Goal: Task Accomplishment & Management: Manage account settings

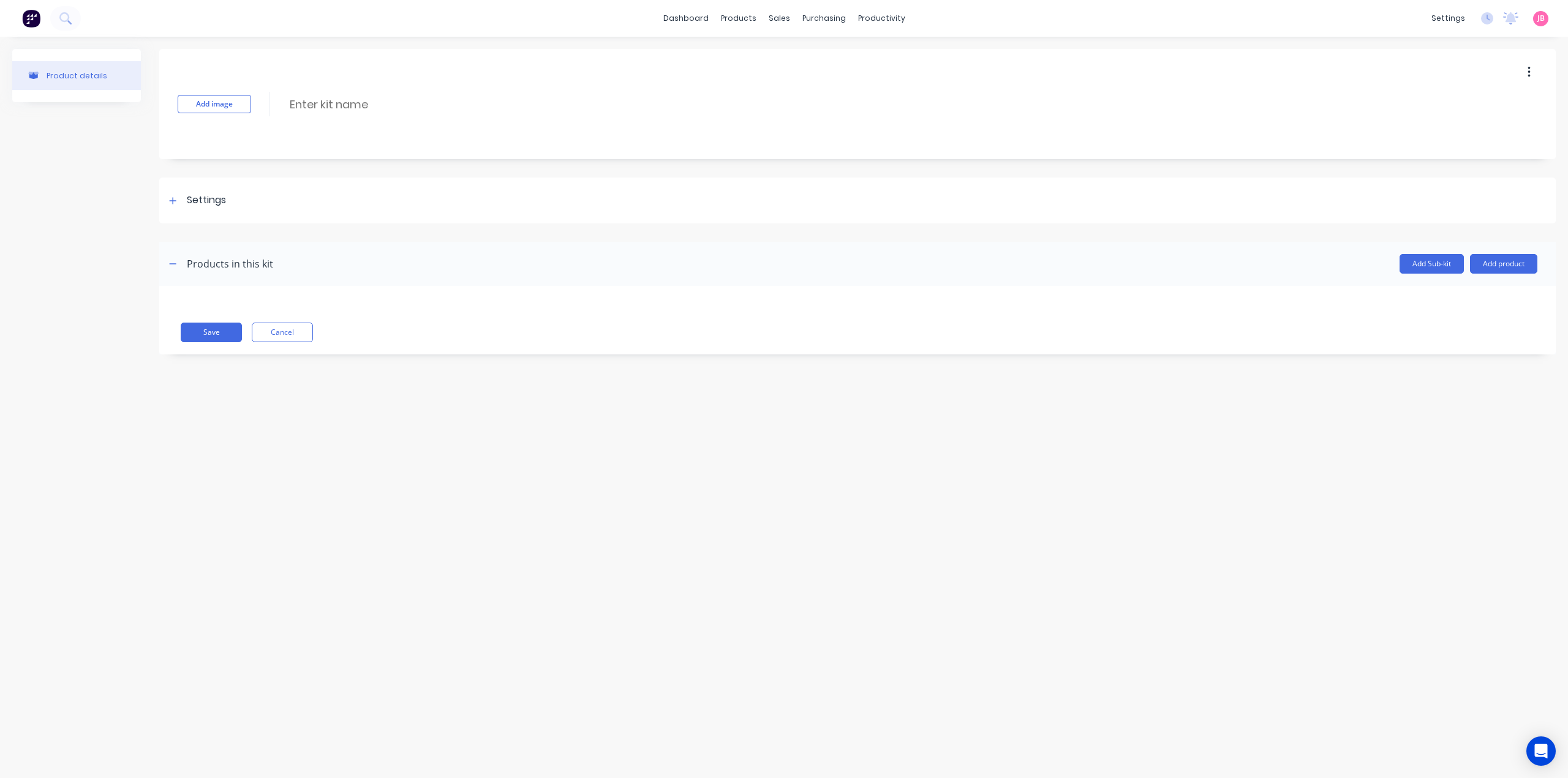
click at [1019, 367] on div "Add image Enter kit name Settings Kit description Kit Options Use custom kit pr…" at bounding box center [857, 211] width 1396 height 324
click at [29, 27] on img at bounding box center [31, 18] width 18 height 18
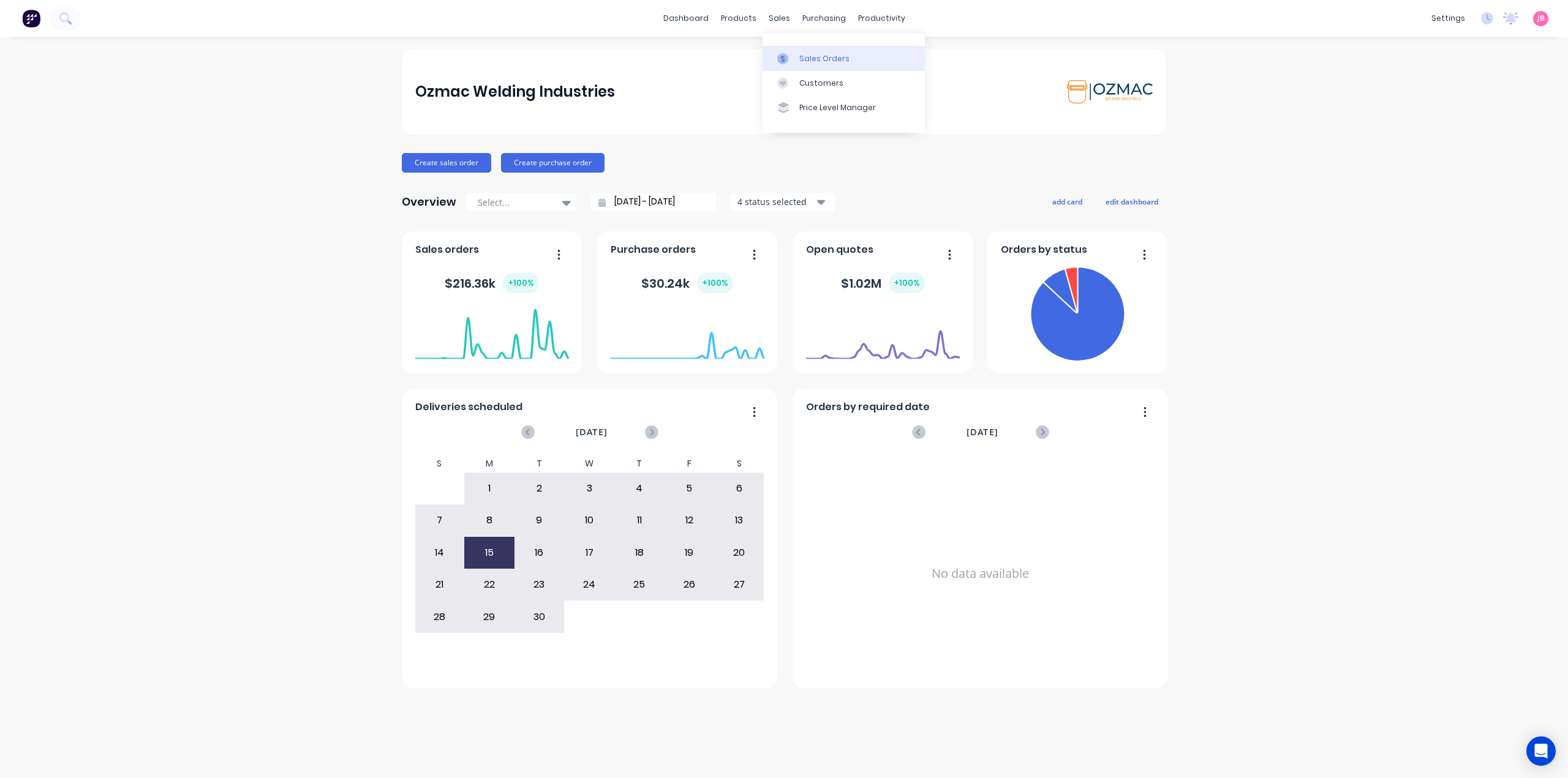
click at [800, 58] on div "Sales Orders" at bounding box center [825, 59] width 50 height 11
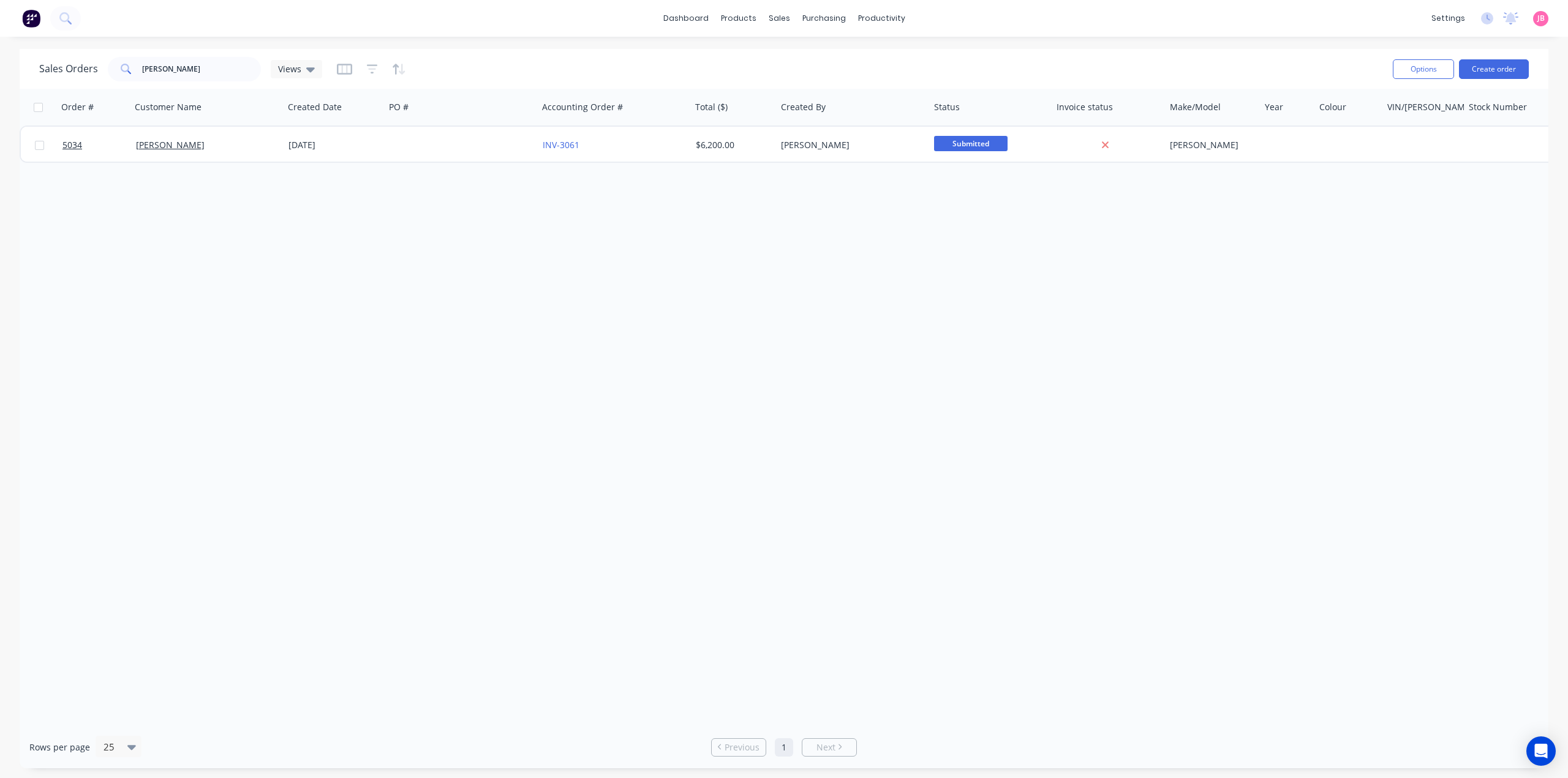
click at [25, 16] on img at bounding box center [31, 18] width 18 height 18
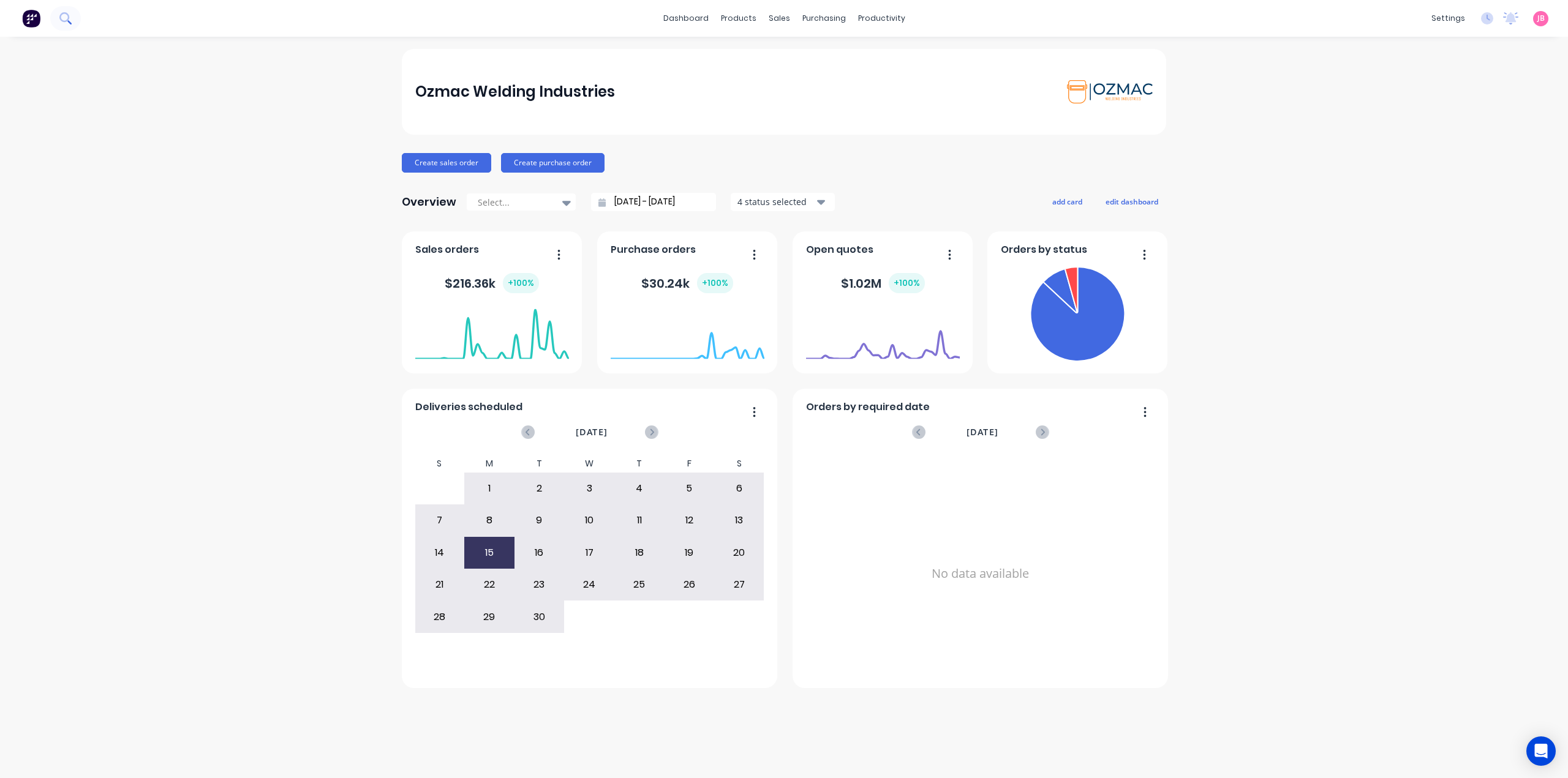
click at [65, 17] on icon at bounding box center [65, 17] width 11 height 11
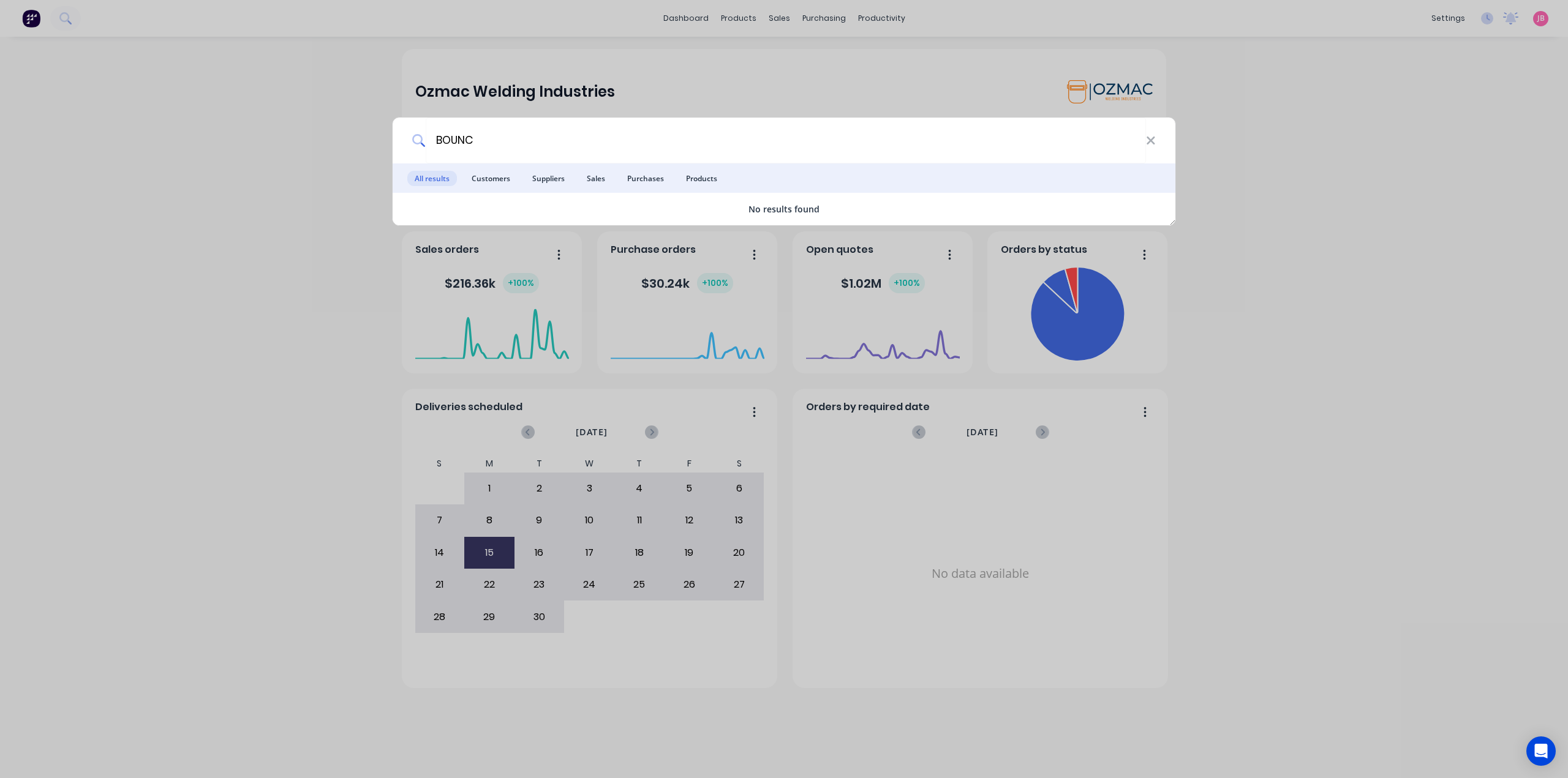
click at [420, 141] on icon at bounding box center [419, 141] width 14 height 14
click at [475, 141] on input "BOUNC" at bounding box center [785, 141] width 720 height 46
type input "BOUNCED EMAIL NOTIFICATIONS"
drag, startPoint x: 600, startPoint y: 138, endPoint x: 366, endPoint y: 145, distance: 234.1
click at [366, 145] on div "BOUNCED EMAIL NOTIFICATIONS All results Customers Suppliers Sales Purchases Pro…" at bounding box center [784, 389] width 1568 height 778
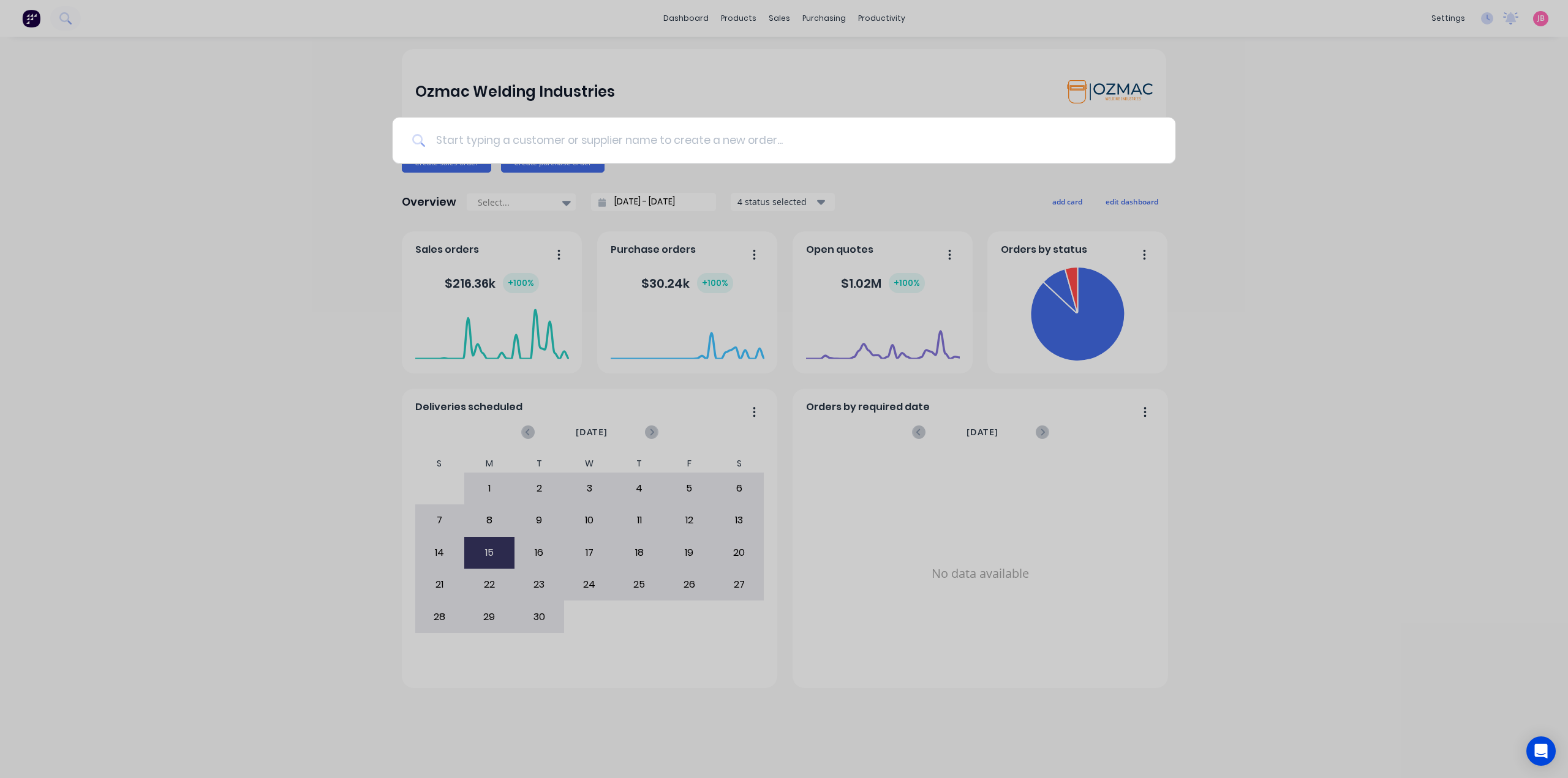
paste input "Bounced Email Notification"
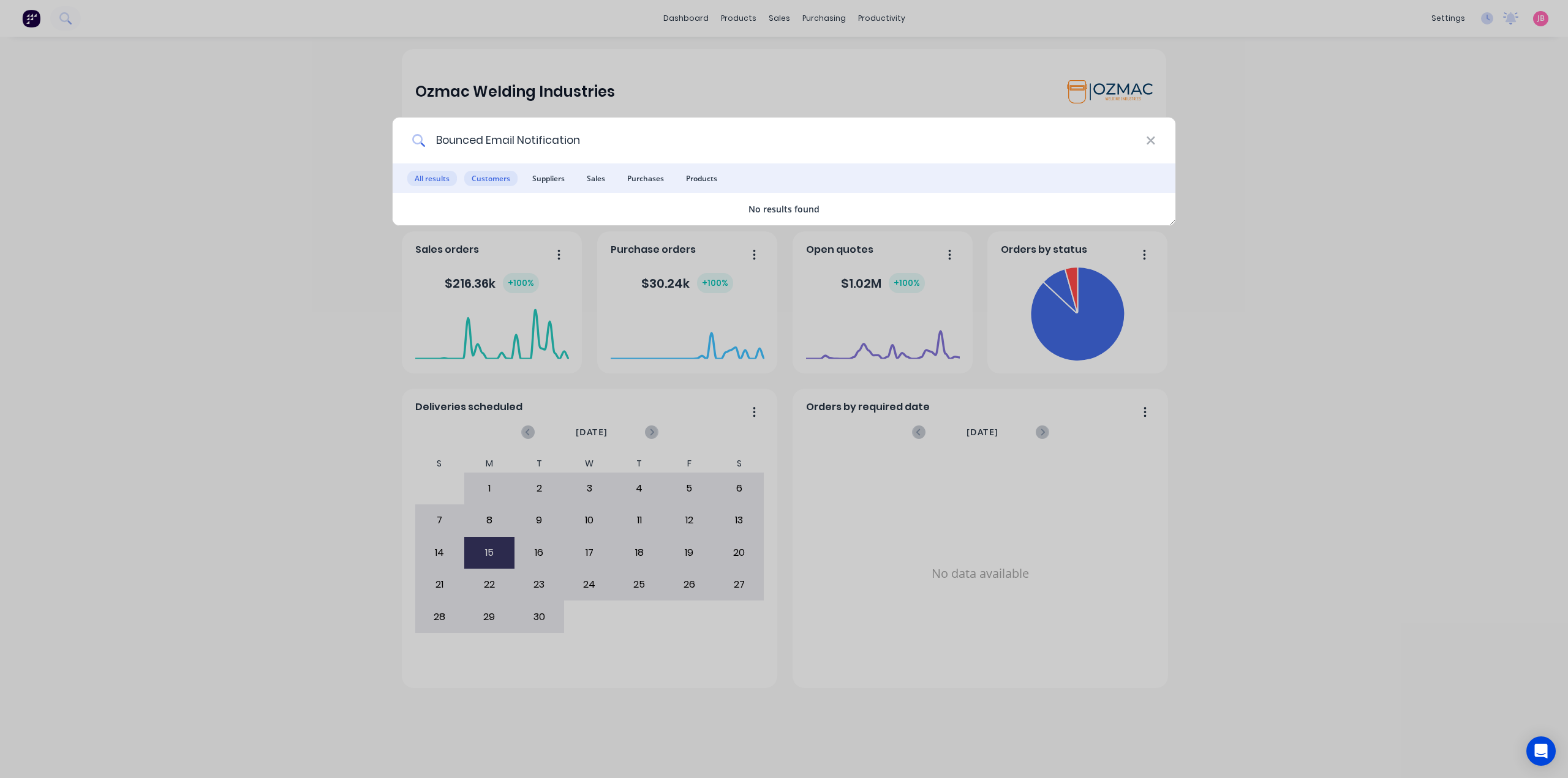
type input "Bounced Email Notification"
click at [501, 178] on span "Customers" at bounding box center [491, 179] width 53 height 15
click at [549, 180] on span "Suppliers" at bounding box center [549, 179] width 47 height 15
click at [1152, 140] on icon at bounding box center [1150, 141] width 8 height 8
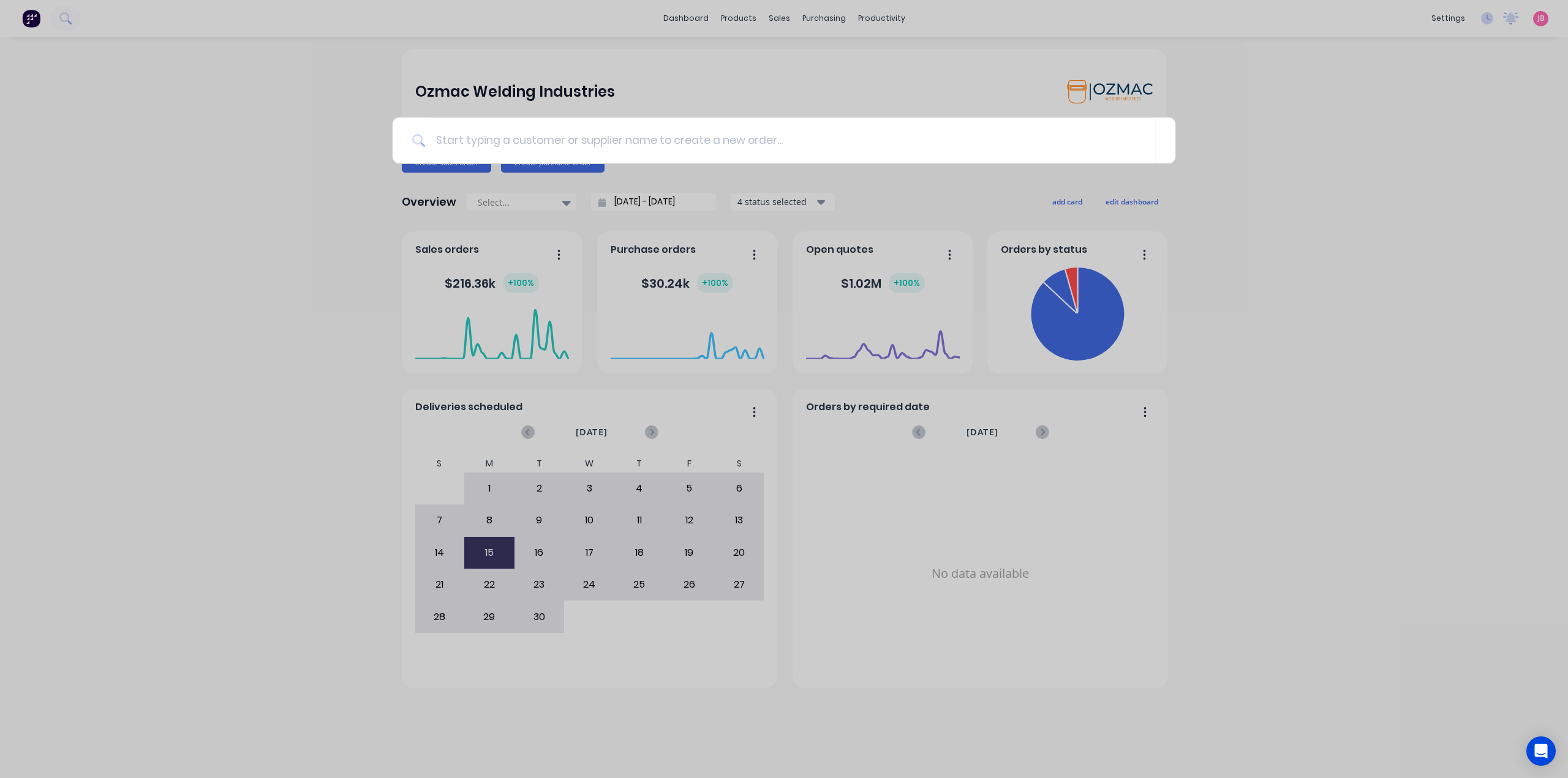
drag, startPoint x: 208, startPoint y: 209, endPoint x: 187, endPoint y: 177, distance: 38.3
click at [209, 209] on div at bounding box center [784, 389] width 1568 height 778
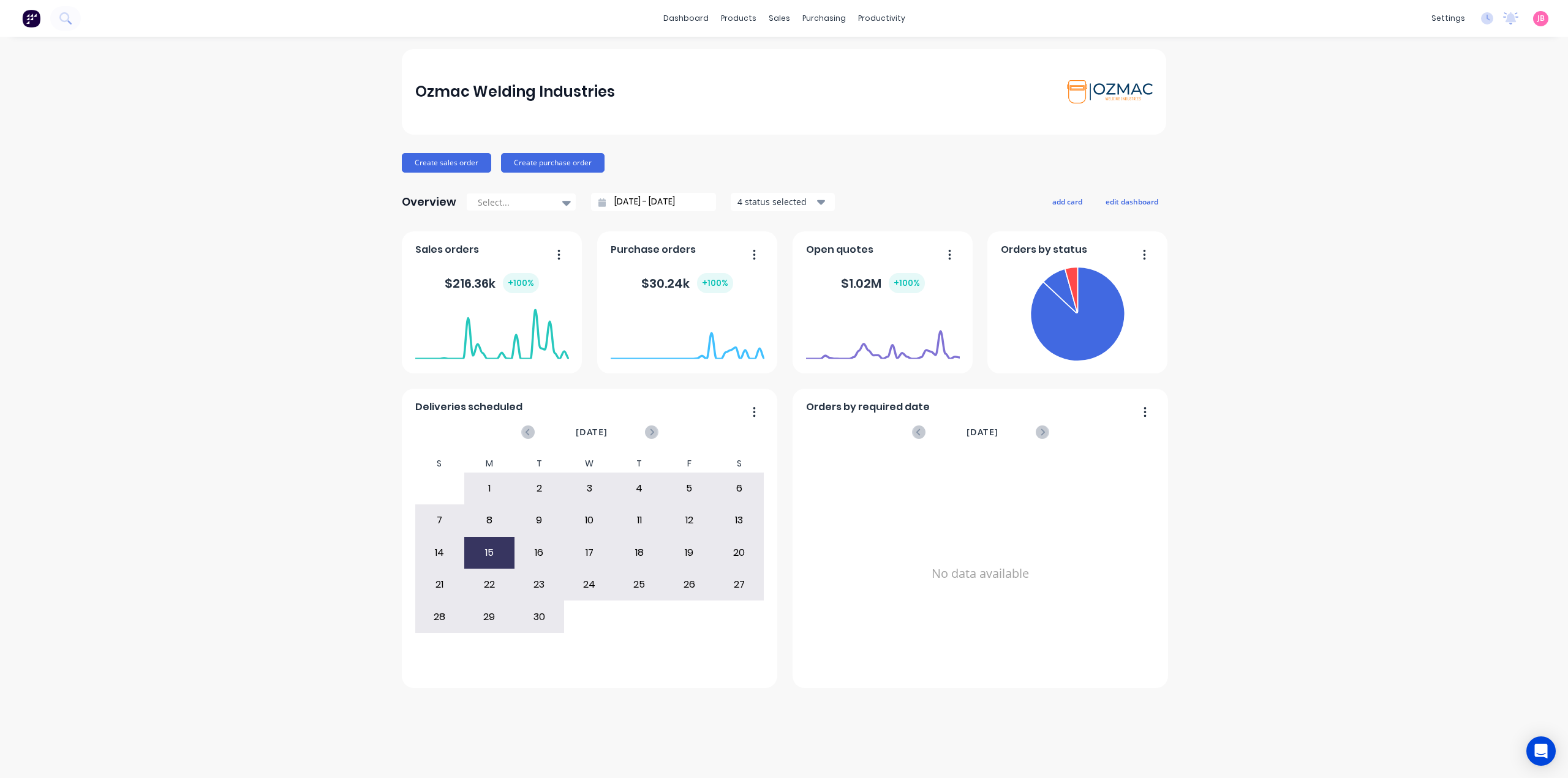
click at [31, 14] on img at bounding box center [31, 18] width 18 height 18
click at [1214, 64] on div "Ozmac Welding Industries Create sales order Create purchase order Overview Sele…" at bounding box center [784, 407] width 1568 height 717
click at [1541, 755] on icon "Open Intercom Messenger" at bounding box center [1541, 751] width 16 height 16
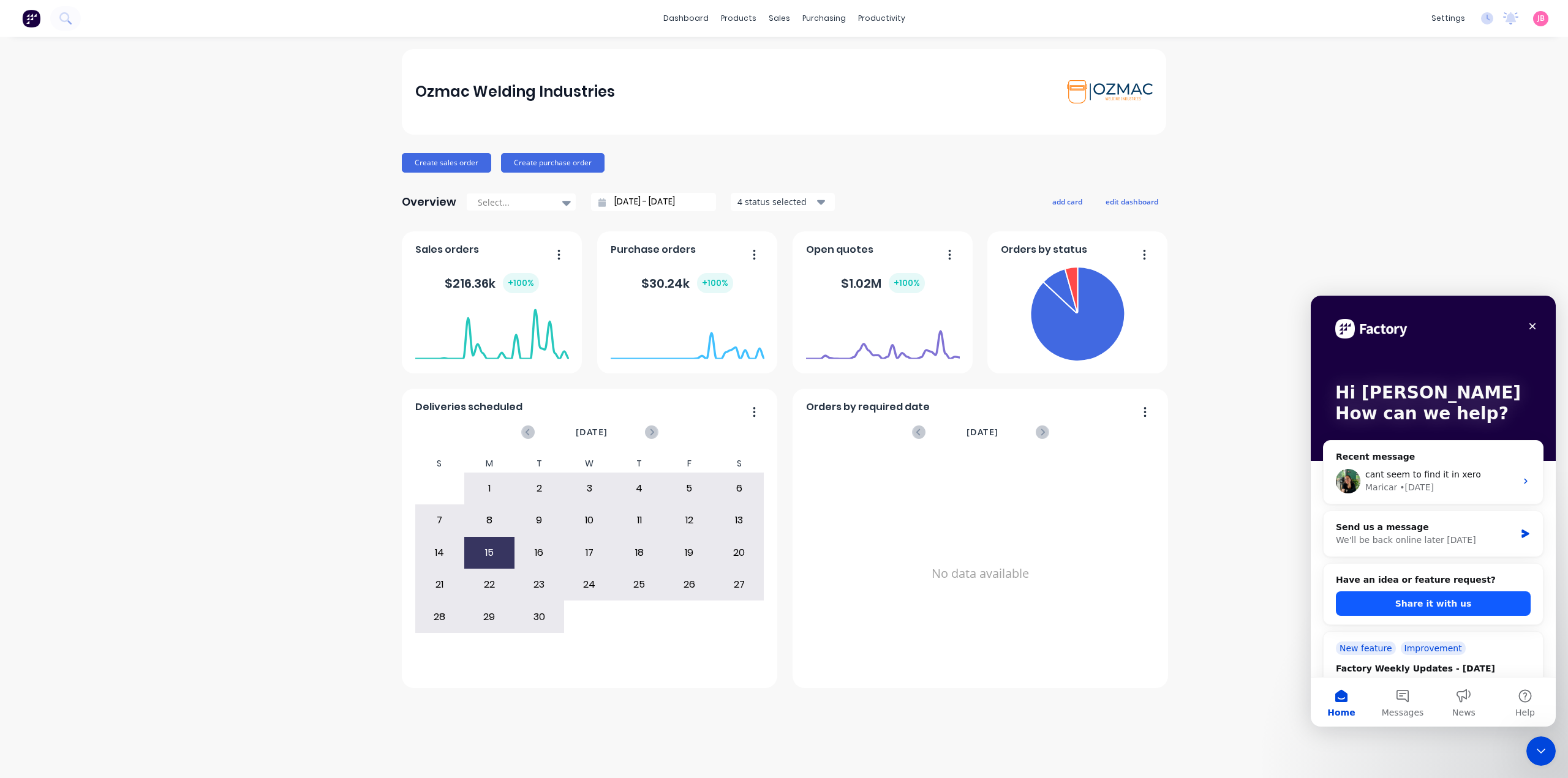
click at [1415, 604] on button "Share it with us" at bounding box center [1433, 604] width 195 height 24
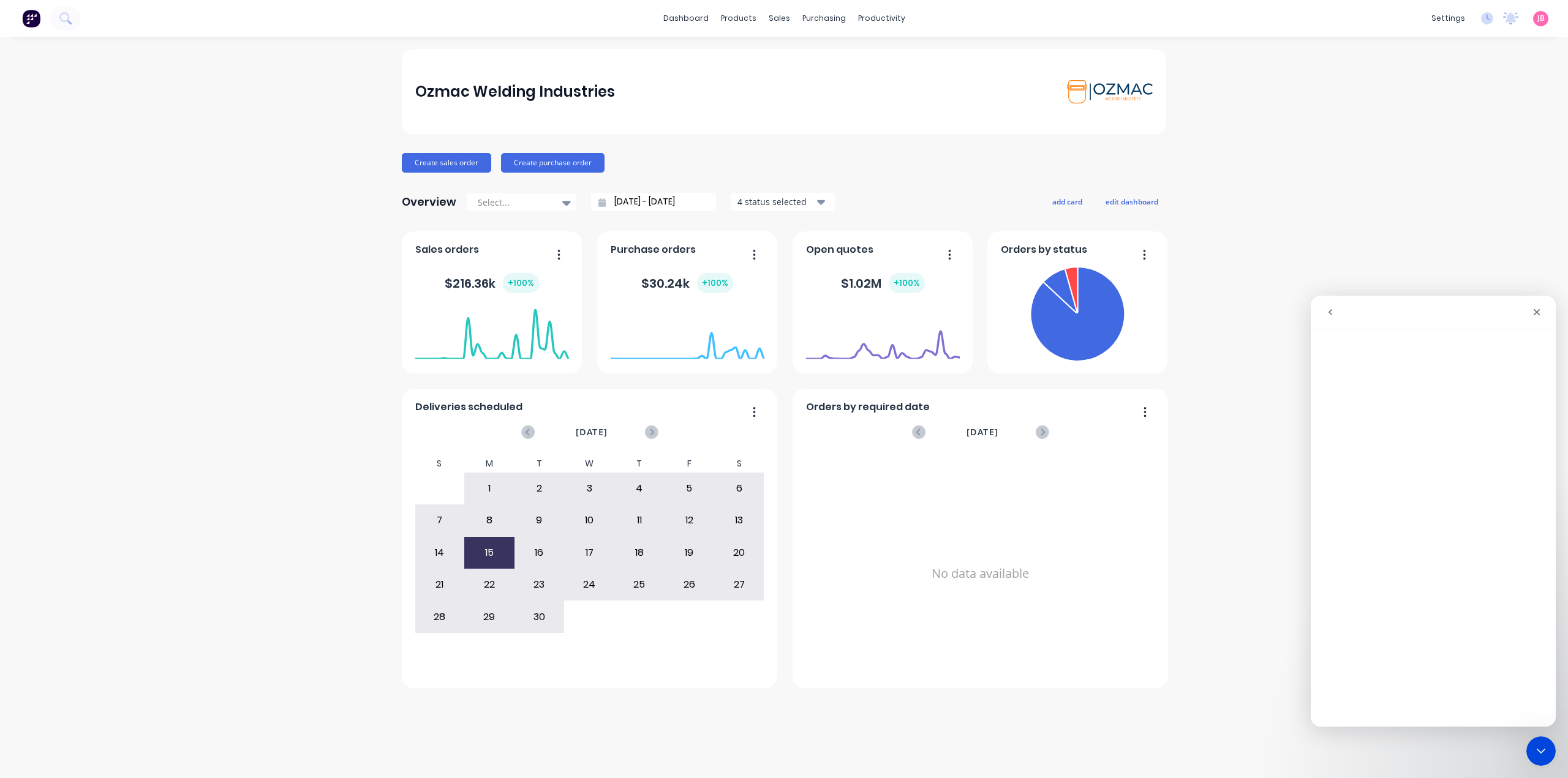
click at [1308, 144] on div "Ozmac Welding Industries Create sales order Create purchase order Overview Sele…" at bounding box center [784, 407] width 1568 height 717
click at [1330, 317] on button "go back" at bounding box center [1330, 312] width 24 height 24
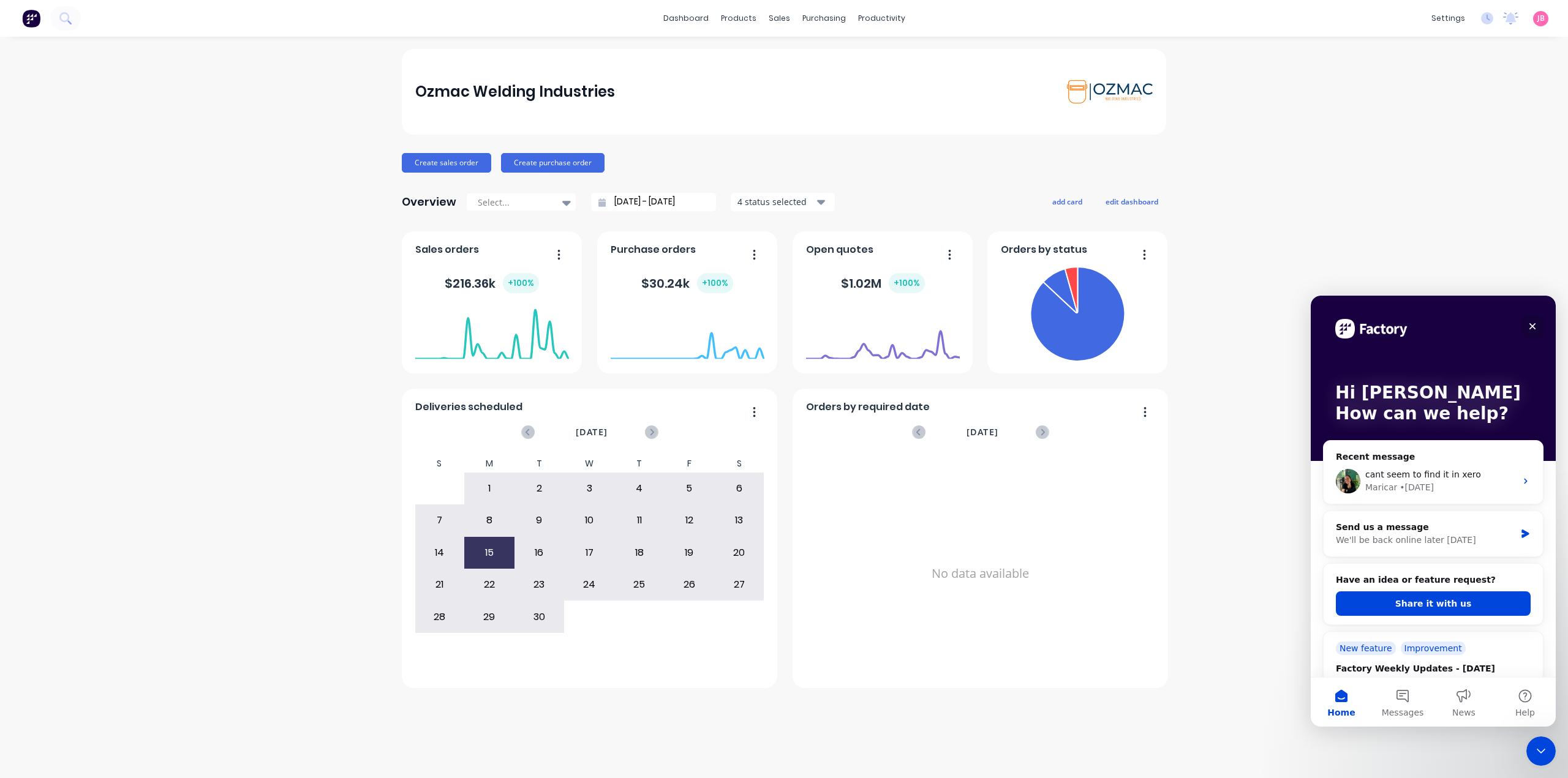
click at [1531, 331] on icon "Close" at bounding box center [1532, 326] width 10 height 10
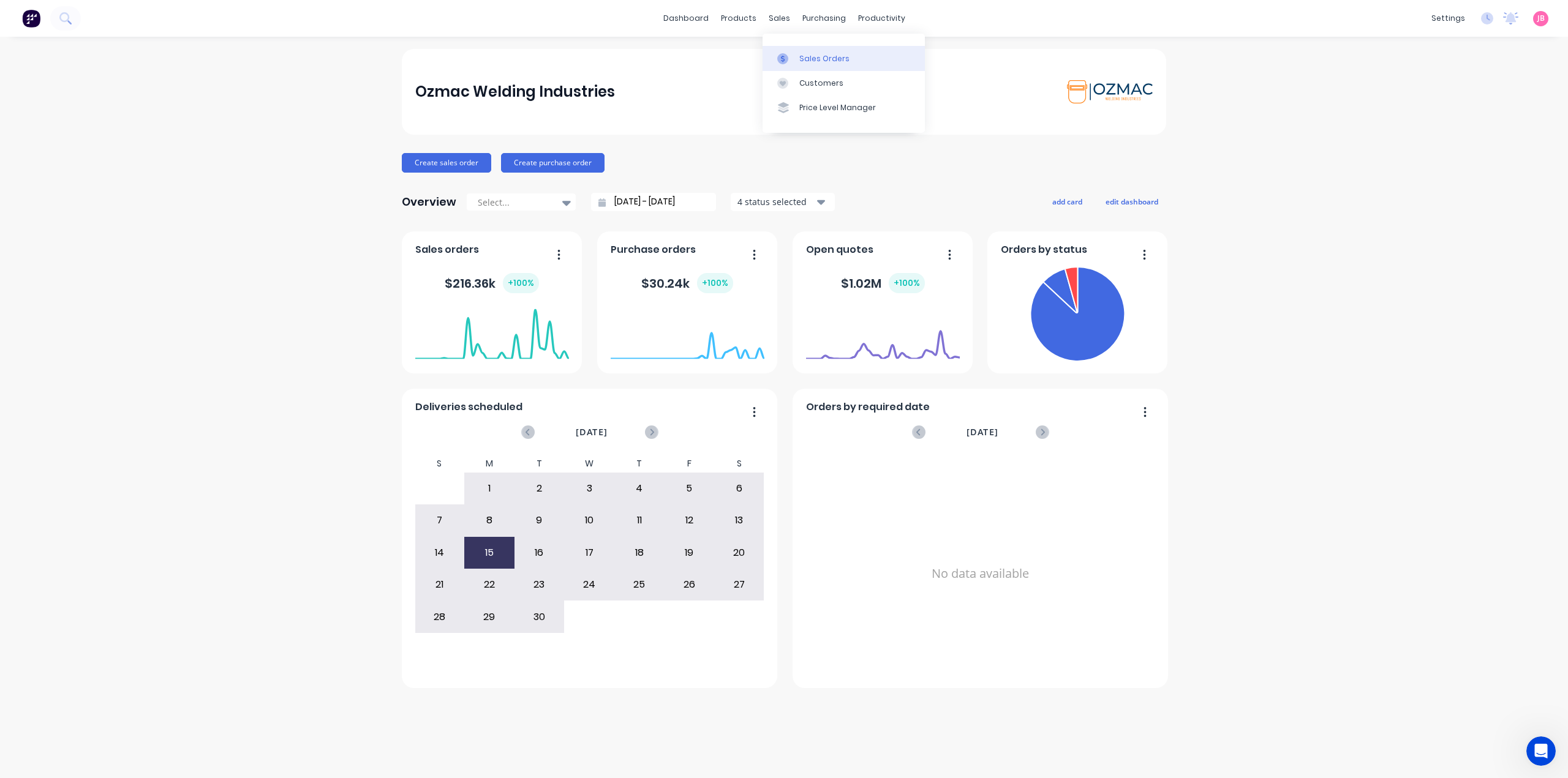
click at [798, 55] on link "Sales Orders" at bounding box center [843, 58] width 162 height 24
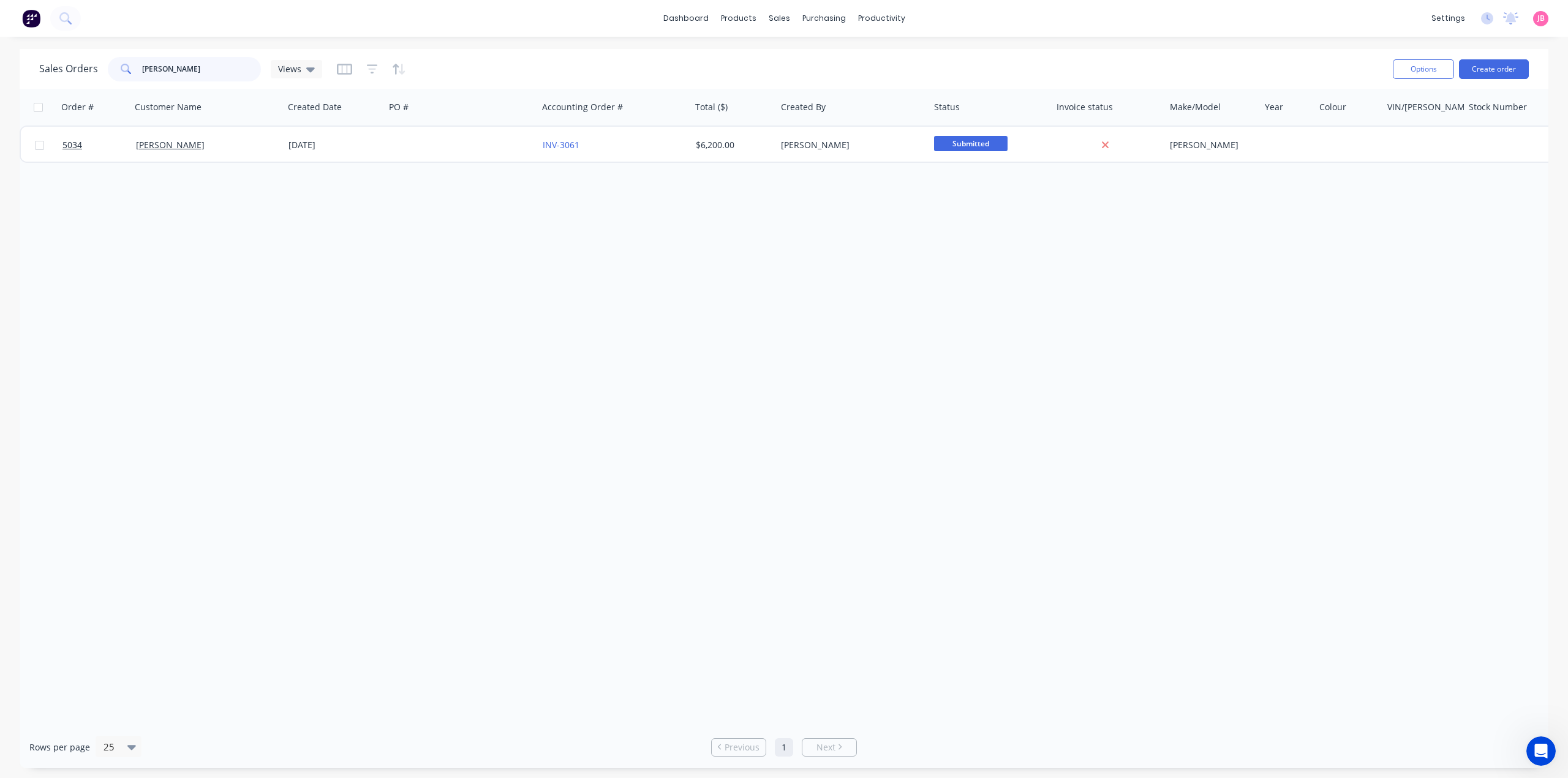
drag, startPoint x: 199, startPoint y: 78, endPoint x: 89, endPoint y: 75, distance: 110.0
click at [89, 75] on div "Sales Orders [PERSON_NAME] B Views" at bounding box center [181, 69] width 283 height 24
click at [488, 73] on div "Sales Orders Views" at bounding box center [711, 68] width 1344 height 30
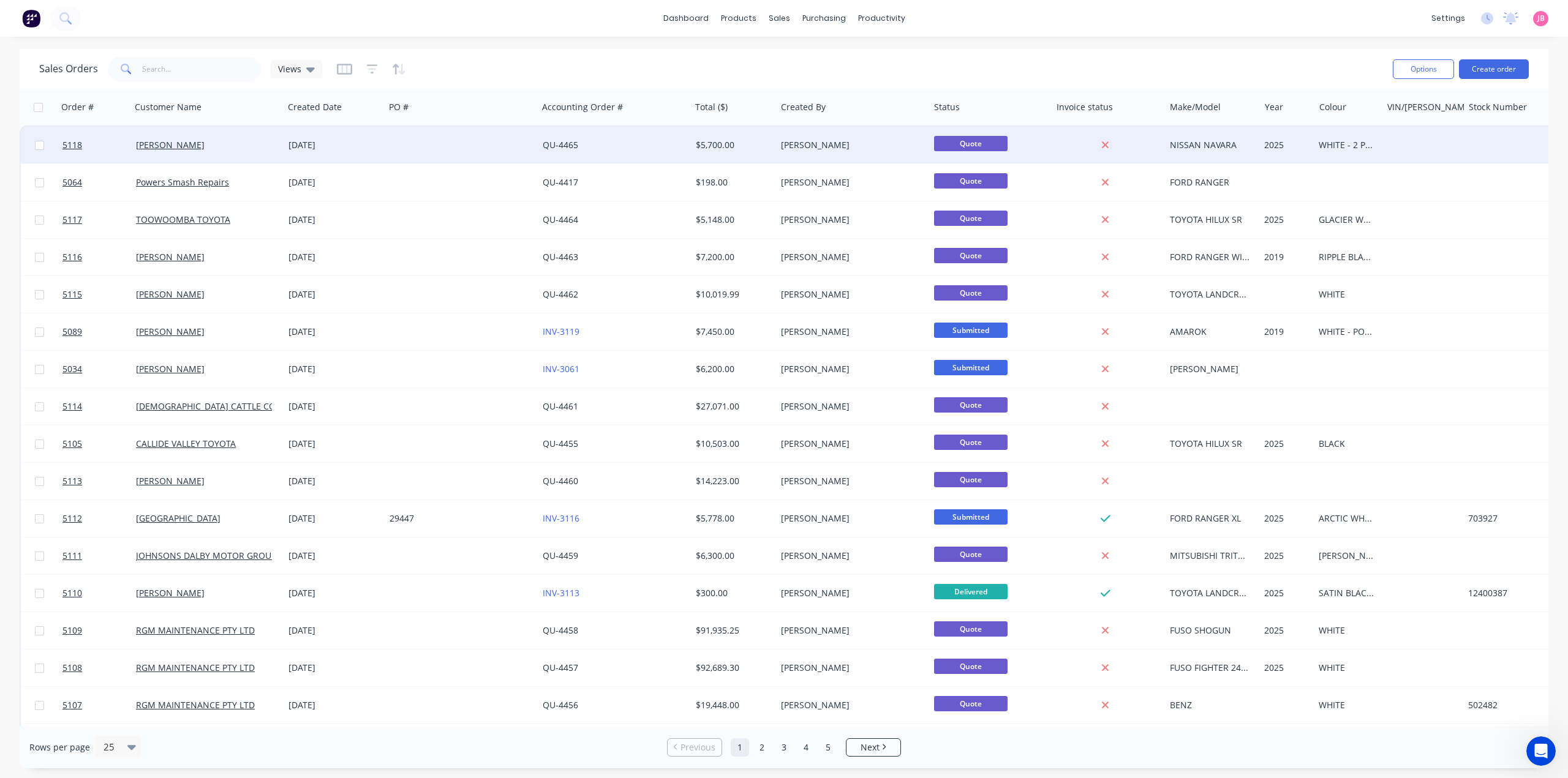
click at [431, 142] on div at bounding box center [461, 145] width 153 height 37
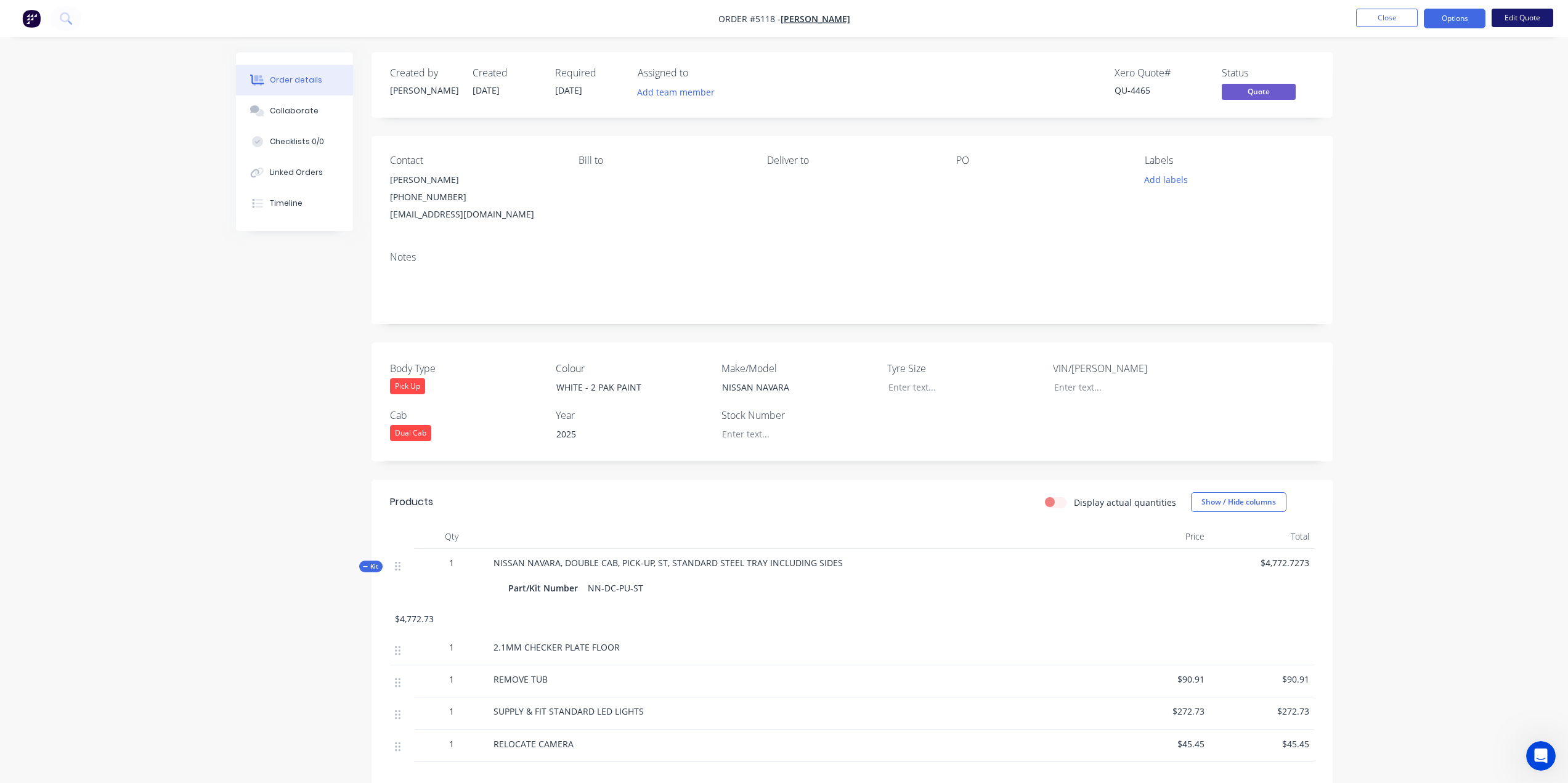
click at [1519, 15] on button "Edit Quote" at bounding box center [1522, 18] width 61 height 18
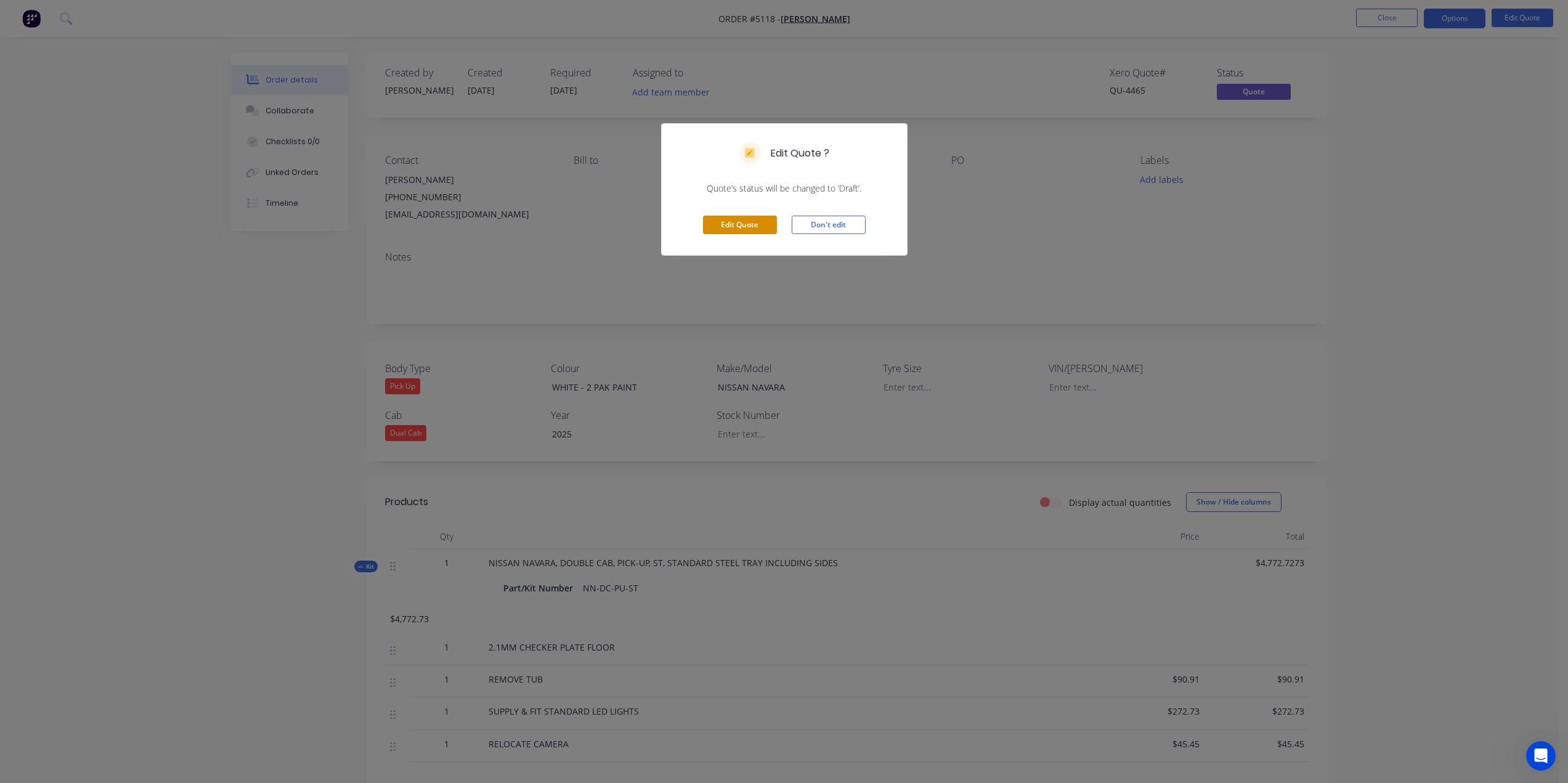
click at [729, 225] on button "Edit Quote" at bounding box center [740, 225] width 74 height 18
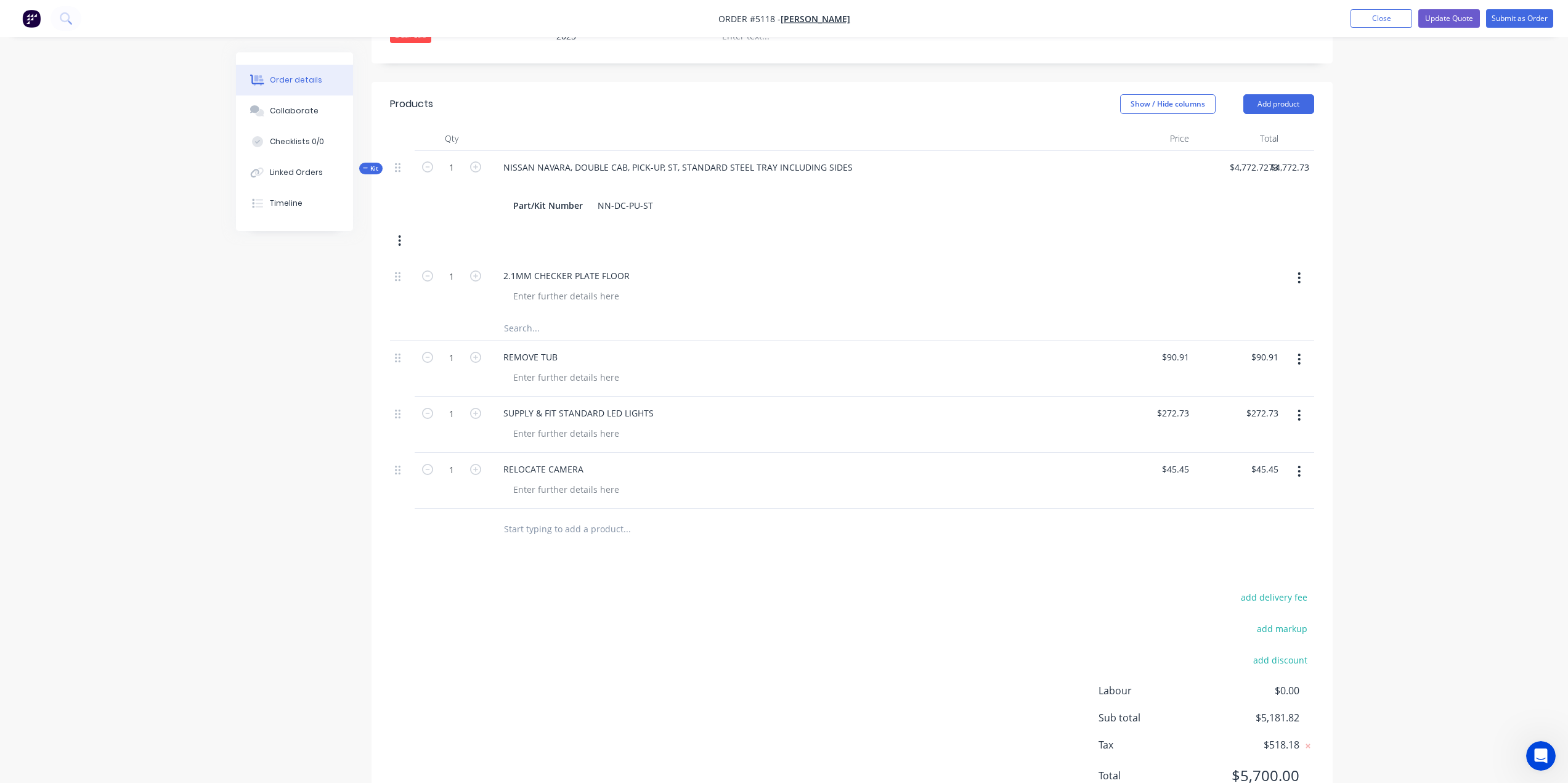
scroll to position [432, 0]
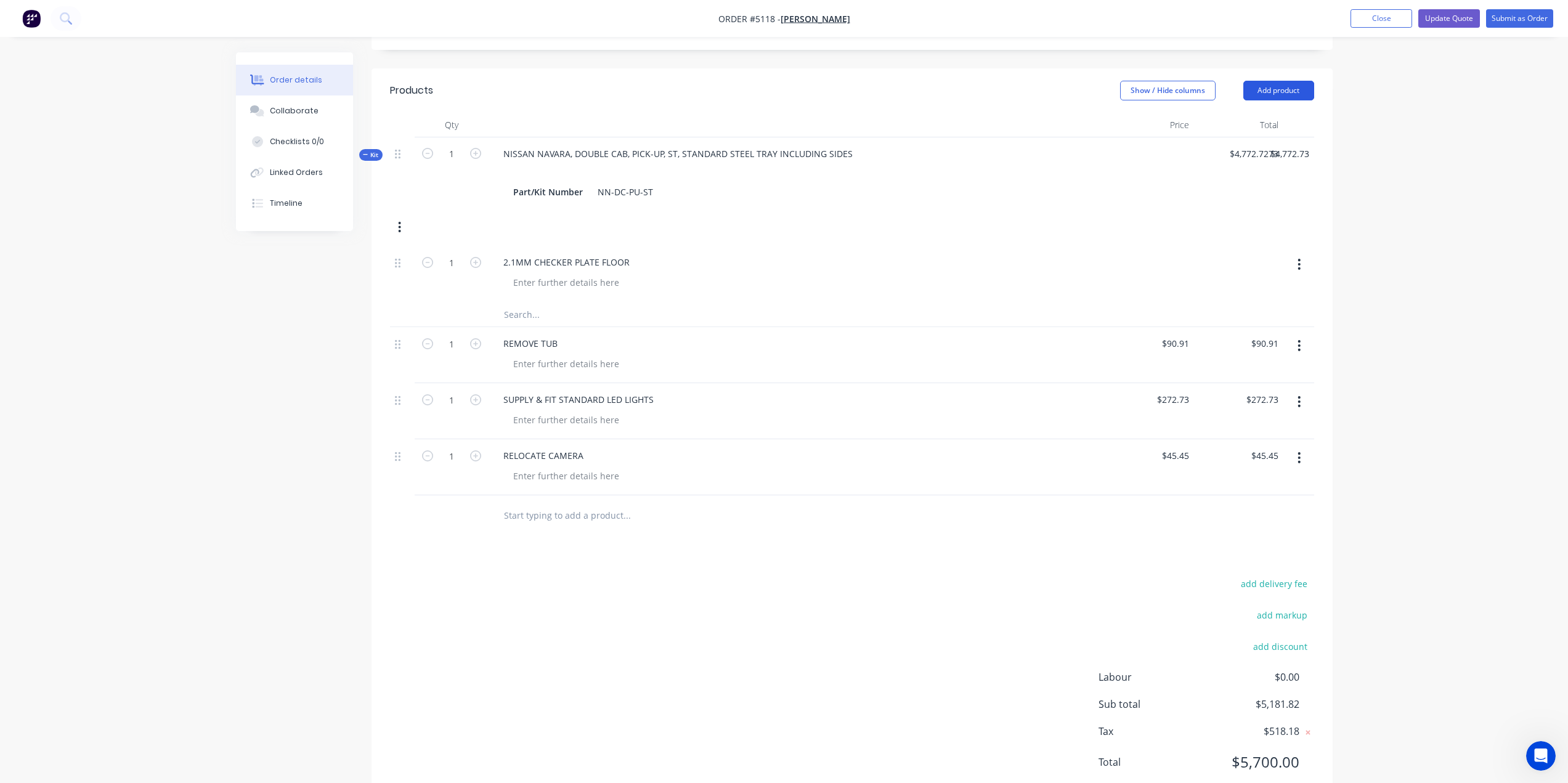
click at [1271, 80] on button "Add product" at bounding box center [1278, 90] width 71 height 20
click at [1237, 113] on div "Product catalogue" at bounding box center [1256, 121] width 95 height 18
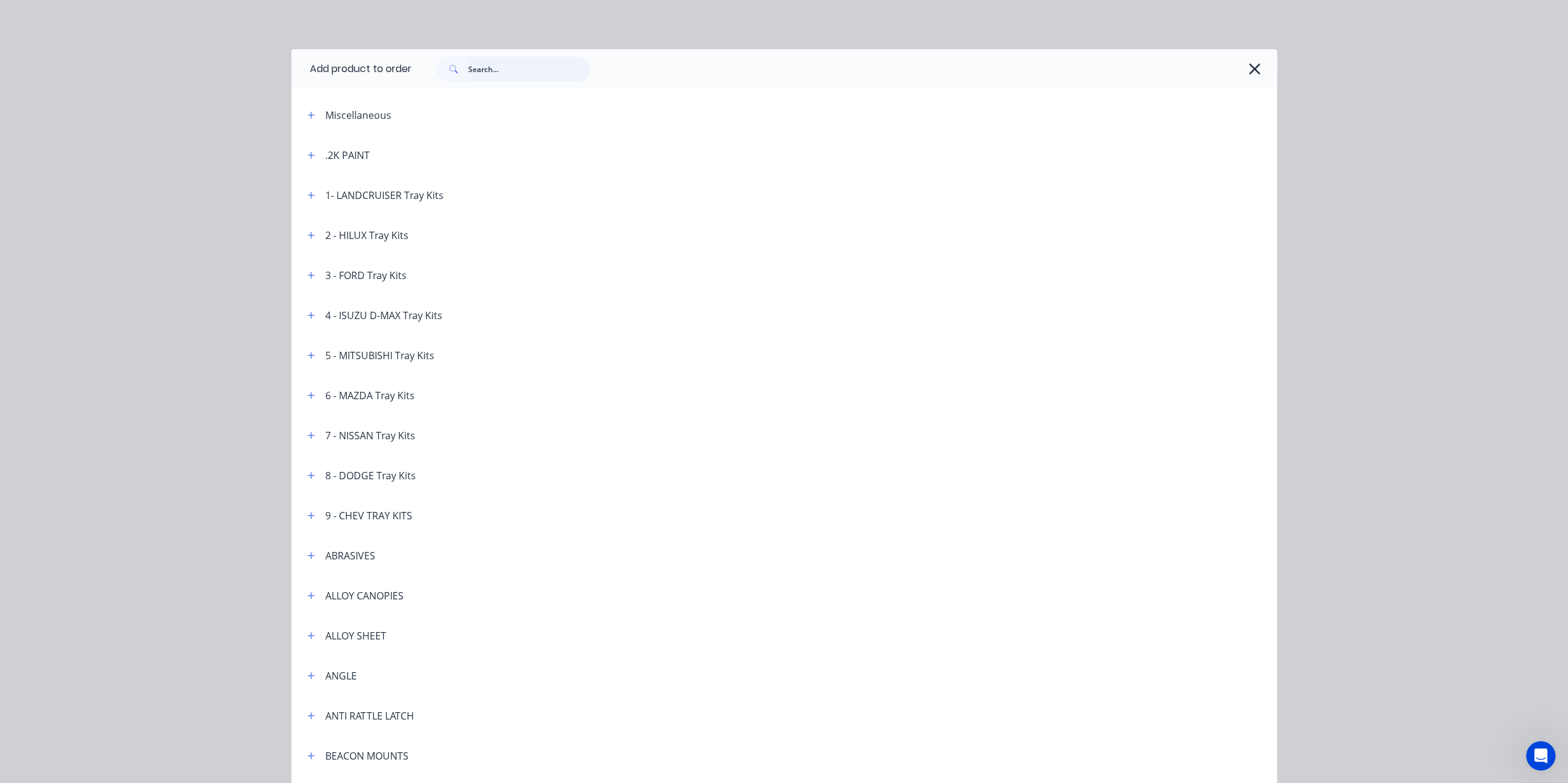
click at [495, 73] on input "text" at bounding box center [529, 69] width 122 height 24
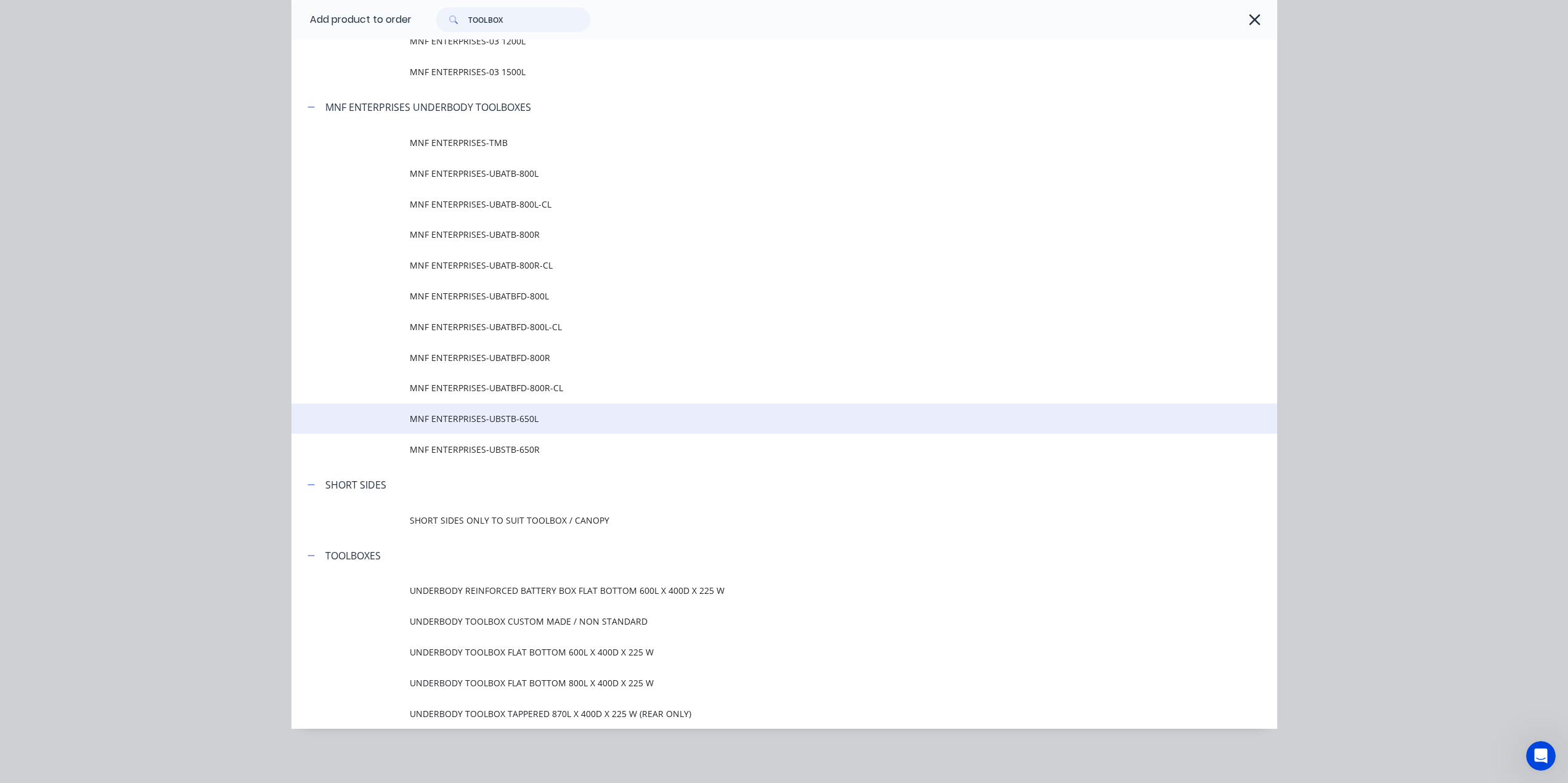
scroll to position [471, 0]
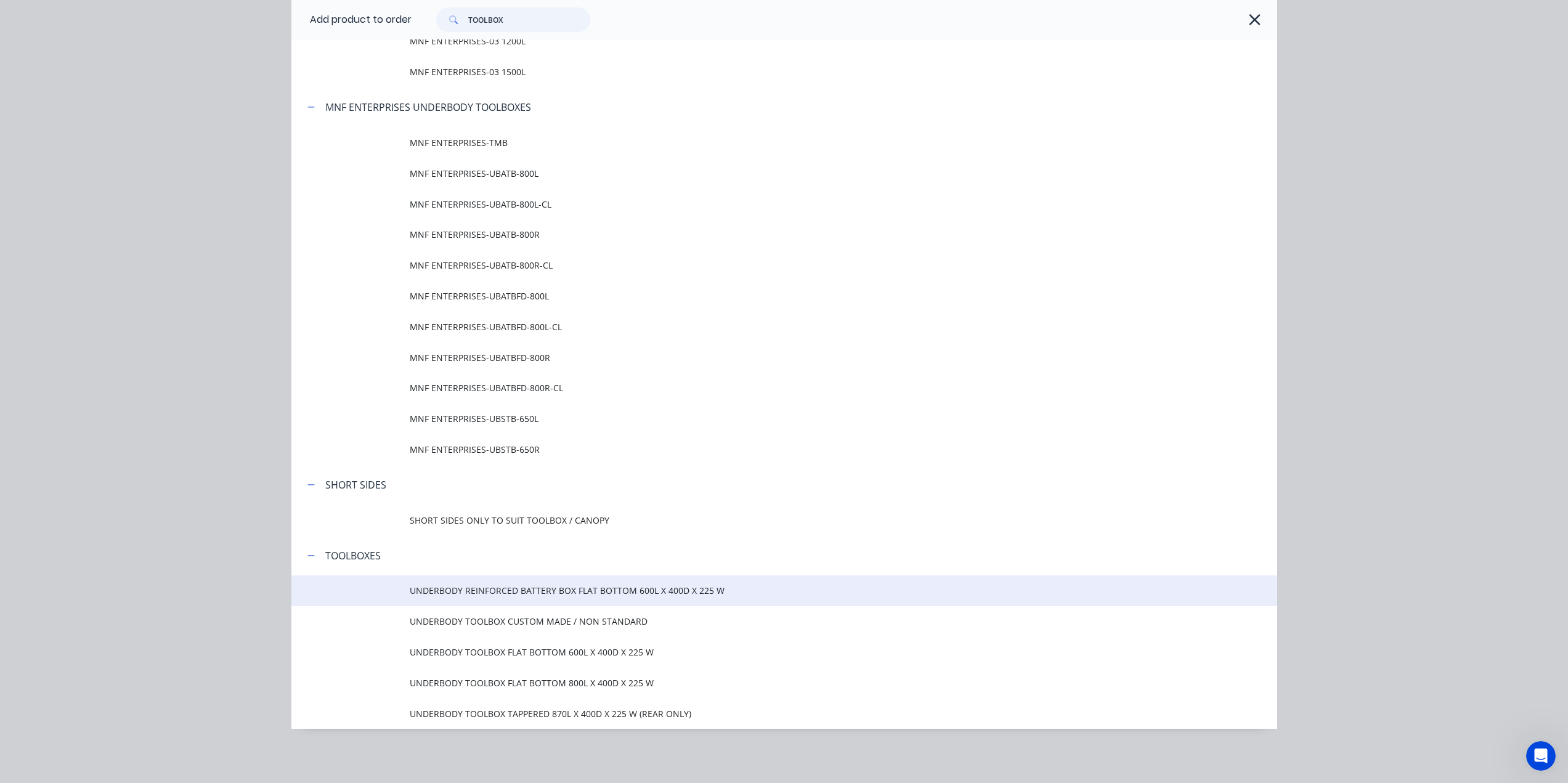
type input "TOOLBOX"
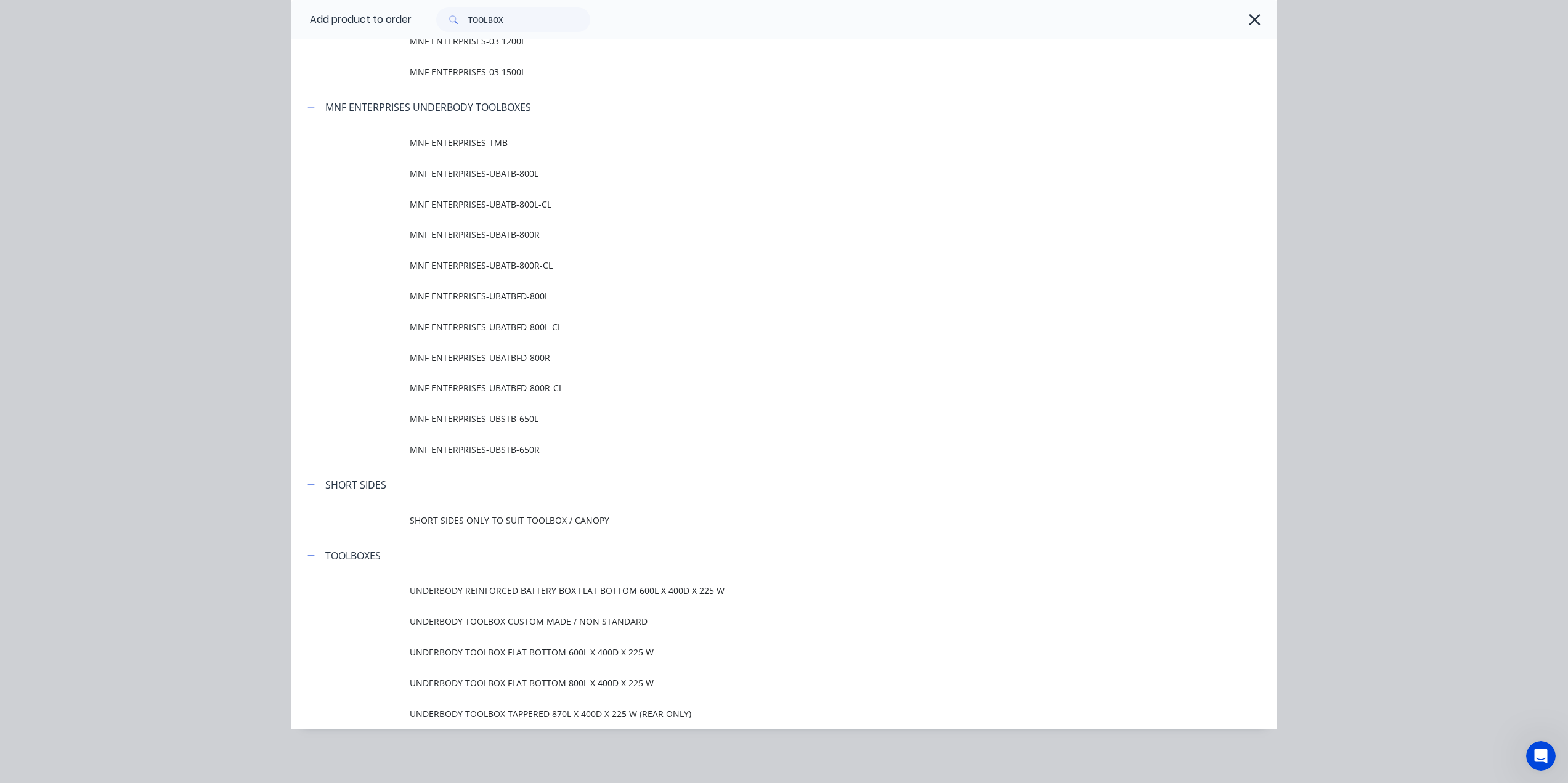
click at [500, 597] on td "UNDERBODY REINFORCED BATTERY BOX FLAT BOTTOM 600L X 400D X 225 W" at bounding box center [843, 591] width 867 height 31
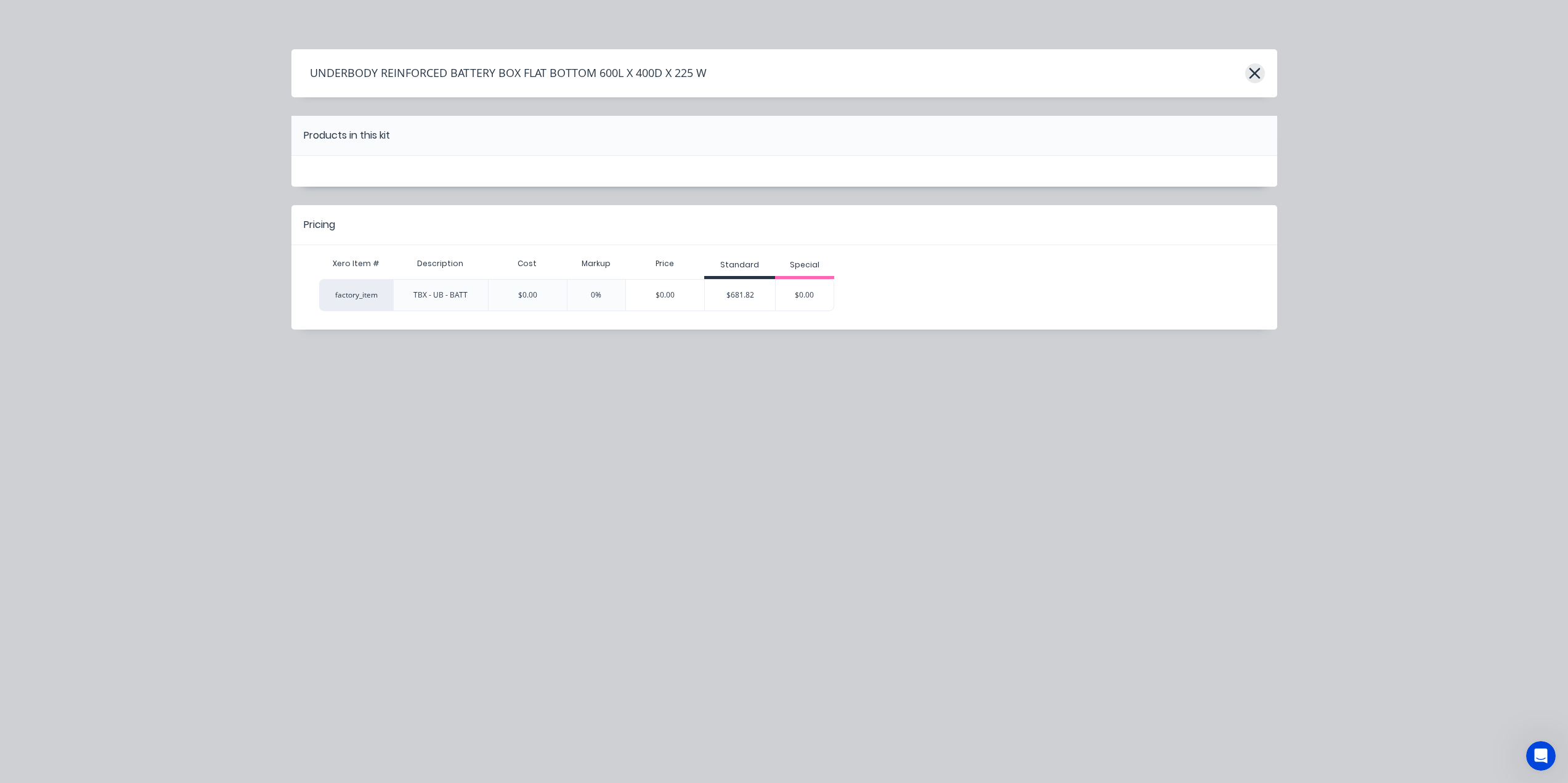
click at [1253, 73] on icon "button" at bounding box center [1255, 73] width 11 height 11
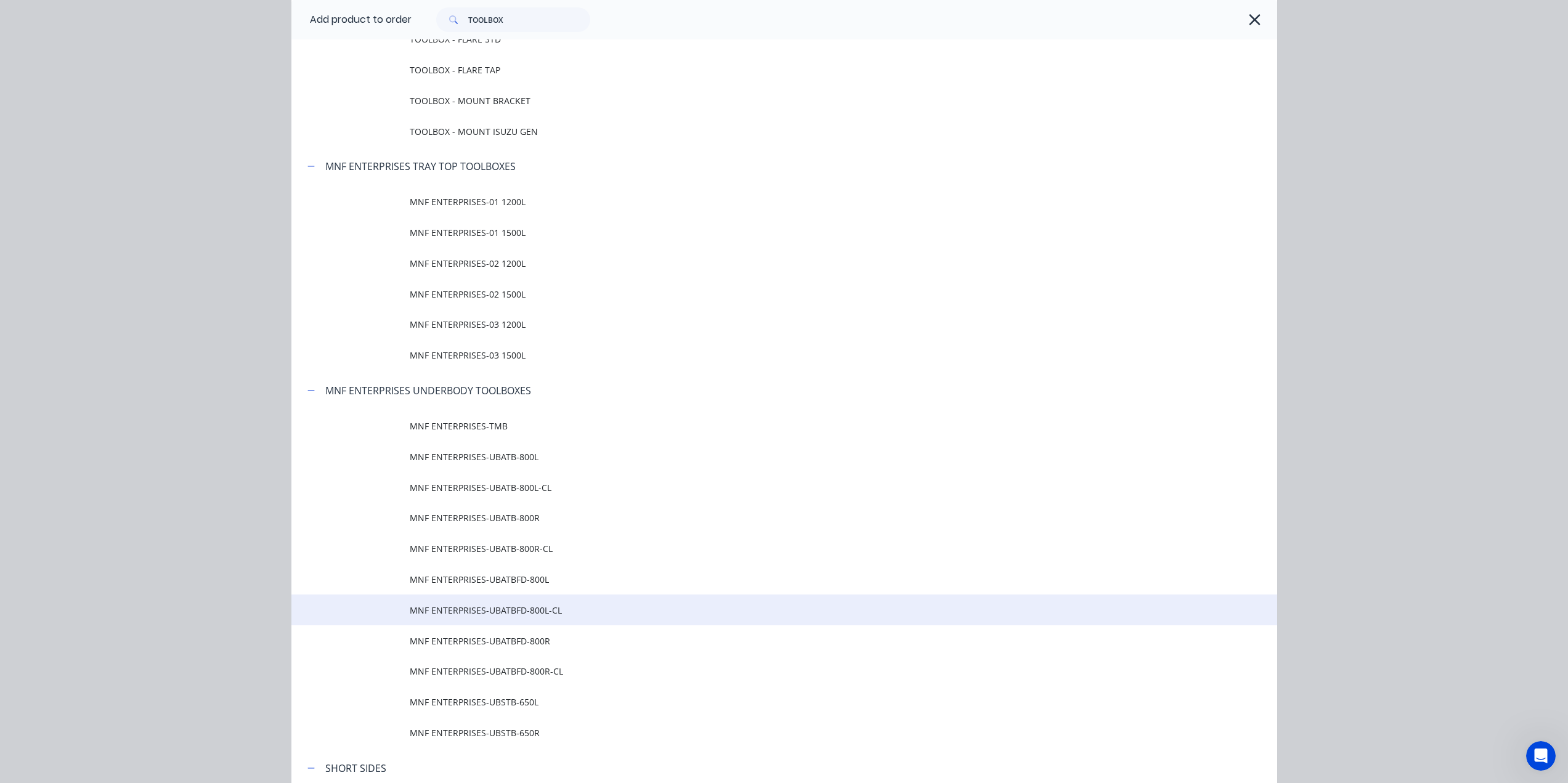
scroll to position [1017, 0]
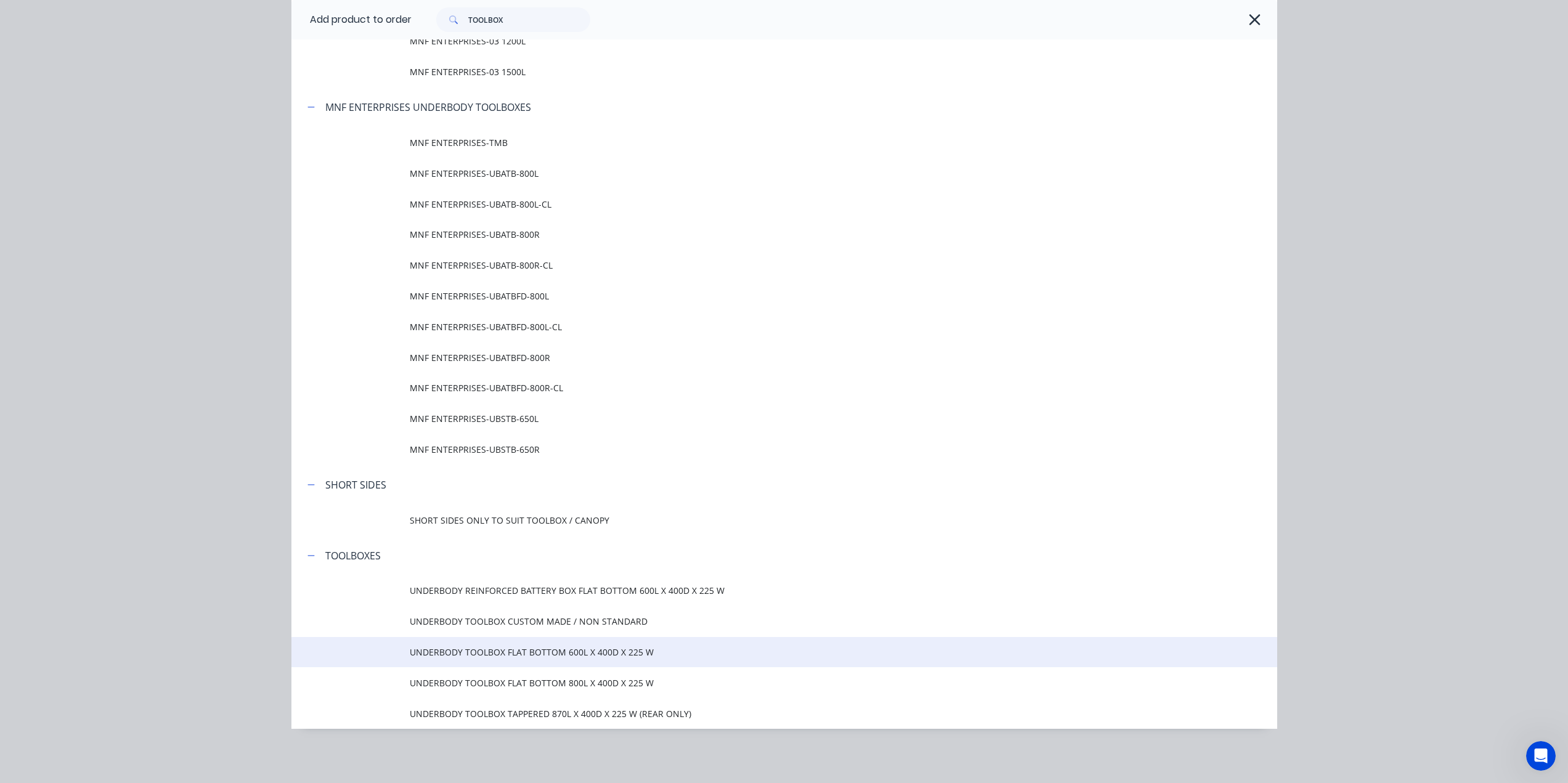
click at [559, 660] on td "UNDERBODY TOOLBOX FLAT BOTTOM 600L X 400D X 225 W" at bounding box center [843, 652] width 867 height 31
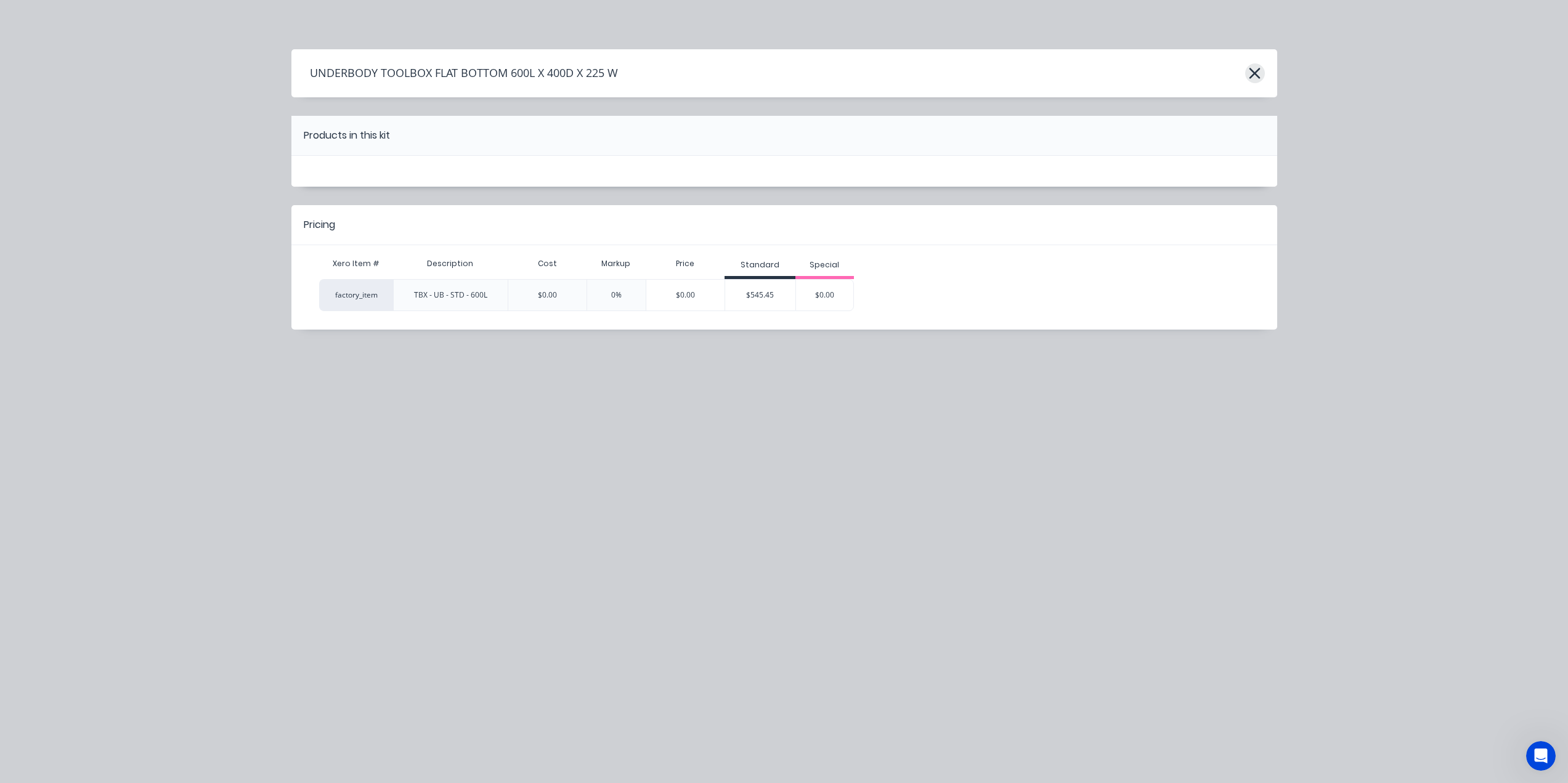
click at [1247, 71] on button "button" at bounding box center [1255, 73] width 20 height 20
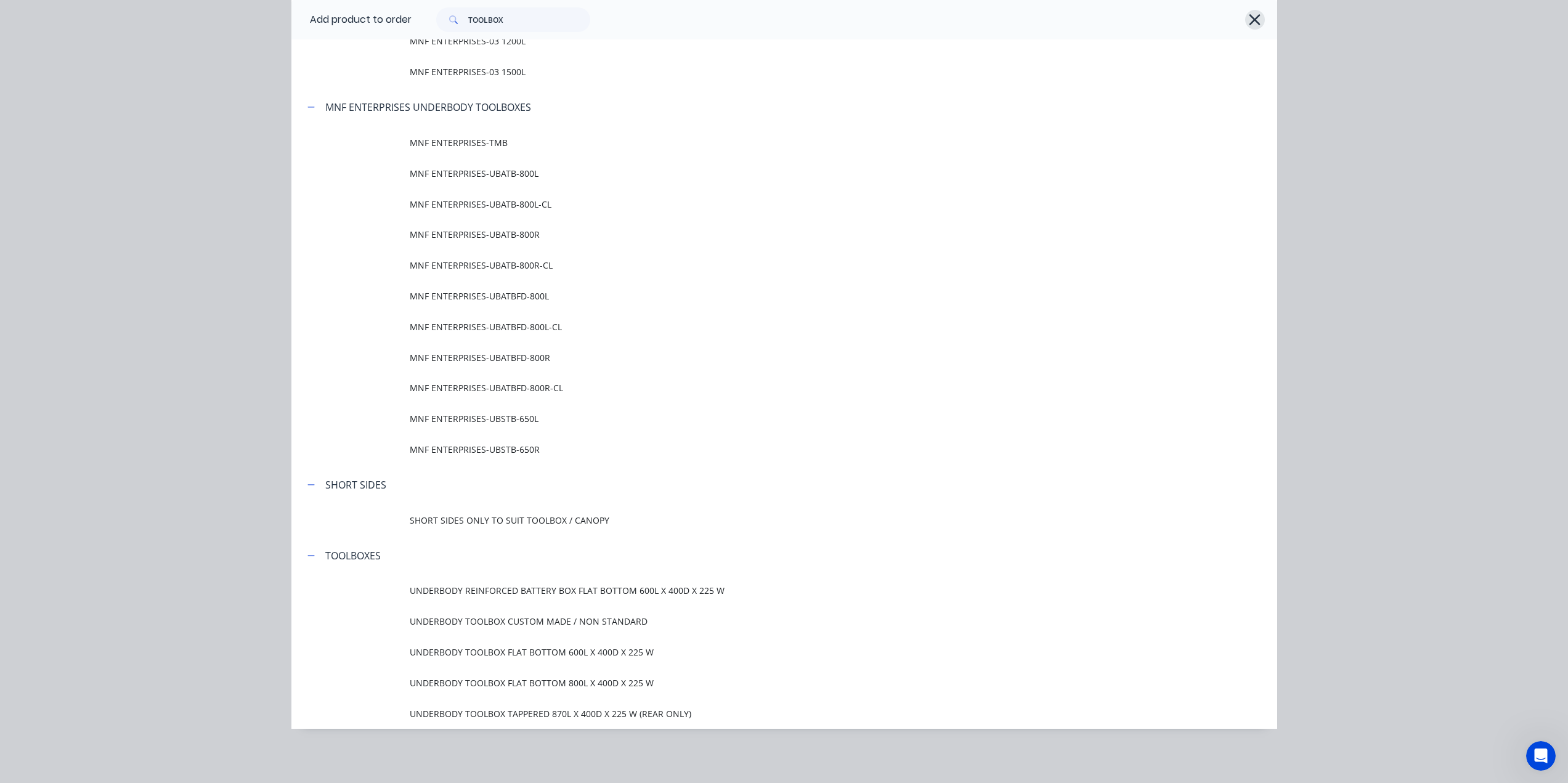
click at [1250, 24] on icon "button" at bounding box center [1255, 20] width 11 height 11
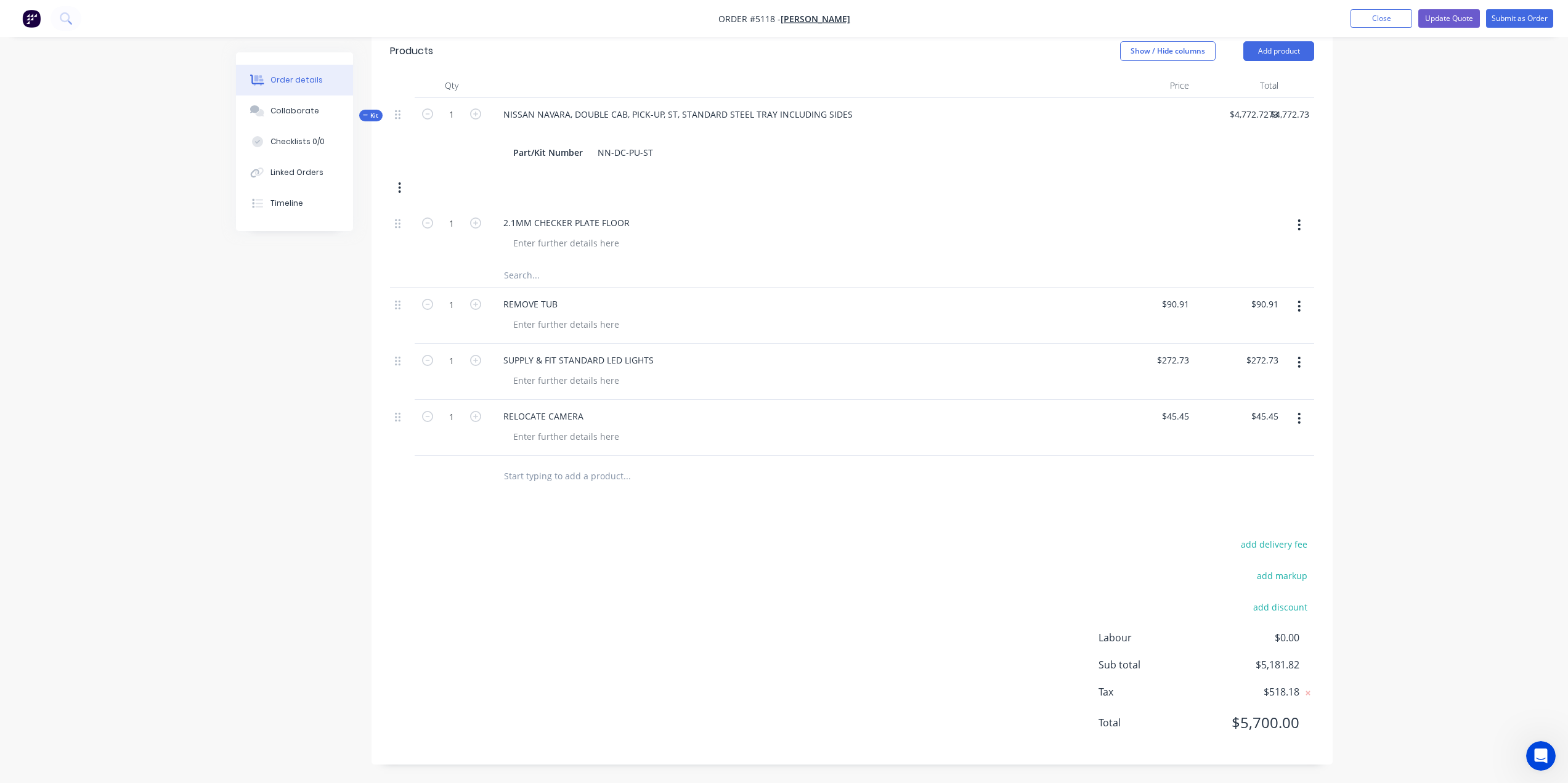
scroll to position [453, 0]
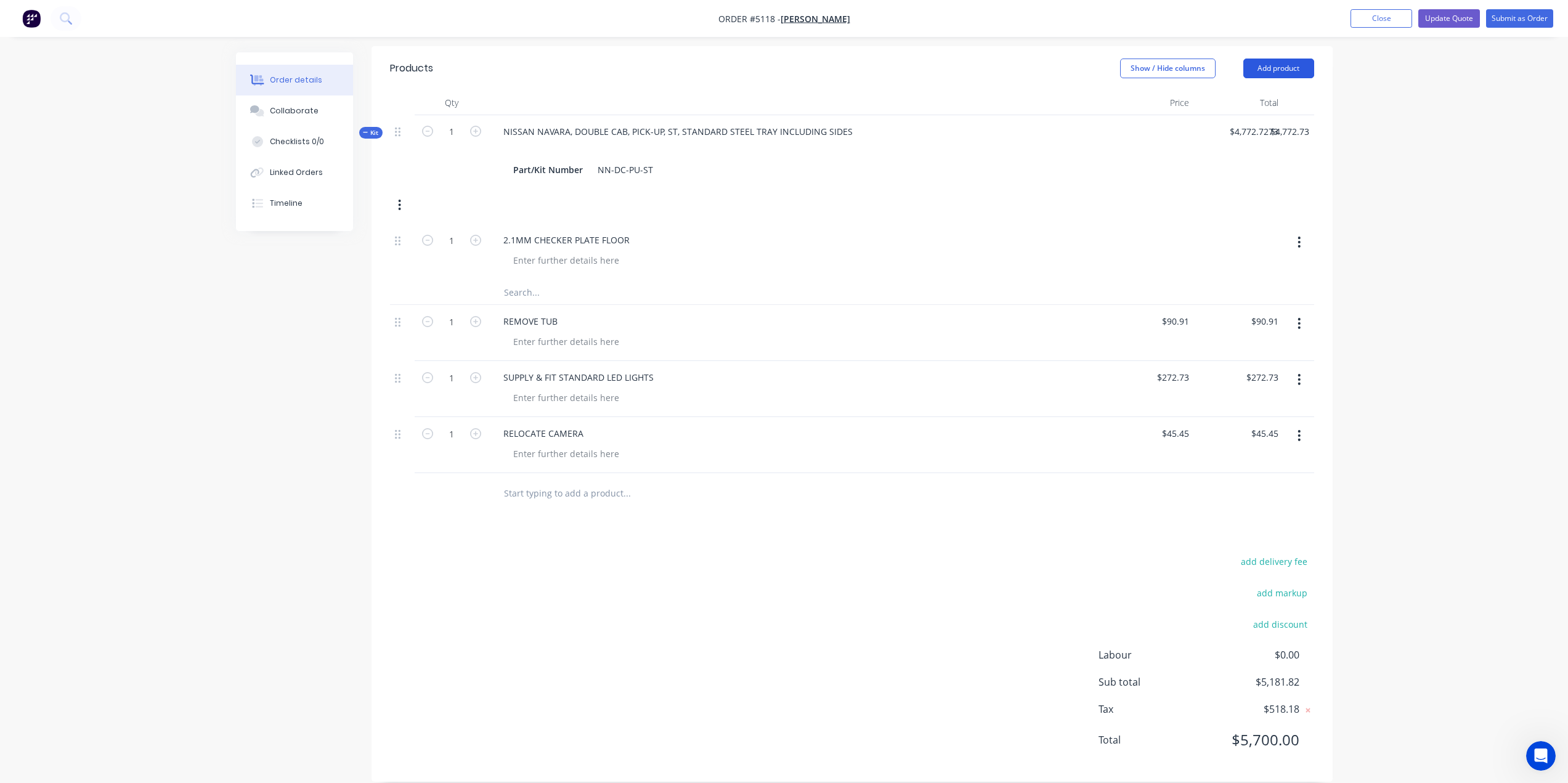
click at [1270, 58] on button "Add product" at bounding box center [1278, 68] width 71 height 20
click at [1227, 90] on div "Product catalogue" at bounding box center [1256, 99] width 95 height 18
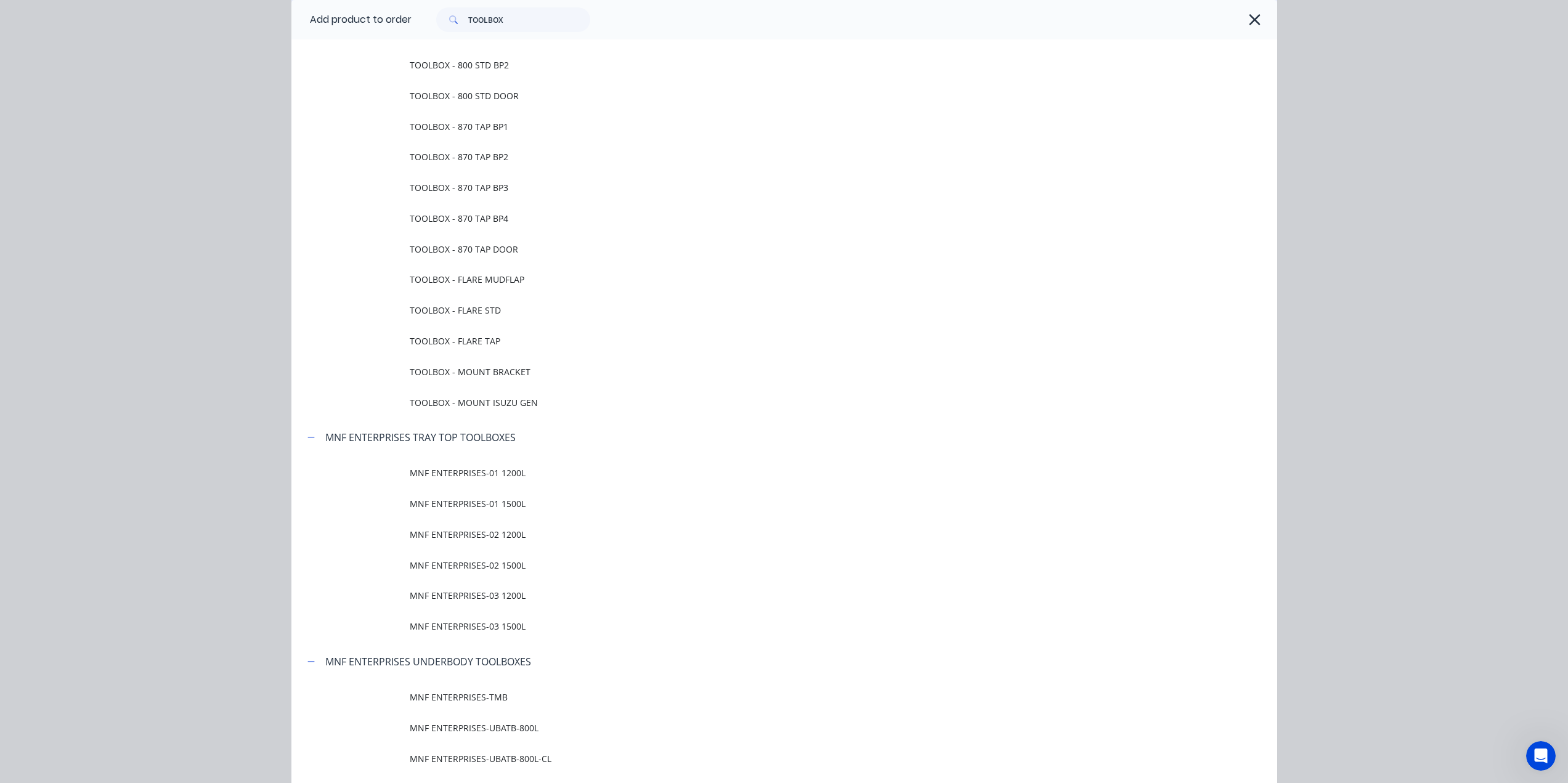
scroll to position [0, 0]
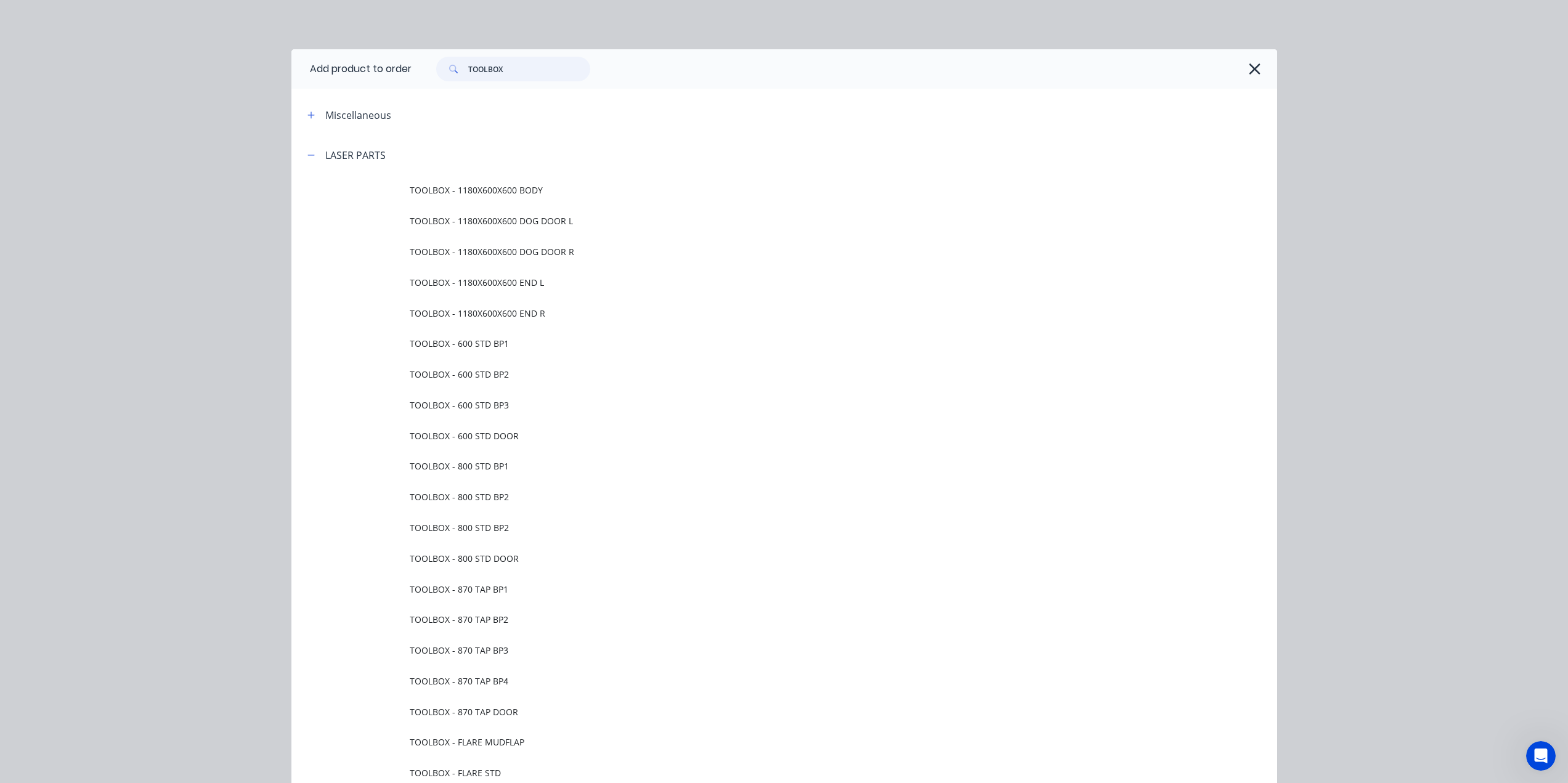
drag, startPoint x: 491, startPoint y: 67, endPoint x: 423, endPoint y: 61, distance: 68.3
click at [424, 61] on div "TOOLBOX" at bounding box center [507, 69] width 166 height 24
click at [1248, 73] on icon "button" at bounding box center [1254, 69] width 13 height 18
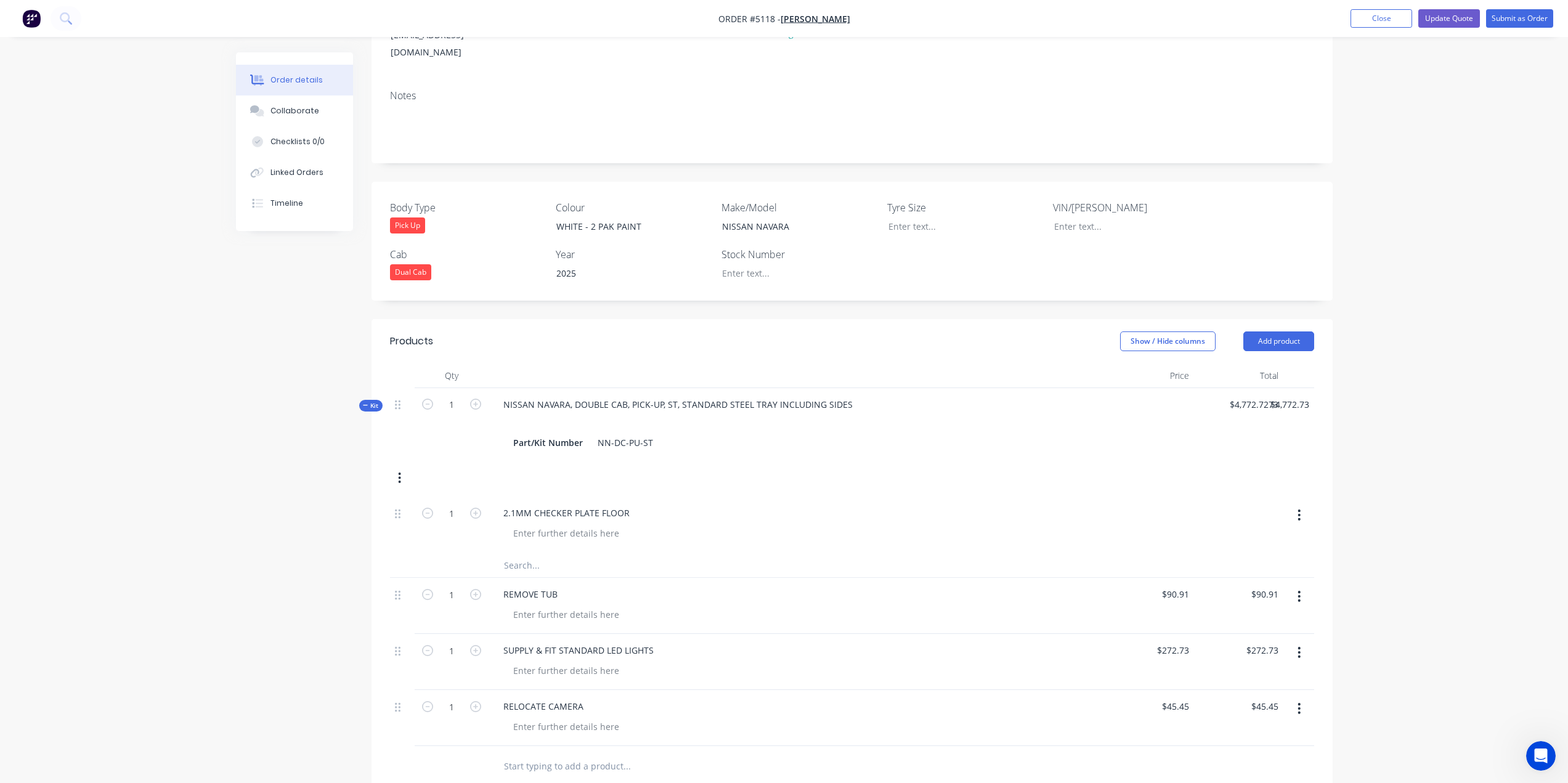
scroll to position [453, 0]
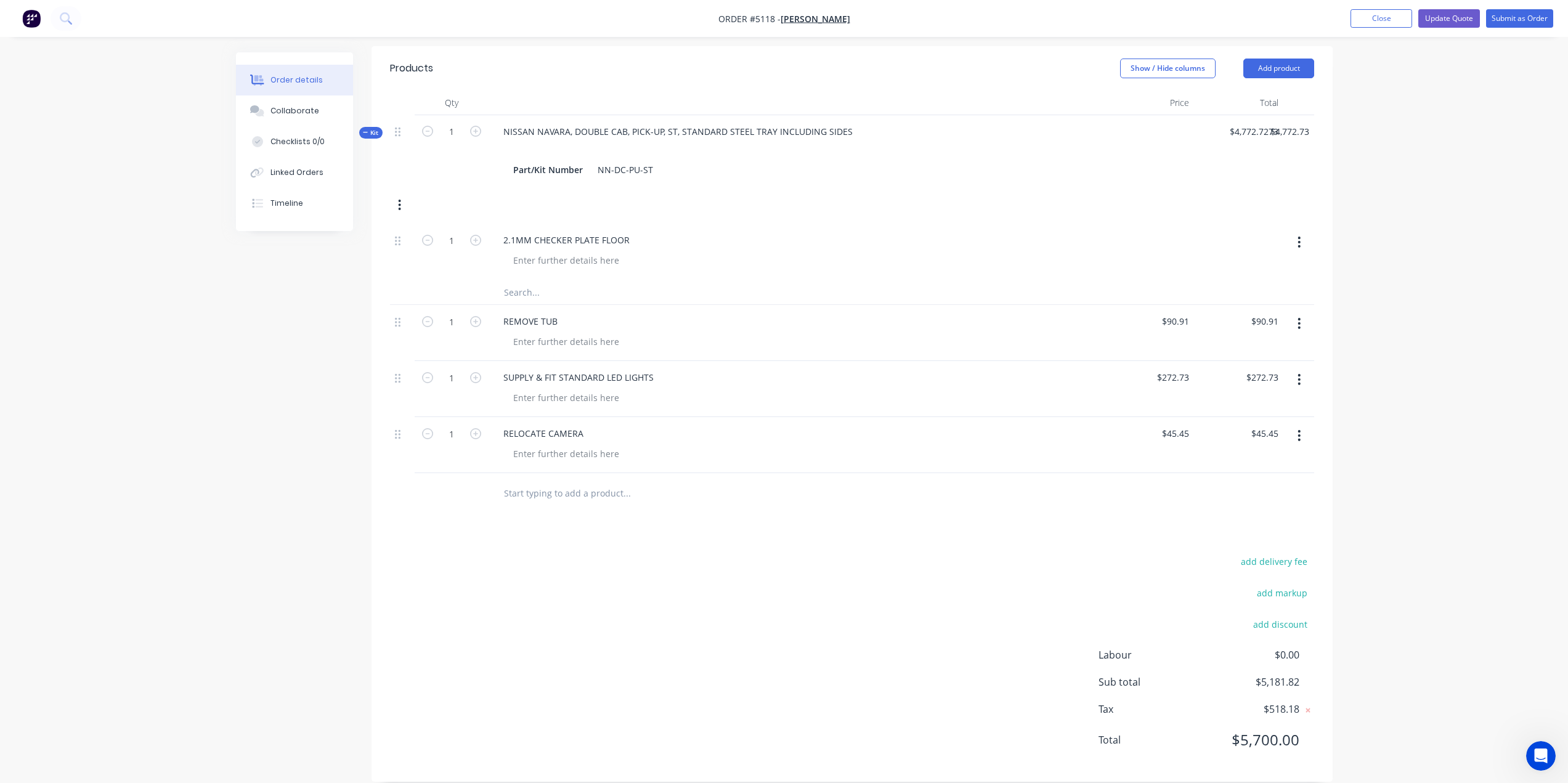
click at [582, 481] on input "text" at bounding box center [627, 493] width 246 height 24
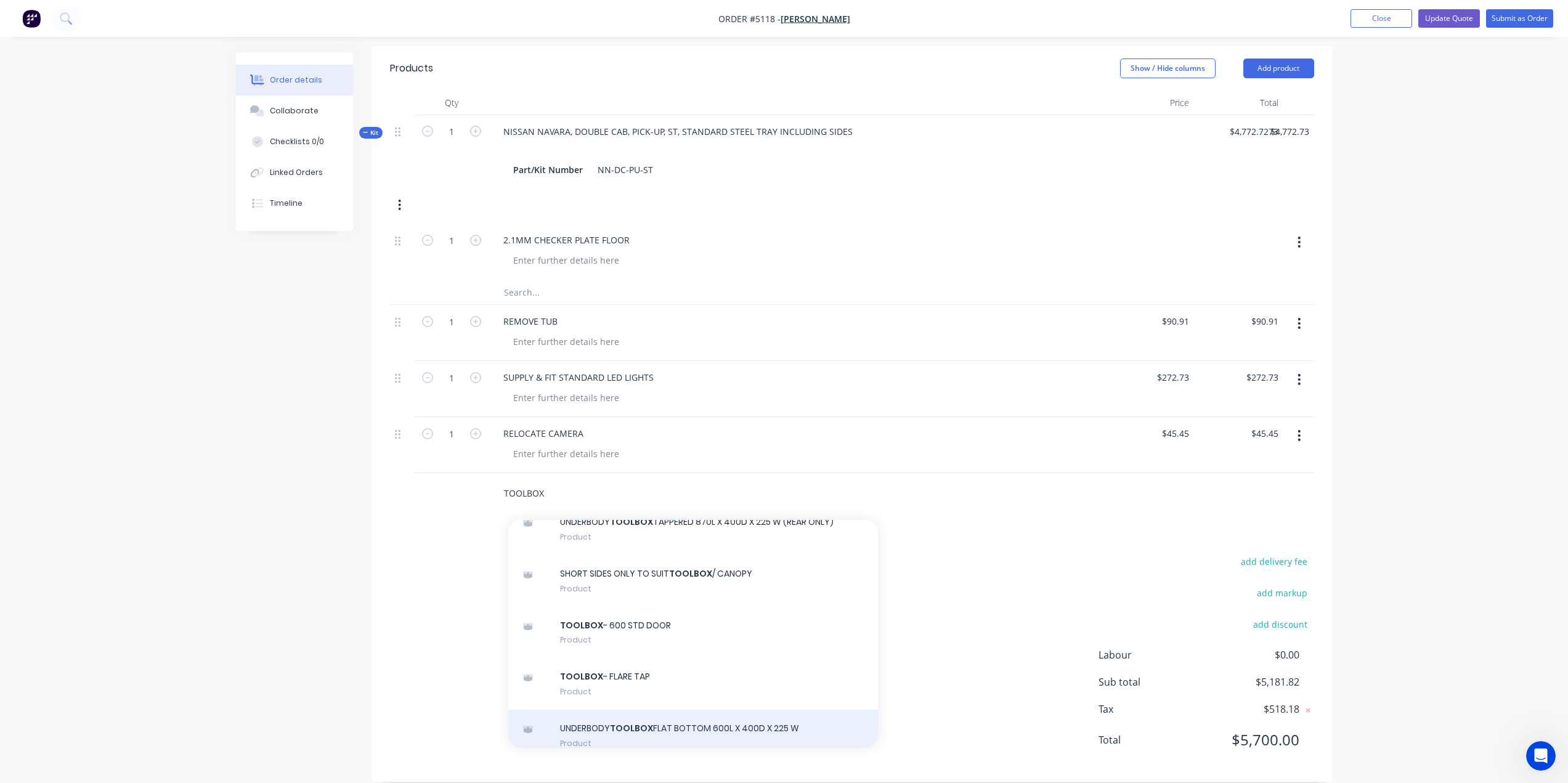
type input "TOOLBOX"
click at [640, 716] on div "UNDERBODY TOOLBOX FLAT BOTTOM 600L X 400D X 225 W Product" at bounding box center [693, 736] width 370 height 52
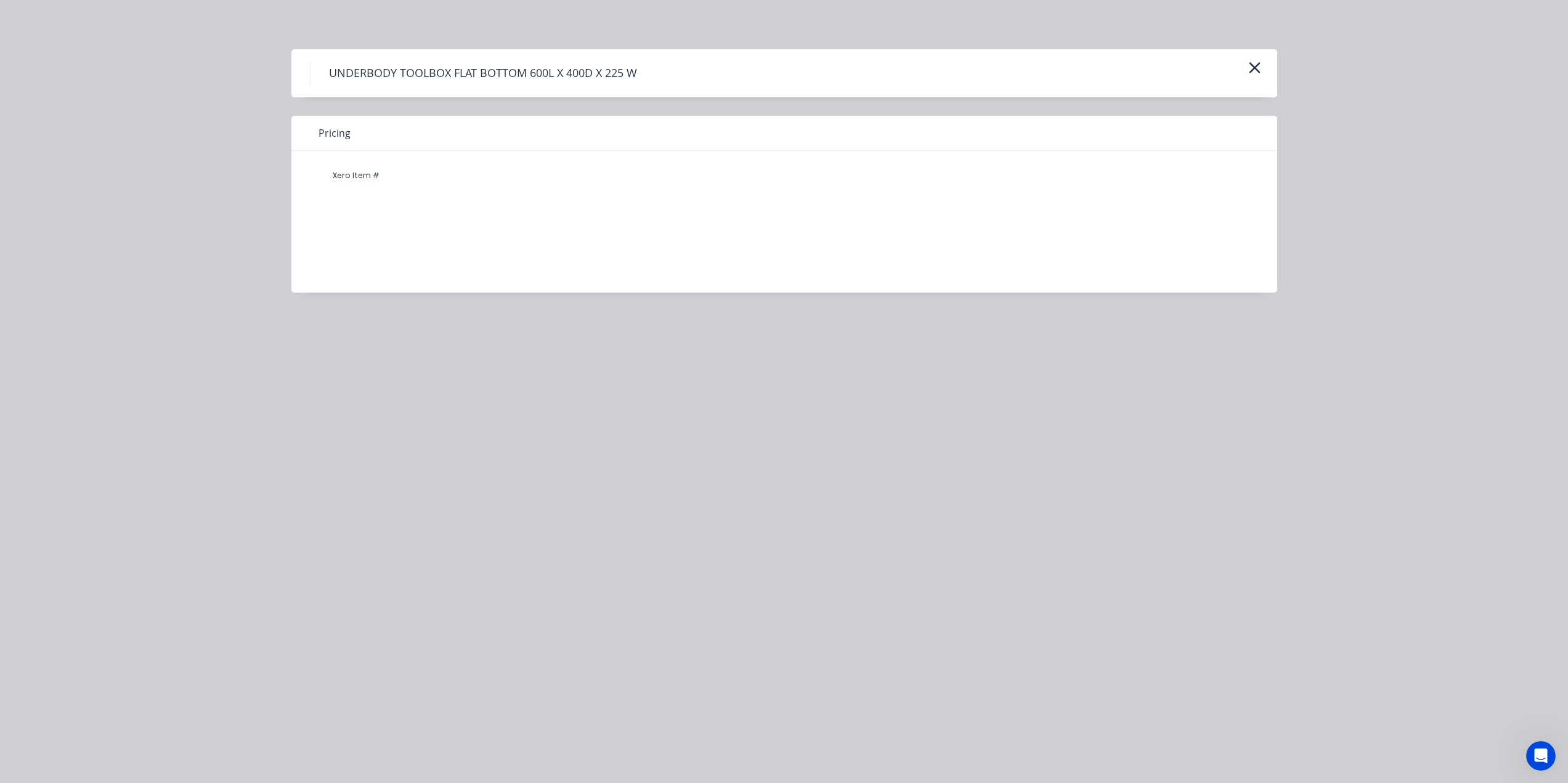
drag, startPoint x: 622, startPoint y: 207, endPoint x: 609, endPoint y: 208, distance: 13.0
click at [608, 210] on div "Xero Item #" at bounding box center [775, 212] width 967 height 123
click at [621, 209] on div "Xero Item #" at bounding box center [775, 212] width 967 height 123
click at [1255, 63] on icon "button" at bounding box center [1254, 67] width 13 height 18
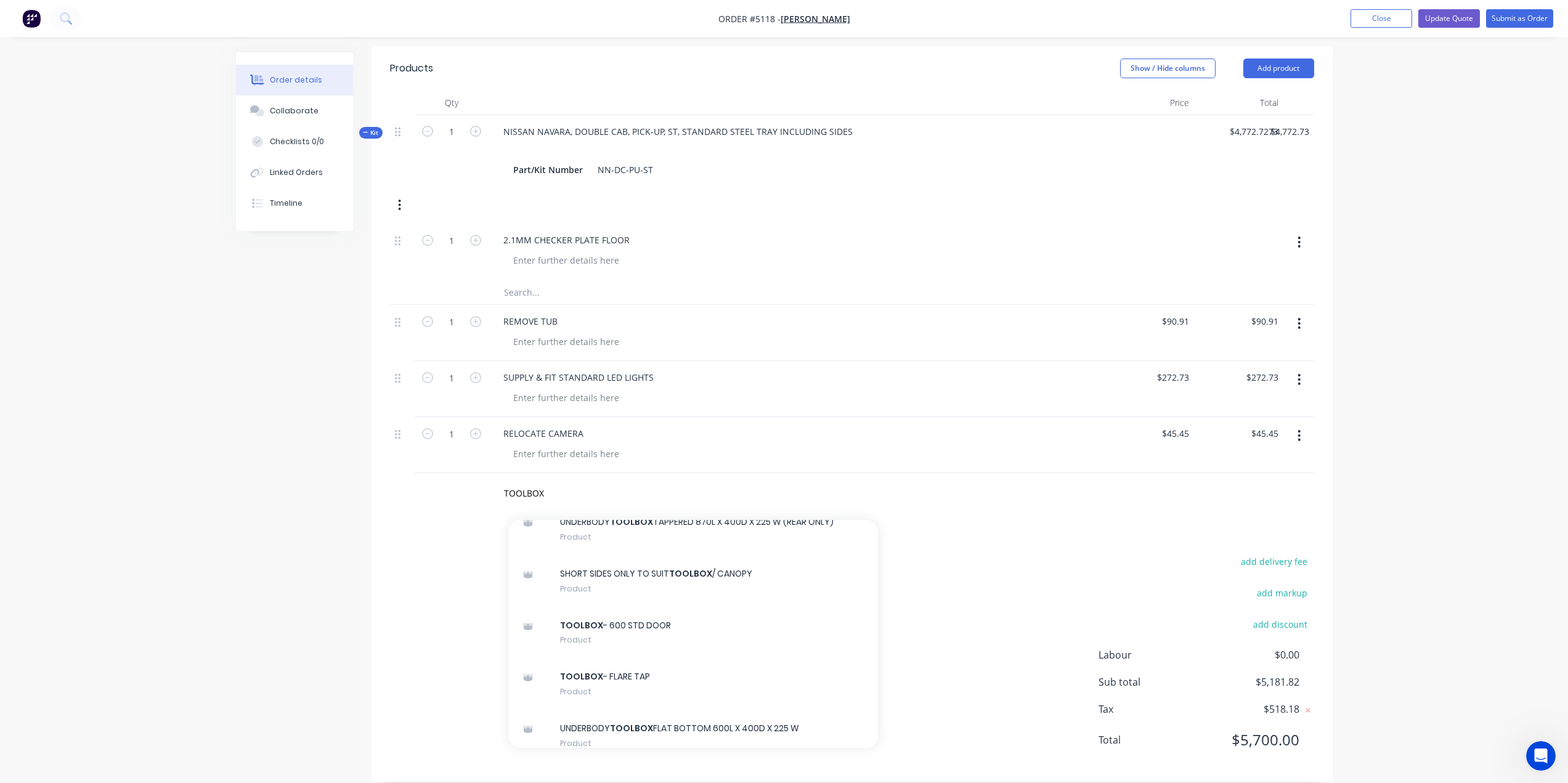
click at [992, 475] on div "TOOLBOX Add TOOLBOX to order MNF ENTERPRISES-UBATB-800L Xero Item # factory_ite…" at bounding box center [852, 493] width 924 height 40
click at [683, 481] on input "TOOLBOX" at bounding box center [627, 493] width 246 height 24
click at [471, 486] on div at bounding box center [451, 493] width 74 height 40
drag, startPoint x: 570, startPoint y: 475, endPoint x: 614, endPoint y: 477, distance: 44.0
click at [614, 481] on input "TOOLBOX" at bounding box center [627, 493] width 246 height 24
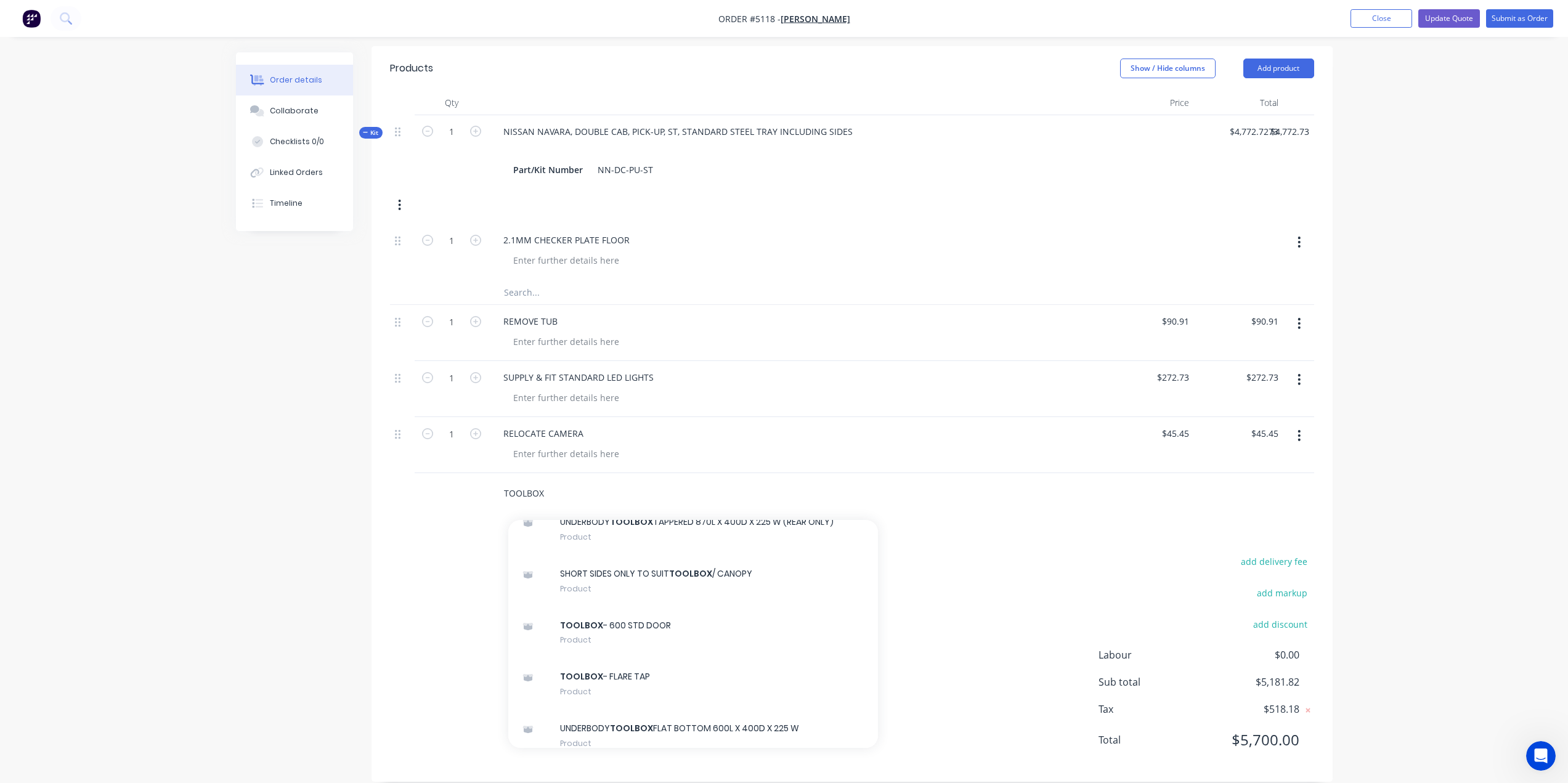
click at [618, 481] on input "TOOLBOX" at bounding box center [627, 493] width 246 height 24
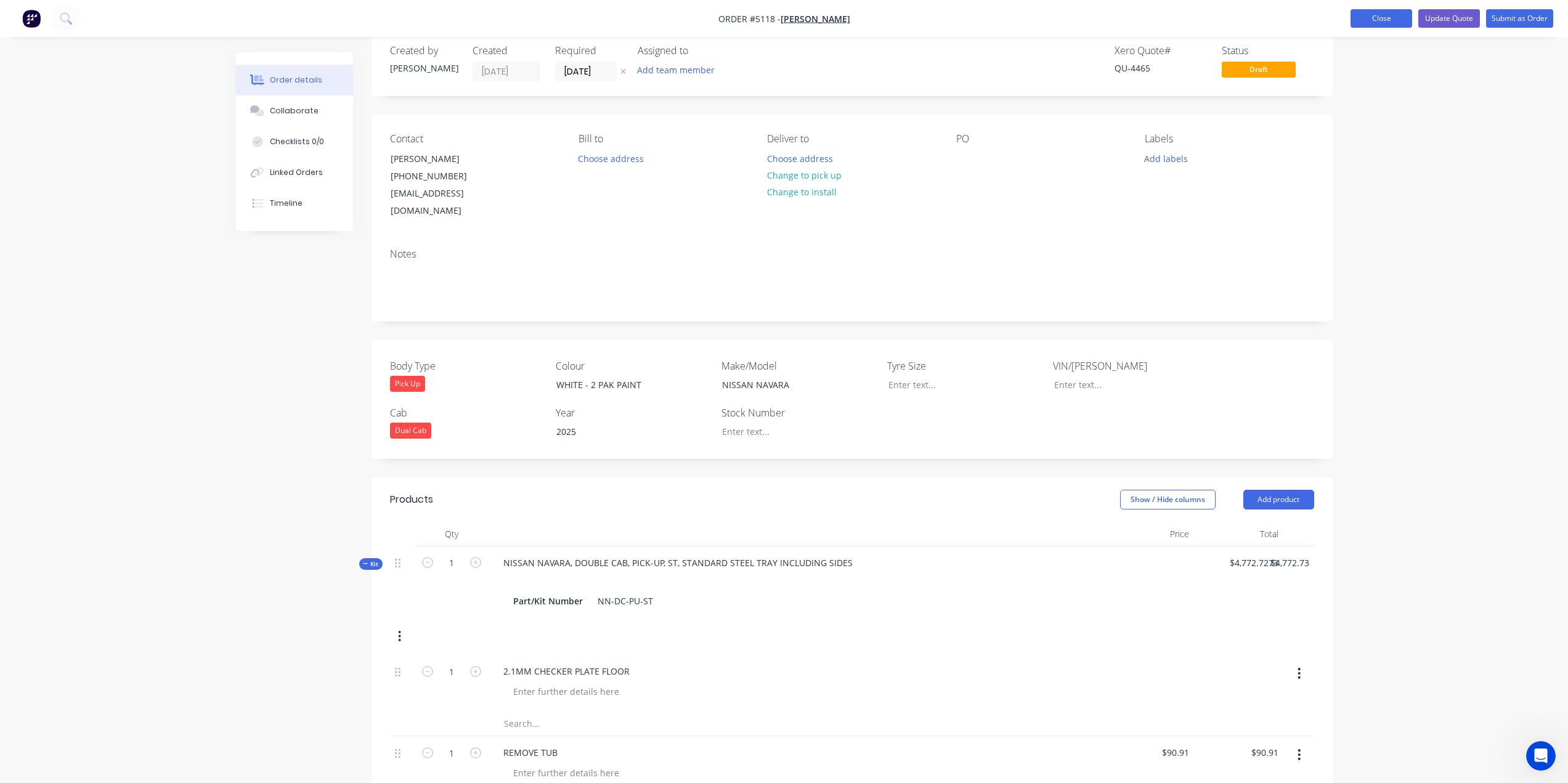
click at [1358, 15] on button "Close" at bounding box center [1381, 18] width 61 height 18
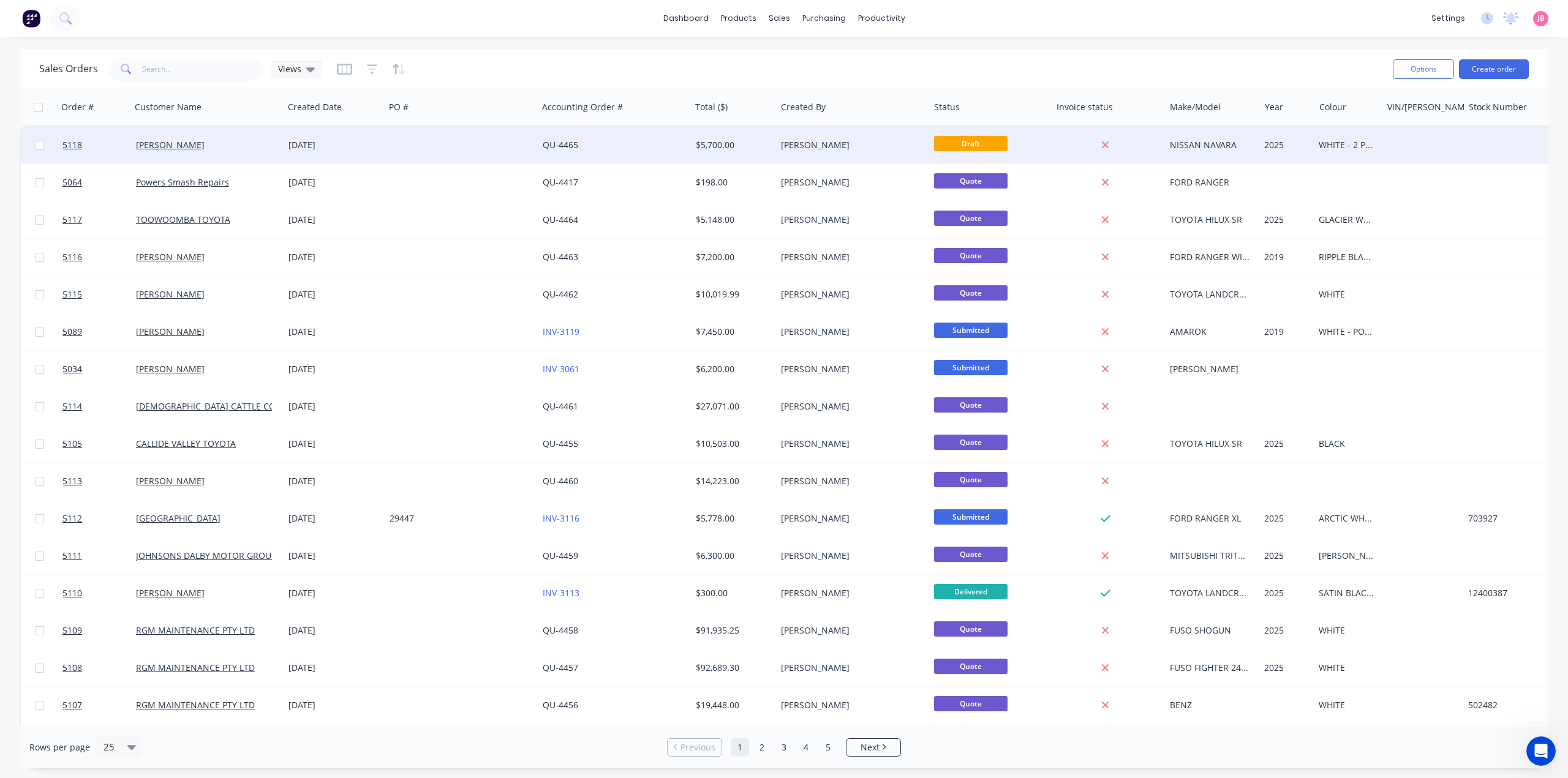
click at [905, 140] on div "[PERSON_NAME]" at bounding box center [848, 145] width 136 height 12
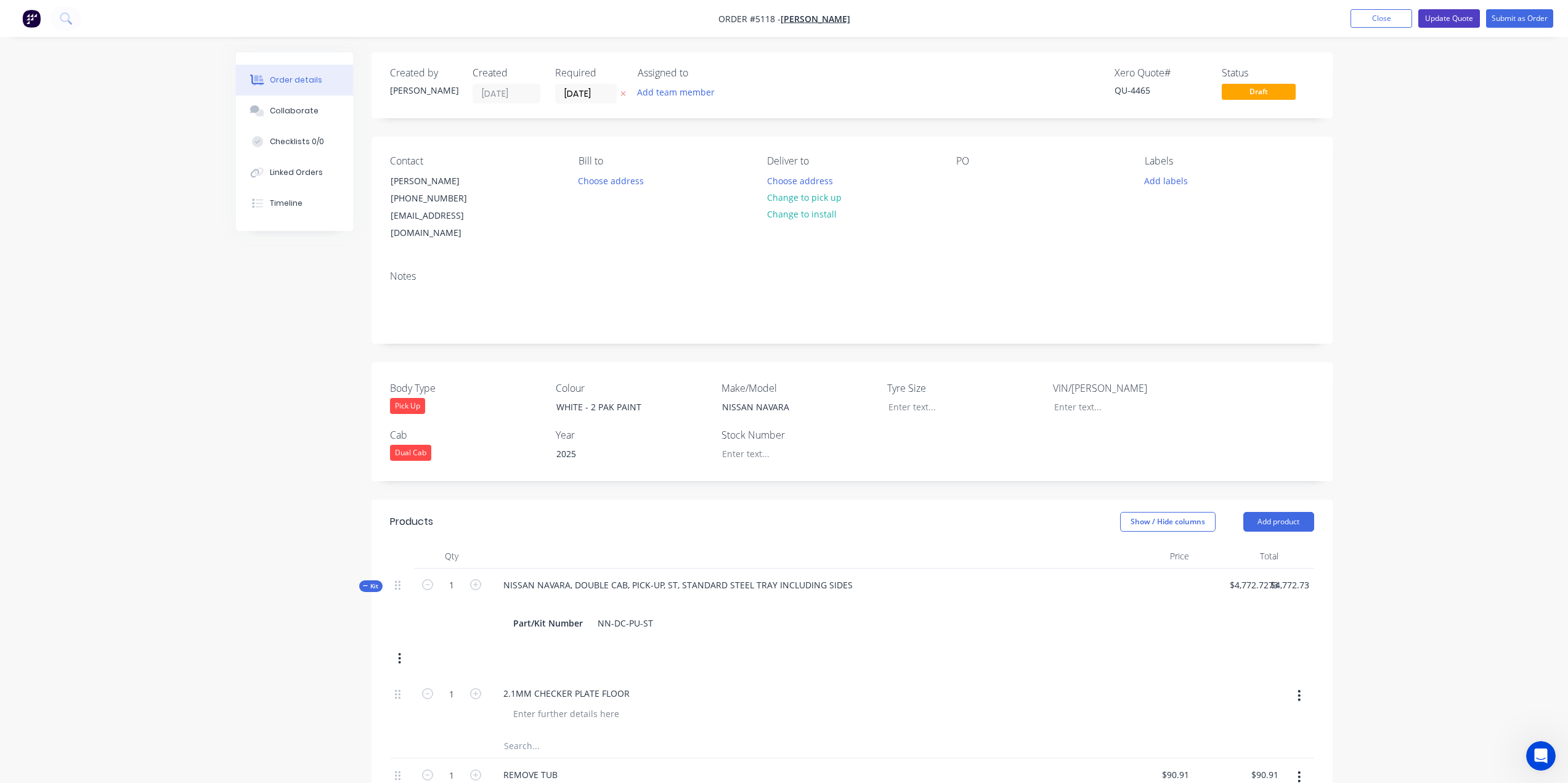
drag, startPoint x: 1451, startPoint y: 18, endPoint x: 1459, endPoint y: 32, distance: 16.1
click at [1452, 18] on button "Update Quote" at bounding box center [1449, 18] width 61 height 18
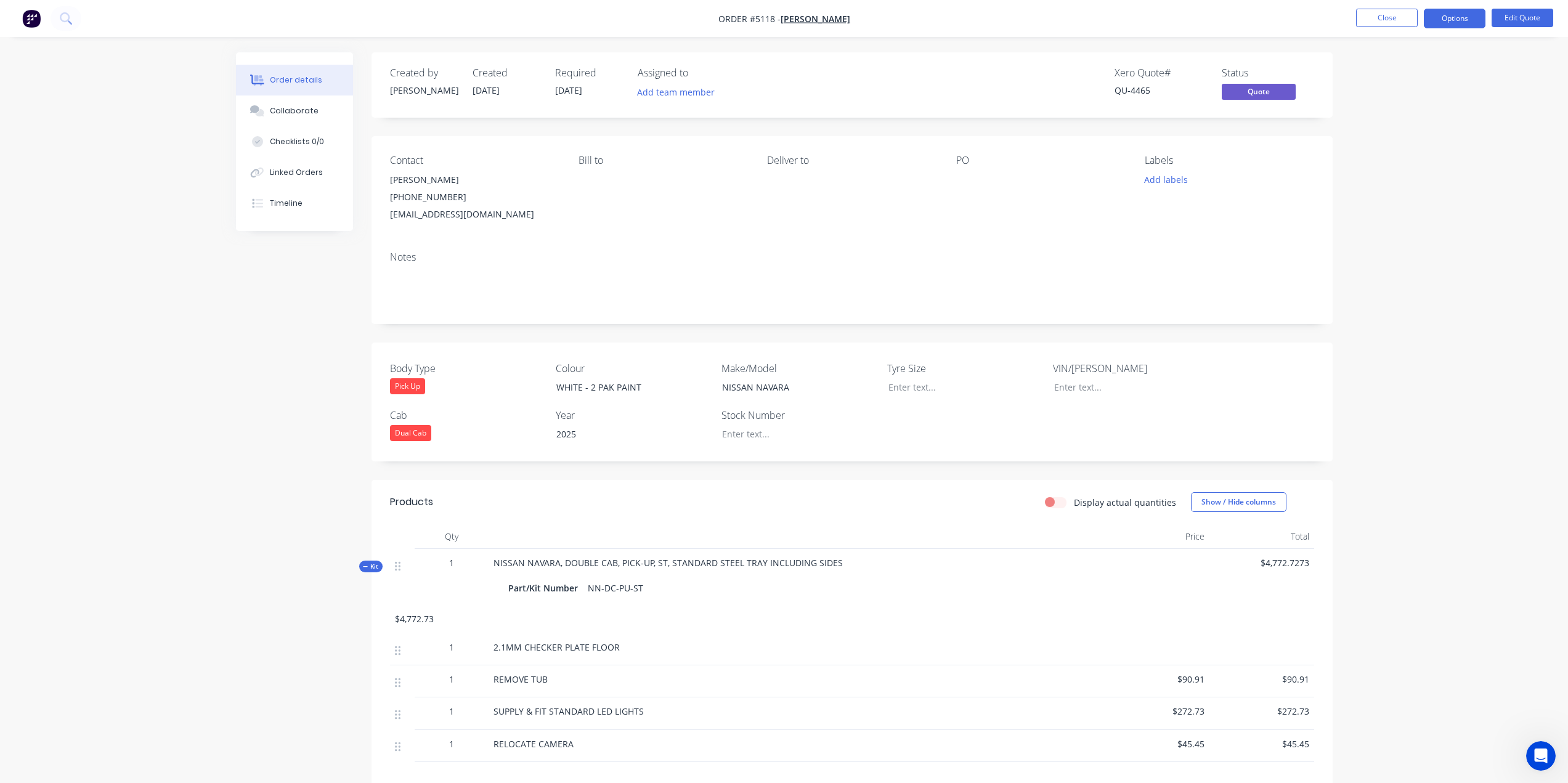
click at [1404, 212] on div "Order details Collaborate Checklists 0/0 Linked Orders Timeline Order details C…" at bounding box center [784, 477] width 1568 height 954
click at [1391, 16] on button "Close" at bounding box center [1387, 18] width 61 height 18
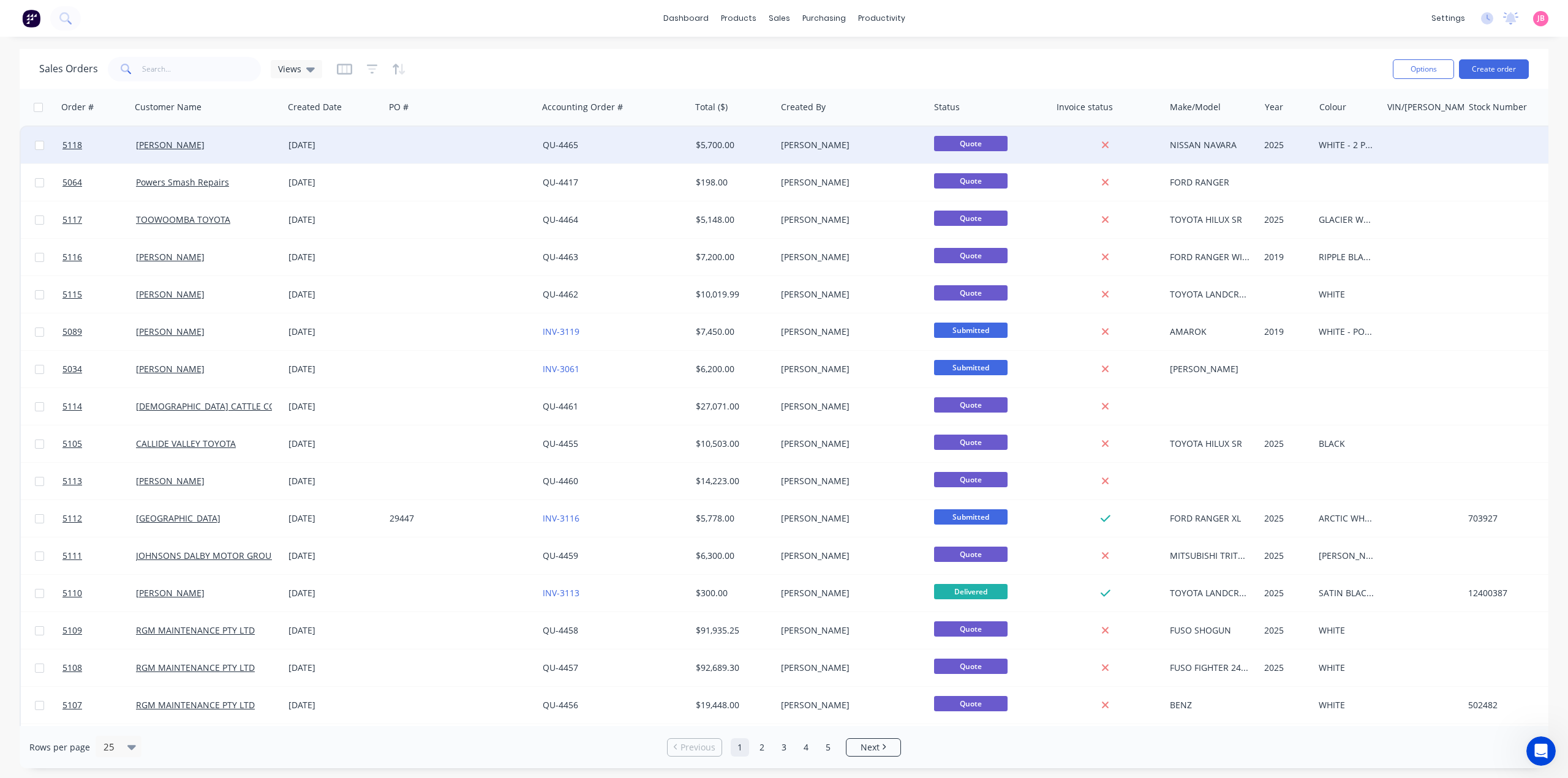
click at [853, 141] on div "[PERSON_NAME]" at bounding box center [848, 145] width 136 height 12
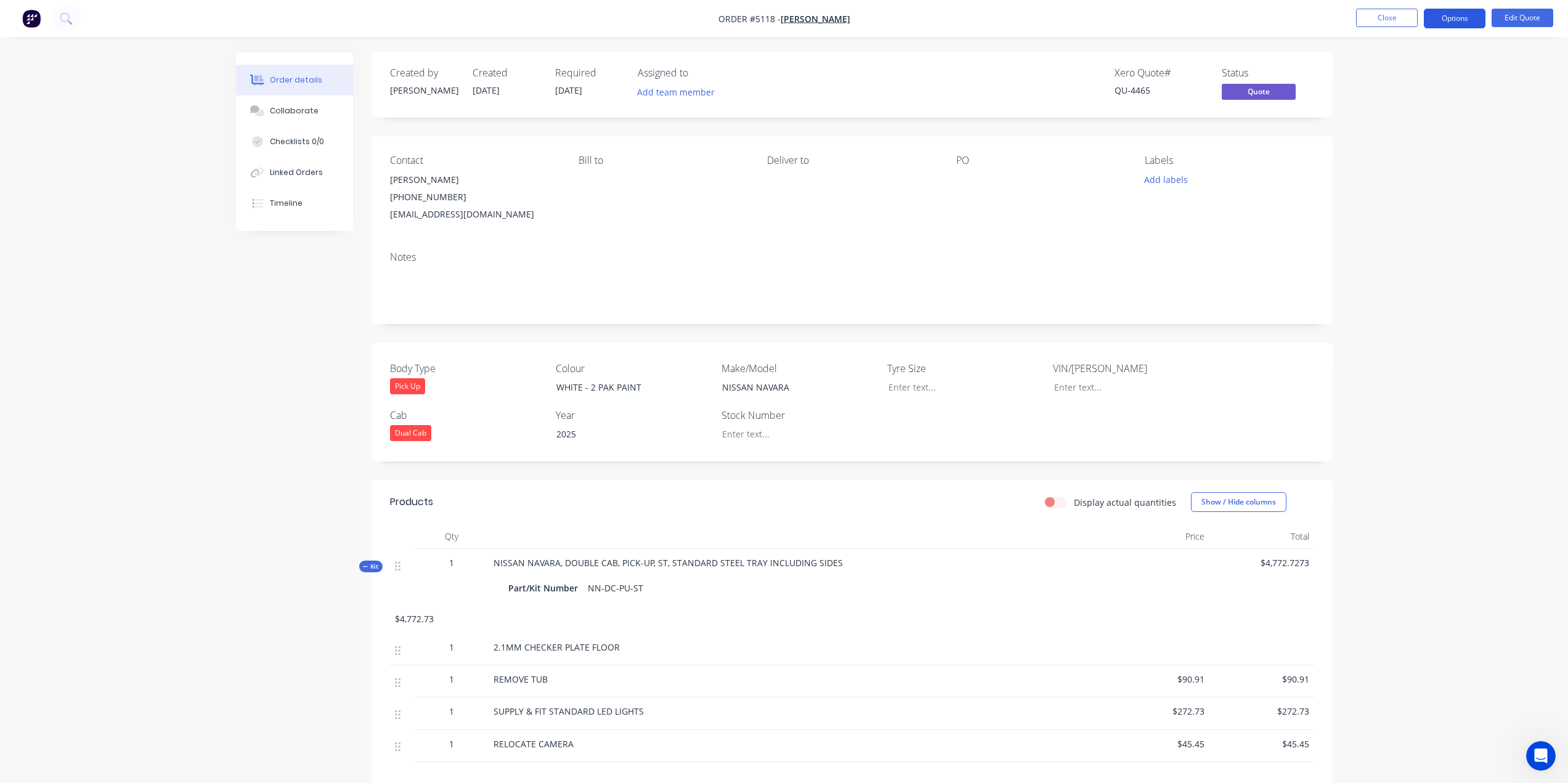
click at [1475, 15] on button "Options" at bounding box center [1454, 18] width 61 height 20
click at [1411, 347] on div "Order details Collaborate Checklists 0/0 Linked Orders Timeline Order details C…" at bounding box center [784, 477] width 1568 height 954
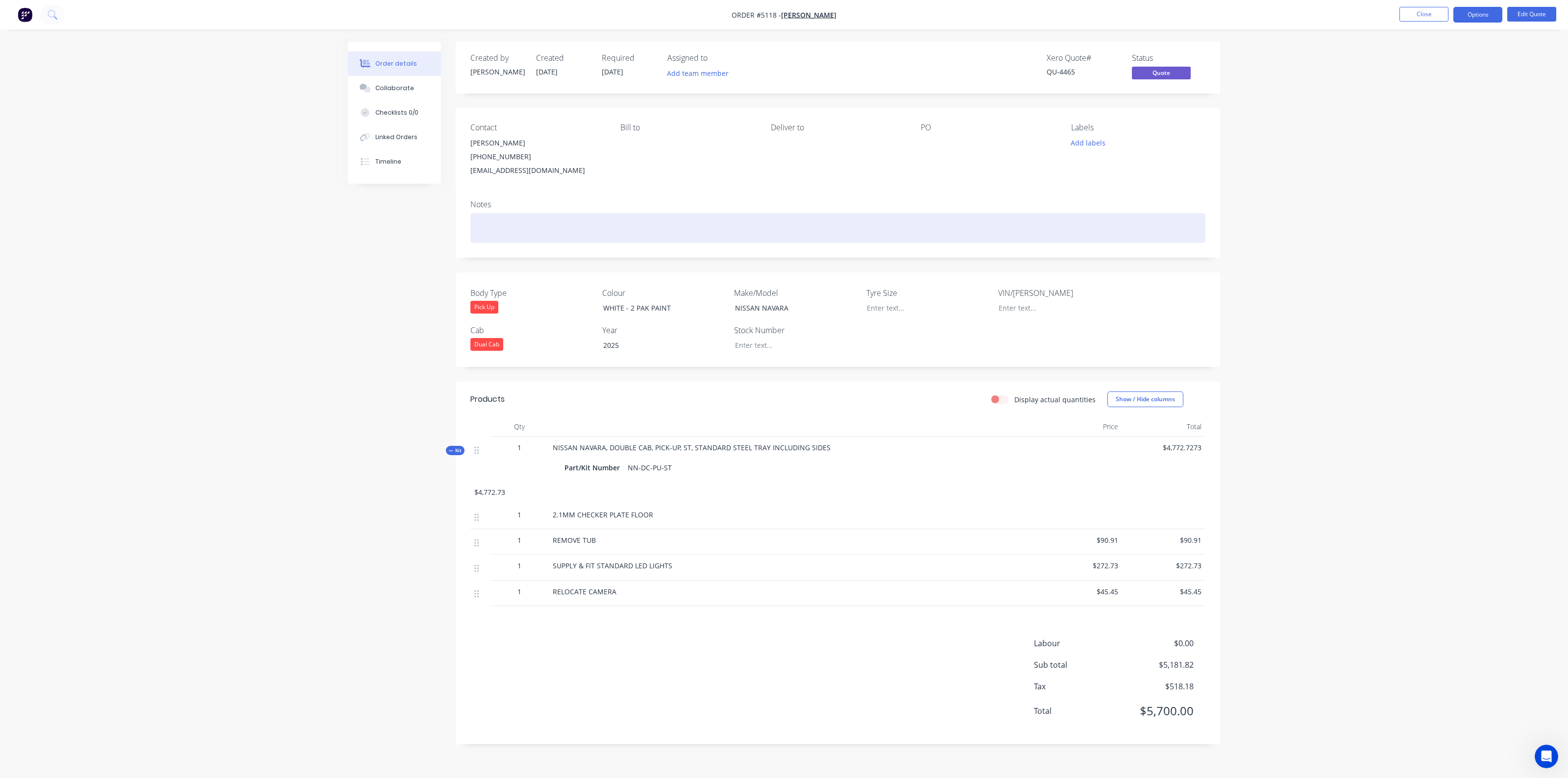
click at [1254, 300] on div "Order details Collaborate Checklists 0/0 Linked Orders Timeline Order details C…" at bounding box center [784, 389] width 1568 height 778
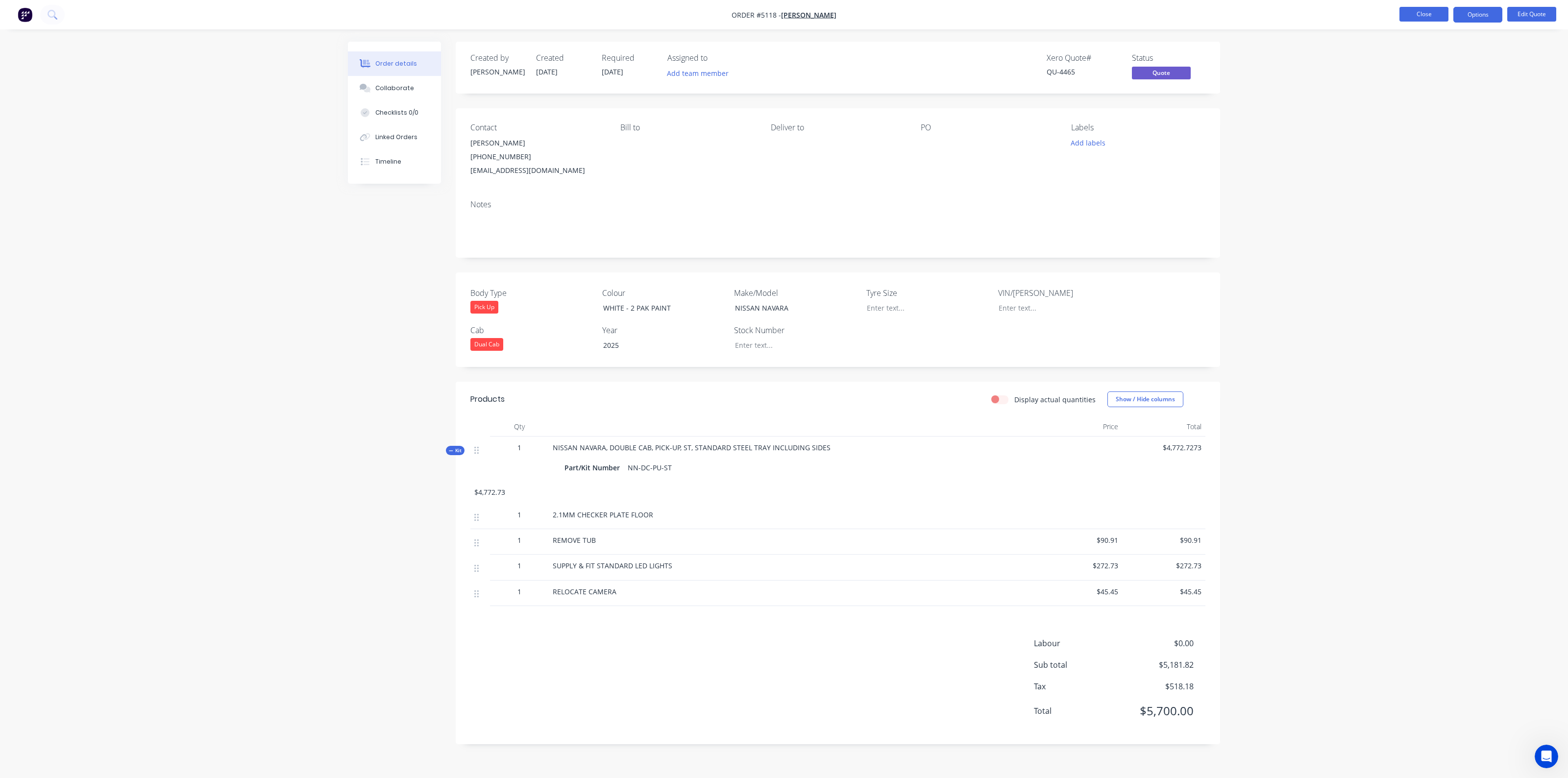
click at [1254, 13] on button "Close" at bounding box center [1424, 14] width 49 height 15
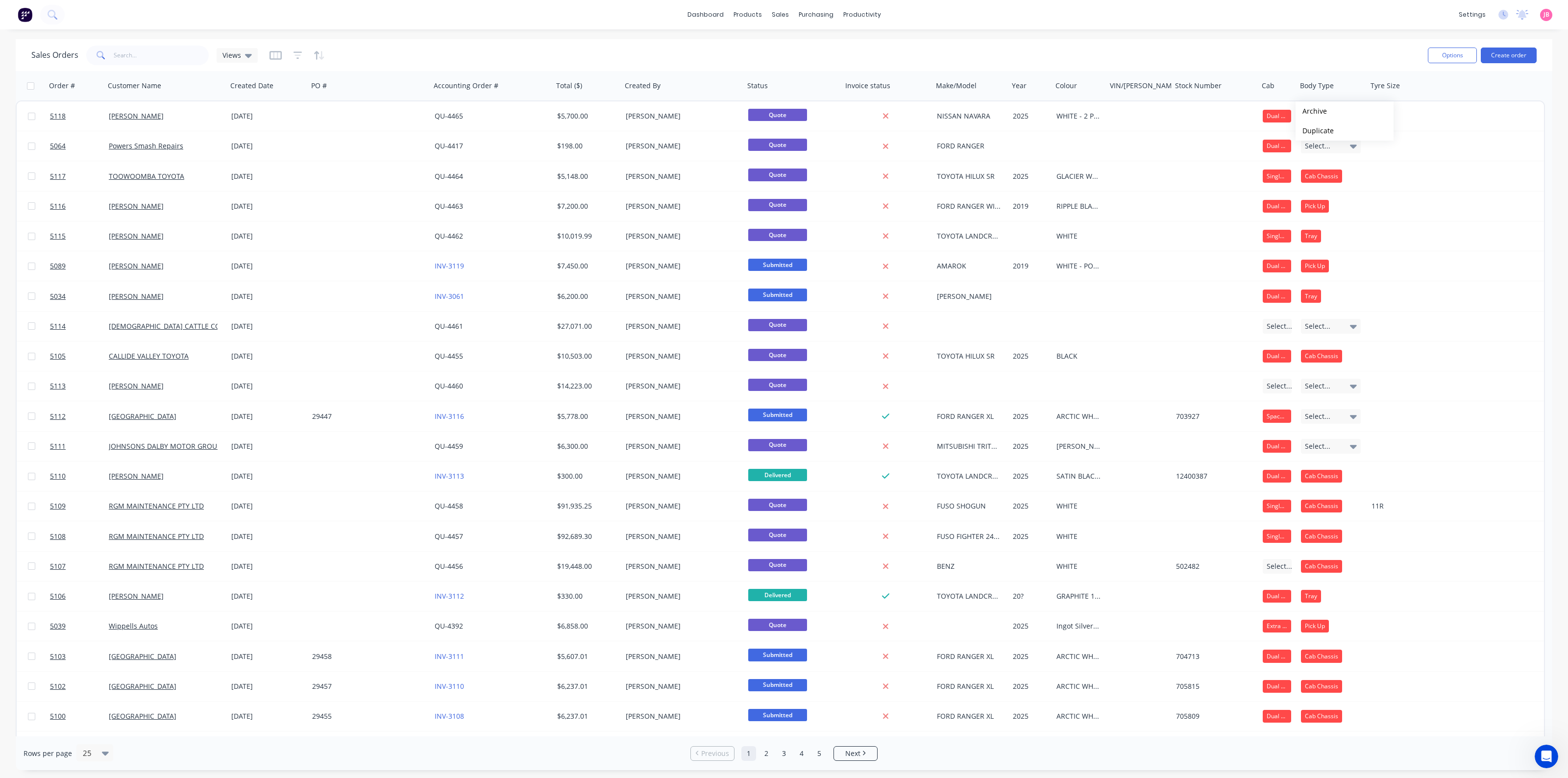
click at [1254, 49] on div "Sales Orders Views" at bounding box center [726, 55] width 1388 height 24
click at [1254, 110] on button "Edit" at bounding box center [1298, 105] width 74 height 19
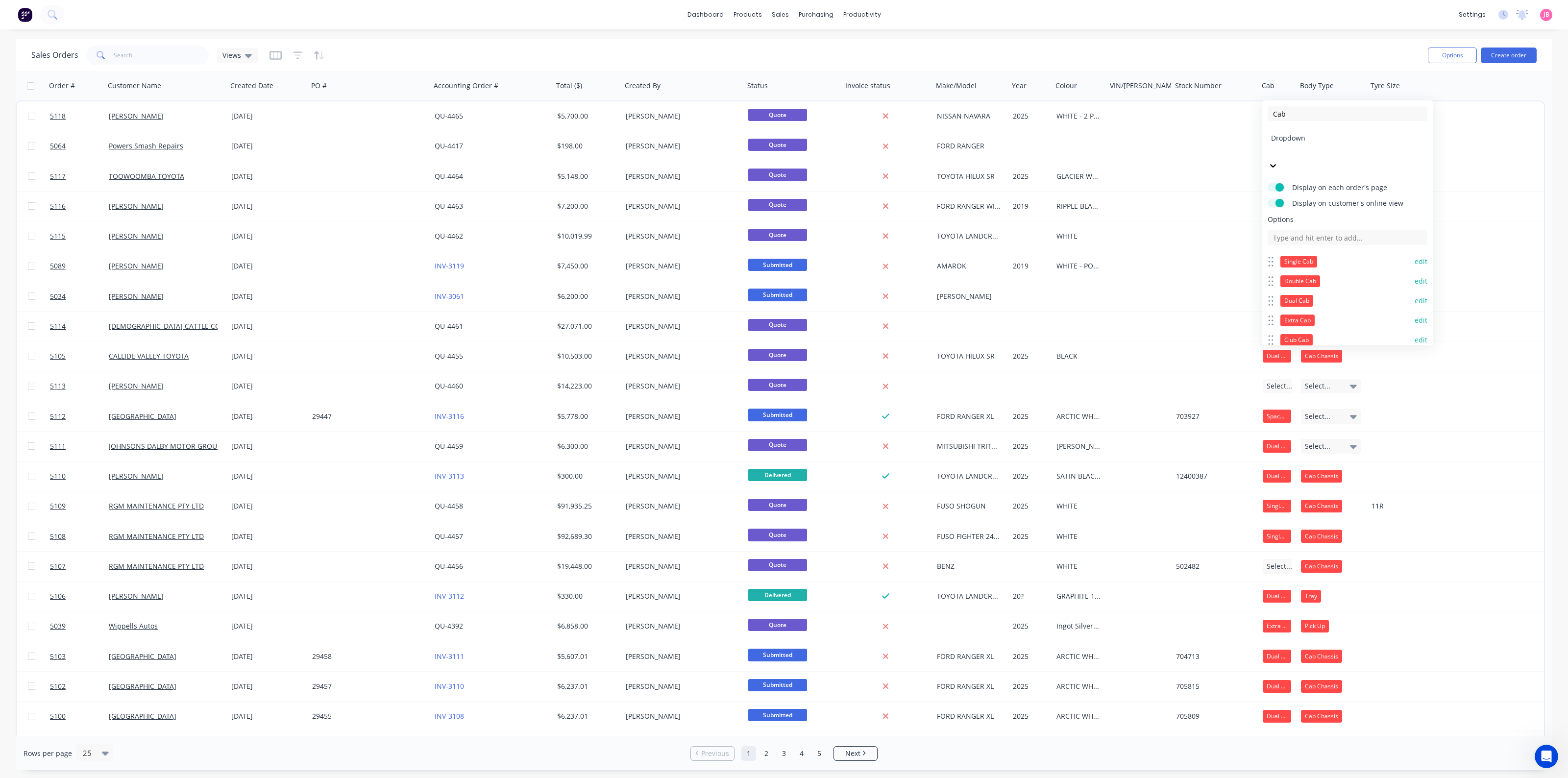
click at [1254, 257] on button "edit" at bounding box center [1421, 262] width 13 height 10
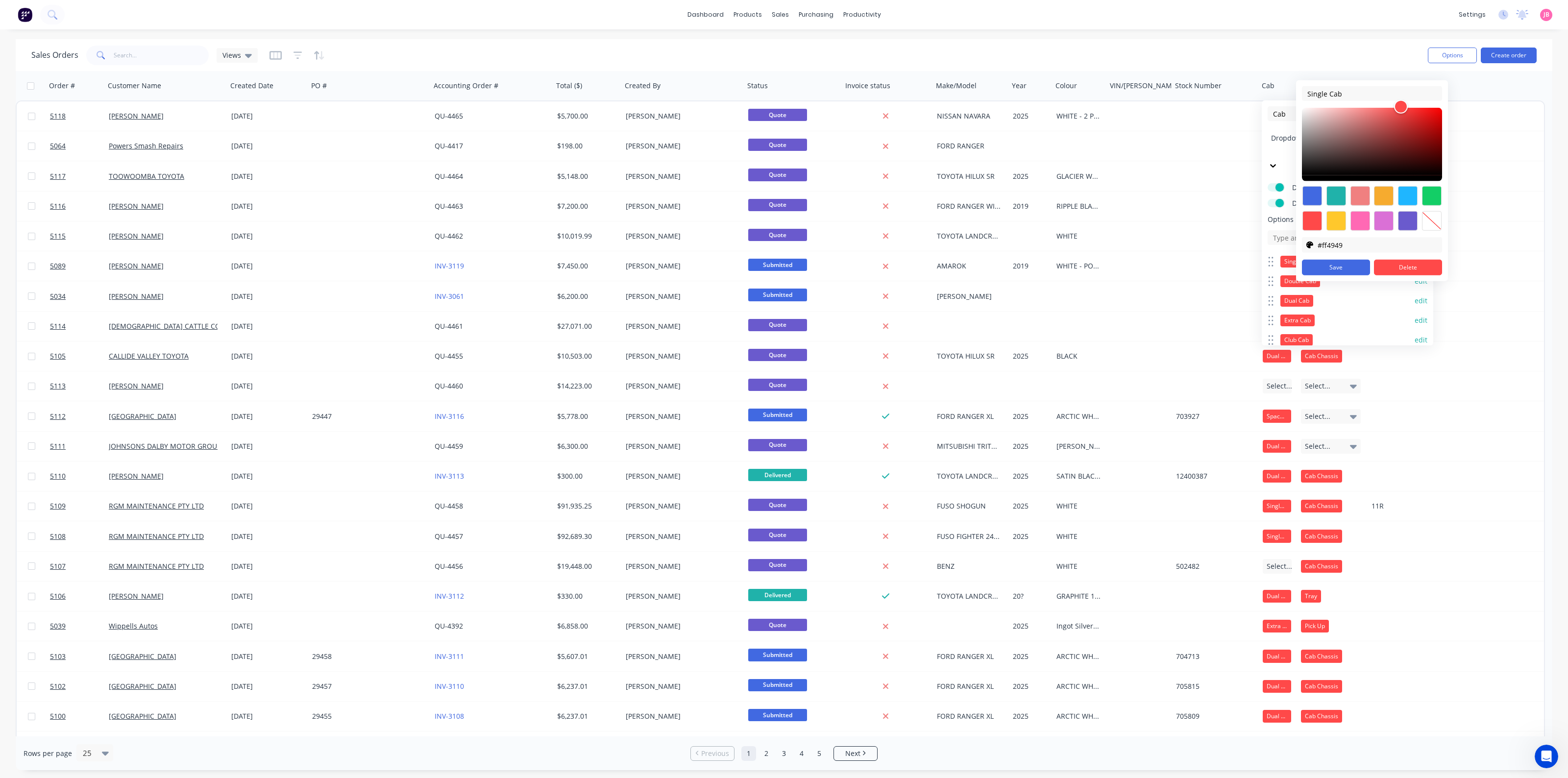
click at [1254, 217] on div at bounding box center [1432, 221] width 19 height 19
type input "transparent"
click at [1254, 270] on button "Save" at bounding box center [1336, 268] width 68 height 16
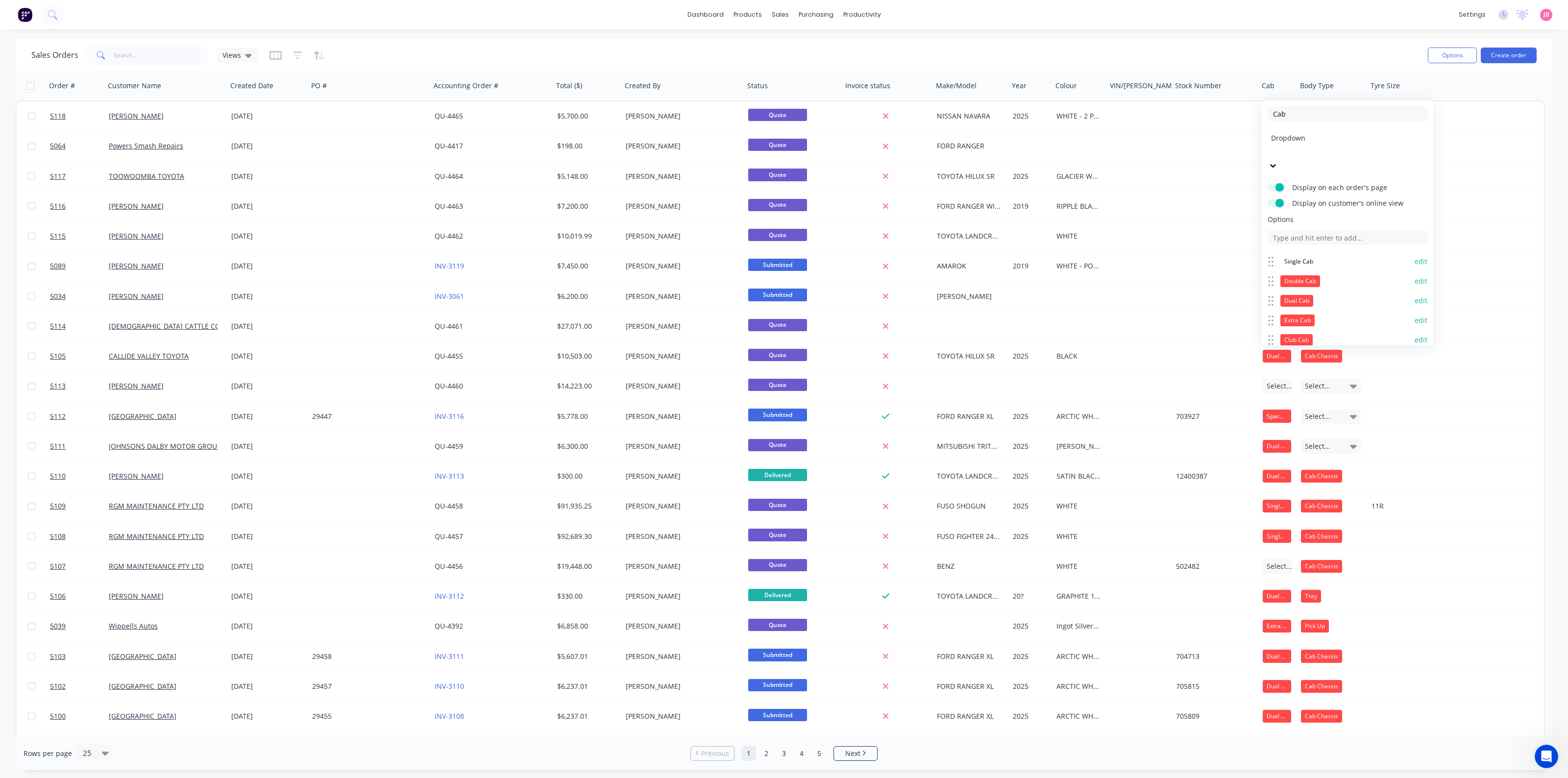
click at [1254, 276] on button "edit" at bounding box center [1421, 281] width 13 height 10
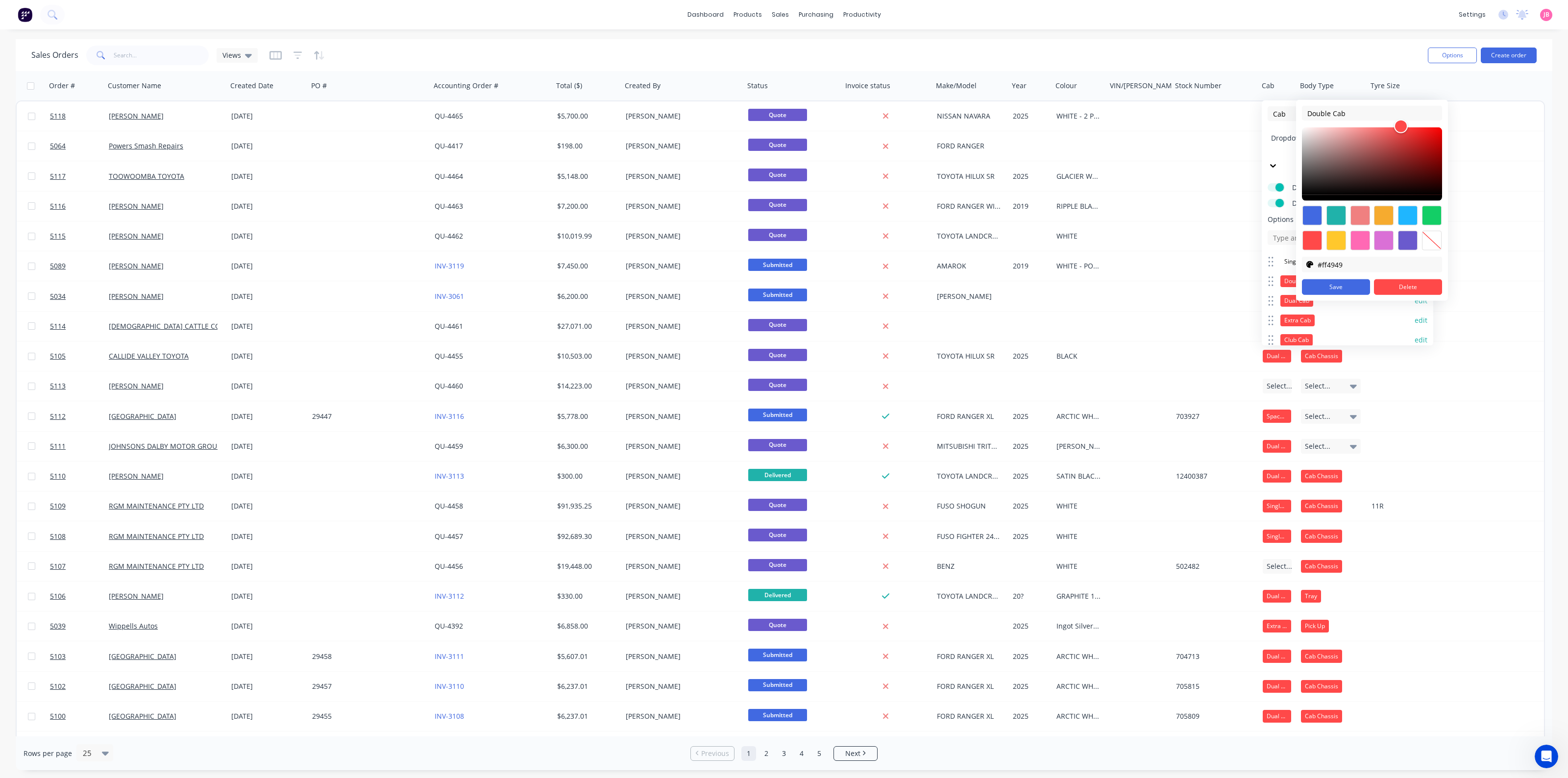
click at [1254, 241] on div at bounding box center [1432, 240] width 19 height 19
type input "transparent"
click at [1254, 286] on button "Save" at bounding box center [1336, 287] width 68 height 16
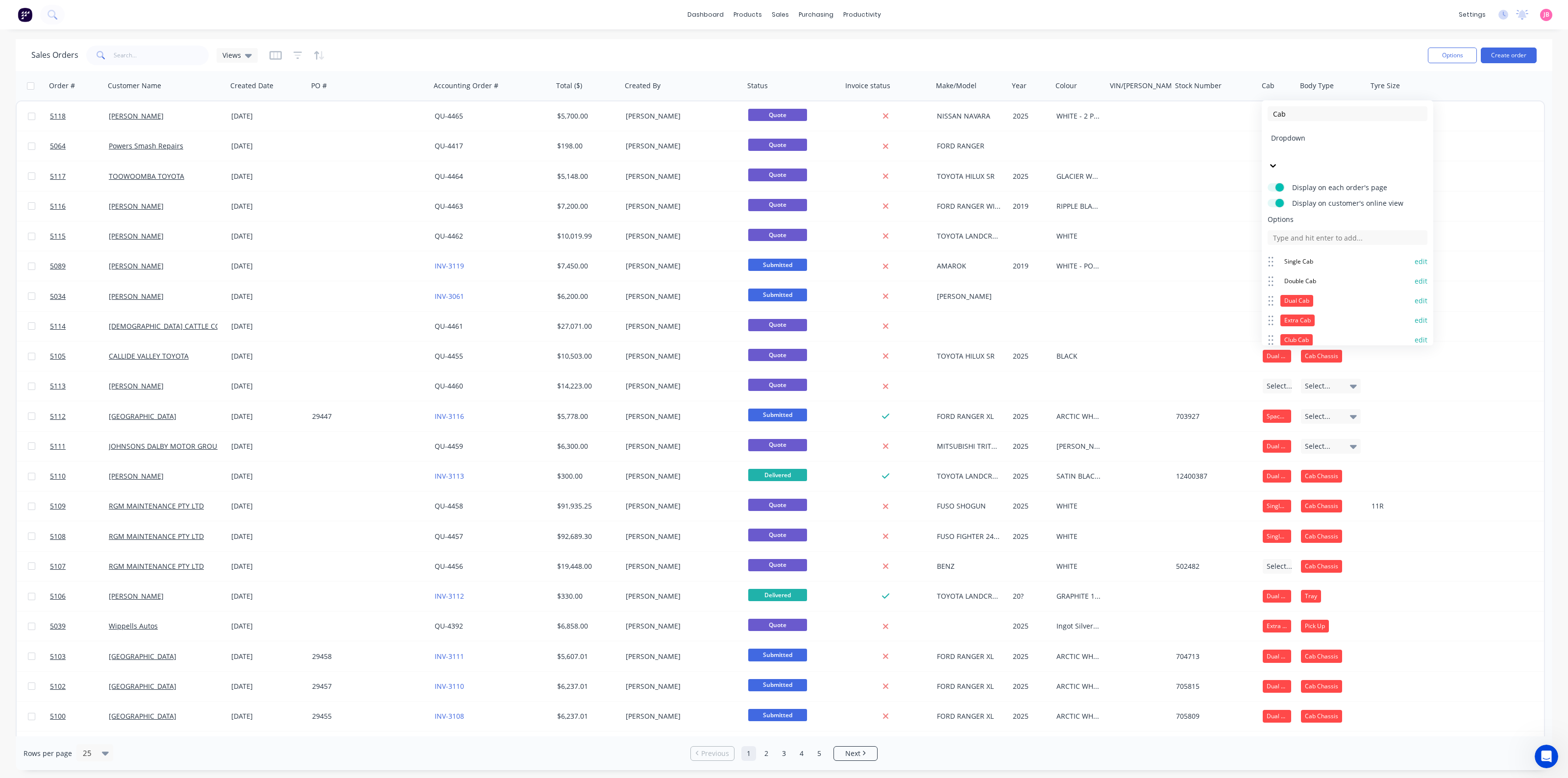
click at [1254, 296] on button "edit" at bounding box center [1421, 301] width 13 height 10
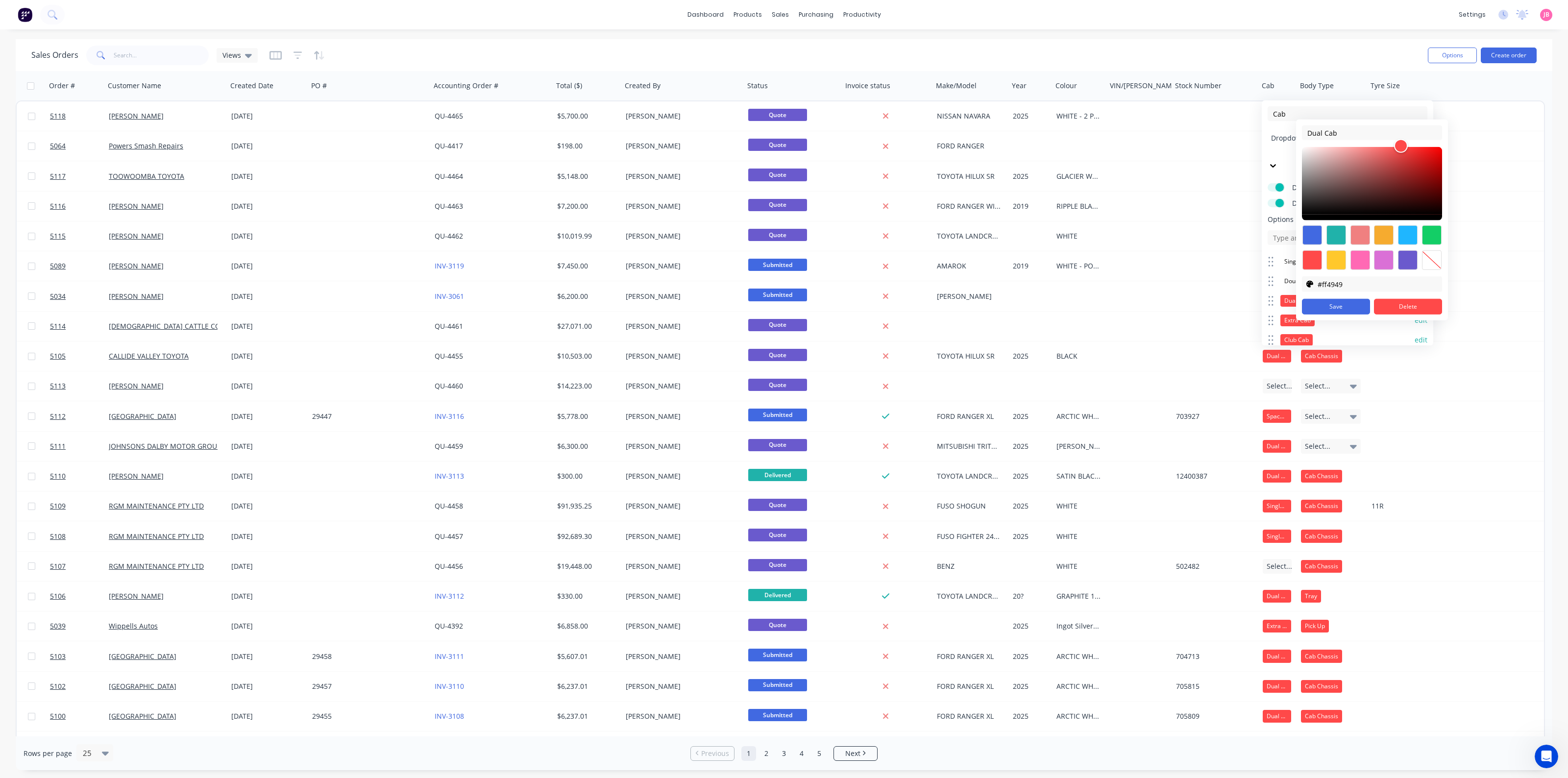
click at [1254, 262] on div at bounding box center [1432, 260] width 19 height 19
type input "transparent"
click at [1254, 309] on button "Save" at bounding box center [1336, 307] width 68 height 16
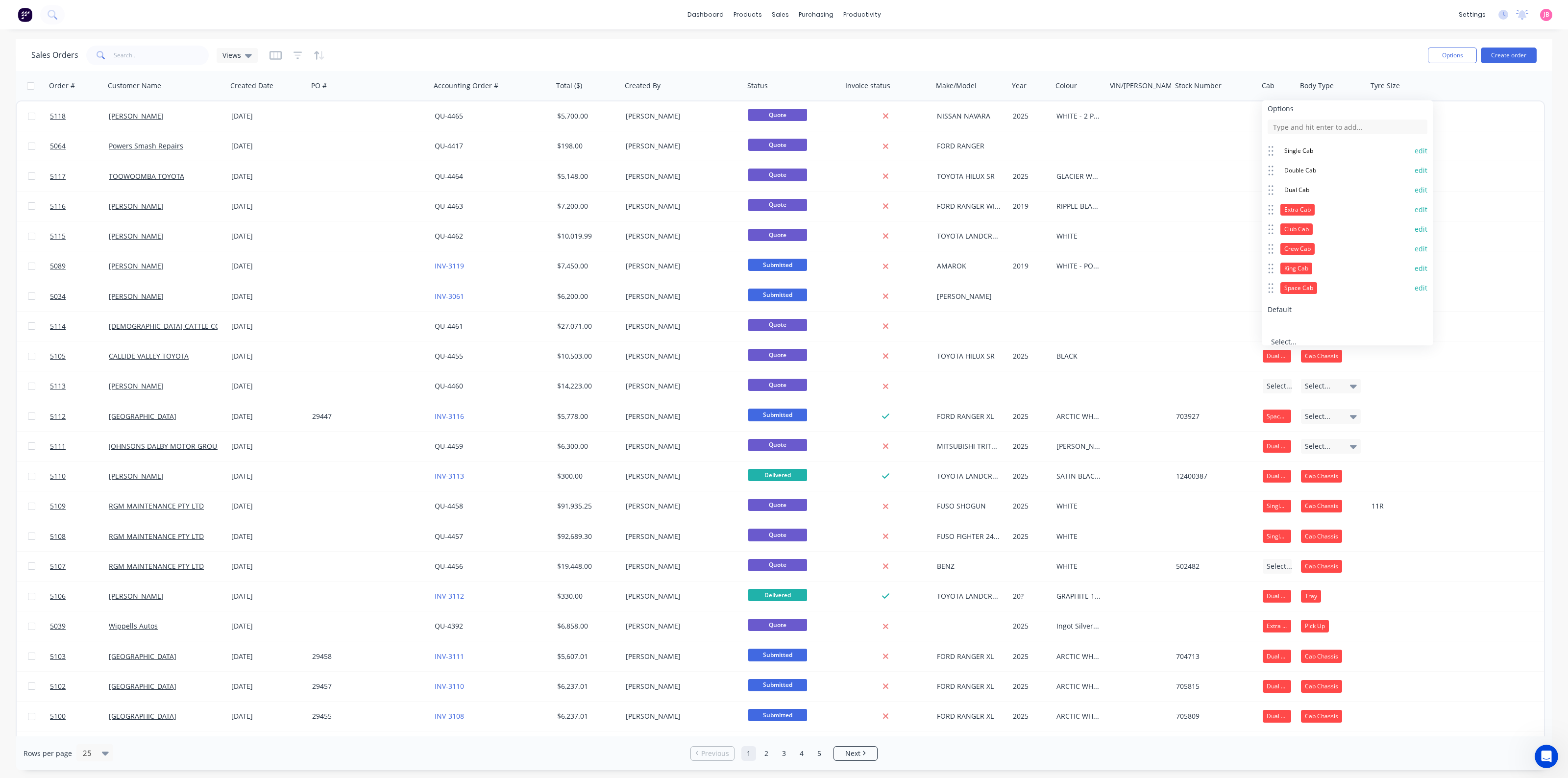
scroll to position [111, 0]
click at [1254, 205] on button "edit" at bounding box center [1421, 209] width 13 height 10
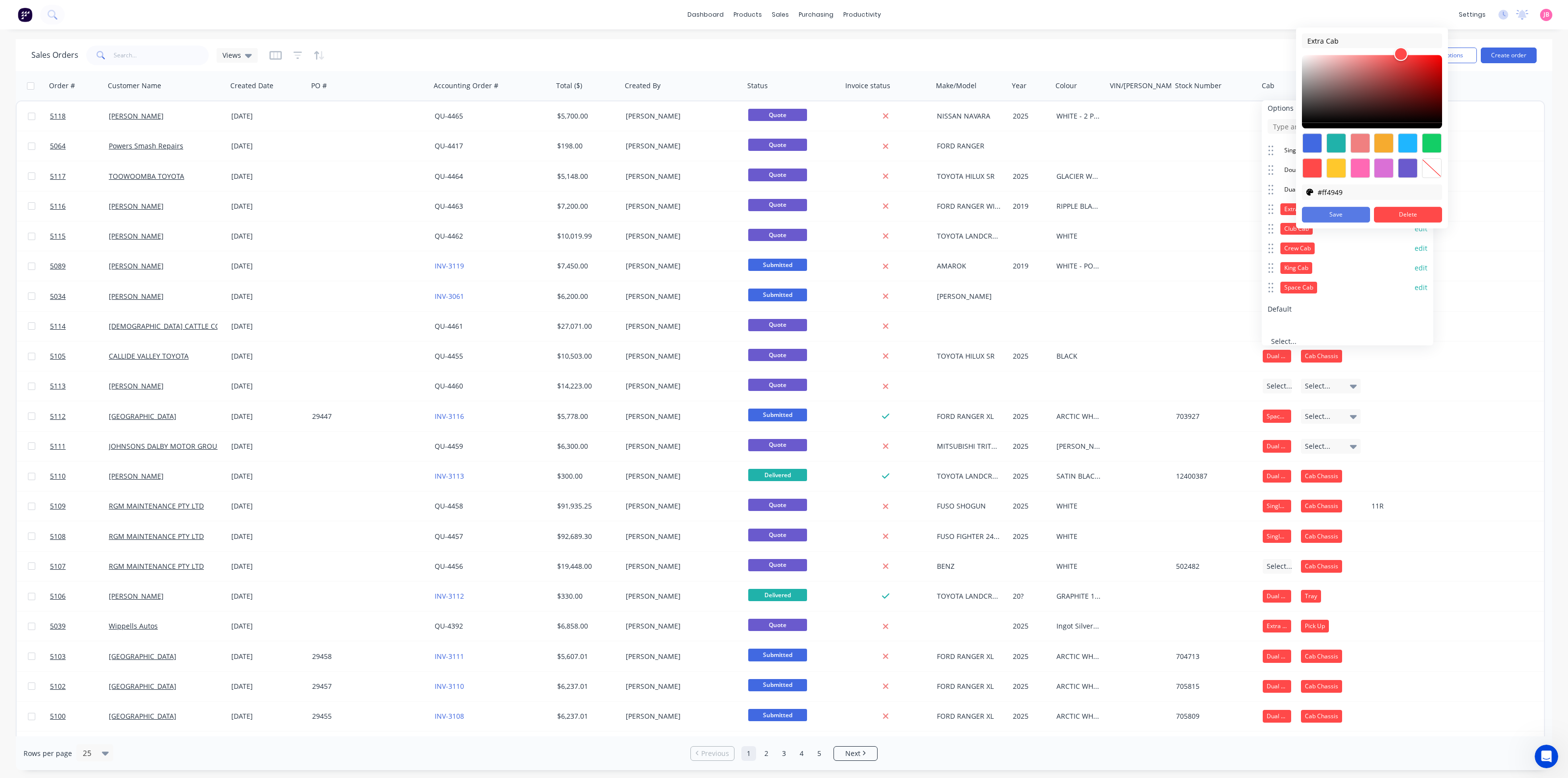
click at [1254, 211] on button "Save" at bounding box center [1336, 215] width 68 height 16
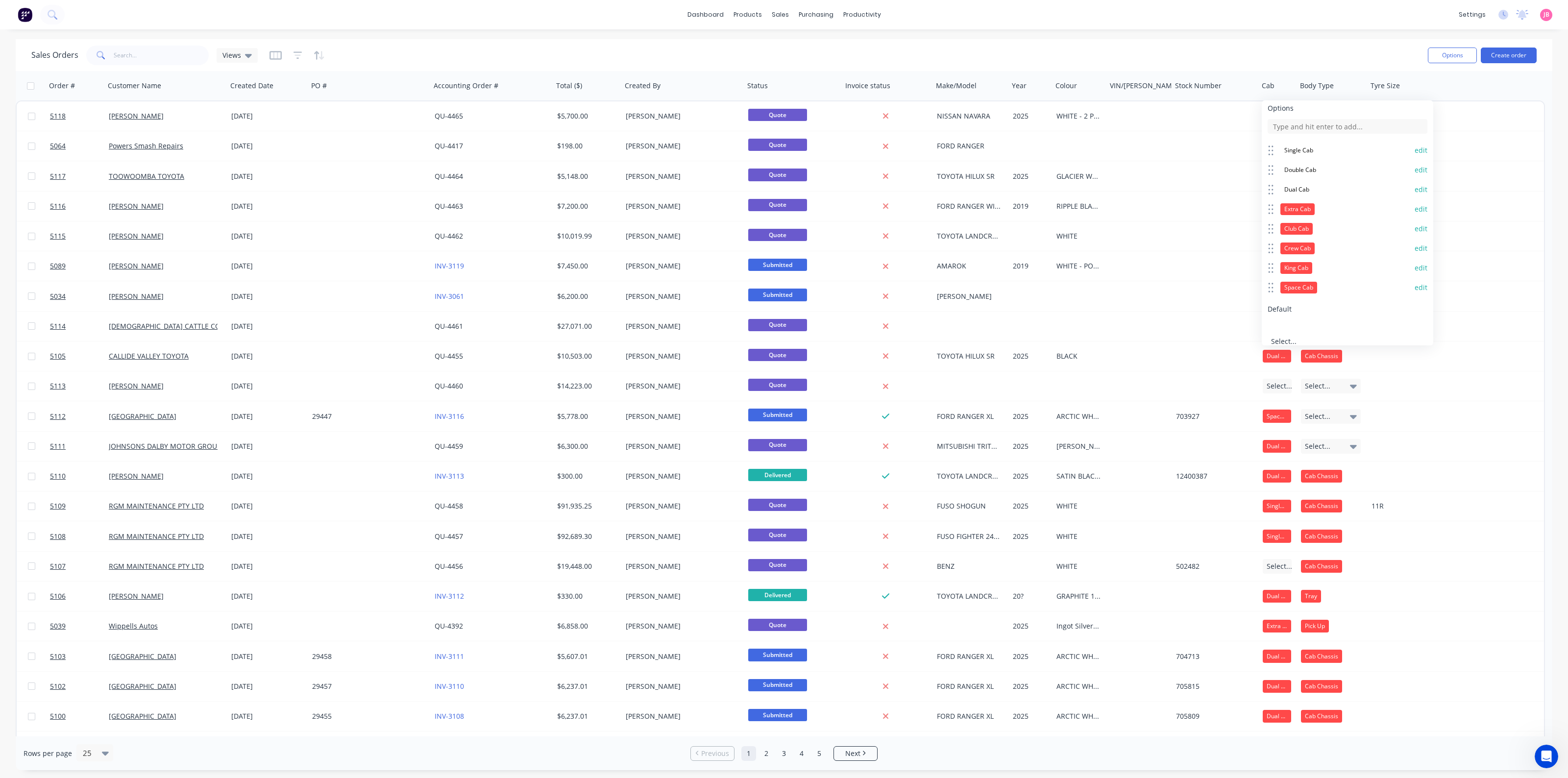
click at [1254, 224] on button "edit" at bounding box center [1421, 229] width 13 height 10
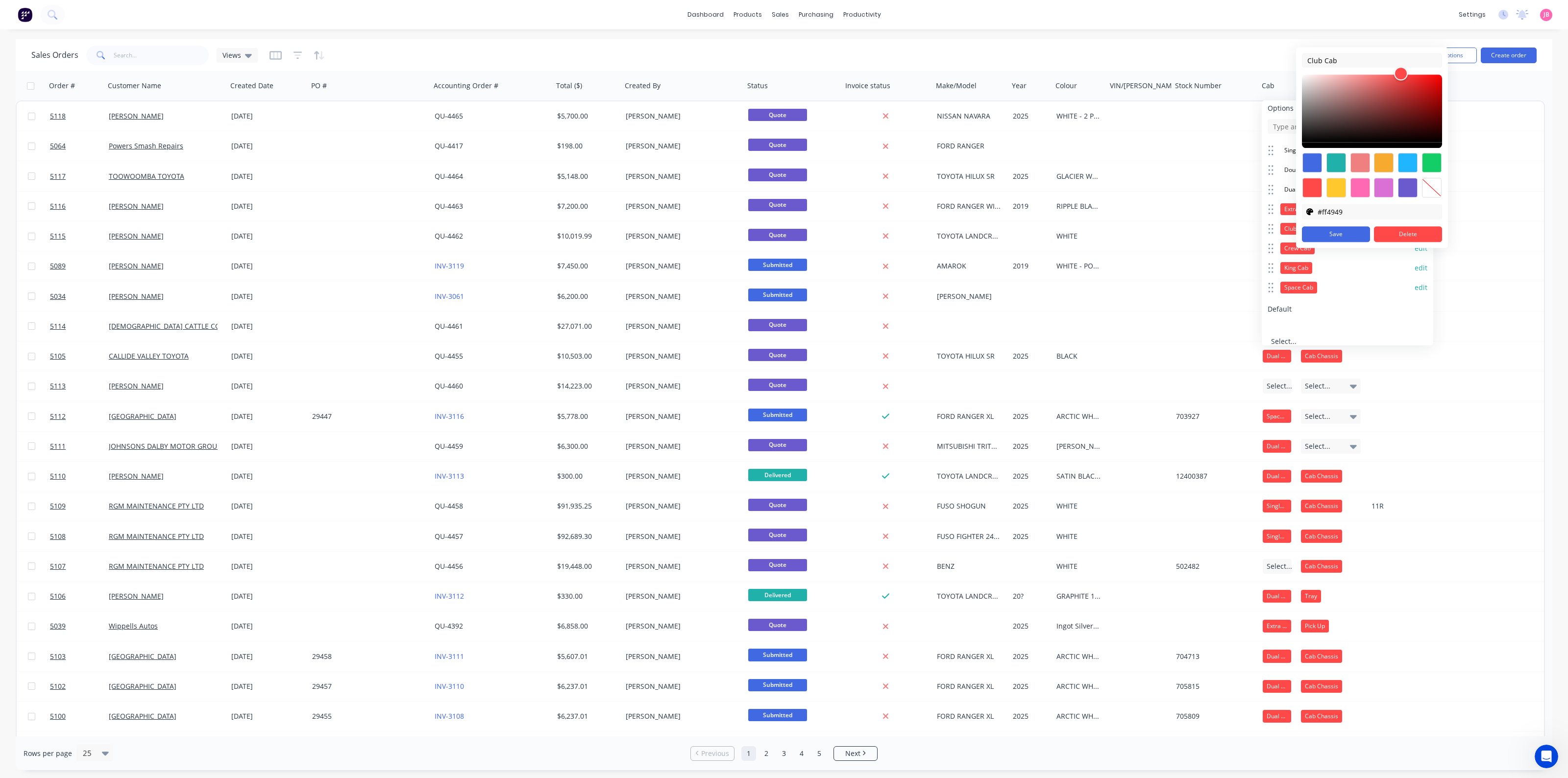
click at [1254, 190] on div at bounding box center [1432, 187] width 19 height 19
type input "transparent"
click at [1254, 231] on button "Save" at bounding box center [1336, 234] width 68 height 16
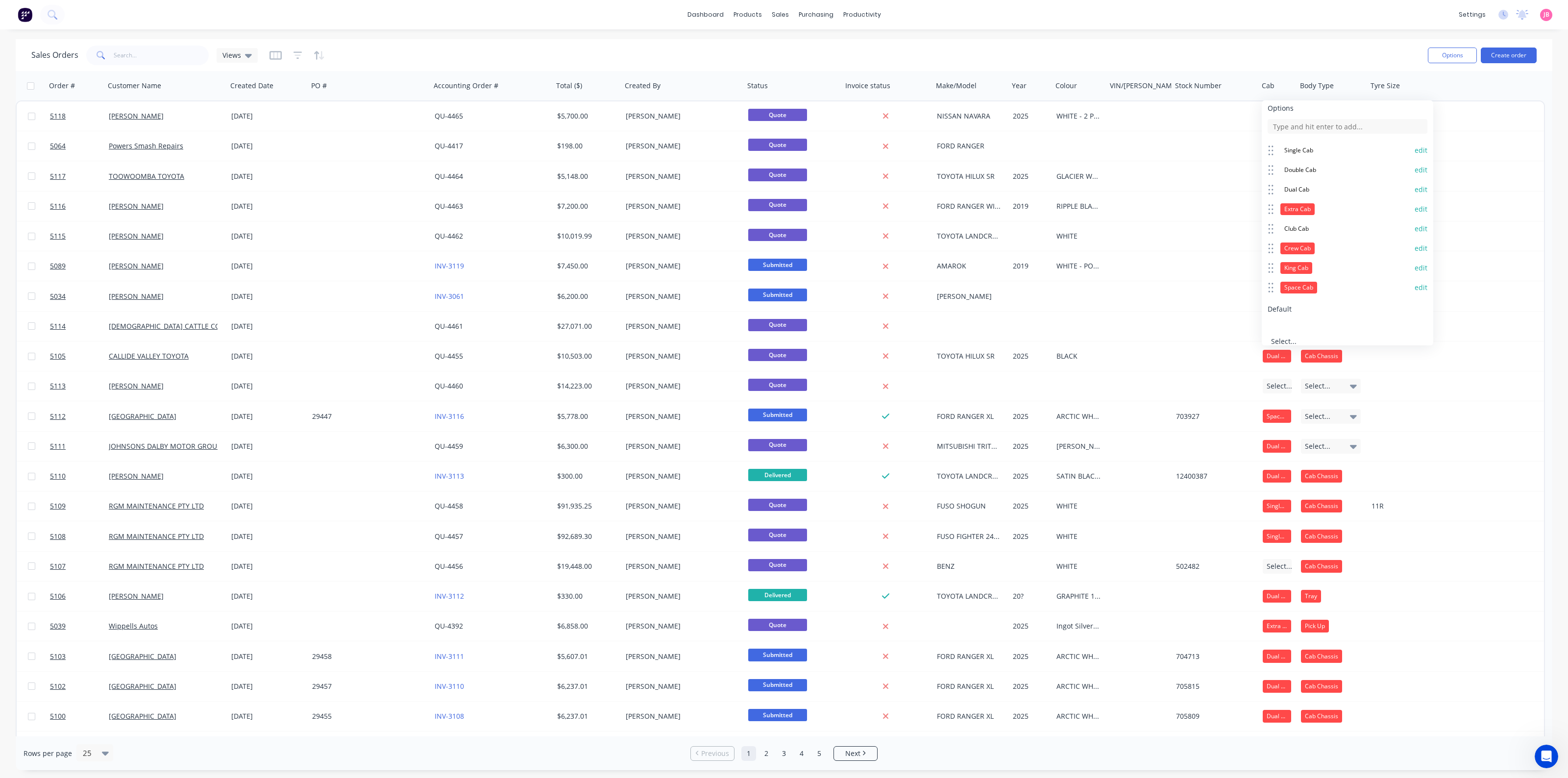
click at [1254, 205] on button "edit" at bounding box center [1421, 209] width 13 height 10
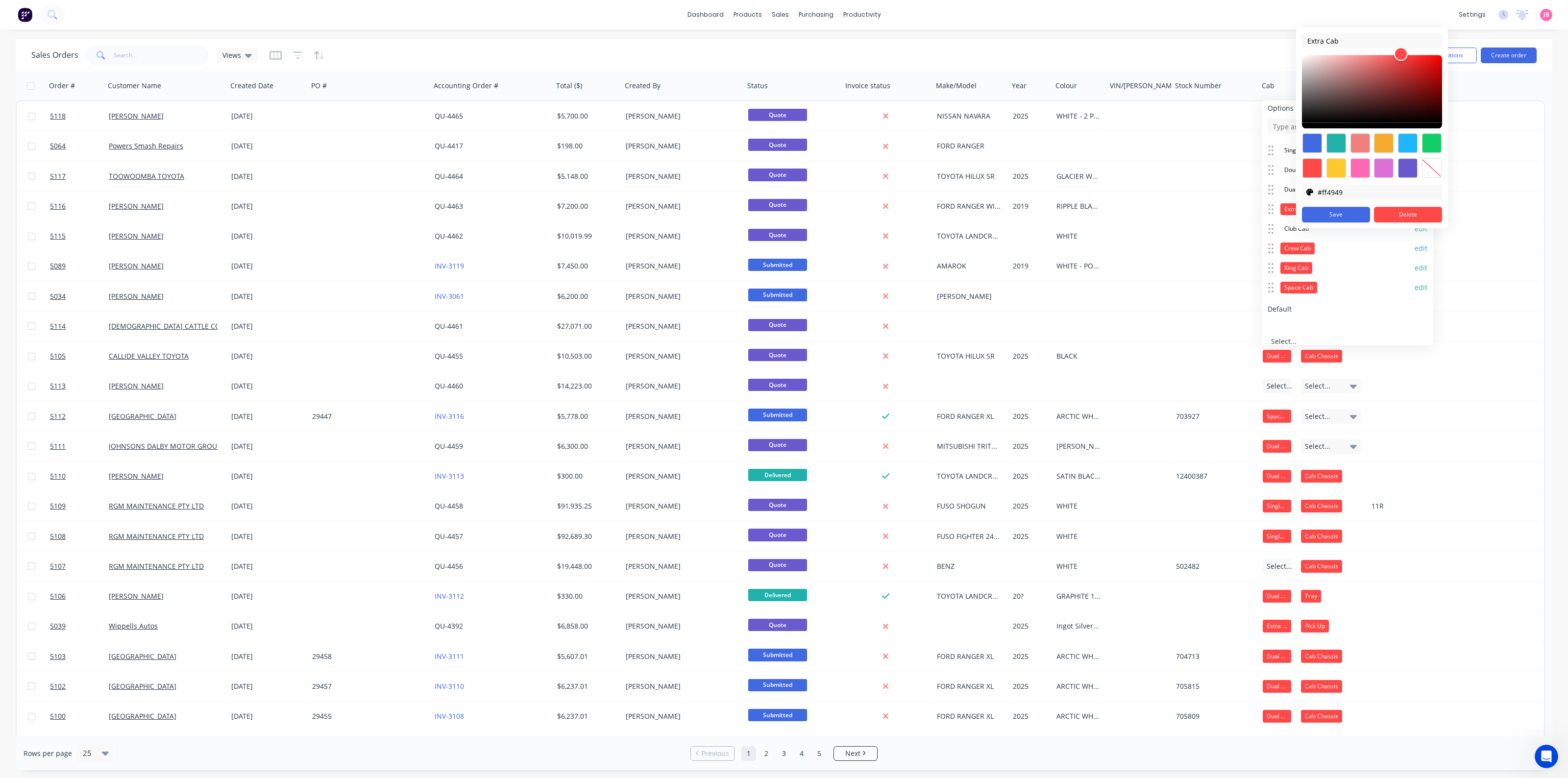
click at [1254, 172] on div at bounding box center [1432, 168] width 19 height 19
type input "transparent"
drag, startPoint x: 1342, startPoint y: 213, endPoint x: 1366, endPoint y: 238, distance: 34.7
click at [1254, 213] on button "Save" at bounding box center [1336, 215] width 68 height 16
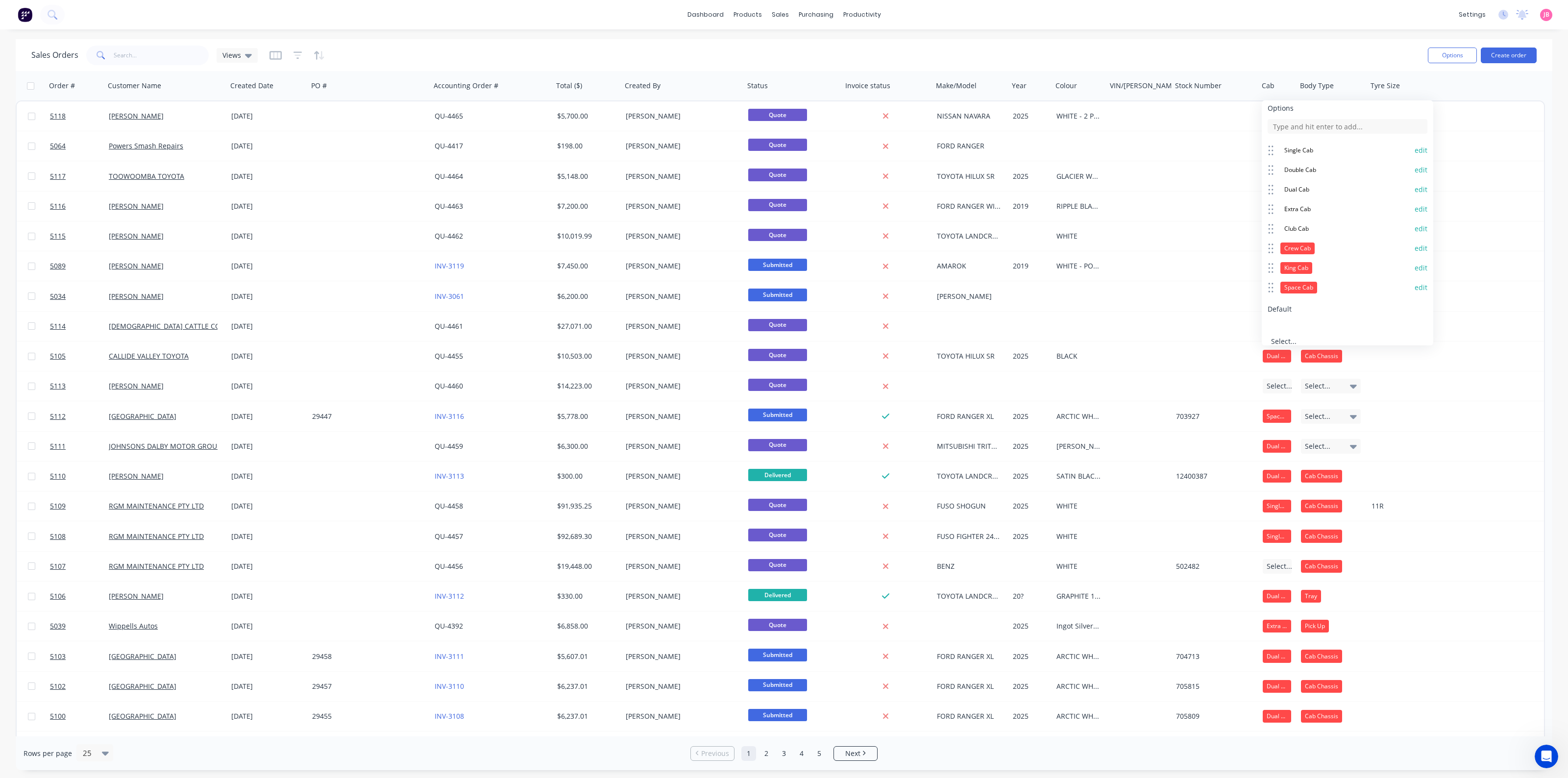
click at [1254, 263] on button "edit" at bounding box center [1421, 268] width 13 height 10
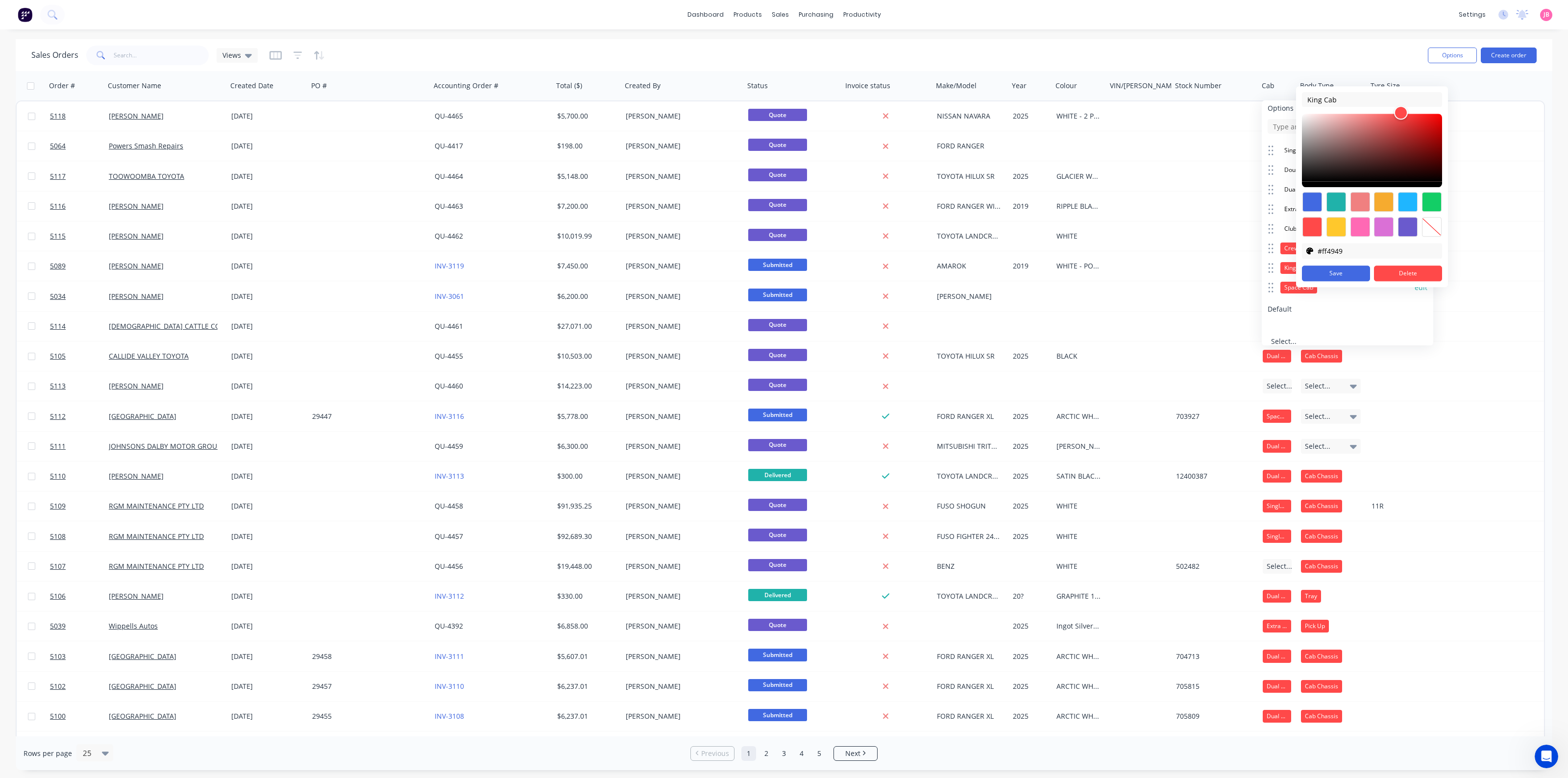
click at [1254, 230] on div at bounding box center [1432, 227] width 19 height 19
type input "transparent"
click at [1254, 276] on button "Save" at bounding box center [1336, 273] width 68 height 16
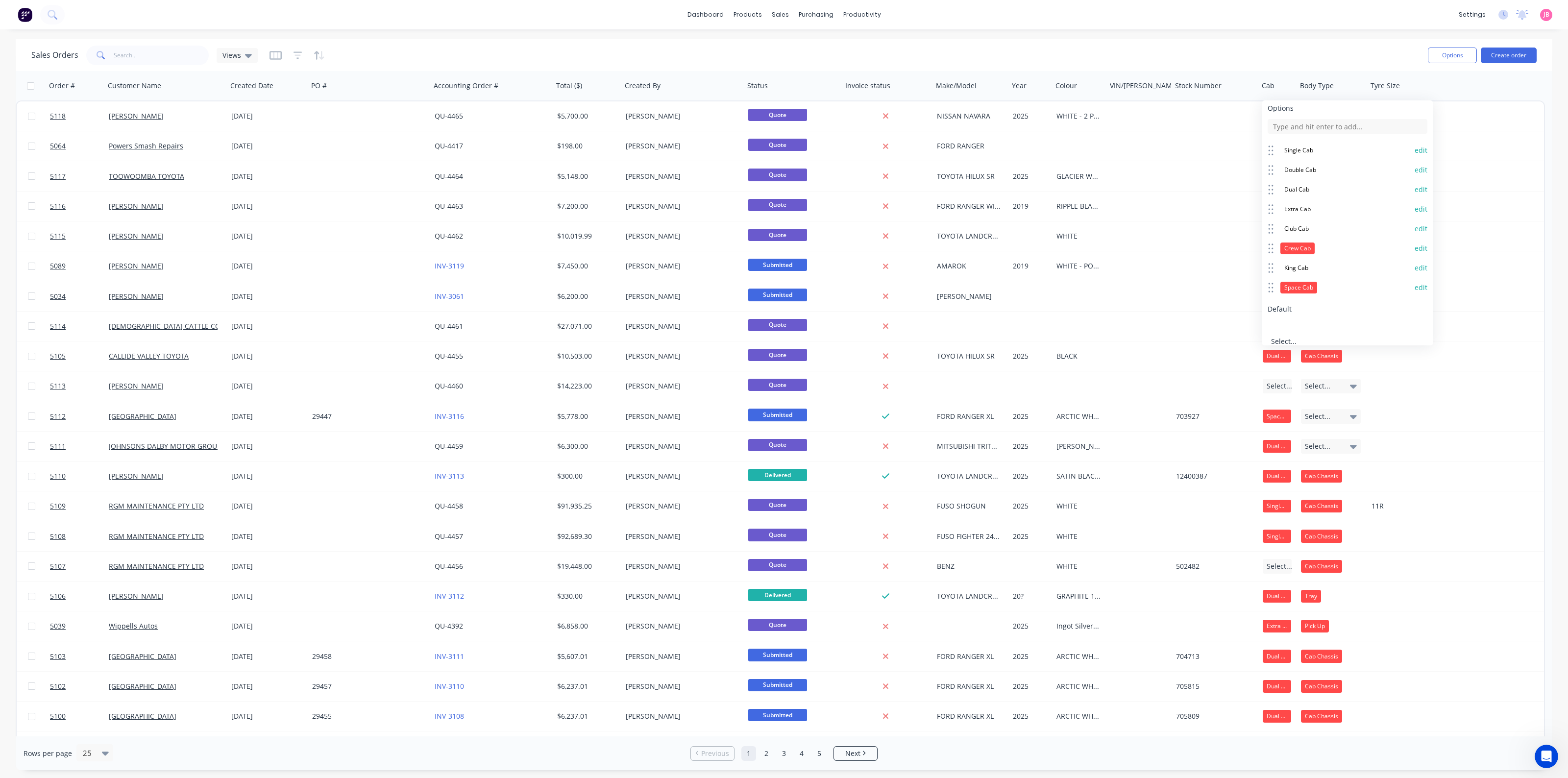
click at [1254, 244] on button "edit" at bounding box center [1421, 248] width 13 height 10
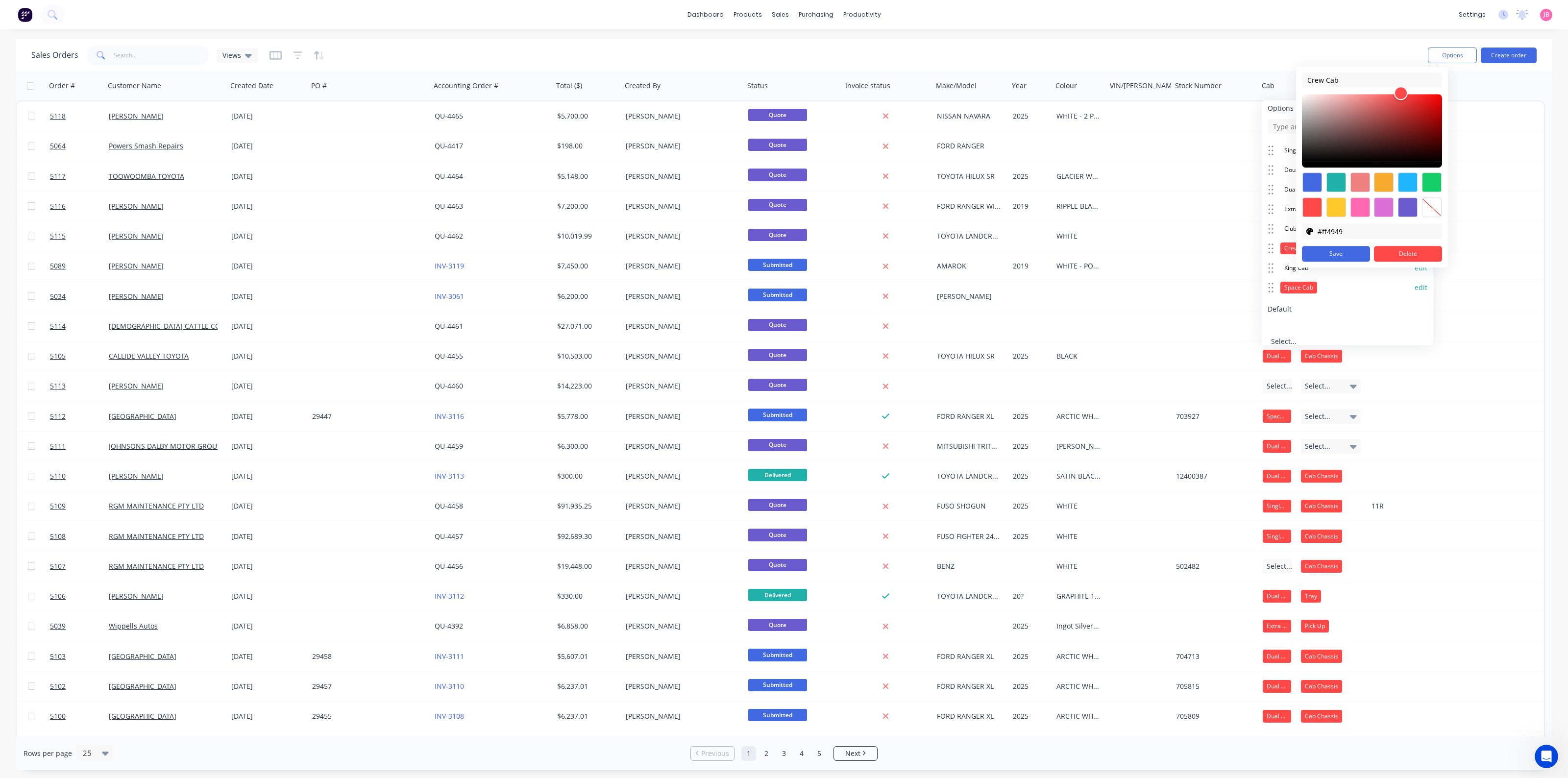
click at [1254, 208] on div at bounding box center [1432, 207] width 19 height 19
type input "transparent"
click at [1254, 256] on button "Save" at bounding box center [1336, 254] width 68 height 16
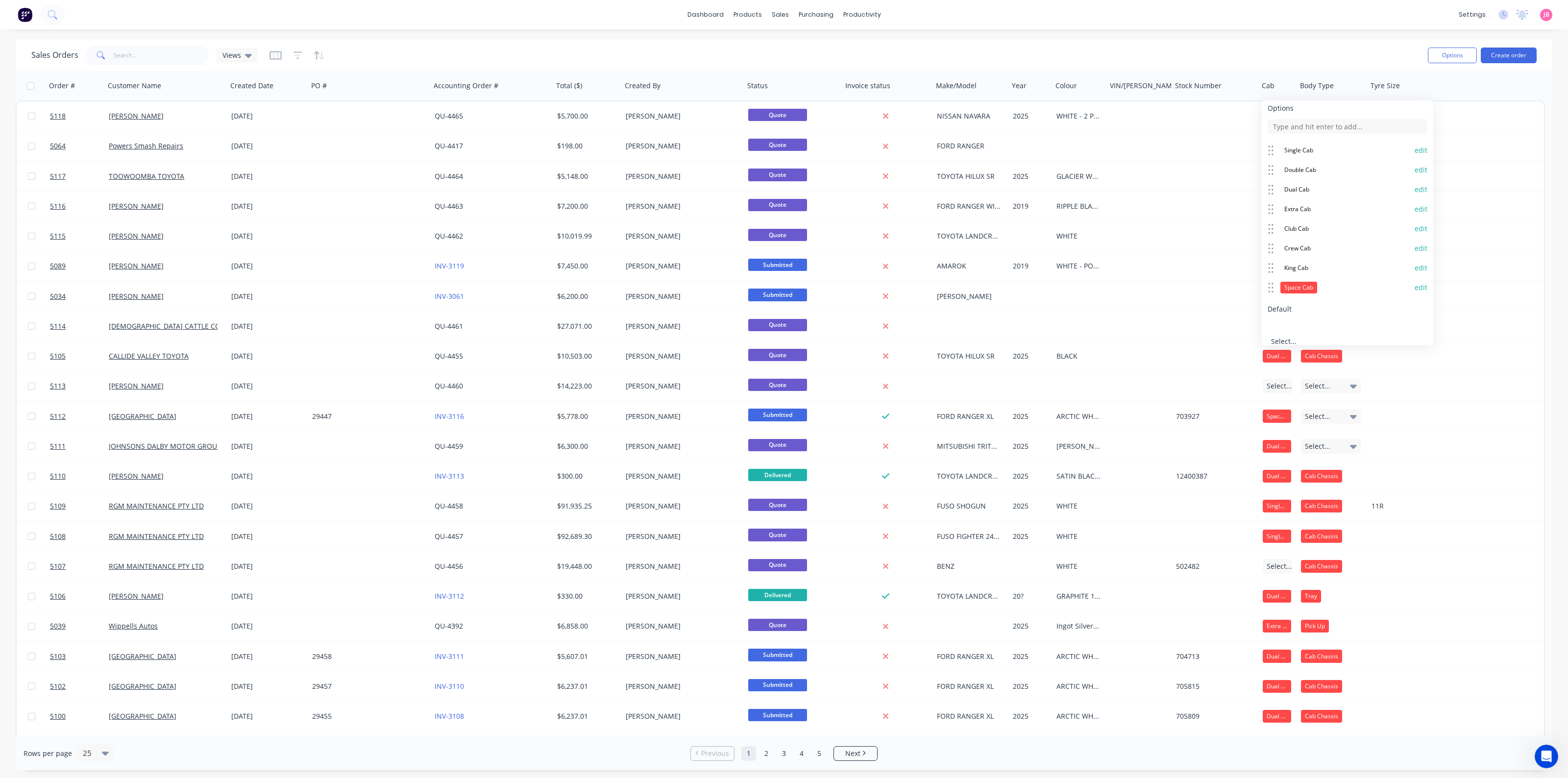
click at [1254, 282] on button "edit" at bounding box center [1421, 287] width 13 height 10
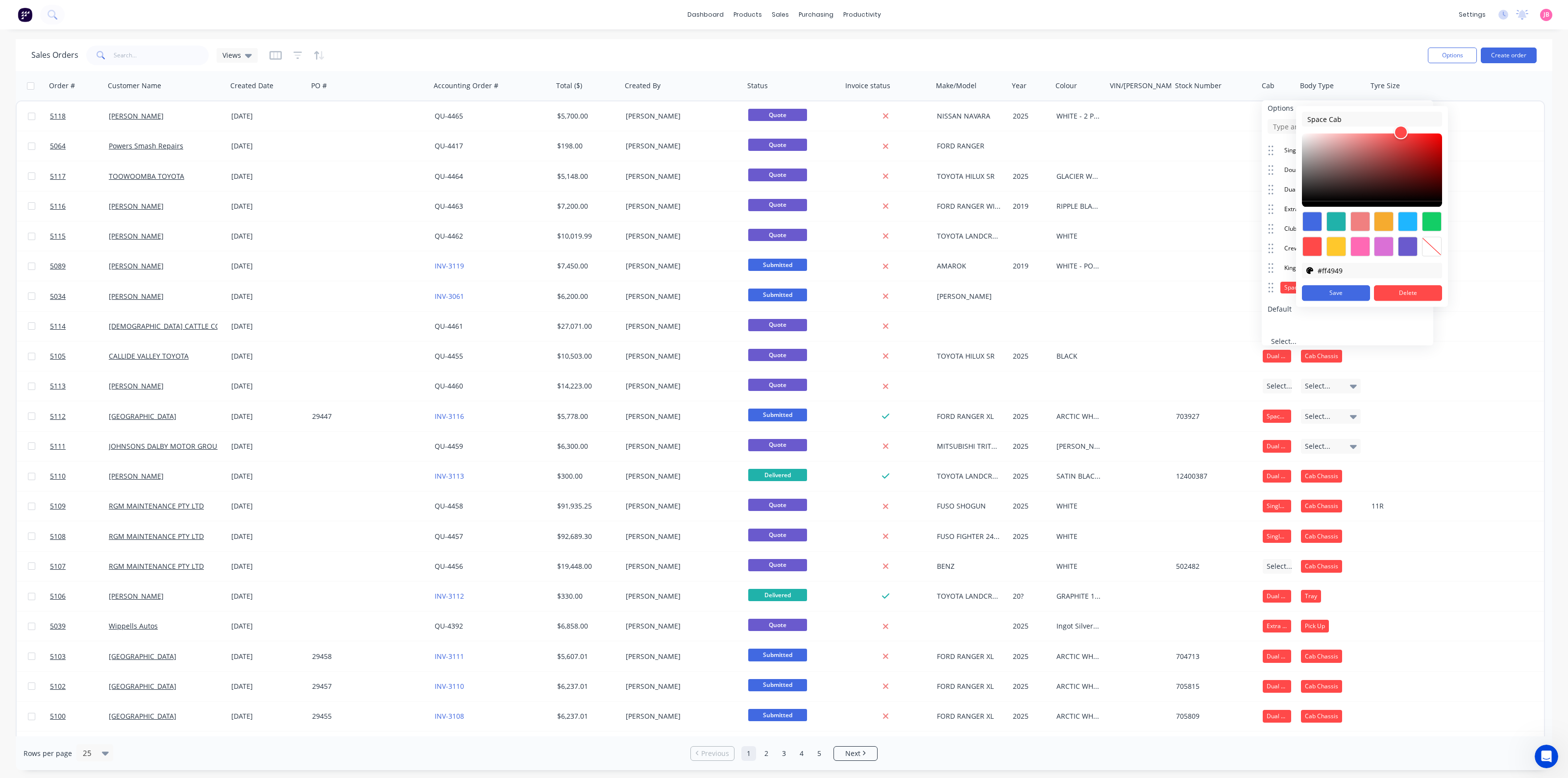
click at [1254, 243] on div at bounding box center [1432, 247] width 19 height 19
type input "transparent"
click at [1254, 290] on button "Save" at bounding box center [1336, 293] width 68 height 16
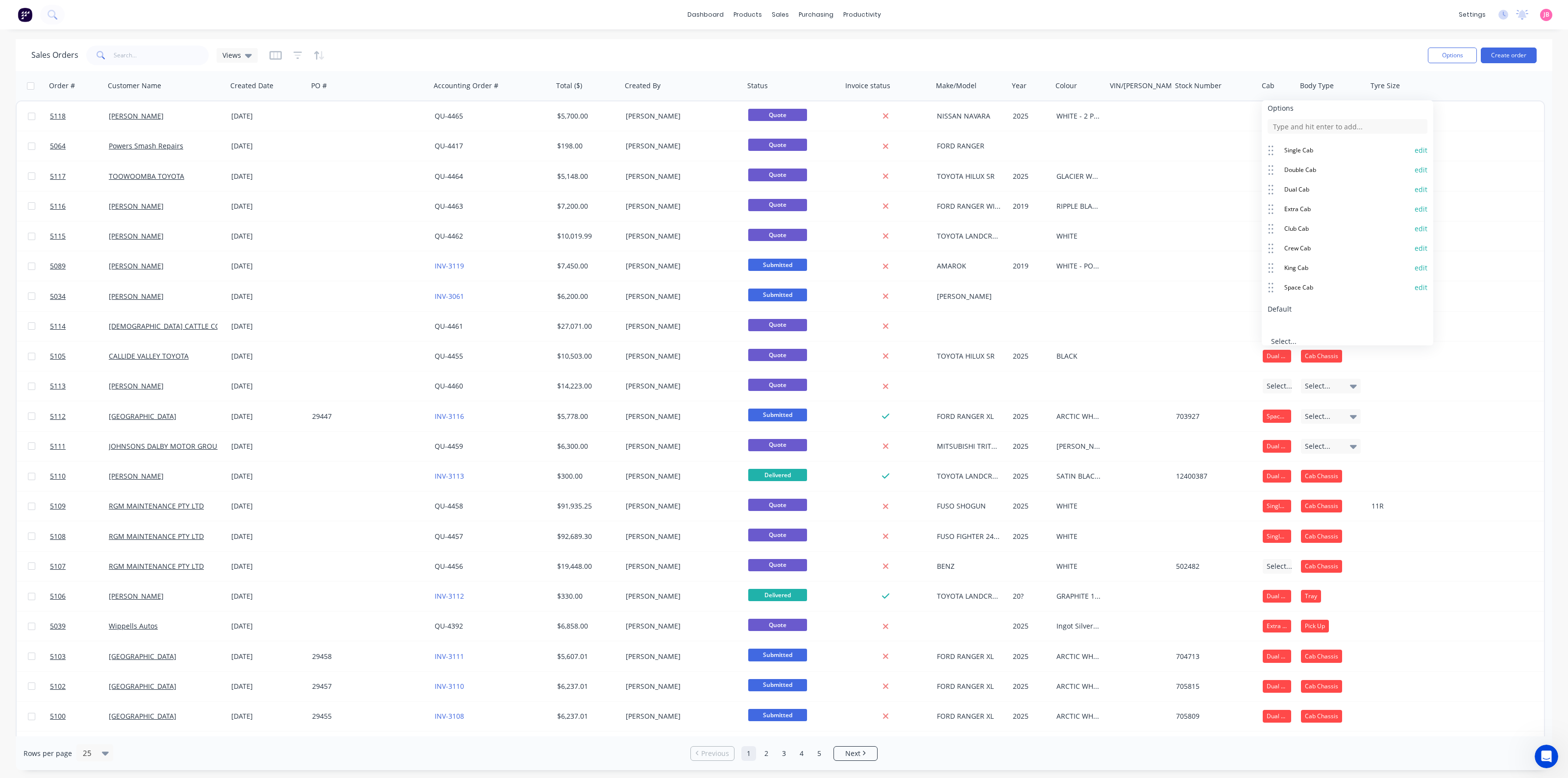
click at [1254, 374] on button "Save" at bounding box center [1307, 382] width 78 height 16
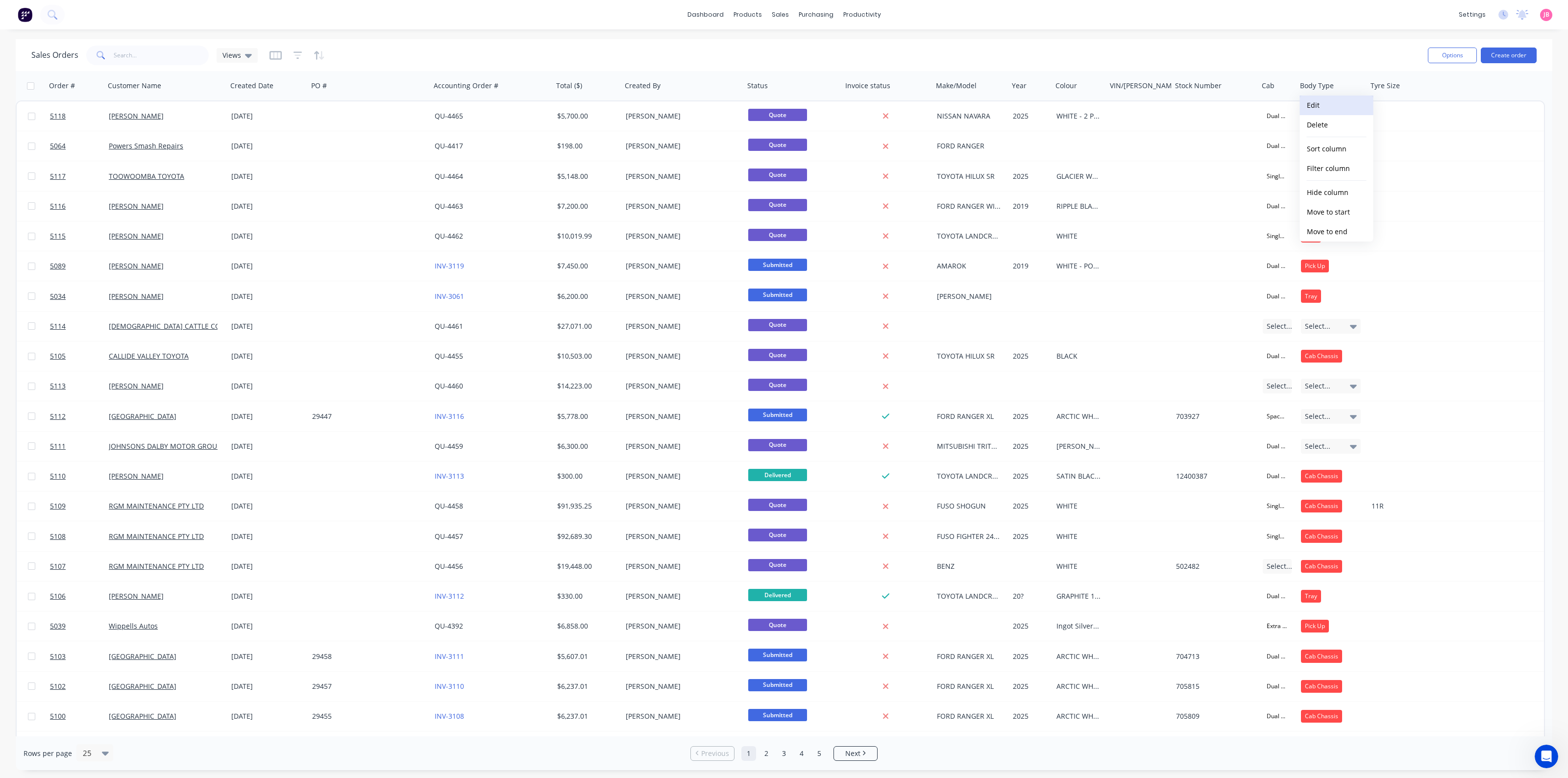
click at [1254, 110] on button "Edit" at bounding box center [1337, 105] width 74 height 19
click at [1254, 257] on button "edit" at bounding box center [1459, 262] width 13 height 10
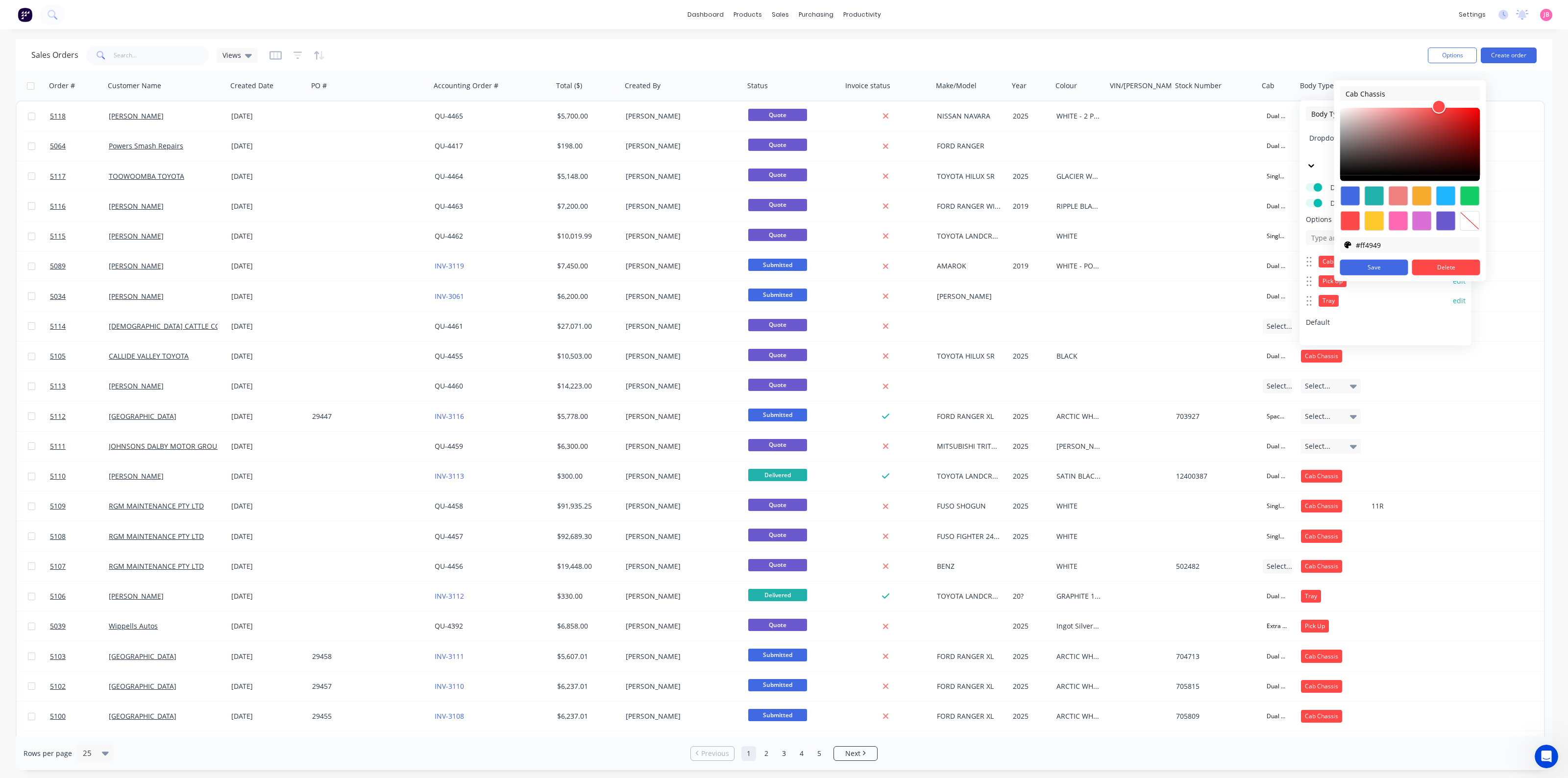
click at [1254, 225] on div at bounding box center [1469, 221] width 19 height 19
type input "transparent"
click at [1254, 267] on button "Save" at bounding box center [1374, 268] width 68 height 16
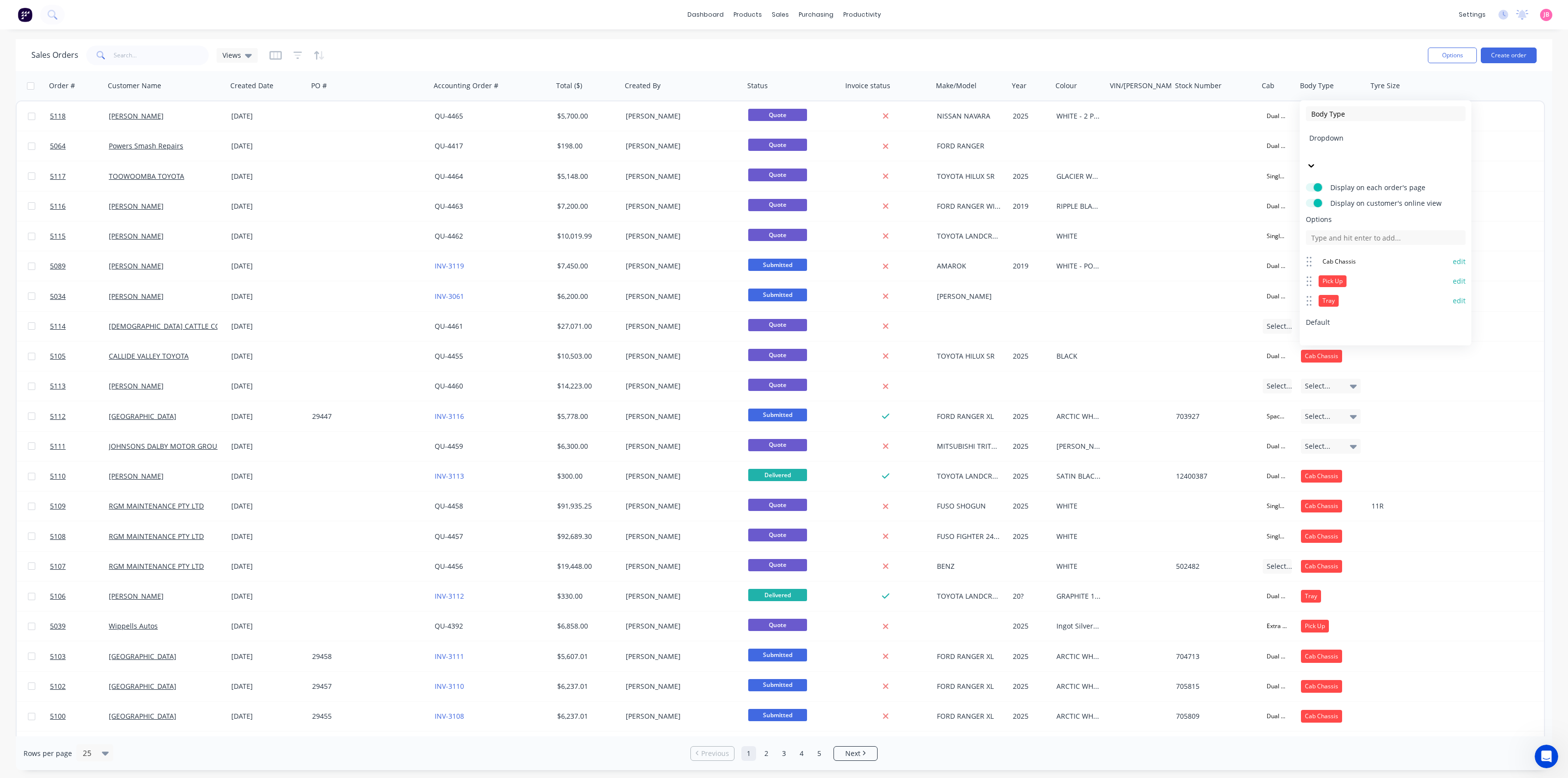
click at [1254, 276] on button "edit" at bounding box center [1459, 281] width 13 height 10
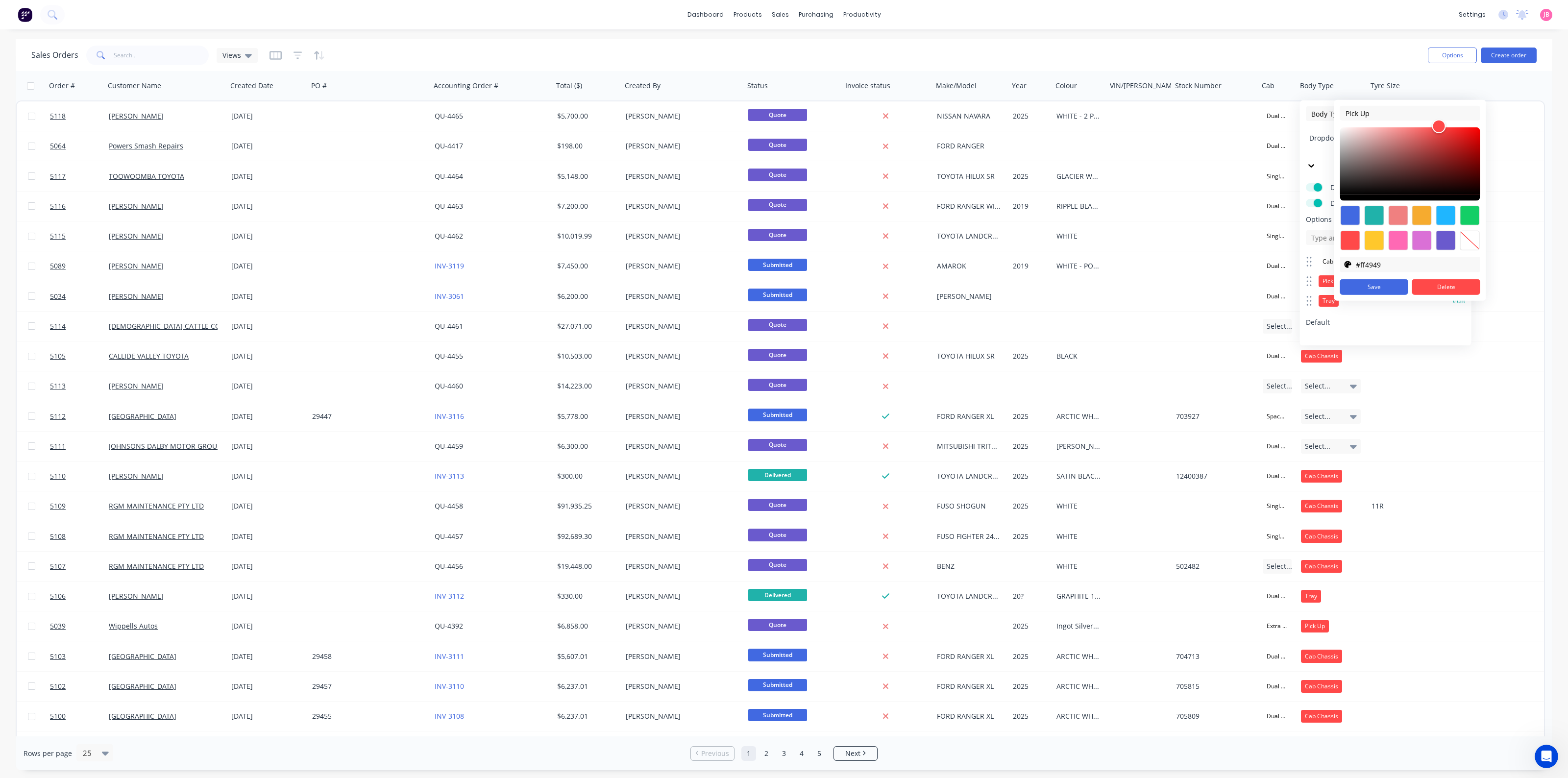
click at [1254, 246] on div at bounding box center [1469, 240] width 19 height 19
type input "transparent"
click at [1254, 285] on button "Save" at bounding box center [1374, 287] width 68 height 16
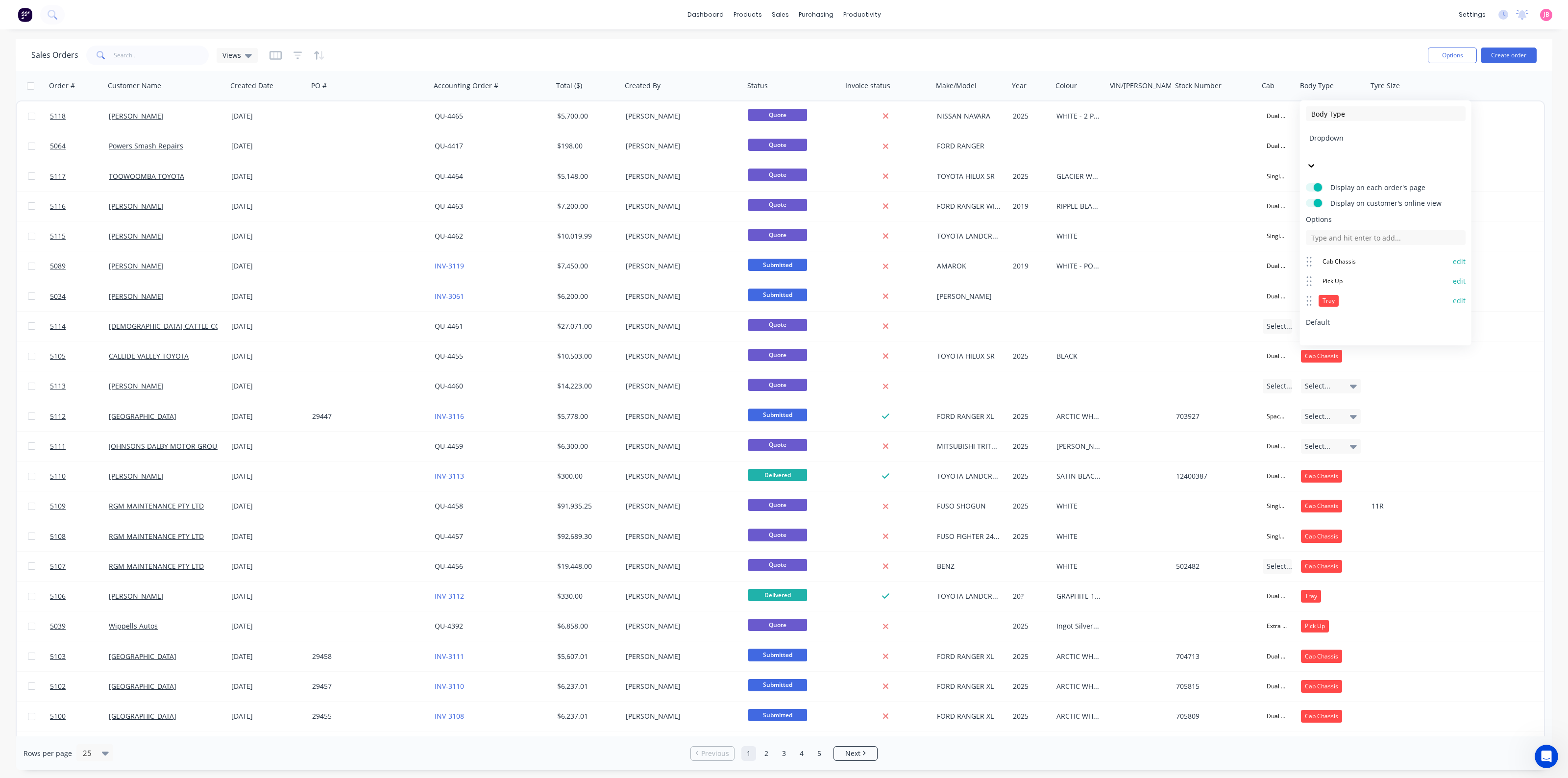
click at [1254, 296] on button "edit" at bounding box center [1459, 301] width 13 height 10
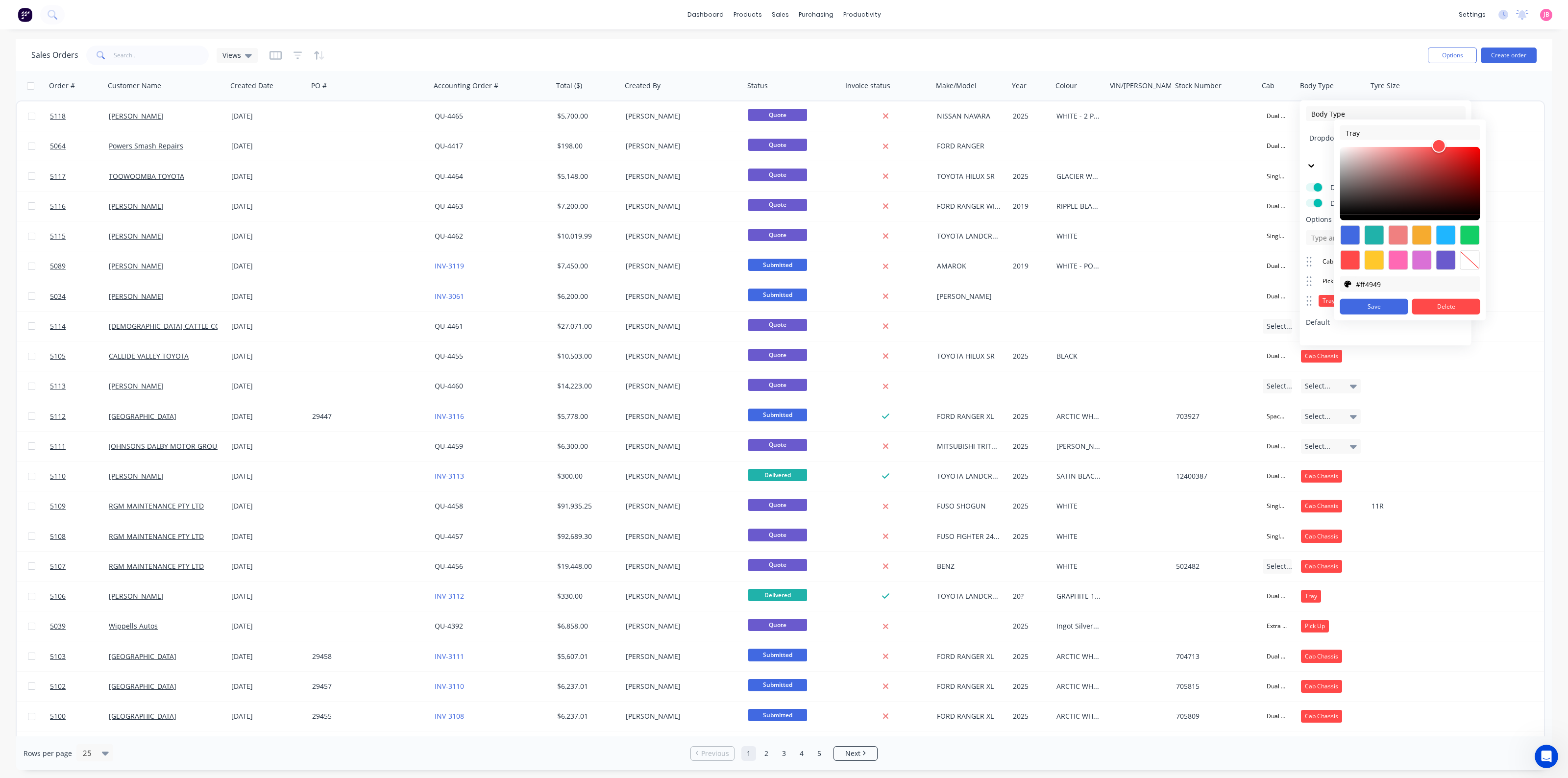
click at [1254, 261] on div at bounding box center [1469, 260] width 19 height 19
type input "transparent"
click at [1254, 306] on button "Save" at bounding box center [1374, 307] width 68 height 16
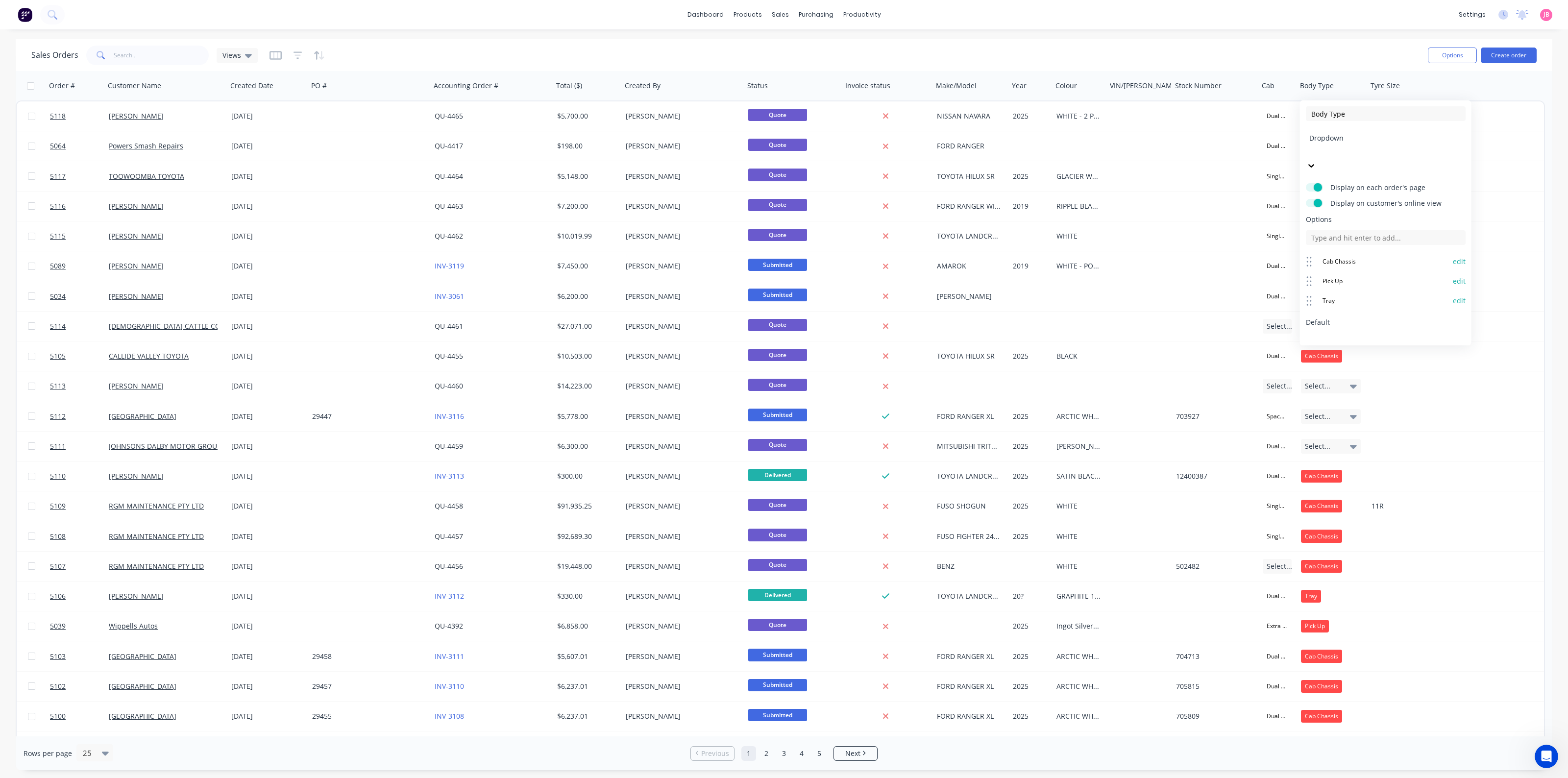
click at [1254, 388] on button "Save" at bounding box center [1345, 396] width 78 height 16
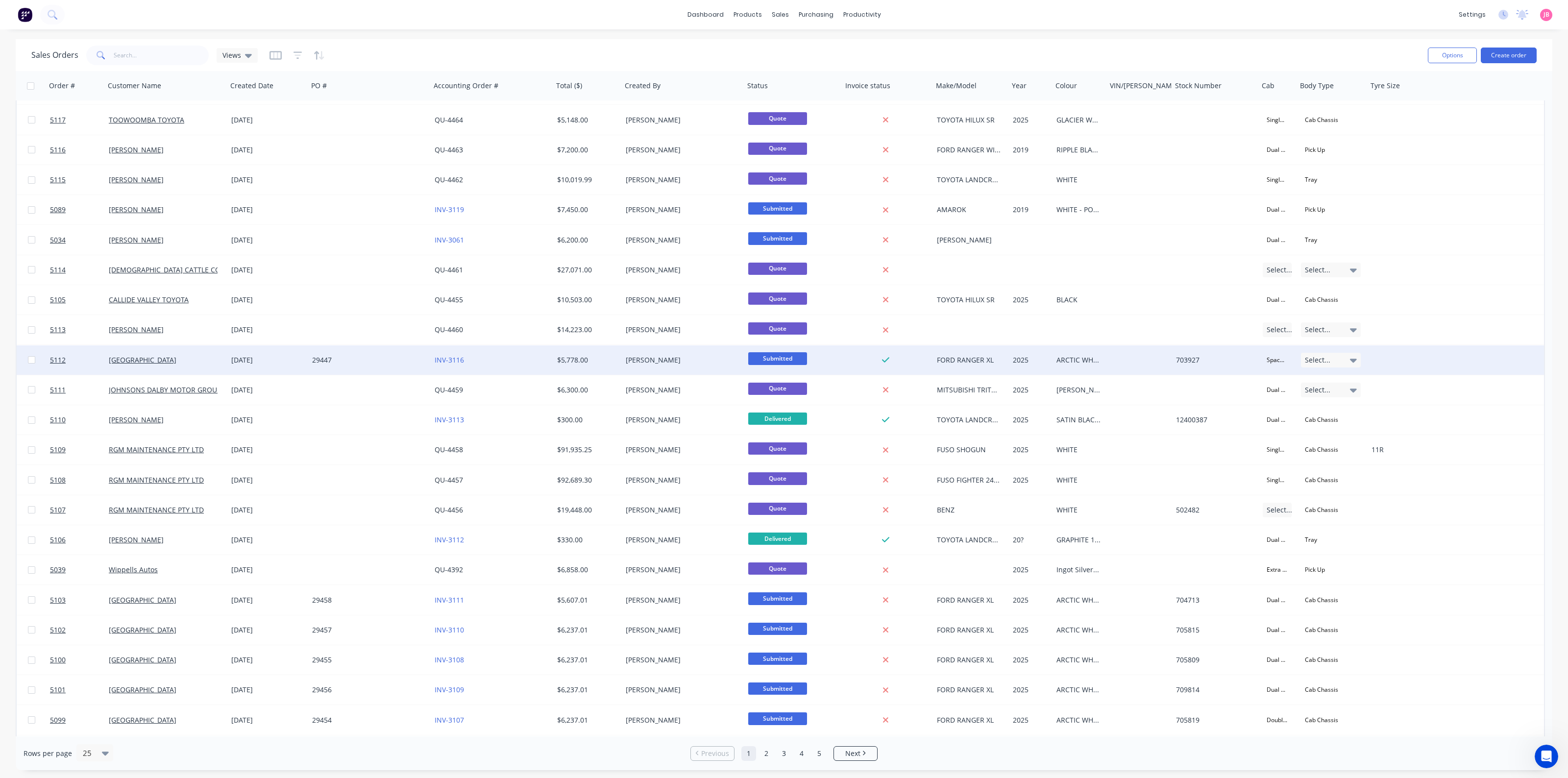
scroll to position [0, 0]
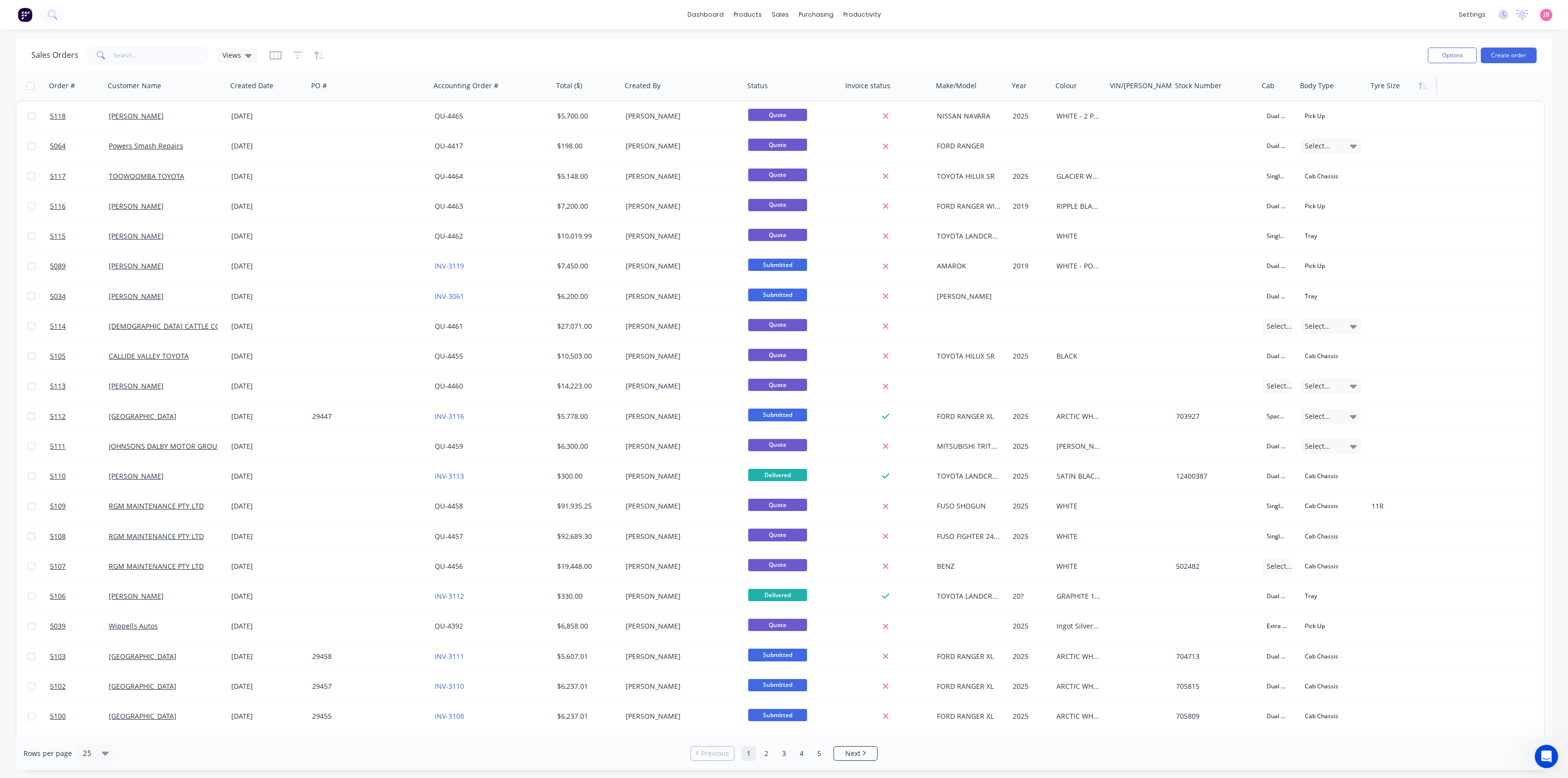
click at [1254, 88] on div at bounding box center [1401, 86] width 60 height 19
click at [1254, 102] on button "Edit" at bounding box center [1407, 105] width 74 height 19
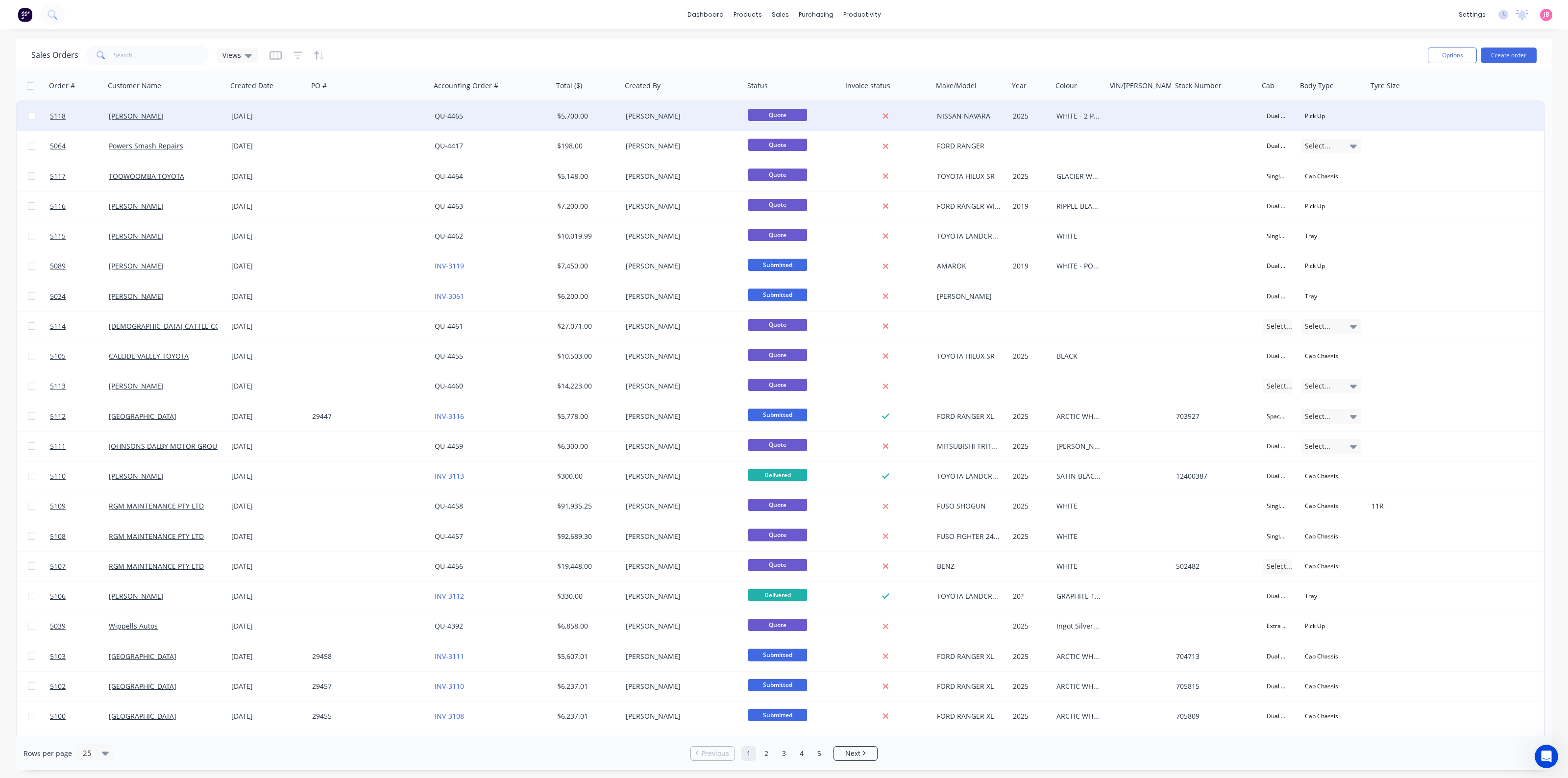
click at [1254, 128] on div "Pick Up" at bounding box center [1332, 116] width 71 height 29
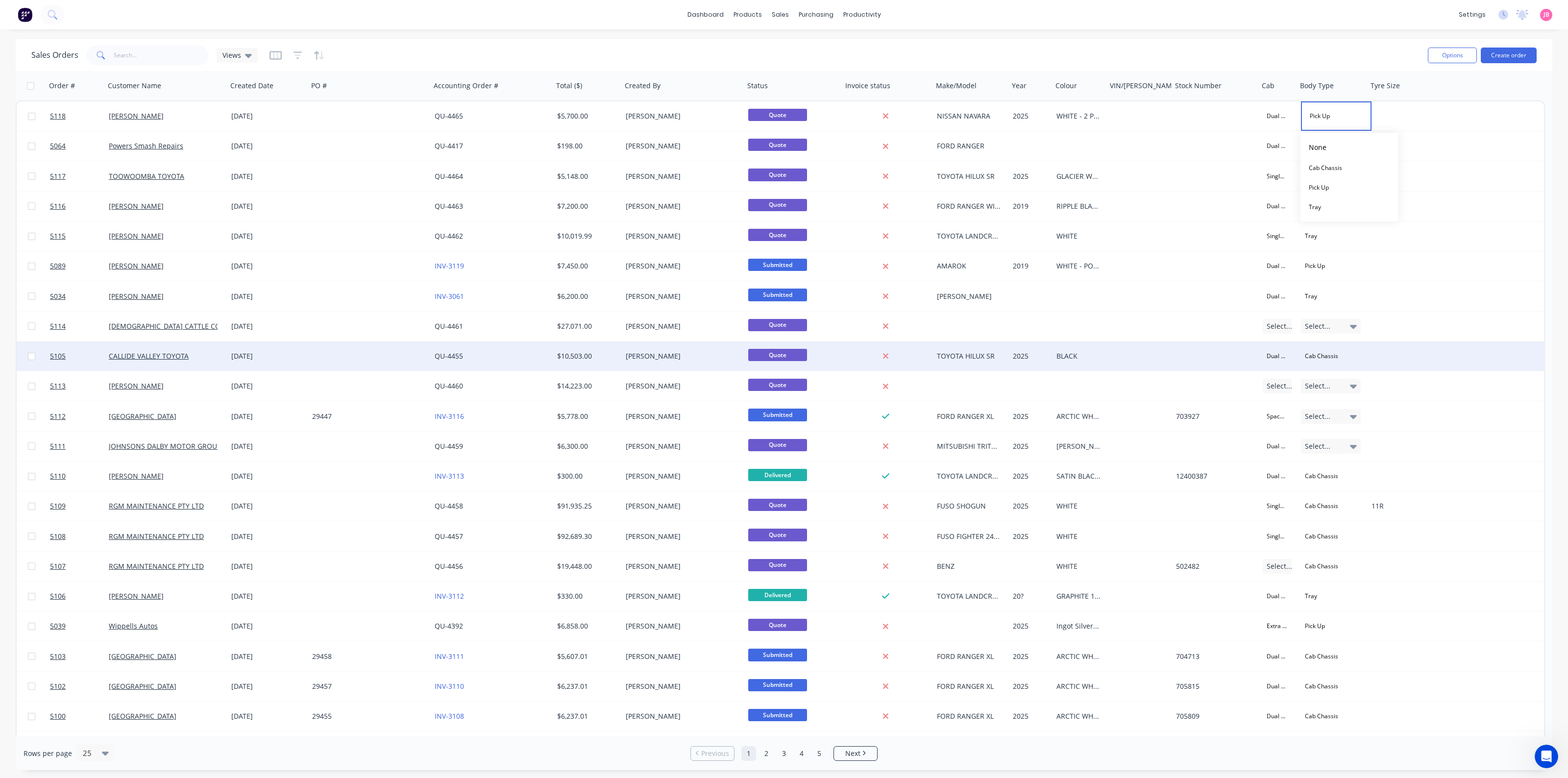
click at [1254, 368] on div "5105 [GEOGRAPHIC_DATA] TOYOTA [DATE] QU-4455 $10,503.00 [PERSON_NAME] Quote TOY…" at bounding box center [780, 356] width 1527 height 30
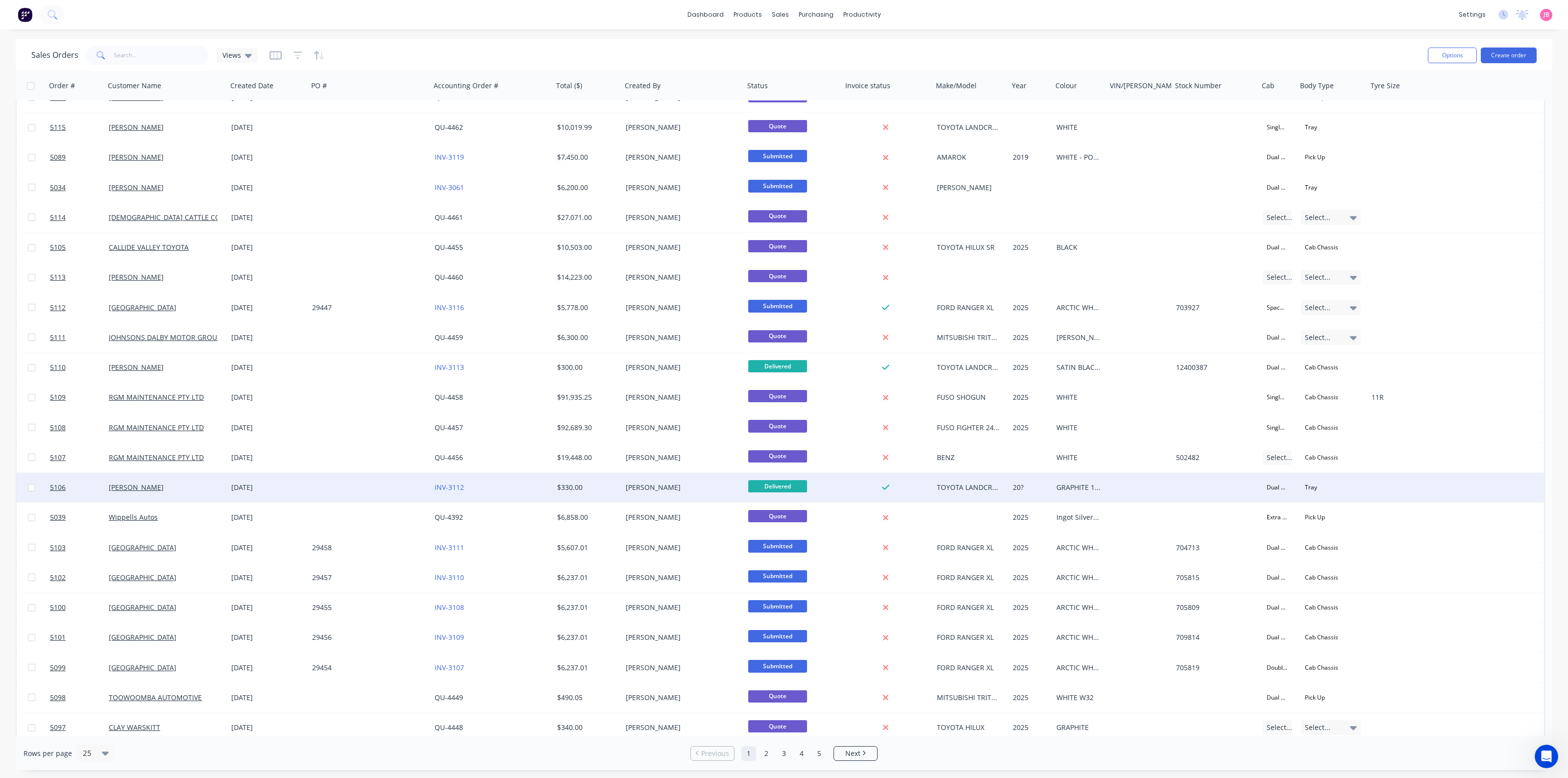
scroll to position [114, 0]
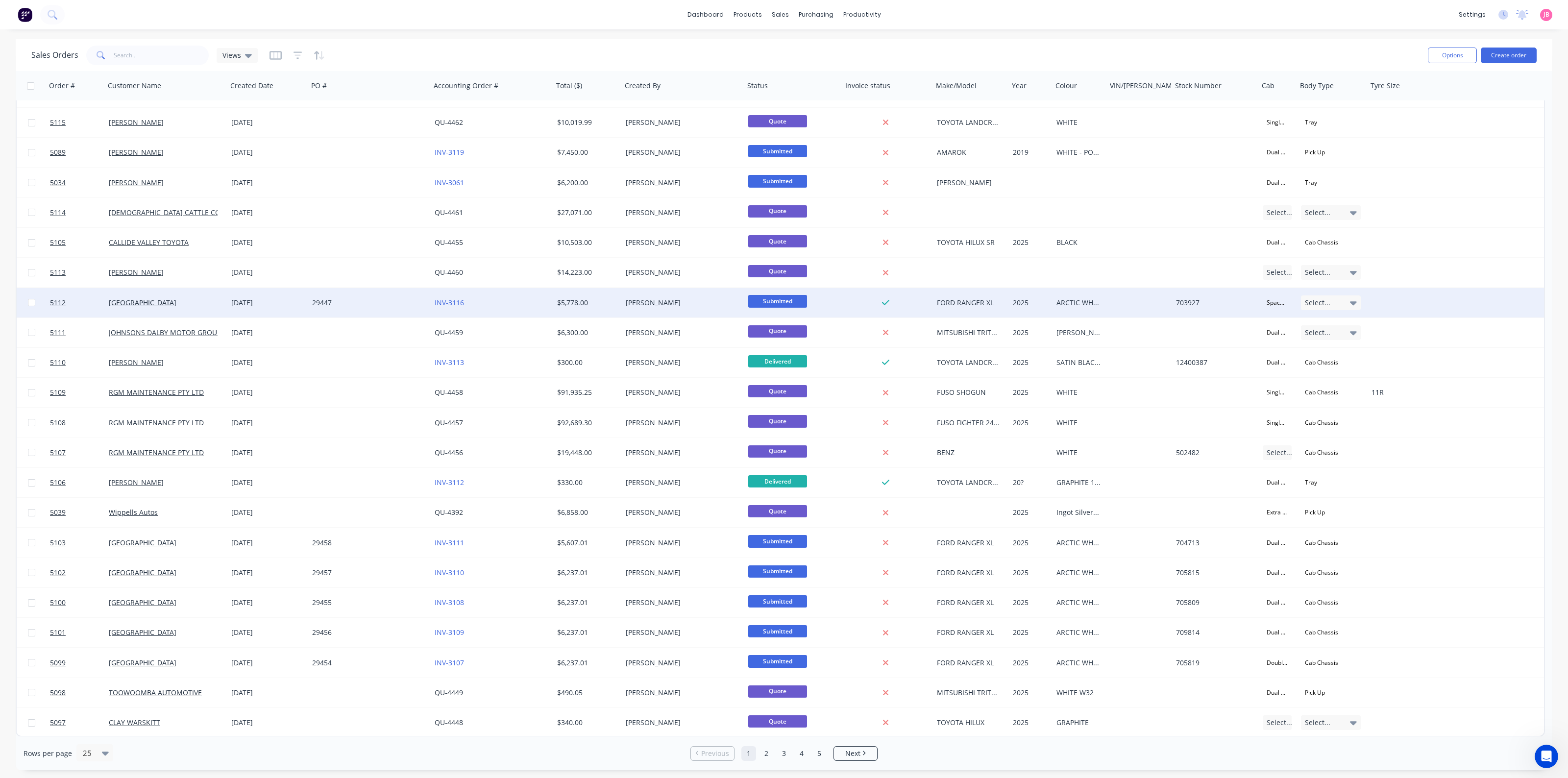
click at [750, 298] on span "Submitted" at bounding box center [777, 301] width 59 height 12
click at [793, 417] on button "FITTED" at bounding box center [796, 418] width 98 height 18
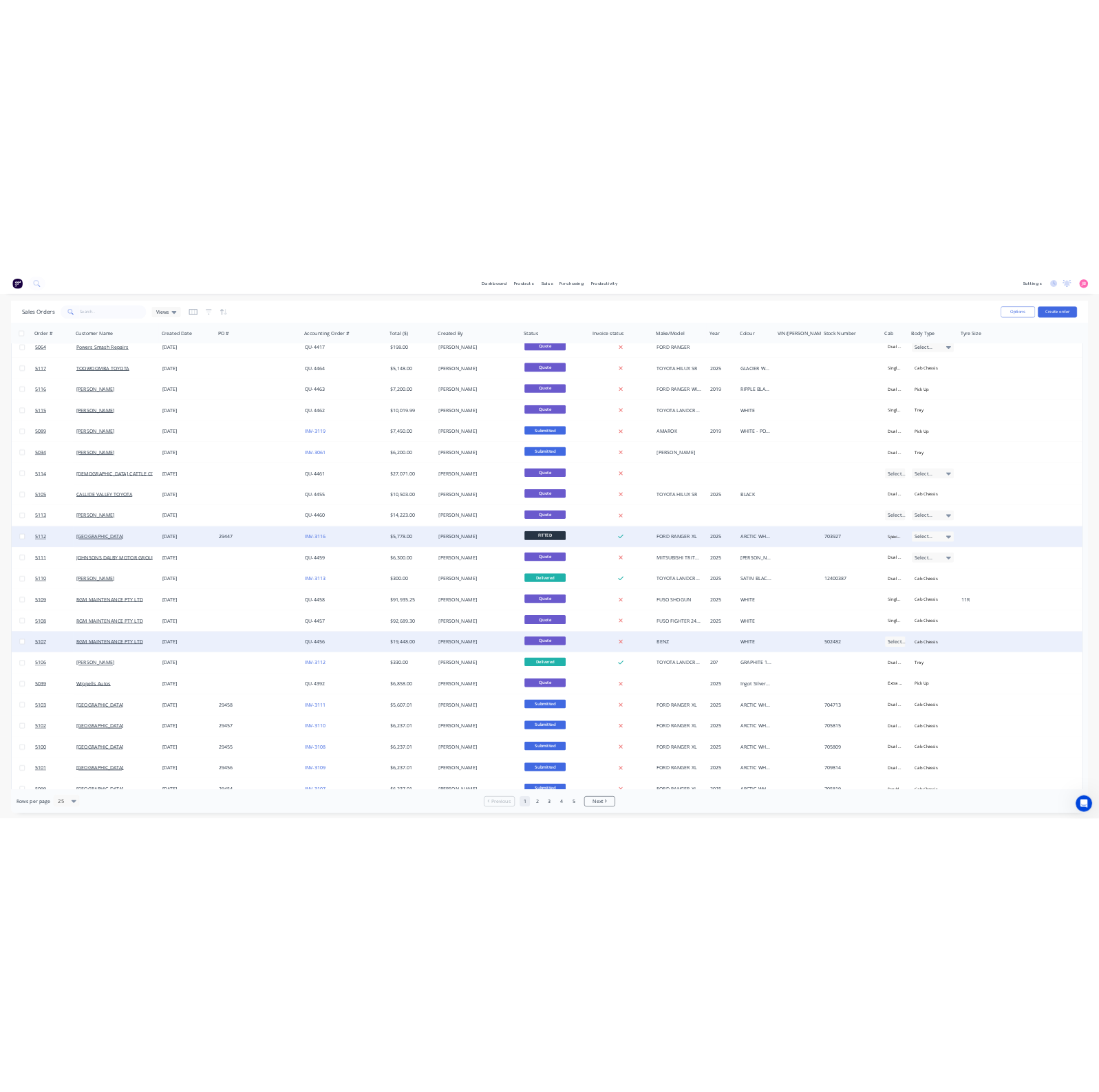
scroll to position [0, 0]
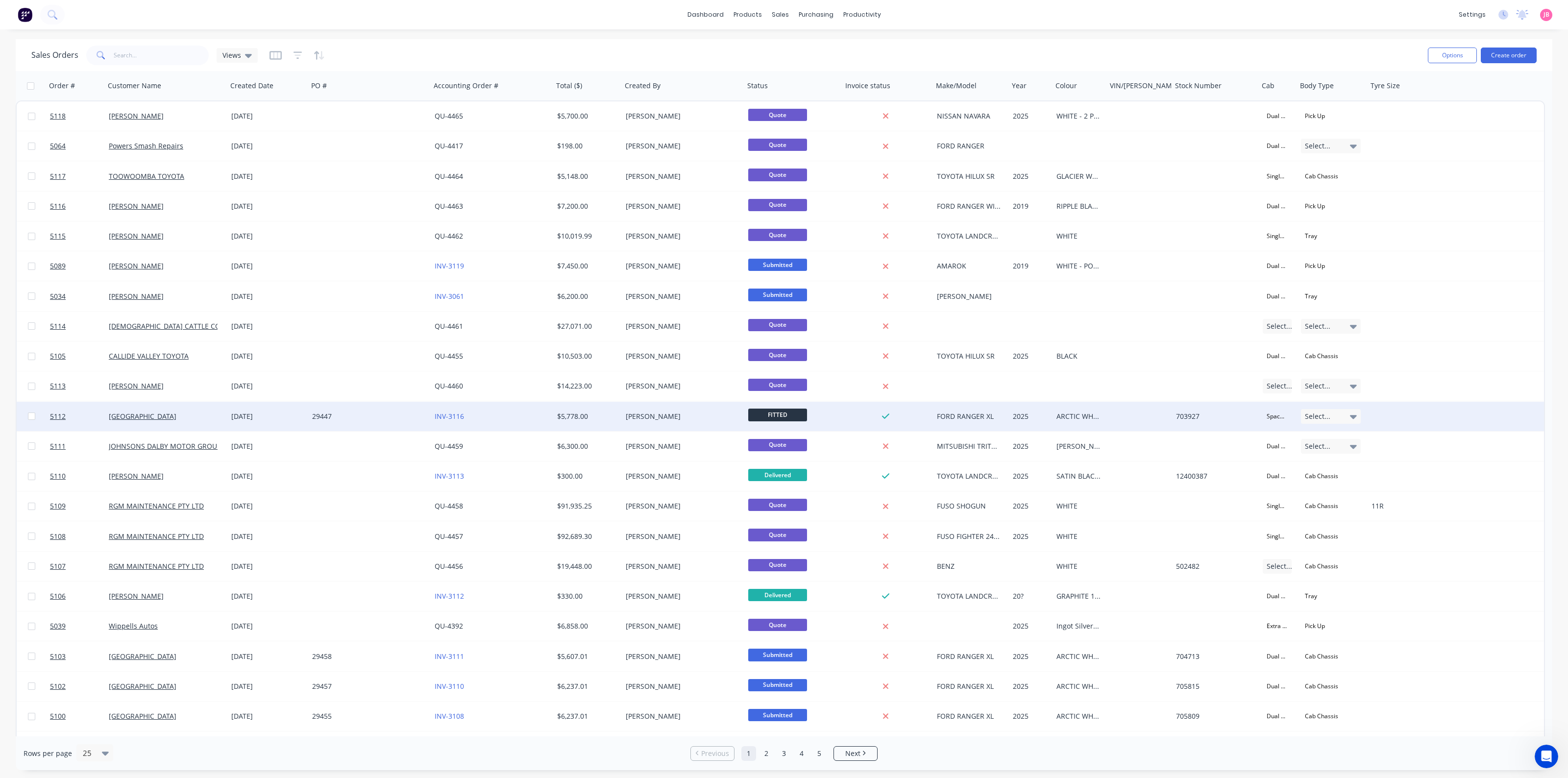
click at [21, 19] on img at bounding box center [25, 15] width 15 height 15
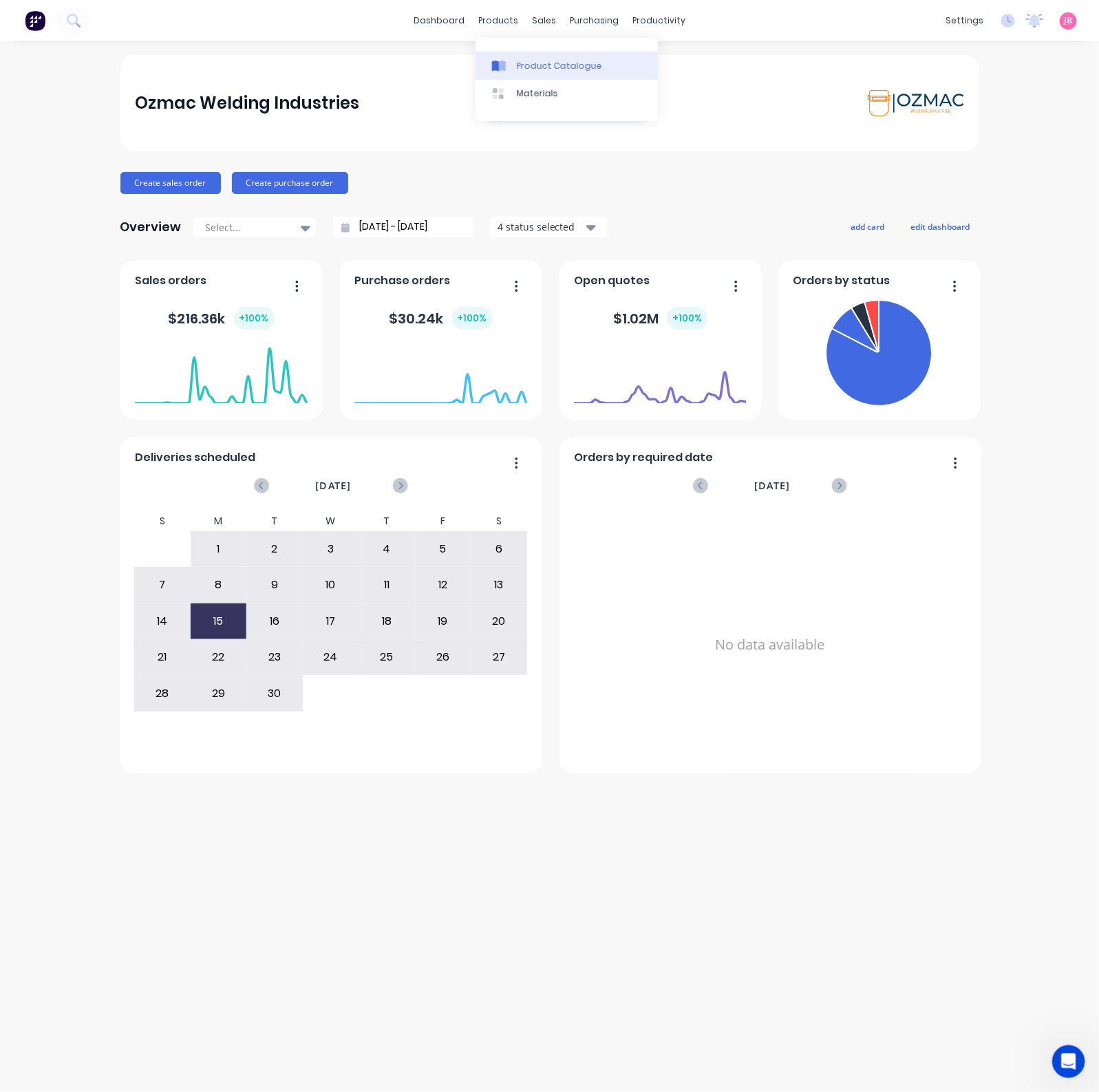
click at [514, 62] on link "Product Catalogue" at bounding box center [566, 65] width 182 height 27
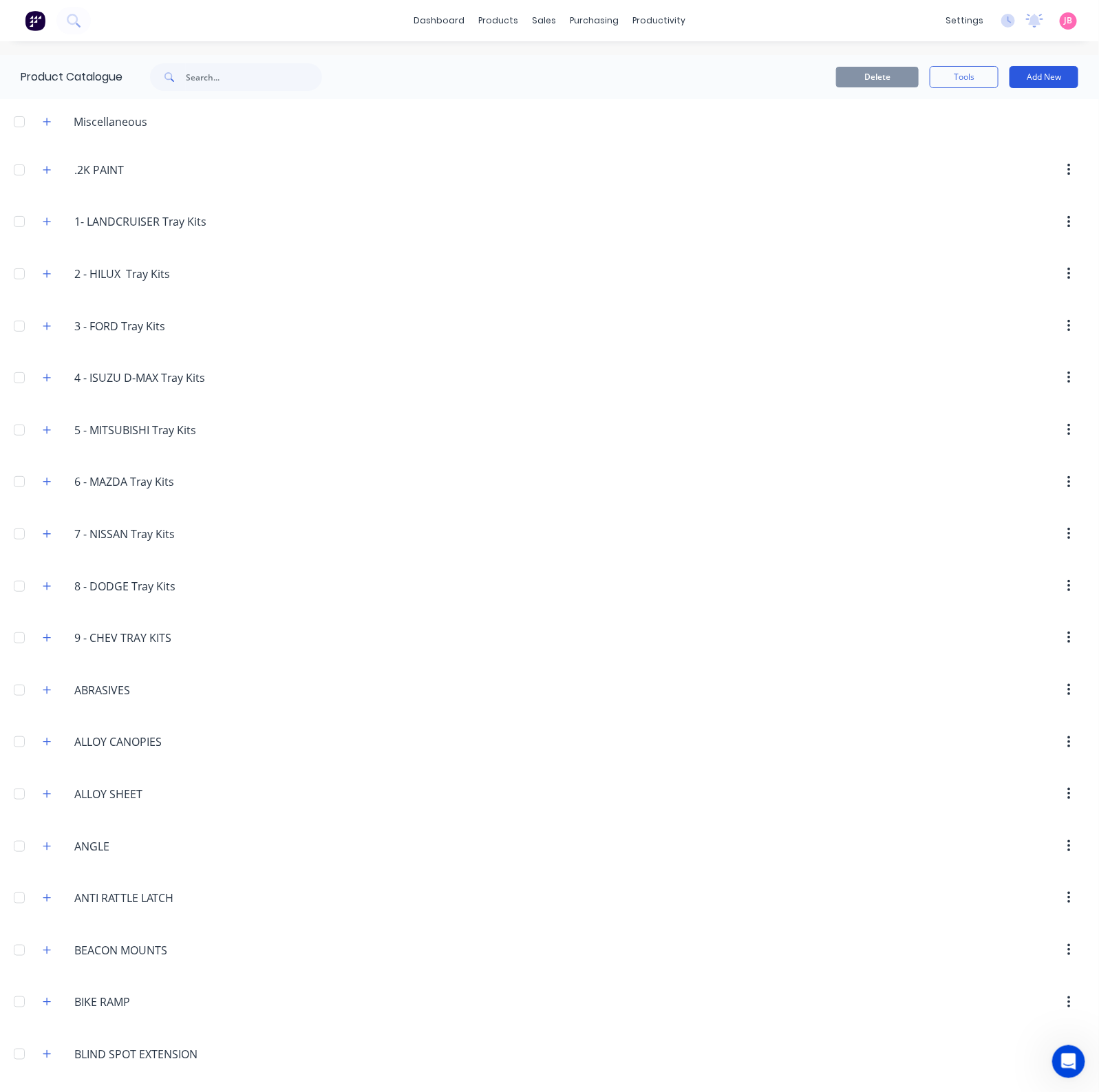
click at [1021, 77] on button "Add New" at bounding box center [1043, 77] width 68 height 22
click at [966, 164] on div "Product Kit" at bounding box center [1013, 167] width 106 height 20
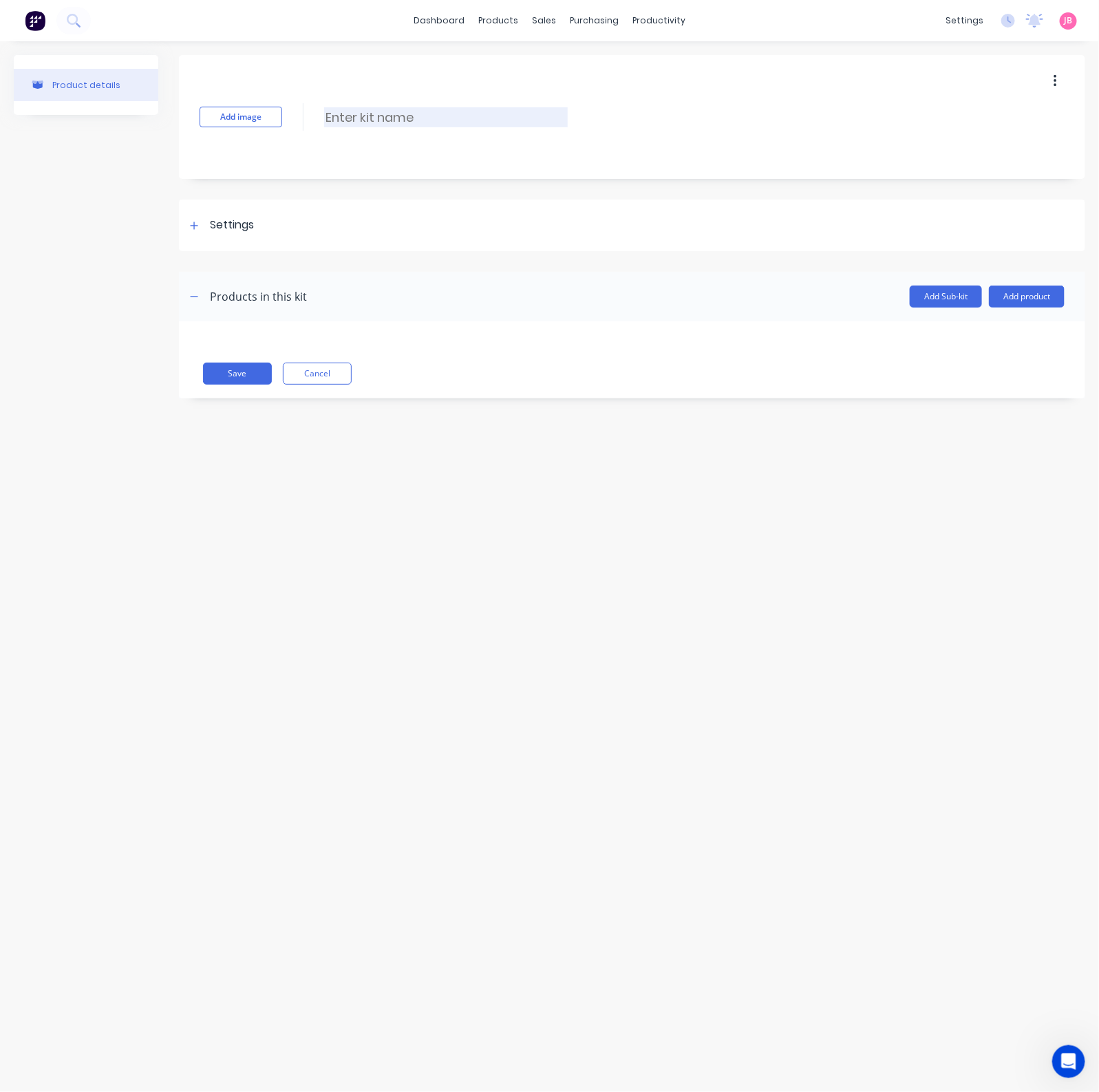
click at [352, 114] on input at bounding box center [445, 117] width 244 height 20
click at [340, 112] on input at bounding box center [445, 117] width 244 height 20
type input "a"
type input "ARCAL SPEED - EXELTOP ([GEOGRAPHIC_DATA]) 10.8"
click at [237, 217] on div "Settings" at bounding box center [232, 226] width 44 height 17
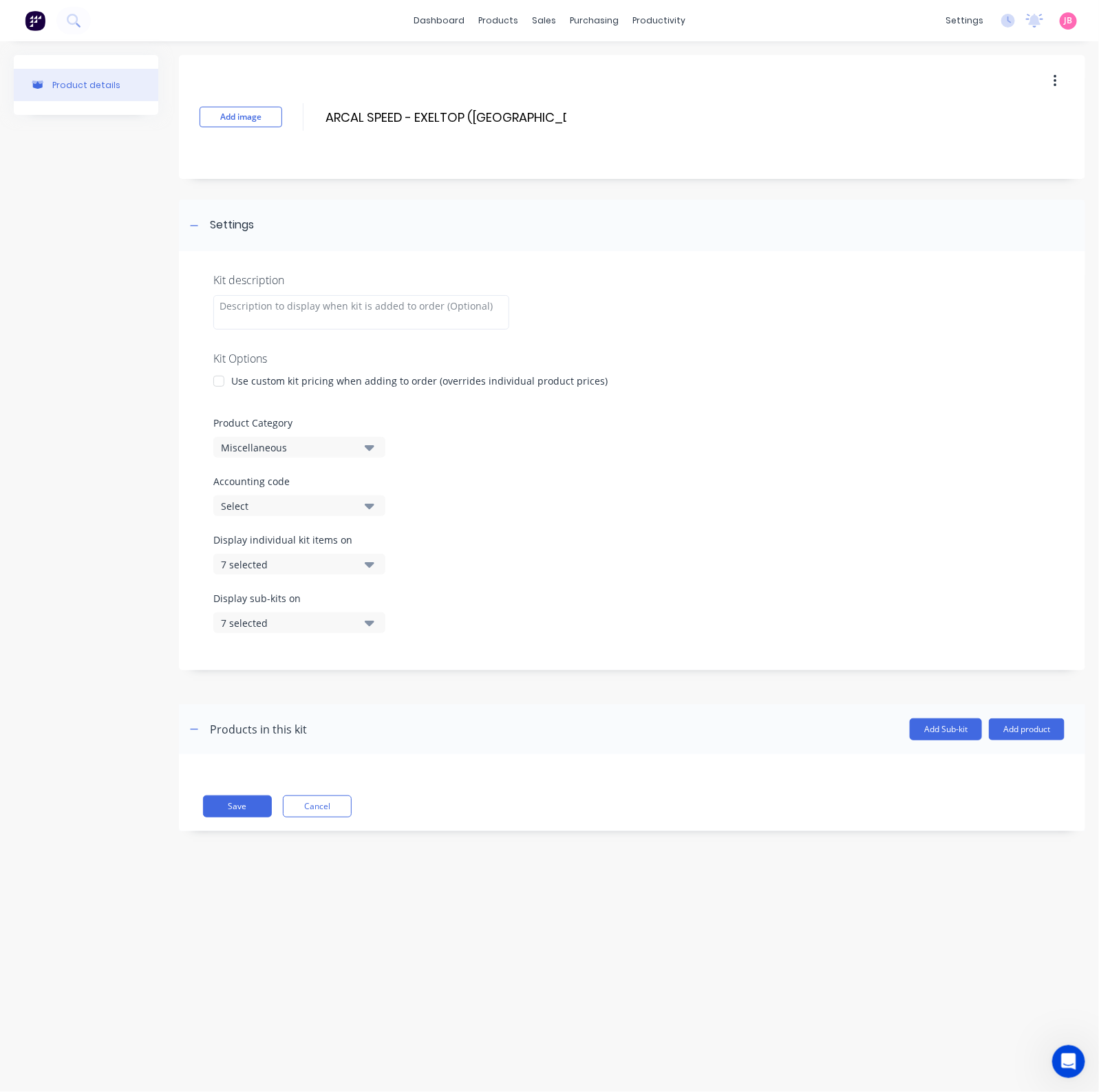
click at [226, 383] on div at bounding box center [219, 381] width 27 height 27
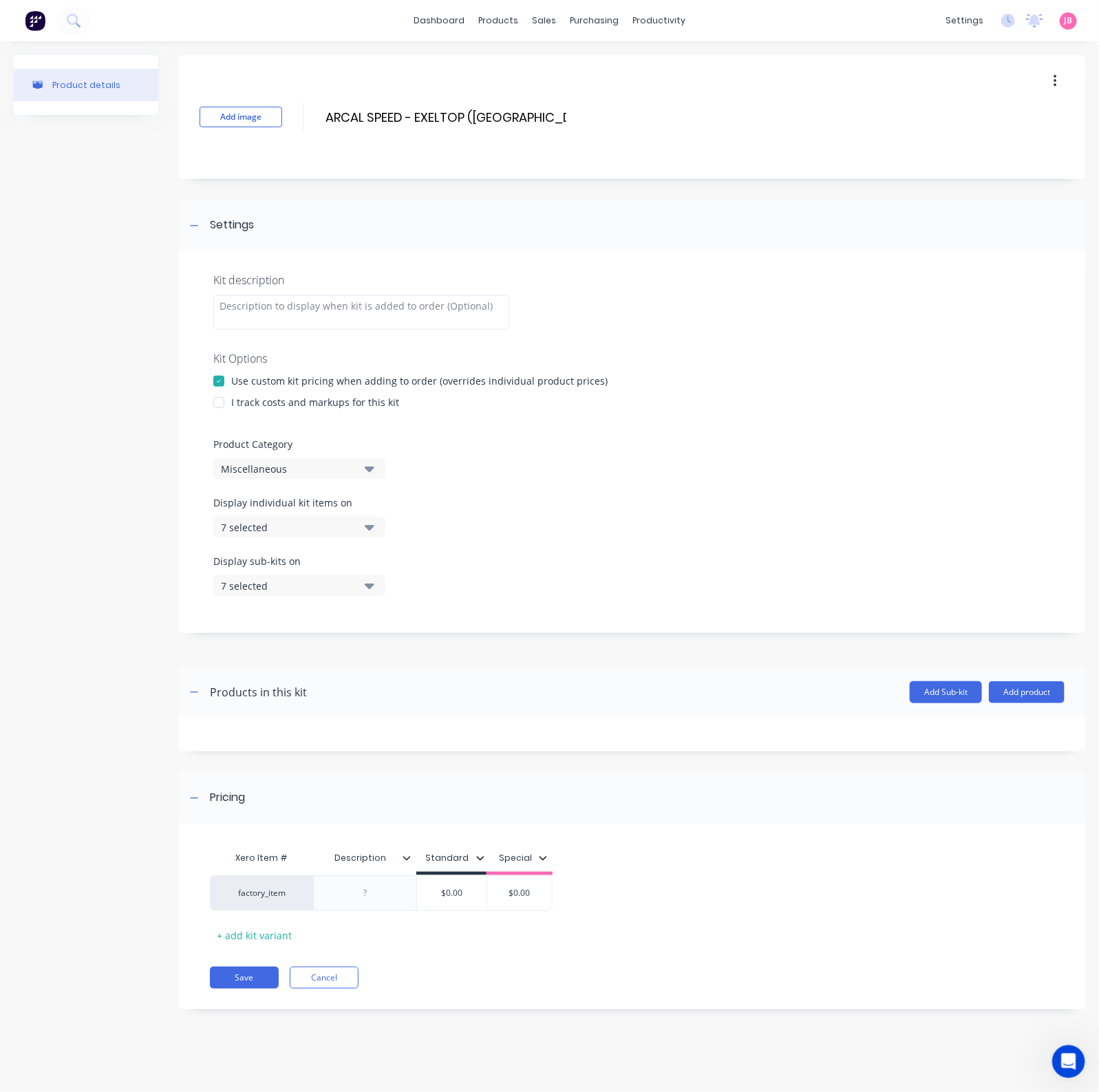
click at [226, 396] on div at bounding box center [219, 402] width 27 height 27
click at [278, 476] on button "Miscellaneous" at bounding box center [299, 468] width 172 height 21
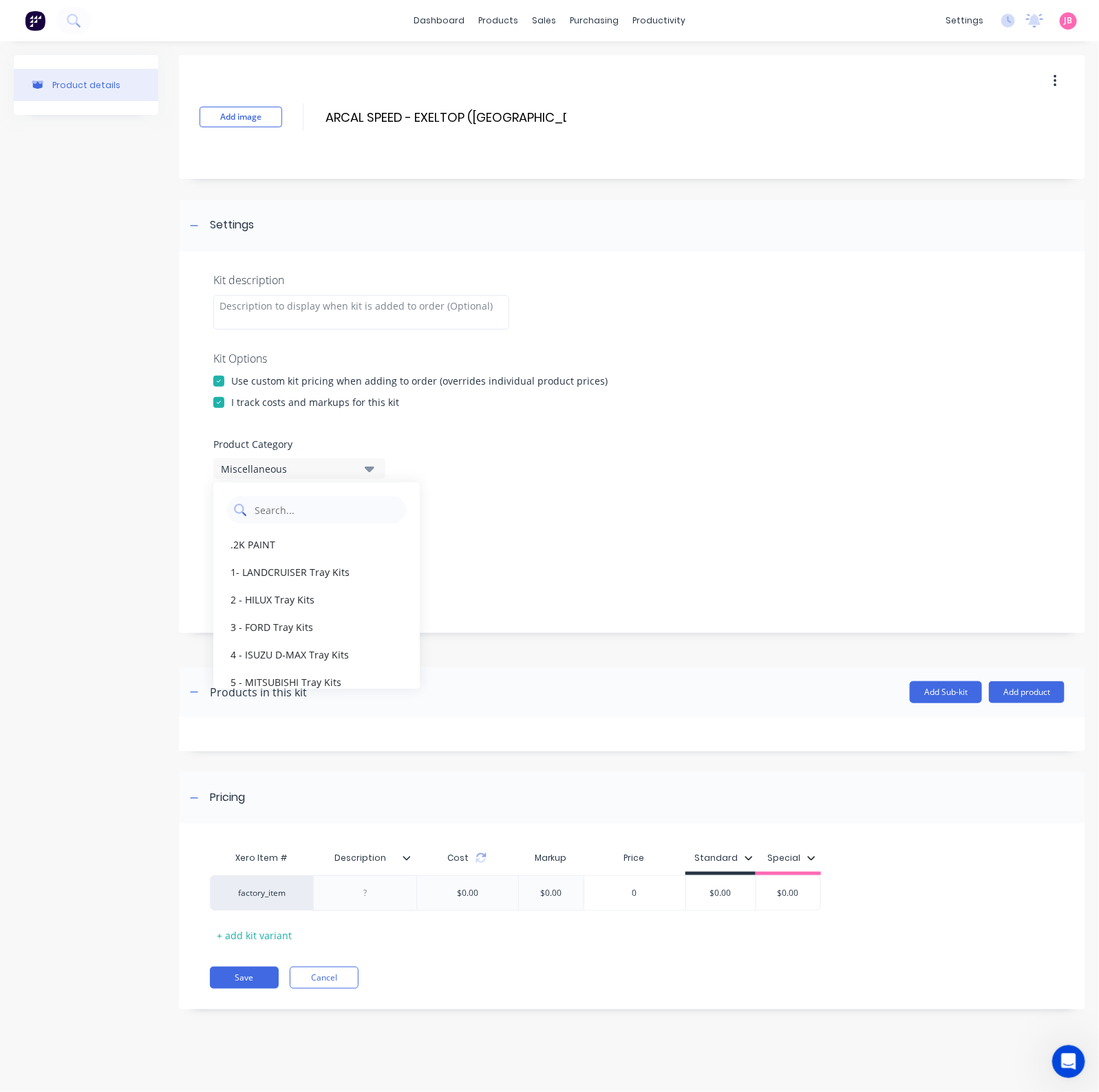
click at [320, 517] on Category "text" at bounding box center [326, 509] width 146 height 27
type Category "GAS"
click at [290, 547] on div "GAS SALES" at bounding box center [317, 544] width 207 height 27
click at [320, 527] on div "7 selected" at bounding box center [287, 527] width 133 height 15
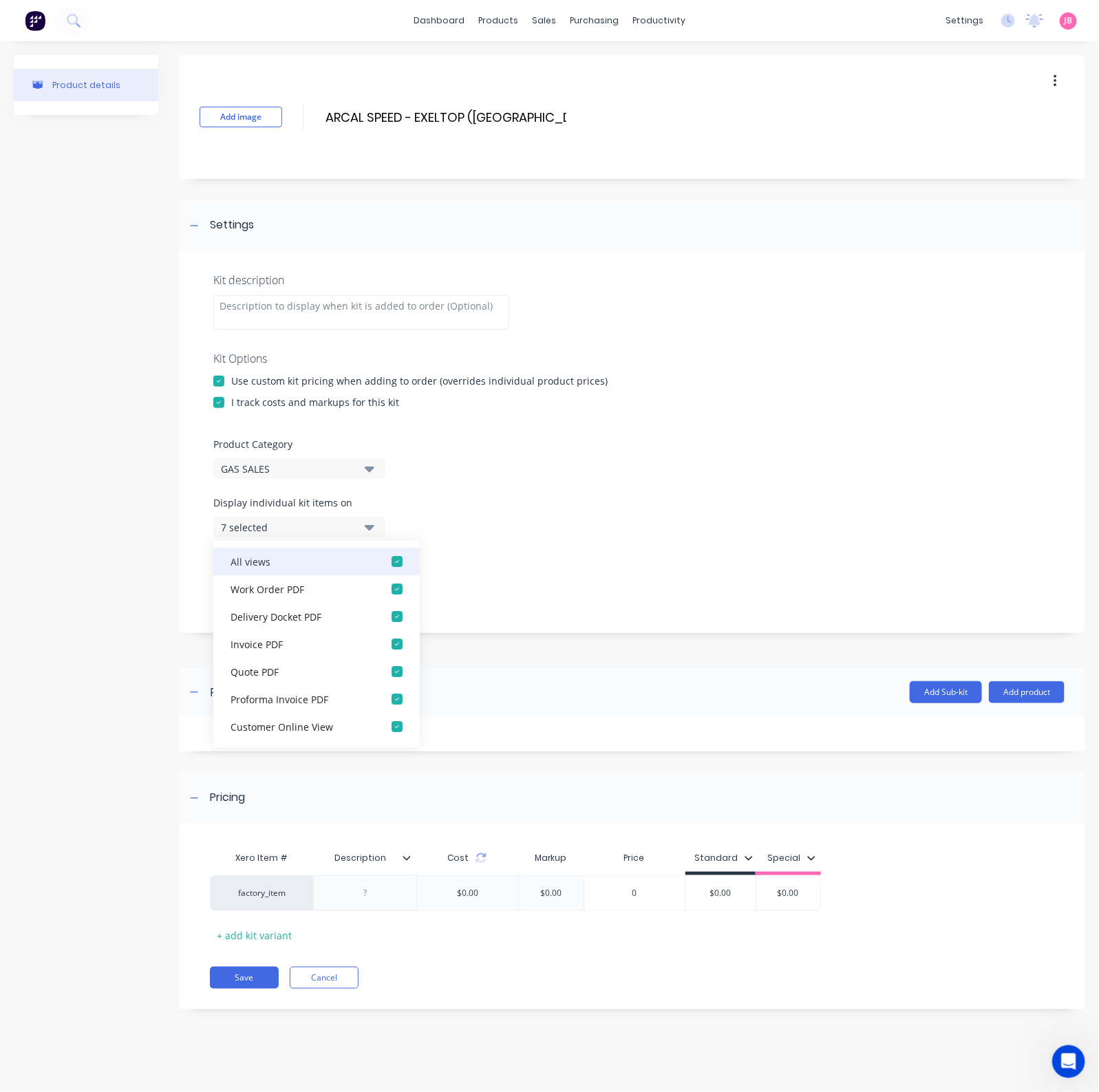
click at [383, 566] on div "button" at bounding box center [397, 561] width 27 height 27
click at [330, 524] on div "None" at bounding box center [287, 527] width 133 height 15
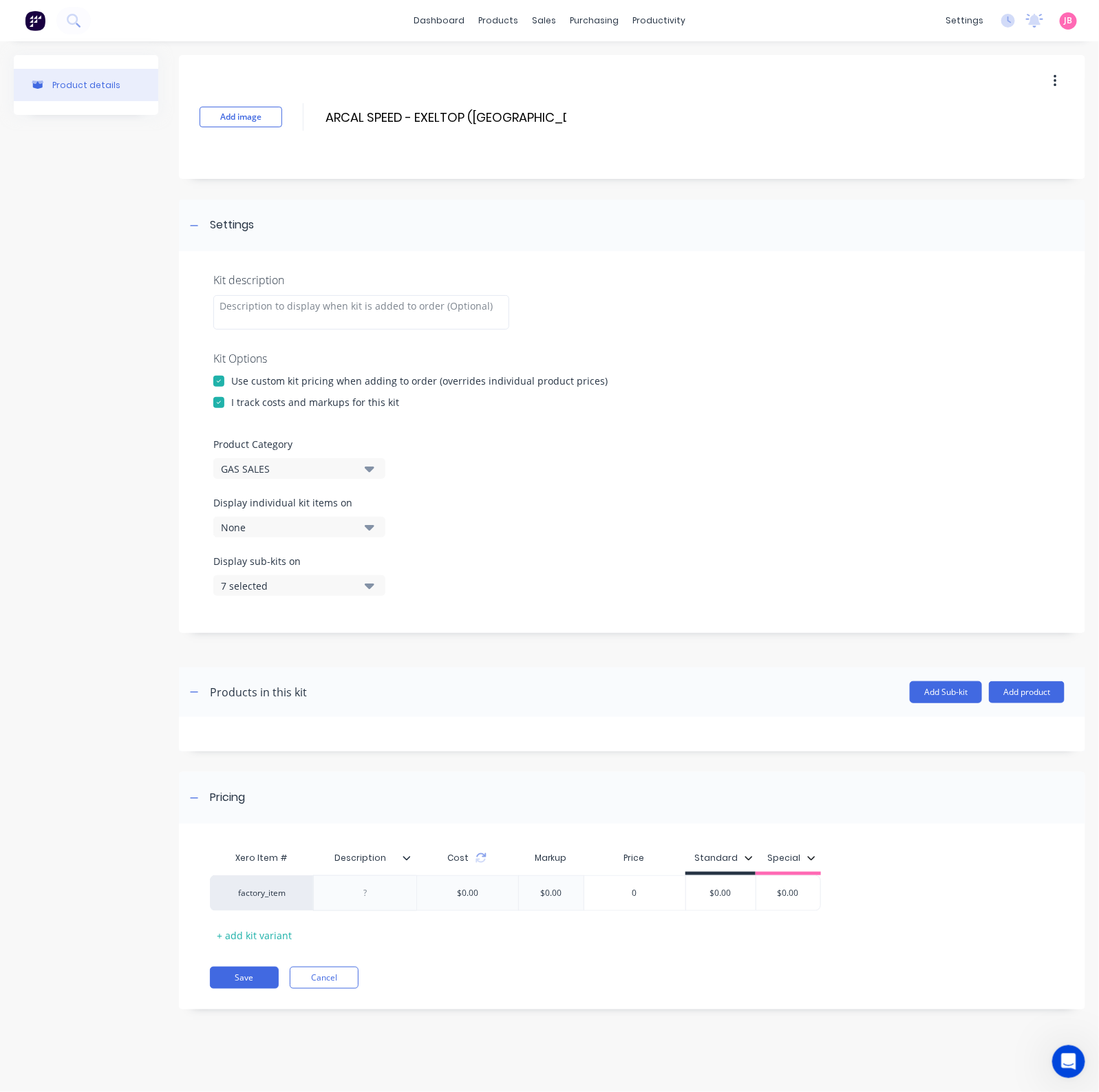
click at [366, 587] on icon "button" at bounding box center [369, 585] width 9 height 15
drag, startPoint x: 375, startPoint y: 612, endPoint x: 360, endPoint y: 608, distance: 15.5
click at [383, 612] on div "button" at bounding box center [397, 619] width 27 height 27
drag, startPoint x: 347, startPoint y: 583, endPoint x: 348, endPoint y: 572, distance: 11.0
click at [346, 583] on div "None" at bounding box center [287, 585] width 133 height 15
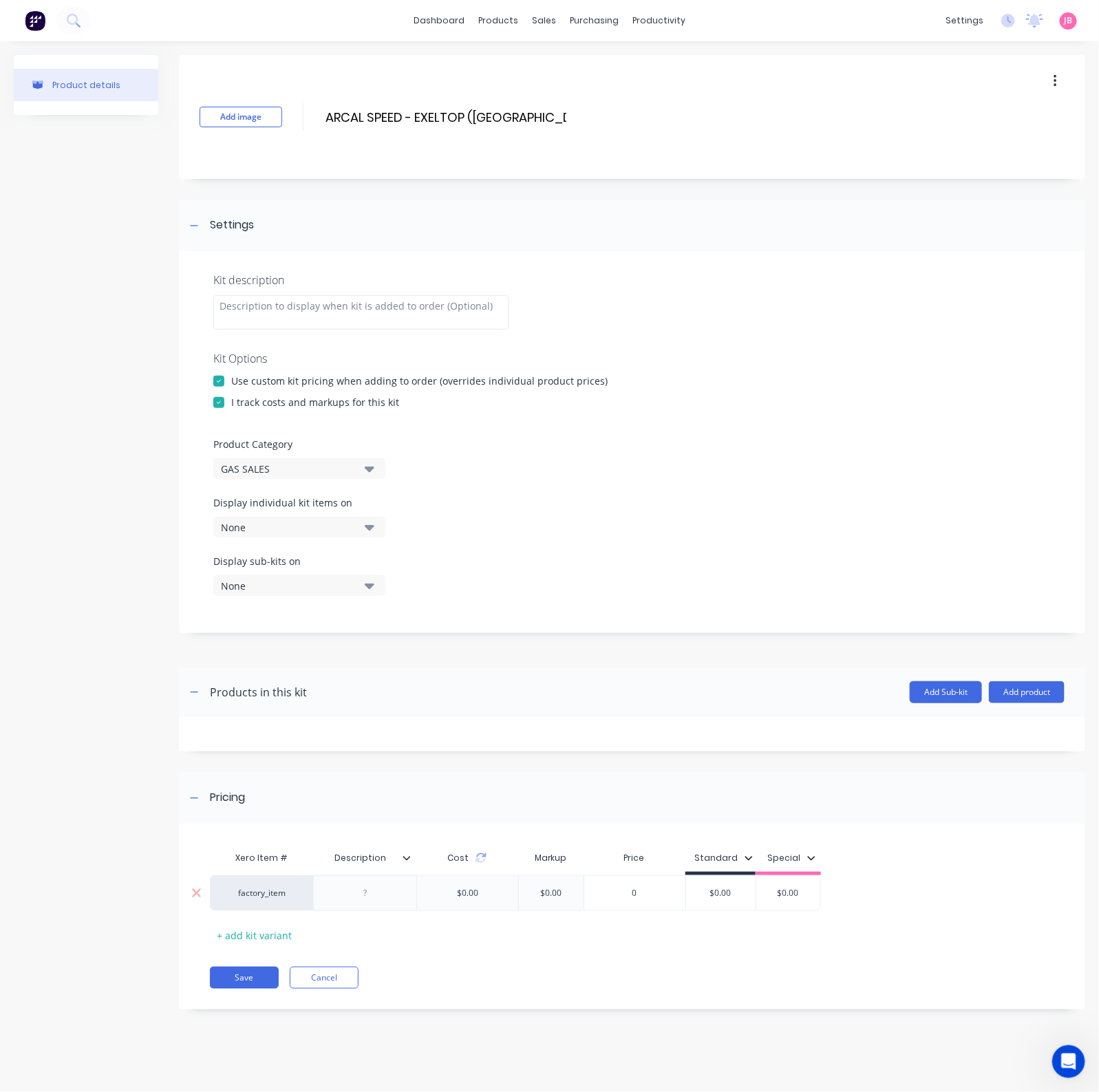
click at [382, 873] on div at bounding box center [365, 892] width 68 height 18
click at [348, 873] on div at bounding box center [365, 892] width 68 height 18
click at [370, 873] on div at bounding box center [365, 892] width 68 height 18
click at [728, 873] on input "$0.00" at bounding box center [720, 893] width 69 height 12
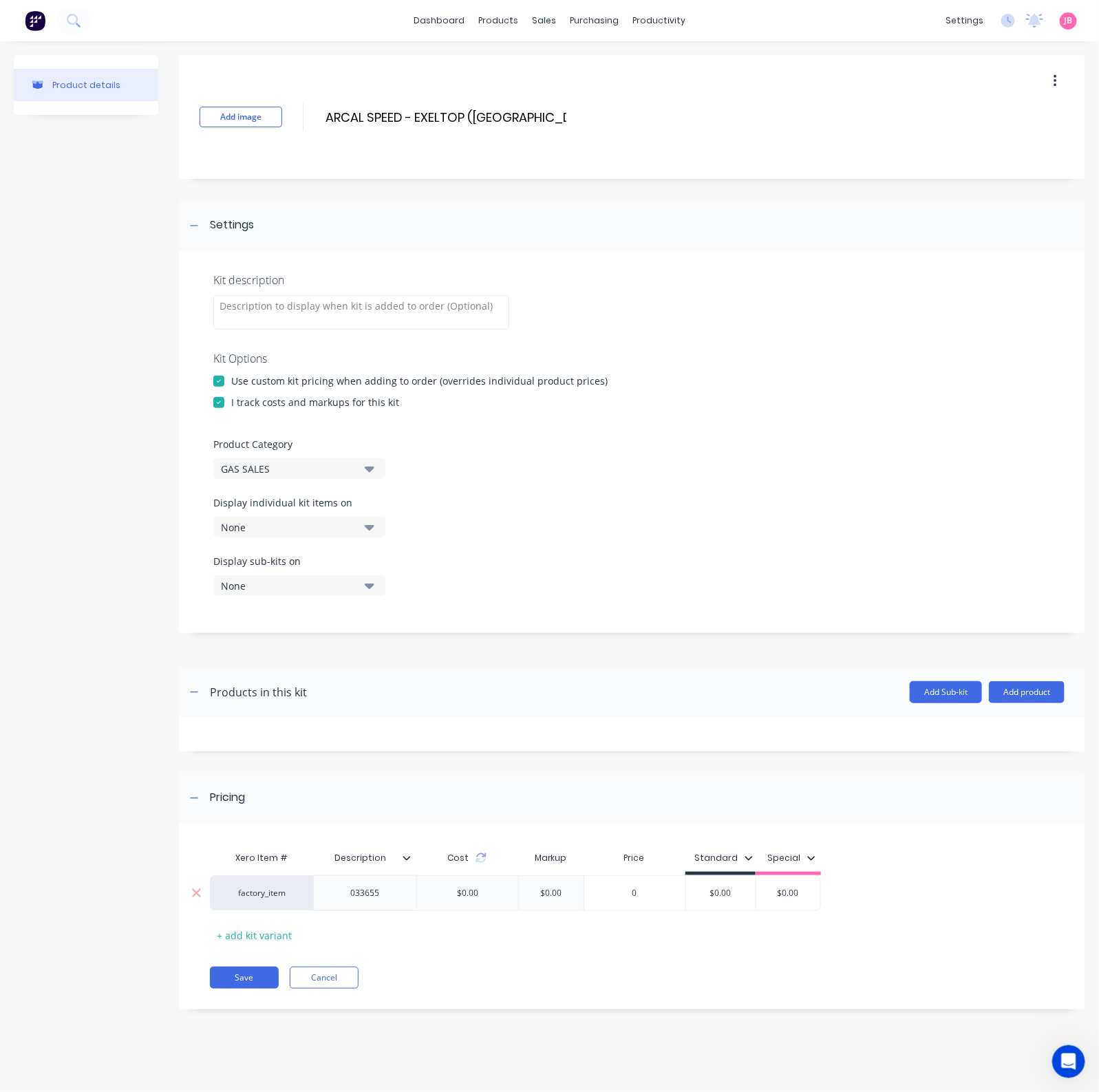
click at [728, 873] on input "$0.00" at bounding box center [720, 893] width 69 height 12
type input "34.00"
type input "$0.00"
click at [248, 873] on button "Save" at bounding box center [244, 978] width 68 height 22
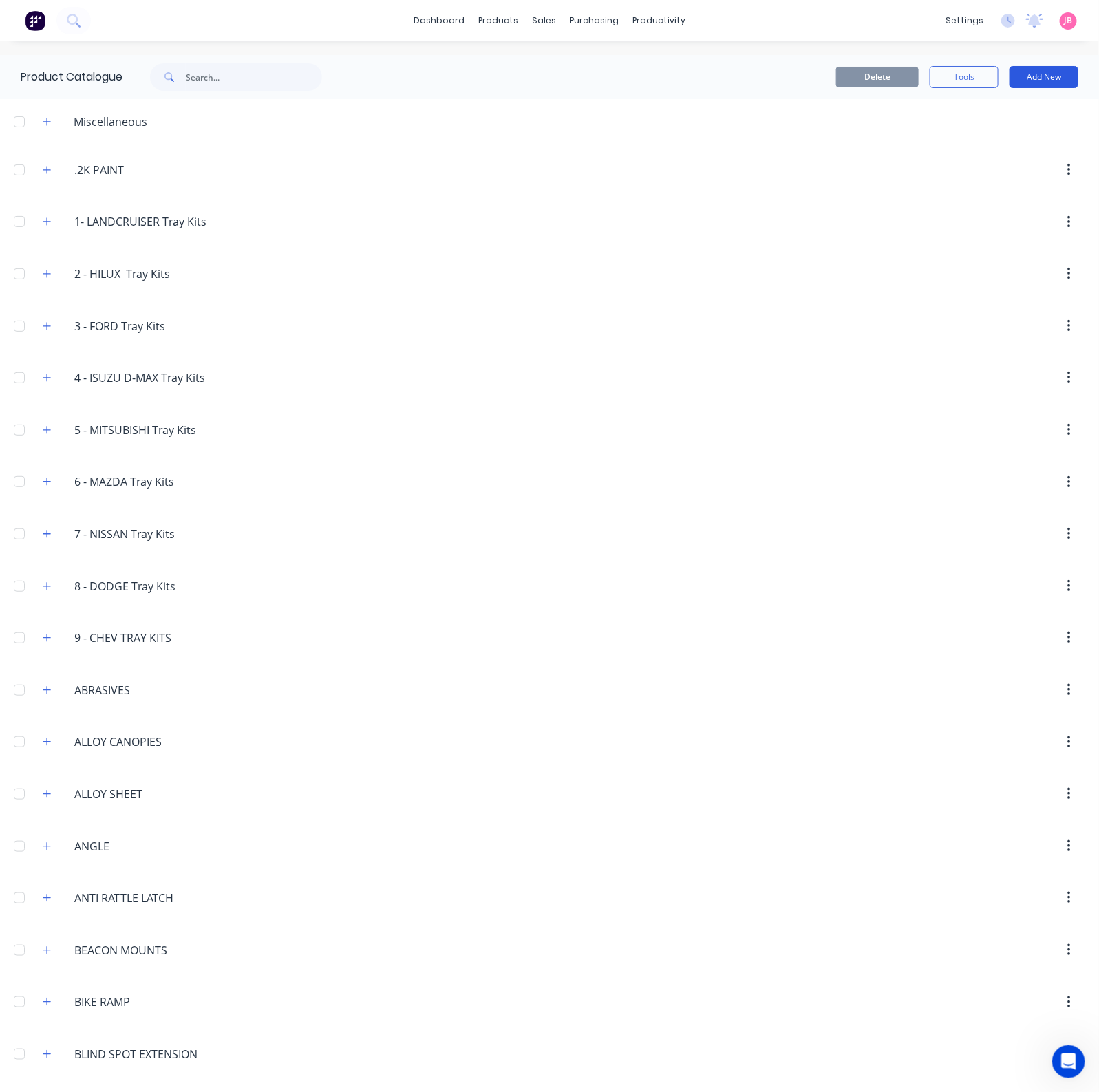
click at [1026, 82] on button "Add New" at bounding box center [1043, 77] width 68 height 22
click at [1010, 161] on div "Product Kit" at bounding box center [1013, 167] width 106 height 20
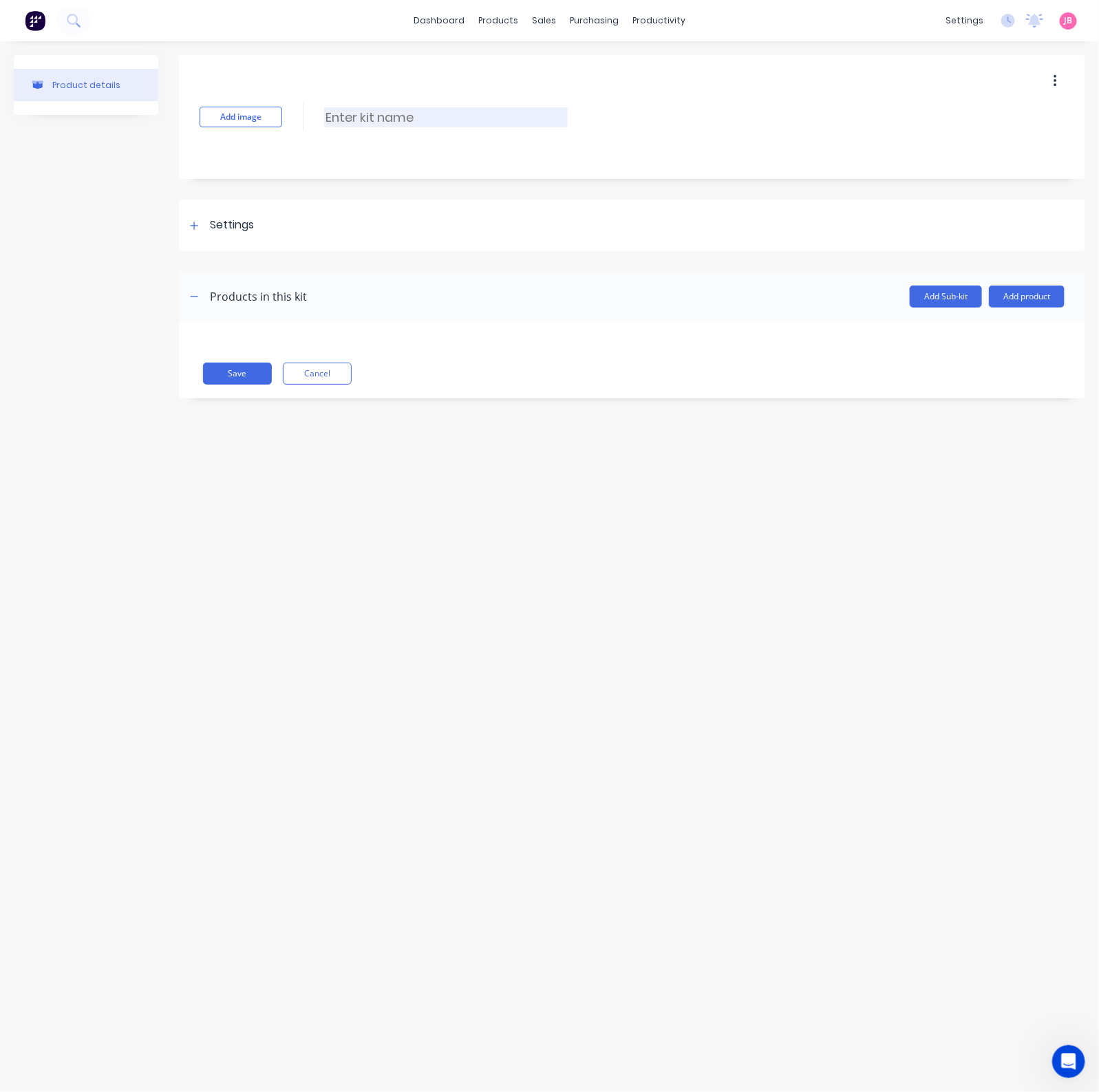
click at [457, 123] on input at bounding box center [445, 117] width 244 height 20
click at [369, 108] on input at bounding box center [445, 117] width 244 height 20
type input "LPG FORKLIFT (ALA) - 15KG CYLINDER"
click at [223, 221] on div "Settings" at bounding box center [232, 226] width 44 height 17
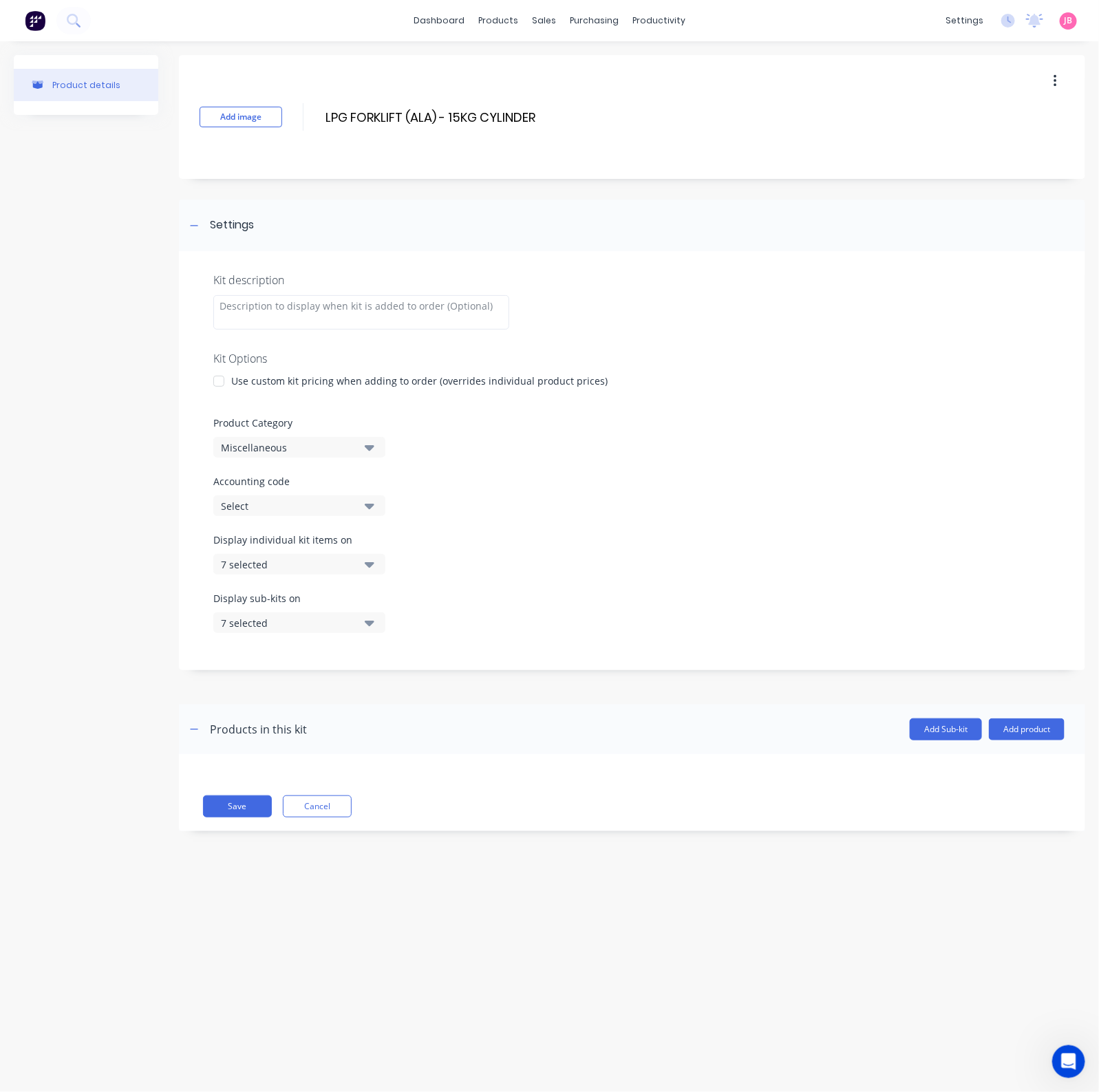
click at [221, 379] on div at bounding box center [219, 381] width 27 height 27
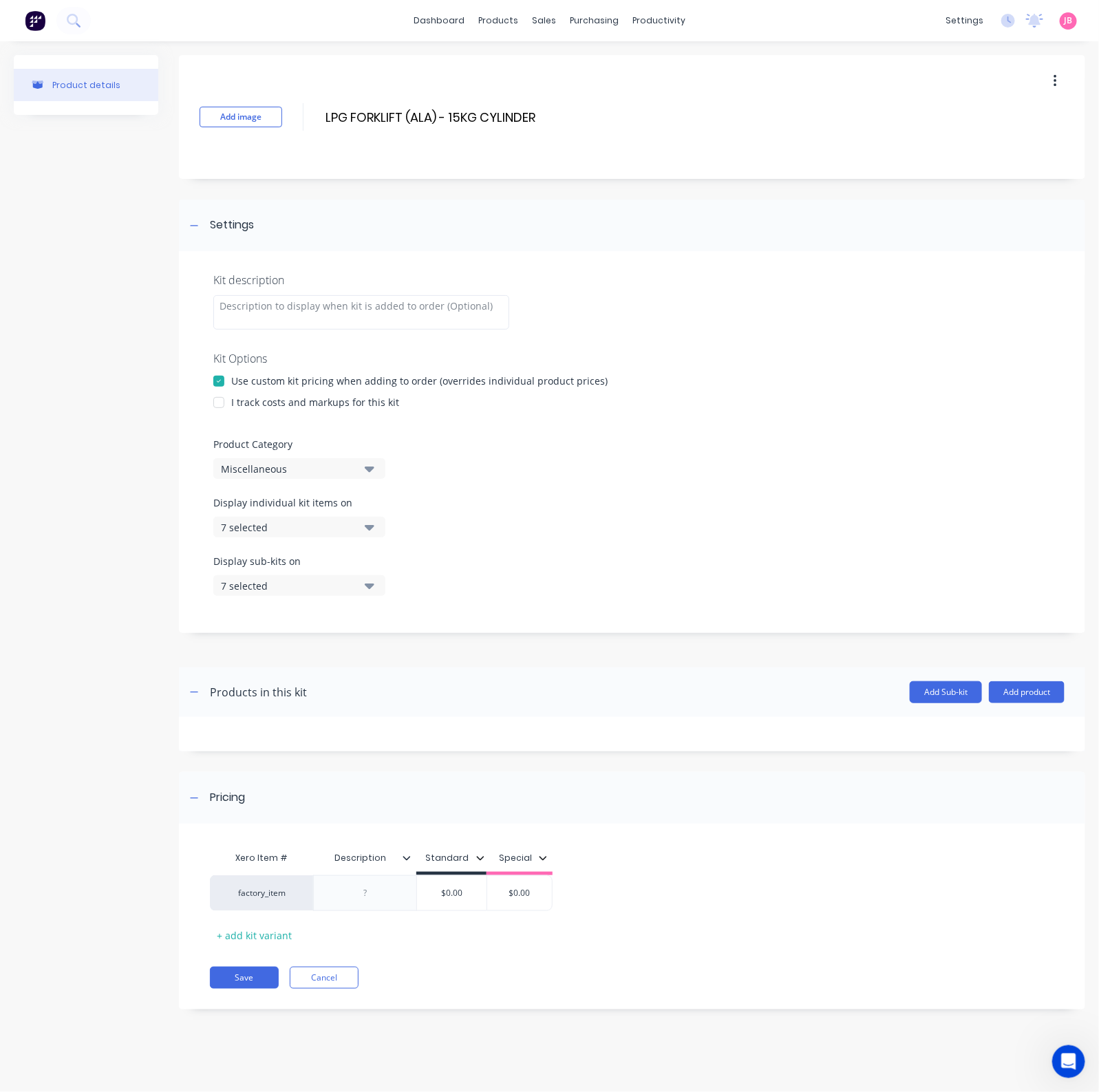
click at [224, 400] on div at bounding box center [219, 402] width 27 height 27
click at [272, 478] on div "Kit description Kit Options Use custom kit pricing when adding to order (overri…" at bounding box center [632, 442] width 906 height 382
click at [285, 467] on div "Miscellaneous" at bounding box center [287, 468] width 133 height 15
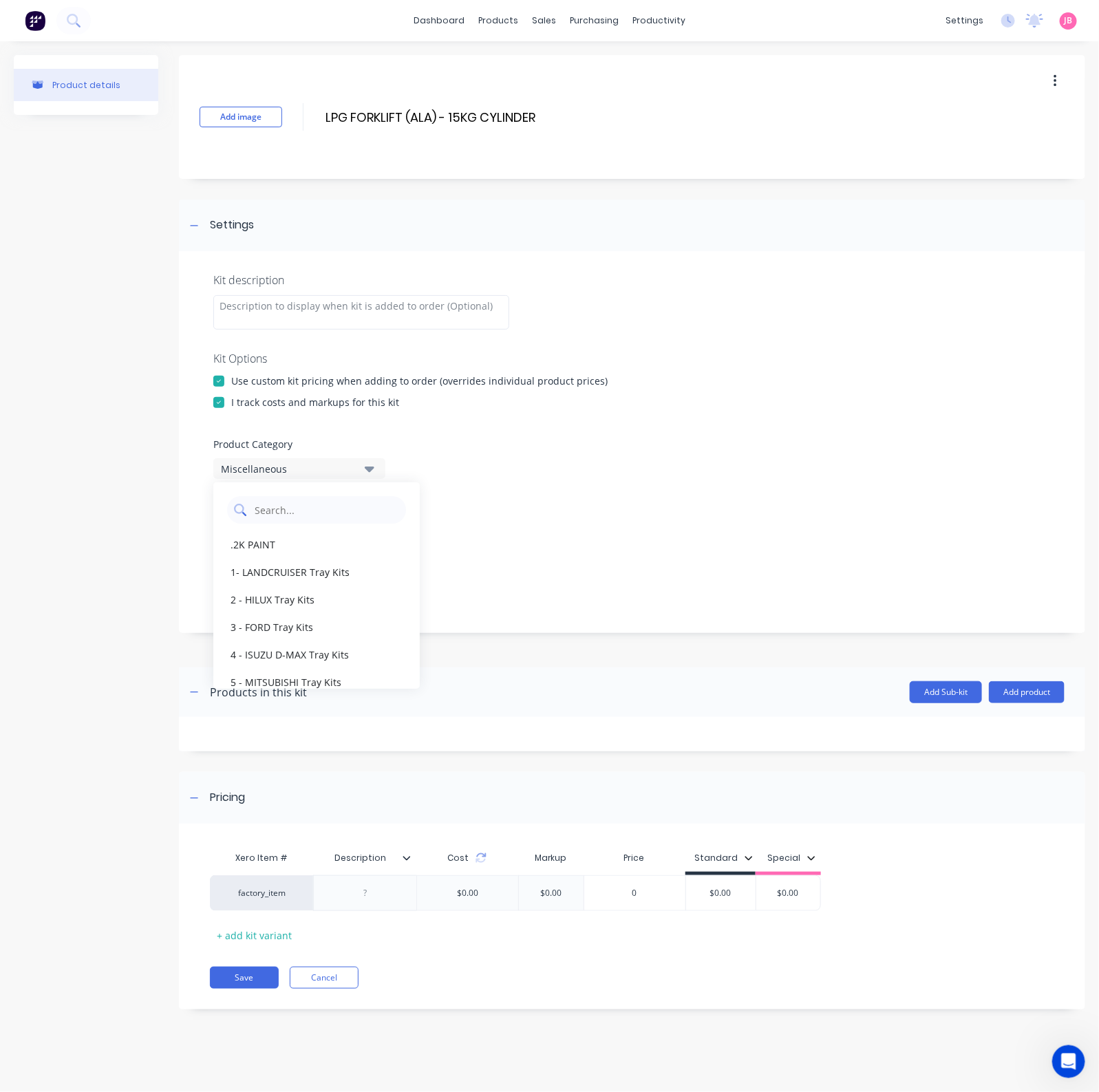
click at [296, 514] on Category "text" at bounding box center [326, 509] width 146 height 27
type Category "GAS"
click at [301, 545] on div "GAS SALES" at bounding box center [317, 544] width 207 height 27
click at [326, 530] on div "7 selected" at bounding box center [287, 527] width 133 height 15
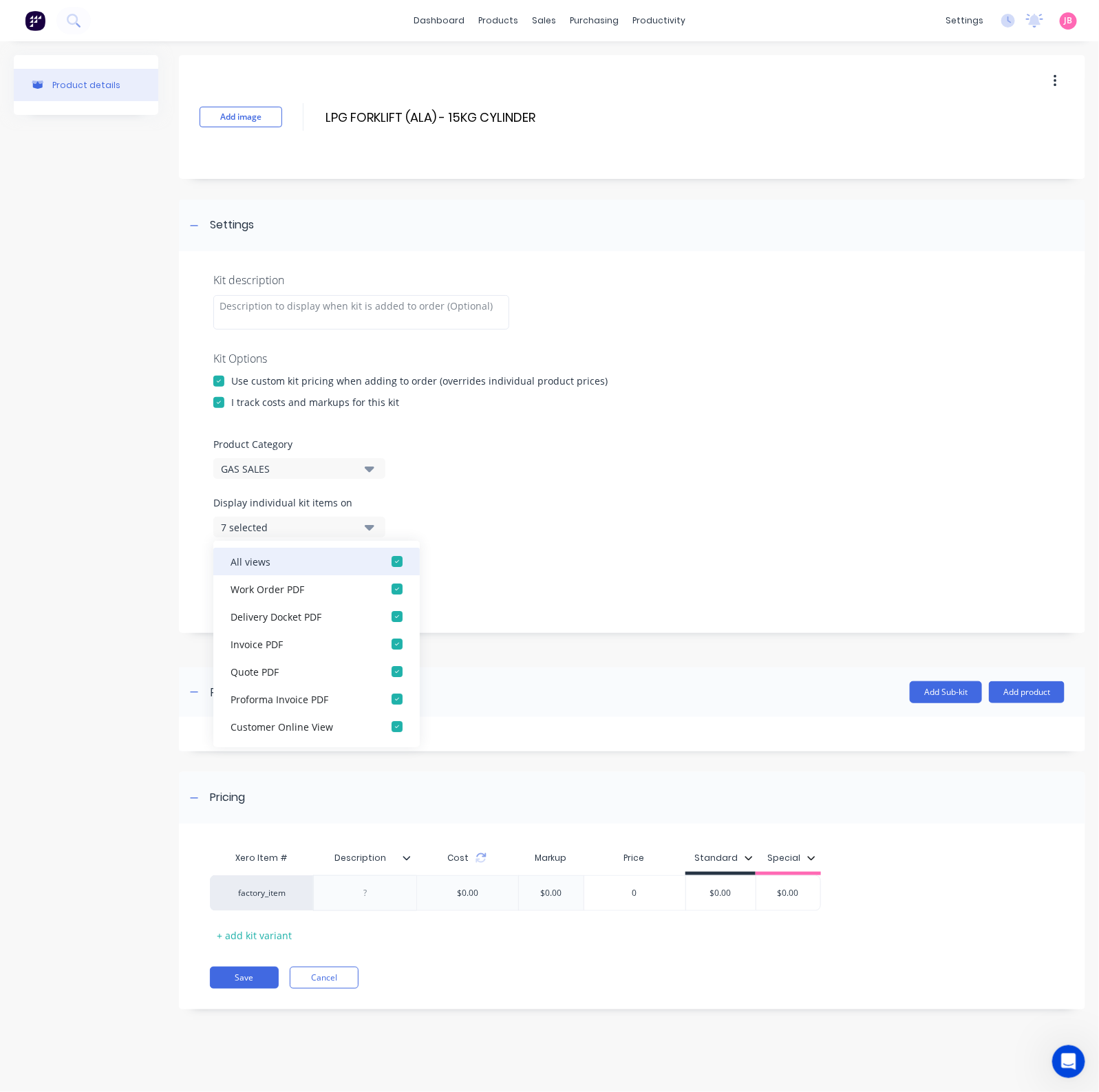
click at [383, 558] on div "button" at bounding box center [397, 561] width 27 height 27
click at [361, 527] on button "None" at bounding box center [299, 527] width 172 height 21
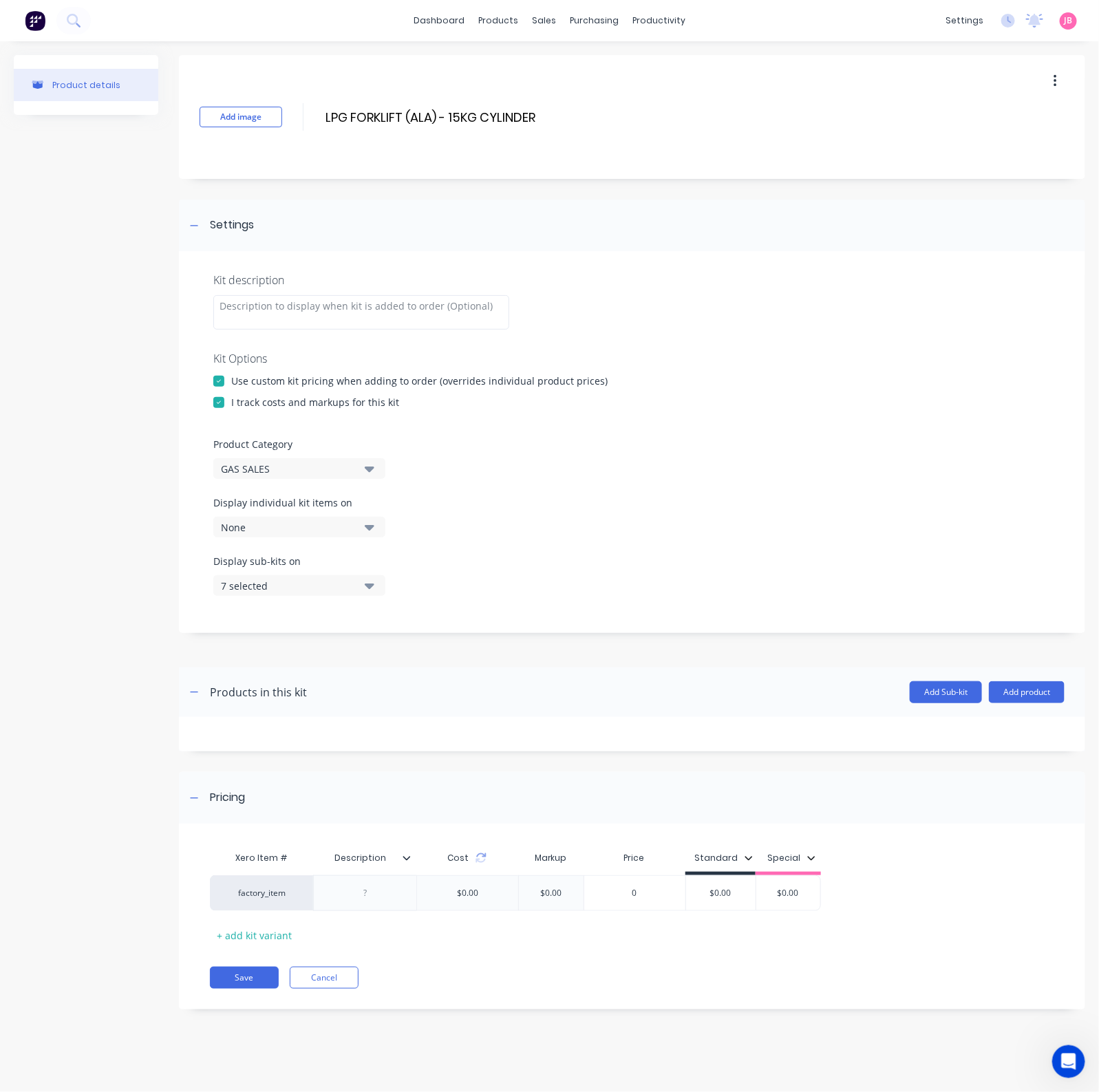
click at [365, 587] on icon "button" at bounding box center [369, 585] width 9 height 15
click at [393, 615] on div "button" at bounding box center [397, 619] width 27 height 27
click at [377, 583] on button "None" at bounding box center [299, 585] width 172 height 21
click at [388, 873] on div at bounding box center [365, 892] width 68 height 18
click at [386, 873] on div at bounding box center [365, 892] width 68 height 18
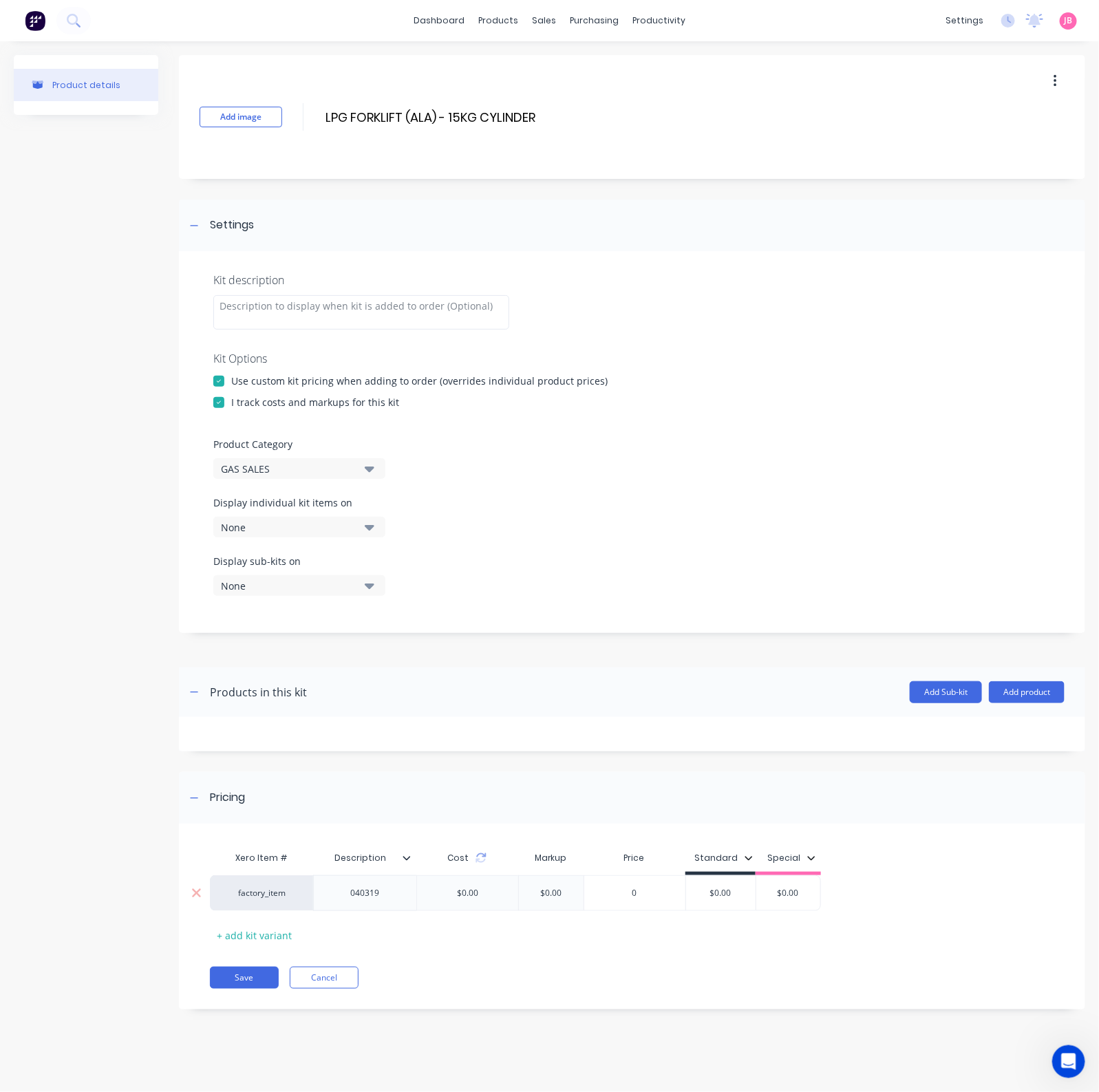
click at [717, 873] on input "$0.00" at bounding box center [720, 893] width 69 height 12
type input "42"
type input "$0.00"
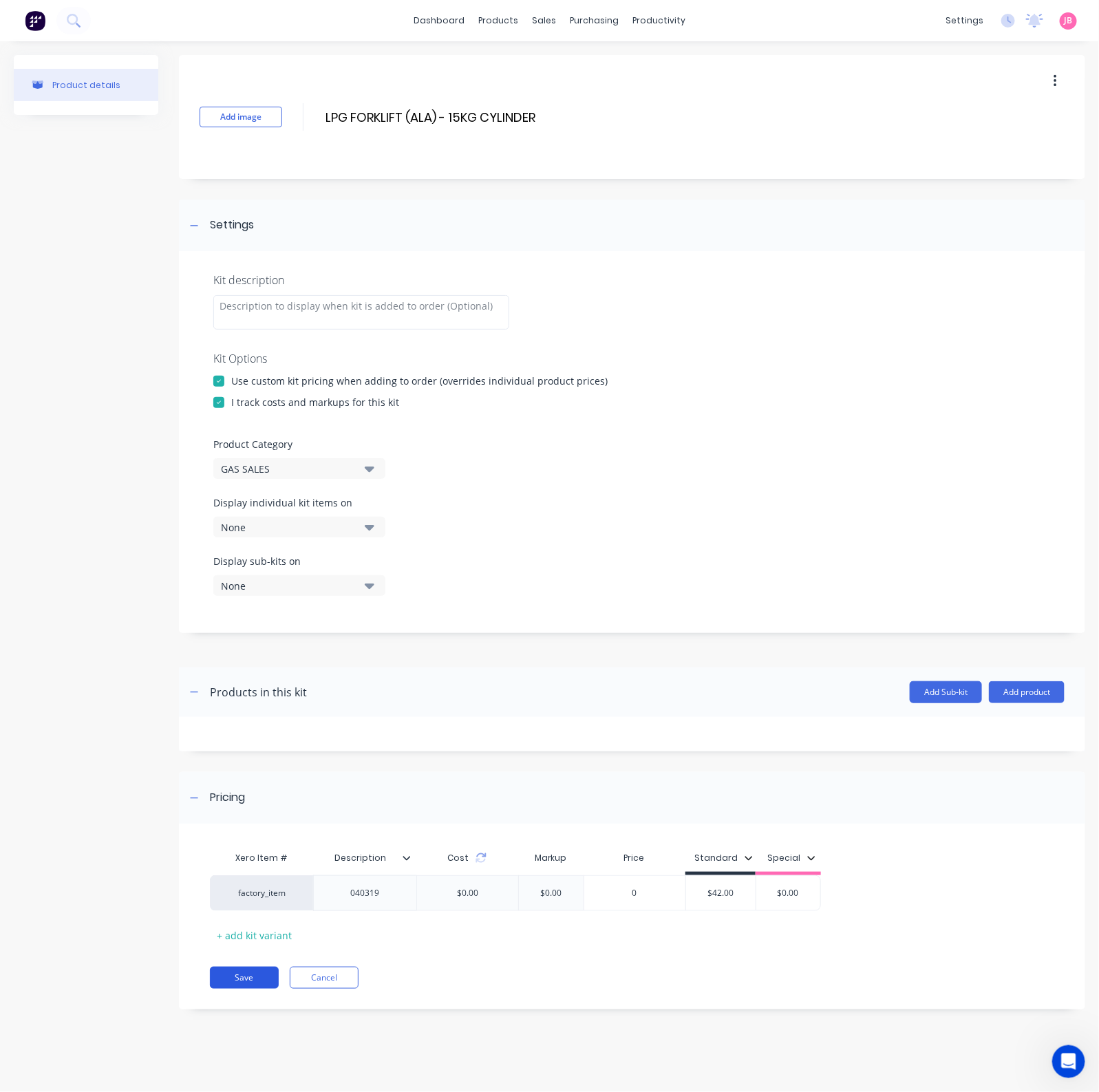
click at [224, 873] on button "Save" at bounding box center [244, 978] width 68 height 22
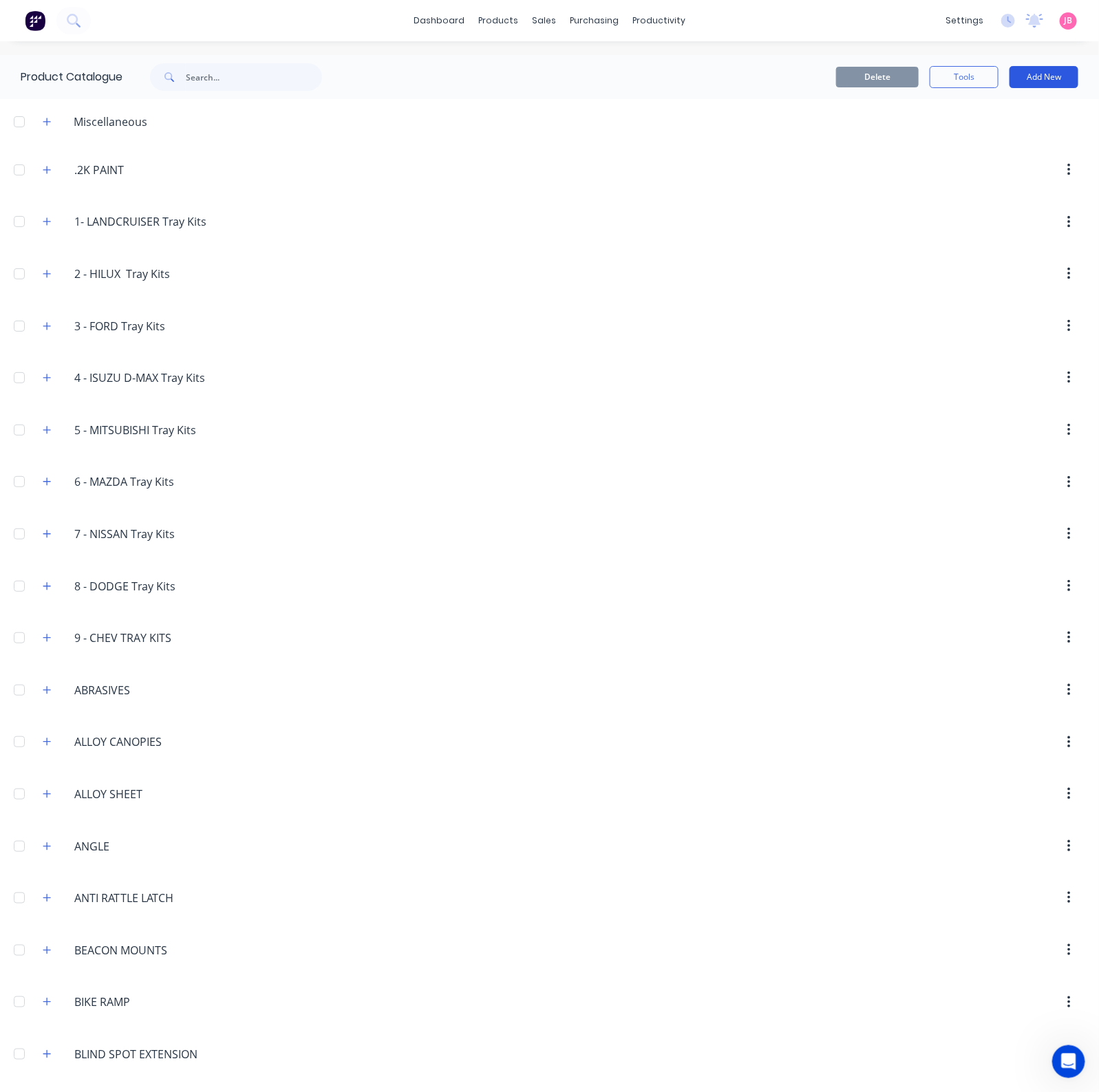
click at [1021, 68] on button "Add New" at bounding box center [1043, 77] width 68 height 22
click at [1011, 170] on div "Product Kit" at bounding box center [1013, 167] width 106 height 20
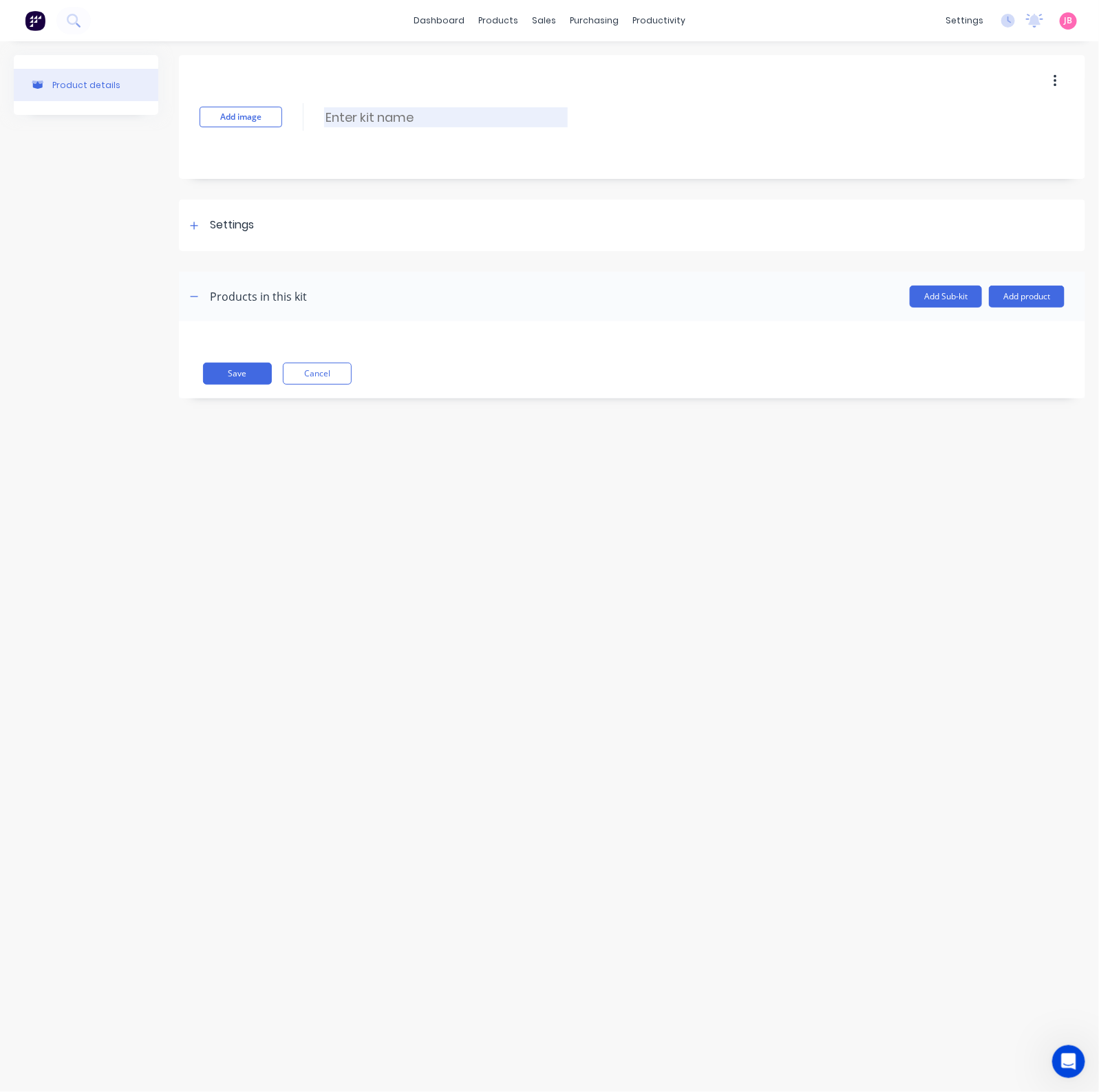
click at [330, 114] on input at bounding box center [445, 117] width 244 height 20
type input "ACRAL PRIME - EXELTOP ([GEOGRAPHIC_DATA]) 10.2"
click at [223, 224] on div "Settings" at bounding box center [232, 226] width 44 height 17
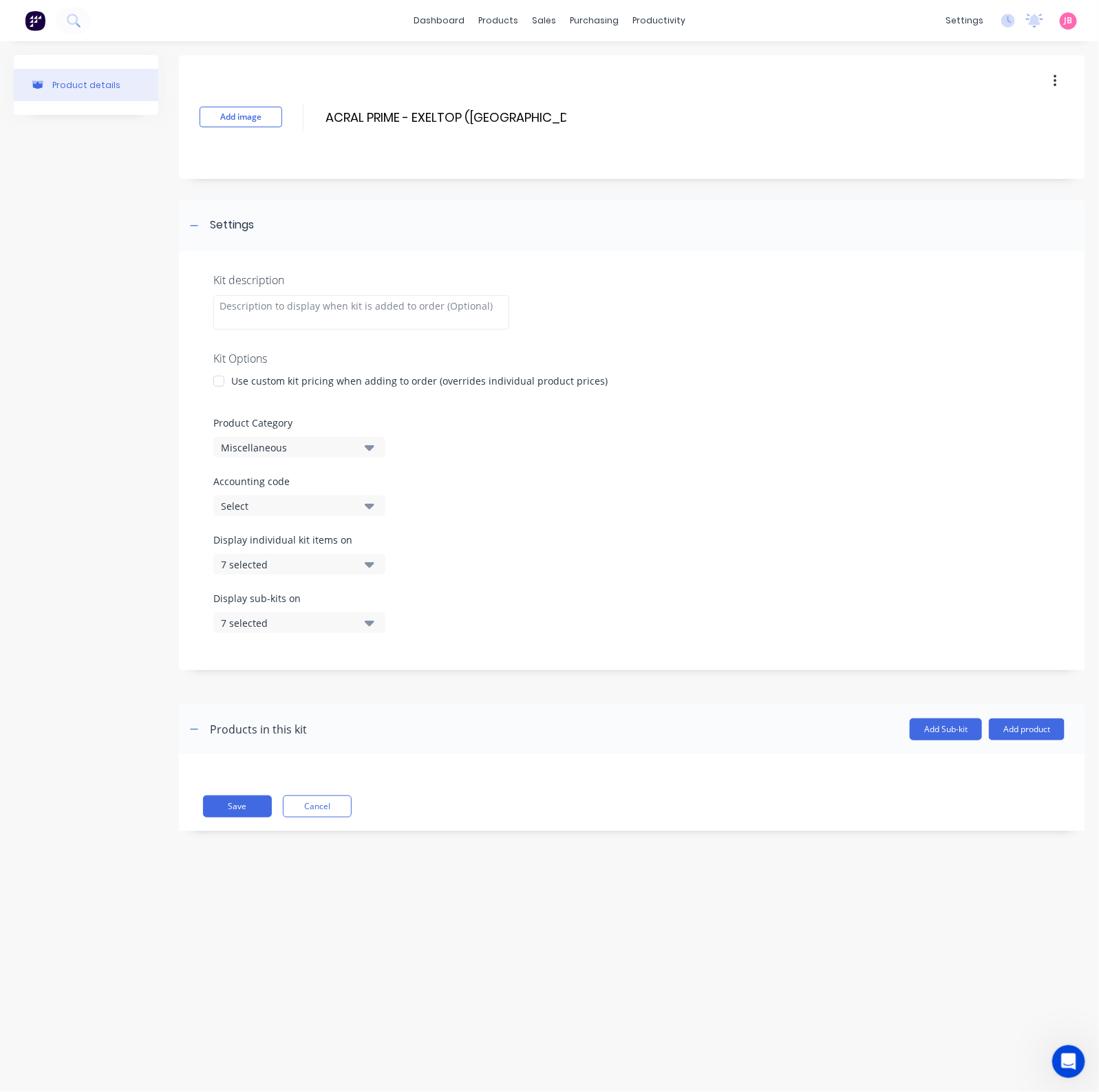
click at [232, 384] on div at bounding box center [219, 381] width 27 height 27
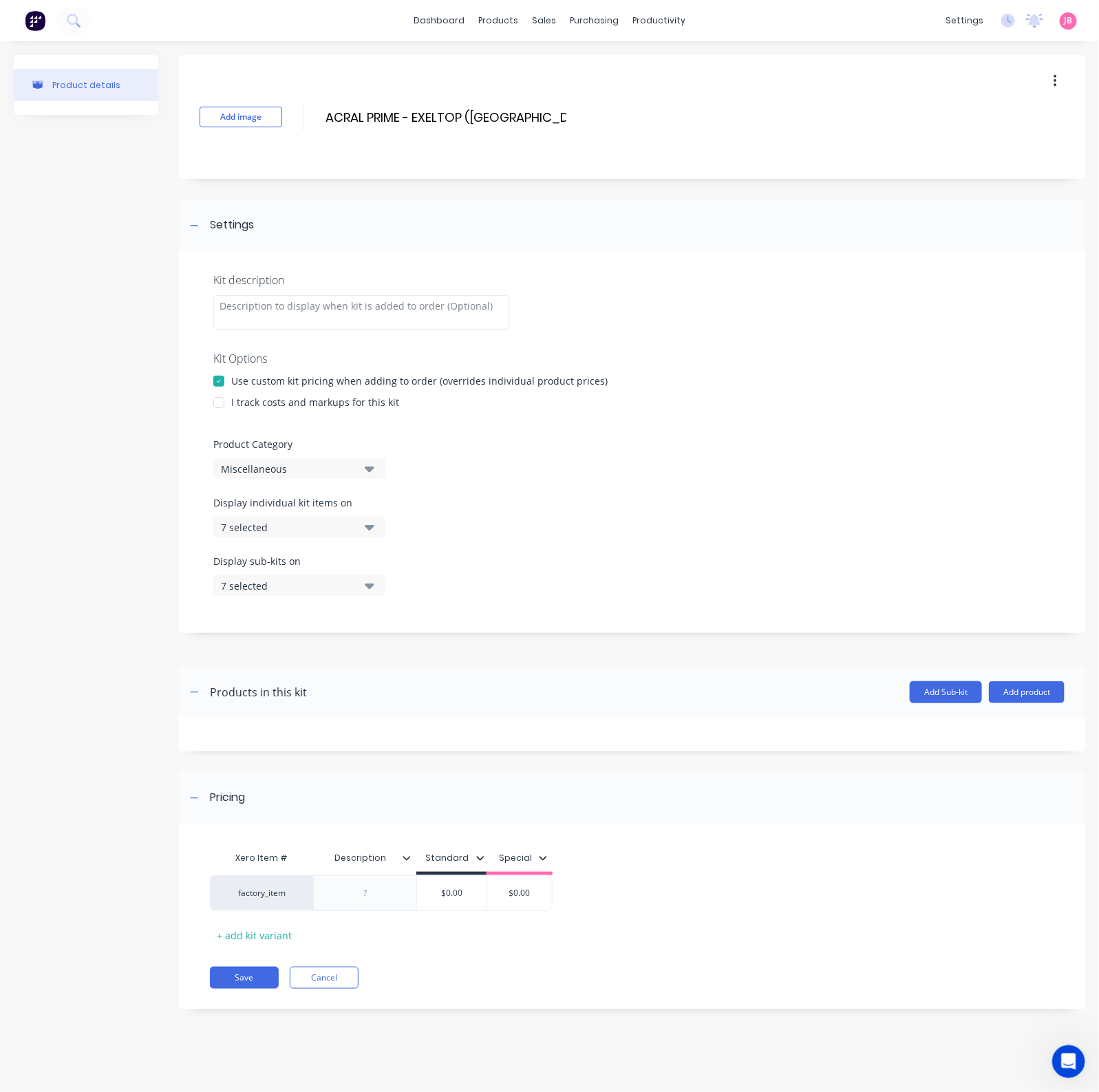
click at [242, 402] on div "I track costs and markups for this kit" at bounding box center [314, 402] width 167 height 15
click at [217, 404] on div at bounding box center [219, 402] width 27 height 27
click at [267, 470] on div "Miscellaneous" at bounding box center [287, 468] width 133 height 15
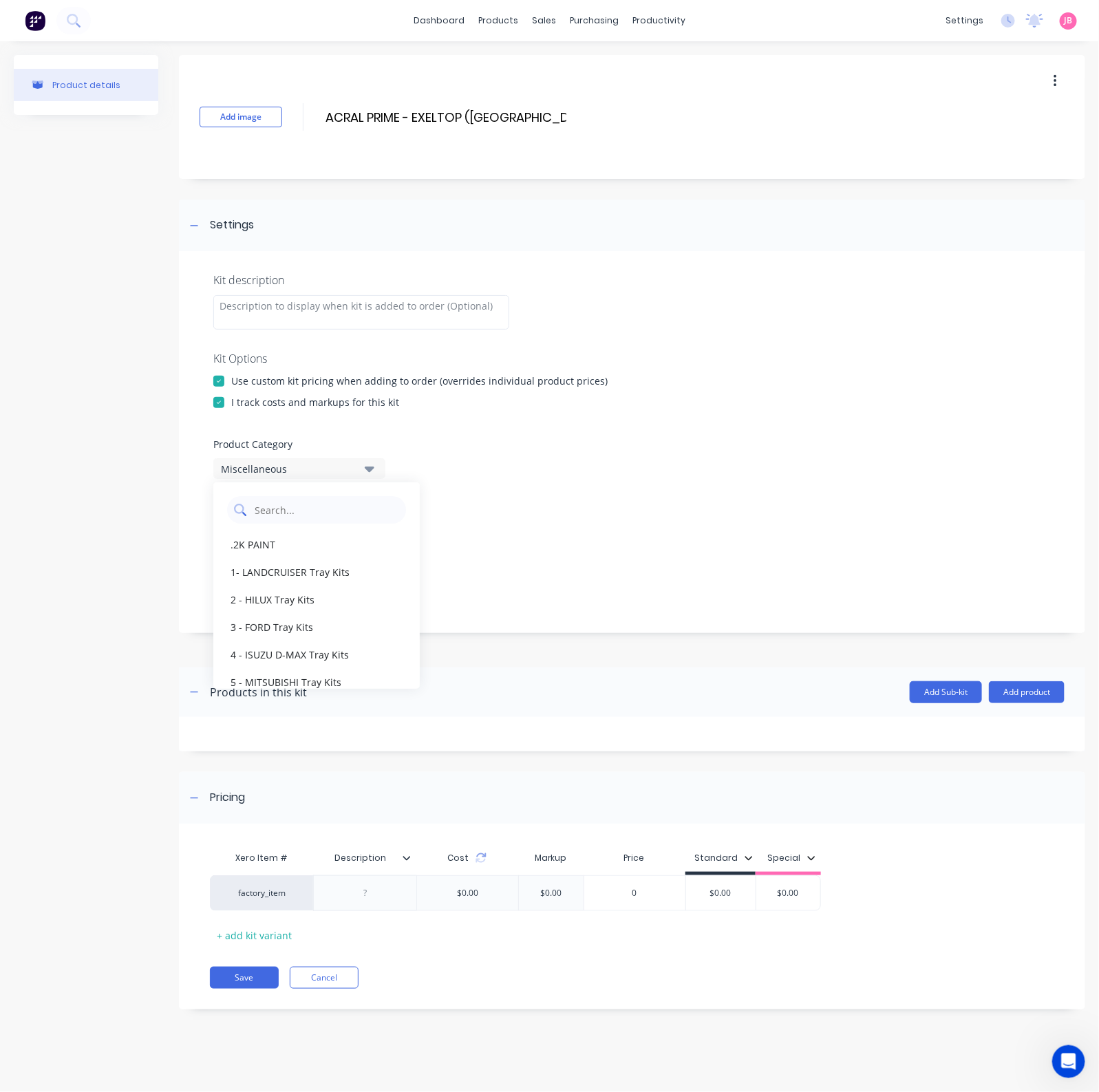
click at [303, 520] on Category "text" at bounding box center [326, 509] width 146 height 27
type Category "GAS"
click at [292, 538] on div "GAS SALES" at bounding box center [317, 544] width 207 height 27
click at [323, 530] on div "7 selected" at bounding box center [287, 527] width 133 height 15
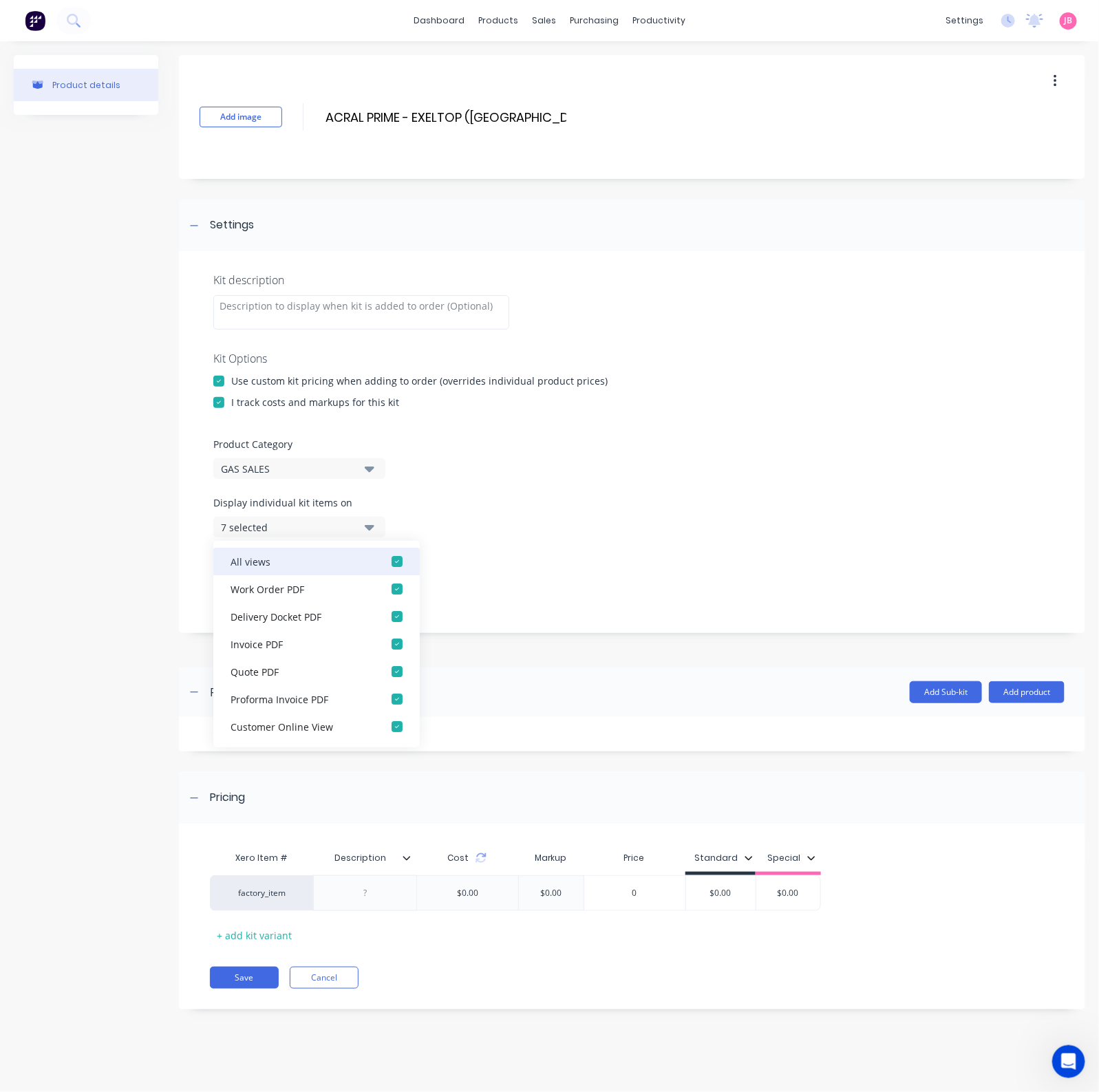
click at [389, 562] on div "button" at bounding box center [397, 561] width 27 height 27
click at [346, 536] on button "None" at bounding box center [299, 527] width 172 height 21
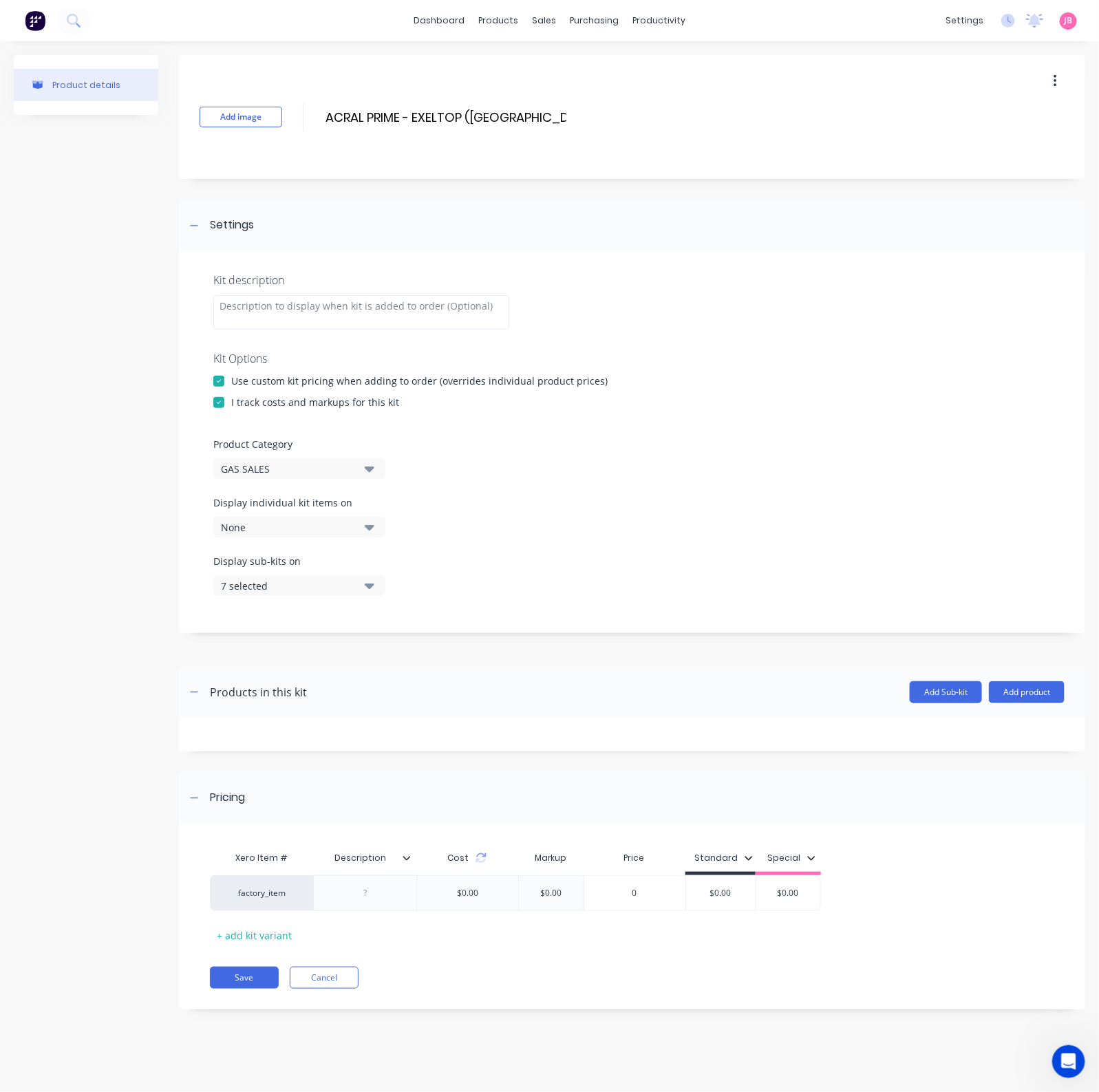
drag, startPoint x: 368, startPoint y: 573, endPoint x: 368, endPoint y: 587, distance: 14.0
click at [368, 575] on div "Display sub-kits on 7 selected" at bounding box center [299, 574] width 172 height 42
click at [369, 587] on icon "button" at bounding box center [369, 586] width 9 height 5
click at [390, 615] on div "button" at bounding box center [397, 619] width 27 height 27
click at [373, 583] on icon "button" at bounding box center [369, 585] width 9 height 15
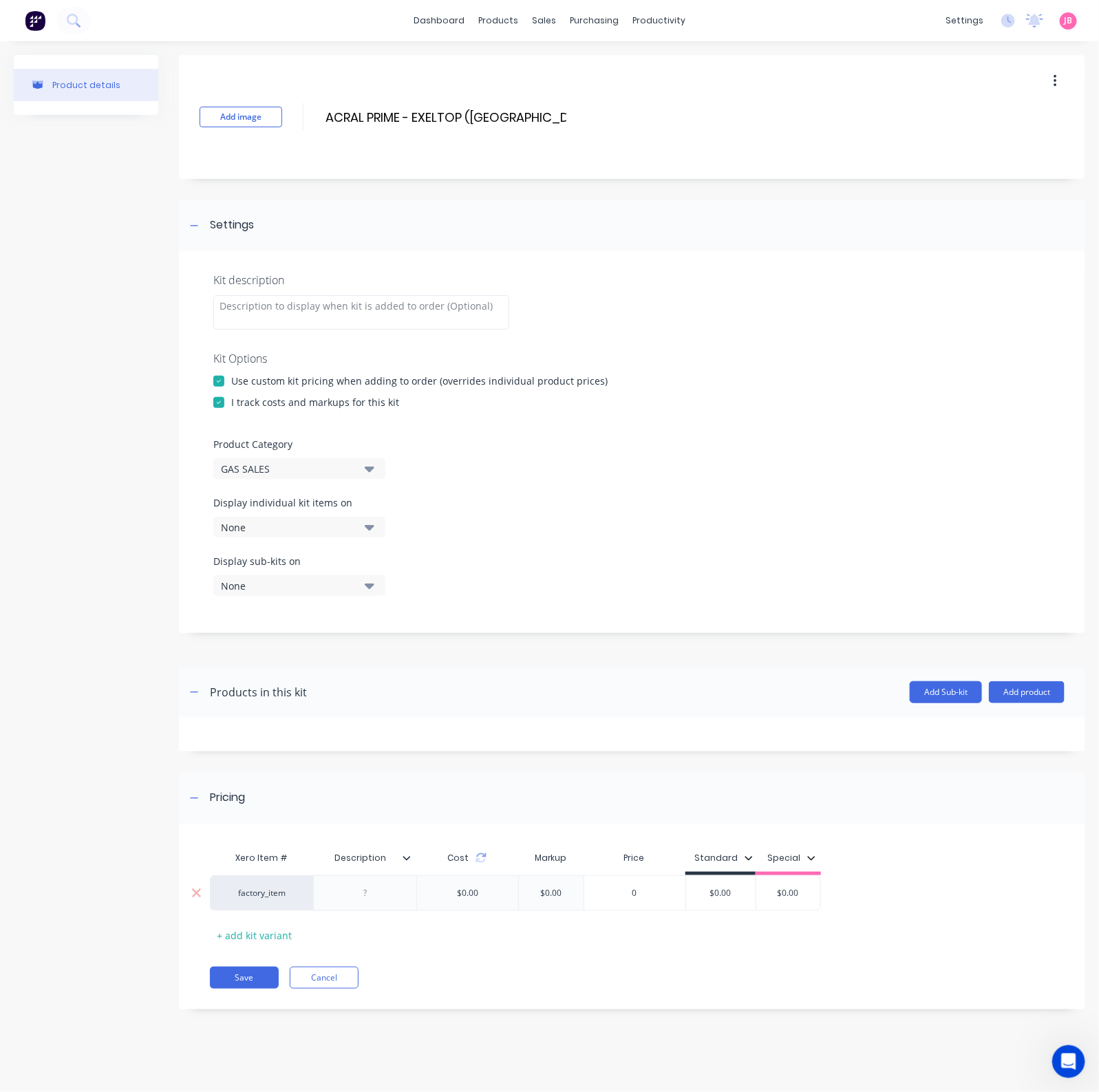
click at [395, 873] on div at bounding box center [364, 893] width 103 height 36
click at [394, 873] on div at bounding box center [364, 893] width 103 height 36
click at [376, 873] on div at bounding box center [365, 892] width 68 height 18
click at [375, 873] on div at bounding box center [365, 892] width 68 height 18
click at [727, 873] on div "$0.00" at bounding box center [720, 893] width 69 height 34
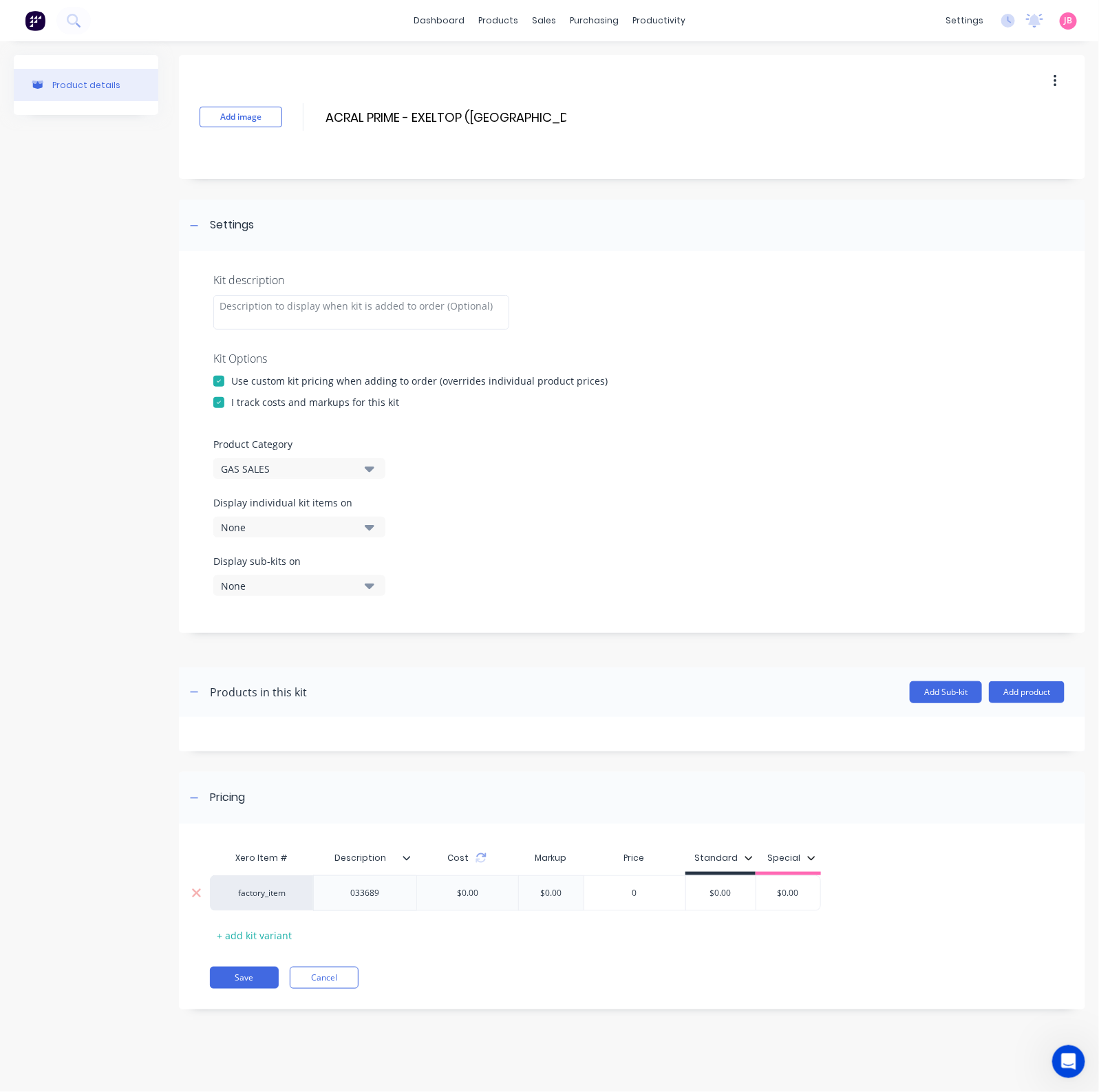
type input "$0.00"
click at [727, 873] on div "$0.00" at bounding box center [720, 893] width 69 height 34
drag, startPoint x: 730, startPoint y: 889, endPoint x: 711, endPoint y: 889, distance: 19.0
click at [711, 873] on input "$0.00" at bounding box center [720, 893] width 69 height 12
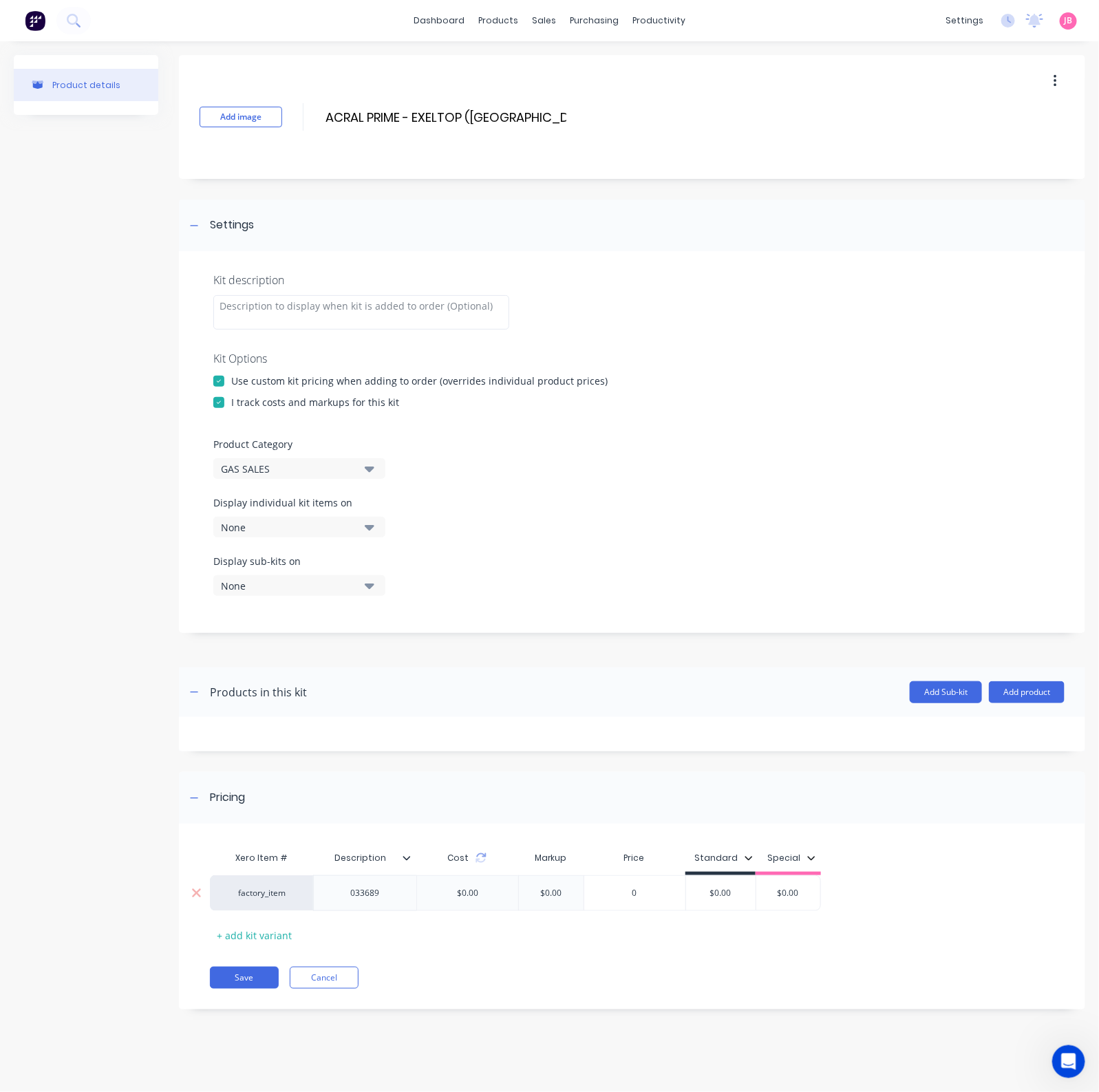
click at [726, 873] on input "$0.00" at bounding box center [720, 893] width 69 height 12
type input "0"
click at [645, 873] on input "0" at bounding box center [634, 893] width 101 height 12
click at [708, 873] on input "$0.00" at bounding box center [720, 893] width 69 height 12
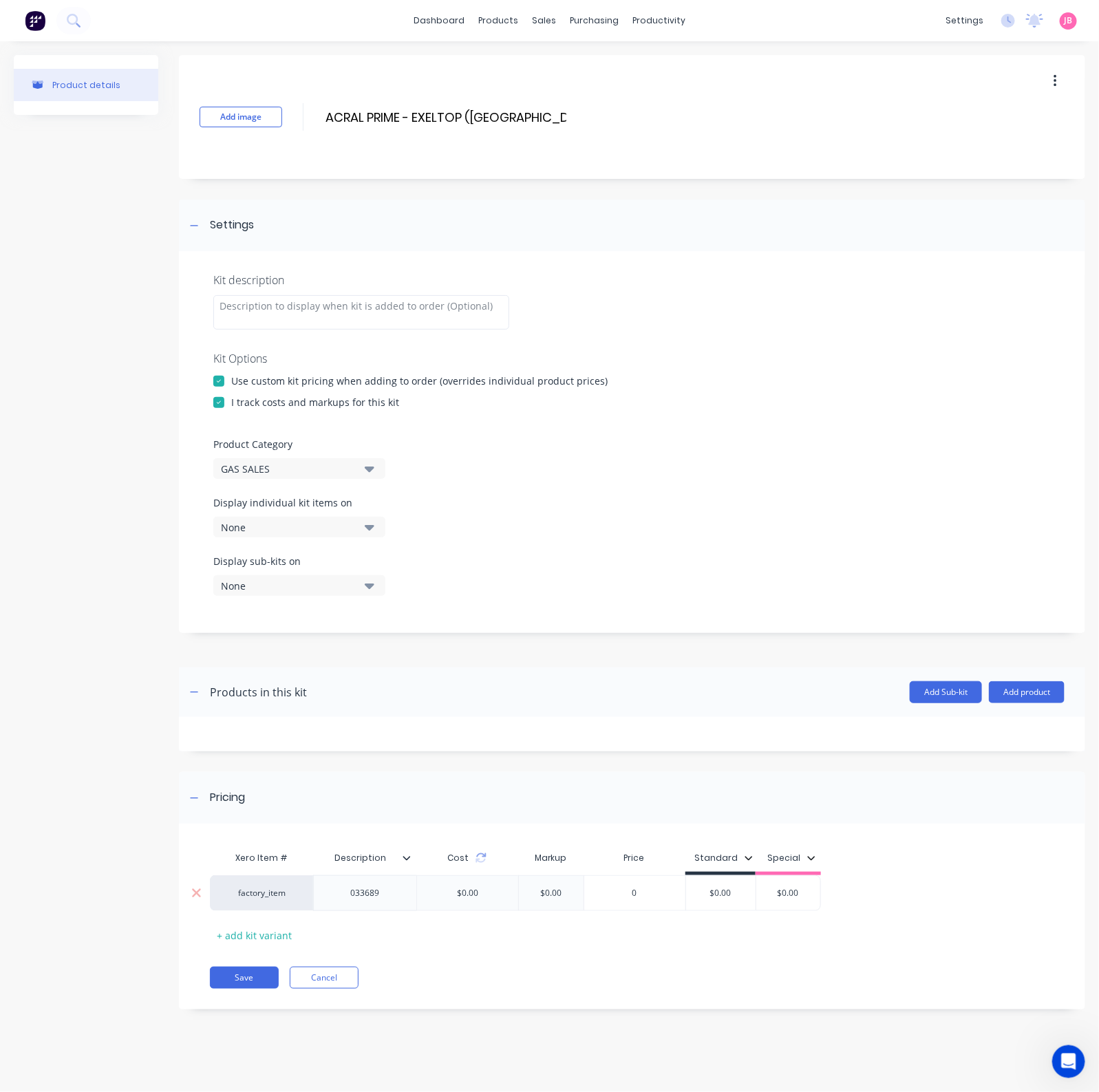
click at [708, 873] on input "$0.00" at bounding box center [720, 893] width 69 height 12
type input "40"
type input "$0.00"
click at [235, 873] on button "Save" at bounding box center [244, 978] width 68 height 22
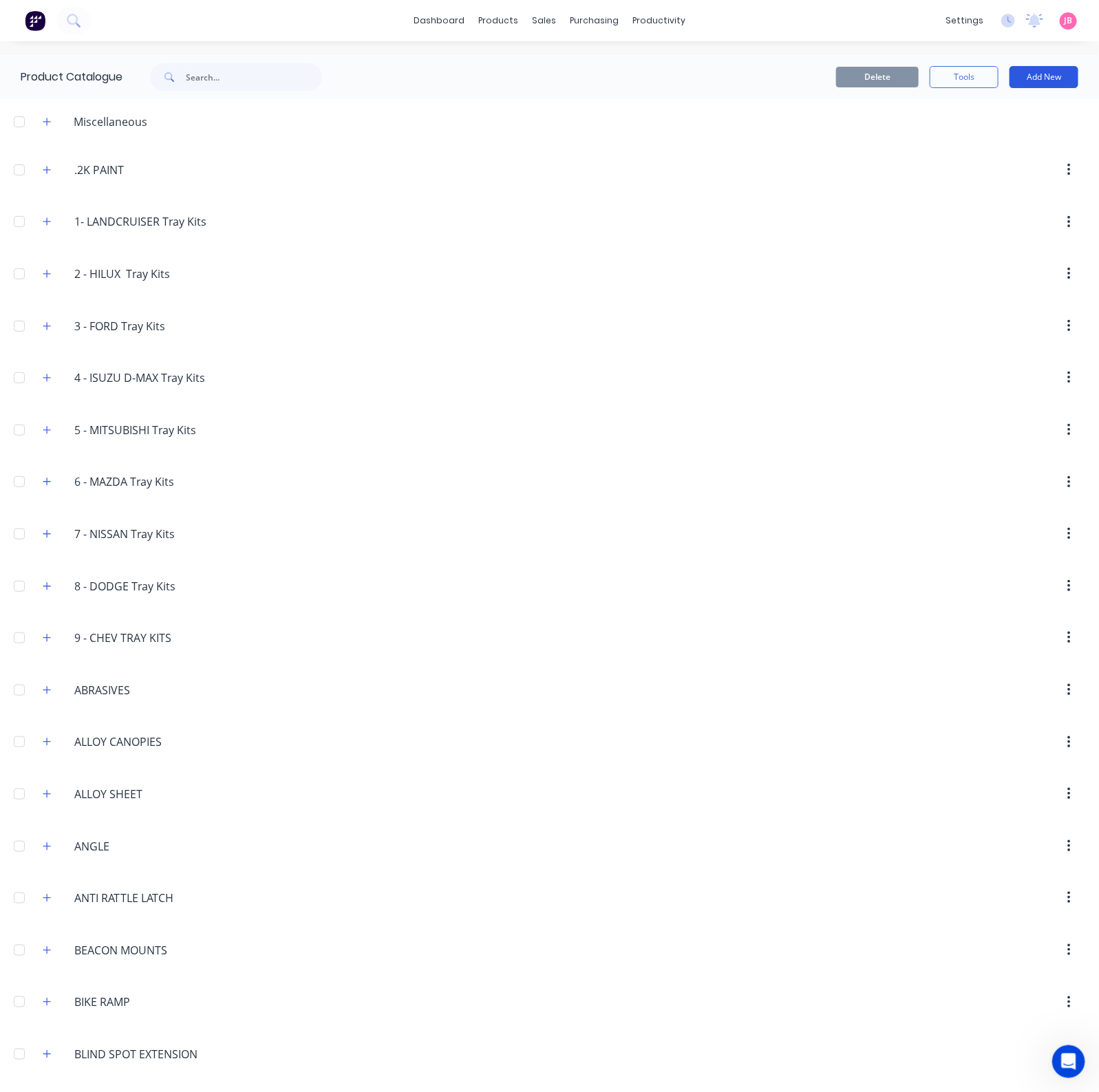
click at [1037, 70] on button "Add New" at bounding box center [1043, 77] width 68 height 22
click at [1001, 167] on div "Product Kit" at bounding box center [1013, 167] width 106 height 20
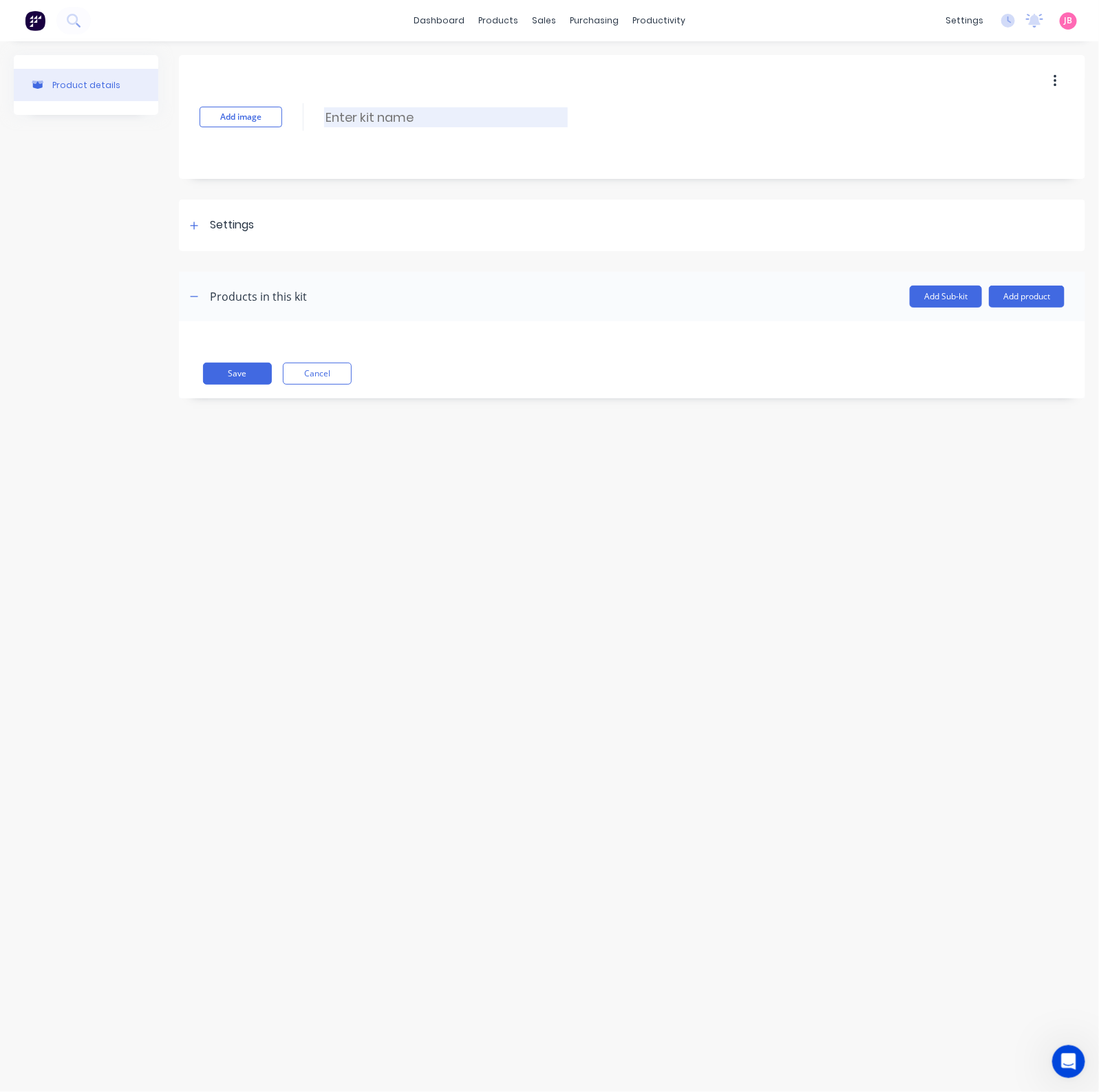
click at [344, 121] on input at bounding box center [445, 117] width 244 height 20
paste input "ARCAL PRIME - SMARTOP [SM] 2.2M3"
type input "ARCAL PRIME - SMARTOP [SM] 2.2M3"
click at [242, 214] on div "Settings" at bounding box center [632, 225] width 906 height 51
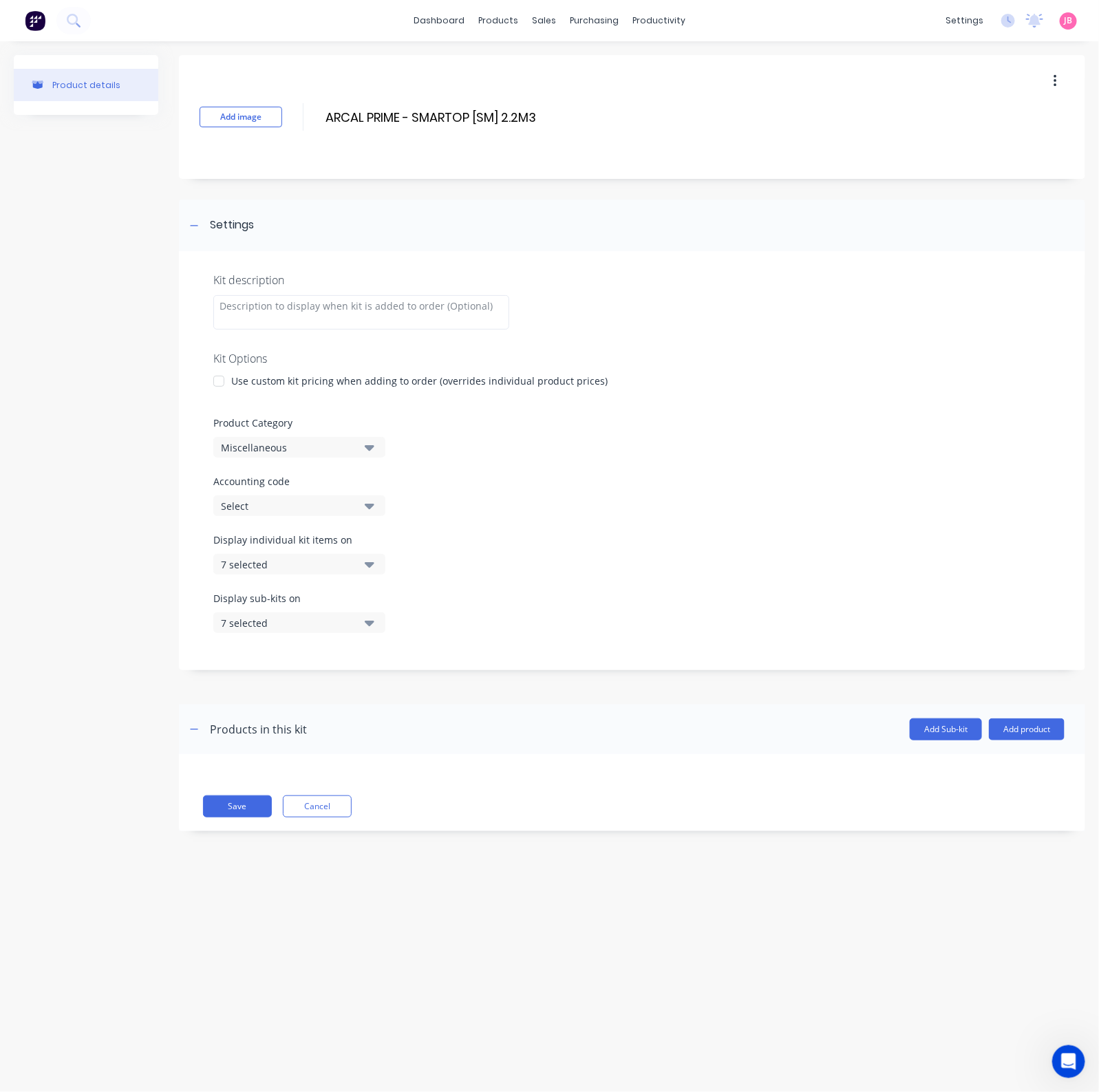
click at [227, 381] on div at bounding box center [219, 381] width 27 height 27
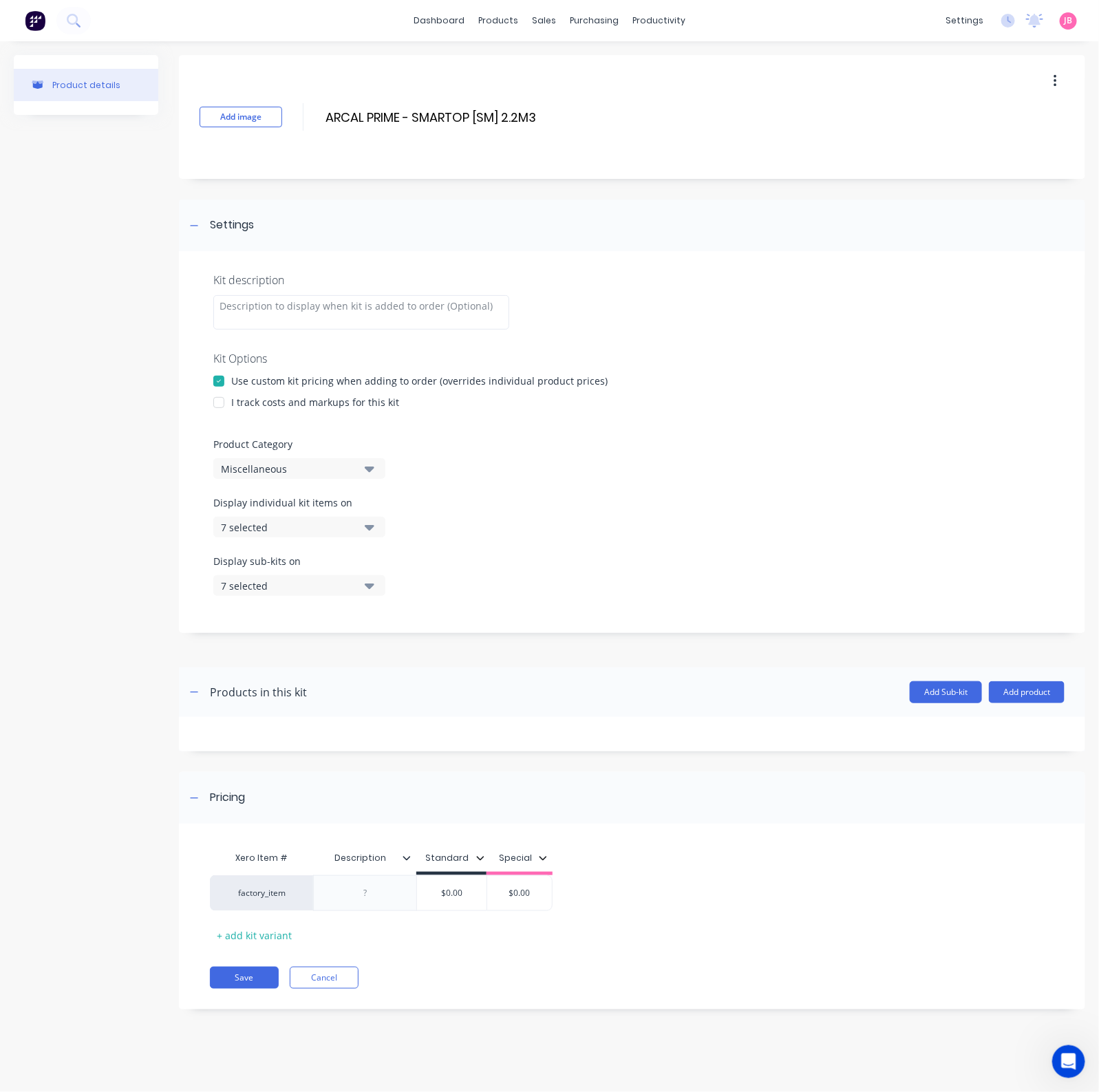
click at [237, 396] on div "I track costs and markups for this kit" at bounding box center [314, 402] width 167 height 15
click at [217, 402] on div at bounding box center [219, 402] width 27 height 27
click at [363, 461] on button "Miscellaneous" at bounding box center [299, 468] width 172 height 21
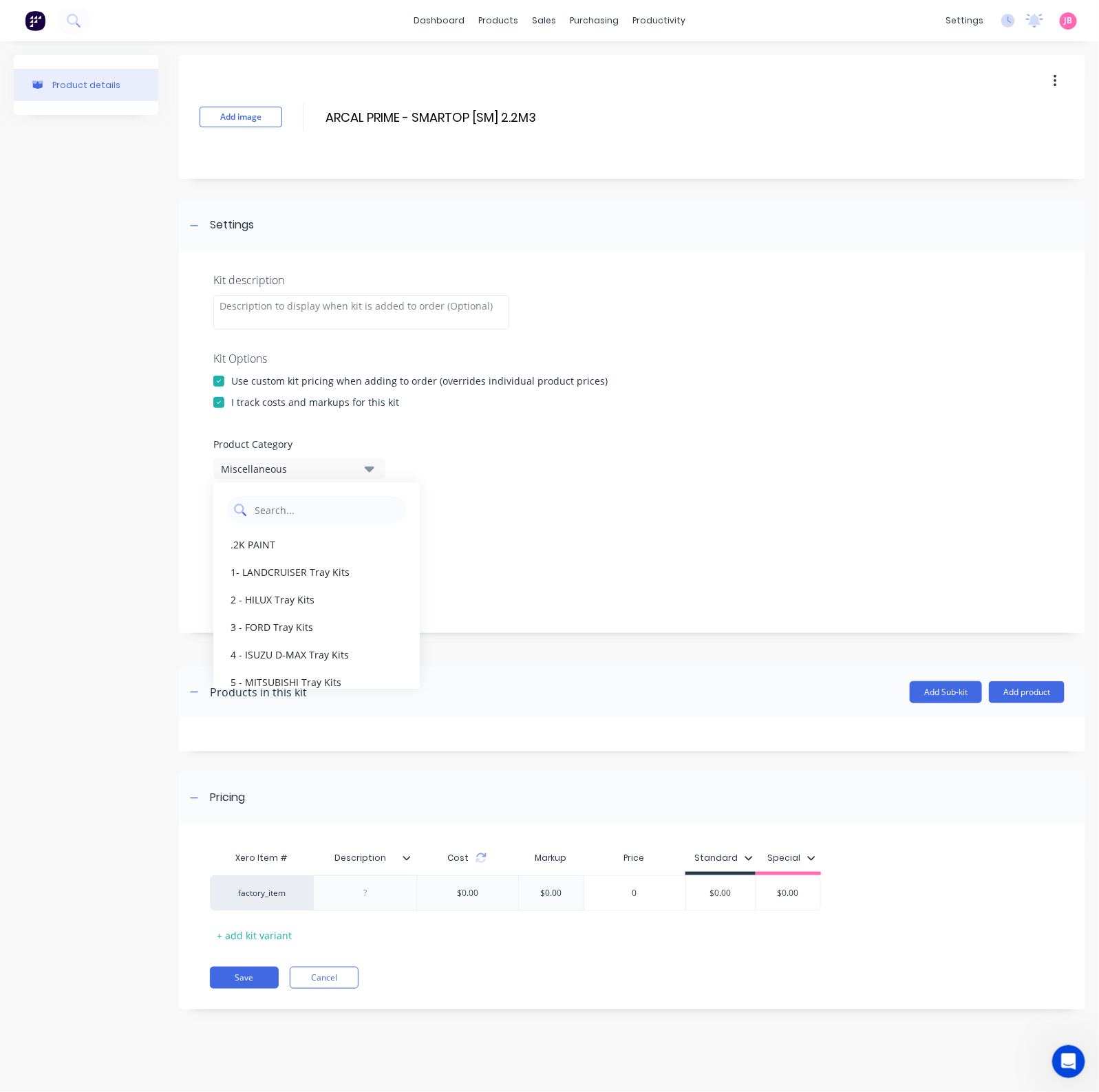
click at [347, 518] on Category "text" at bounding box center [326, 509] width 146 height 27
type Category "GAS"
click at [346, 546] on div "GAS SALES" at bounding box center [317, 544] width 207 height 27
click at [354, 535] on button "7 selected" at bounding box center [299, 527] width 172 height 21
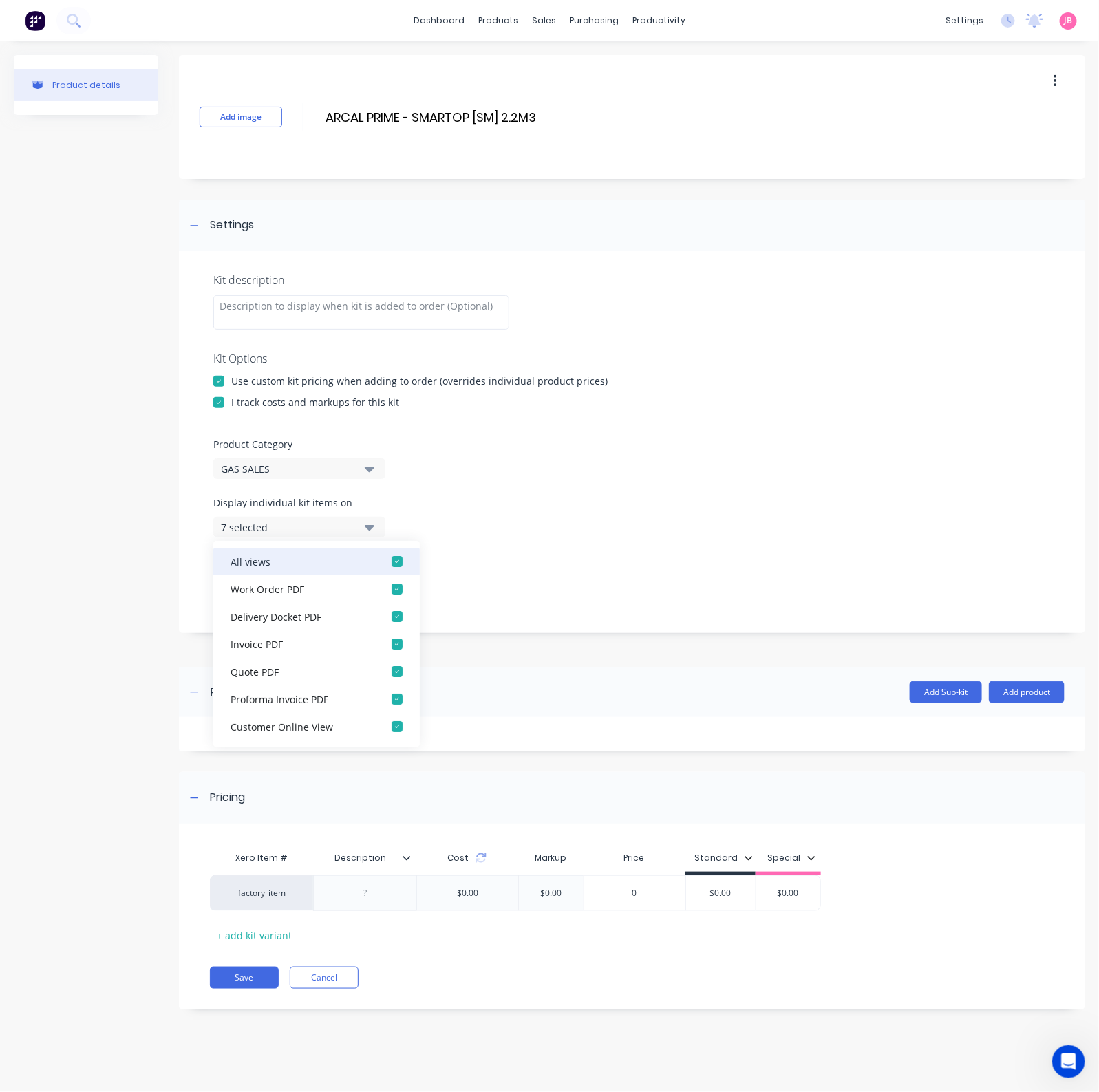
click at [383, 562] on div "button" at bounding box center [397, 561] width 27 height 27
click at [372, 538] on div "Display individual kit items on None" at bounding box center [632, 525] width 837 height 58
click at [373, 527] on icon "button" at bounding box center [369, 527] width 9 height 5
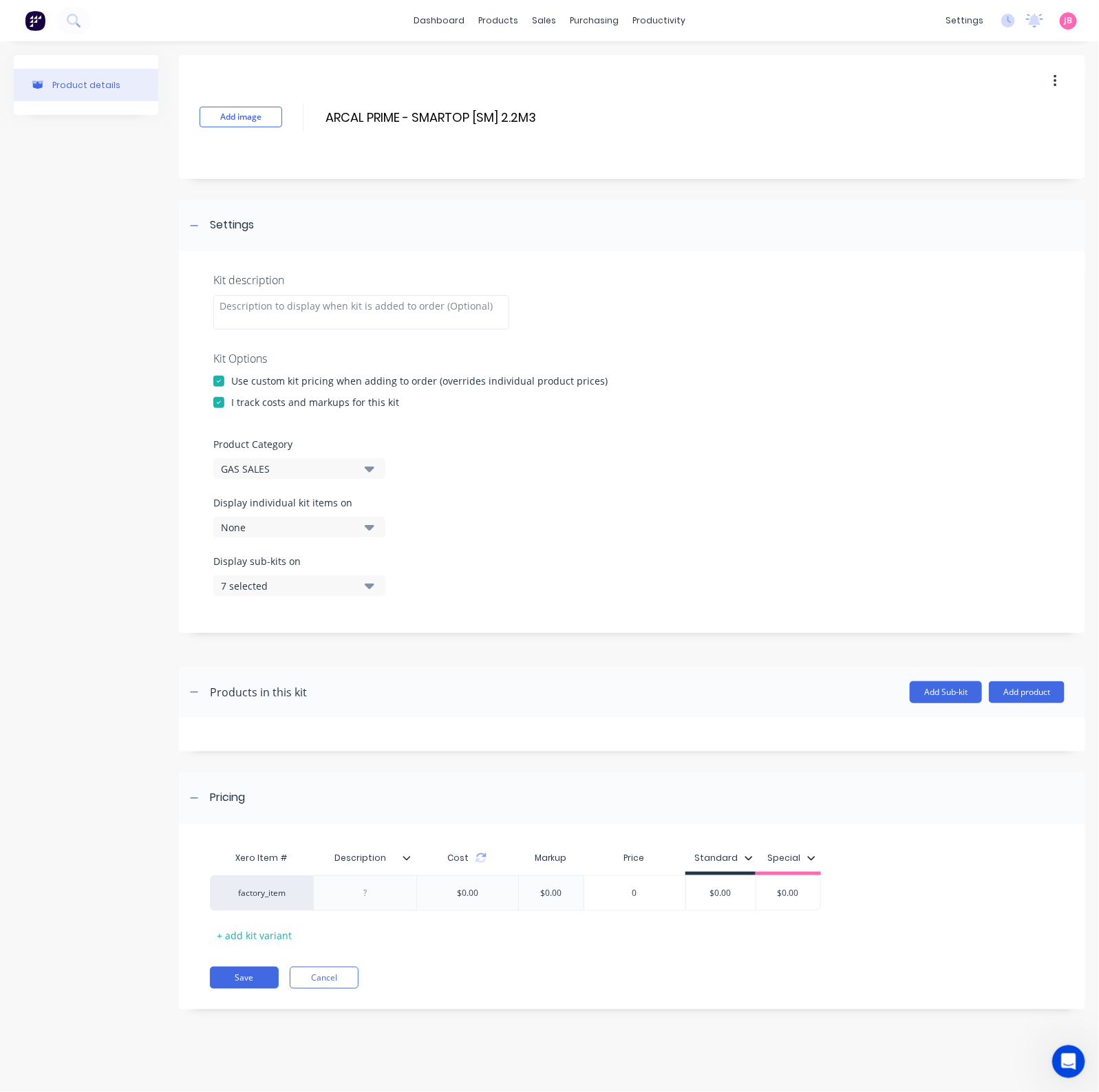
click at [375, 584] on button "7 selected" at bounding box center [299, 585] width 172 height 21
click at [388, 640] on div "button" at bounding box center [397, 647] width 27 height 27
click at [385, 625] on div "button" at bounding box center [397, 619] width 27 height 27
click at [385, 625] on div "button" at bounding box center [397, 619] width 27 height 27
click at [367, 583] on icon "button" at bounding box center [369, 585] width 9 height 15
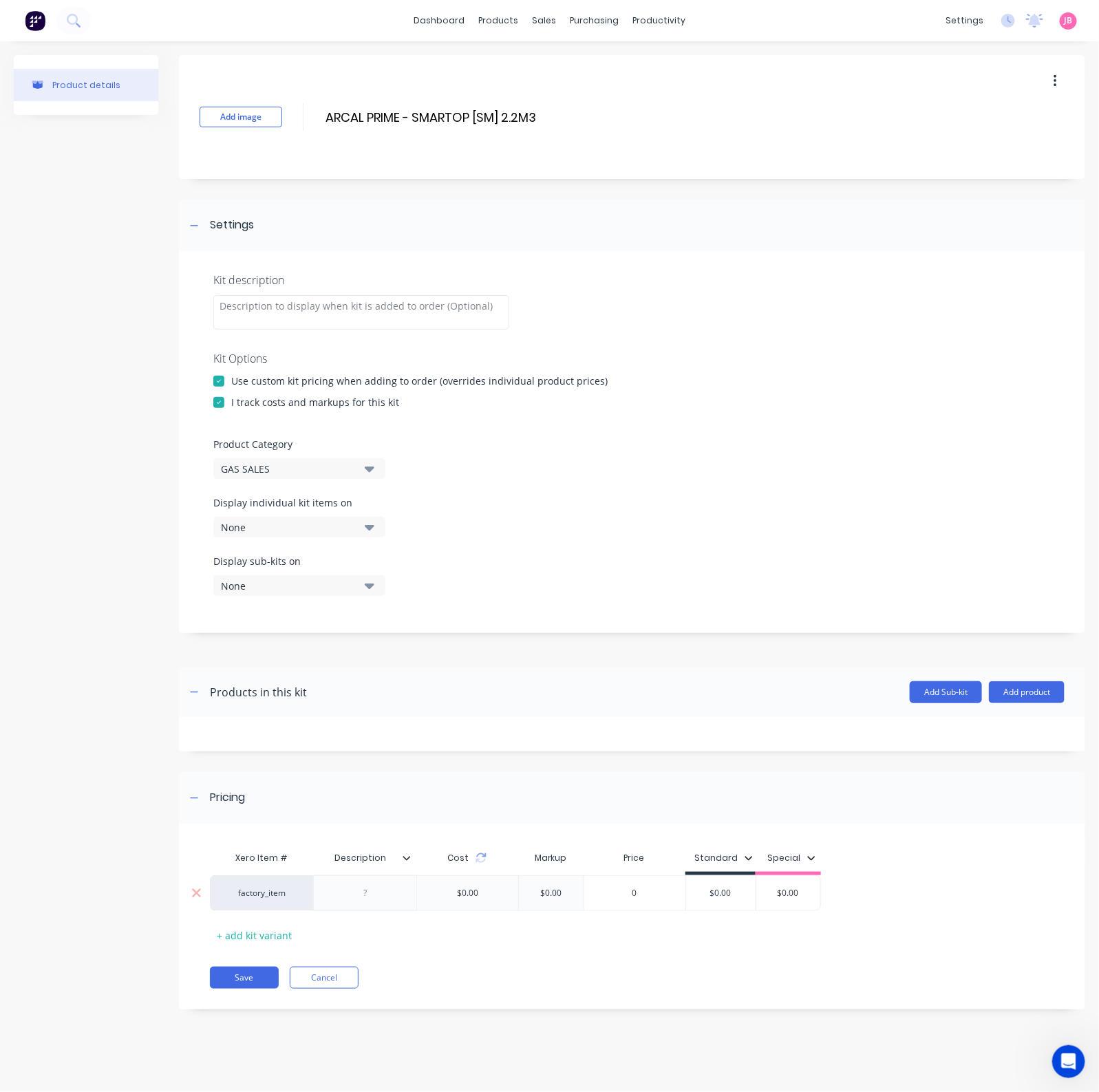
click at [383, 873] on div at bounding box center [365, 892] width 68 height 18
click at [348, 873] on div at bounding box center [365, 892] width 68 height 18
paste div
click at [728, 873] on div "$0.00" at bounding box center [720, 896] width 69 height 34
click at [729, 873] on input "$0.00" at bounding box center [720, 893] width 69 height 12
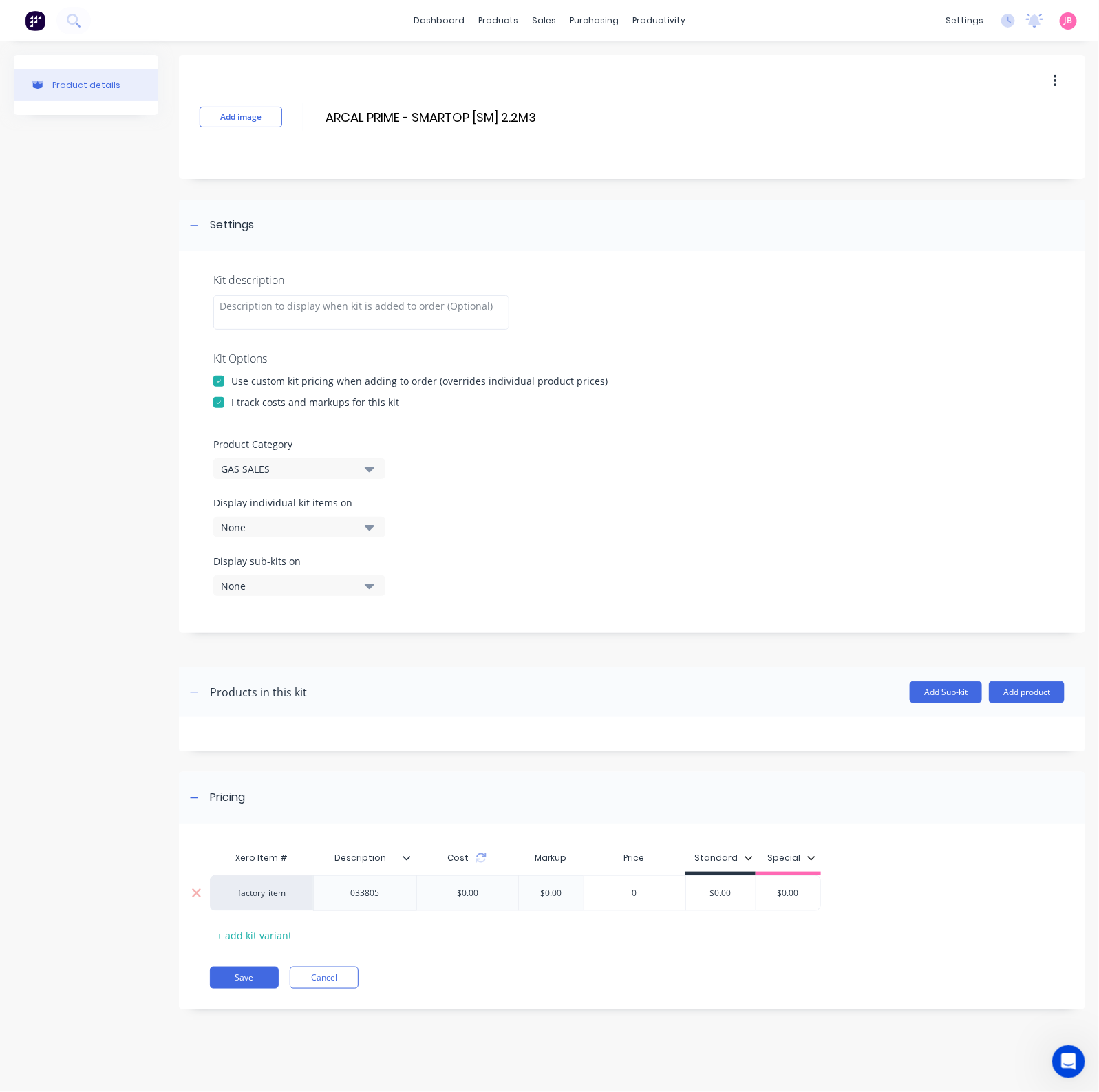
click at [729, 873] on input "$0.00" at bounding box center [720, 893] width 69 height 12
type input "45.00"
type input "$0.00"
click at [249, 873] on button "Save" at bounding box center [244, 978] width 68 height 22
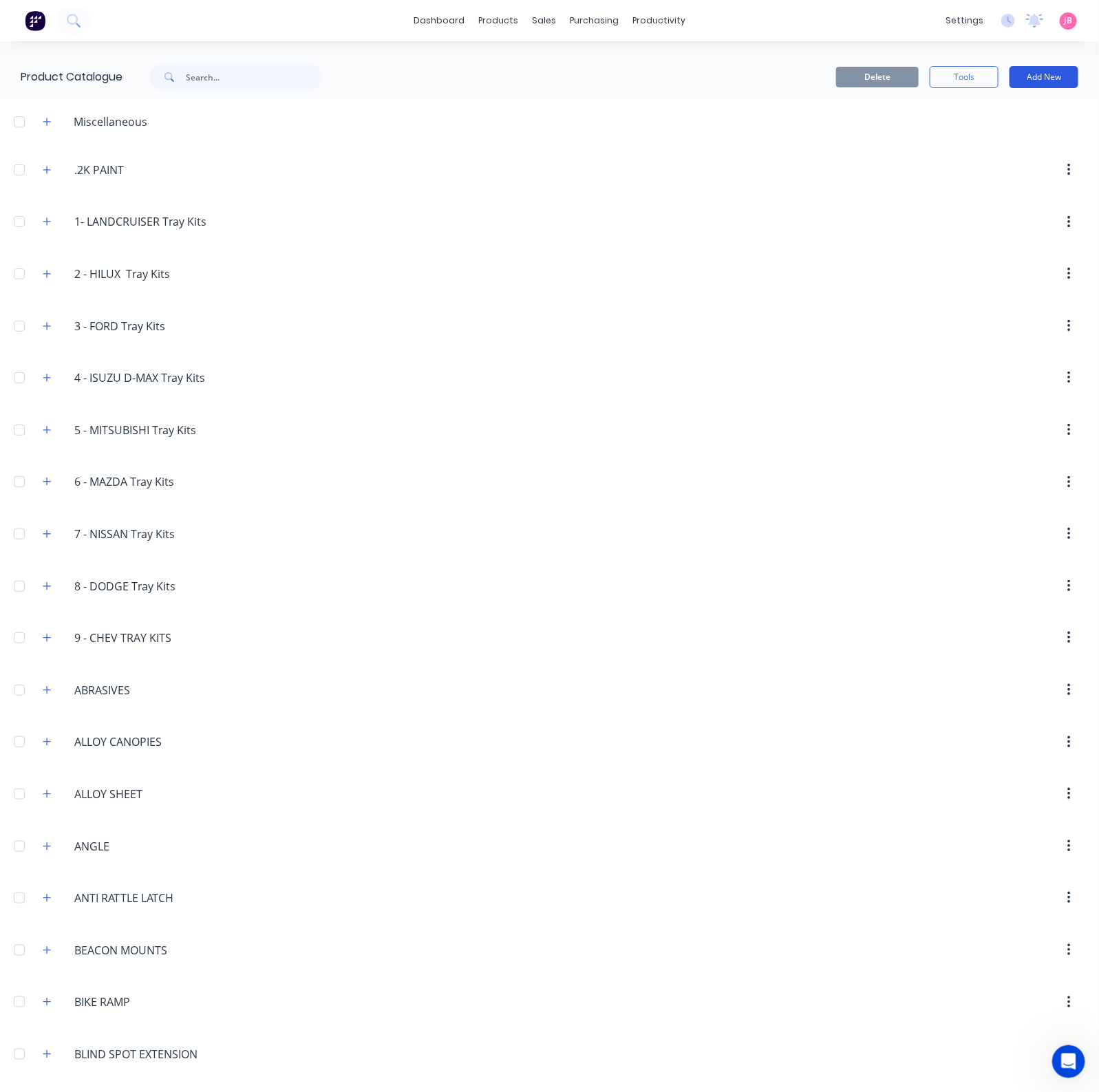
click at [1021, 71] on button "Add New" at bounding box center [1043, 77] width 68 height 22
click at [1002, 167] on div "Product Kit" at bounding box center [1013, 167] width 106 height 20
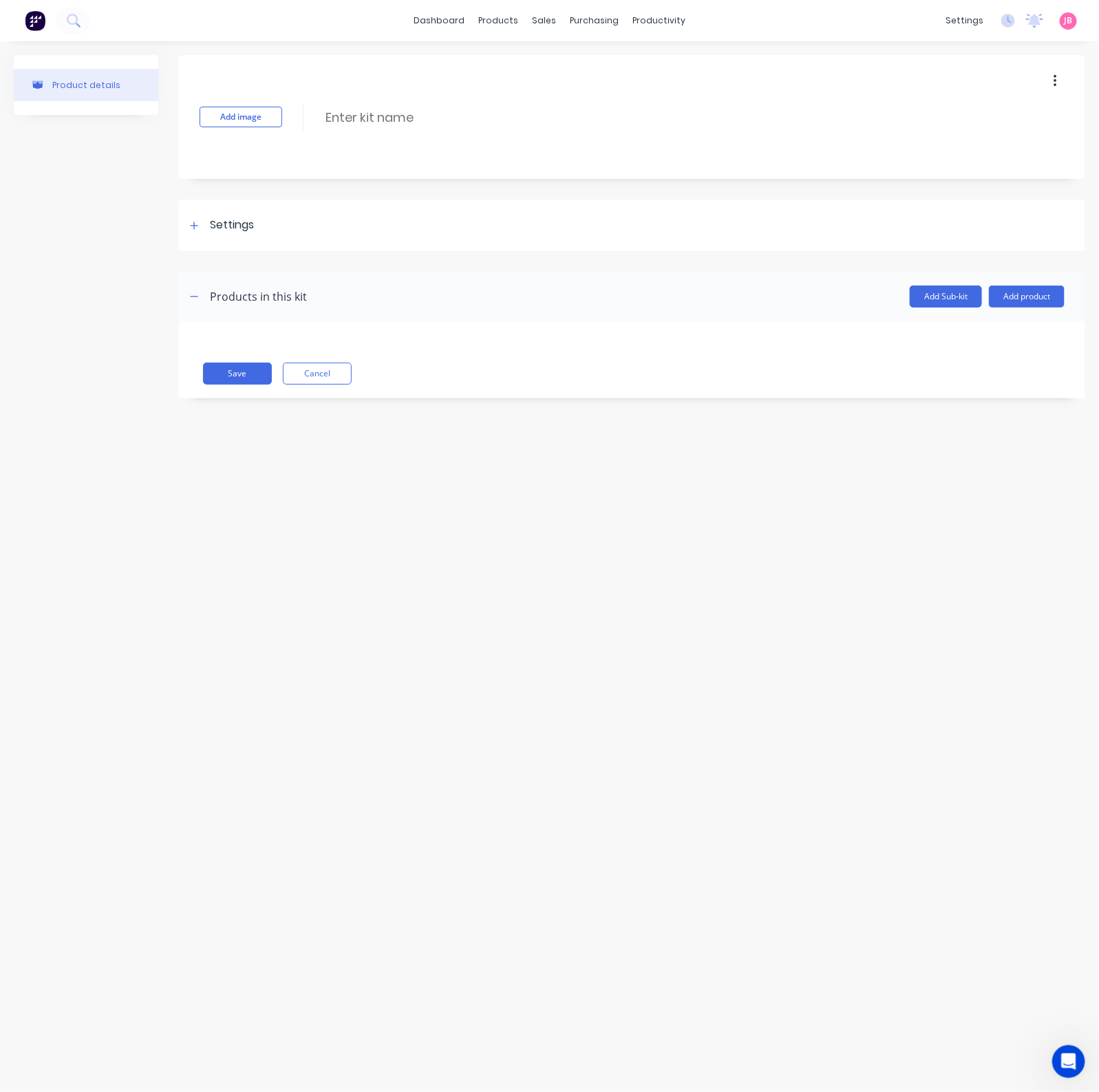
click at [366, 104] on div "Add image Enter kit name" at bounding box center [632, 116] width 906 height 124
click at [362, 121] on input at bounding box center [445, 117] width 244 height 20
paste input "FLAMAL OXYGEN (Altop) 'GX' - 10.3 m3"
type input "FLAMAL OXYGEN (Altop) 'GX' - 10.3 m3"
drag, startPoint x: 203, startPoint y: 227, endPoint x: 221, endPoint y: 250, distance: 29.2
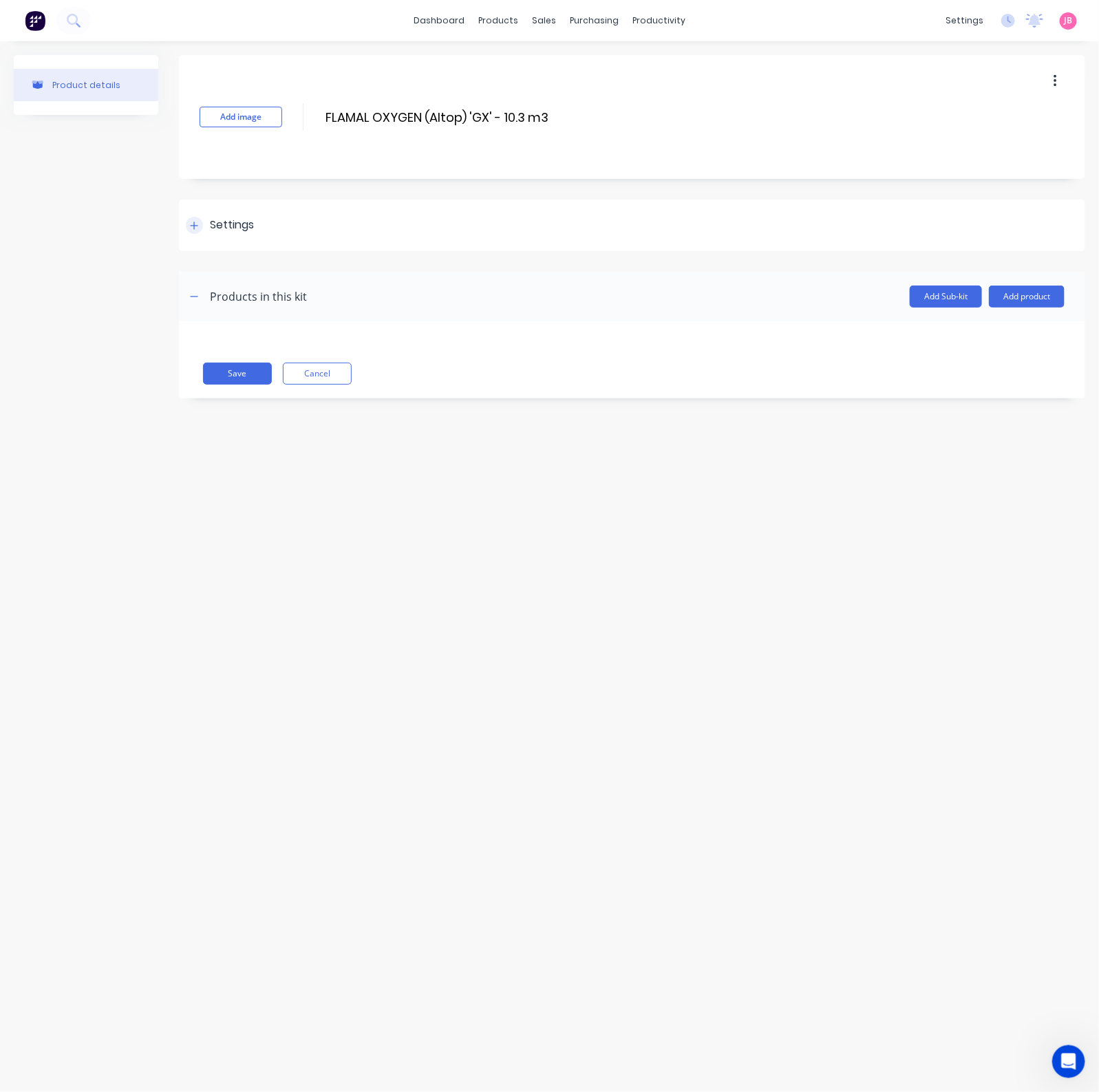
click at [204, 227] on div "Settings" at bounding box center [220, 226] width 68 height 17
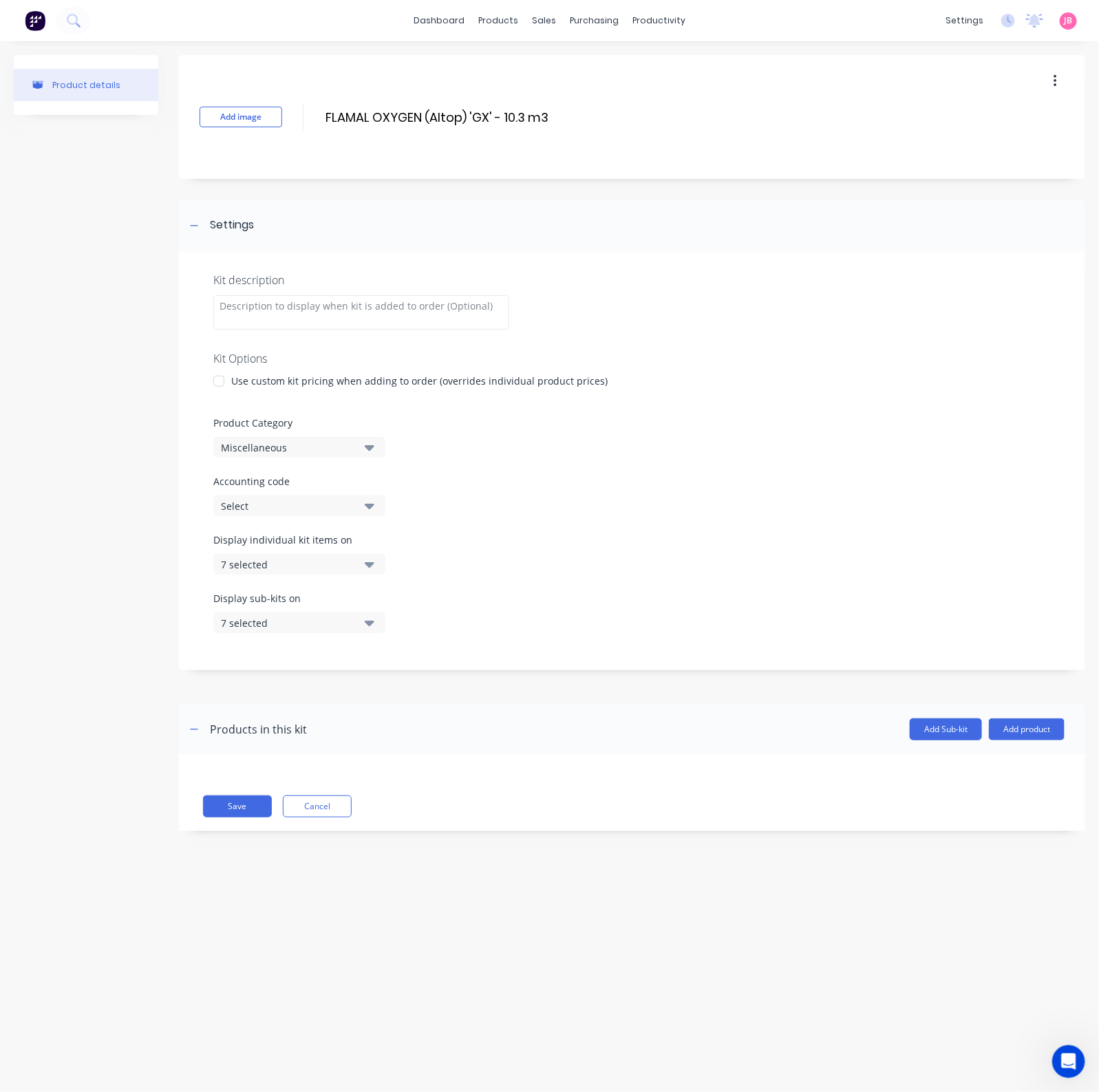
click at [220, 383] on div at bounding box center [219, 381] width 27 height 27
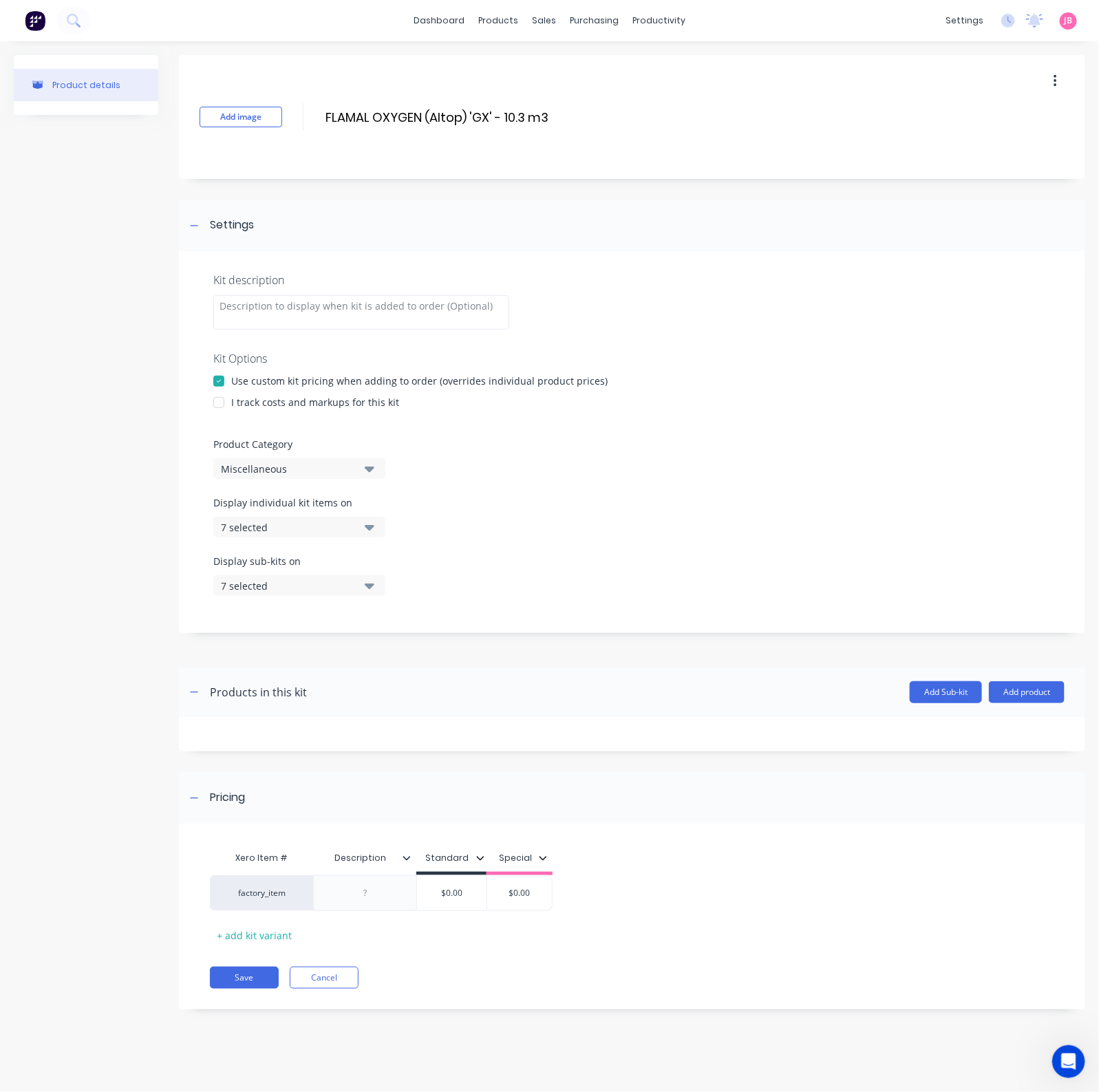
click at [256, 404] on div "I track costs and markups for this kit" at bounding box center [314, 402] width 167 height 15
click at [229, 404] on div at bounding box center [219, 402] width 27 height 27
click at [325, 468] on div "Miscellaneous" at bounding box center [287, 468] width 133 height 15
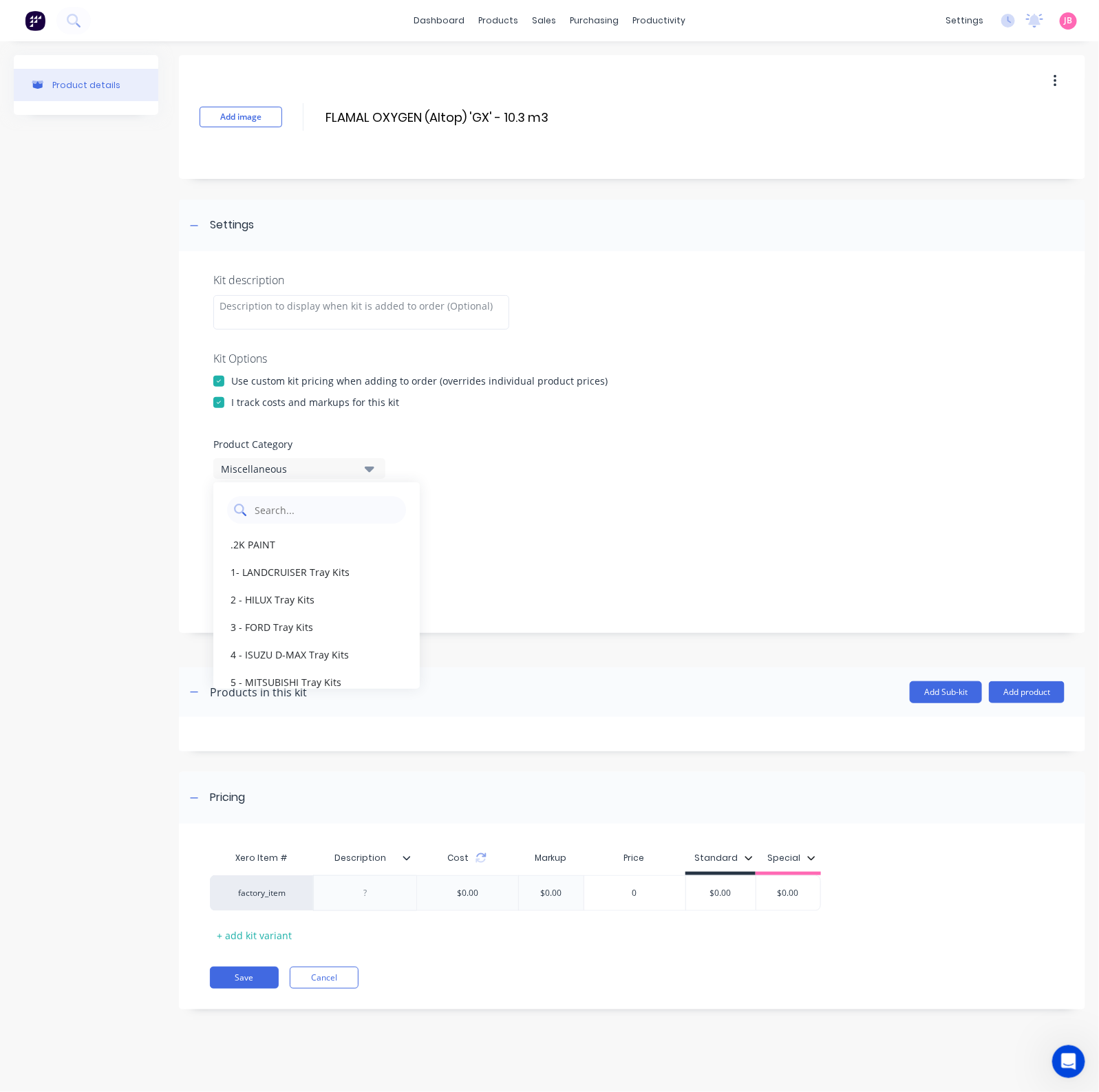
drag, startPoint x: 323, startPoint y: 512, endPoint x: 326, endPoint y: 521, distance: 9.5
click at [323, 513] on Category "text" at bounding box center [326, 509] width 146 height 27
type Category "GAS"
click at [323, 549] on div "GAS SALES" at bounding box center [317, 544] width 207 height 27
click at [372, 531] on icon "button" at bounding box center [369, 527] width 9 height 15
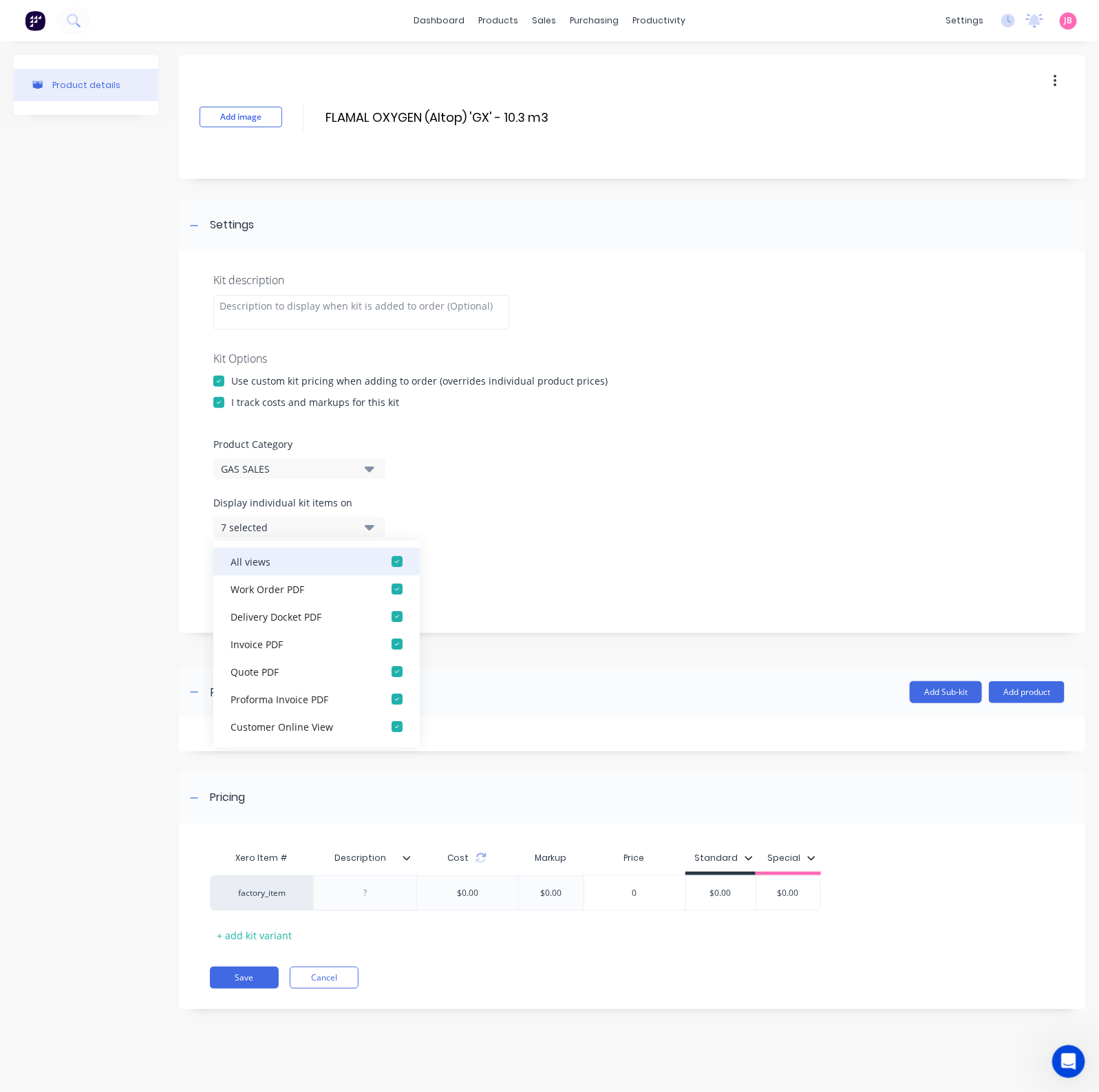
click at [385, 562] on div "button" at bounding box center [397, 561] width 27 height 27
click at [373, 528] on icon "button" at bounding box center [369, 527] width 9 height 15
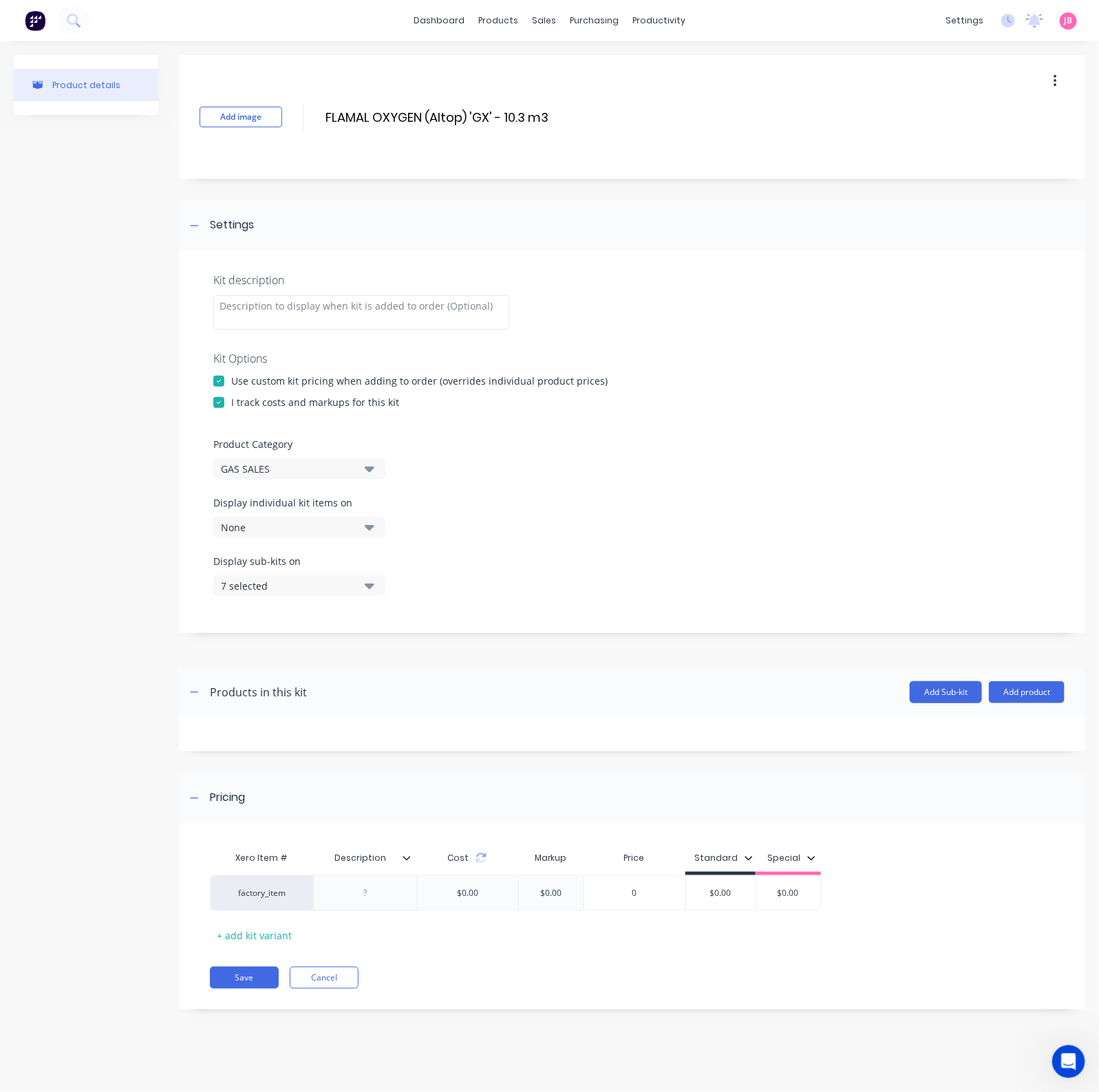
click at [376, 596] on div "Display sub-kits on 7 selected" at bounding box center [632, 583] width 837 height 58
click at [374, 588] on button "7 selected" at bounding box center [299, 585] width 172 height 21
click at [386, 616] on div "button" at bounding box center [397, 619] width 27 height 27
click at [366, 590] on icon "button" at bounding box center [369, 585] width 9 height 15
drag, startPoint x: 365, startPoint y: 895, endPoint x: 358, endPoint y: 899, distance: 8.1
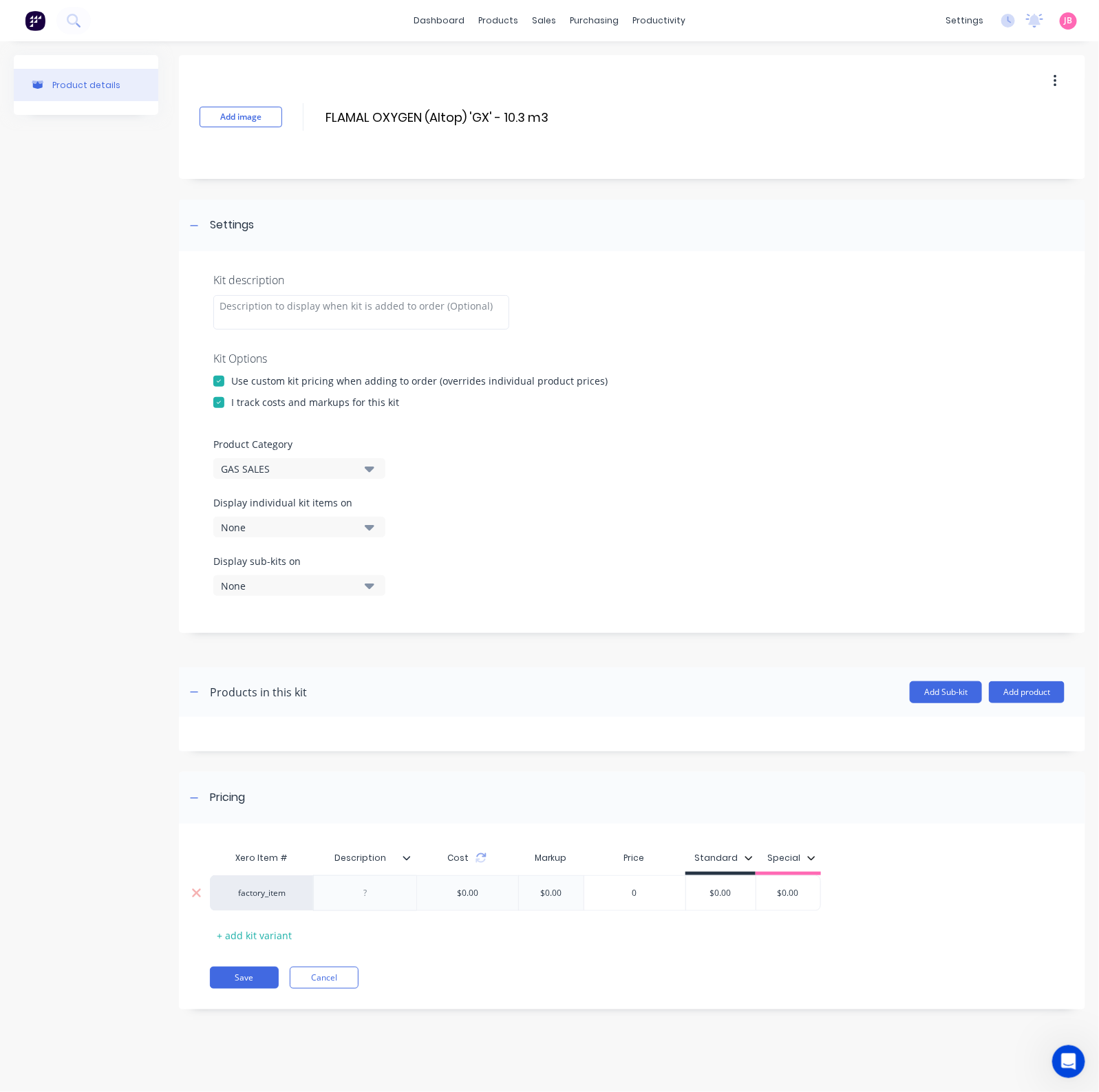
click at [365, 873] on div at bounding box center [365, 892] width 68 height 18
click at [367, 873] on div at bounding box center [365, 892] width 68 height 18
paste div
type input "$0.00"
click at [732, 873] on div "$0.00 $0.00" at bounding box center [720, 896] width 69 height 34
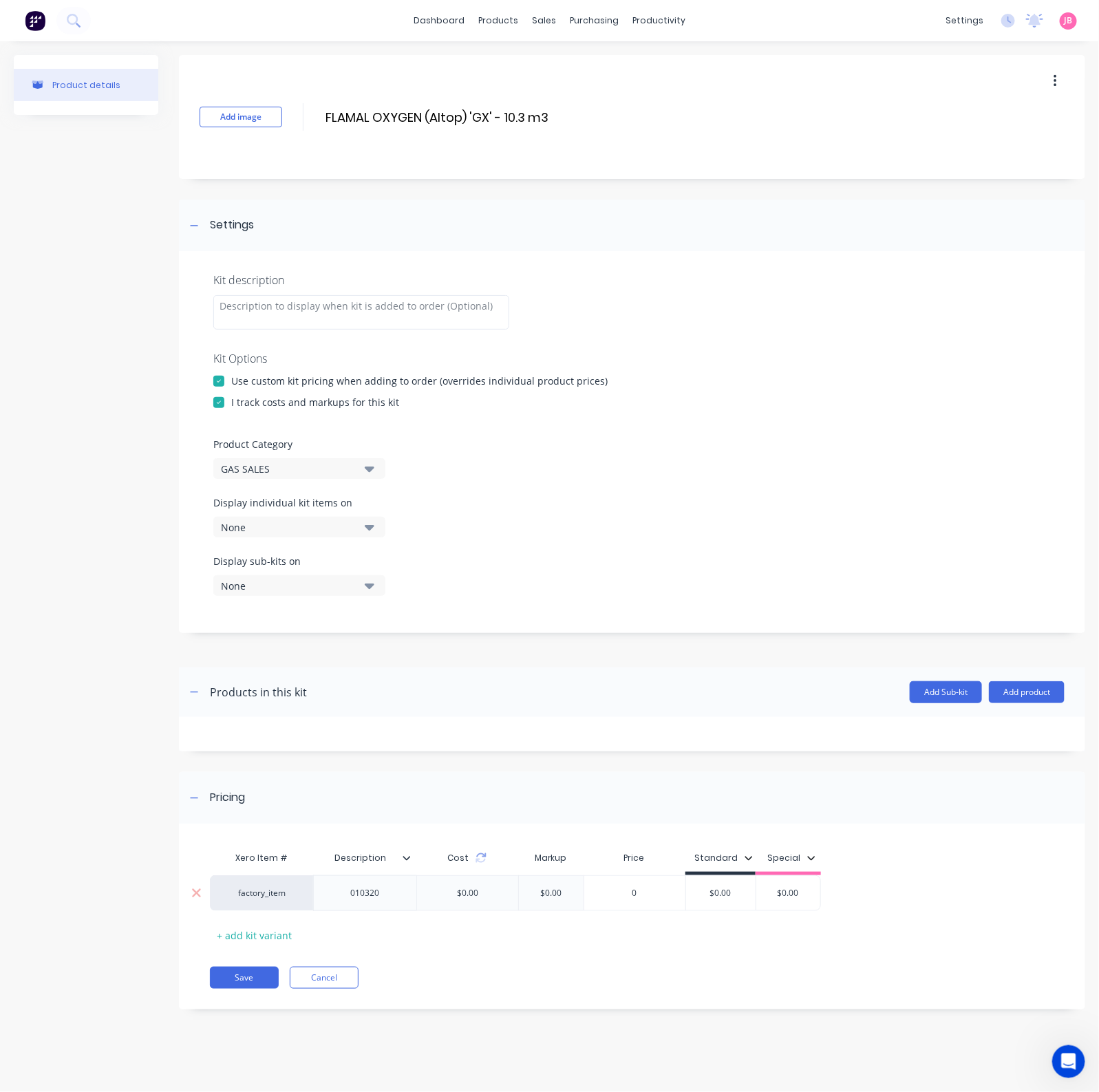
click at [732, 873] on div "$0.00" at bounding box center [720, 893] width 69 height 34
drag, startPoint x: 726, startPoint y: 895, endPoint x: 708, endPoint y: 883, distance: 21.6
click at [708, 873] on div "$0.00 $0.00" at bounding box center [720, 893] width 69 height 34
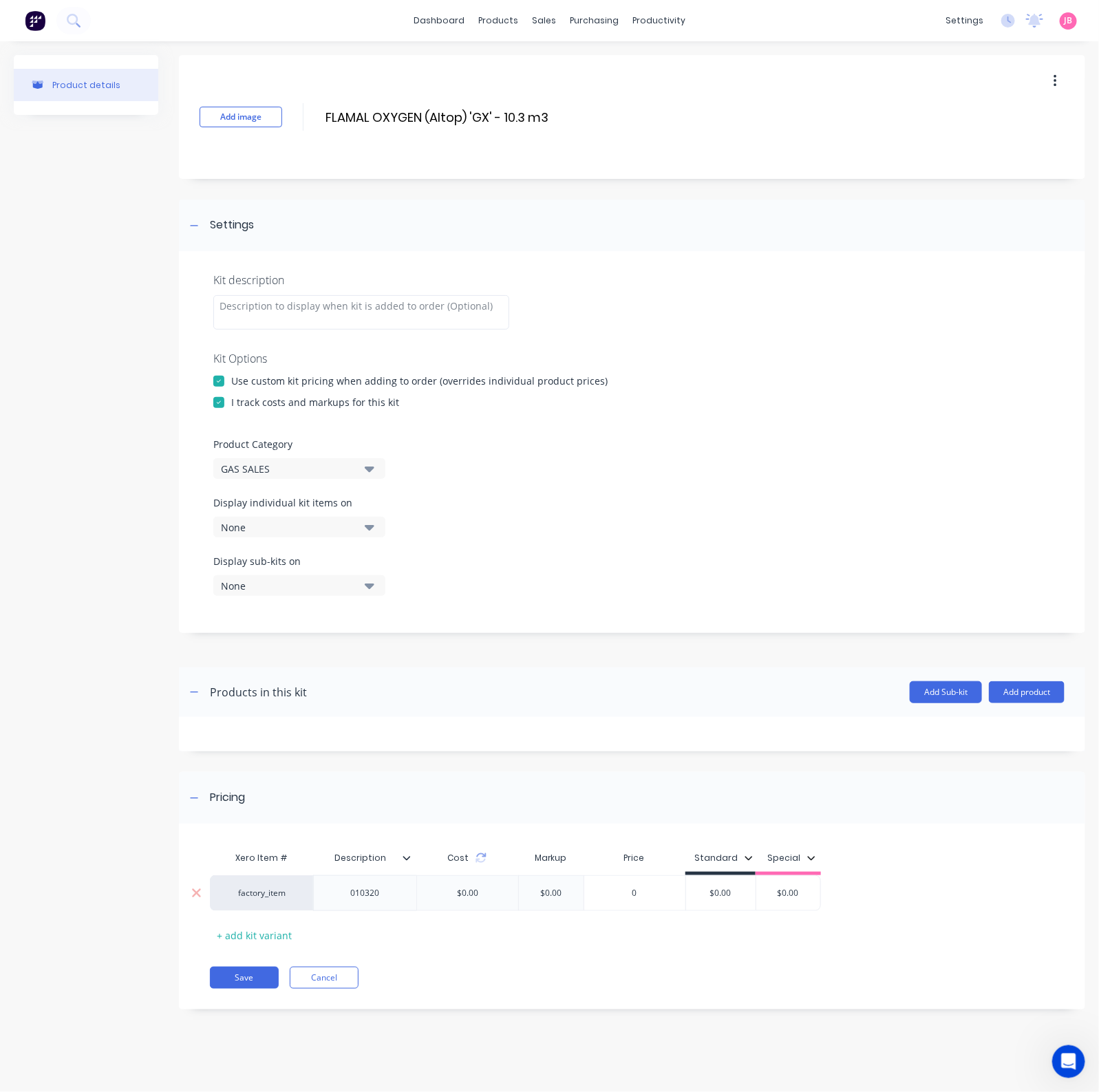
click at [715, 873] on input "$0.00" at bounding box center [720, 893] width 69 height 12
click at [707, 873] on input "$0.00" at bounding box center [720, 893] width 69 height 12
click at [632, 873] on div "0" at bounding box center [634, 893] width 101 height 34
type input "0"
click at [726, 873] on div "$0.00" at bounding box center [720, 893] width 69 height 34
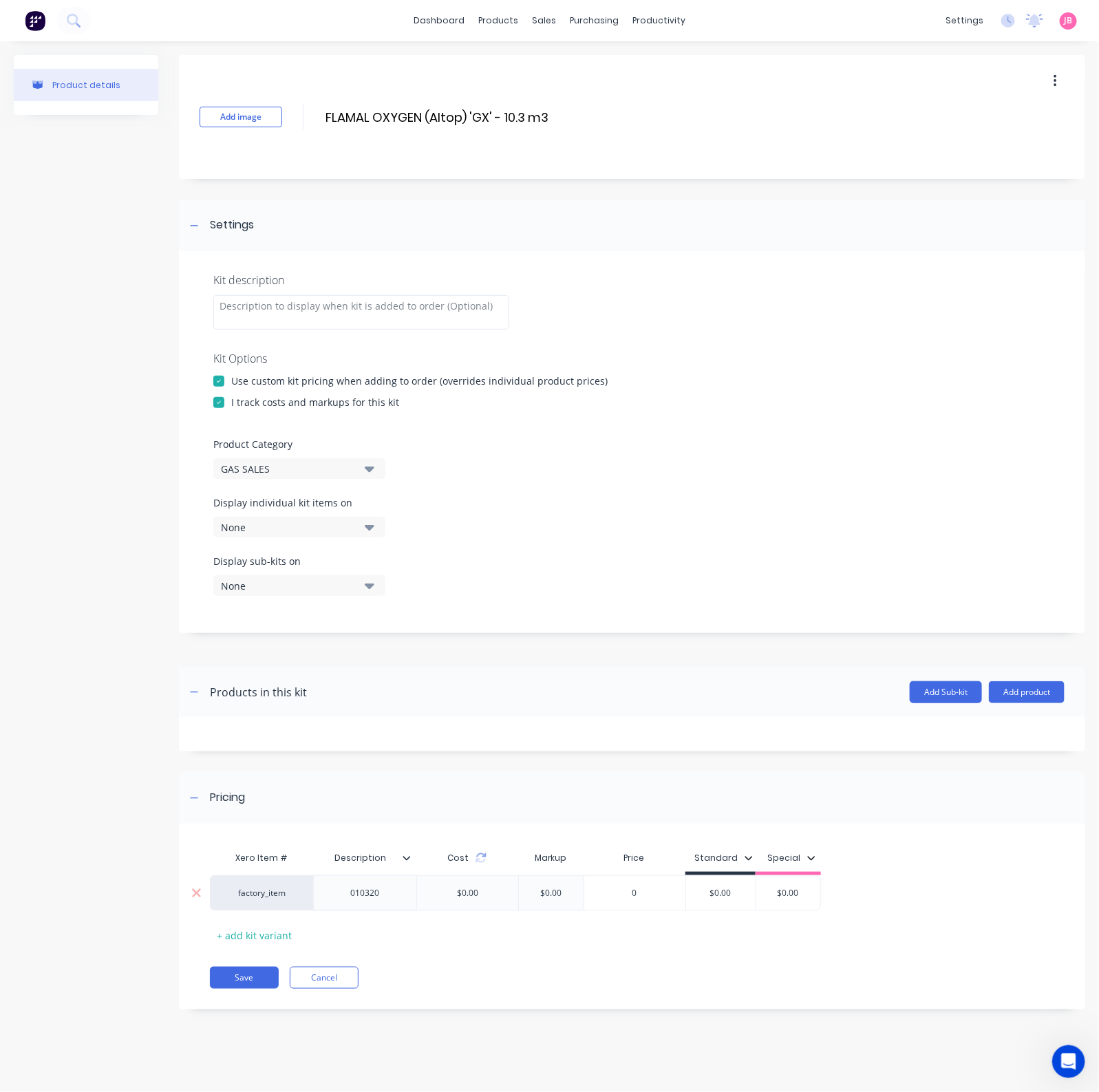
click at [726, 873] on div "$0.00" at bounding box center [720, 893] width 69 height 34
click at [726, 873] on input "$0.00" at bounding box center [720, 893] width 69 height 12
click at [623, 873] on input "0" at bounding box center [634, 893] width 101 height 12
drag, startPoint x: 734, startPoint y: 887, endPoint x: 703, endPoint y: 886, distance: 31.0
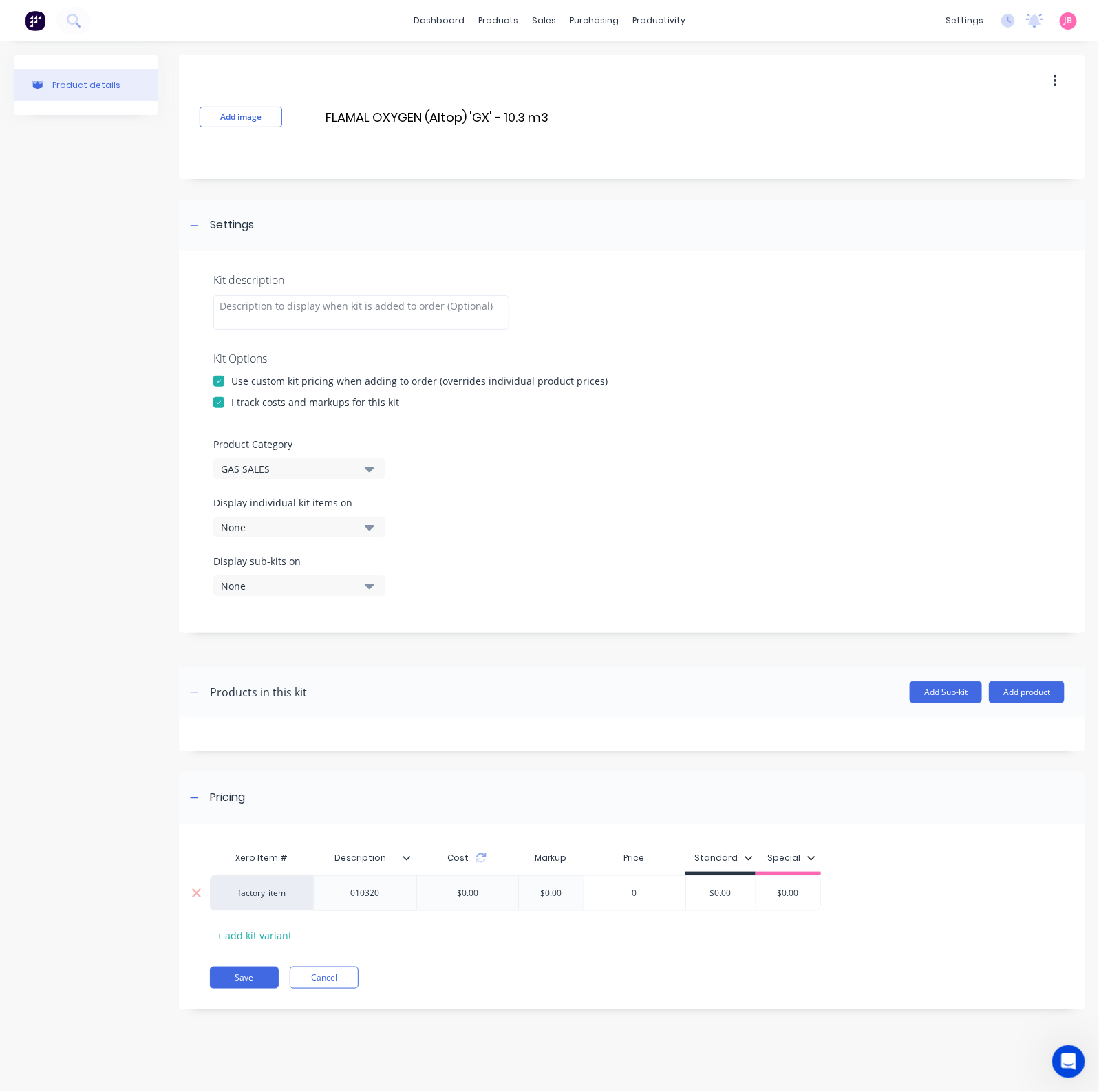
click at [703, 873] on input "$0.00" at bounding box center [720, 893] width 69 height 12
type input "24.00"
type input "$0.00"
click at [244, 873] on button "Save" at bounding box center [244, 978] width 68 height 22
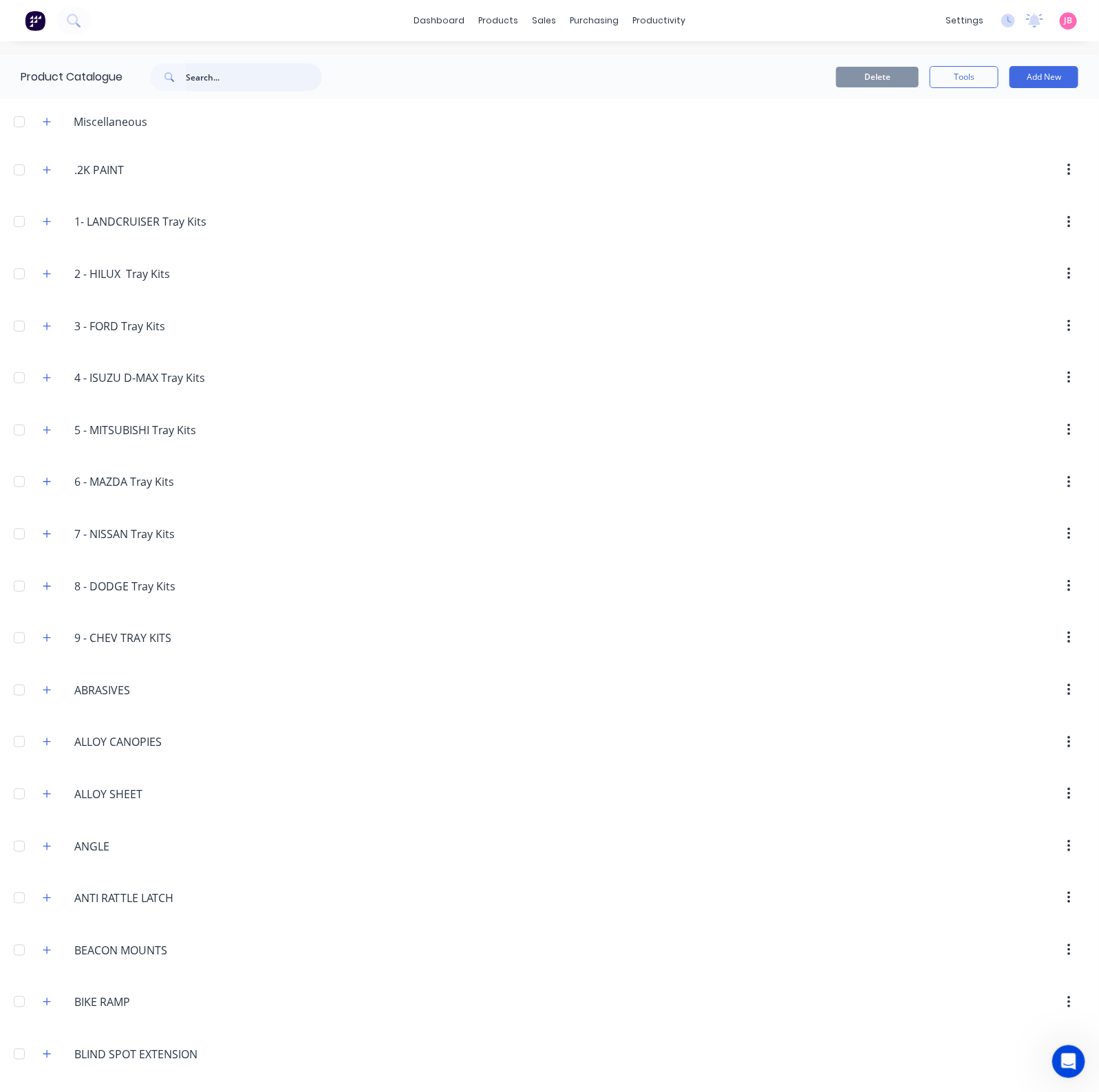
click at [272, 77] on input "text" at bounding box center [253, 77] width 136 height 27
click at [1009, 79] on button "Add New" at bounding box center [1043, 77] width 68 height 22
click at [996, 164] on div "Product Kit" at bounding box center [1013, 167] width 106 height 20
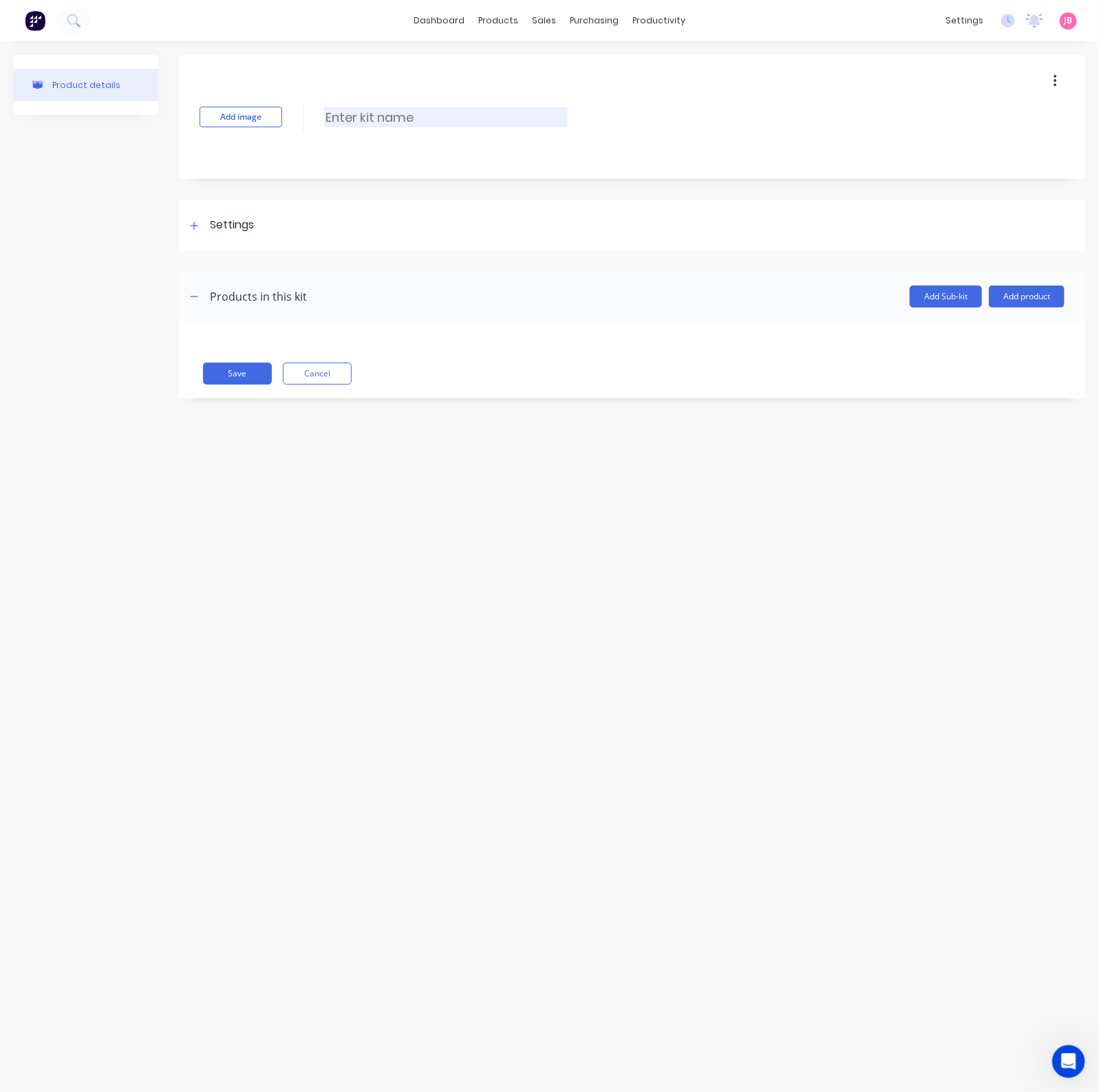
click at [356, 121] on input at bounding box center [445, 117] width 244 height 20
paste input "OXYGEN IND 'D' CYL - 1.6 m3"
type input "OXYGEN IND 'D' CYL - 1.6 m3"
click at [225, 233] on div "Settings" at bounding box center [232, 226] width 44 height 17
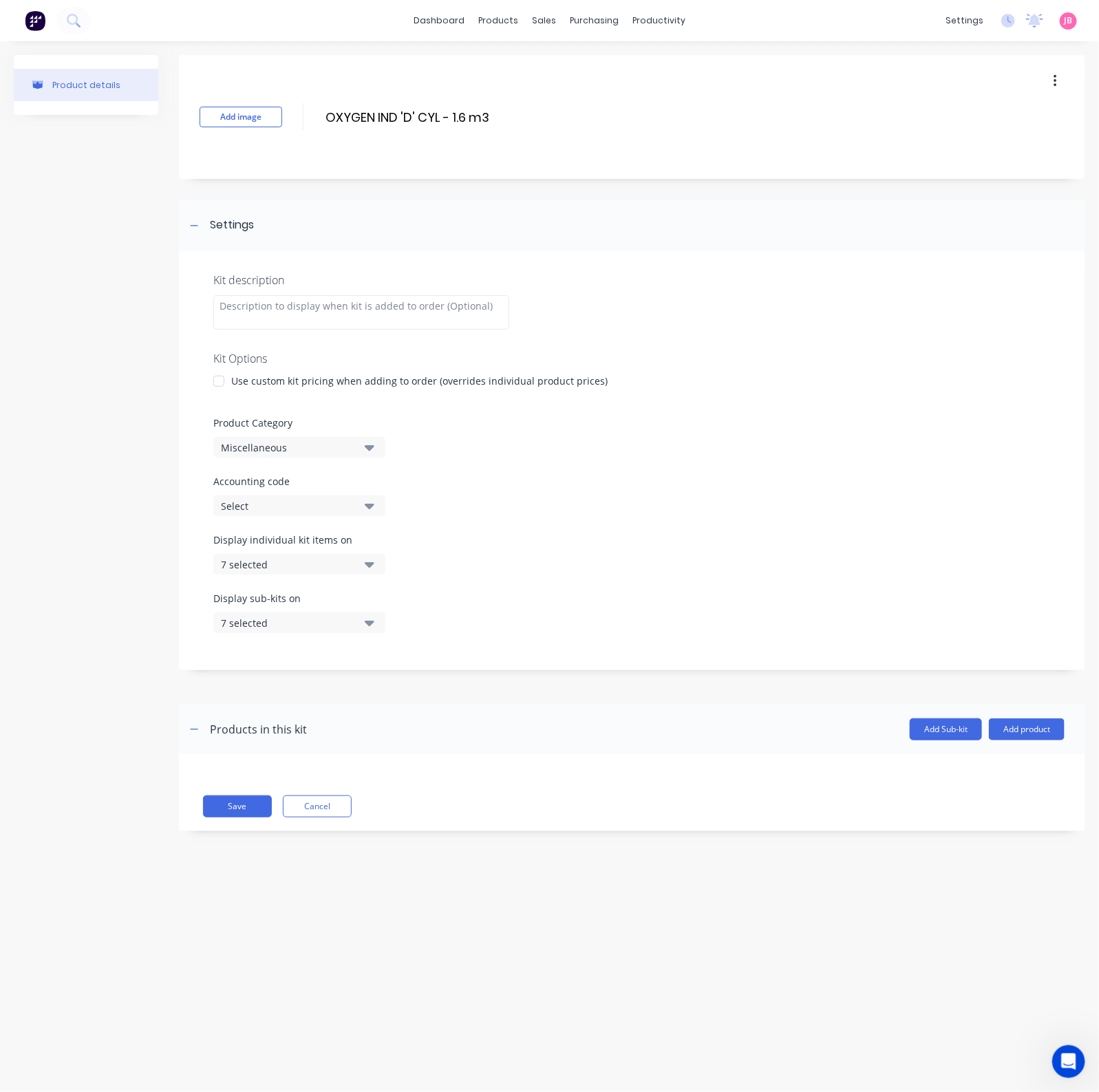
click at [227, 382] on div at bounding box center [219, 381] width 27 height 27
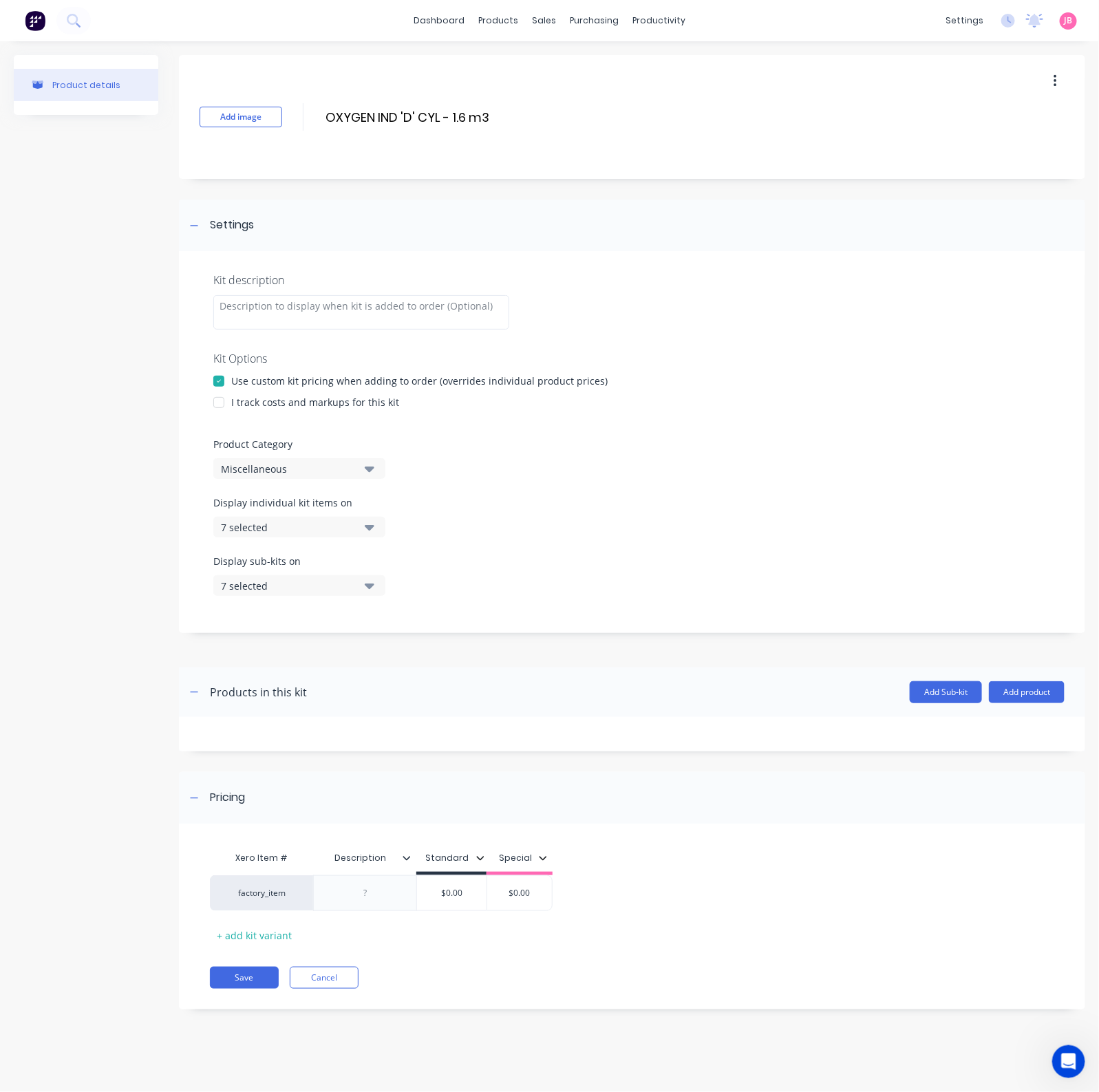
click at [217, 401] on div at bounding box center [219, 402] width 27 height 27
click at [319, 464] on div "Miscellaneous" at bounding box center [287, 468] width 133 height 15
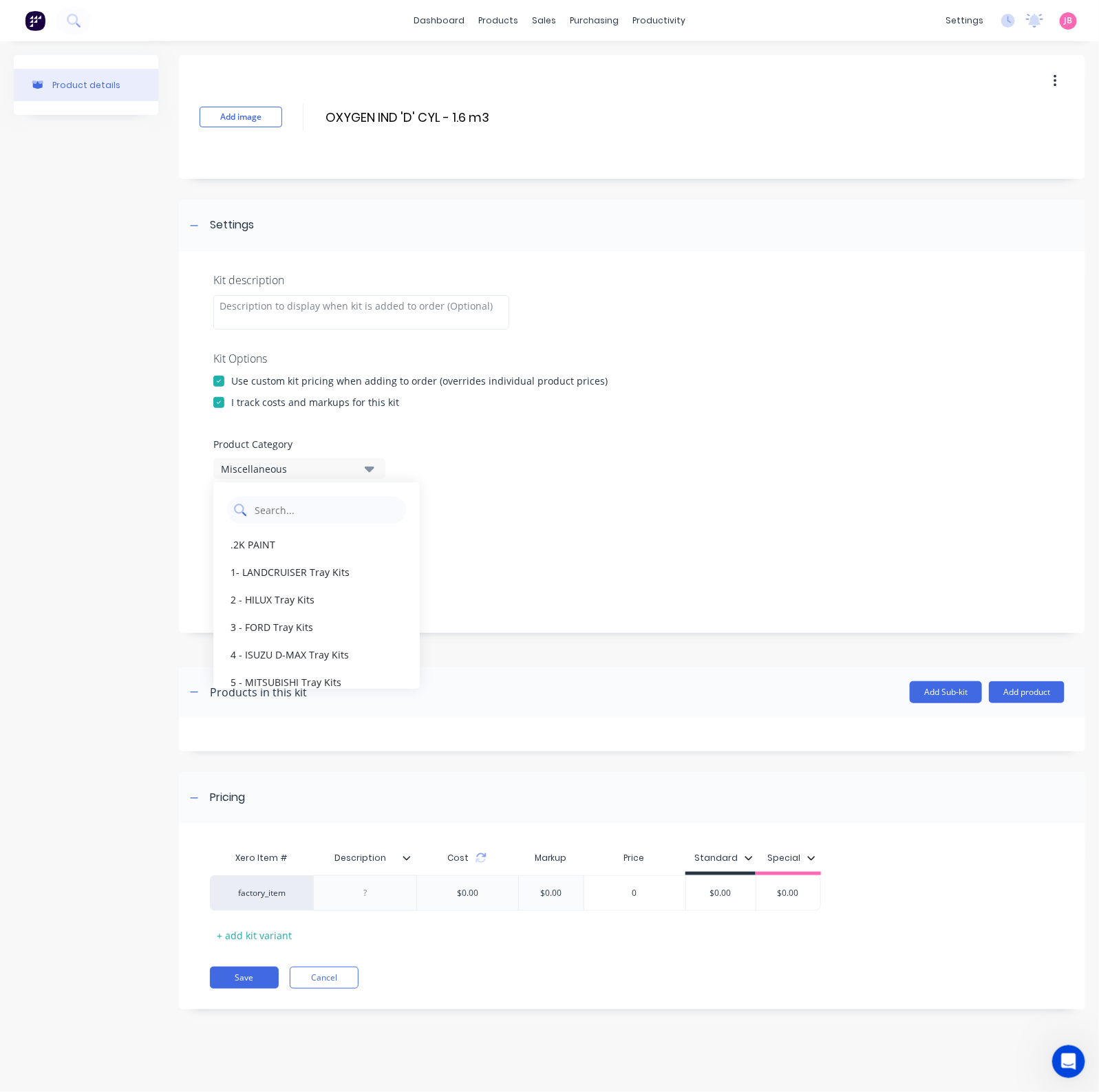
click at [337, 515] on Category "text" at bounding box center [326, 509] width 146 height 27
type Category "GAS"
click at [285, 555] on div "GAS SALES" at bounding box center [317, 544] width 207 height 27
click at [373, 534] on icon "button" at bounding box center [369, 527] width 9 height 15
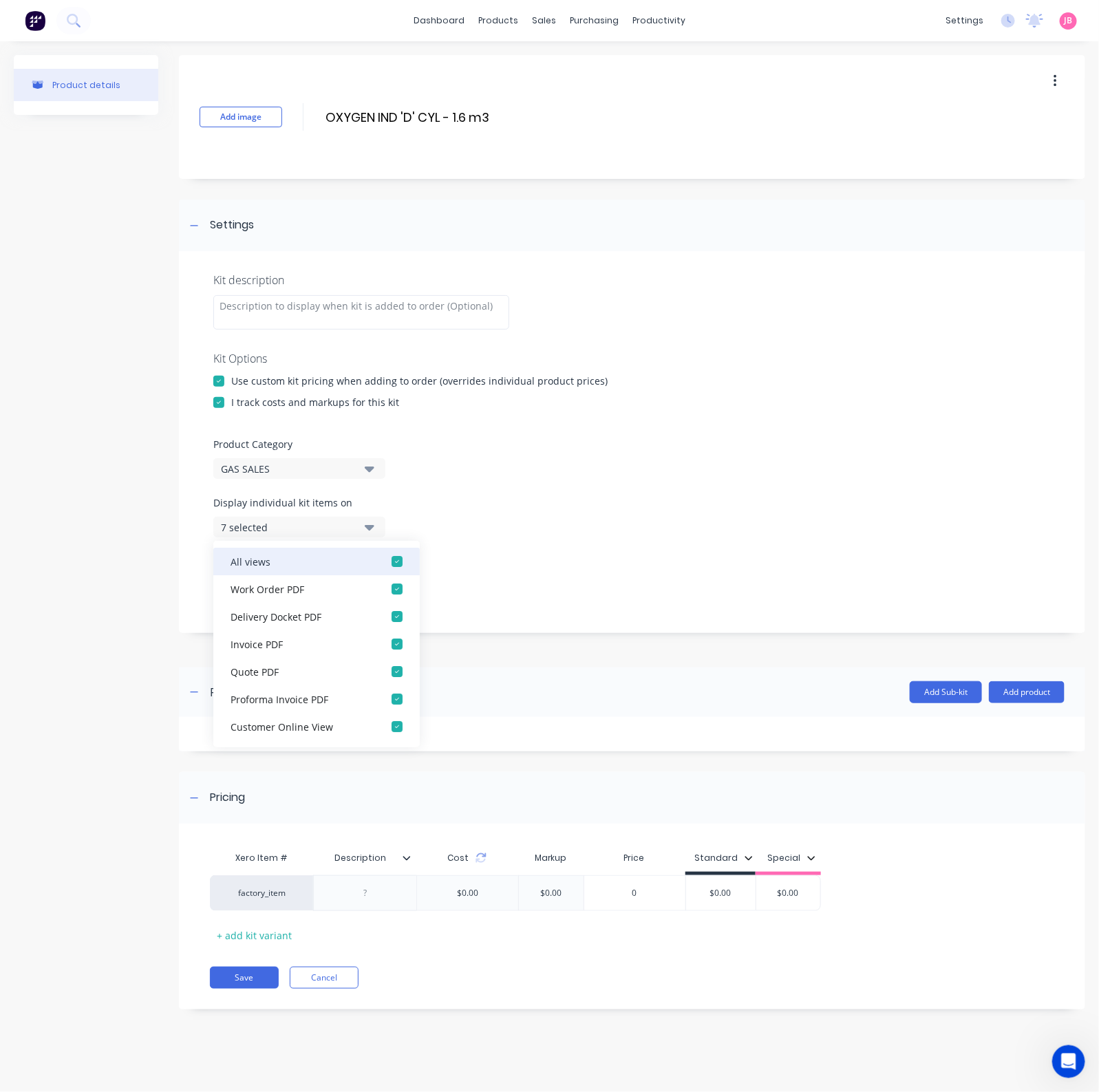
click at [383, 562] on div "button" at bounding box center [397, 561] width 27 height 27
click at [367, 520] on icon "button" at bounding box center [369, 527] width 9 height 15
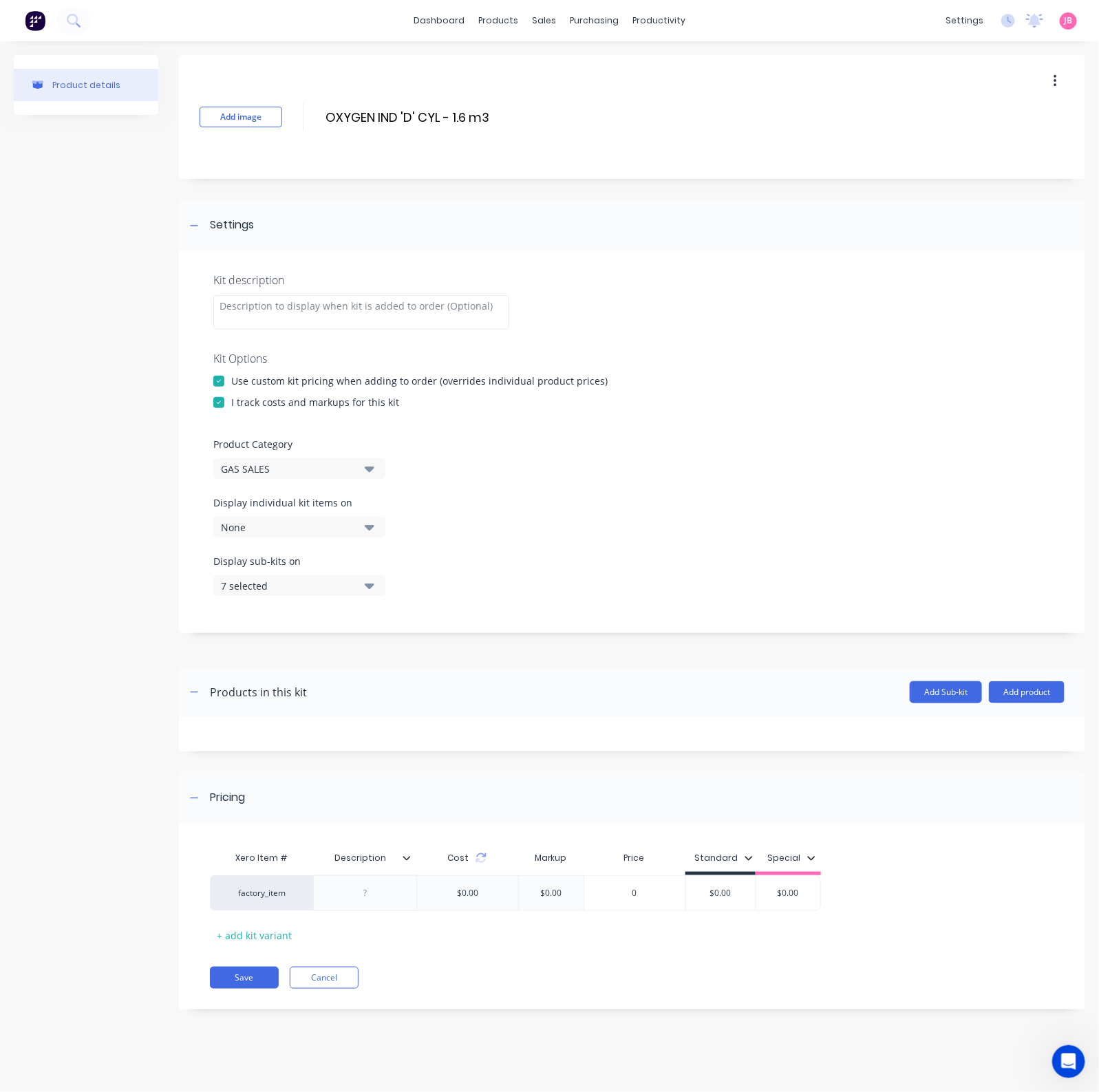
click at [379, 587] on button "7 selected" at bounding box center [299, 585] width 172 height 21
click at [383, 618] on div "button" at bounding box center [397, 619] width 27 height 27
click at [361, 587] on button "None" at bounding box center [299, 585] width 172 height 21
click at [355, 524] on button "None" at bounding box center [299, 527] width 172 height 21
click at [383, 568] on div "button" at bounding box center [397, 561] width 27 height 27
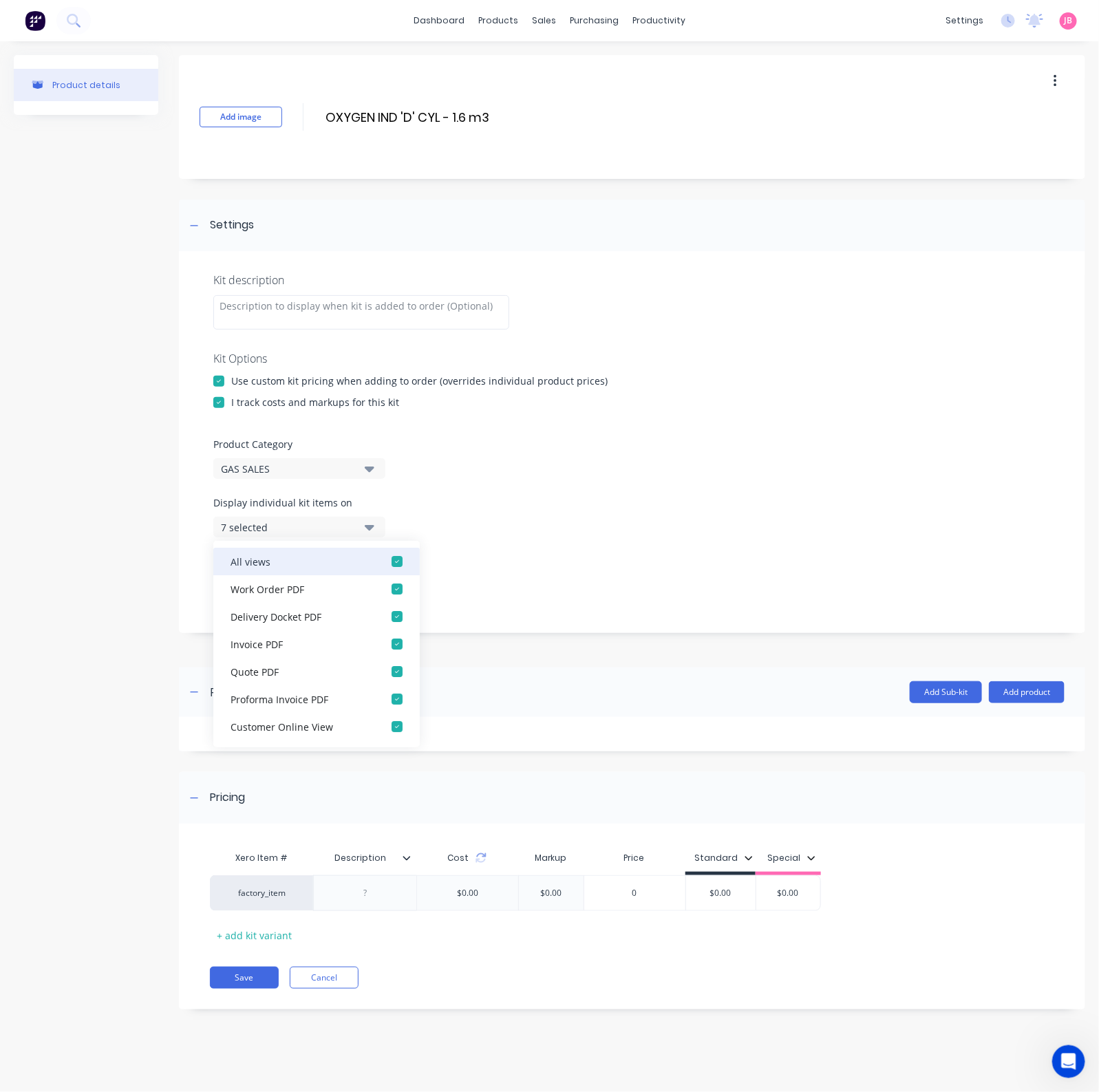
click at [383, 566] on div "button" at bounding box center [397, 561] width 27 height 27
click at [373, 517] on button "None" at bounding box center [299, 527] width 172 height 21
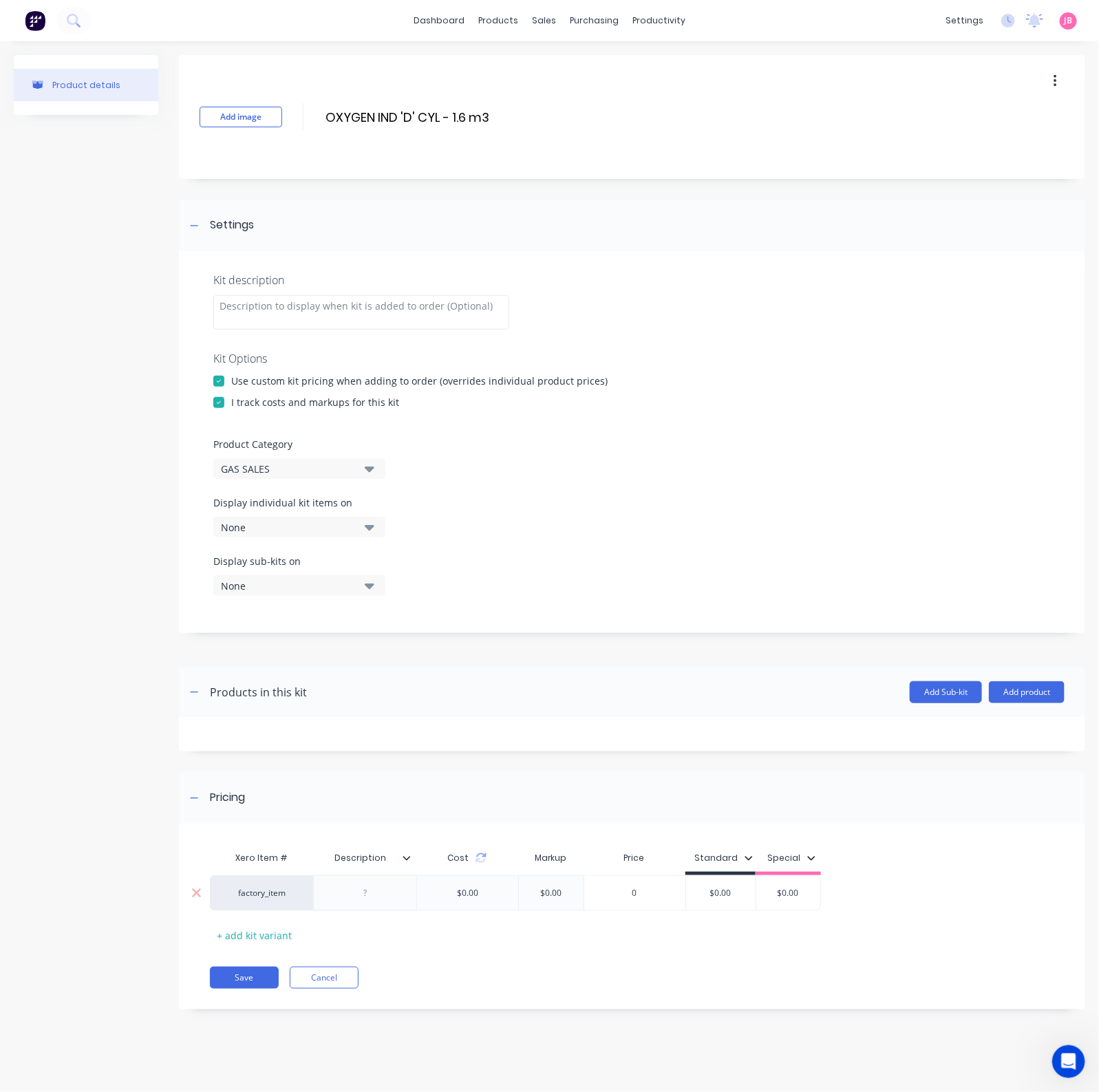
click at [370, 873] on div at bounding box center [364, 893] width 103 height 36
click at [367, 873] on div at bounding box center [364, 893] width 103 height 36
click at [375, 873] on div at bounding box center [365, 892] width 68 height 18
paste div
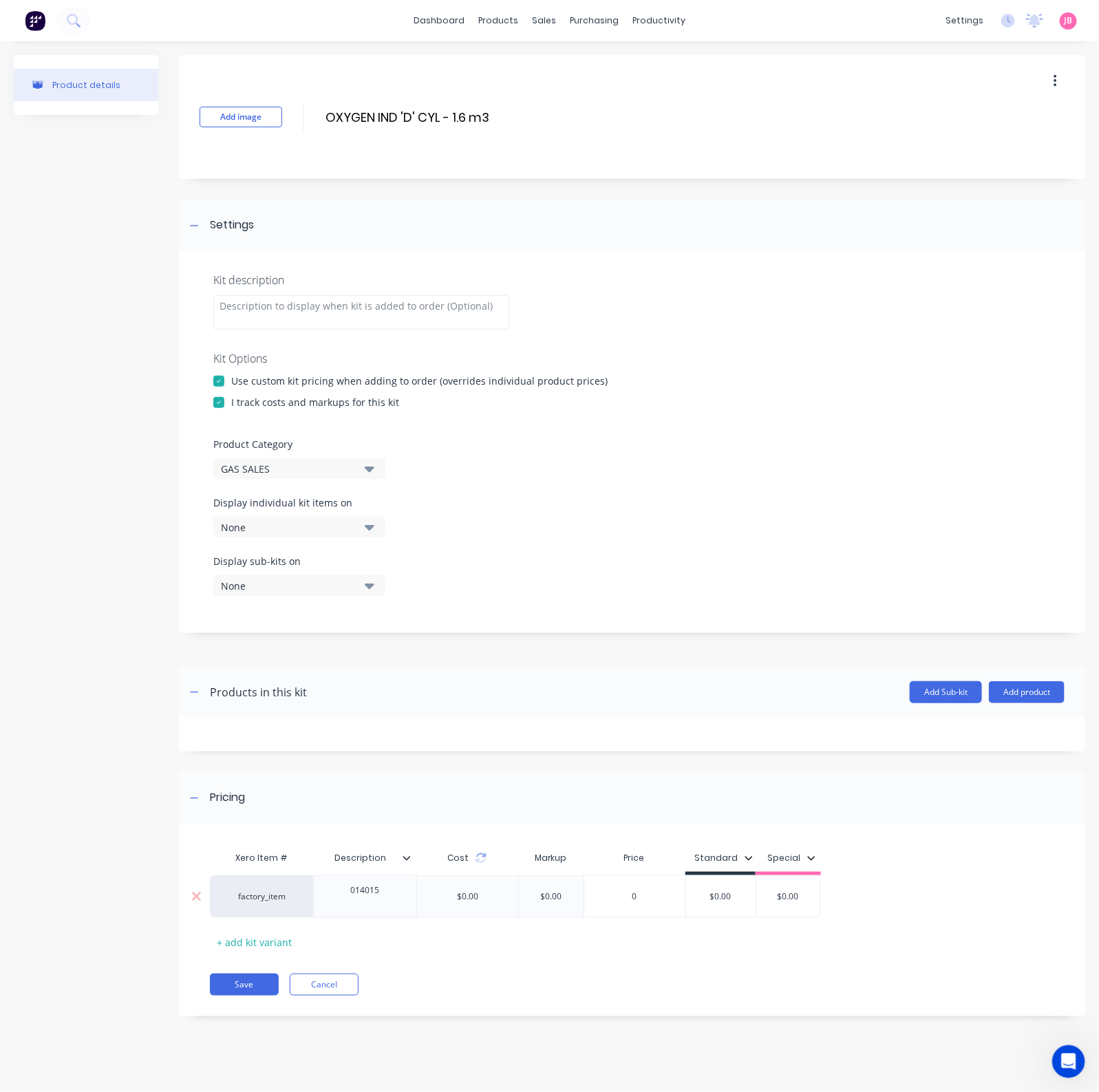
click at [742, 873] on input "$0.00" at bounding box center [720, 896] width 69 height 12
click at [741, 873] on input "$0.00" at bounding box center [720, 893] width 69 height 12
type input "14.50"
type input "$0.00"
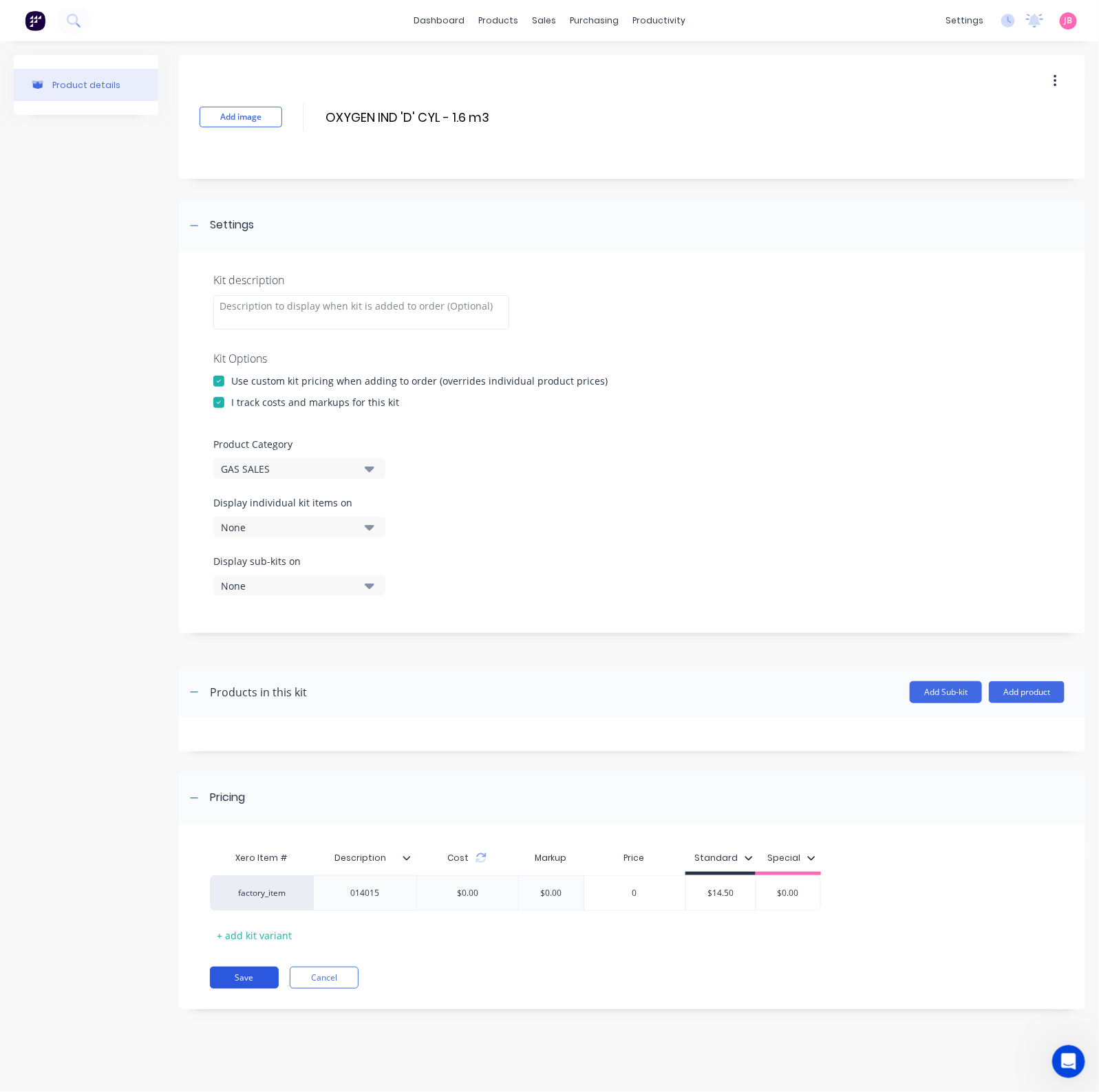
click at [258, 873] on button "Save" at bounding box center [244, 978] width 68 height 22
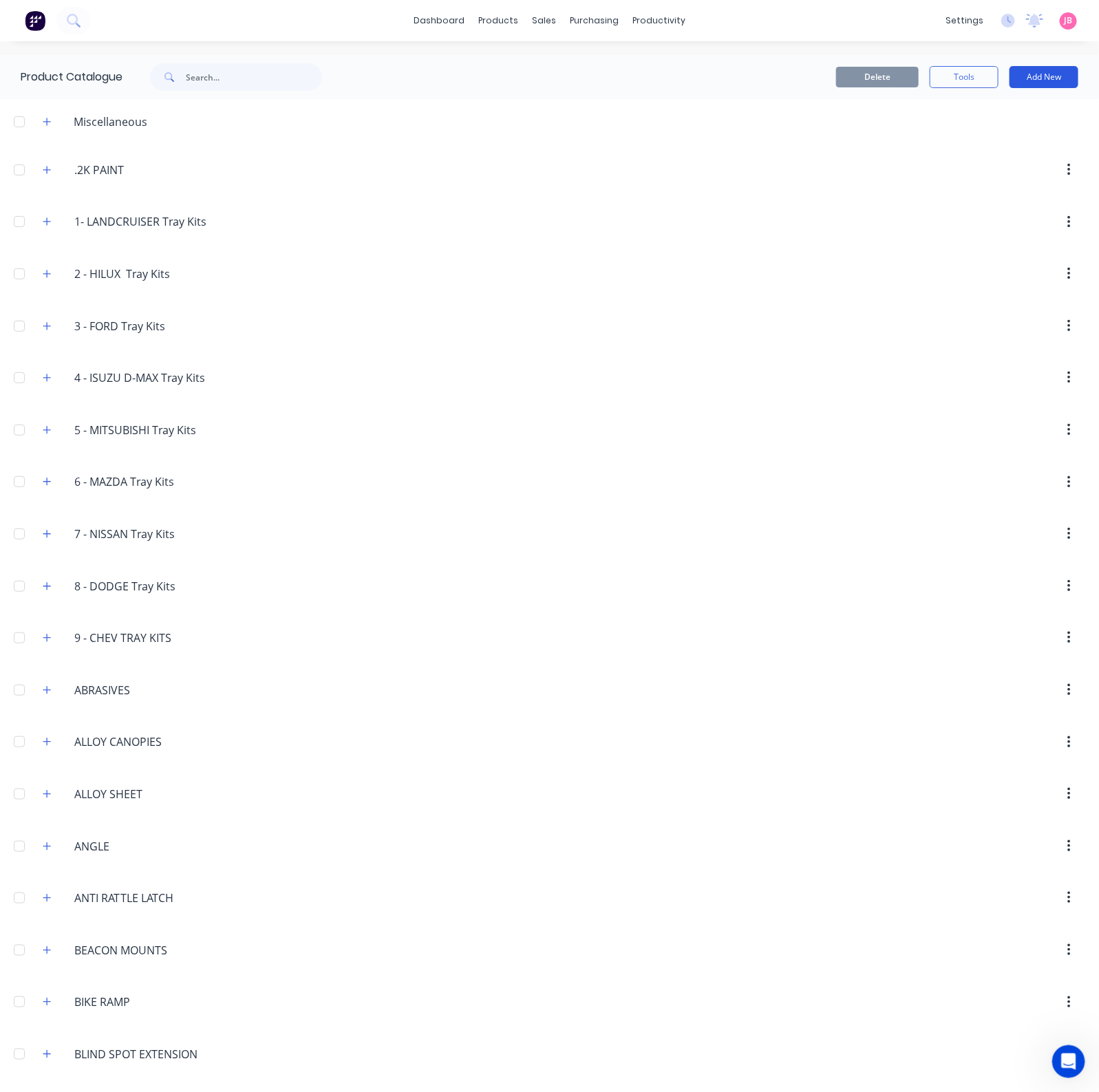
click at [1017, 75] on button "Add New" at bounding box center [1043, 77] width 68 height 22
click at [981, 108] on div "Category" at bounding box center [1013, 112] width 106 height 20
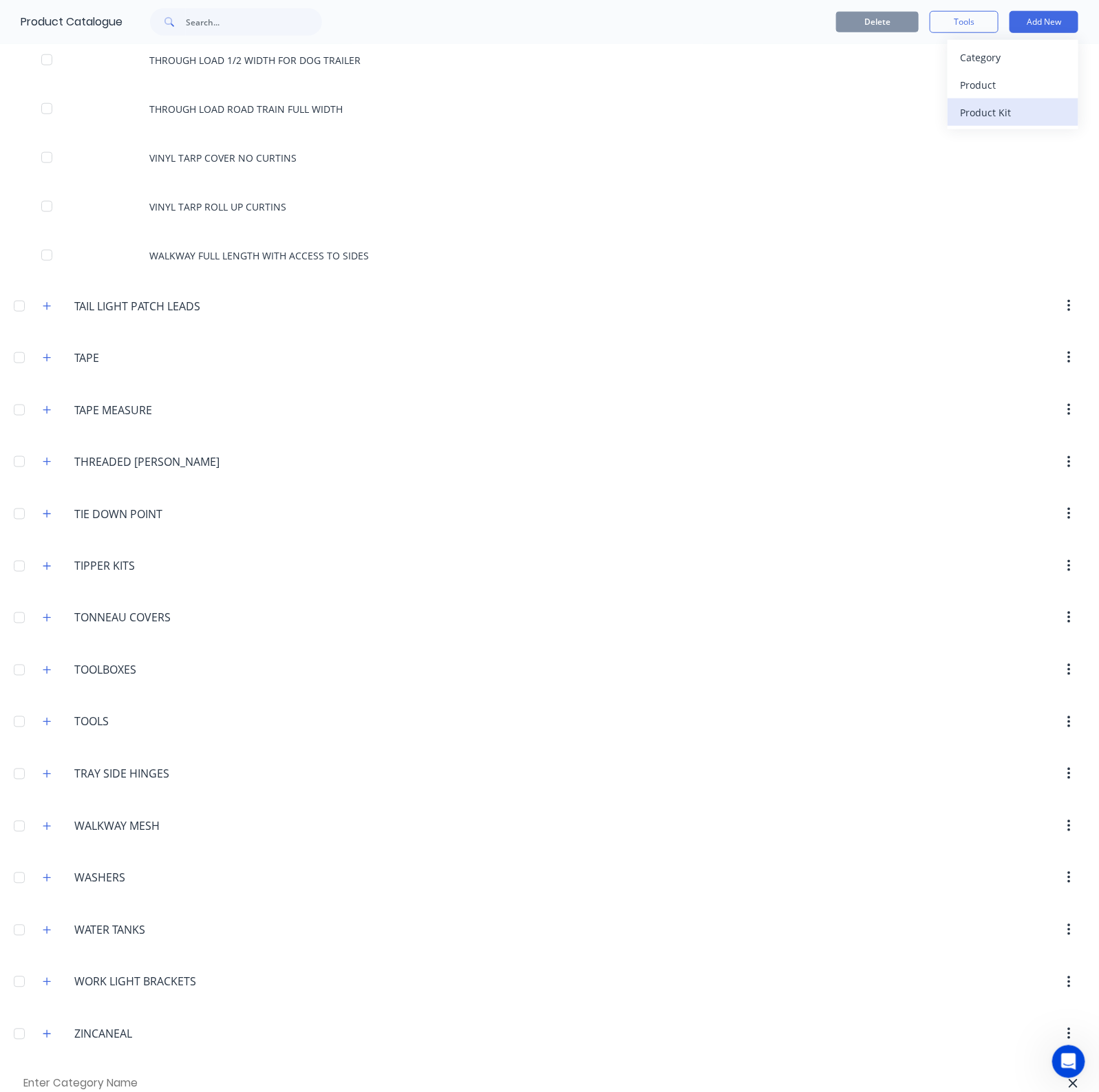
click at [960, 118] on div "Product Kit" at bounding box center [1013, 112] width 106 height 20
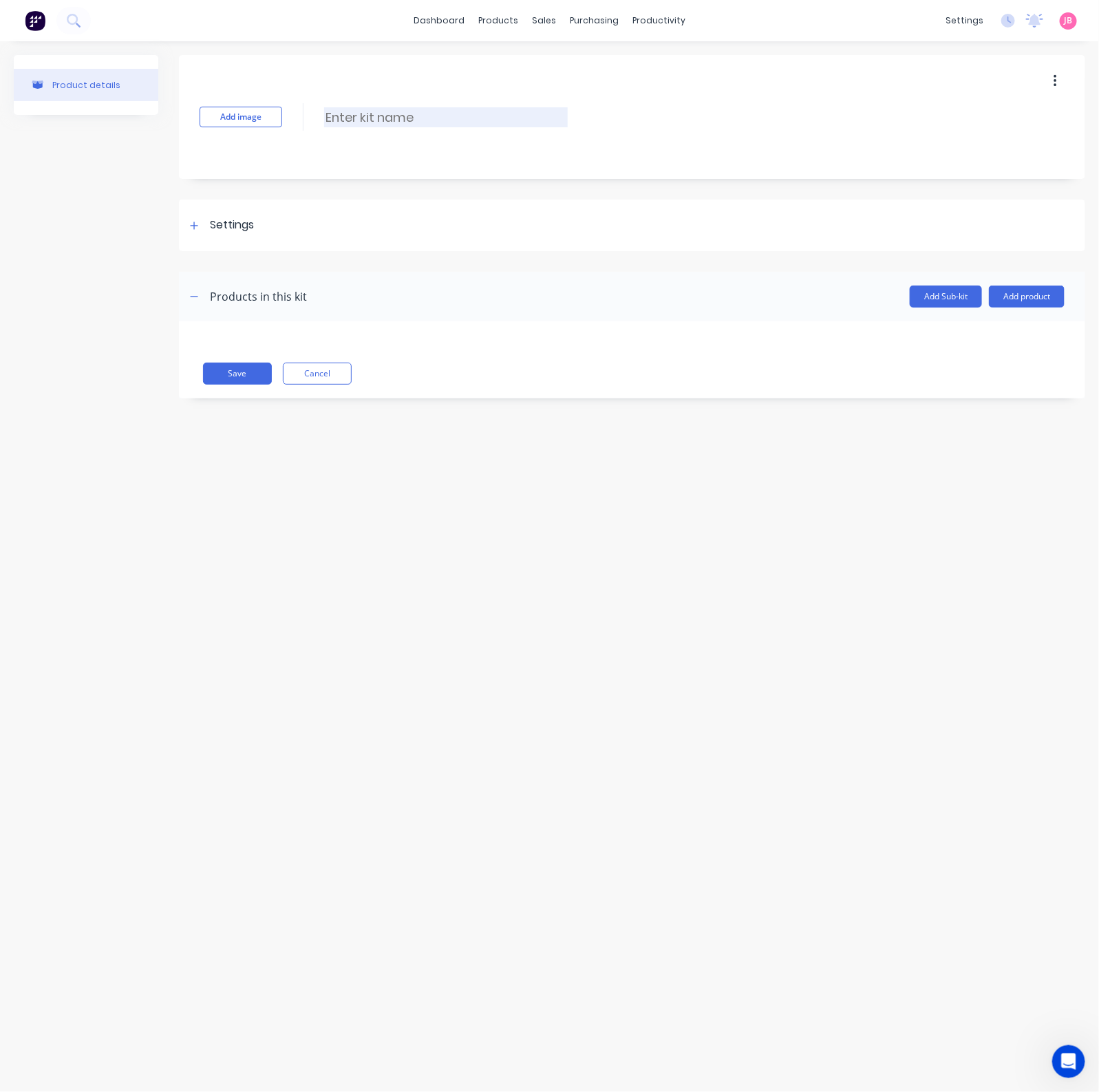
click at [372, 126] on input at bounding box center [445, 117] width 244 height 20
paste input "FLAMAL ACETYLENE (Altop) GX - 8.4 m3"
type input "FLAMAL ACETYLENE (Altop) GX - 8.4 m3"
click at [240, 224] on div "Settings" at bounding box center [232, 226] width 44 height 17
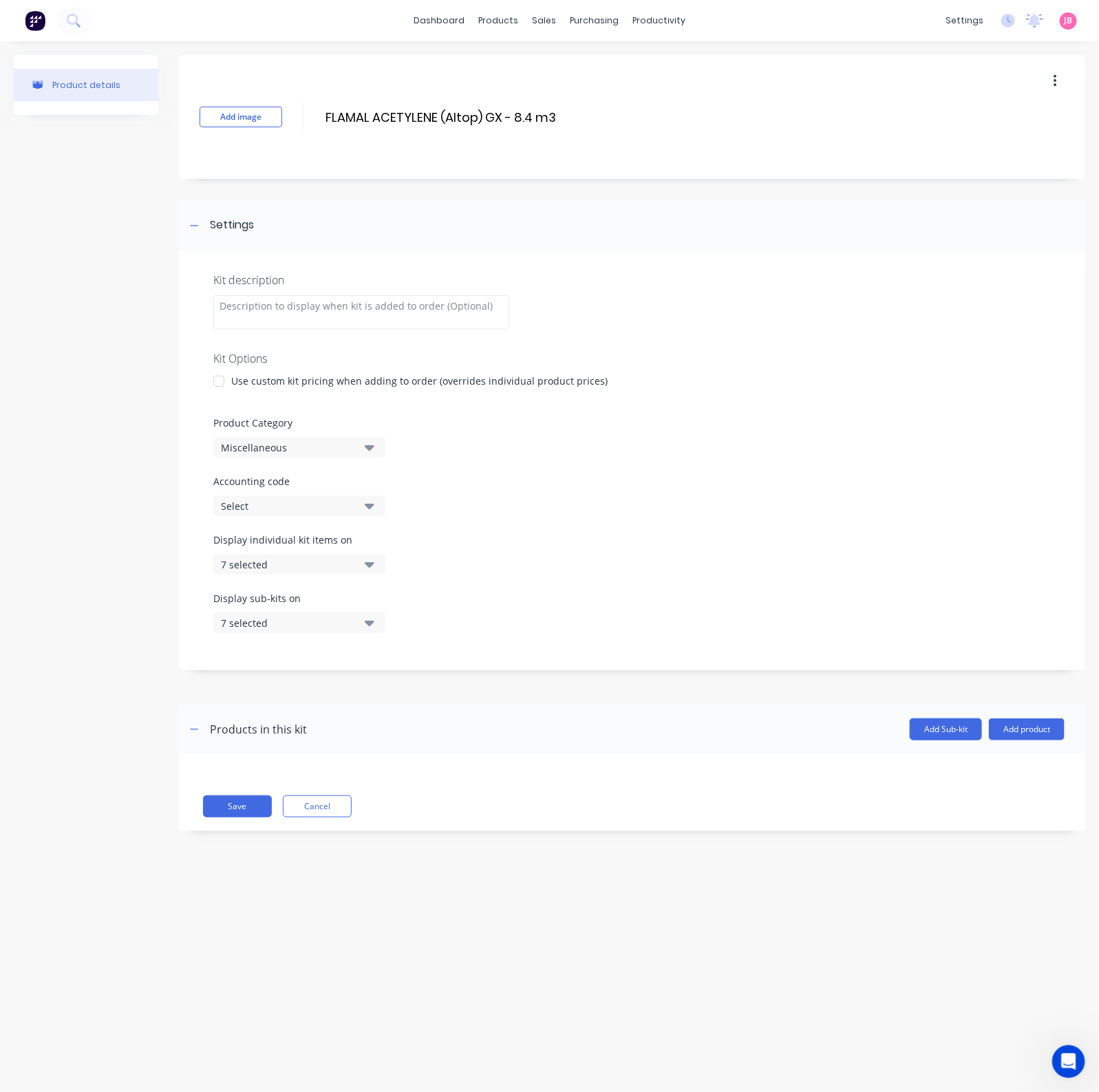
click at [221, 380] on div at bounding box center [219, 381] width 27 height 27
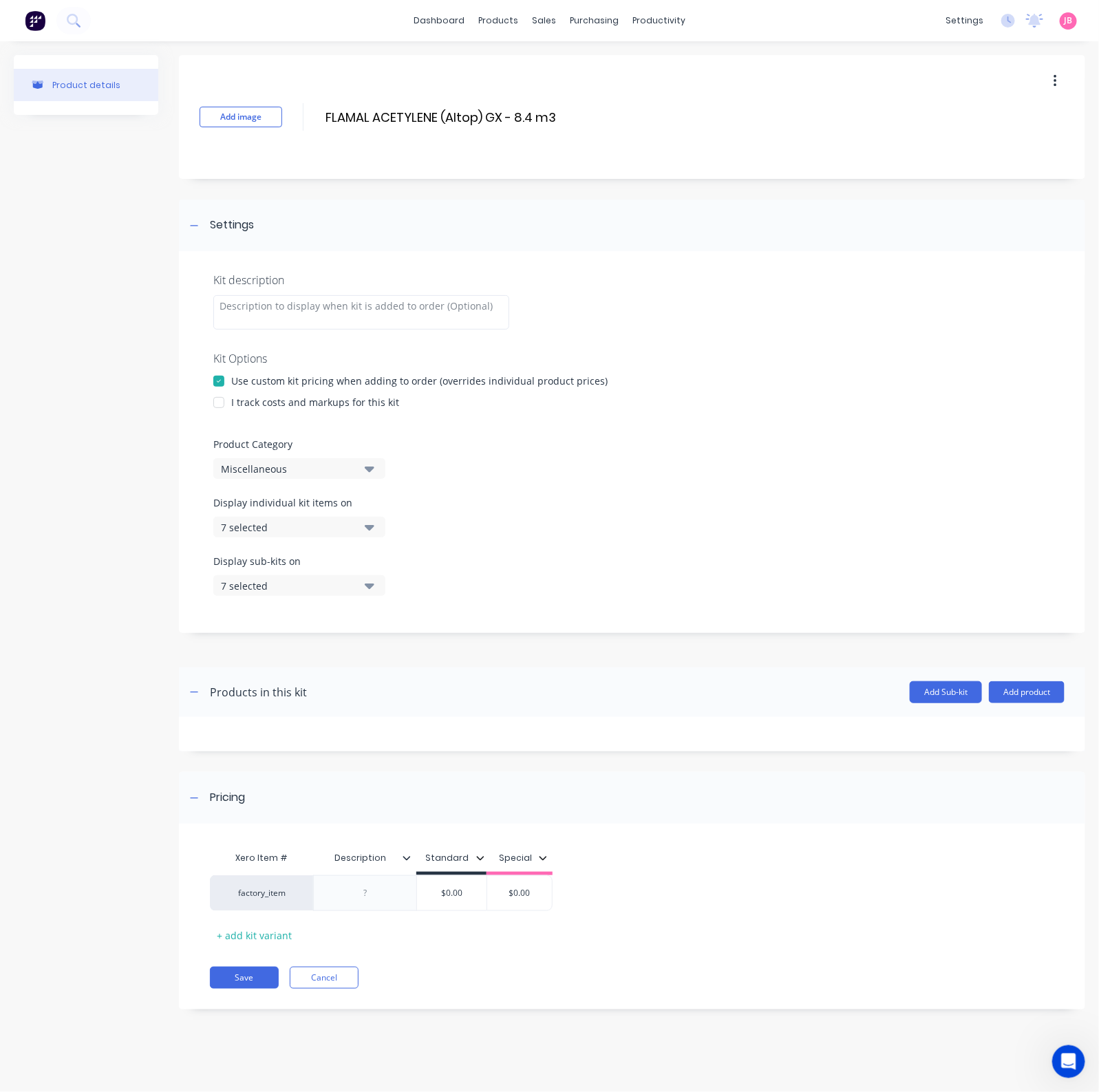
click at [255, 401] on div "I track costs and markups for this kit" at bounding box center [314, 402] width 167 height 15
drag, startPoint x: 215, startPoint y: 403, endPoint x: 228, endPoint y: 411, distance: 15.3
click at [216, 403] on div at bounding box center [219, 402] width 27 height 27
click at [360, 469] on button "Miscellaneous" at bounding box center [299, 468] width 172 height 21
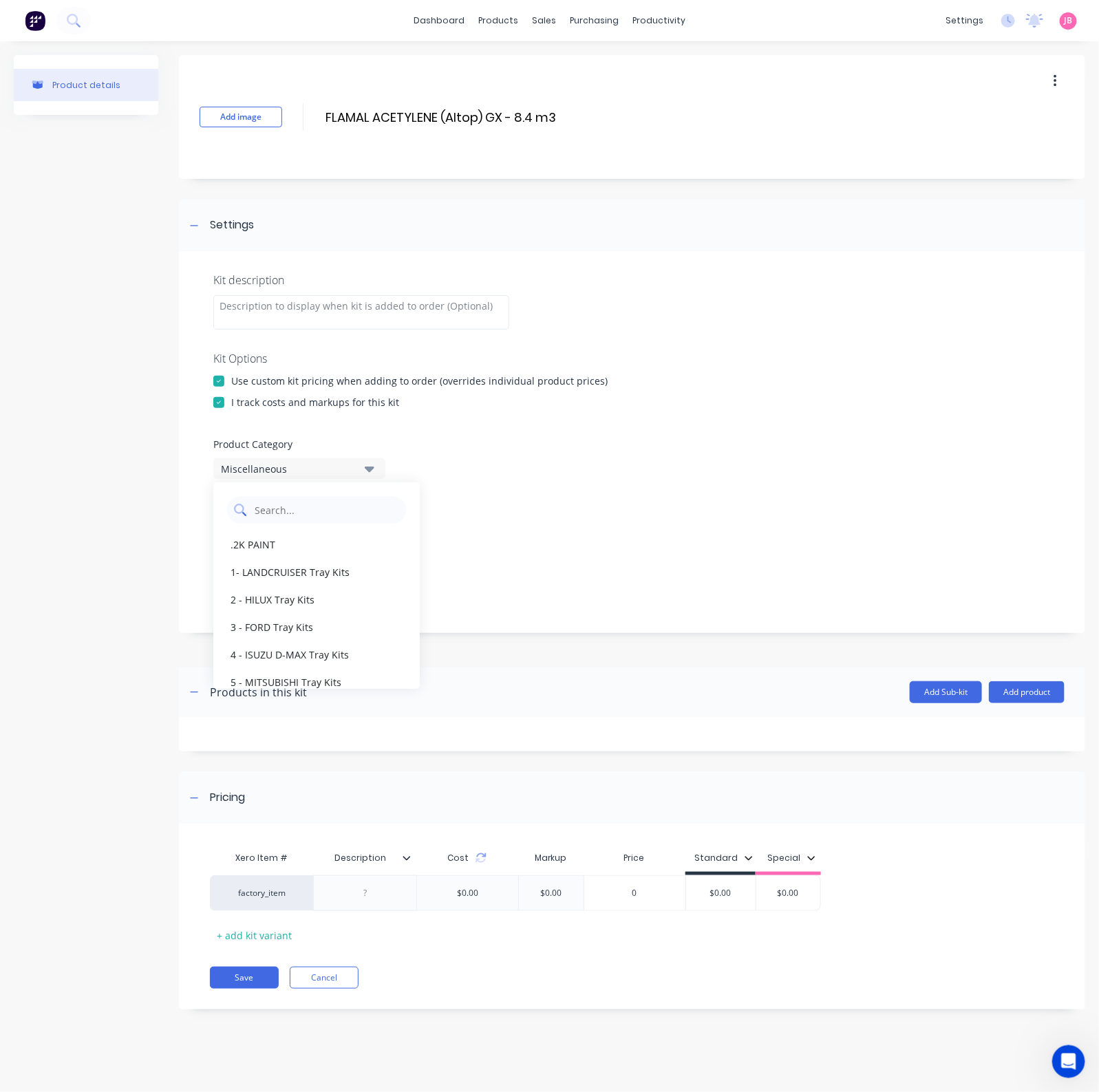
click at [344, 520] on Category "text" at bounding box center [326, 509] width 146 height 27
type Category "GAS"
click at [333, 545] on div "GAS SALES" at bounding box center [317, 544] width 207 height 27
click at [344, 531] on div "7 selected" at bounding box center [287, 527] width 133 height 15
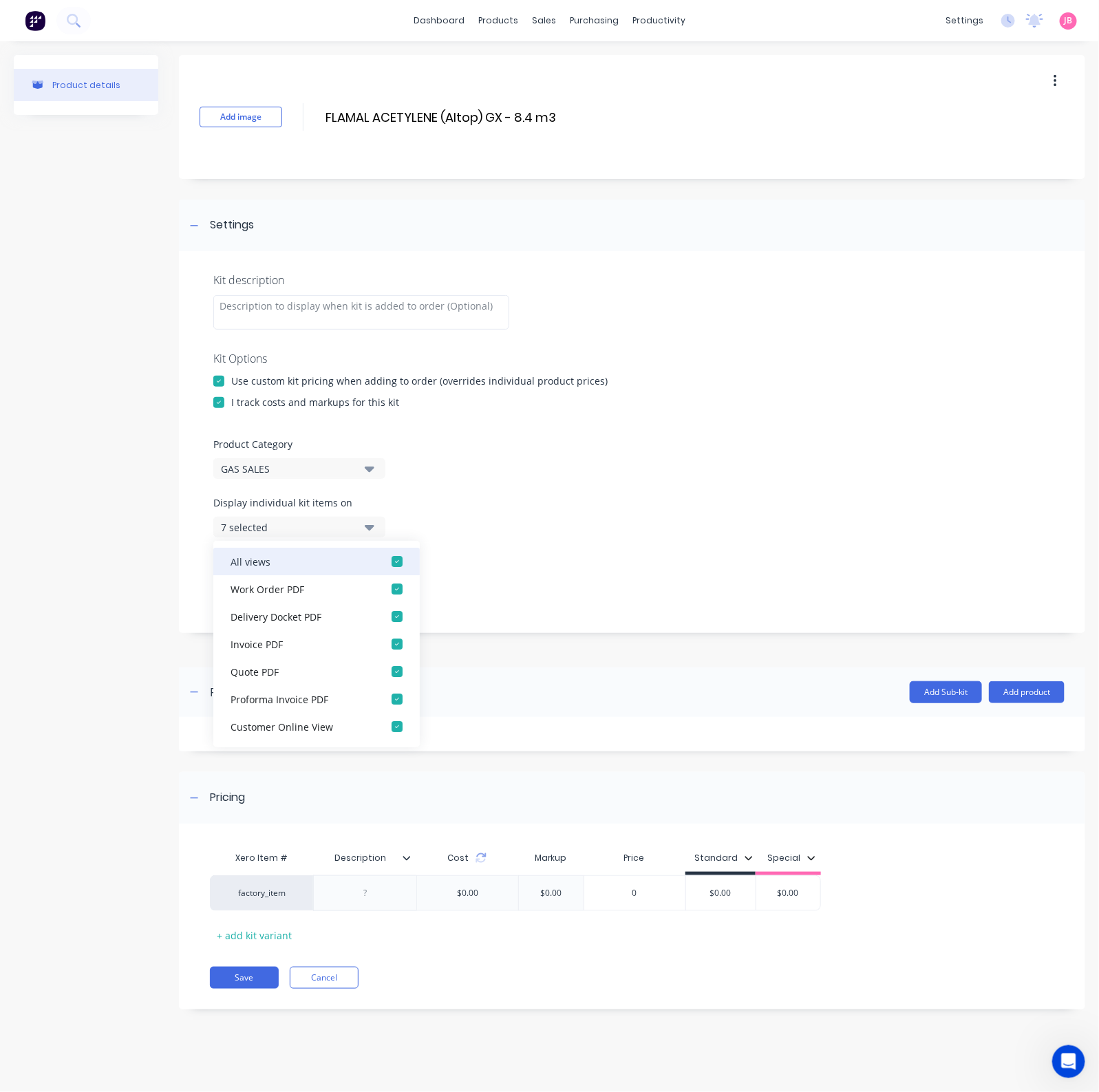
click at [383, 556] on div "button" at bounding box center [397, 561] width 27 height 27
click at [355, 530] on button "None" at bounding box center [299, 527] width 172 height 21
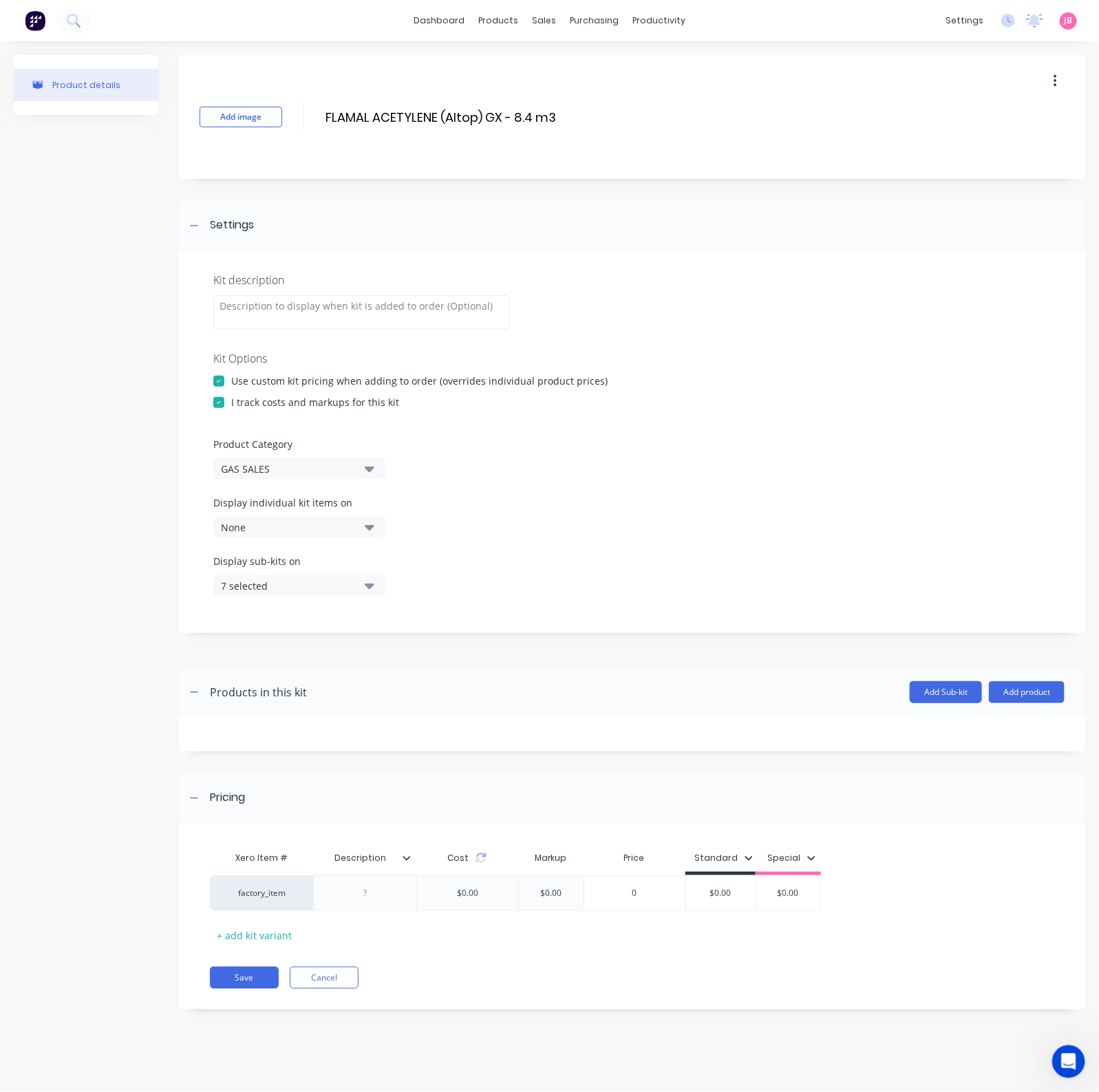
click at [368, 586] on icon "button" at bounding box center [369, 586] width 9 height 5
click at [383, 609] on div "button" at bounding box center [397, 619] width 27 height 27
click at [362, 587] on button "None" at bounding box center [299, 585] width 172 height 21
click at [372, 873] on div at bounding box center [365, 892] width 68 height 18
click at [370, 873] on div at bounding box center [365, 892] width 68 height 18
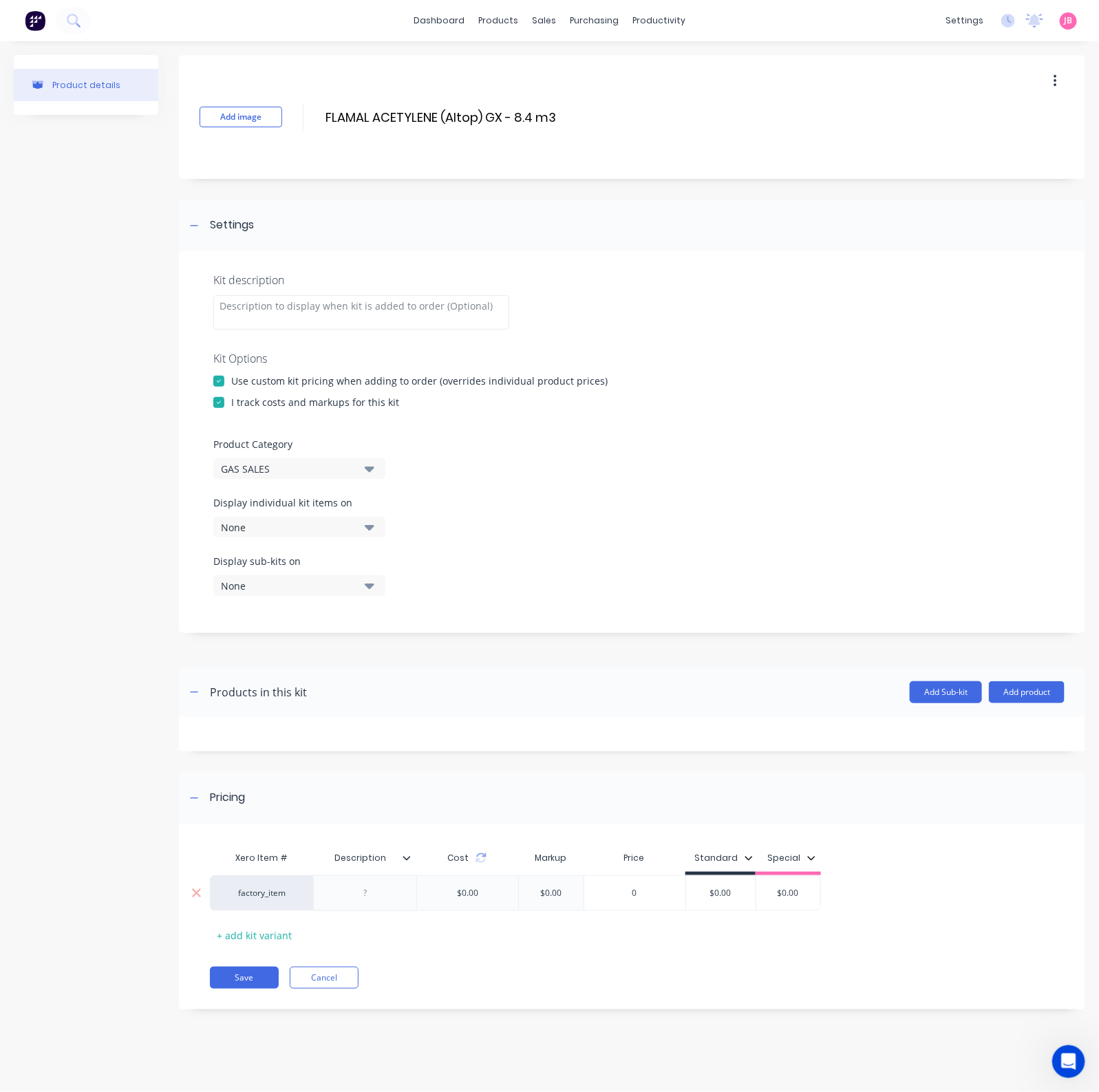
paste div
click at [714, 873] on div "$0.00" at bounding box center [720, 896] width 69 height 34
click at [730, 873] on input "$0.00" at bounding box center [720, 893] width 69 height 12
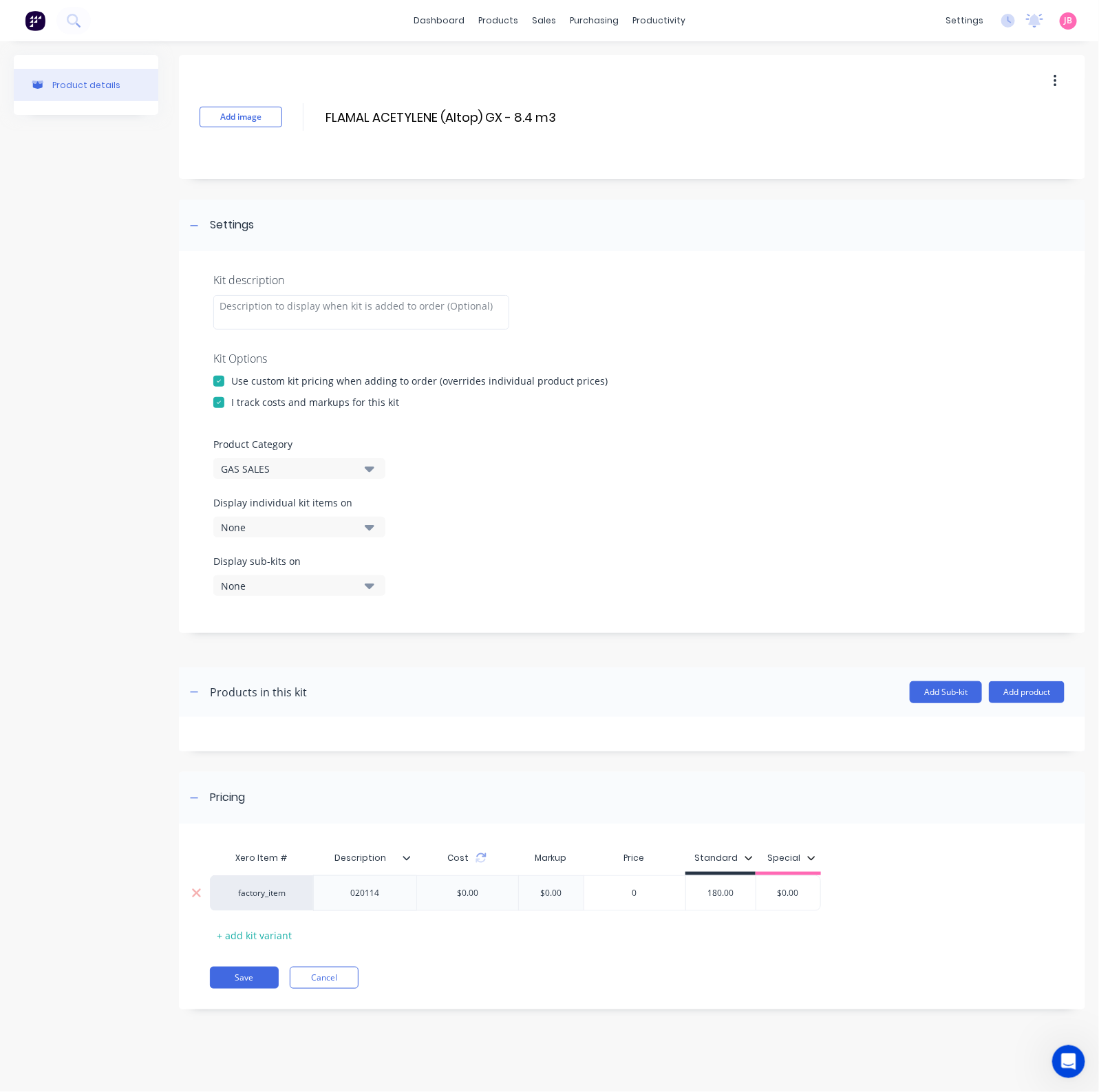
type input "180.00"
type input "$0.00"
click at [235, 873] on button "Save" at bounding box center [244, 978] width 68 height 22
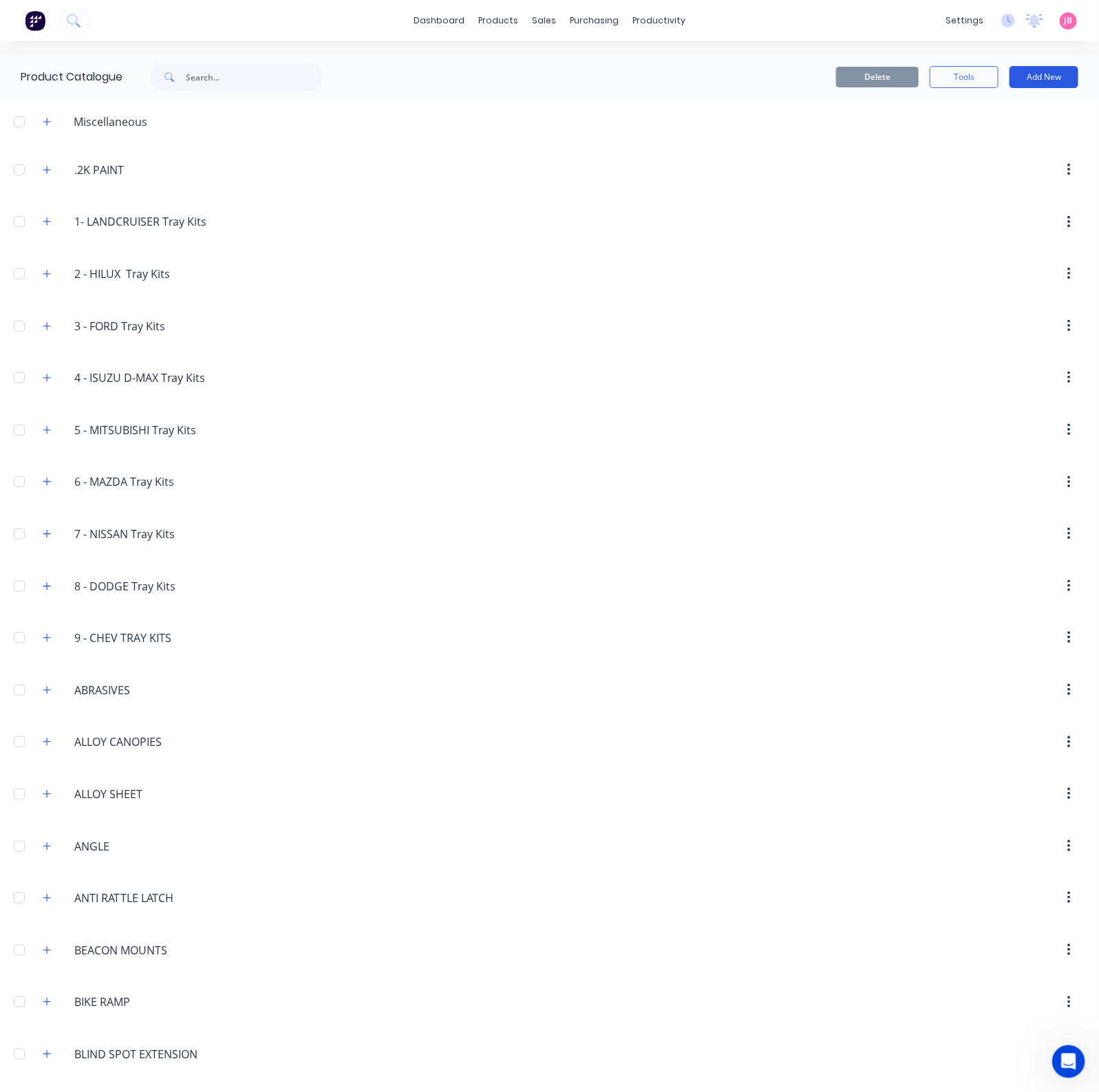
click at [1039, 75] on button "Add New" at bounding box center [1043, 77] width 68 height 22
click at [986, 161] on div "Product Kit" at bounding box center [1013, 167] width 106 height 20
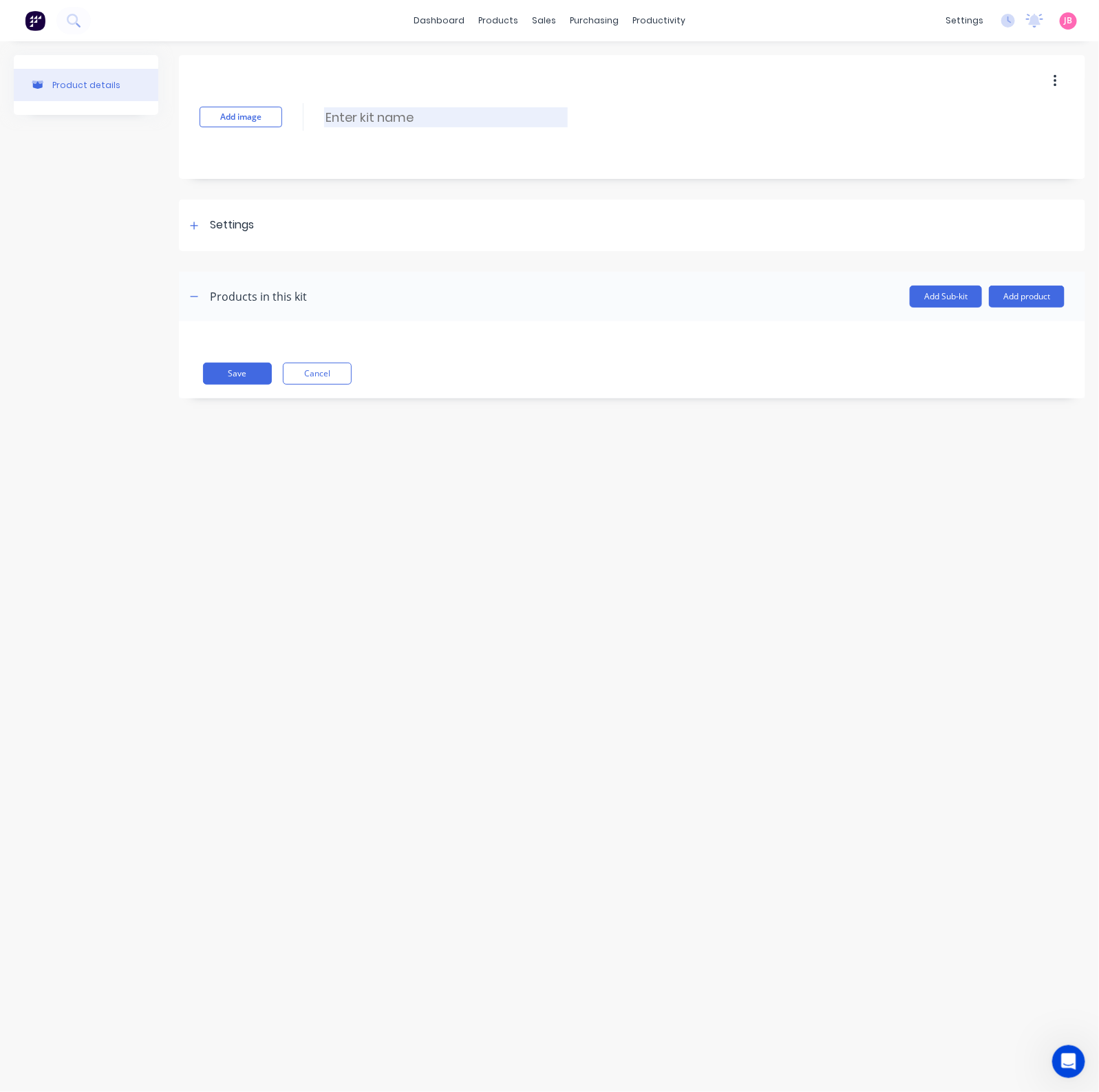
click at [367, 116] on input at bounding box center [445, 117] width 244 height 20
paste input "ACETYLENE IND 'D' CYL - 1.0 m3"
type input "ACETYLENE IND 'D' CYL - 1.0 m3"
click at [265, 230] on div "Settings" at bounding box center [632, 225] width 906 height 51
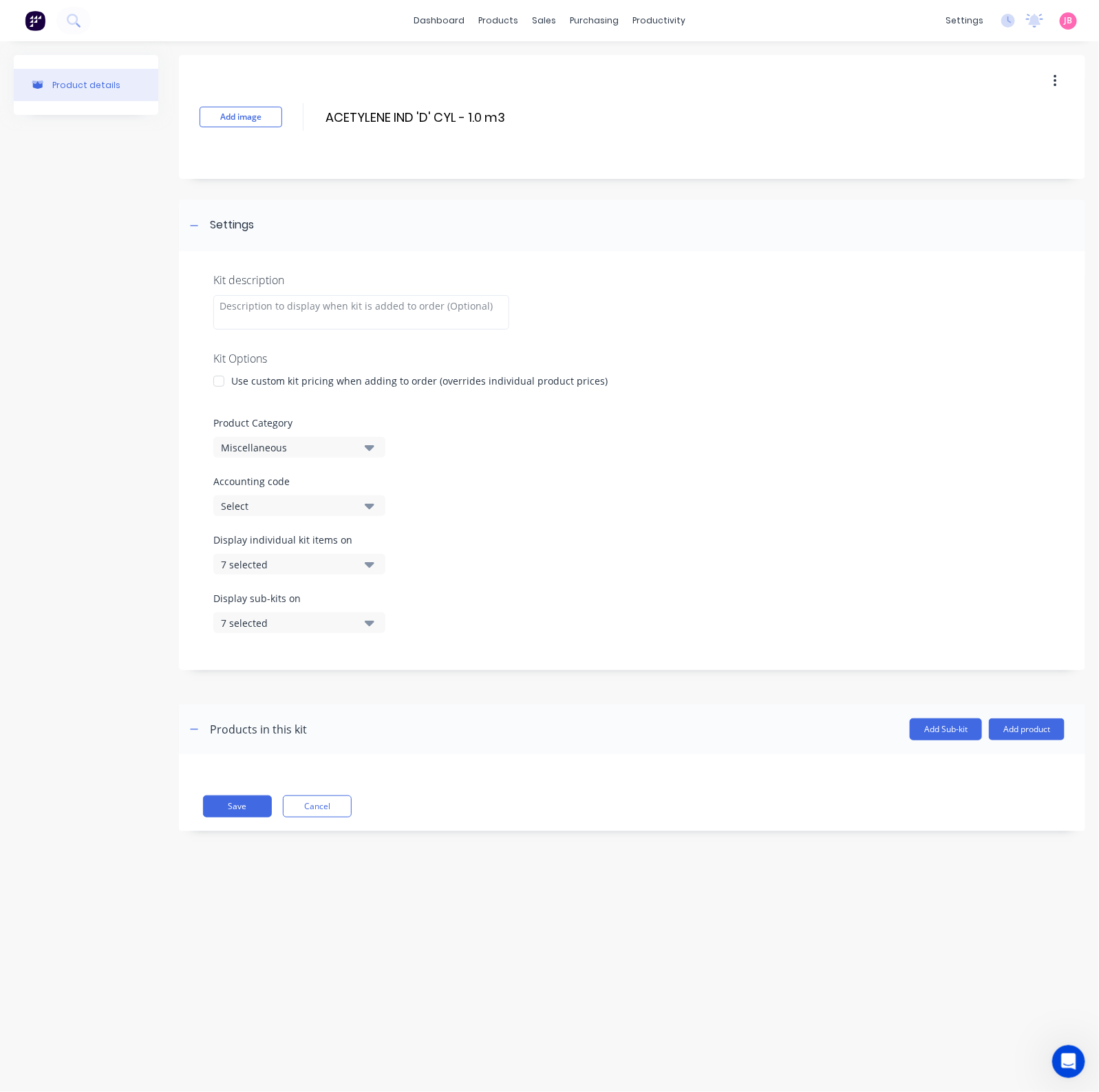
click at [235, 367] on div "Kit description Kit Options Use custom kit pricing when adding to order (overri…" at bounding box center [632, 461] width 906 height 419
click at [219, 382] on div at bounding box center [219, 381] width 27 height 27
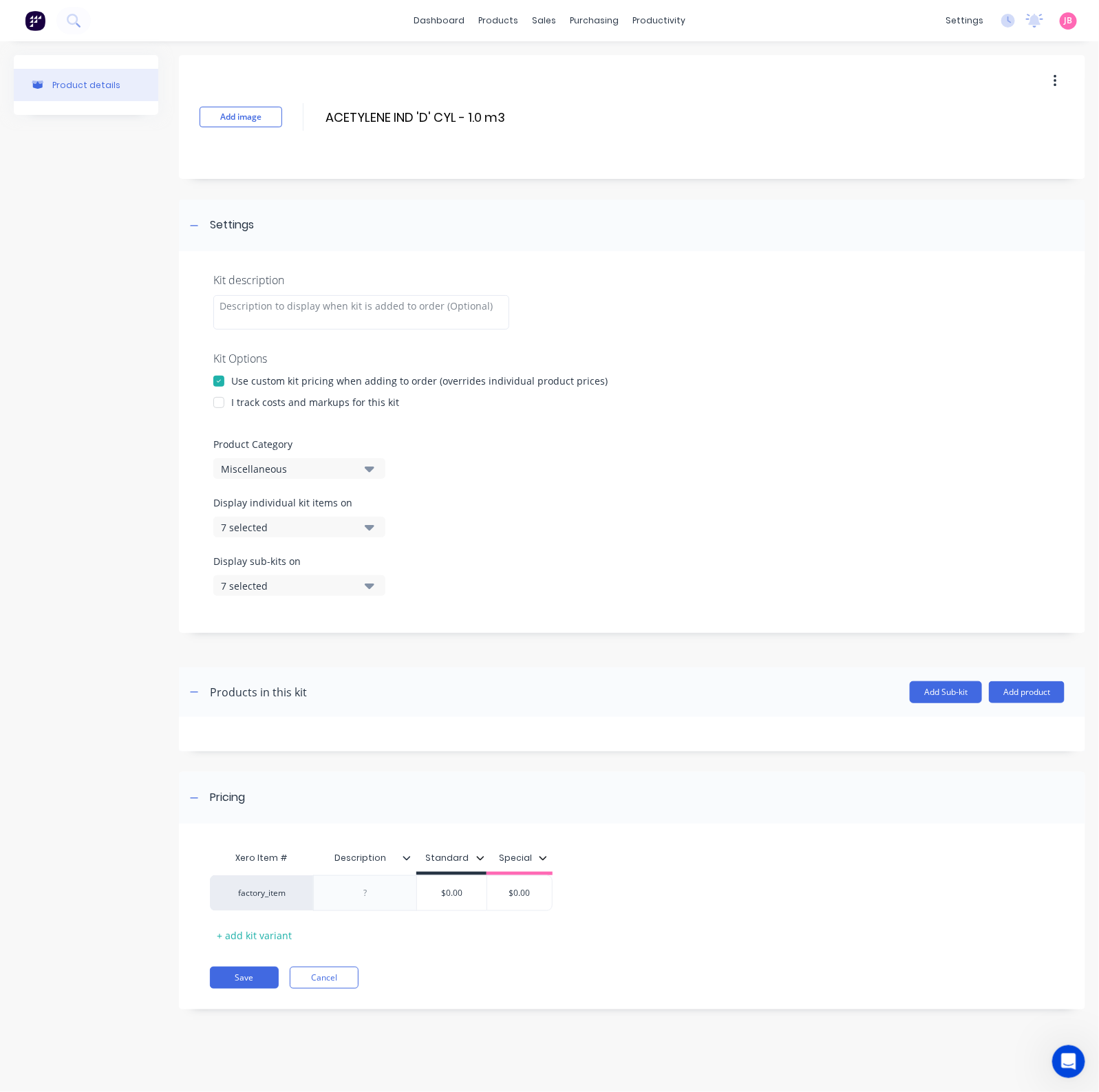
click at [221, 402] on div at bounding box center [219, 402] width 27 height 27
click at [350, 472] on div "Miscellaneous" at bounding box center [287, 468] width 133 height 15
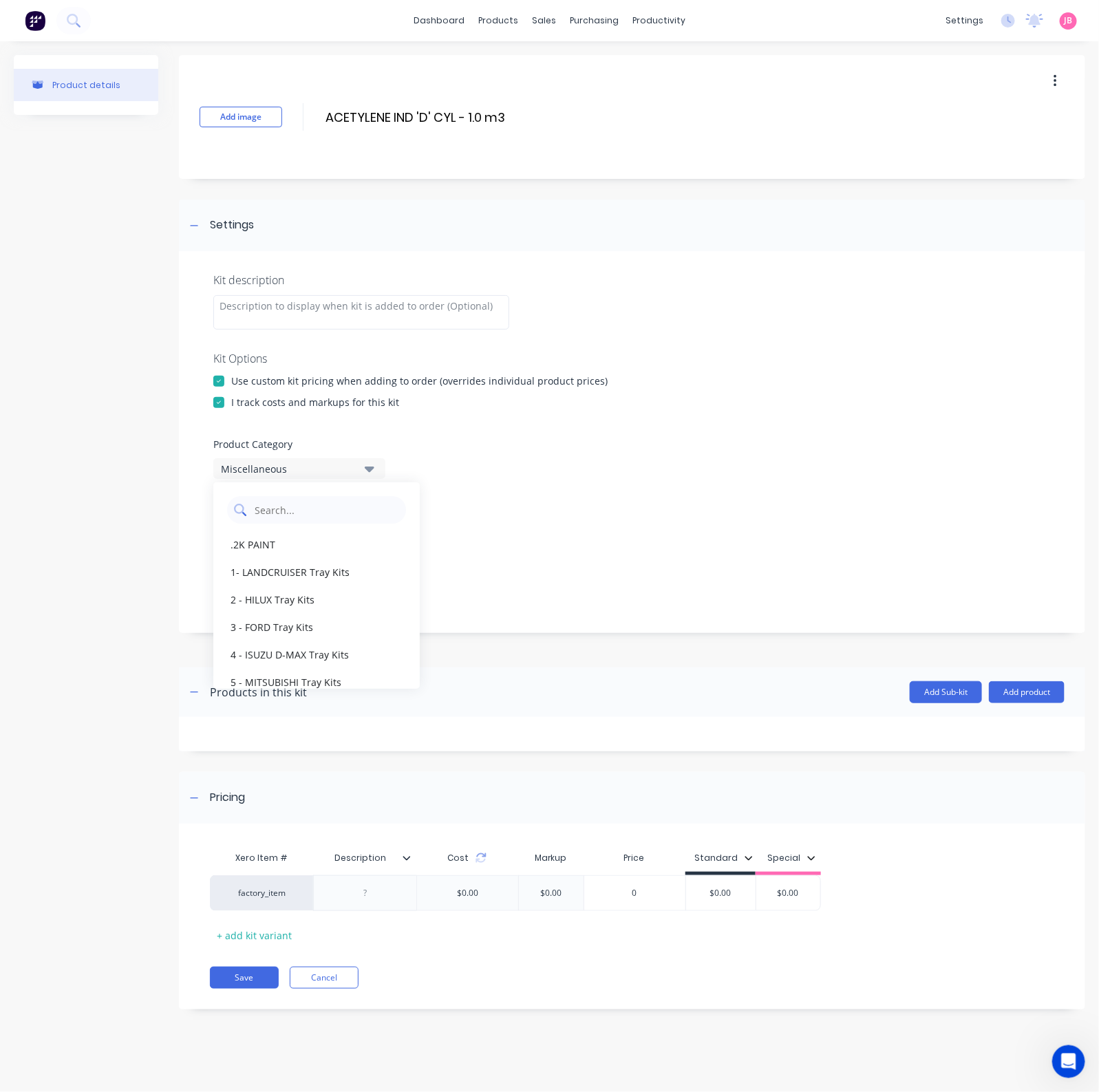
click at [344, 507] on Category "text" at bounding box center [326, 509] width 146 height 27
type Category "GAS"
click at [320, 534] on div "GAS SALES" at bounding box center [317, 544] width 207 height 27
click at [345, 517] on button "7 selected" at bounding box center [299, 527] width 172 height 21
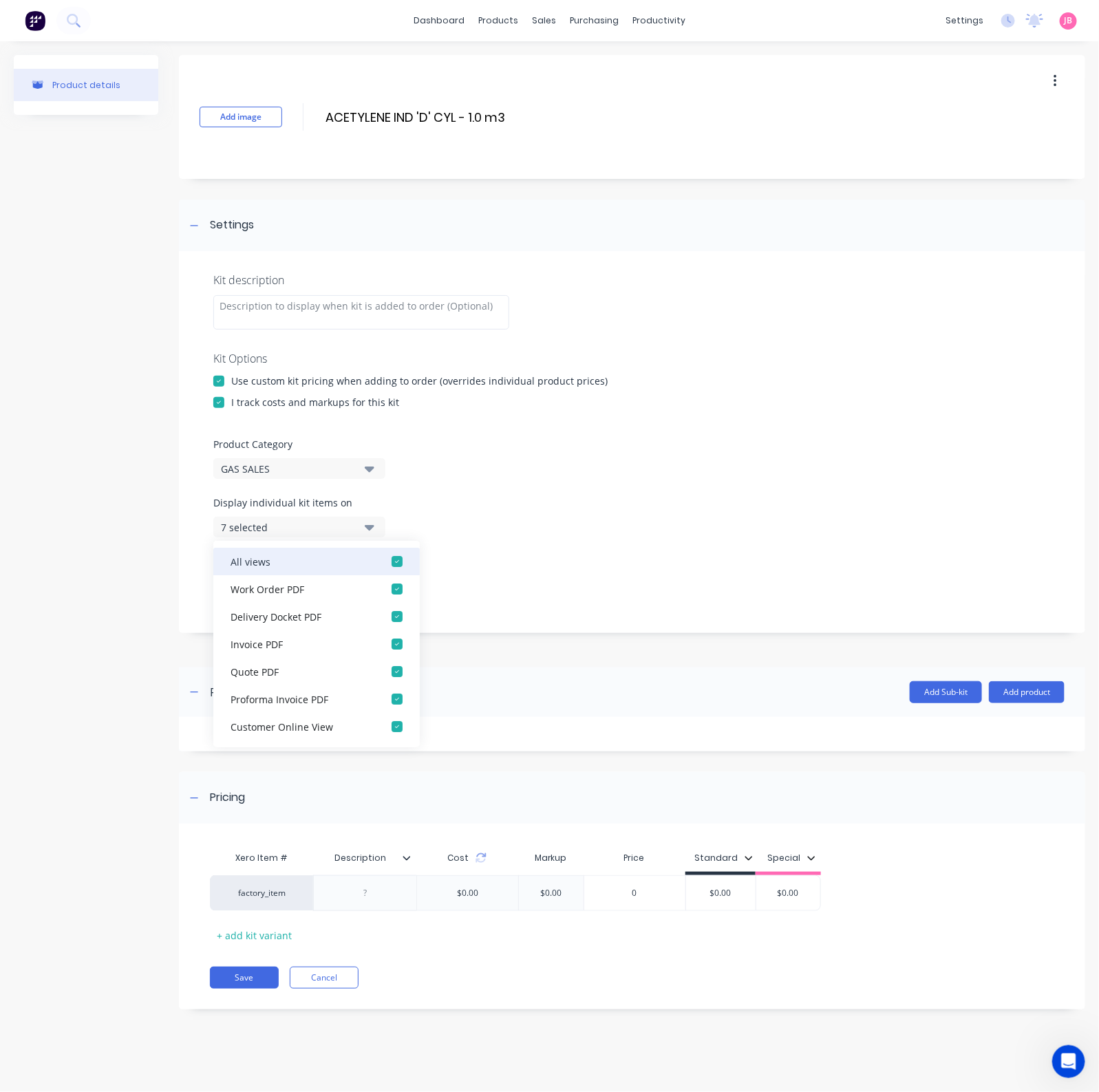
click at [383, 560] on div "button" at bounding box center [397, 561] width 27 height 27
drag, startPoint x: 368, startPoint y: 522, endPoint x: 374, endPoint y: 531, distance: 10.8
click at [368, 521] on icon "button" at bounding box center [369, 527] width 9 height 15
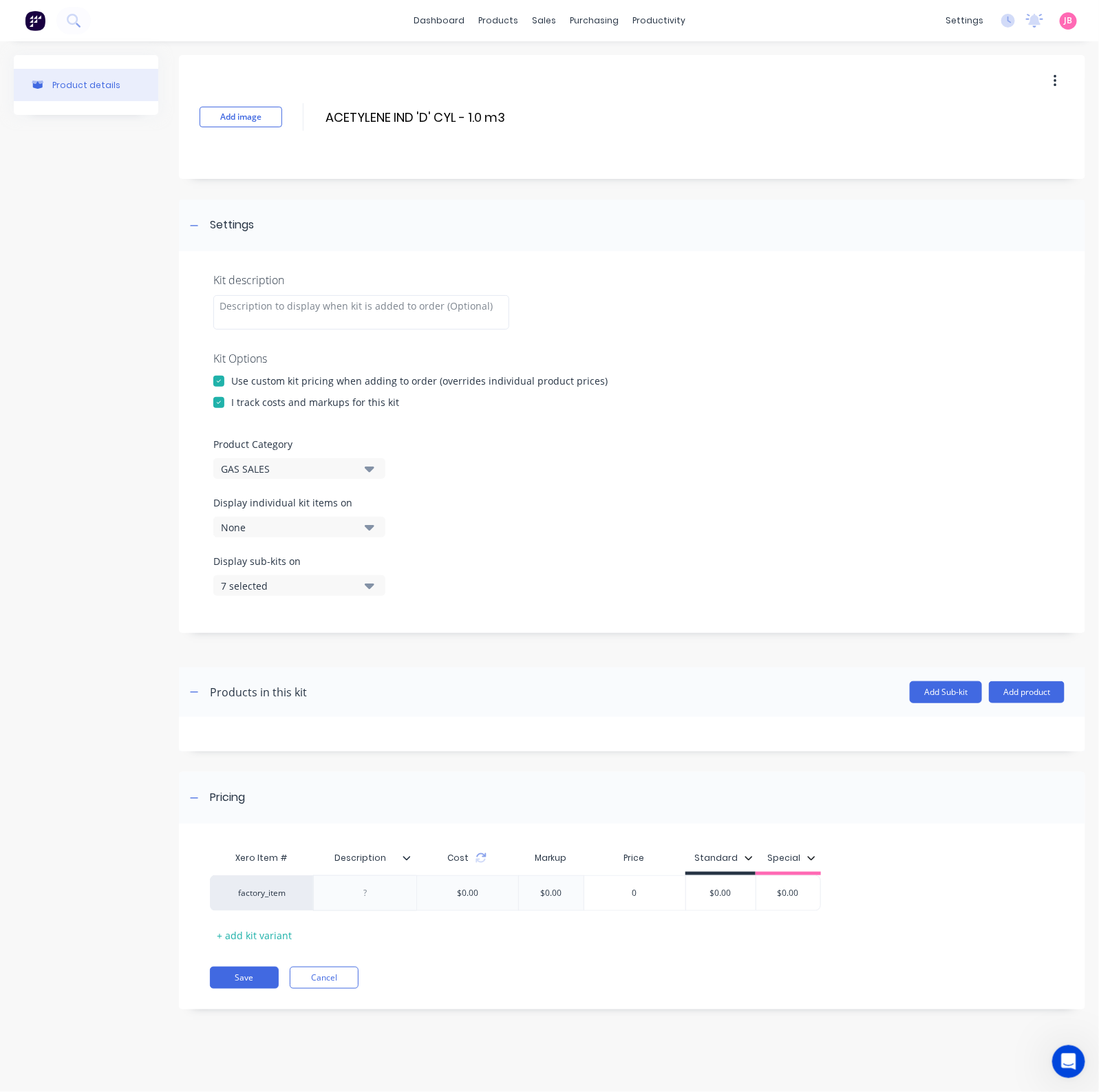
click at [376, 579] on button "7 selected" at bounding box center [299, 585] width 172 height 21
click at [383, 623] on div "button" at bounding box center [397, 619] width 27 height 27
click at [369, 588] on icon "button" at bounding box center [369, 586] width 9 height 5
click at [373, 873] on div at bounding box center [364, 893] width 103 height 36
click at [376, 873] on div at bounding box center [365, 892] width 68 height 18
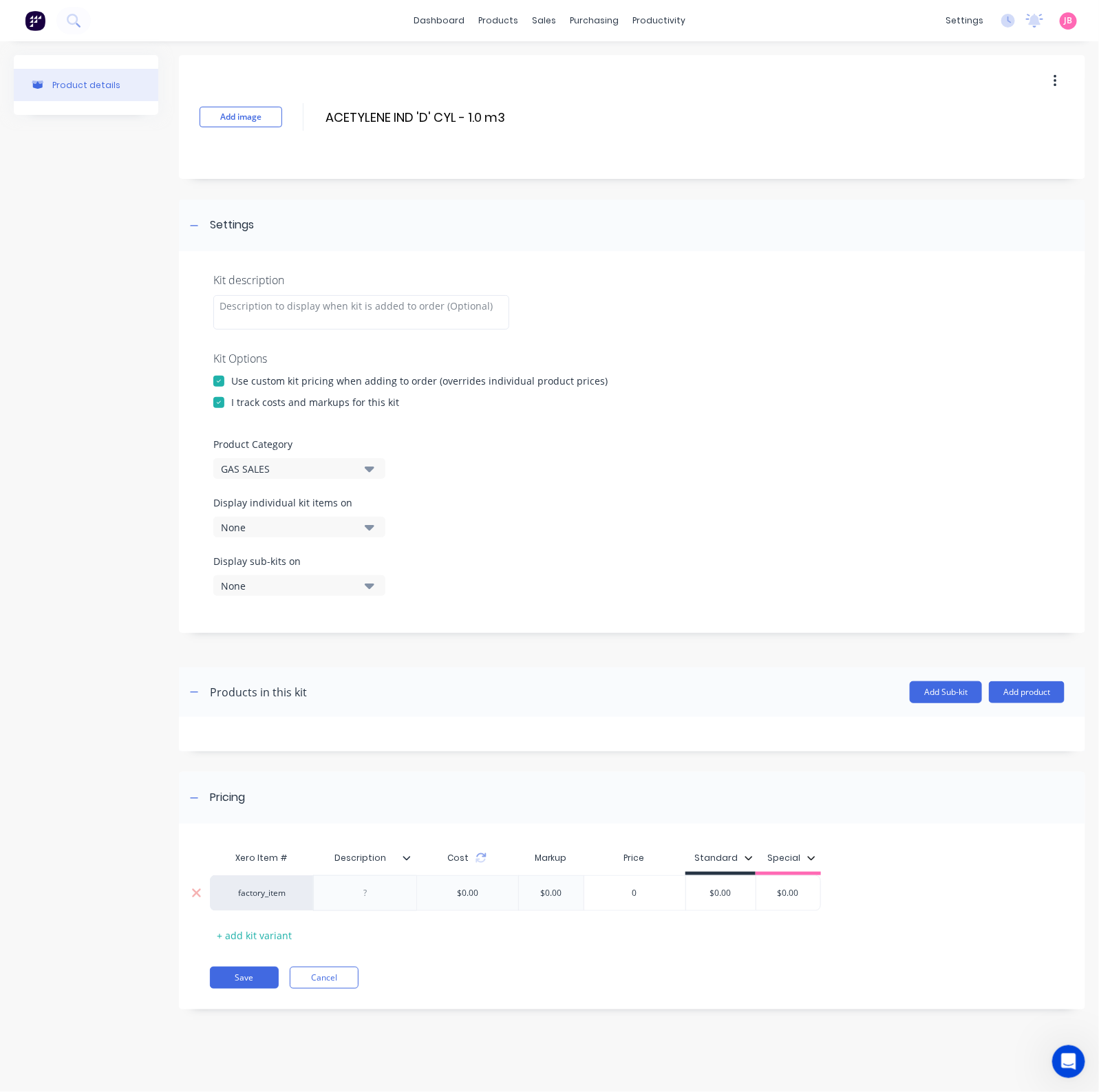
click at [402, 873] on div at bounding box center [364, 893] width 103 height 36
paste div
click at [668, 873] on div "0" at bounding box center [634, 896] width 101 height 34
type input "0"
click at [711, 873] on input "$0.00" at bounding box center [720, 893] width 69 height 12
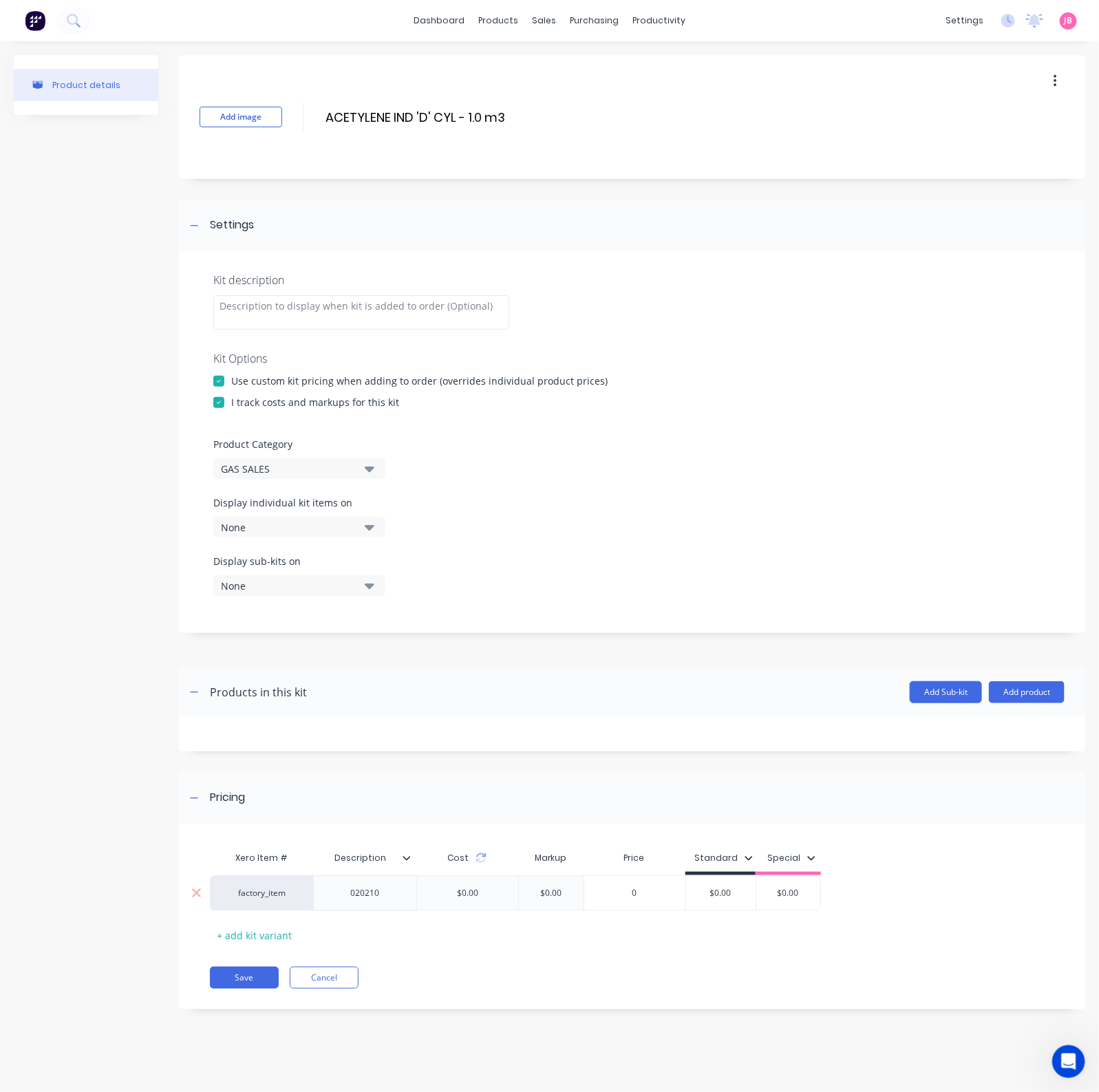
click at [711, 873] on input "$0.00" at bounding box center [720, 893] width 69 height 12
type input "35.00"
type input "$0.00"
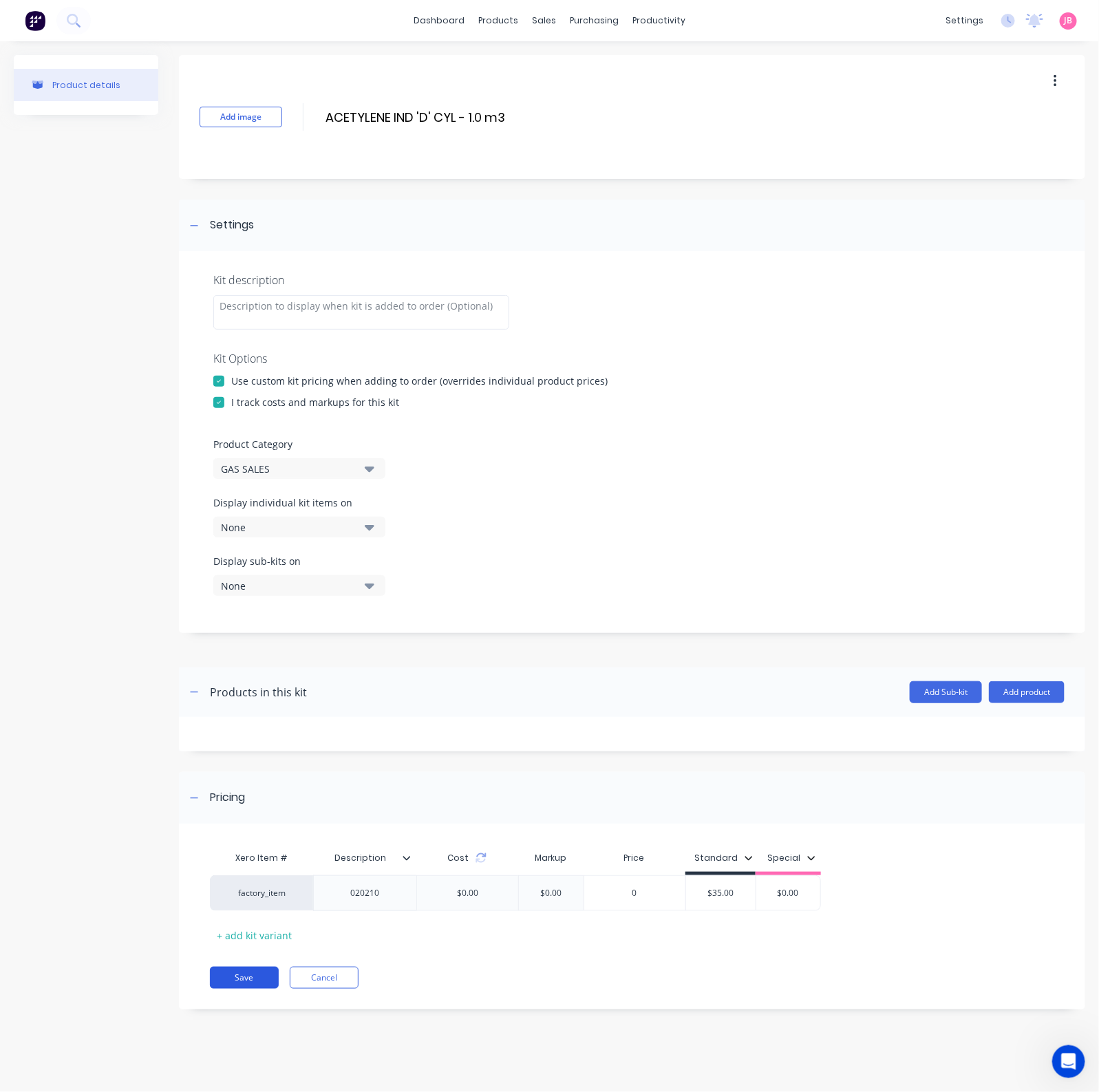
click at [234, 873] on button "Save" at bounding box center [244, 978] width 68 height 22
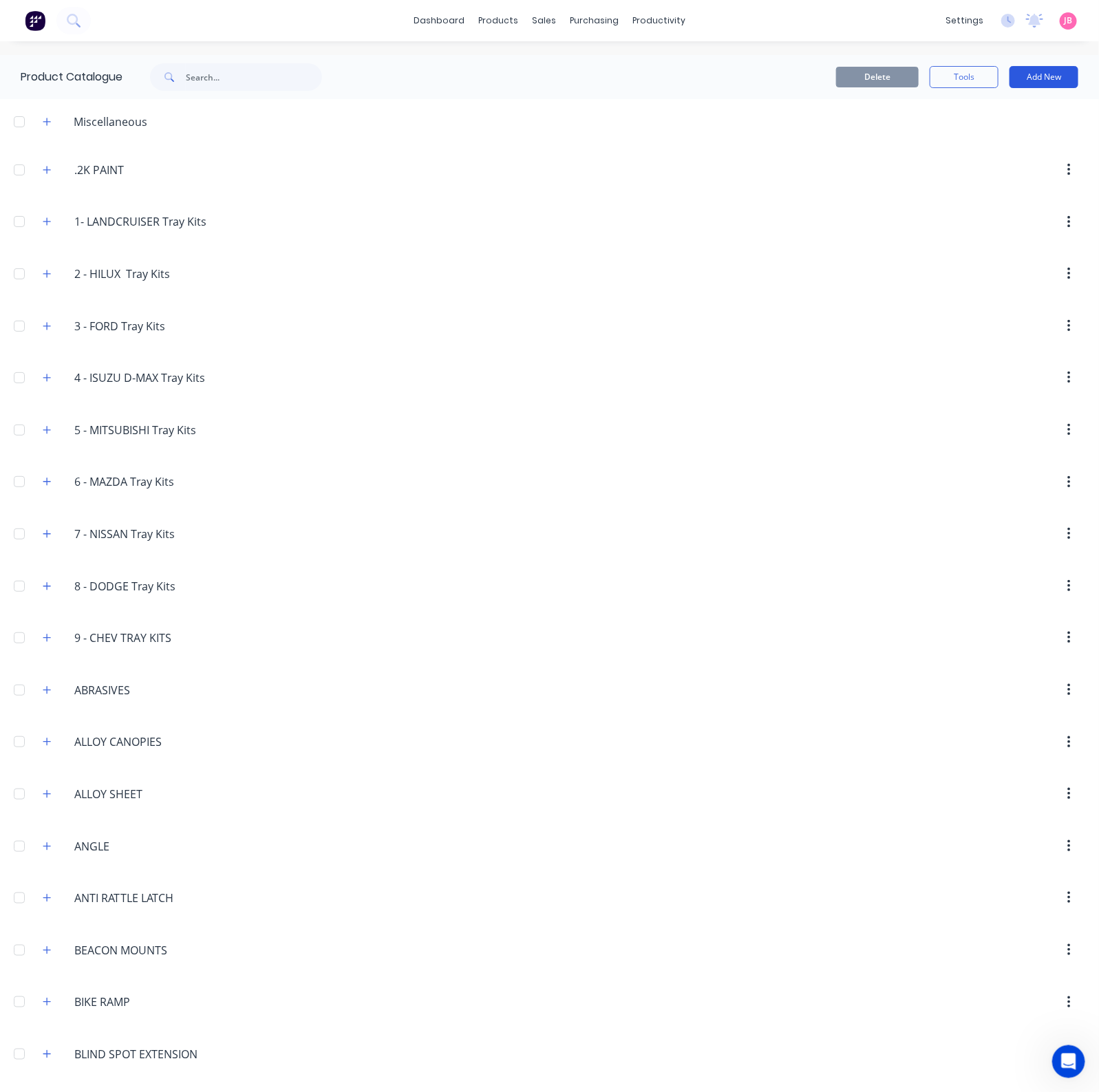
click at [1022, 73] on button "Add New" at bounding box center [1043, 77] width 68 height 22
click at [997, 164] on div "Product Kit" at bounding box center [1013, 167] width 106 height 20
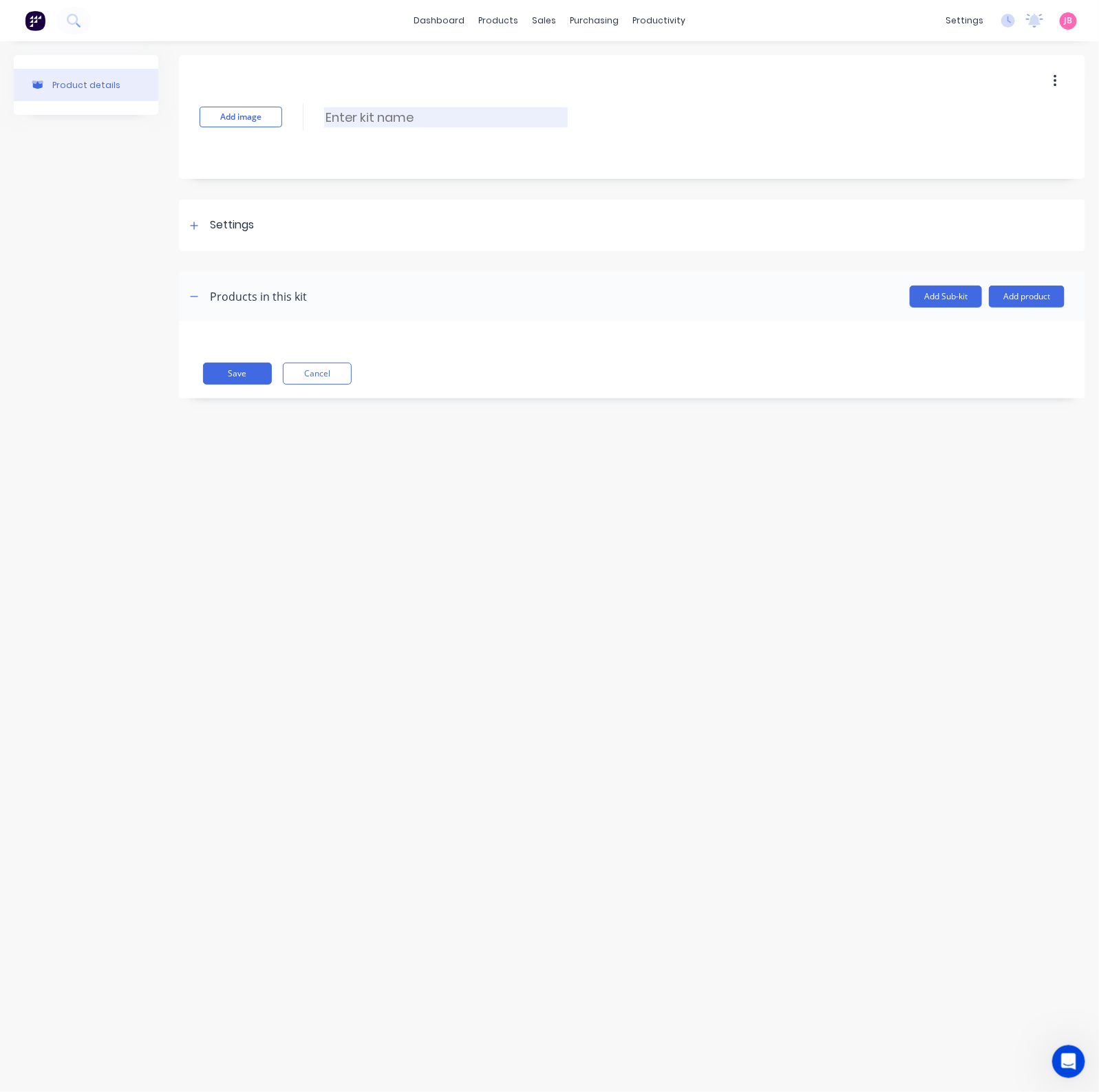
click at [420, 112] on input at bounding box center [445, 117] width 244 height 20
paste input "NITROGEN DRY 'G' CYL - 6.8 m3"
type input "NITROGEN DRY 'G' CYL - 6.8 m3"
click at [227, 224] on div "Settings" at bounding box center [232, 226] width 44 height 17
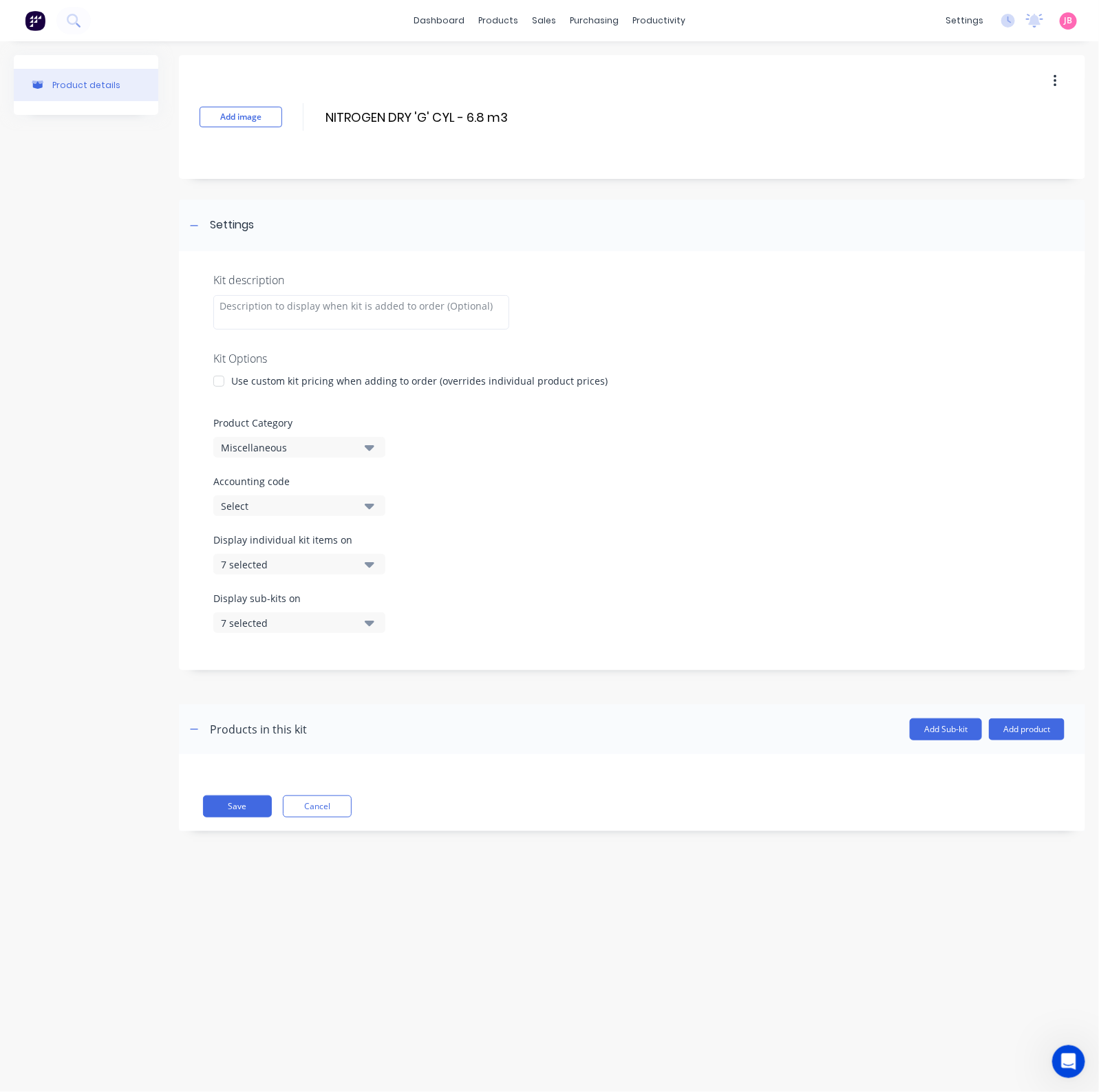
click at [224, 388] on div at bounding box center [219, 381] width 27 height 27
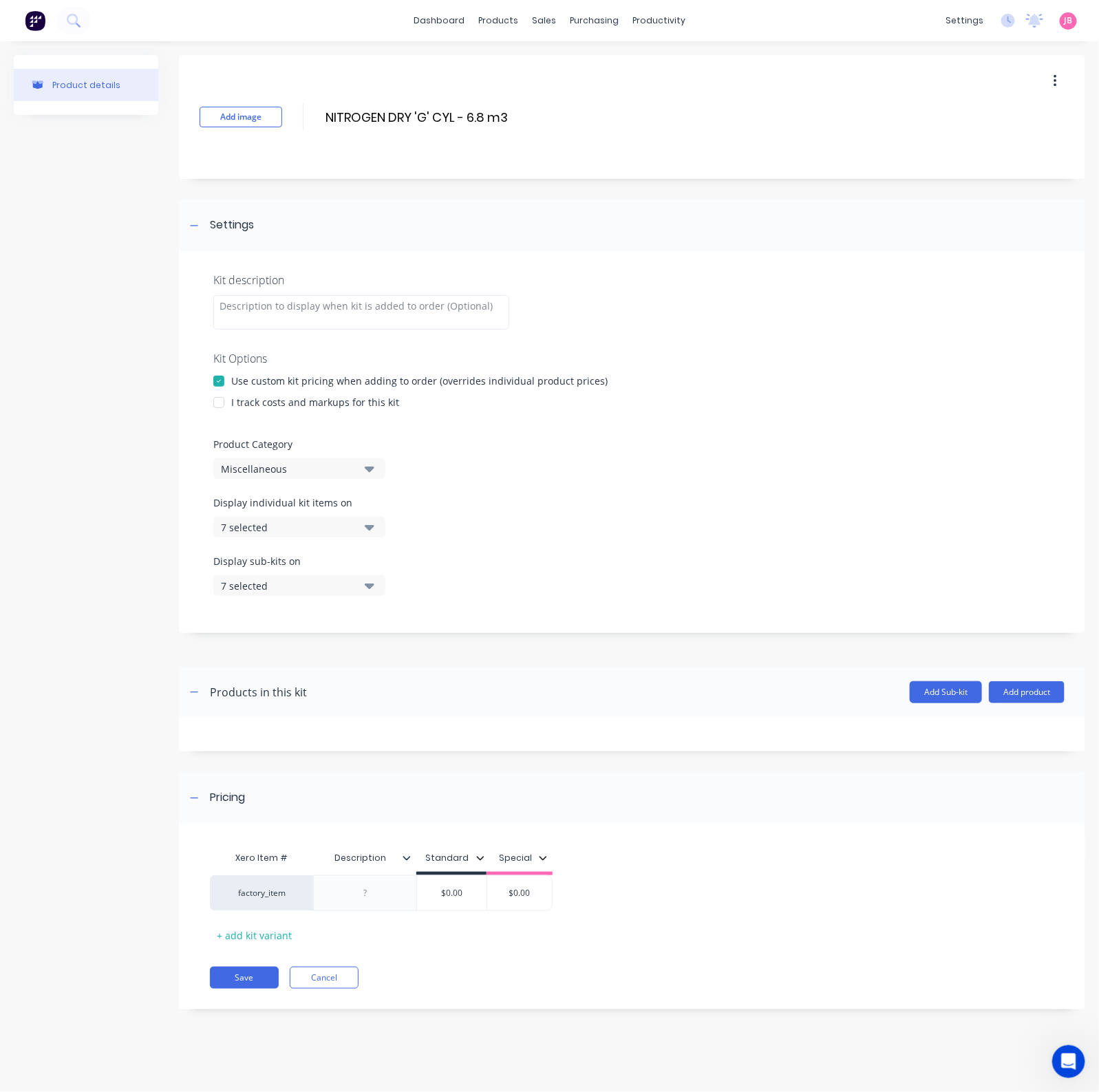
click at [224, 408] on div at bounding box center [219, 402] width 27 height 27
drag, startPoint x: 257, startPoint y: 459, endPoint x: 265, endPoint y: 475, distance: 17.9
click at [256, 459] on button "Miscellaneous" at bounding box center [299, 468] width 172 height 21
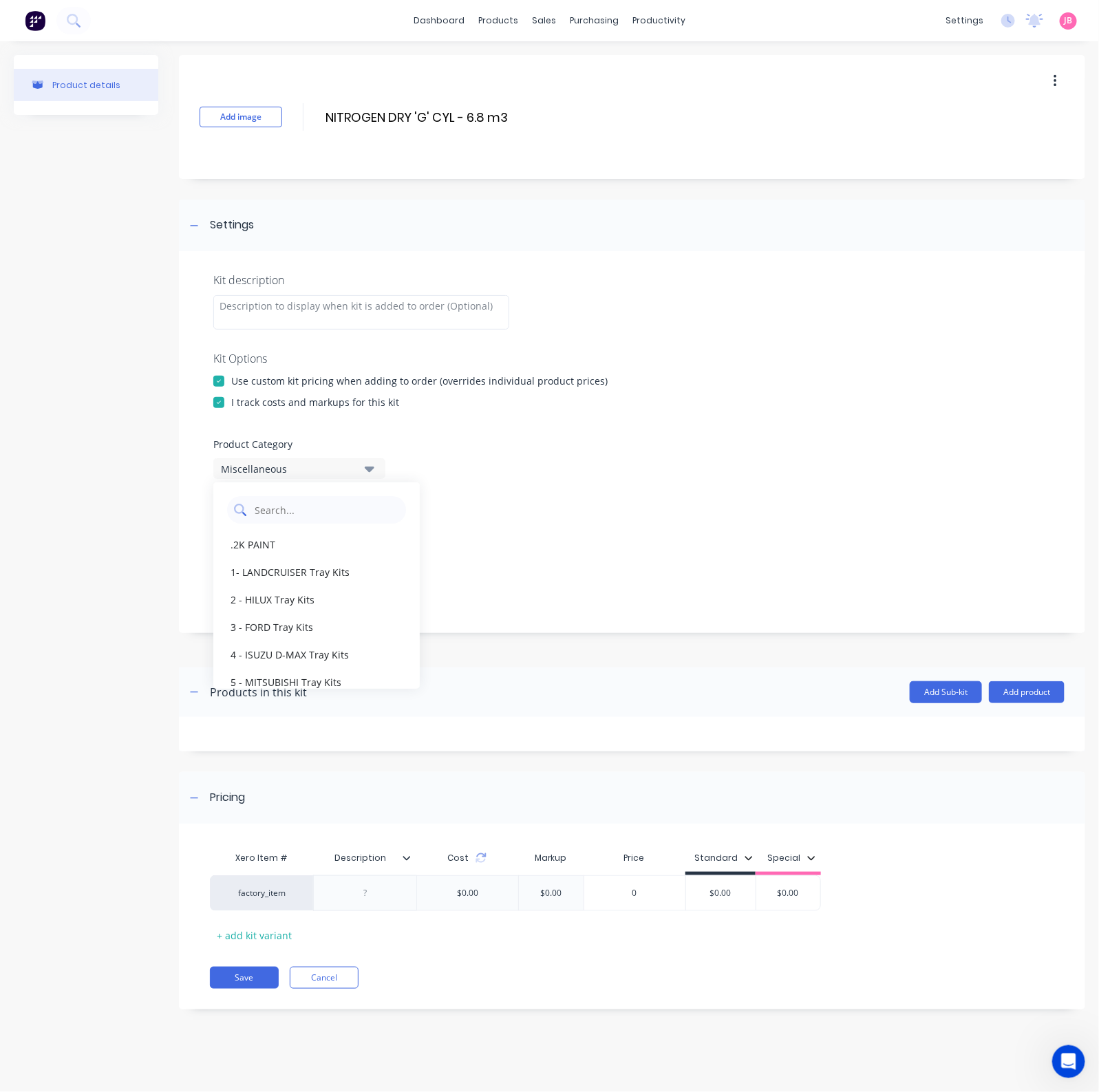
click at [305, 510] on Category "text" at bounding box center [326, 509] width 146 height 27
type Category "GAS"
drag, startPoint x: 292, startPoint y: 541, endPoint x: 323, endPoint y: 574, distance: 45.3
click at [291, 542] on div "GAS SALES" at bounding box center [317, 544] width 207 height 27
click at [361, 534] on button "7 selected" at bounding box center [299, 527] width 172 height 21
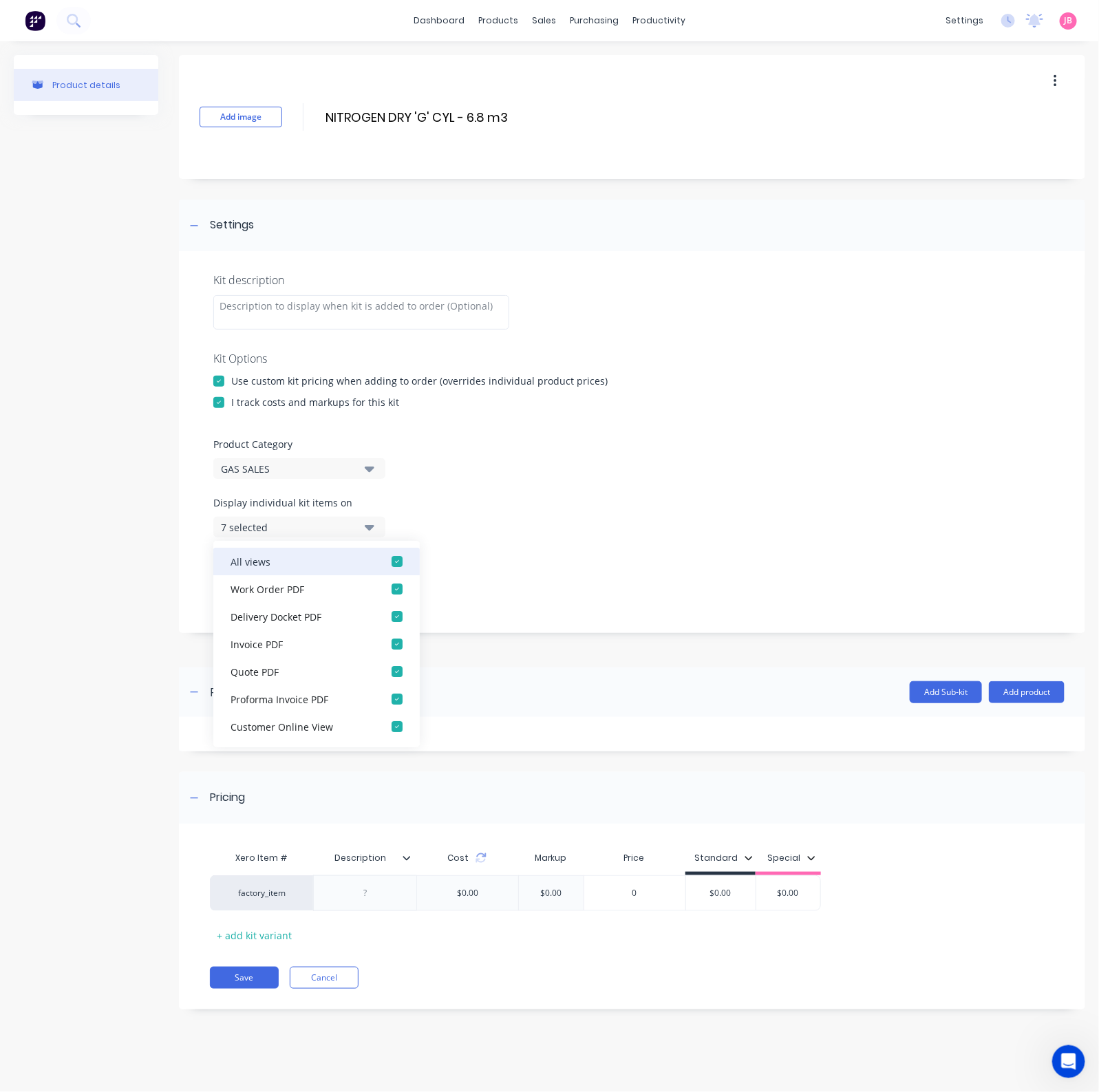
click at [383, 555] on div "button" at bounding box center [397, 561] width 27 height 27
click at [352, 524] on div "None" at bounding box center [287, 527] width 133 height 15
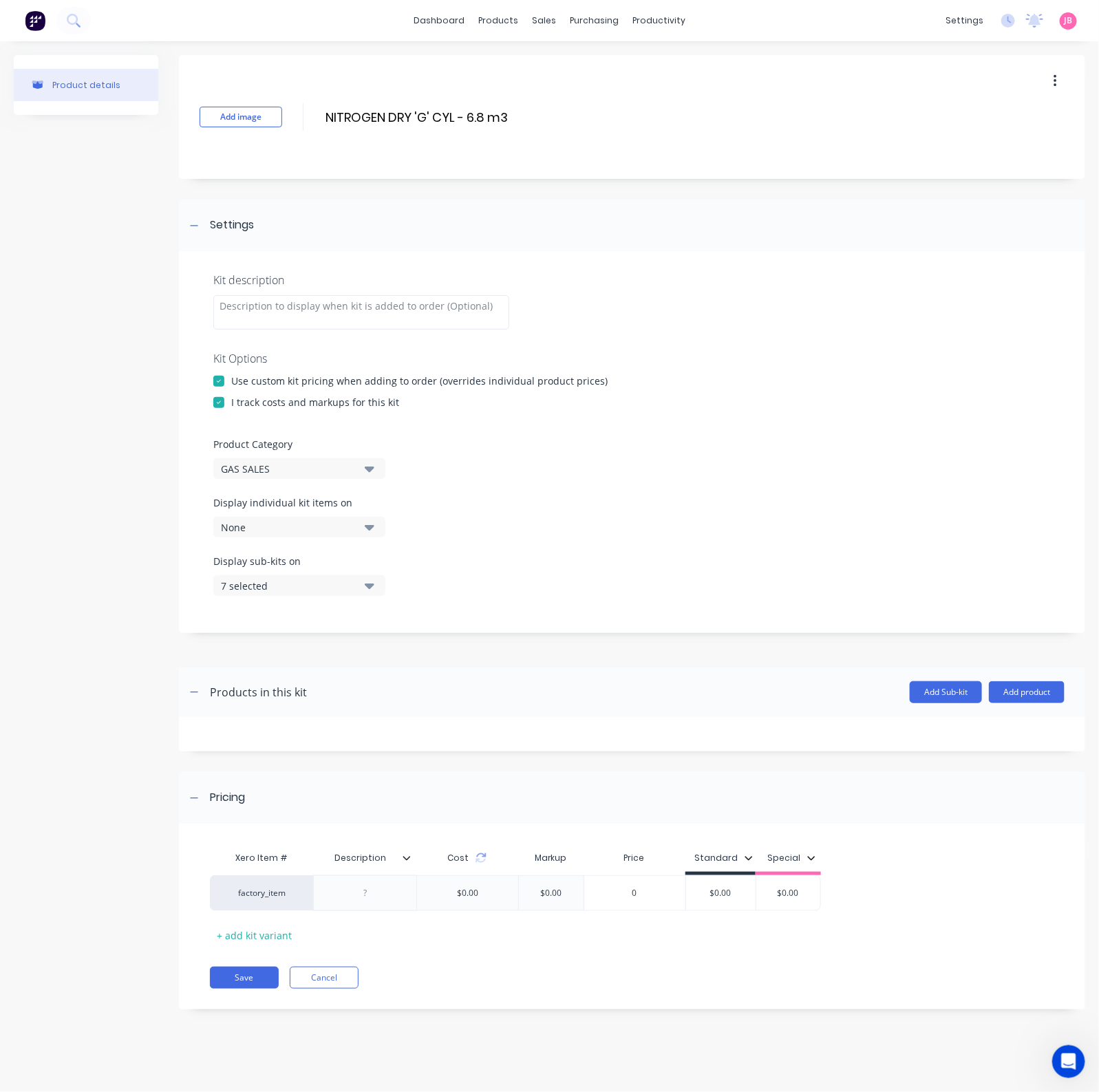
click at [365, 583] on icon "button" at bounding box center [369, 585] width 9 height 15
click at [383, 623] on div "button" at bounding box center [397, 619] width 27 height 27
click at [361, 584] on button "None" at bounding box center [299, 585] width 172 height 21
click at [388, 873] on div at bounding box center [364, 893] width 103 height 36
click at [384, 873] on div at bounding box center [364, 893] width 103 height 36
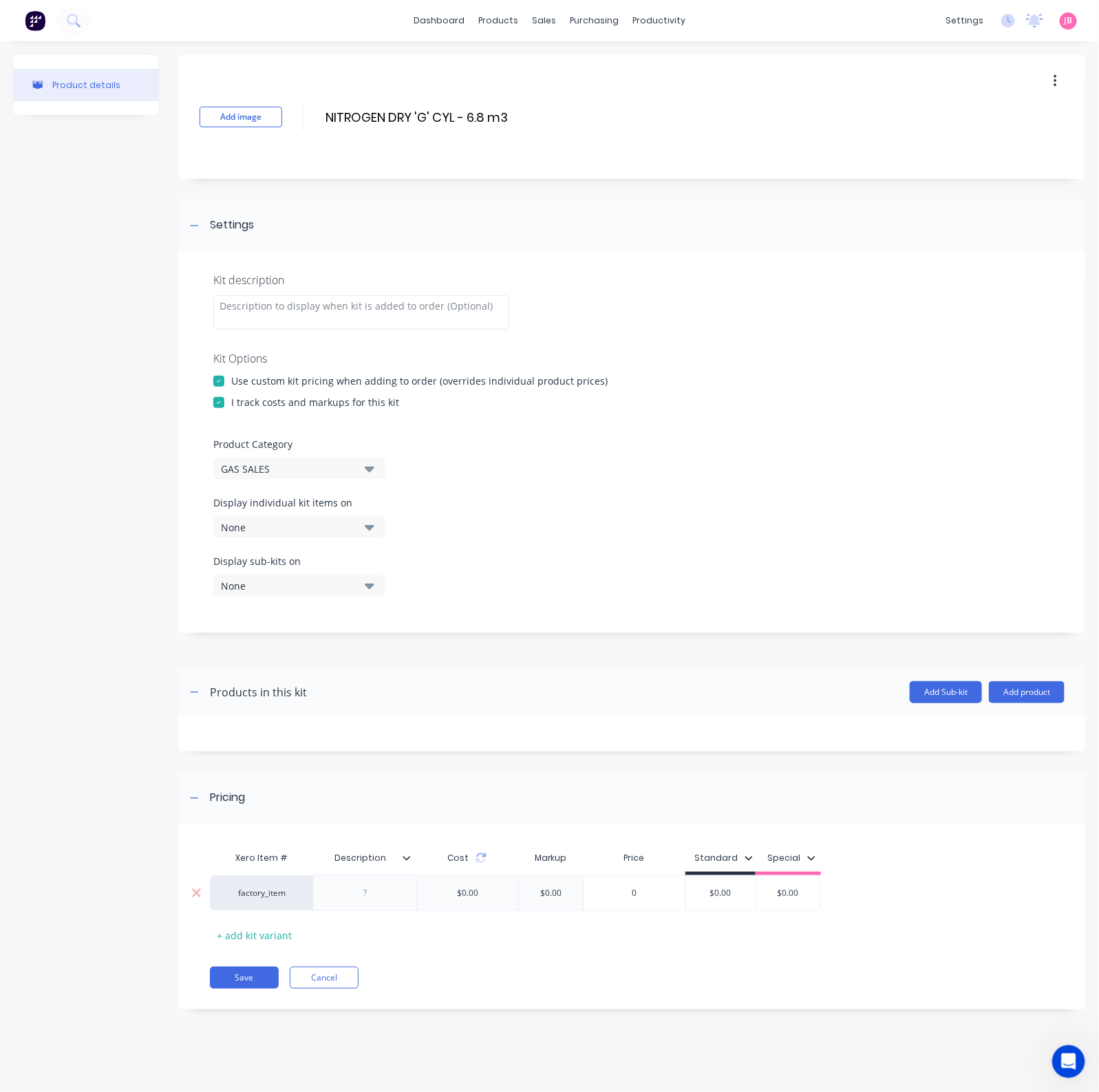
click at [381, 873] on div at bounding box center [364, 893] width 103 height 36
click at [383, 873] on div at bounding box center [365, 892] width 68 height 18
paste div
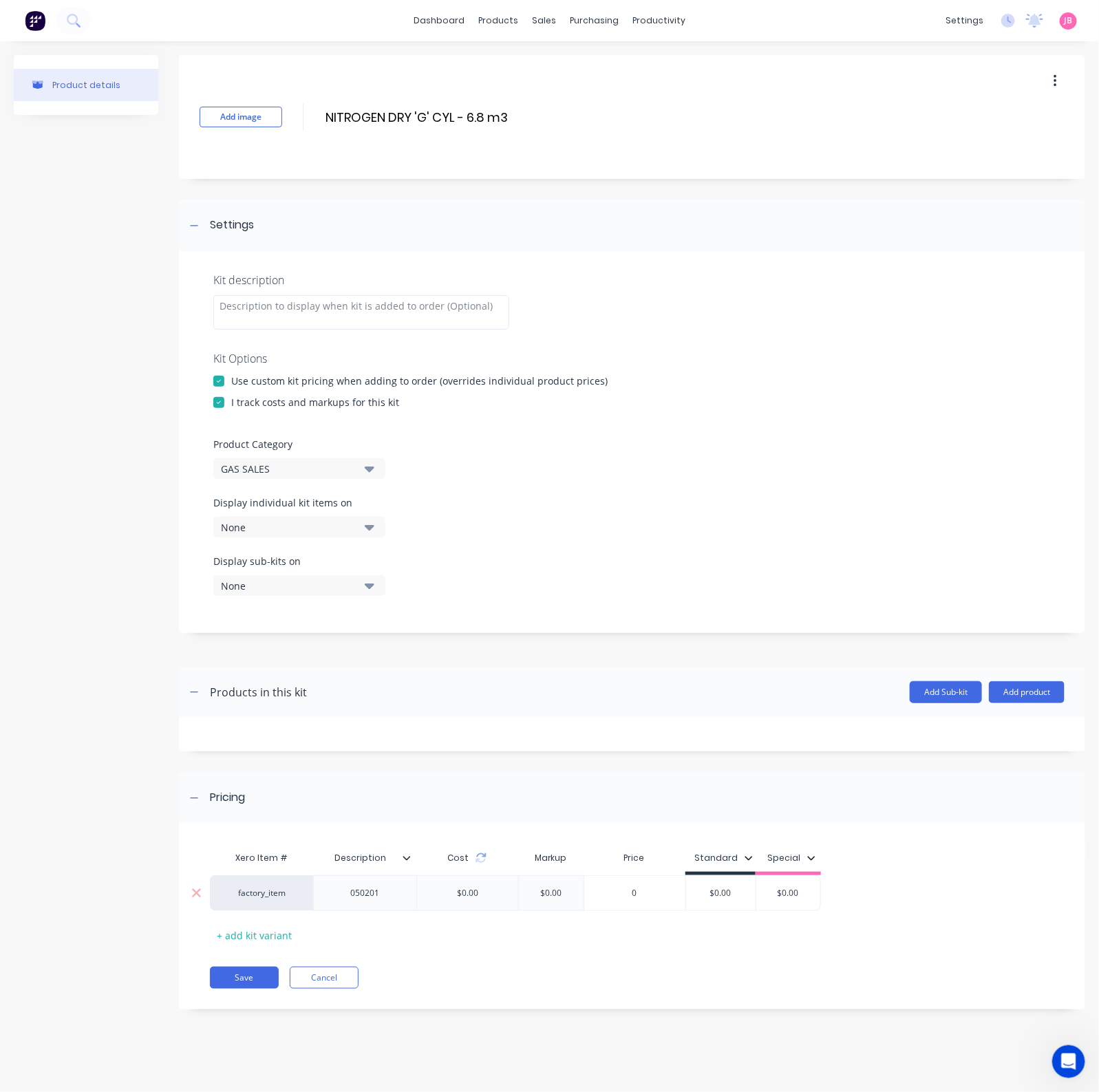
click at [722, 873] on div "$0.00 $0.00" at bounding box center [720, 893] width 69 height 34
click at [721, 873] on input "$0.00" at bounding box center [720, 893] width 69 height 12
type input "$33.00"
type input "$0.00"
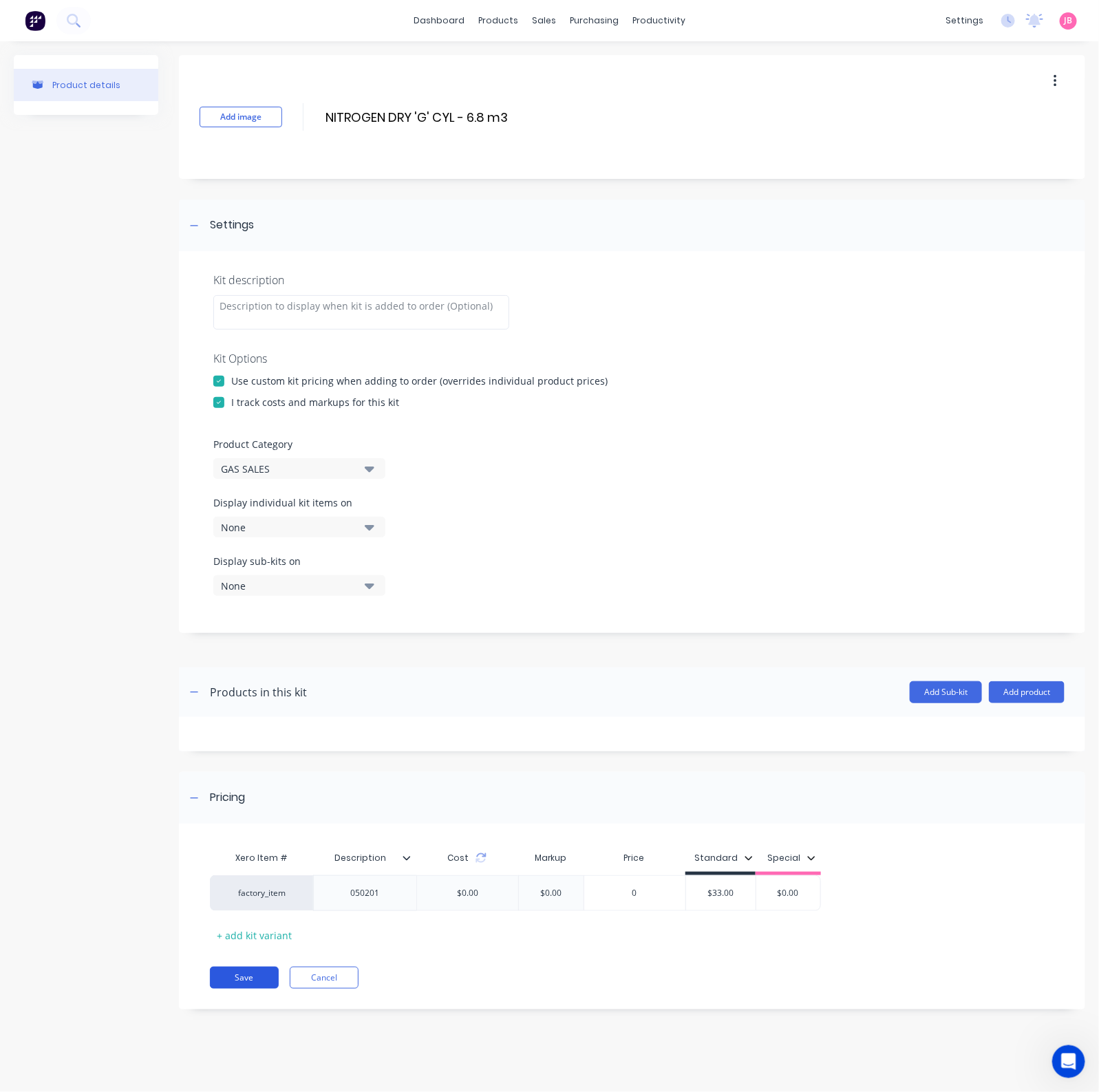
click at [239, 873] on button "Save" at bounding box center [244, 978] width 68 height 22
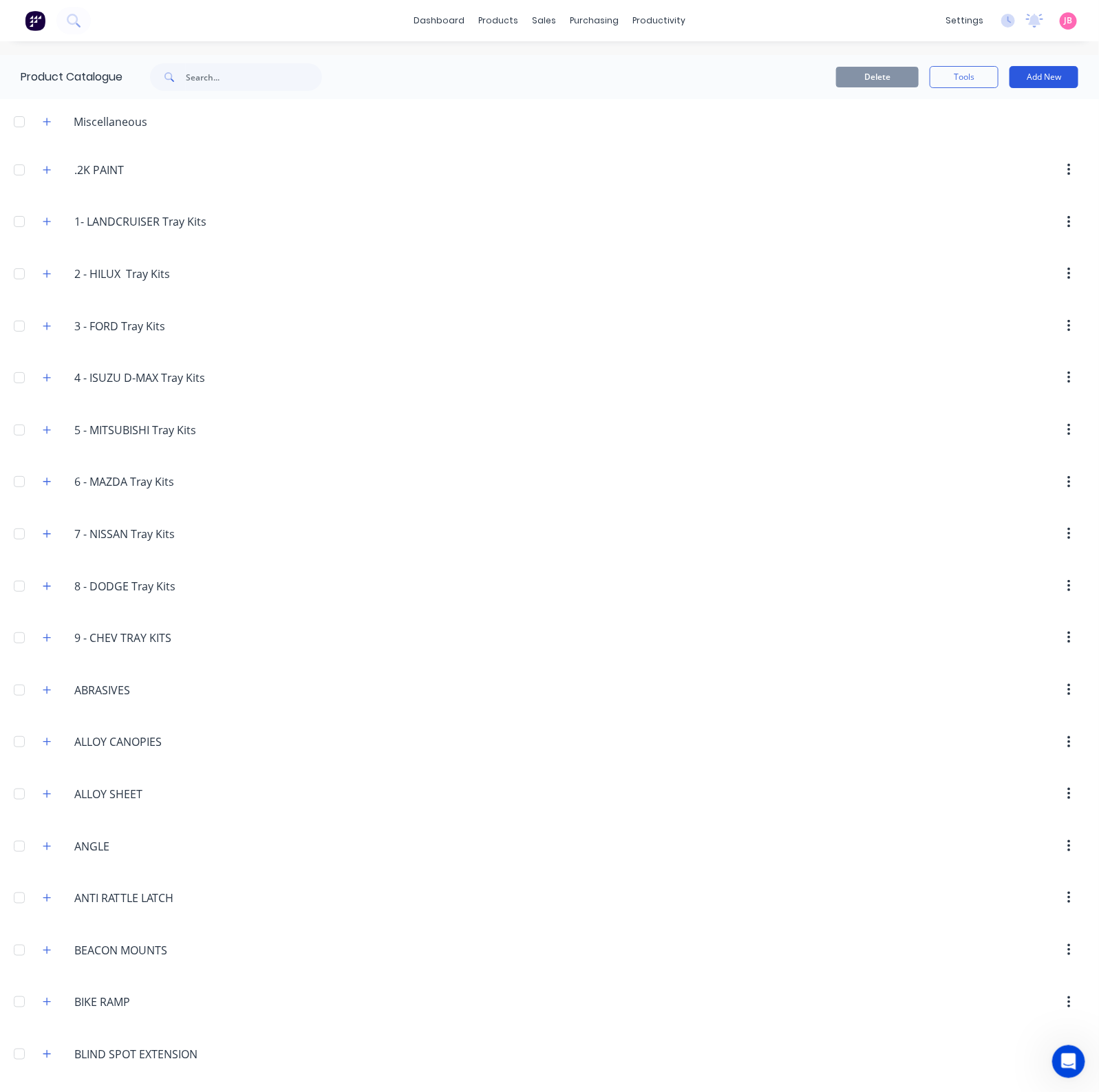
click at [1035, 81] on button "Add New" at bounding box center [1043, 77] width 68 height 22
click at [975, 163] on div "Product Kit" at bounding box center [1013, 167] width 106 height 20
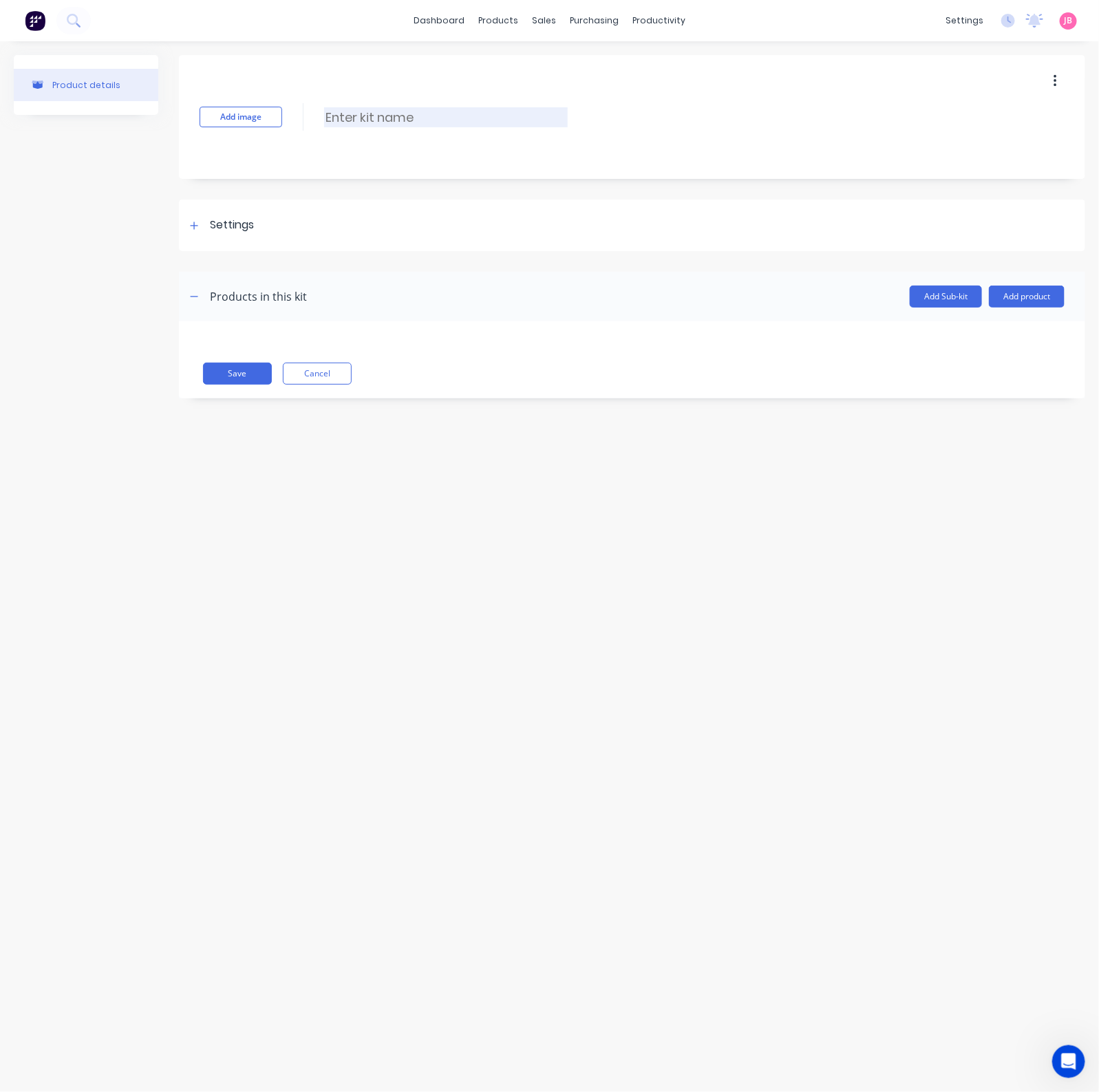
click at [381, 120] on input at bounding box center [445, 117] width 244 height 20
click at [344, 118] on input at bounding box center [445, 117] width 244 height 20
paste input "NITROGEN DRY 'E' CYL - 3.4 m3"
type input "NITROGEN DRY 'E' CYL - 3.4 m3"
click at [300, 218] on div "Settings" at bounding box center [632, 225] width 906 height 51
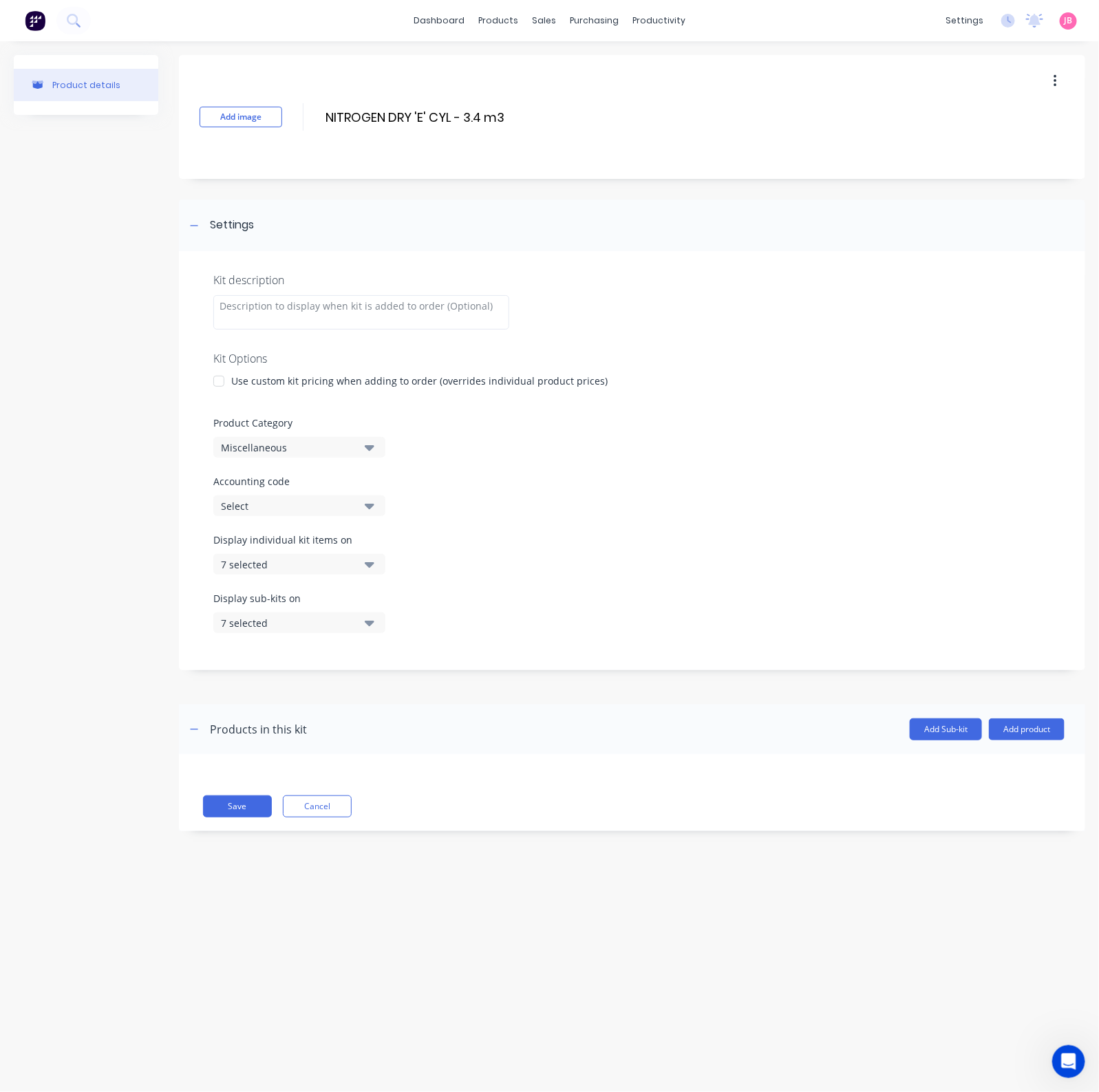
click at [250, 381] on div "Use custom kit pricing when adding to order (overrides individual product price…" at bounding box center [419, 380] width 376 height 15
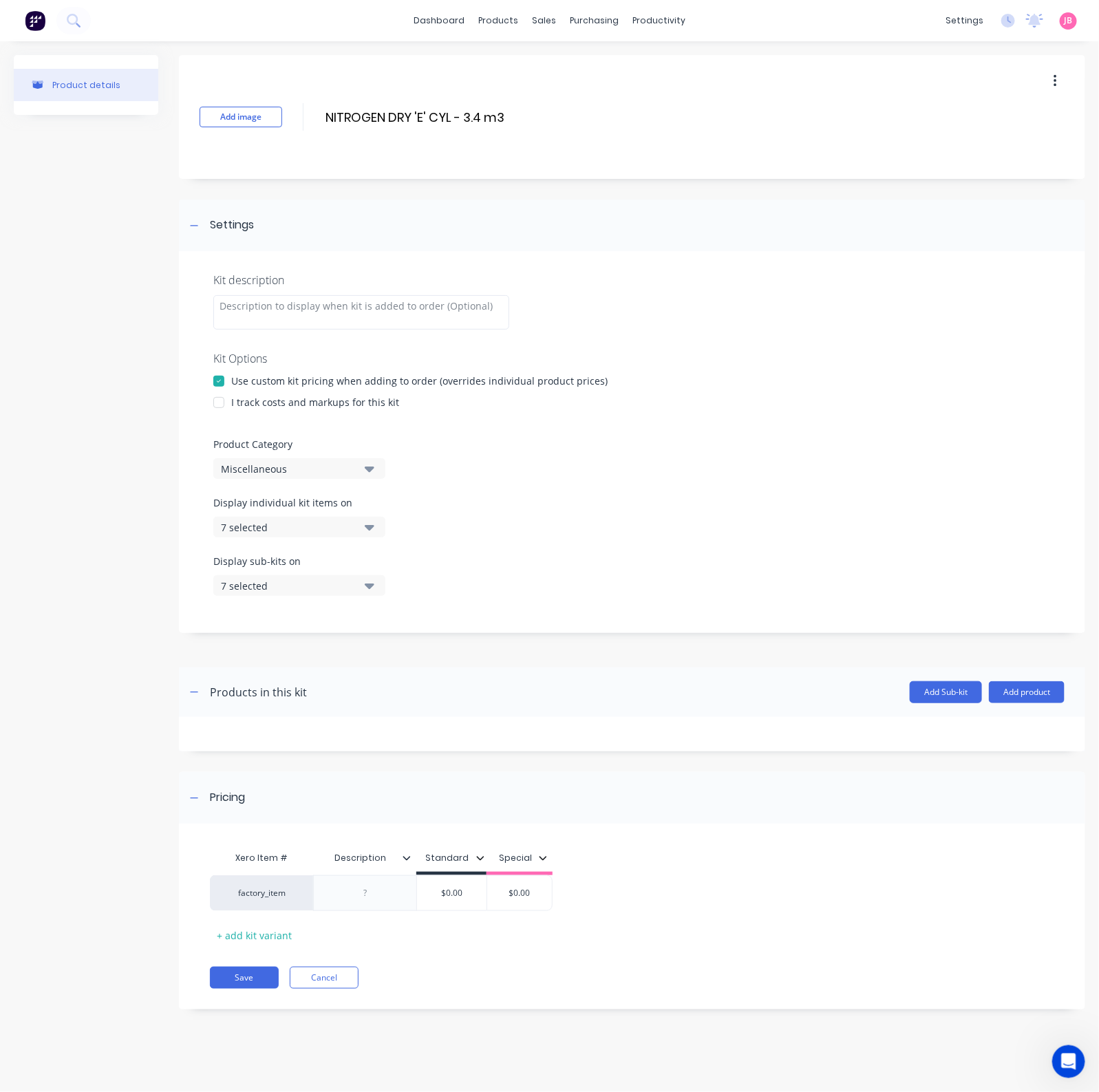
click at [253, 408] on div "I track costs and markups for this kit" at bounding box center [314, 402] width 167 height 15
click at [256, 396] on div "I track costs and markups for this kit" at bounding box center [314, 402] width 167 height 15
click at [214, 397] on div at bounding box center [219, 402] width 27 height 27
click at [387, 473] on div "Product Category Miscellaneous" at bounding box center [632, 457] width 837 height 42
click at [358, 473] on button "Miscellaneous" at bounding box center [299, 468] width 172 height 21
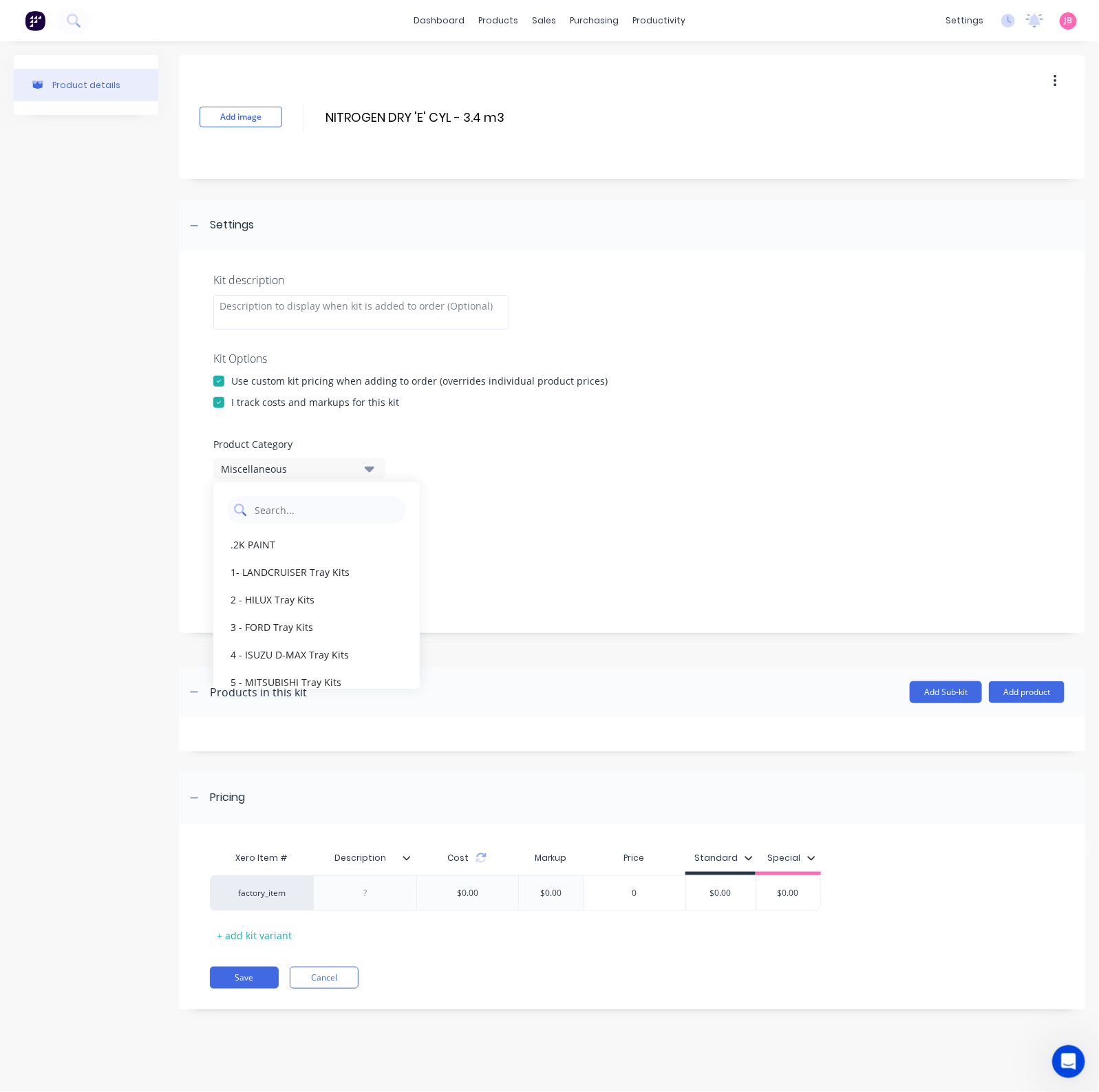
click at [343, 503] on Category "text" at bounding box center [326, 509] width 146 height 27
type Category "GAS"
click at [315, 542] on div "GAS SALES" at bounding box center [317, 544] width 207 height 27
click at [361, 532] on button "7 selected" at bounding box center [299, 527] width 172 height 21
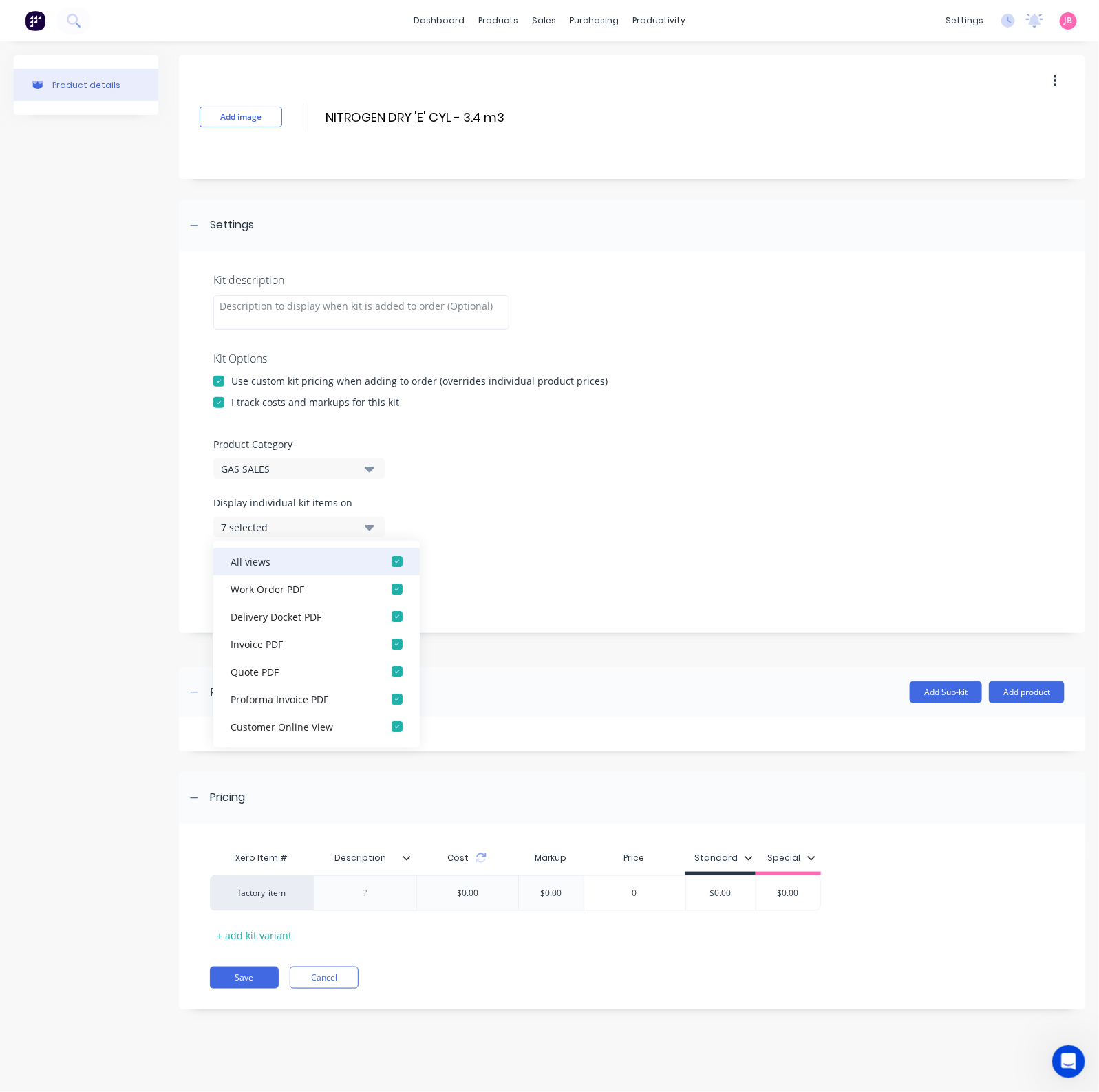
click at [383, 566] on div "button" at bounding box center [397, 561] width 27 height 27
click at [333, 531] on div "None" at bounding box center [287, 527] width 133 height 15
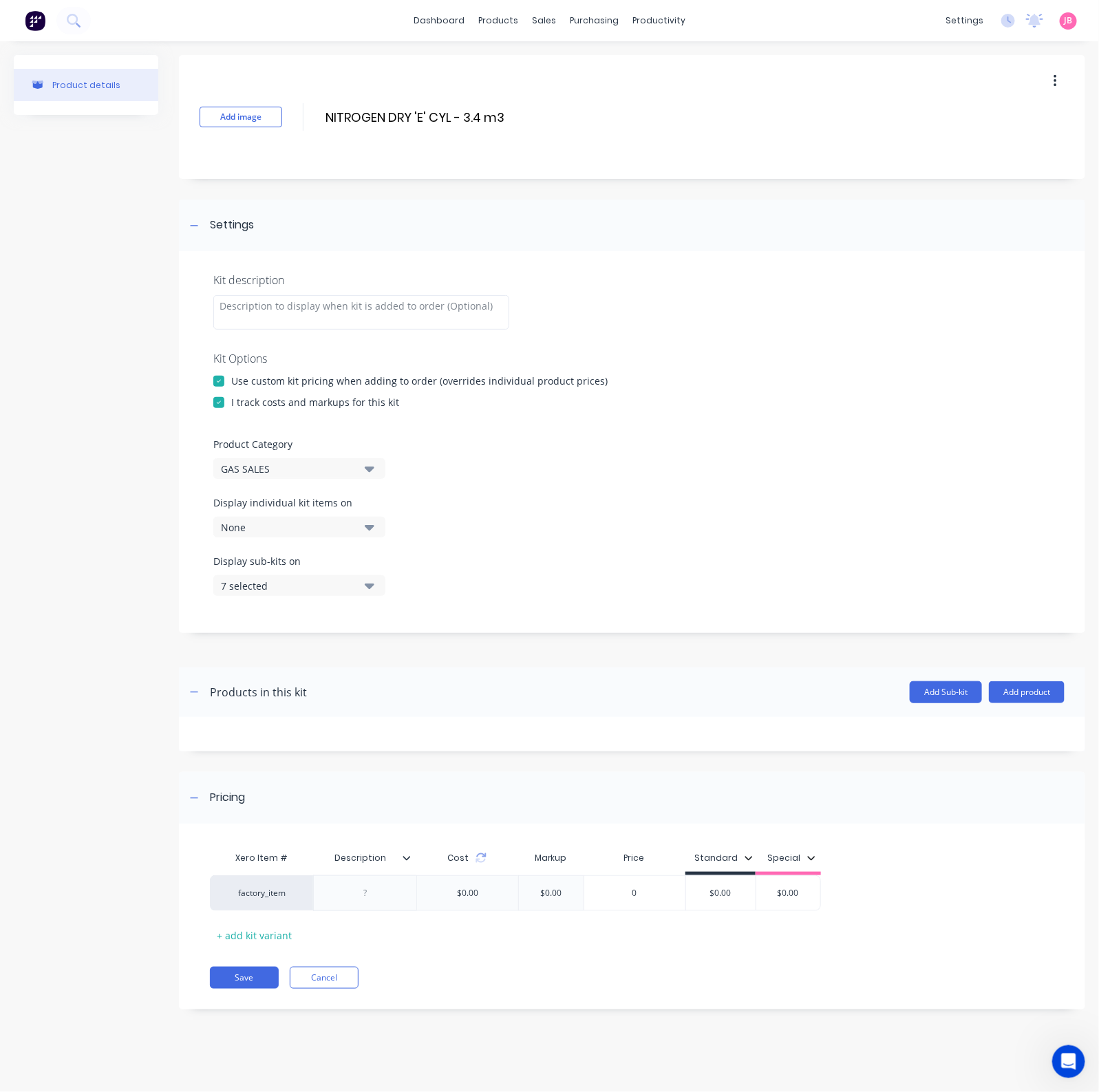
click at [361, 587] on button "7 selected" at bounding box center [299, 585] width 172 height 21
drag, startPoint x: 373, startPoint y: 618, endPoint x: 358, endPoint y: 579, distance: 41.8
click at [383, 618] on div "button" at bounding box center [397, 619] width 27 height 27
click at [358, 579] on button "None" at bounding box center [299, 585] width 172 height 21
click at [371, 873] on div at bounding box center [364, 893] width 103 height 36
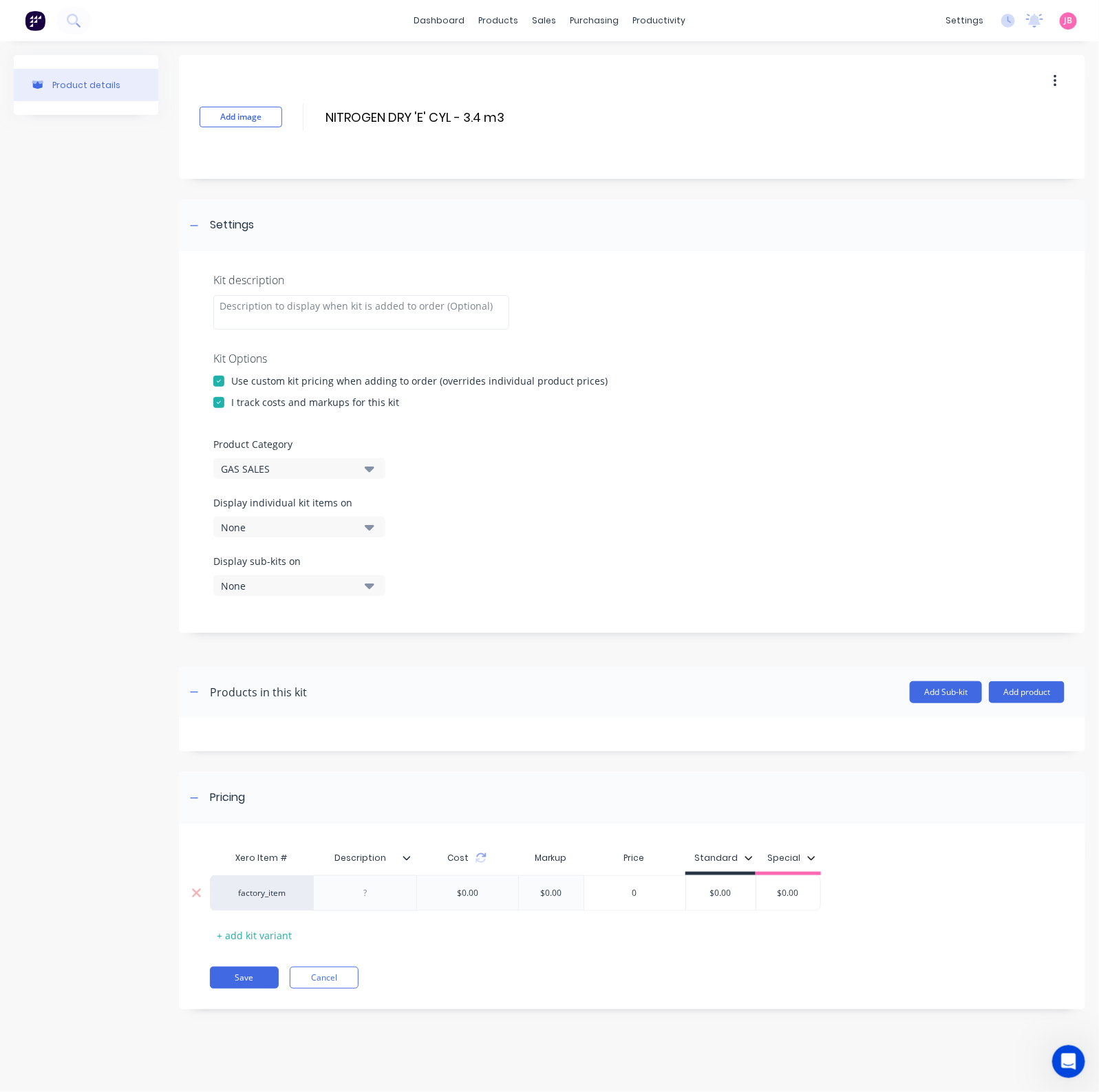
click at [369, 873] on div at bounding box center [365, 892] width 68 height 18
paste div
click at [715, 873] on div "$0.00" at bounding box center [720, 896] width 69 height 34
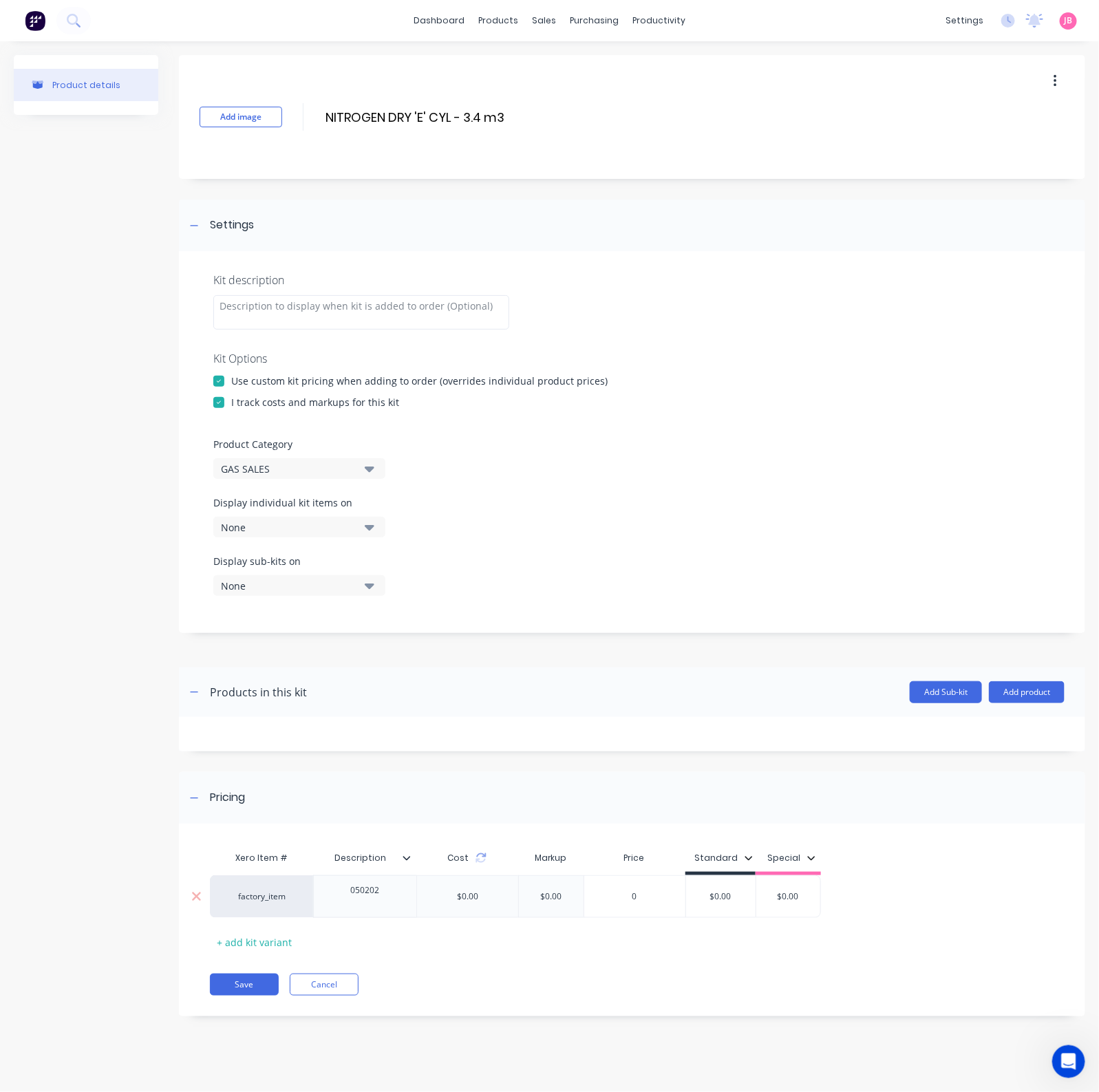
type input "$0.00"
click at [715, 873] on div "$0.00" at bounding box center [720, 896] width 69 height 34
click at [715, 873] on div "$0.00" at bounding box center [720, 893] width 69 height 34
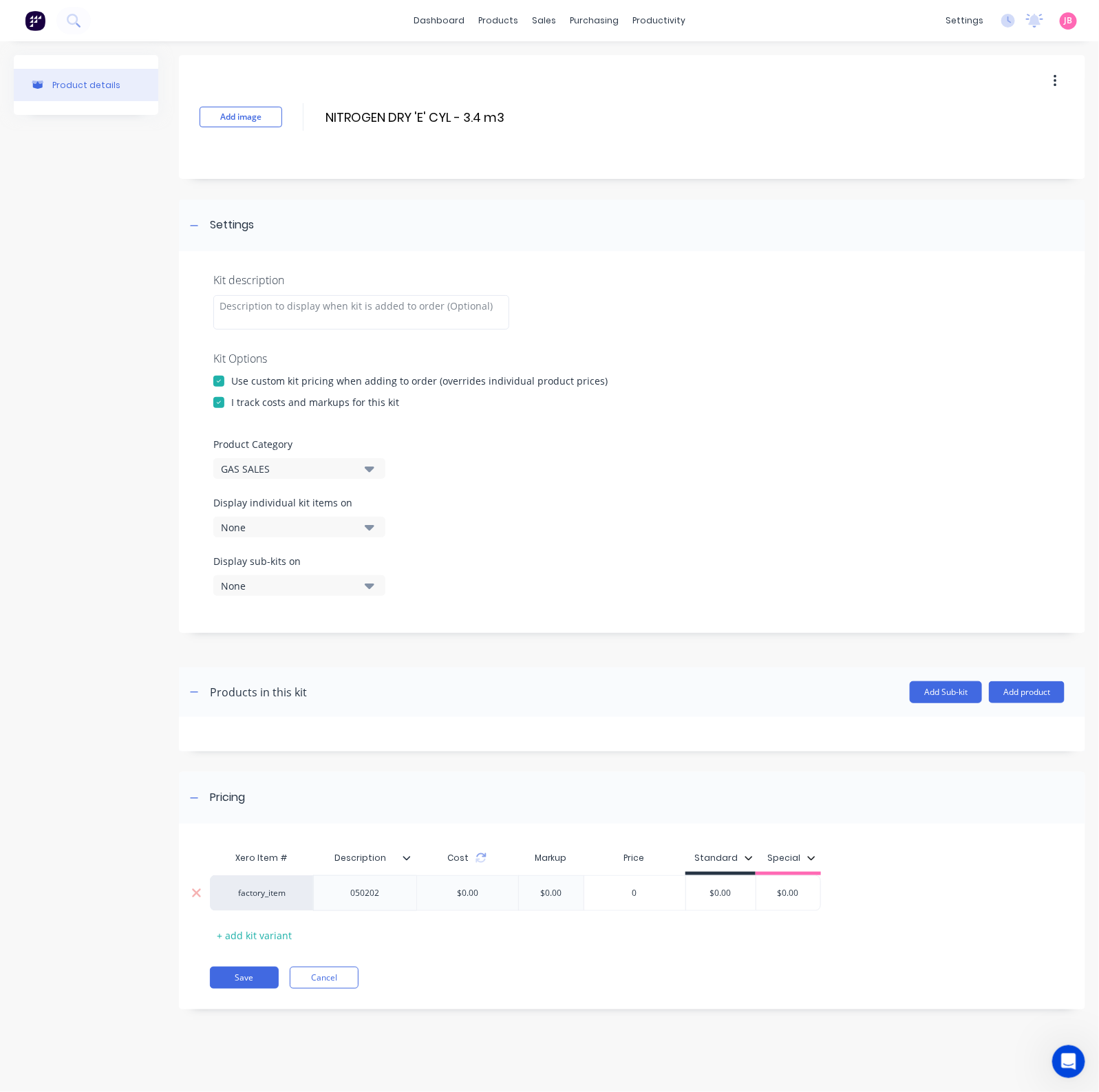
click at [620, 873] on div "0" at bounding box center [634, 893] width 101 height 34
type input "0"
drag, startPoint x: 732, startPoint y: 889, endPoint x: 679, endPoint y: 892, distance: 53.1
click at [679, 873] on div "factory_item 050202 $0.00 $0.00 0 0 $0.00 $0.00 $0.00" at bounding box center [515, 893] width 611 height 36
type input "26.00"
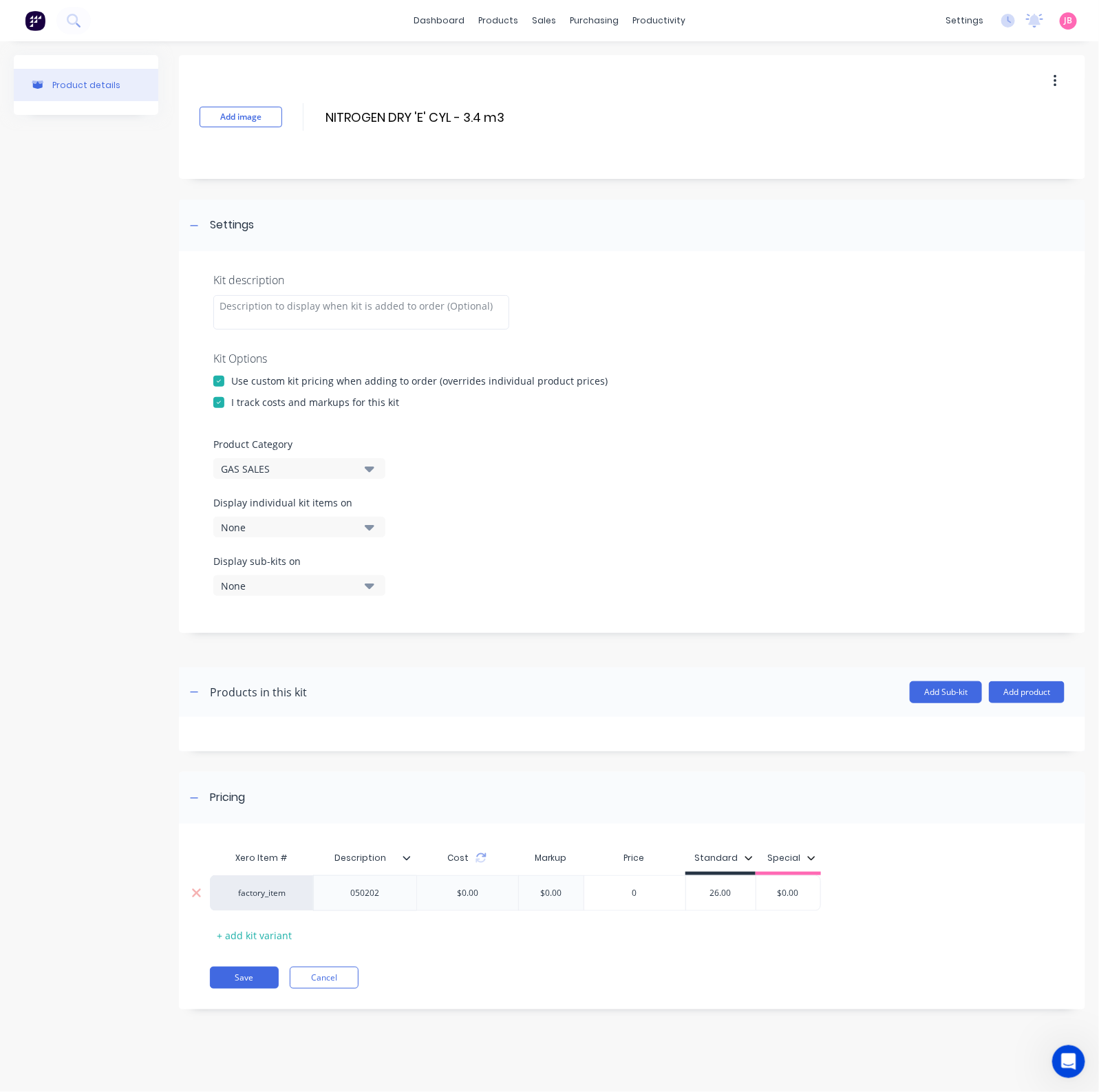
type input "$0.00"
click at [240, 873] on button "Save" at bounding box center [244, 978] width 68 height 22
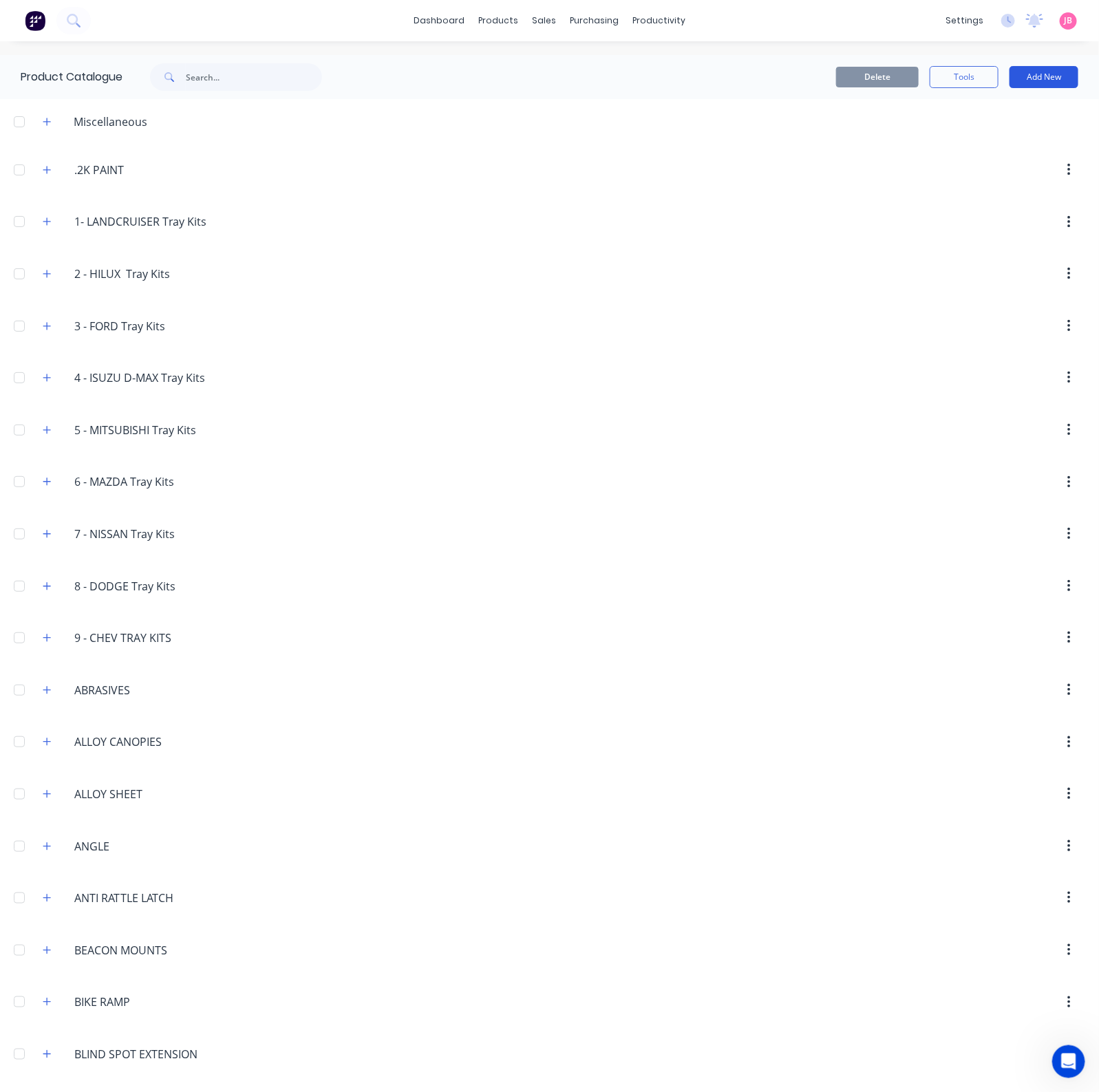
click at [1060, 68] on button "Add New" at bounding box center [1043, 77] width 68 height 22
click at [984, 167] on div "Product Kit" at bounding box center [1013, 167] width 106 height 20
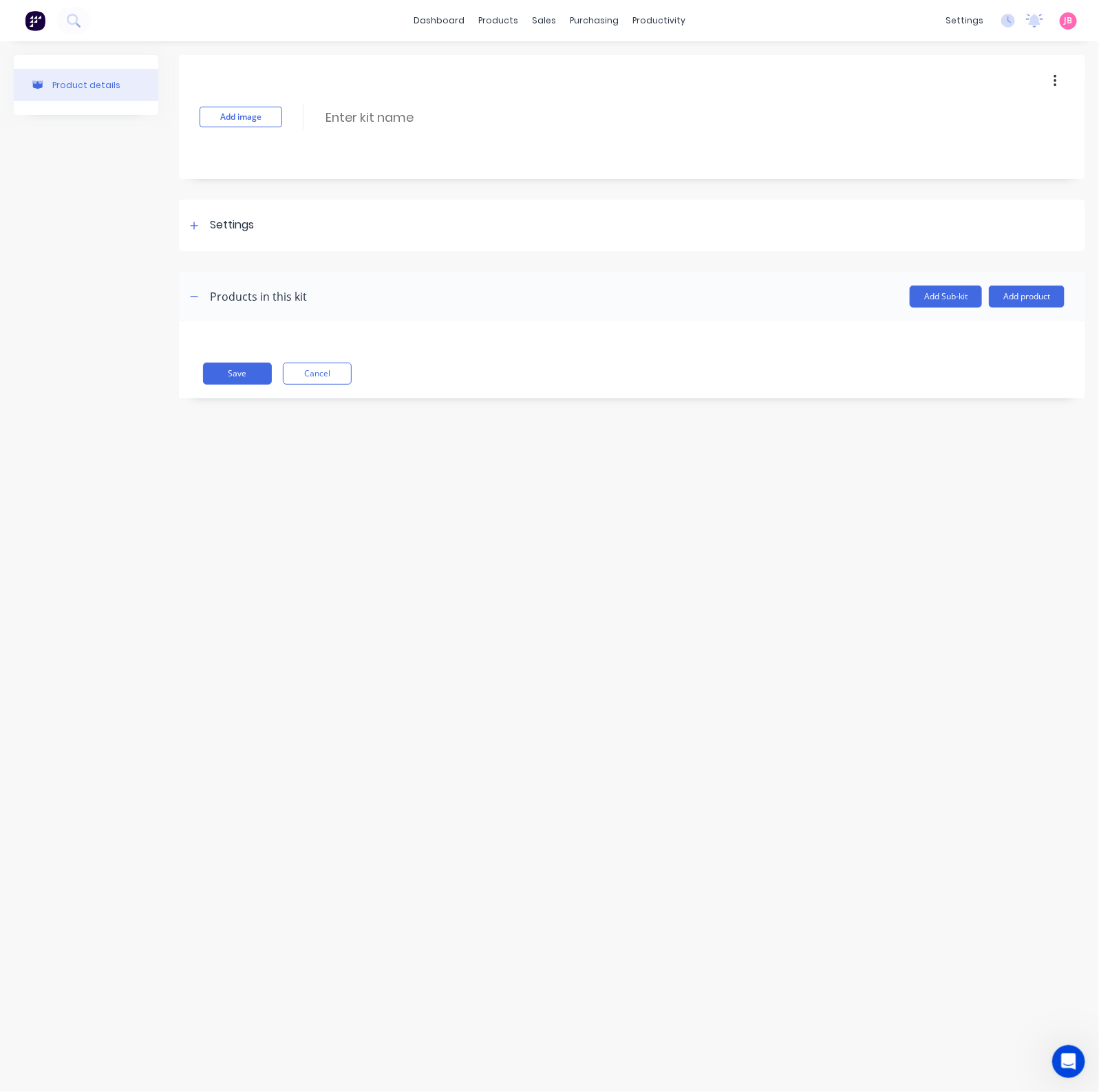
click at [418, 105] on div "Add image Enter kit name" at bounding box center [632, 116] width 906 height 124
click at [418, 129] on div "Add image Enter kit name" at bounding box center [632, 116] width 906 height 124
click at [425, 111] on input at bounding box center [445, 117] width 244 height 20
paste input "5%H2/BAL NITROGEN 'E' CYL - 4.0 M3"
type input "5%H2/BAL NITROGEN 'E' CYL - 4.0 M3"
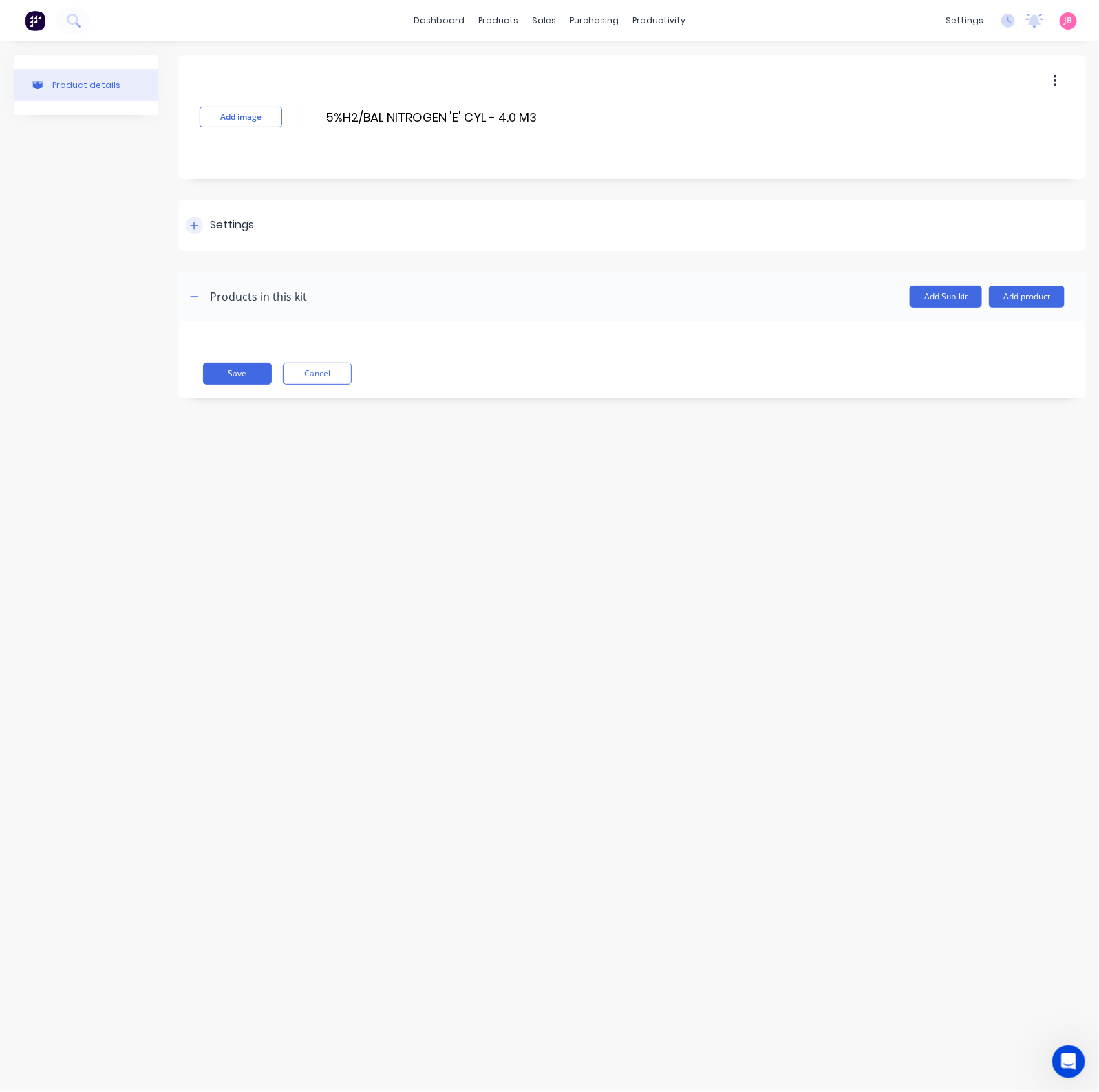
click at [215, 223] on div "Settings" at bounding box center [232, 226] width 44 height 17
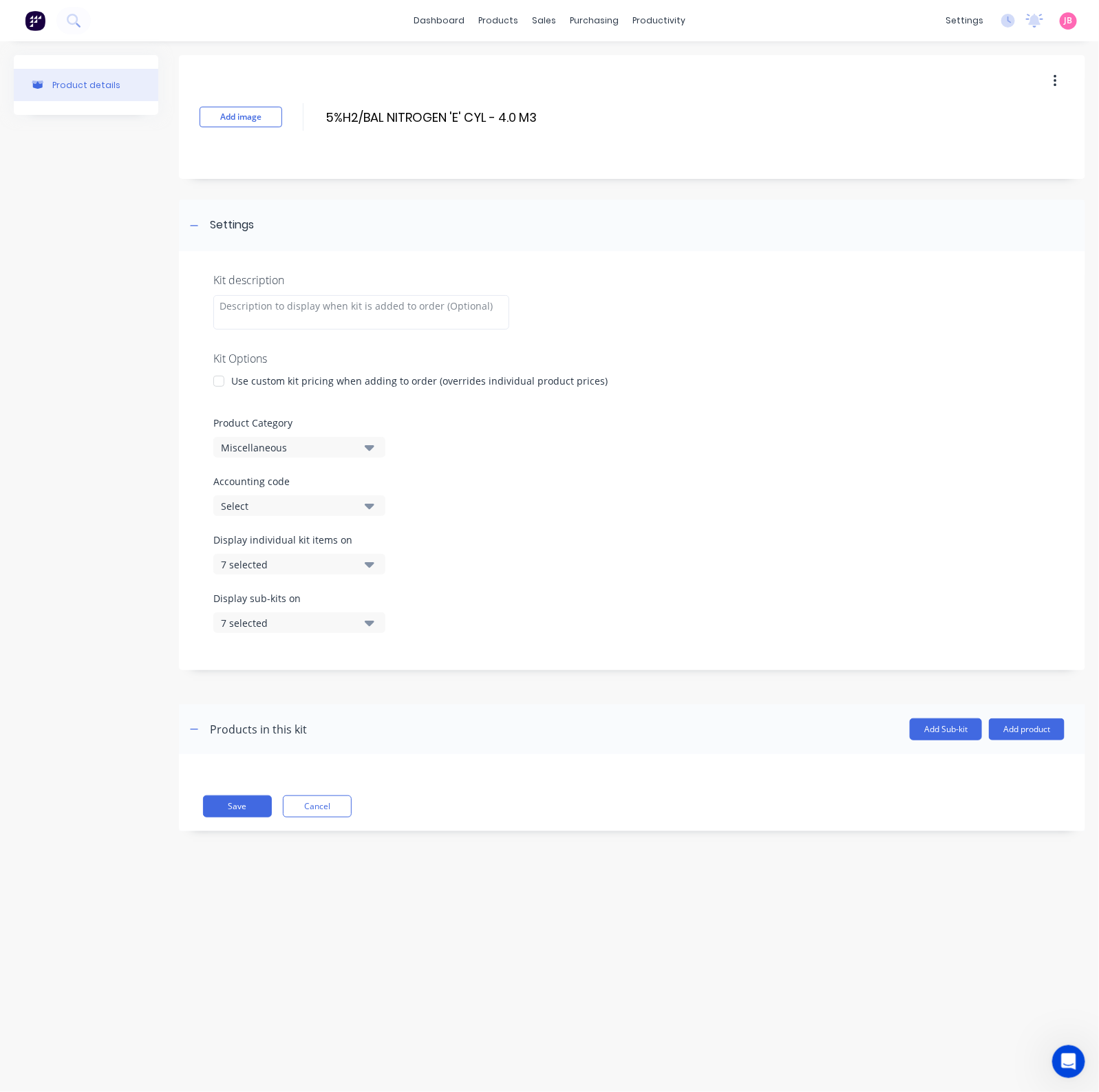
click at [217, 379] on div at bounding box center [219, 381] width 27 height 27
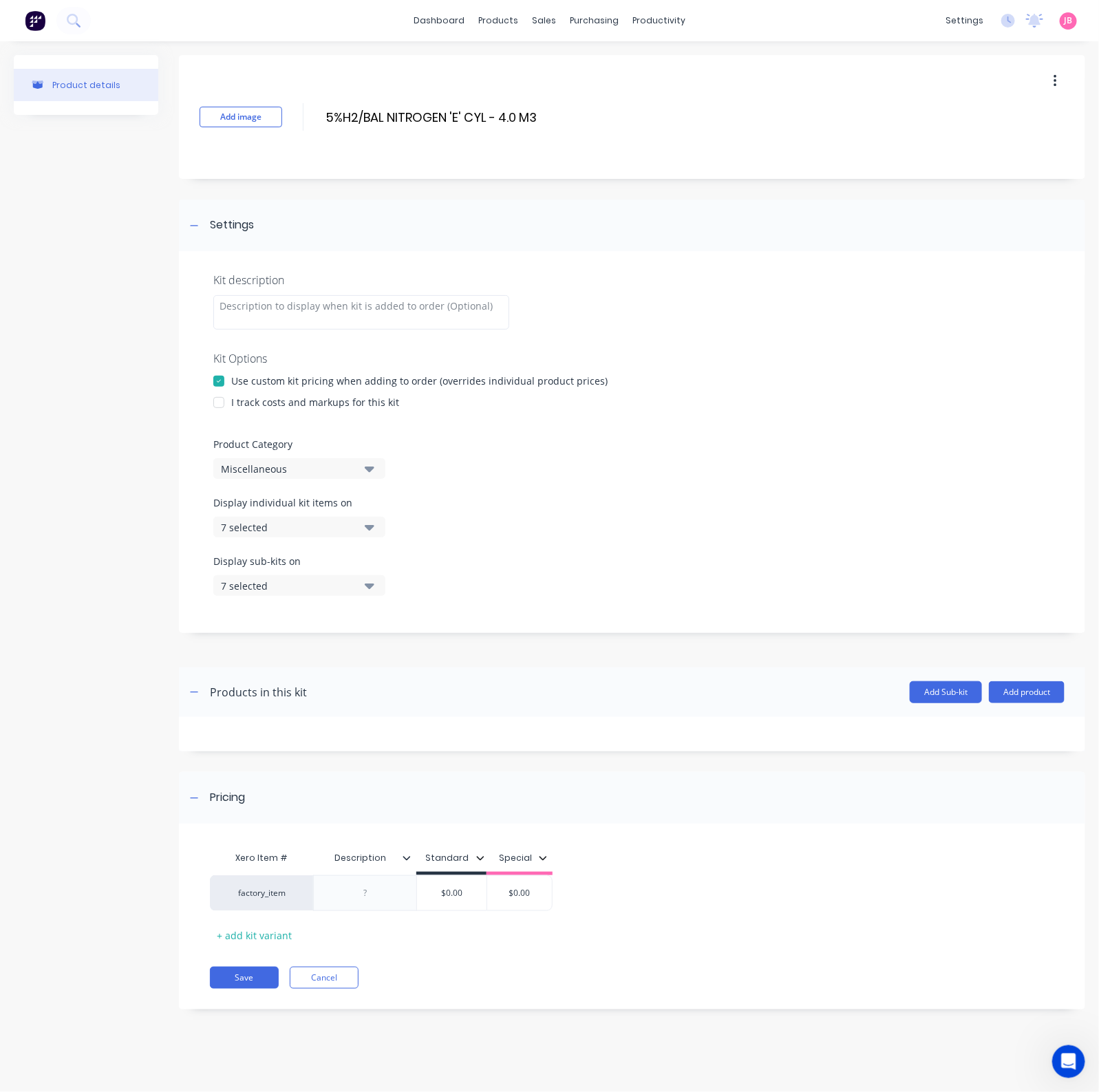
click at [220, 403] on div at bounding box center [219, 402] width 27 height 27
click at [244, 466] on div "Miscellaneous" at bounding box center [287, 468] width 133 height 15
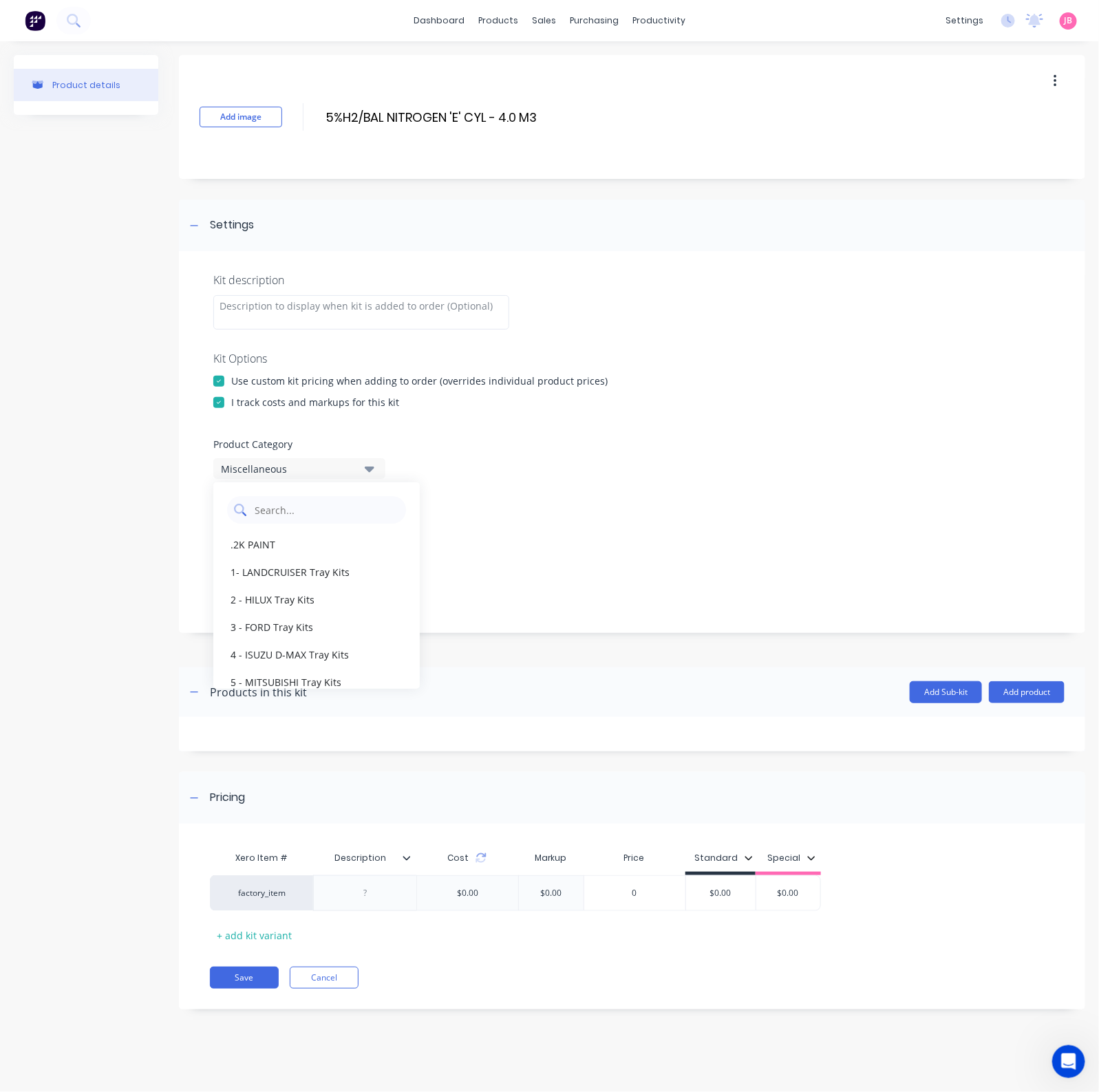
click at [344, 510] on Category "text" at bounding box center [326, 509] width 146 height 27
type Category "GAS"
click at [309, 542] on div "GAS SALES" at bounding box center [317, 544] width 207 height 27
click at [367, 527] on icon "button" at bounding box center [369, 527] width 9 height 5
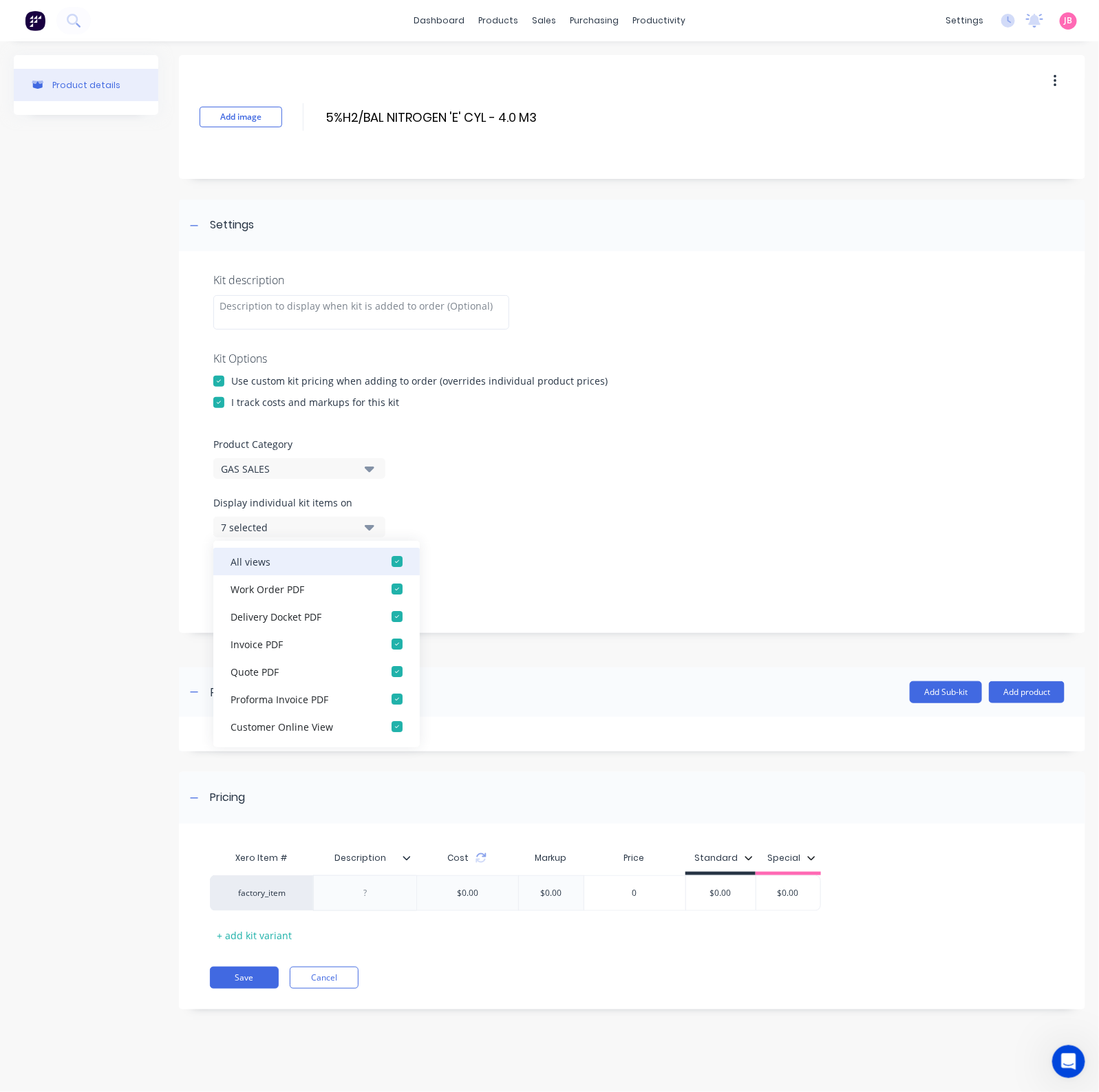
click at [366, 562] on button "All views" at bounding box center [317, 561] width 207 height 27
click at [355, 534] on button "None" at bounding box center [299, 527] width 172 height 21
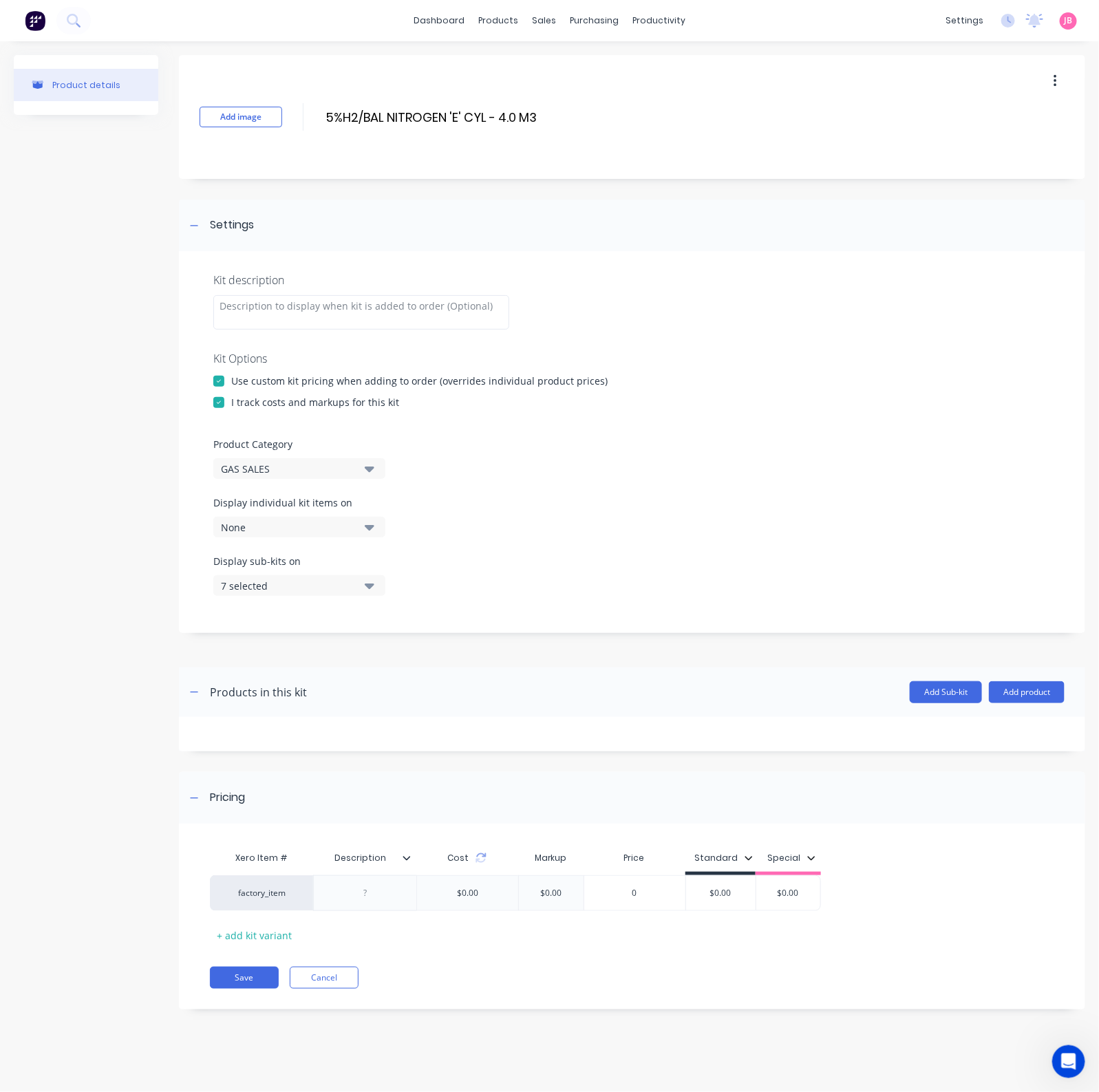
click at [377, 596] on div "Display sub-kits on 7 selected" at bounding box center [632, 583] width 837 height 58
click at [372, 587] on icon "button" at bounding box center [369, 585] width 9 height 15
click at [383, 622] on div "button" at bounding box center [397, 619] width 27 height 27
click at [361, 579] on button "None" at bounding box center [299, 585] width 172 height 21
click at [356, 873] on div at bounding box center [364, 893] width 103 height 36
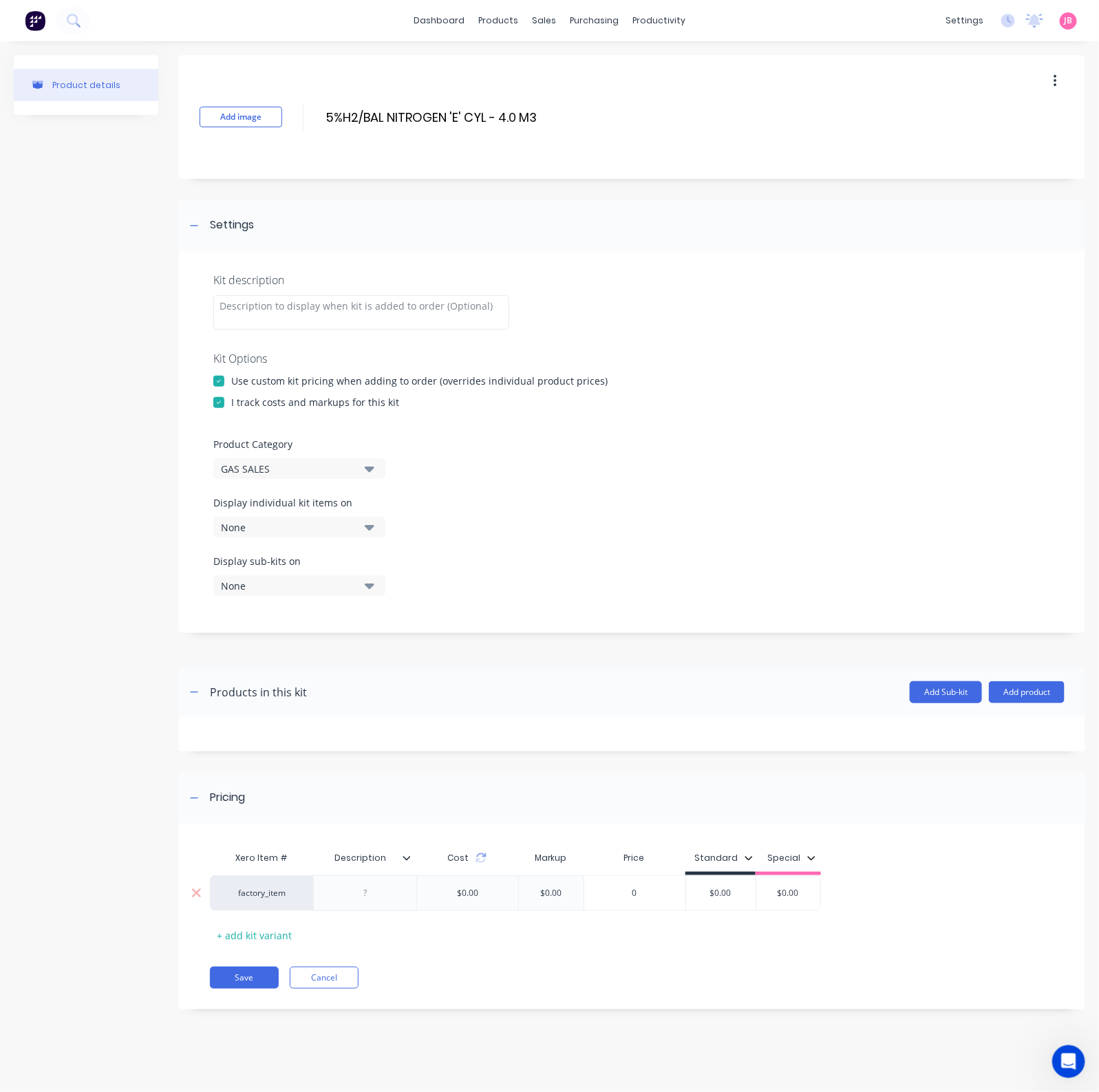
click at [361, 873] on div at bounding box center [365, 892] width 68 height 18
click at [408, 873] on div at bounding box center [364, 893] width 103 height 36
click at [505, 873] on div "$0.00" at bounding box center [467, 893] width 102 height 36
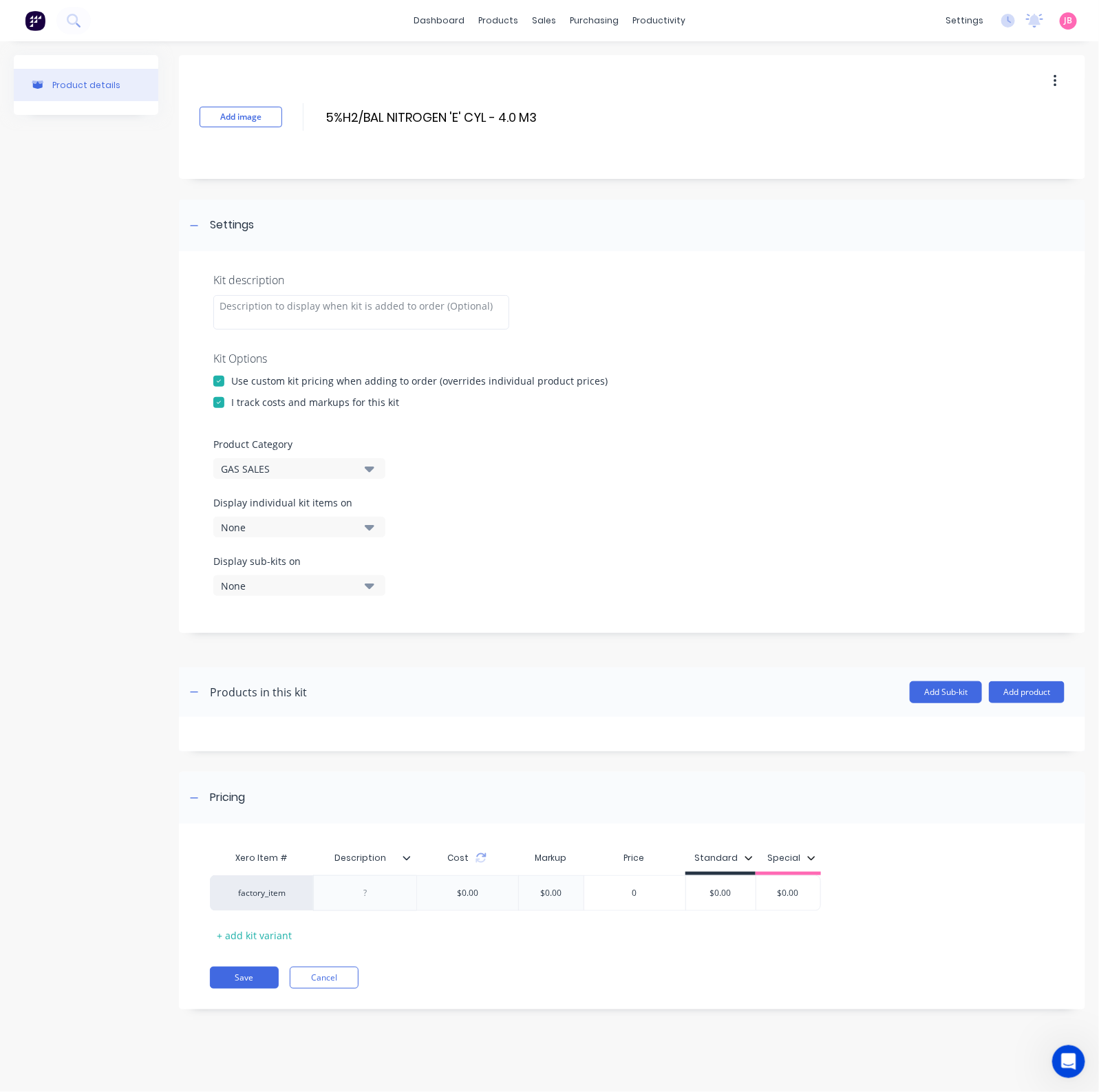
drag, startPoint x: 401, startPoint y: 887, endPoint x: 385, endPoint y: 894, distance: 17.5
click at [390, 873] on div "factory_item $0.00 $0.00 0 $0.00 $0.00" at bounding box center [627, 893] width 835 height 36
click at [355, 873] on div at bounding box center [365, 892] width 68 height 18
paste div
click at [724, 873] on div "$0.00" at bounding box center [720, 896] width 69 height 34
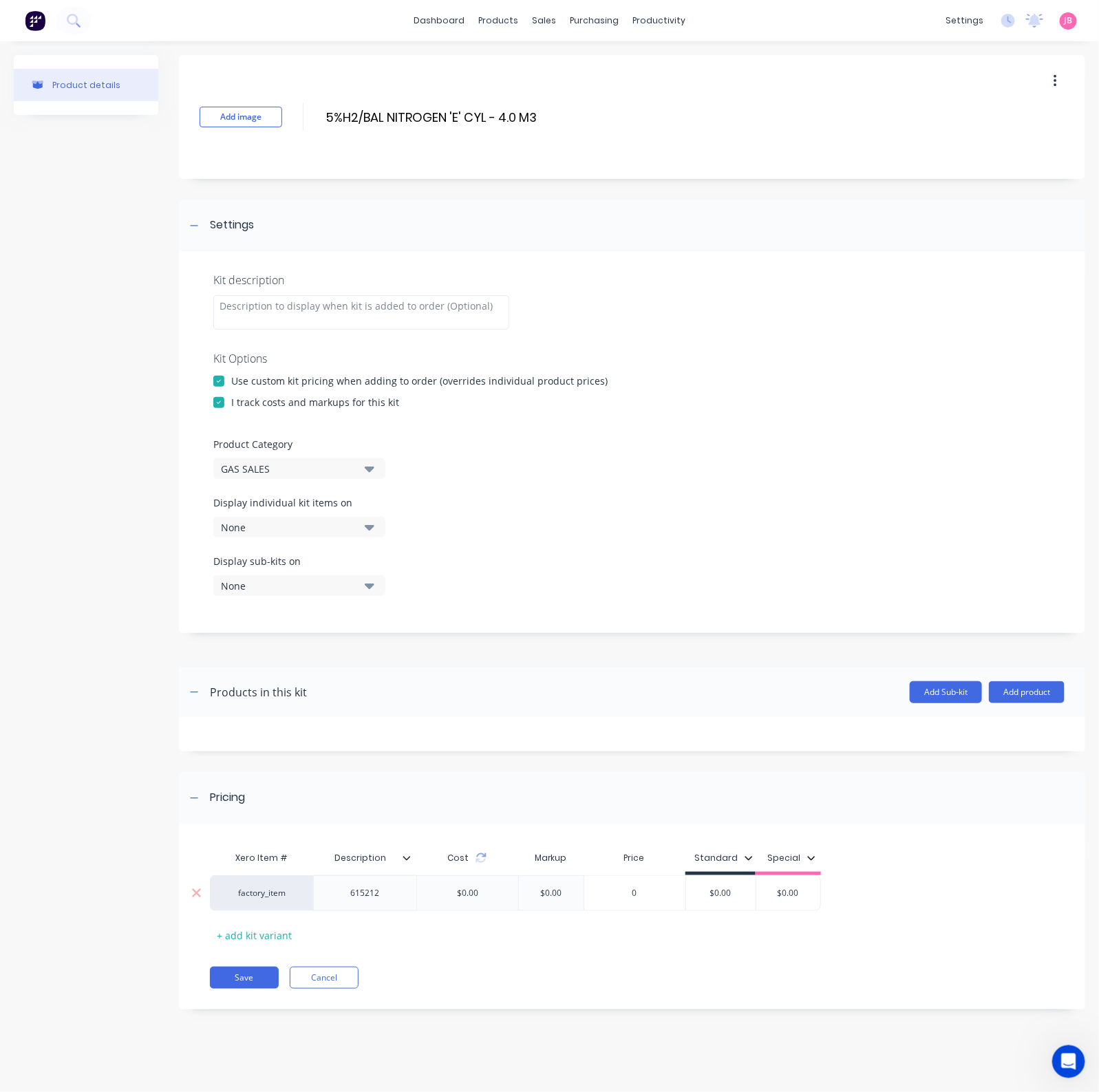
click at [732, 873] on input "$0.00" at bounding box center [720, 893] width 69 height 12
type input "166.00"
type input "$0.00"
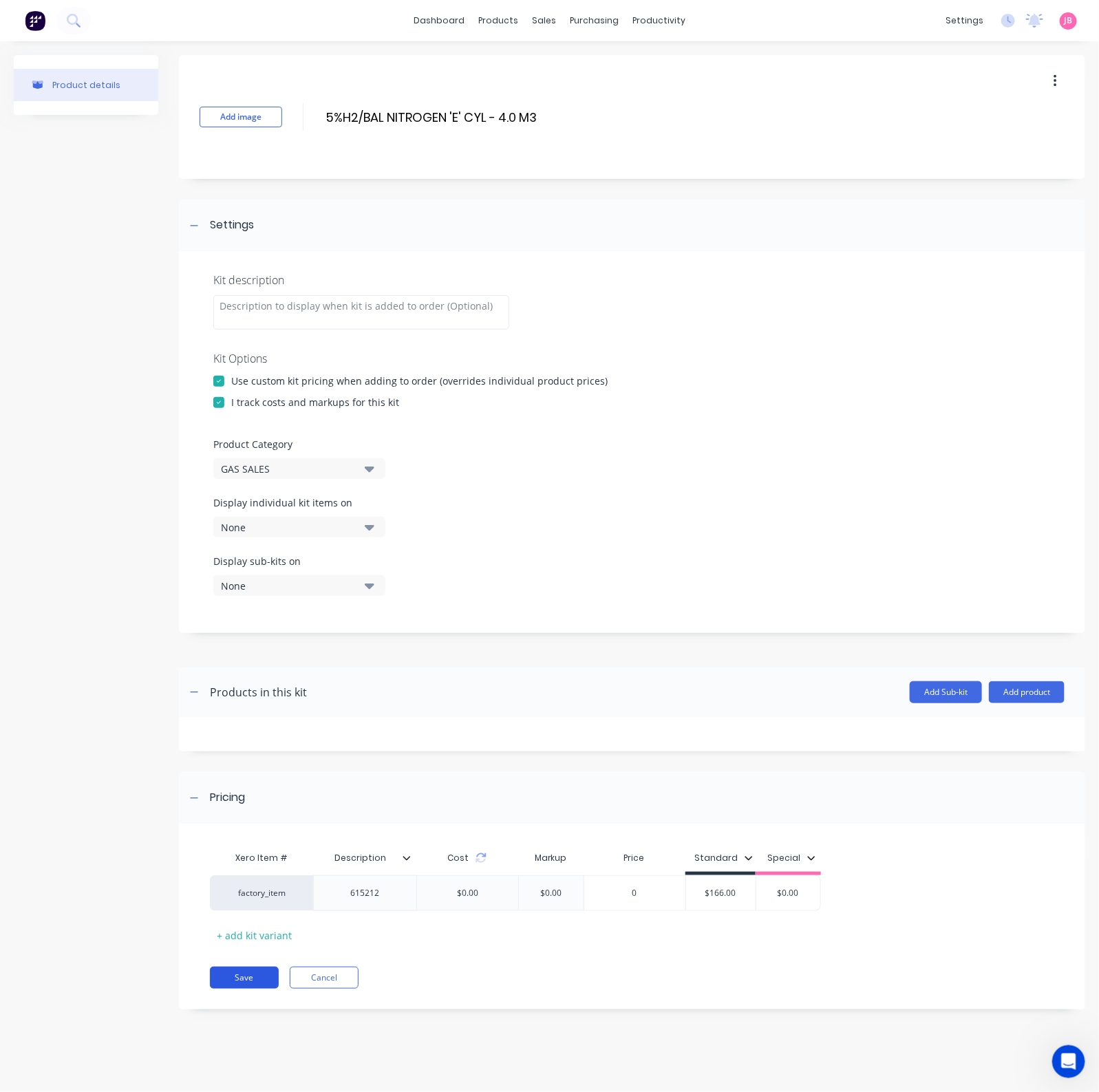
click at [252, 873] on button "Save" at bounding box center [244, 978] width 68 height 22
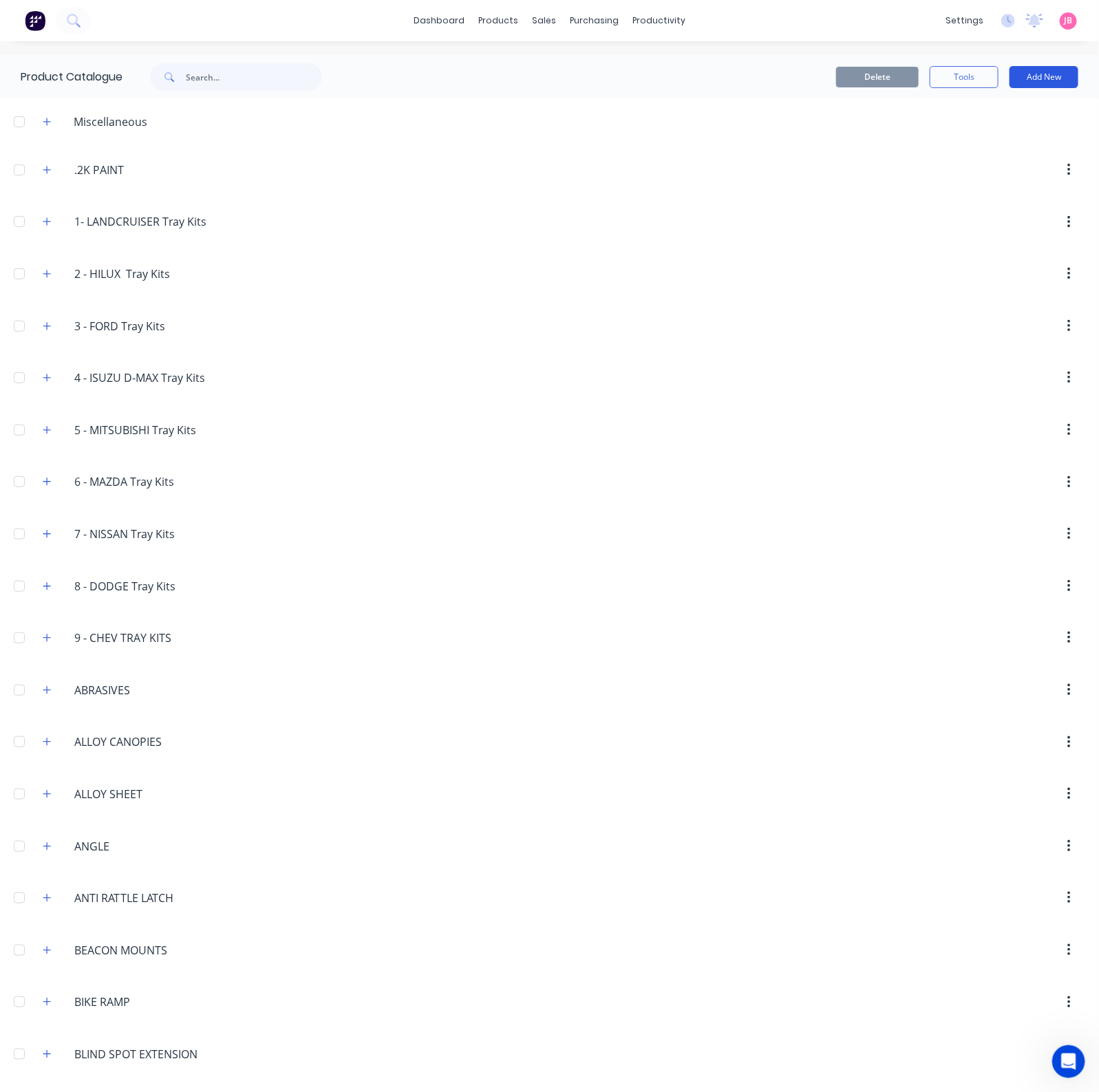
click at [1037, 79] on button "Add New" at bounding box center [1043, 77] width 68 height 22
click at [1018, 165] on div "Product Kit" at bounding box center [1013, 167] width 106 height 20
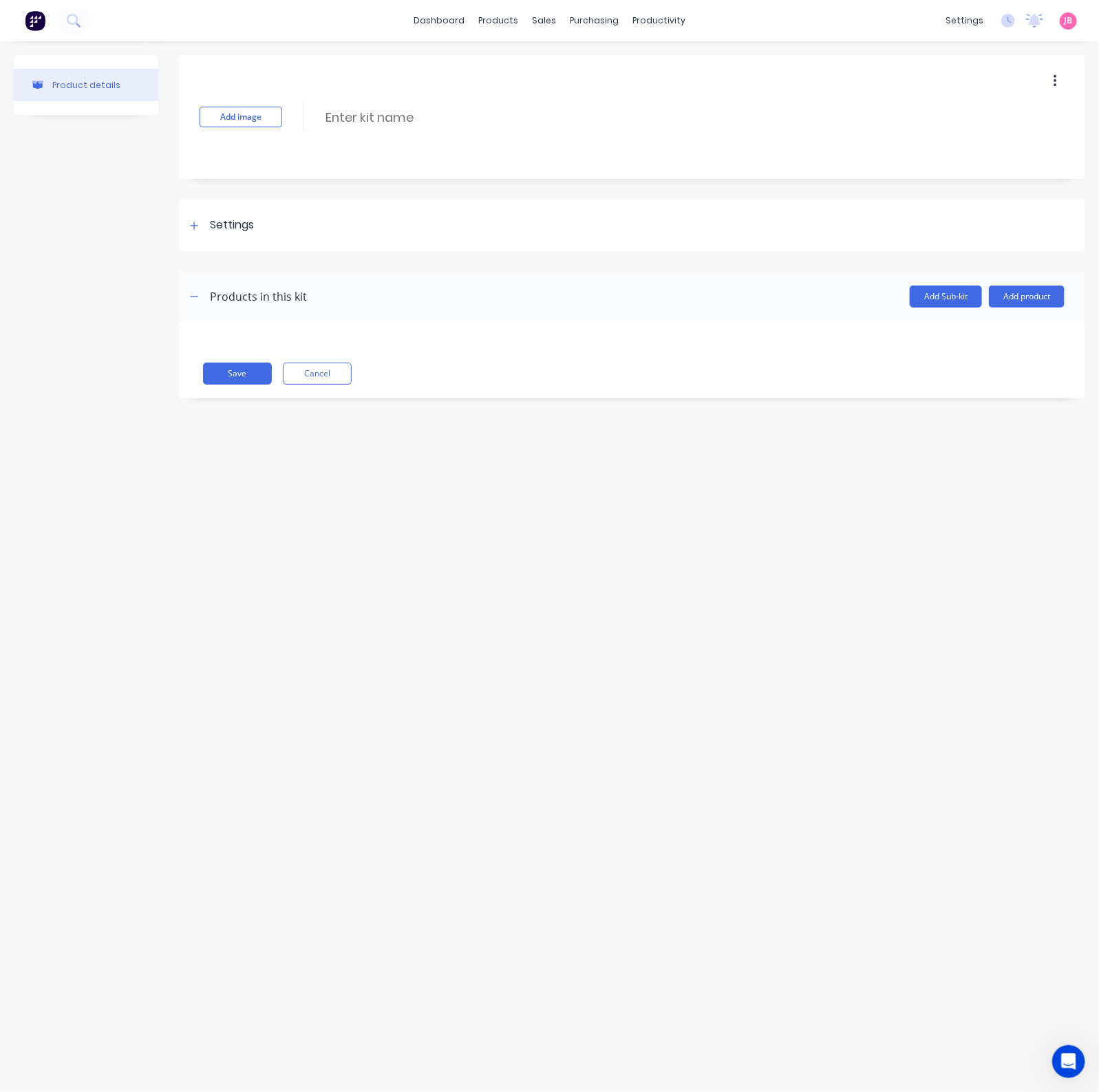
click at [393, 93] on div "Add image Enter kit name" at bounding box center [632, 116] width 906 height 124
click at [388, 127] on div "Add image Enter kit name" at bounding box center [632, 116] width 906 height 124
click at [393, 112] on input at bounding box center [445, 117] width 244 height 20
type input "B"
type input "BOTTLE RENTAL LPG"
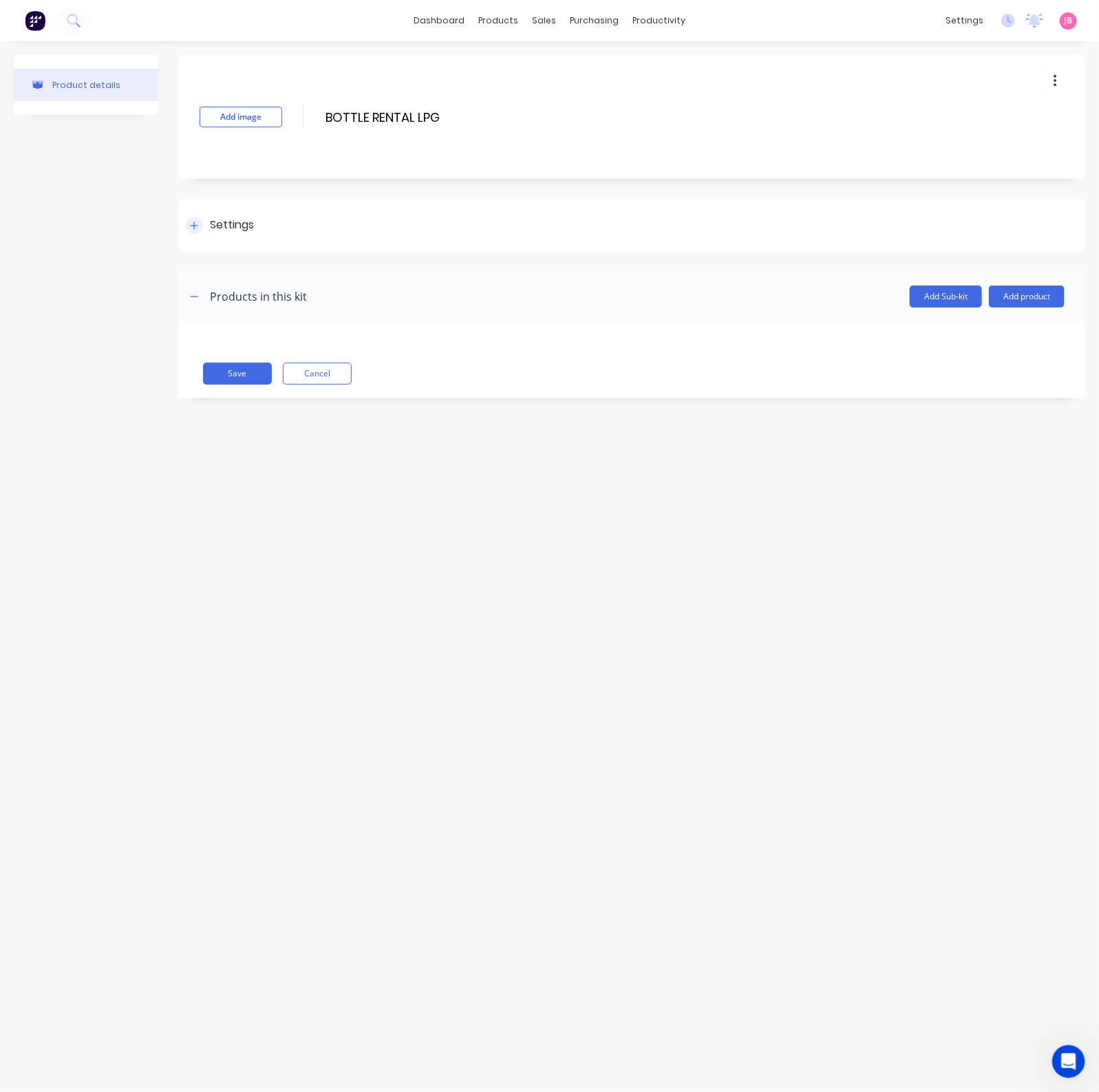
click at [196, 224] on icon at bounding box center [194, 225] width 9 height 9
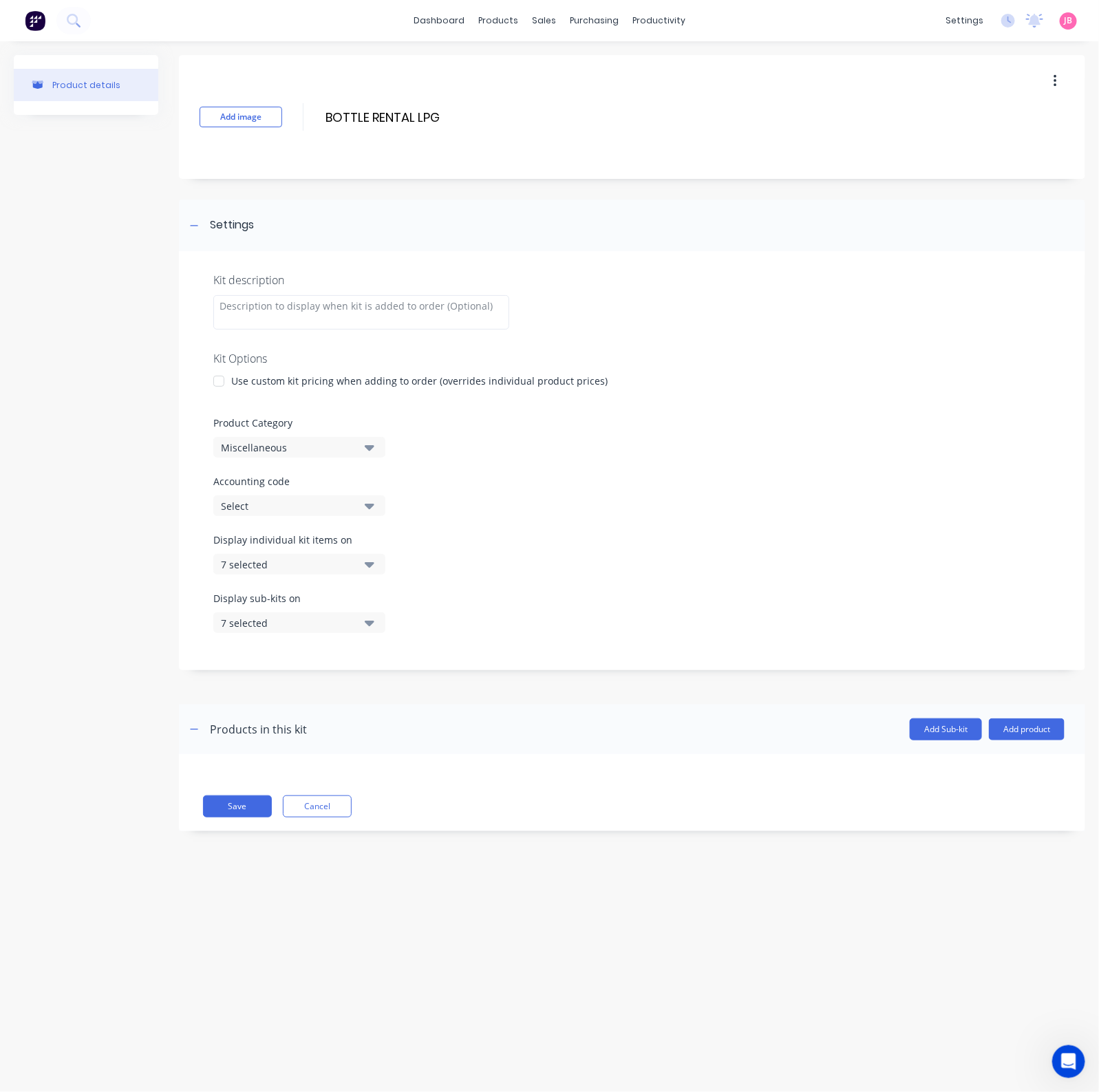
click at [220, 378] on div at bounding box center [219, 381] width 27 height 27
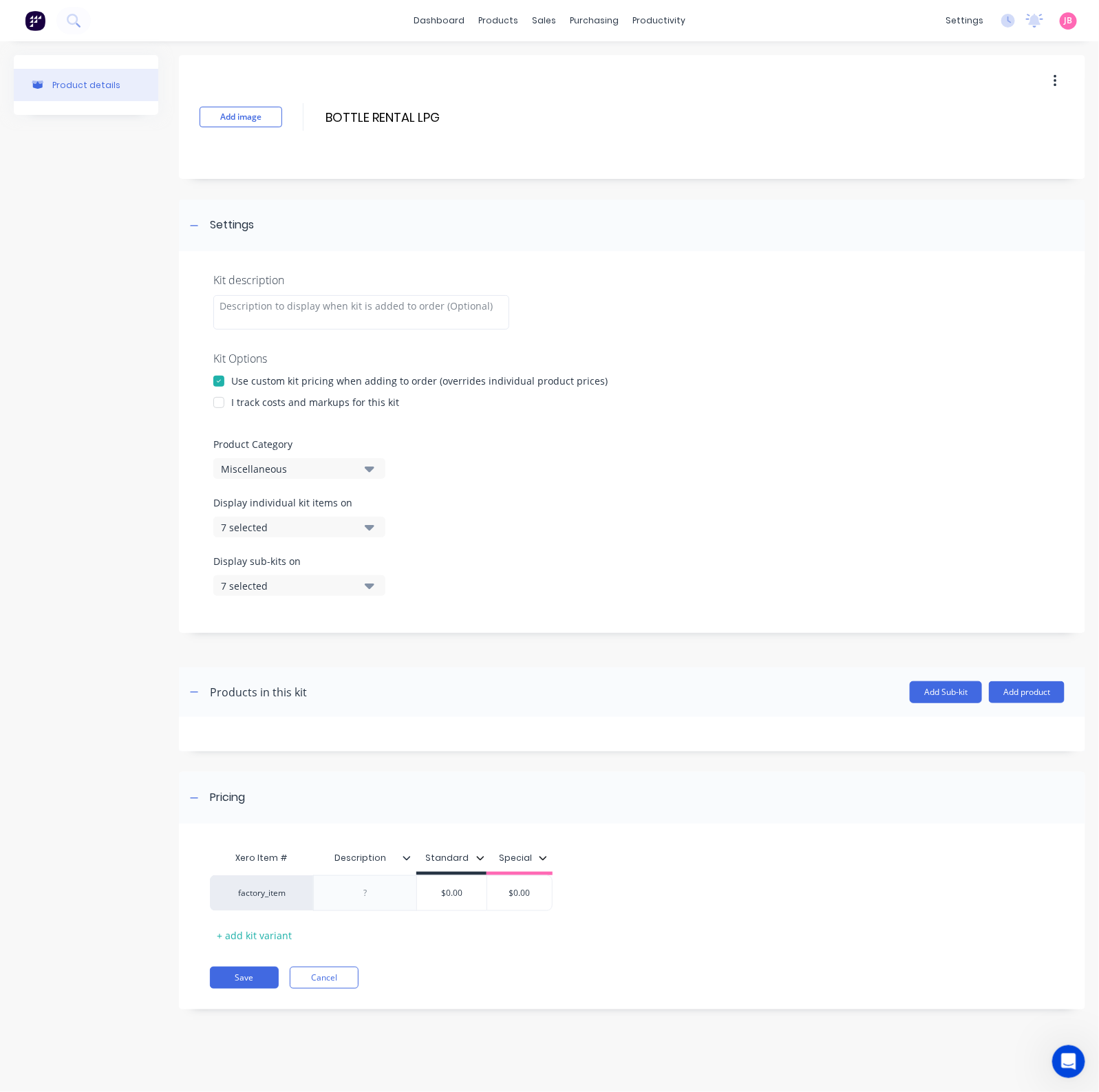
click at [225, 401] on div at bounding box center [219, 402] width 27 height 27
click at [285, 473] on div "Miscellaneous" at bounding box center [287, 468] width 133 height 15
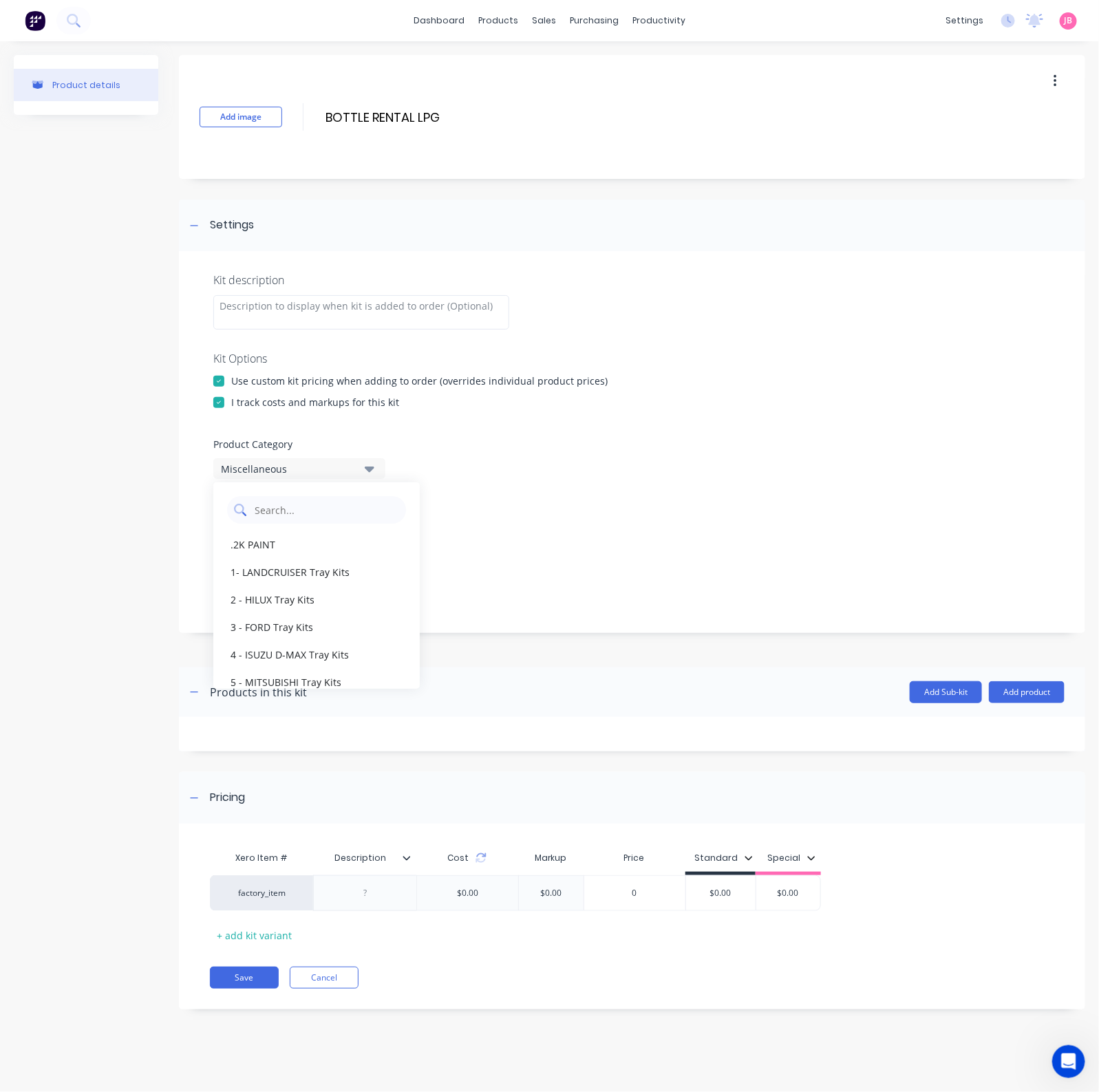
click at [326, 511] on Category "text" at bounding box center [326, 509] width 146 height 27
type Category "GAS"
click at [344, 552] on div "GAS SALES" at bounding box center [317, 544] width 207 height 27
click at [369, 527] on icon "button" at bounding box center [369, 527] width 9 height 5
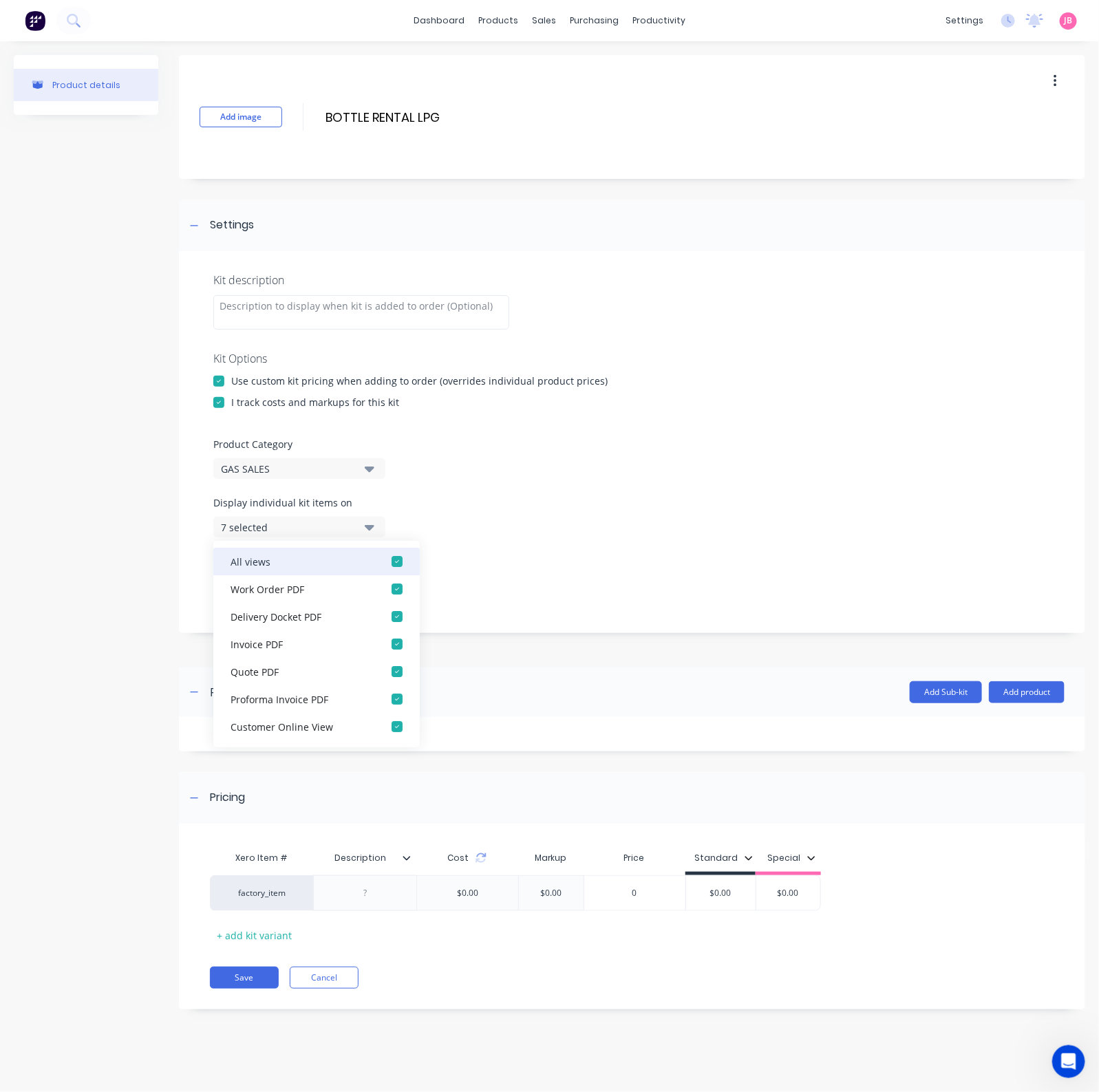
click at [383, 567] on div "button" at bounding box center [397, 561] width 27 height 27
click at [375, 524] on button "None" at bounding box center [299, 527] width 172 height 21
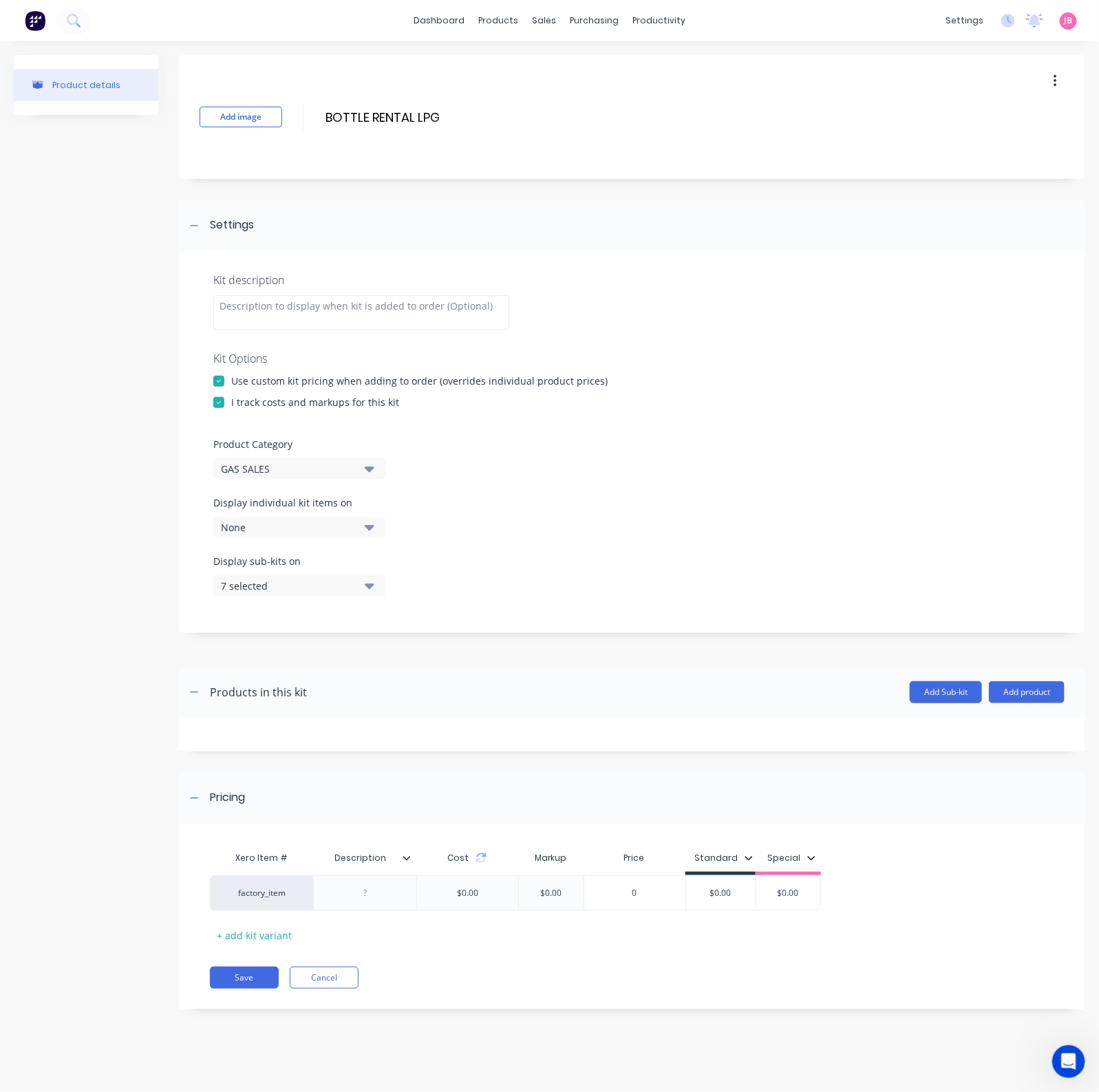
click at [368, 591] on icon "button" at bounding box center [369, 585] width 9 height 15
click at [383, 610] on div "button" at bounding box center [397, 619] width 27 height 27
click at [371, 582] on icon "button" at bounding box center [369, 585] width 9 height 15
click at [382, 873] on div at bounding box center [365, 892] width 68 height 18
click at [385, 873] on div at bounding box center [365, 892] width 68 height 18
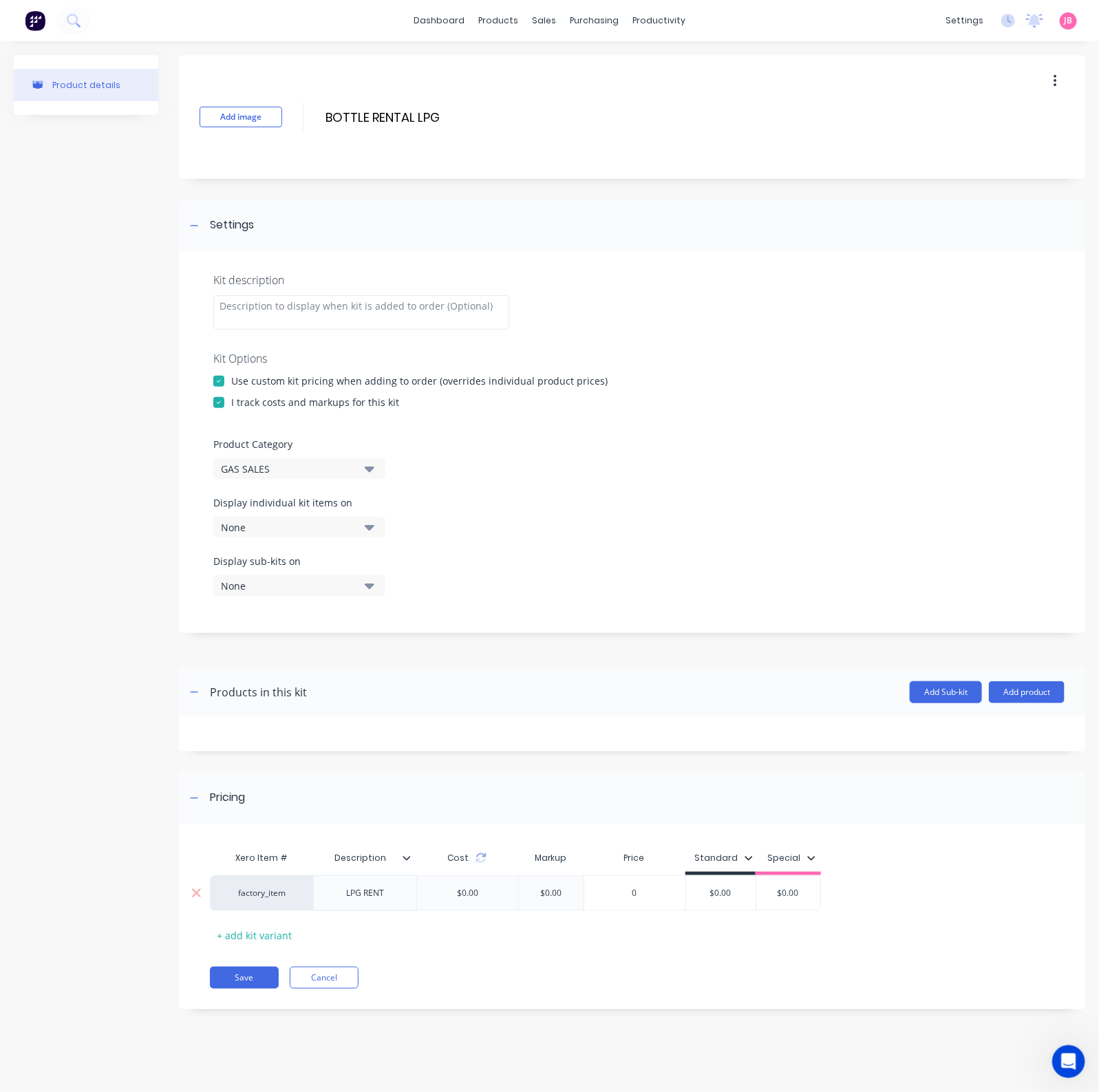
click at [366, 873] on div "LPG RENT" at bounding box center [364, 893] width 103 height 36
click at [365, 873] on div "LPG RENT" at bounding box center [365, 892] width 68 height 18
click at [404, 873] on div "LPG RENT" at bounding box center [364, 893] width 103 height 36
drag, startPoint x: 399, startPoint y: 936, endPoint x: 362, endPoint y: 902, distance: 50.2
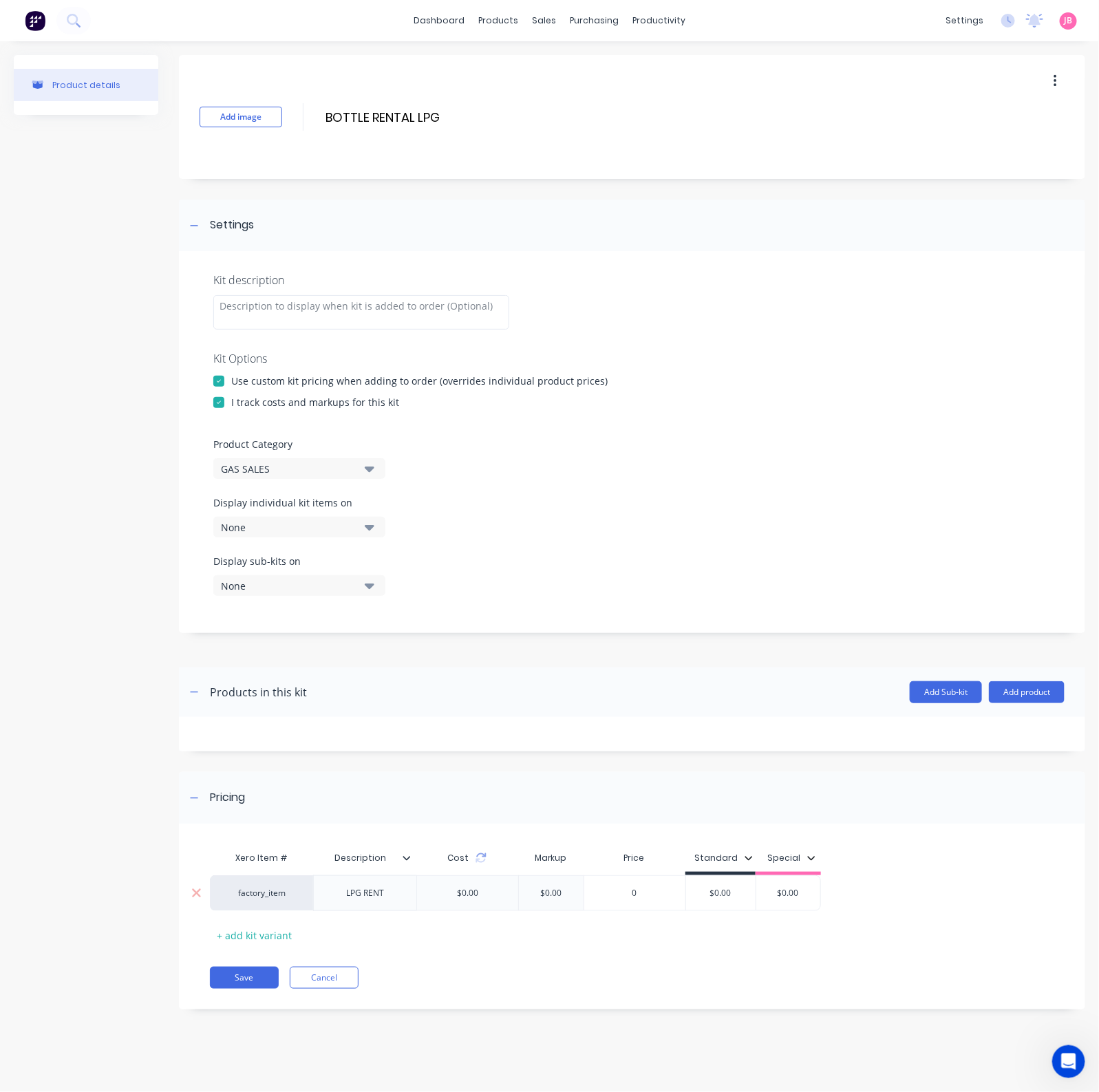
click at [399, 873] on div "Xero Item # Description Cost Markup Price Standard Special factory_item LPG REN…" at bounding box center [627, 895] width 835 height 102
click at [365, 873] on div "LPG RENT" at bounding box center [365, 892] width 68 height 18
click at [366, 873] on div "LPG RENT" at bounding box center [365, 892] width 68 height 18
click at [443, 873] on div "$0.00" at bounding box center [467, 893] width 102 height 36
type input "$0.00"
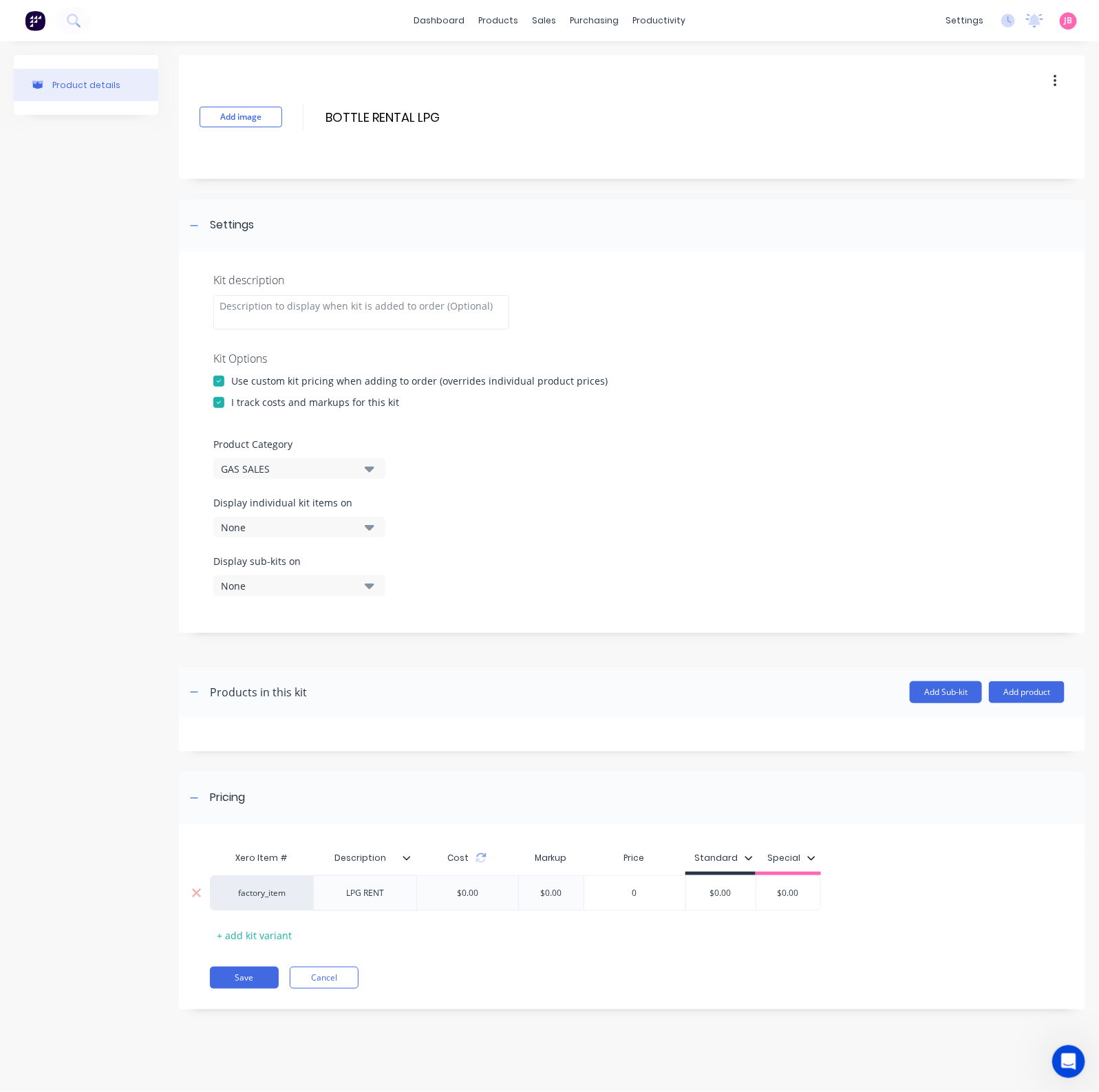
click at [536, 873] on input "$0.00" at bounding box center [551, 893] width 68 height 12
click at [749, 873] on input "$0.00" at bounding box center [720, 893] width 69 height 12
click at [748, 873] on input "$0.00" at bounding box center [720, 893] width 69 height 12
type input "$.05"
type input "$0.00"
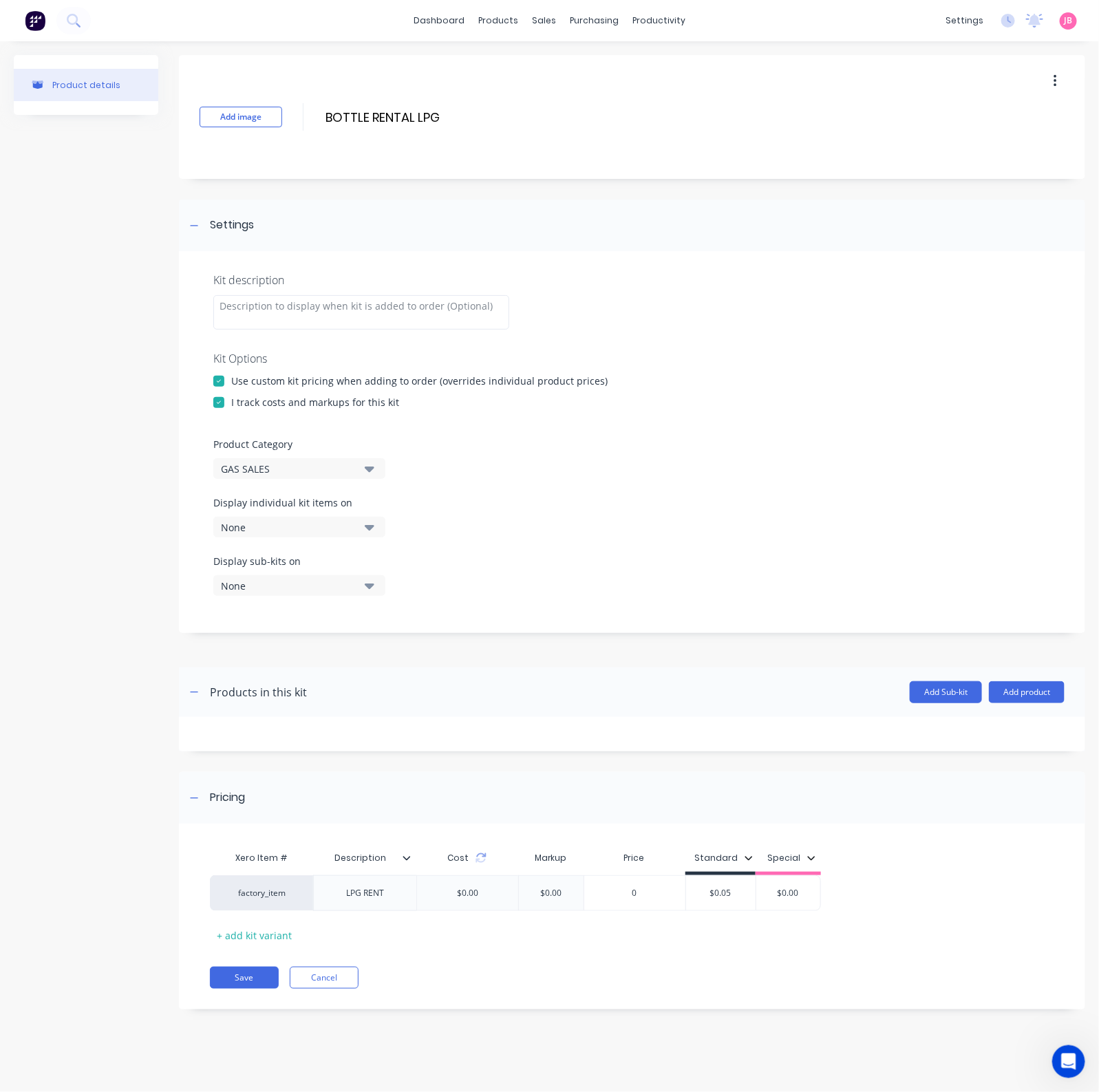
click at [544, 665] on div at bounding box center [632, 657] width 906 height 21
click at [575, 665] on div at bounding box center [632, 657] width 906 height 21
click at [244, 873] on button "Save" at bounding box center [244, 978] width 68 height 22
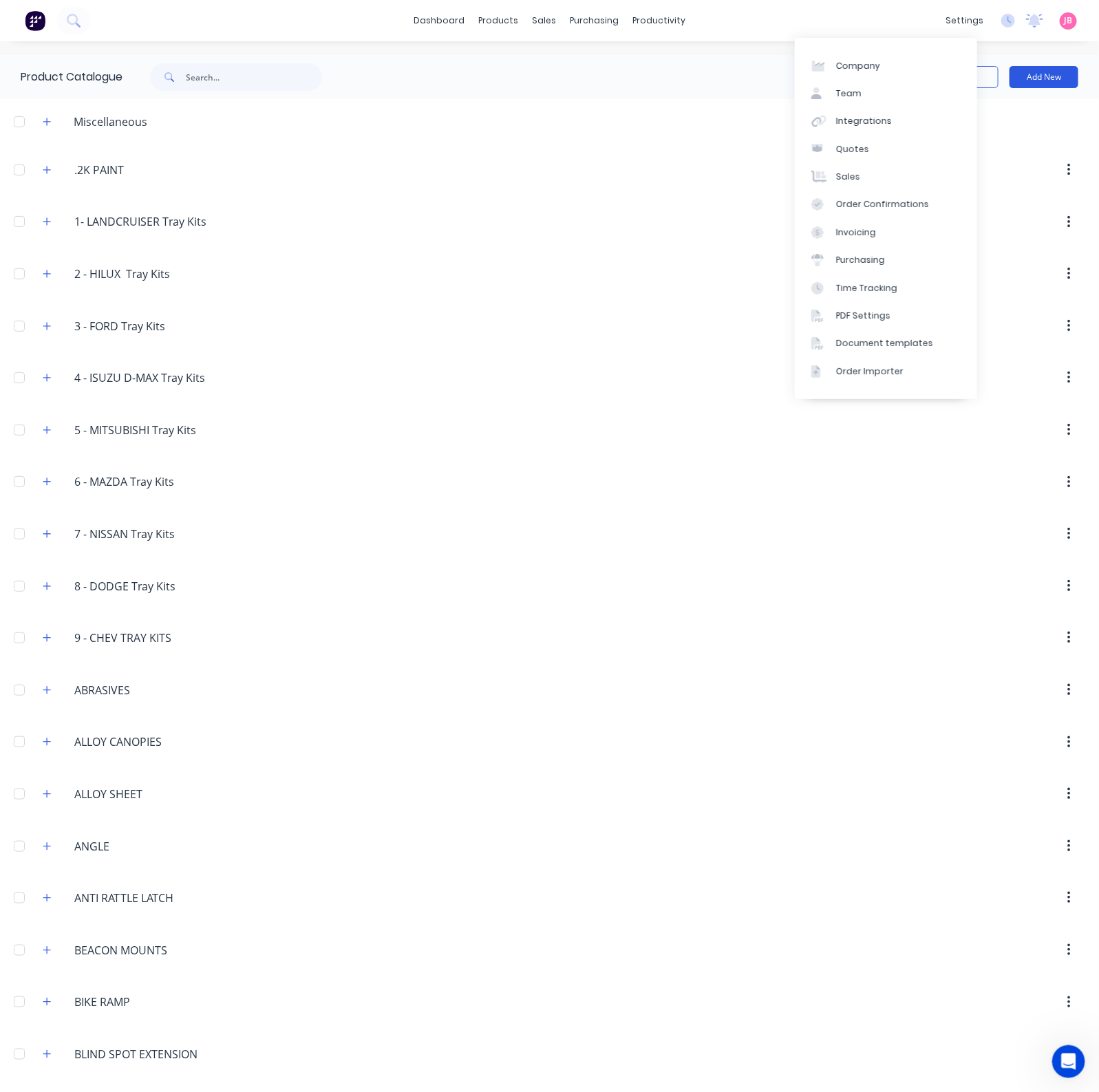
click at [1052, 81] on button "Add New" at bounding box center [1043, 77] width 68 height 22
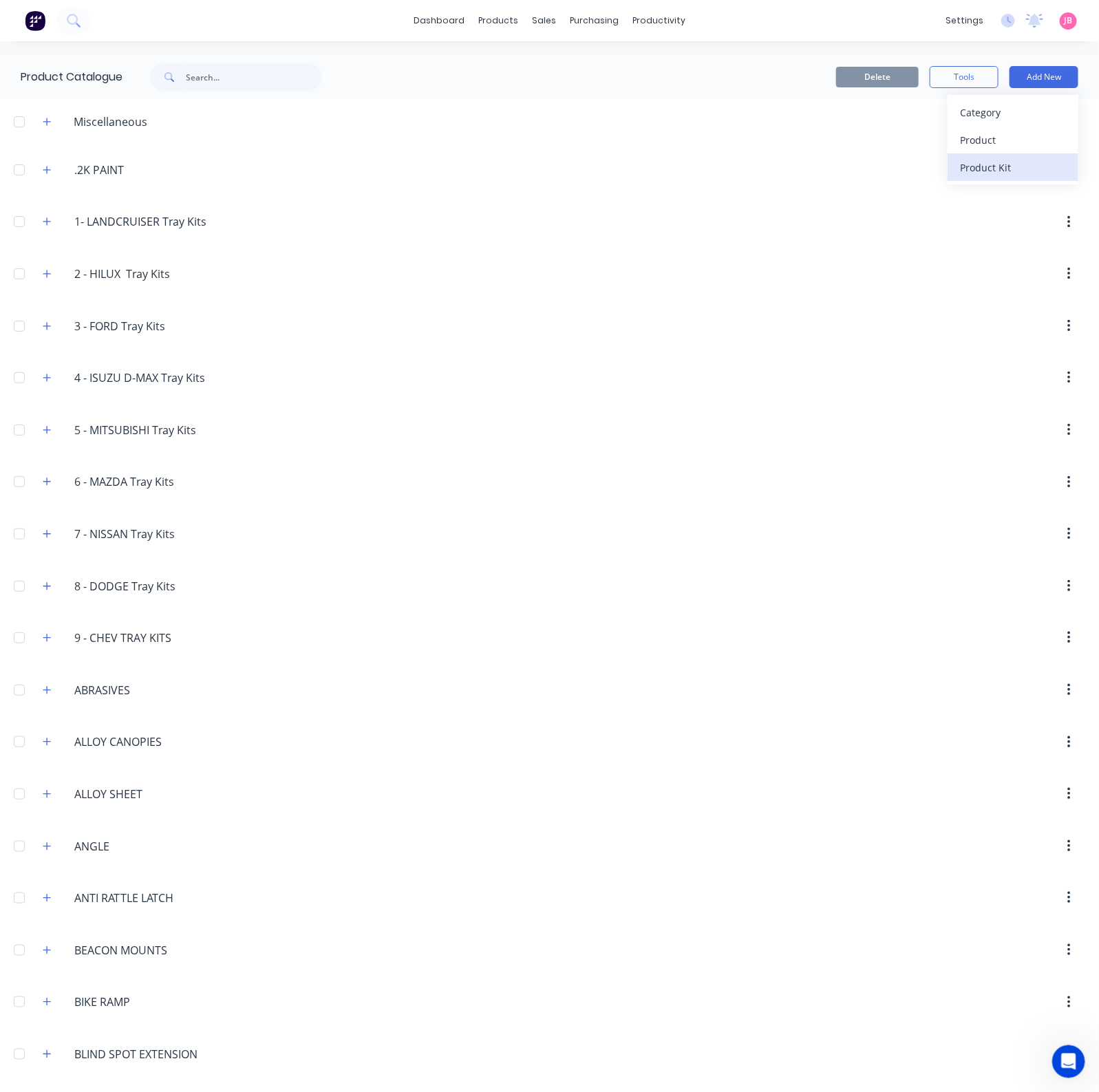
click at [986, 171] on div "Product Kit" at bounding box center [1013, 167] width 106 height 20
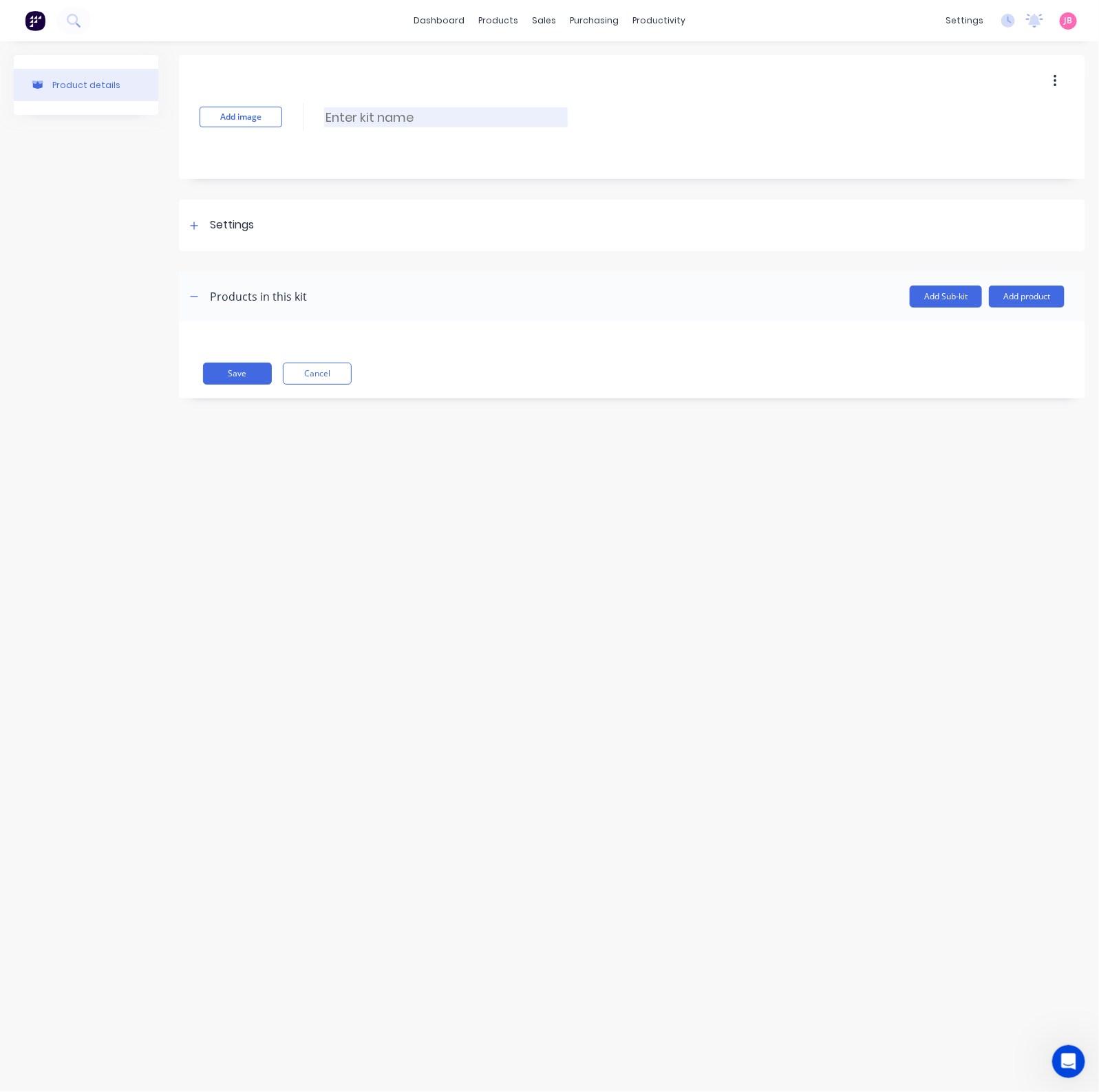
click at [414, 120] on input at bounding box center [445, 117] width 244 height 20
type input "OTHER GASES RENTAL"
click at [190, 220] on div at bounding box center [194, 226] width 17 height 17
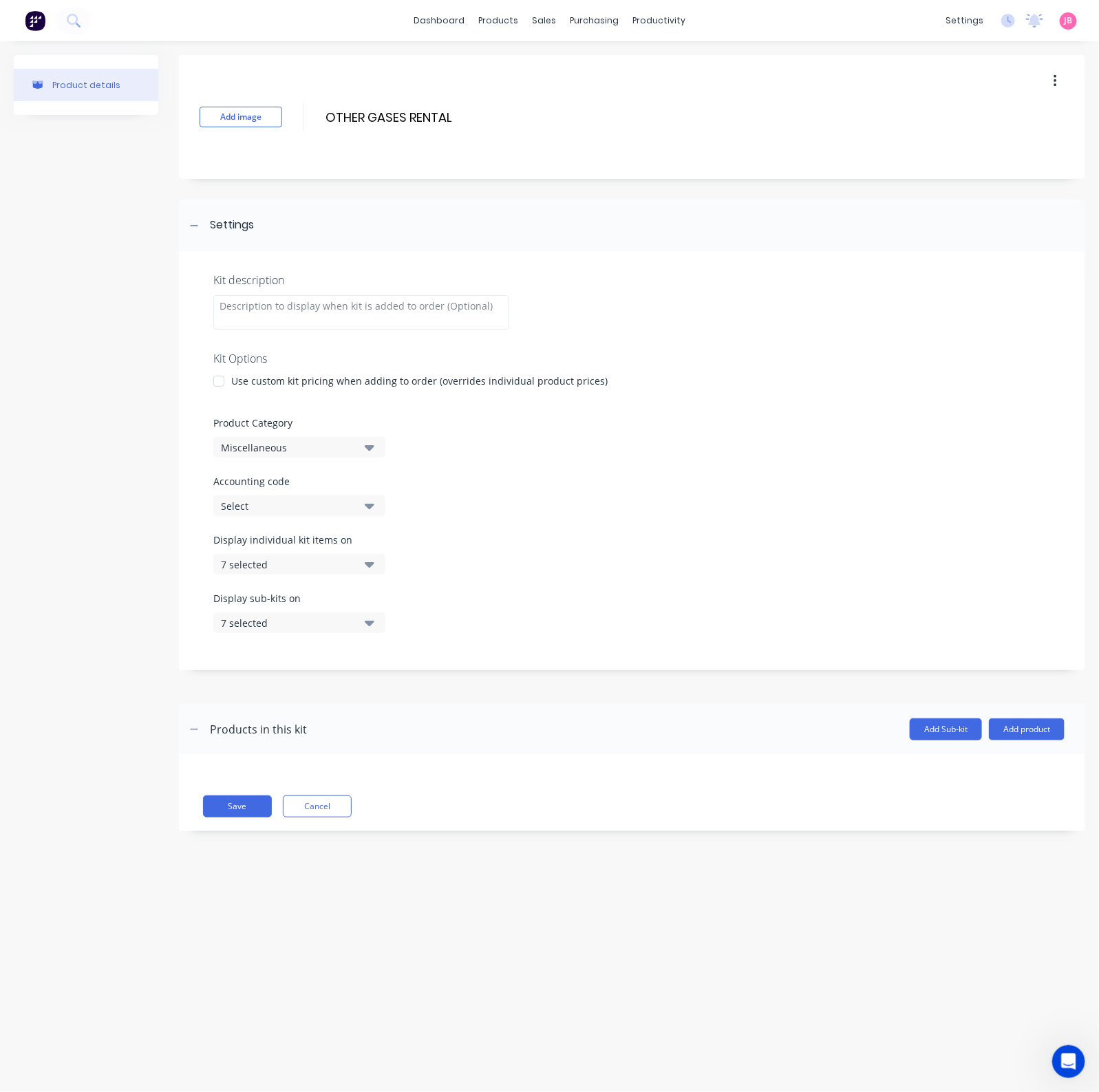
click at [224, 378] on div at bounding box center [219, 381] width 27 height 27
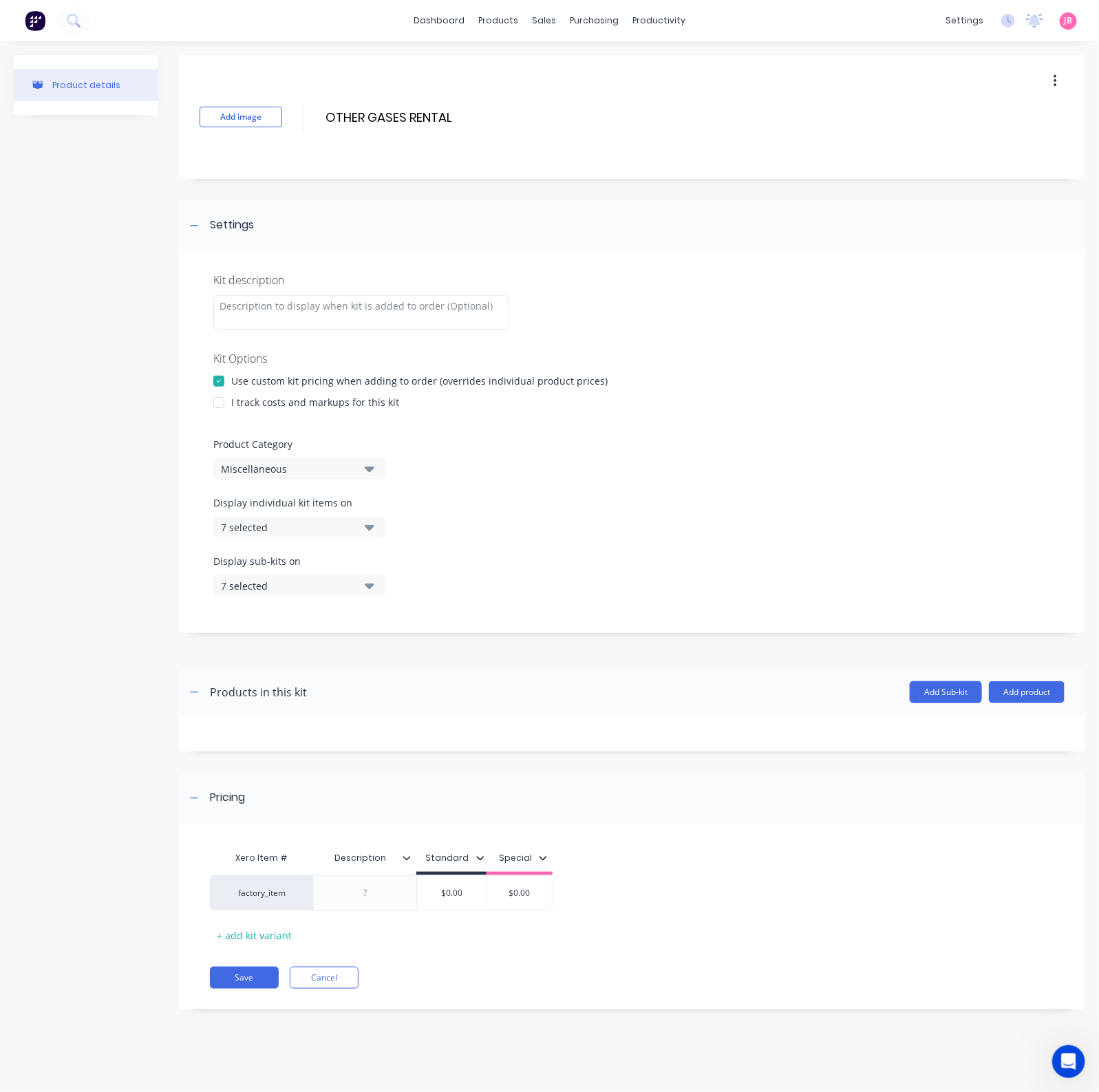
click at [227, 401] on div at bounding box center [219, 402] width 27 height 27
drag, startPoint x: 250, startPoint y: 469, endPoint x: 259, endPoint y: 481, distance: 15.0
click at [250, 469] on div "Miscellaneous" at bounding box center [287, 468] width 133 height 15
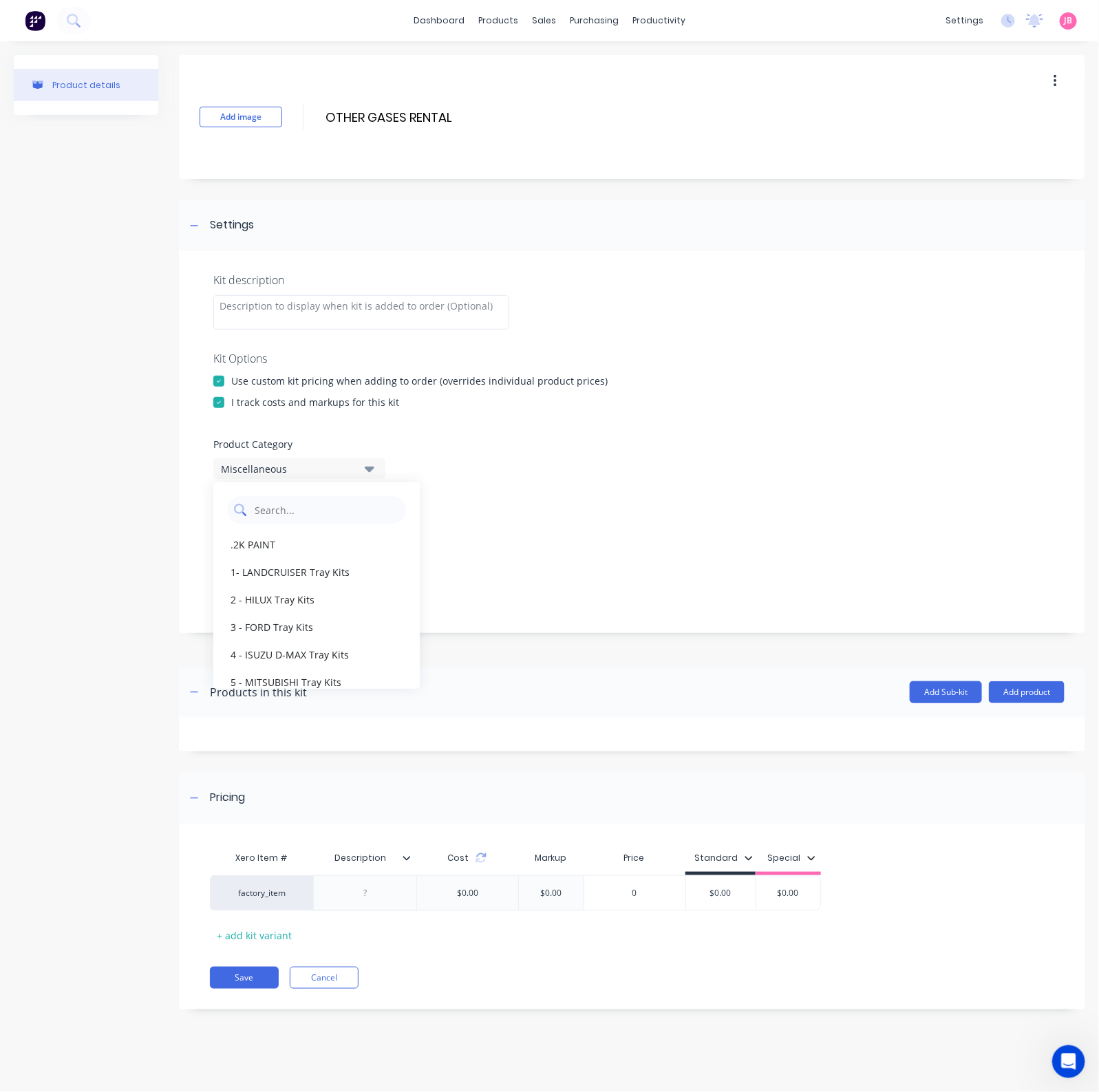
click at [305, 520] on Category "text" at bounding box center [326, 509] width 146 height 27
type Category "GAS"
click at [297, 555] on div "GAS SALES" at bounding box center [317, 544] width 207 height 27
click at [338, 524] on div "7 selected" at bounding box center [287, 527] width 133 height 15
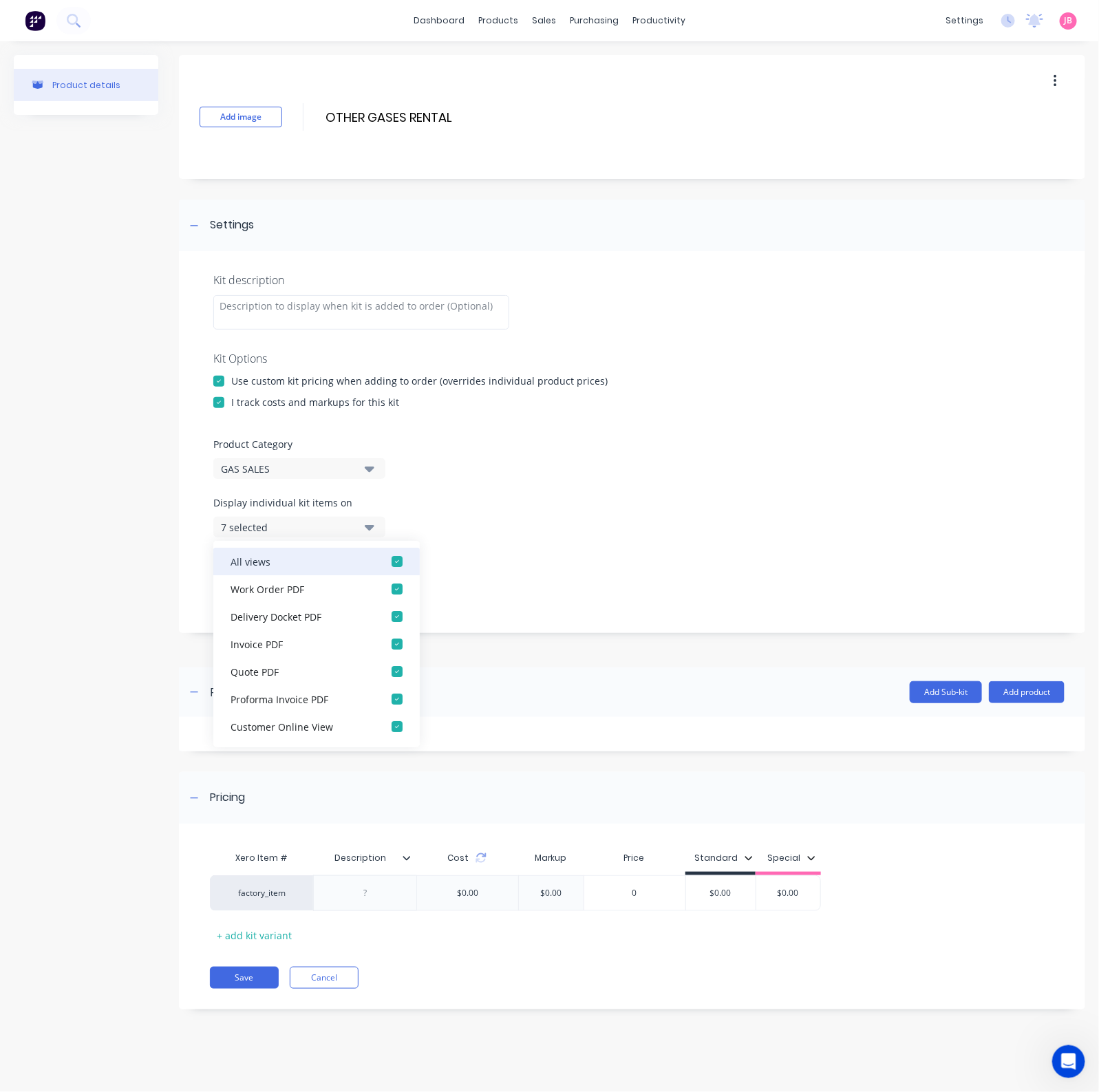
click at [383, 552] on div "button" at bounding box center [397, 561] width 27 height 27
click at [337, 530] on div "None" at bounding box center [287, 527] width 133 height 15
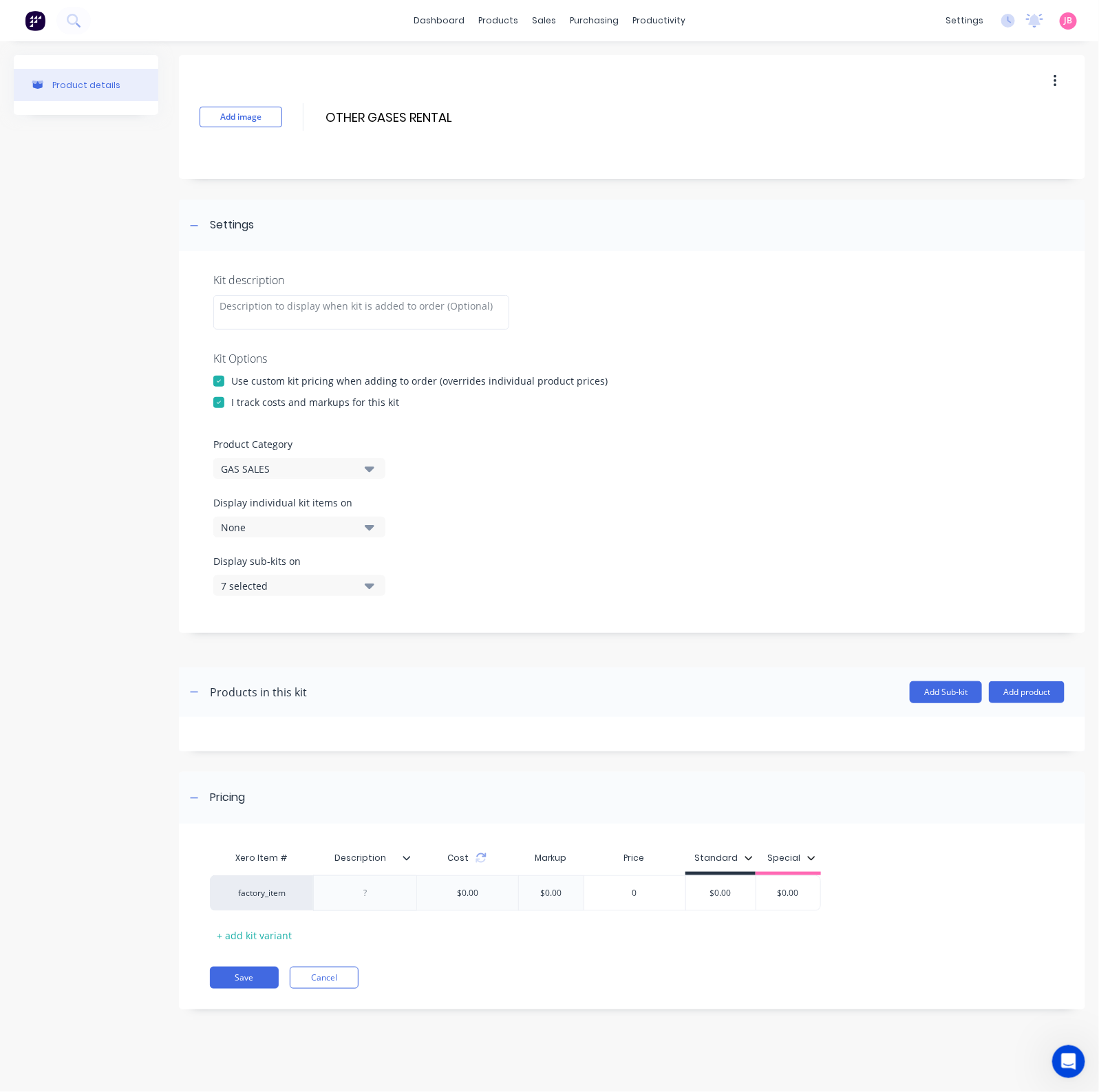
click at [372, 579] on icon "button" at bounding box center [369, 585] width 9 height 15
drag, startPoint x: 369, startPoint y: 615, endPoint x: 349, endPoint y: 608, distance: 21.2
click at [368, 615] on button "All views" at bounding box center [317, 619] width 207 height 27
click at [358, 588] on button "None" at bounding box center [299, 585] width 172 height 21
click at [392, 873] on div at bounding box center [365, 892] width 68 height 18
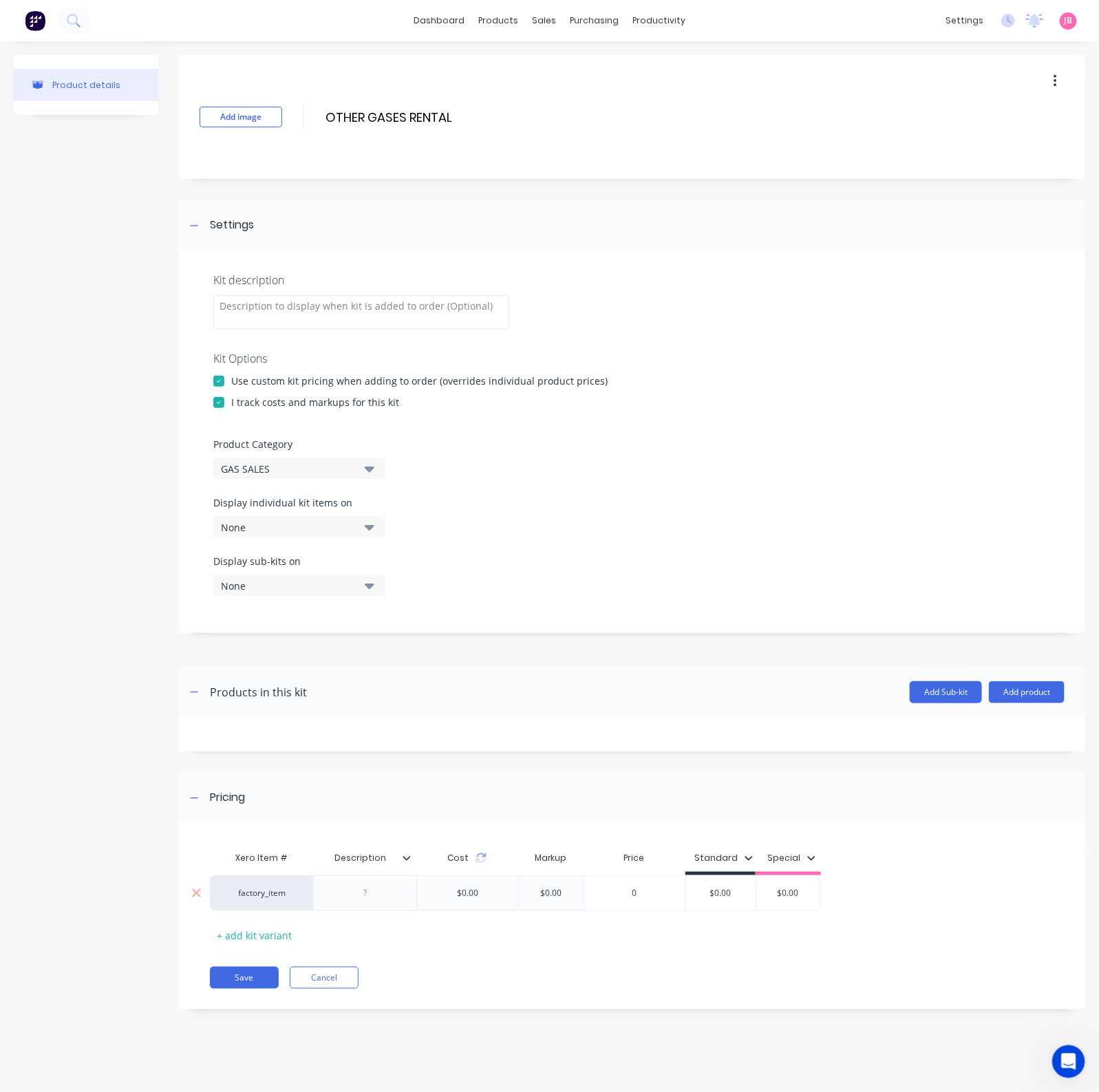
click at [390, 873] on div at bounding box center [365, 892] width 68 height 18
click at [722, 873] on input "$0.00" at bounding box center [720, 896] width 69 height 12
click at [722, 873] on input "$0.00" at bounding box center [723, 896] width 69 height 12
type input "$.42"
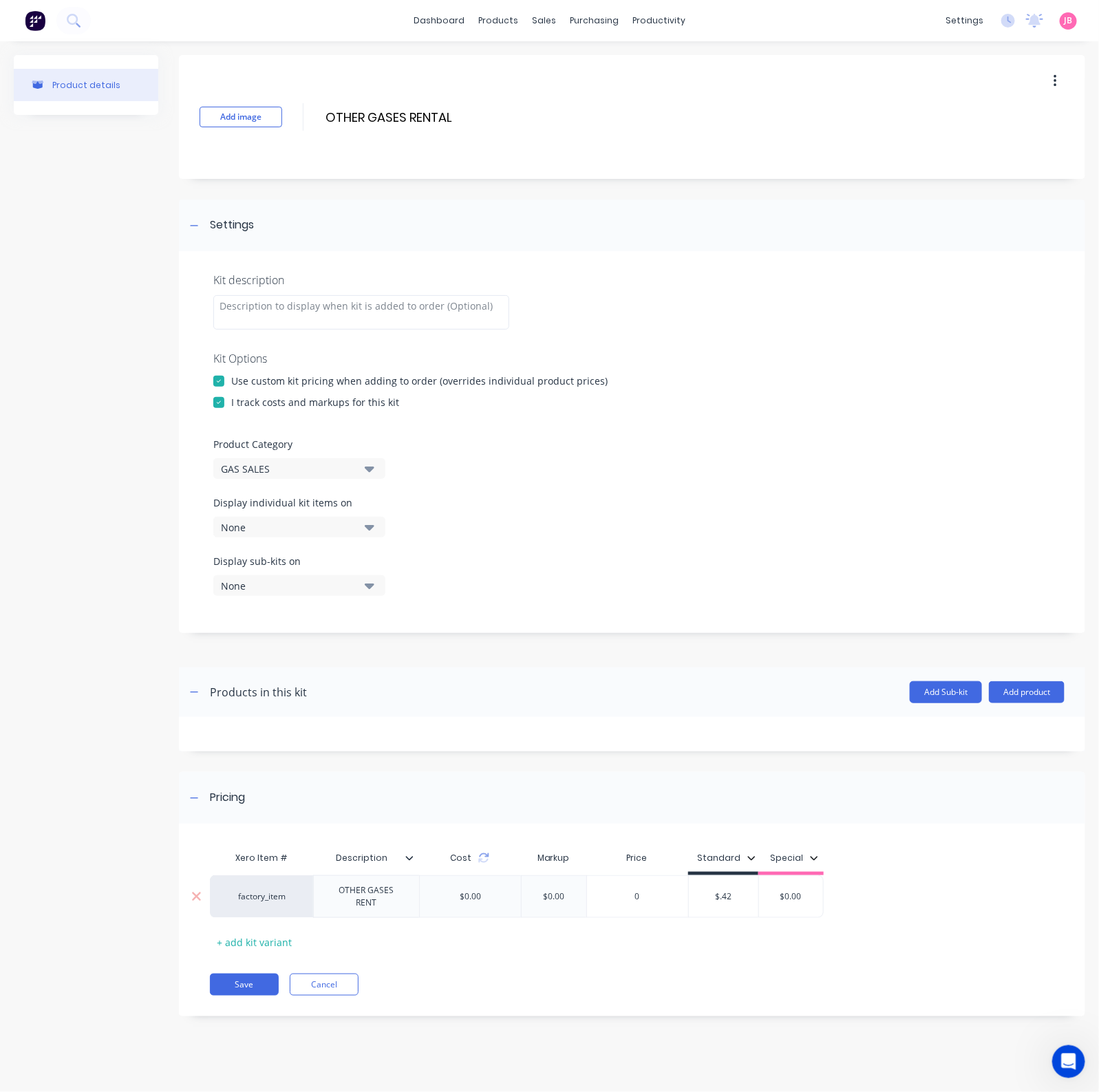
type input "$0.00"
click at [244, 873] on button "Save" at bounding box center [244, 984] width 68 height 22
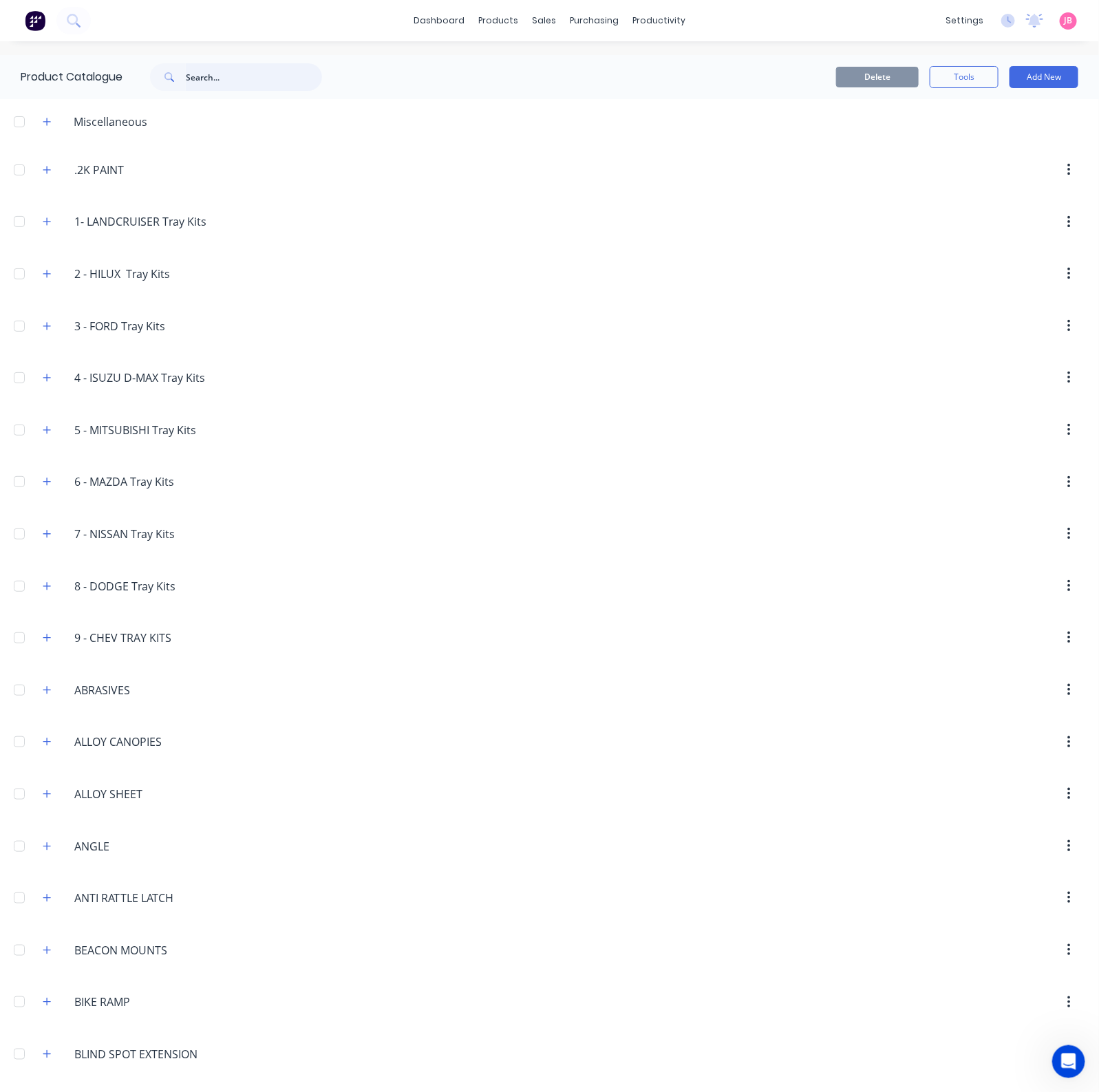
click at [233, 79] on input "text" at bounding box center [253, 77] width 136 height 27
click at [45, 121] on icon "button" at bounding box center [47, 121] width 9 height 9
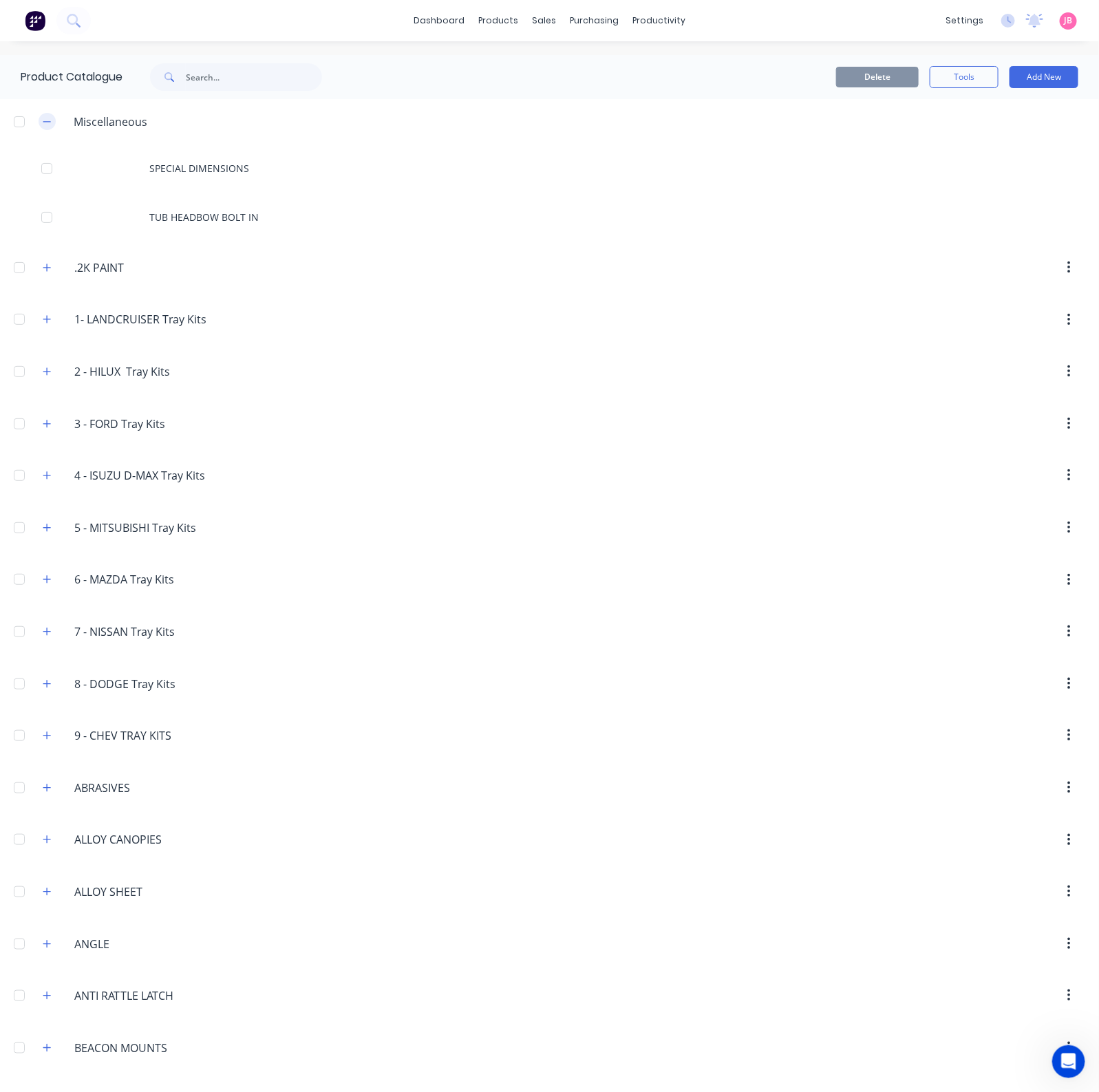
click at [48, 125] on icon "button" at bounding box center [47, 121] width 9 height 9
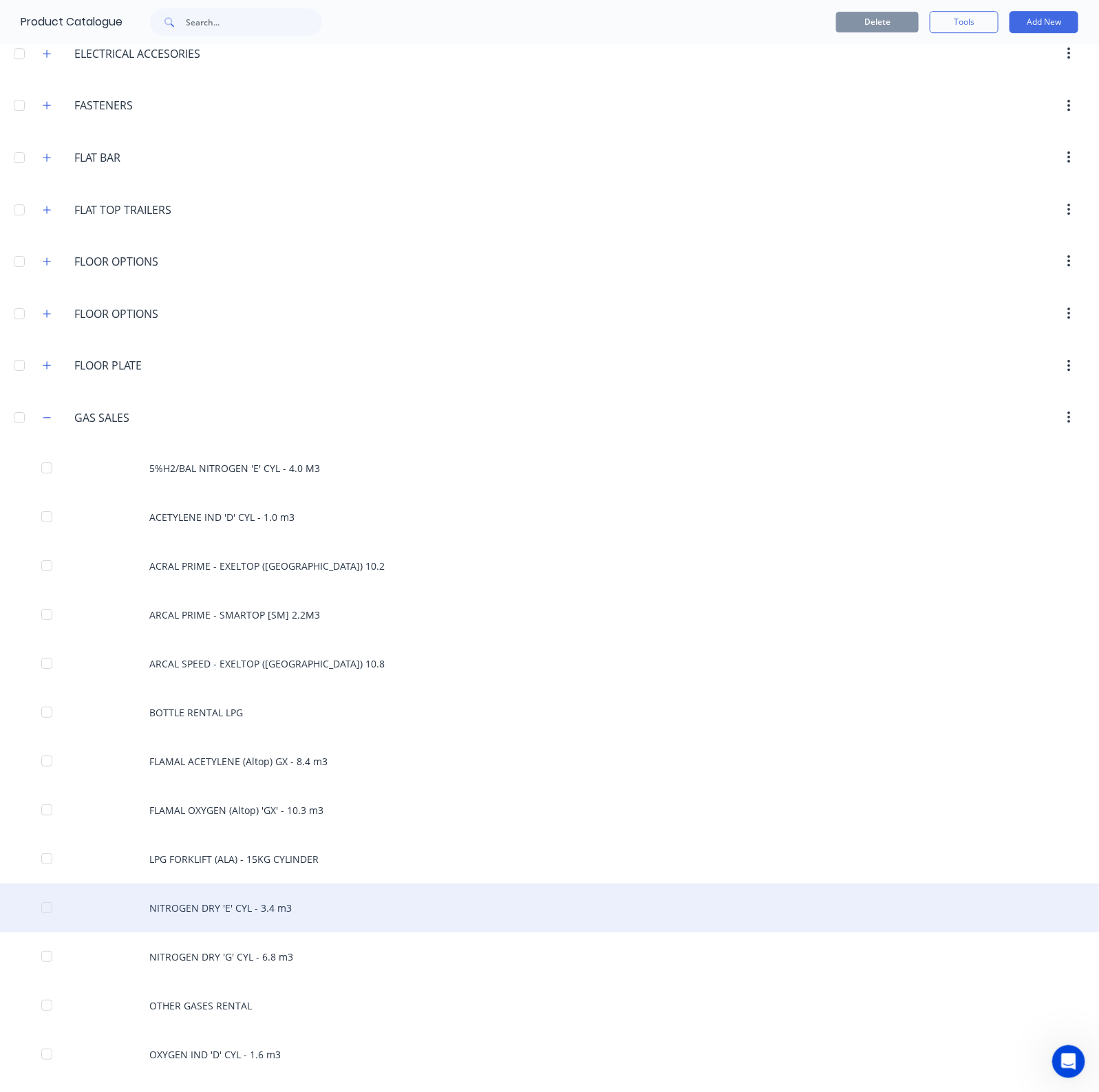
scroll to position [2064, 0]
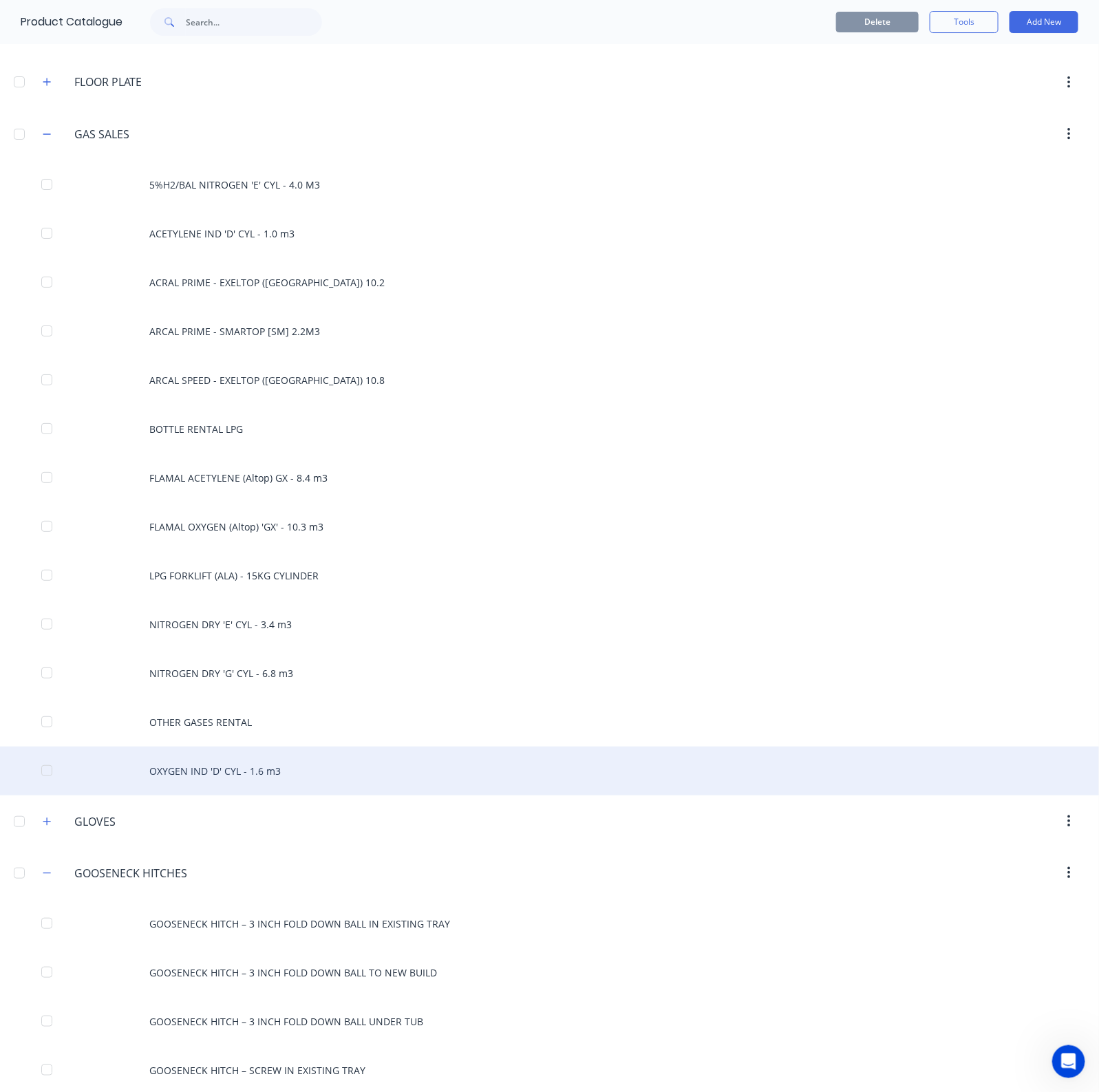
click at [224, 767] on div "OXYGEN IND 'D' CYL - 1.6 m3" at bounding box center [550, 770] width 1099 height 49
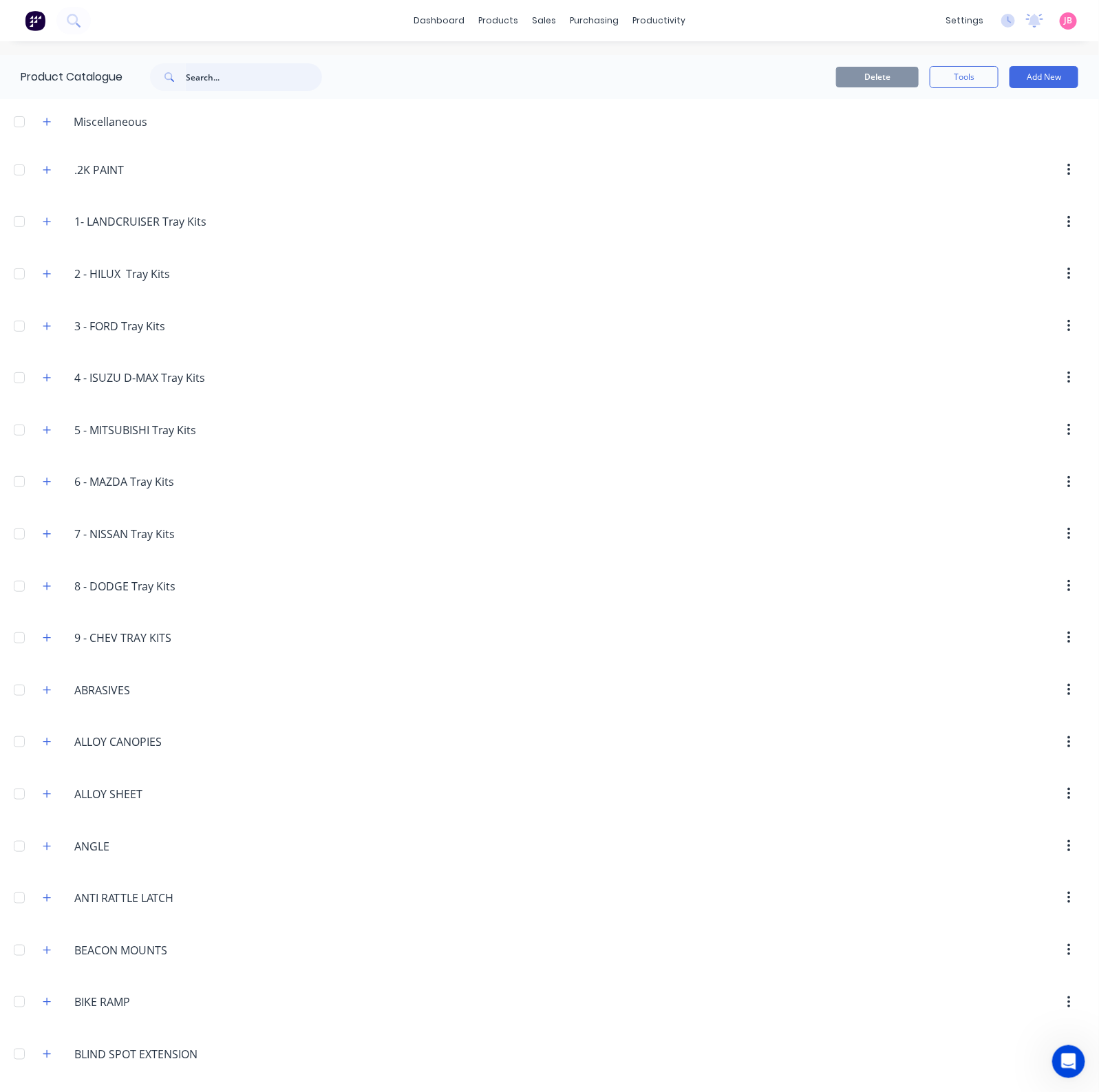
click at [207, 73] on input "text" at bounding box center [253, 77] width 136 height 27
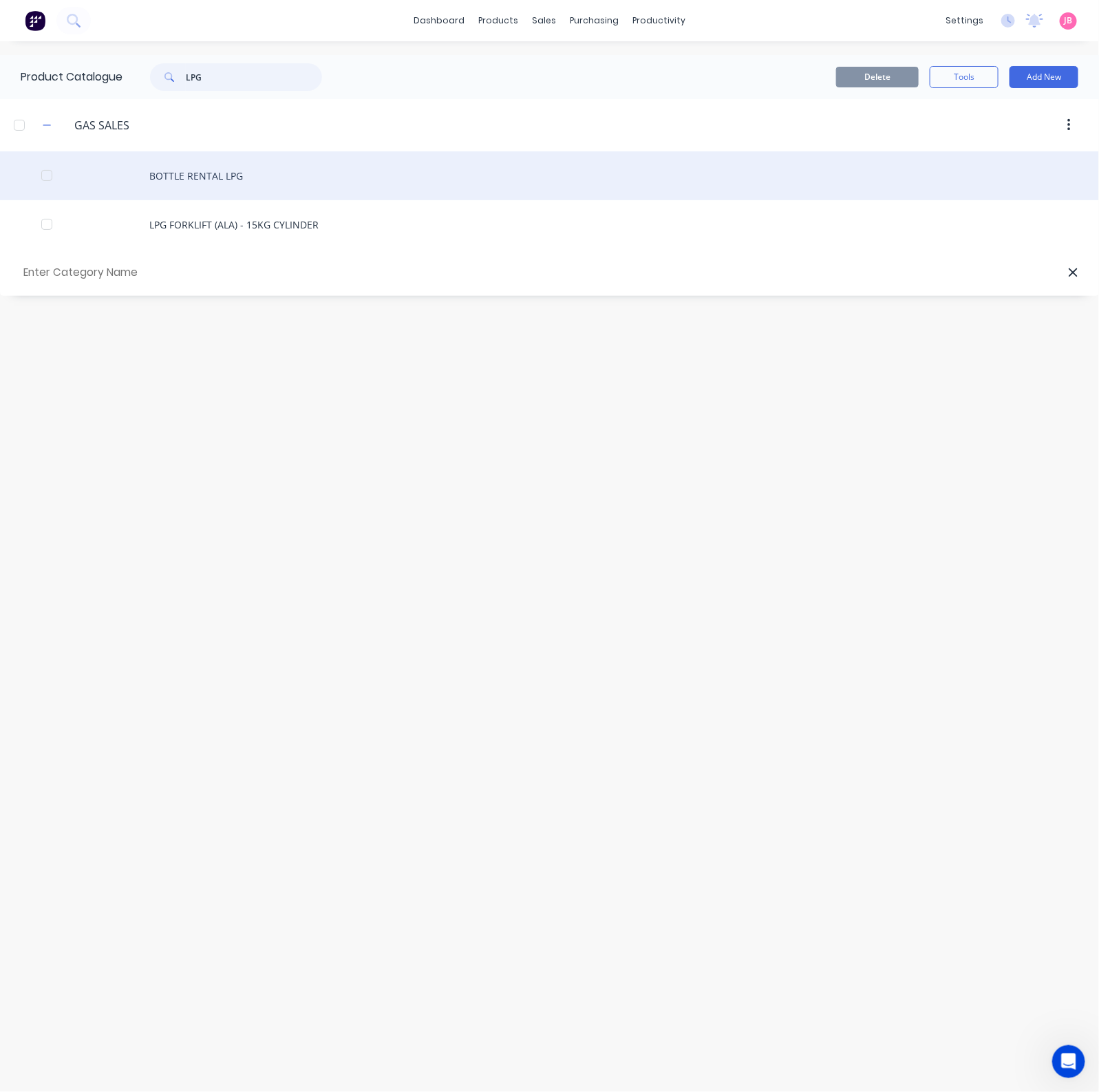
type input "LPG"
click at [231, 173] on div "BOTTLE RENTAL LPG" at bounding box center [550, 175] width 1099 height 49
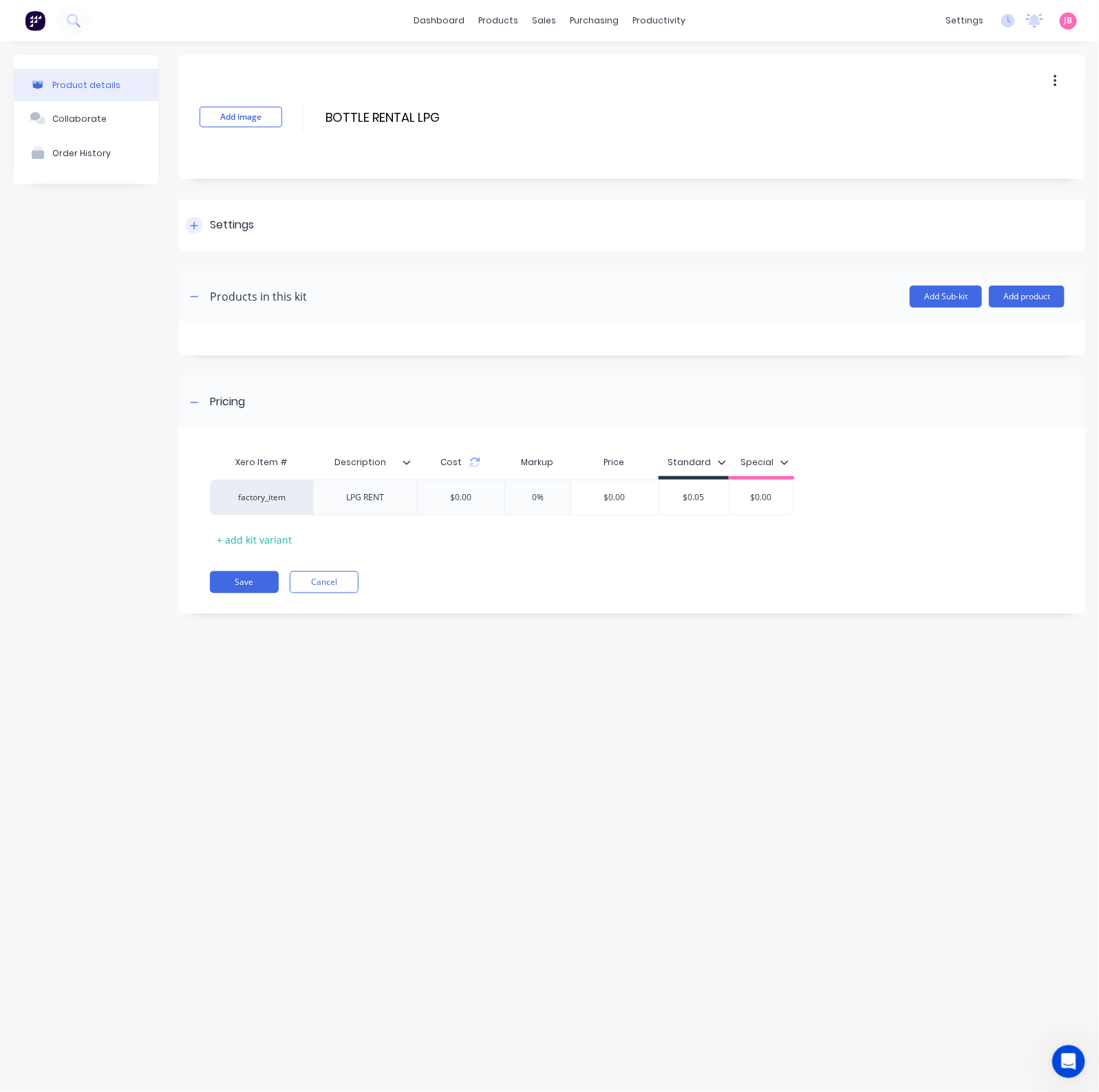
click at [260, 227] on div "Settings" at bounding box center [632, 225] width 906 height 51
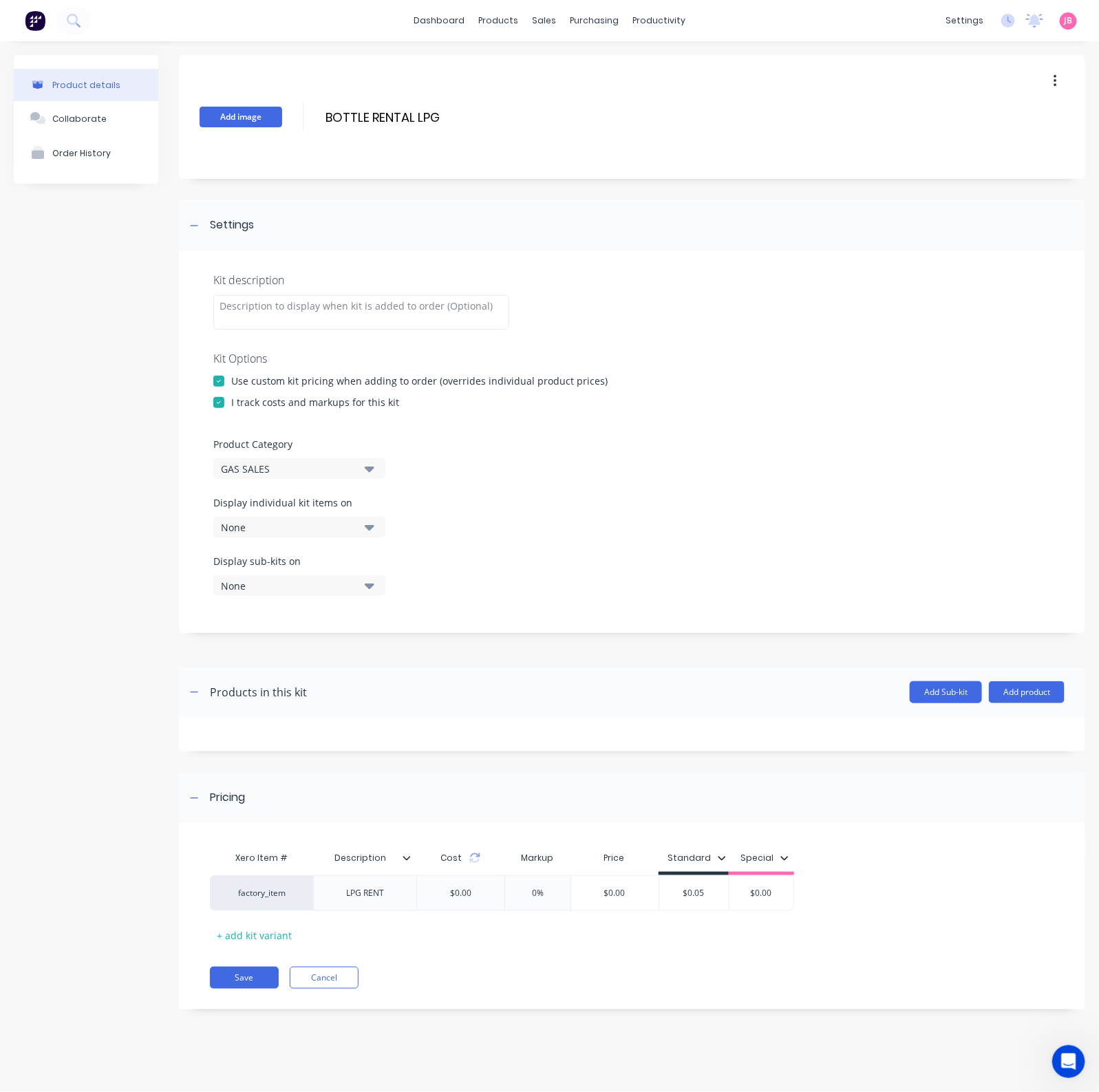
drag, startPoint x: 453, startPoint y: 114, endPoint x: 231, endPoint y: 108, distance: 222.1
click at [227, 111] on div "Add image BOTTLE RENTAL LPG BOTTLE RENTAL LPG Enter kit name" at bounding box center [632, 116] width 906 height 124
type input "LPG BOTTLE RENTAL"
click at [258, 873] on button "Save" at bounding box center [244, 978] width 68 height 22
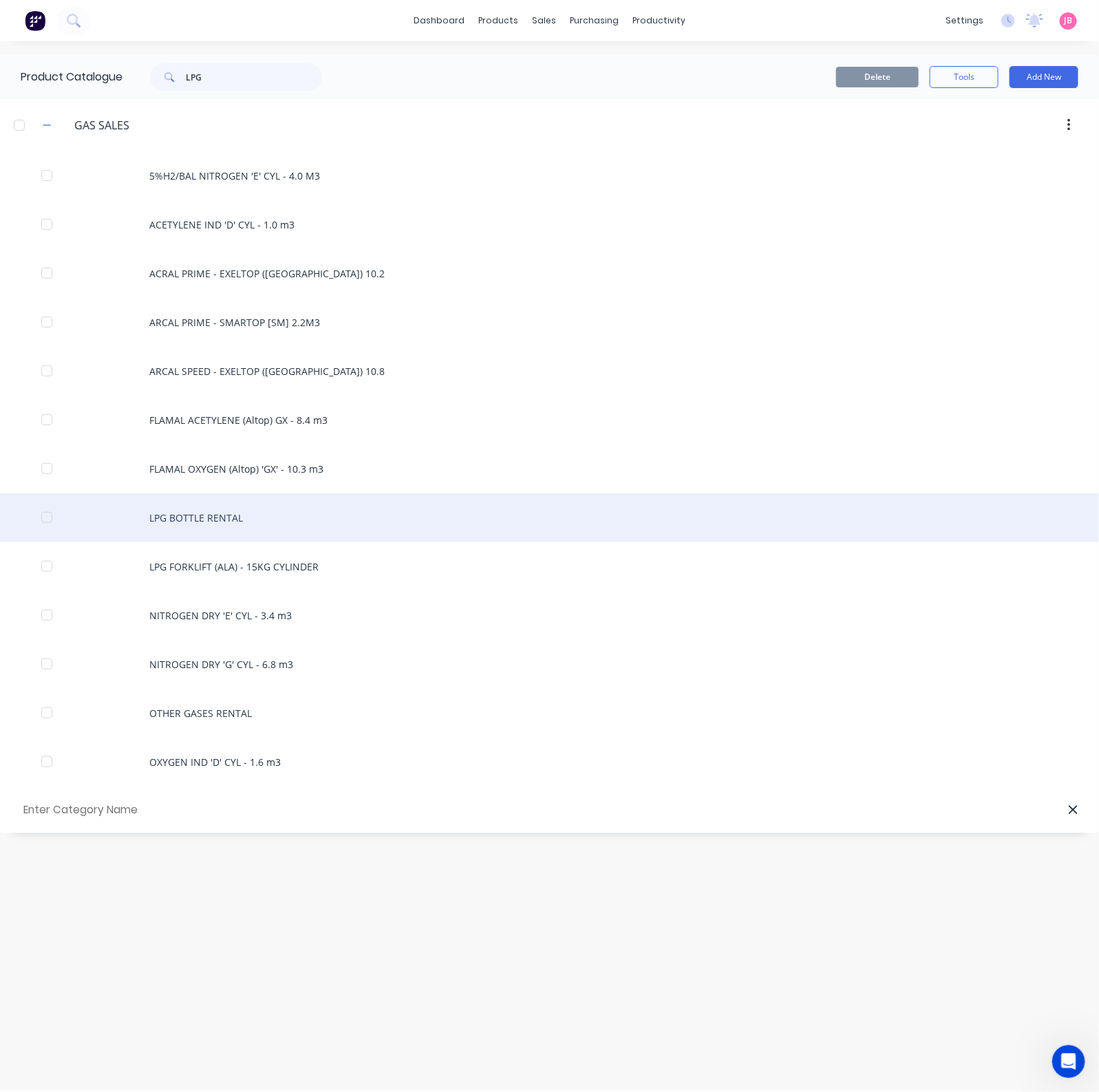
click at [179, 517] on div "LPG BOTTLE RENTAL" at bounding box center [550, 517] width 1099 height 49
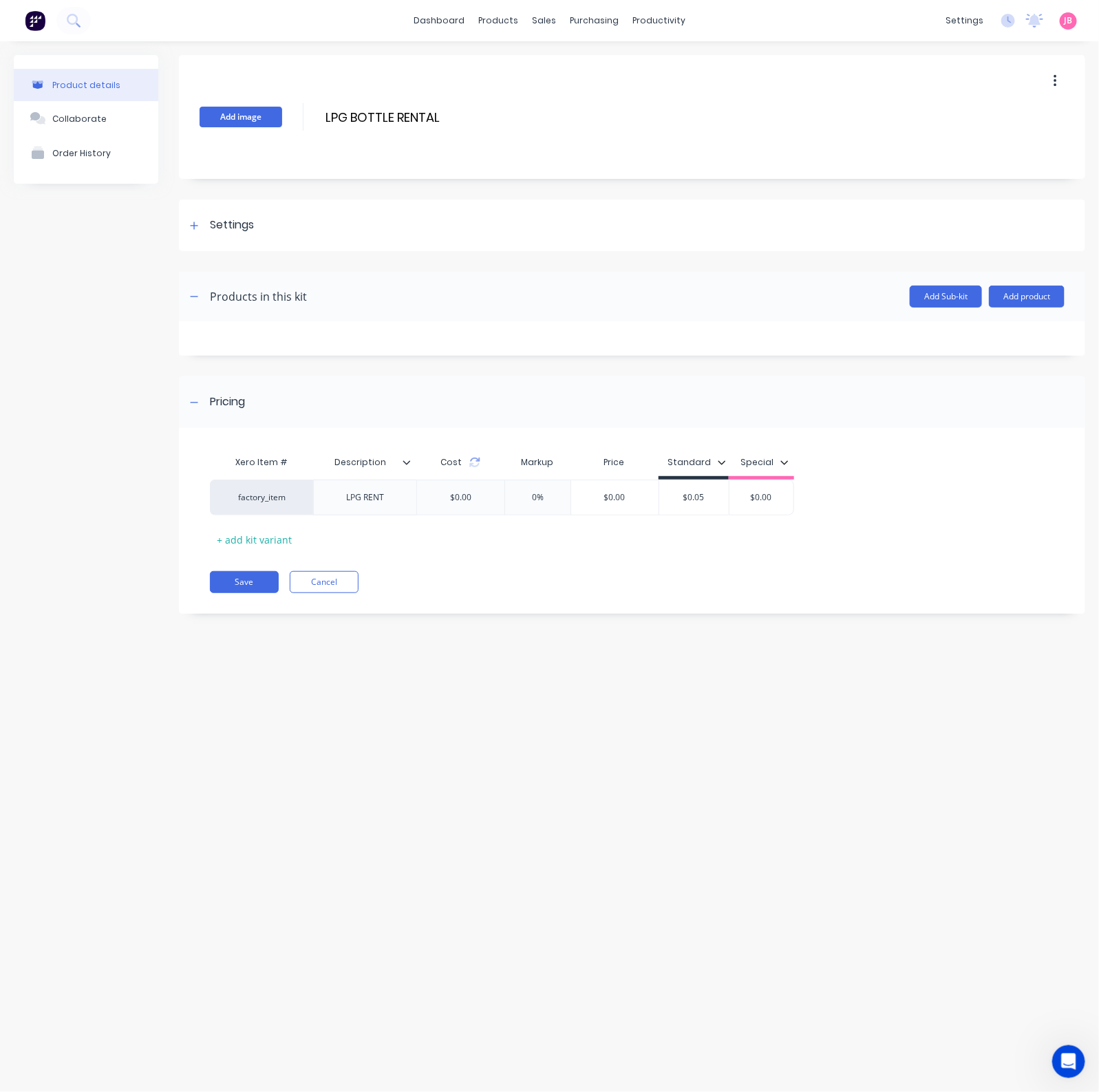
drag, startPoint x: 444, startPoint y: 116, endPoint x: 280, endPoint y: 120, distance: 164.0
click at [280, 120] on div "Add image LPG BOTTLE RENTAL LPG BOTTLE RENTAL Enter kit name" at bounding box center [632, 116] width 906 height 124
type input "B"
type input "RENTAL LPG BOTTLES"
click at [231, 584] on button "Save" at bounding box center [244, 582] width 68 height 22
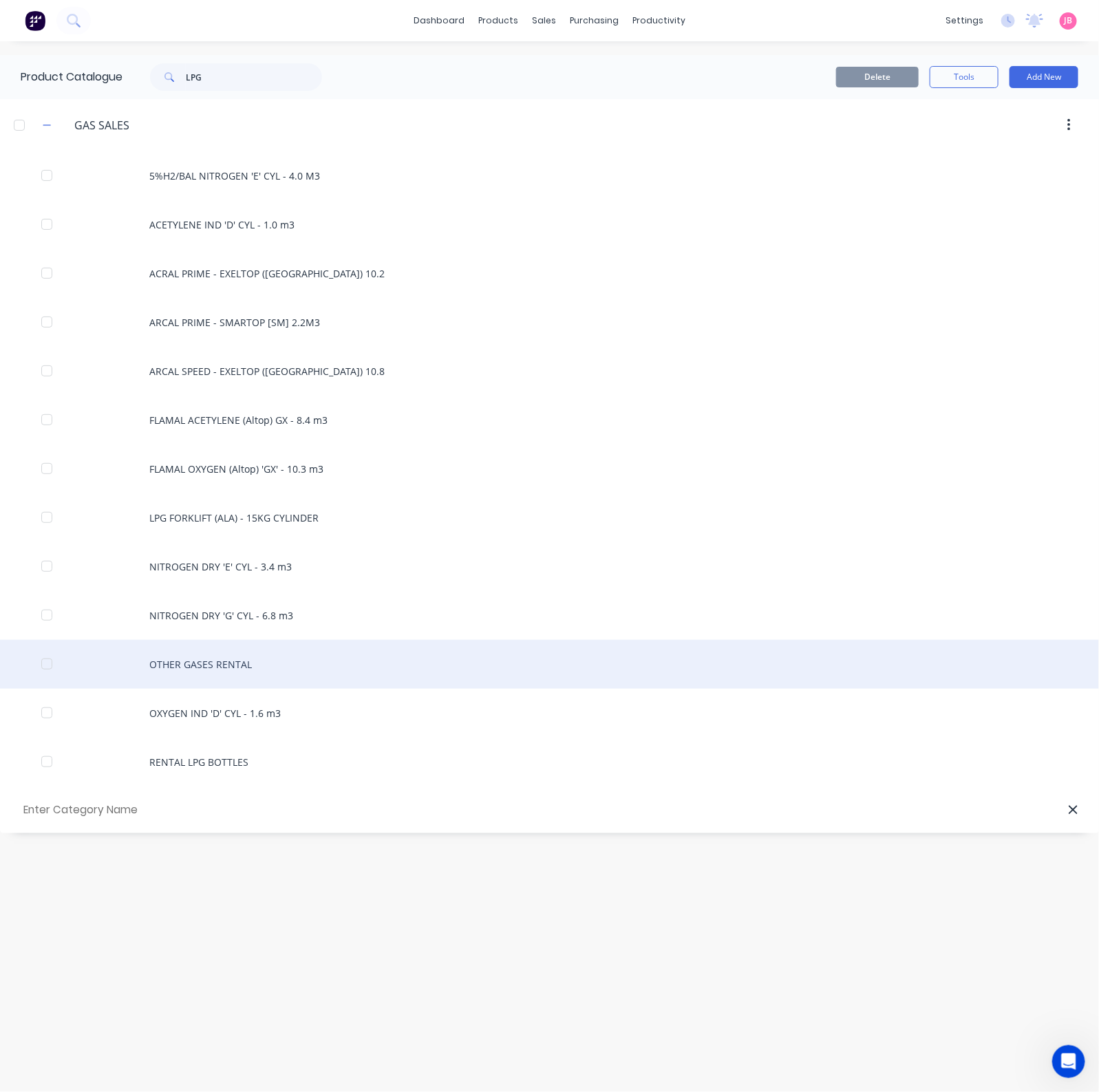
click at [216, 679] on div "OTHER GASES RENTAL" at bounding box center [550, 664] width 1099 height 49
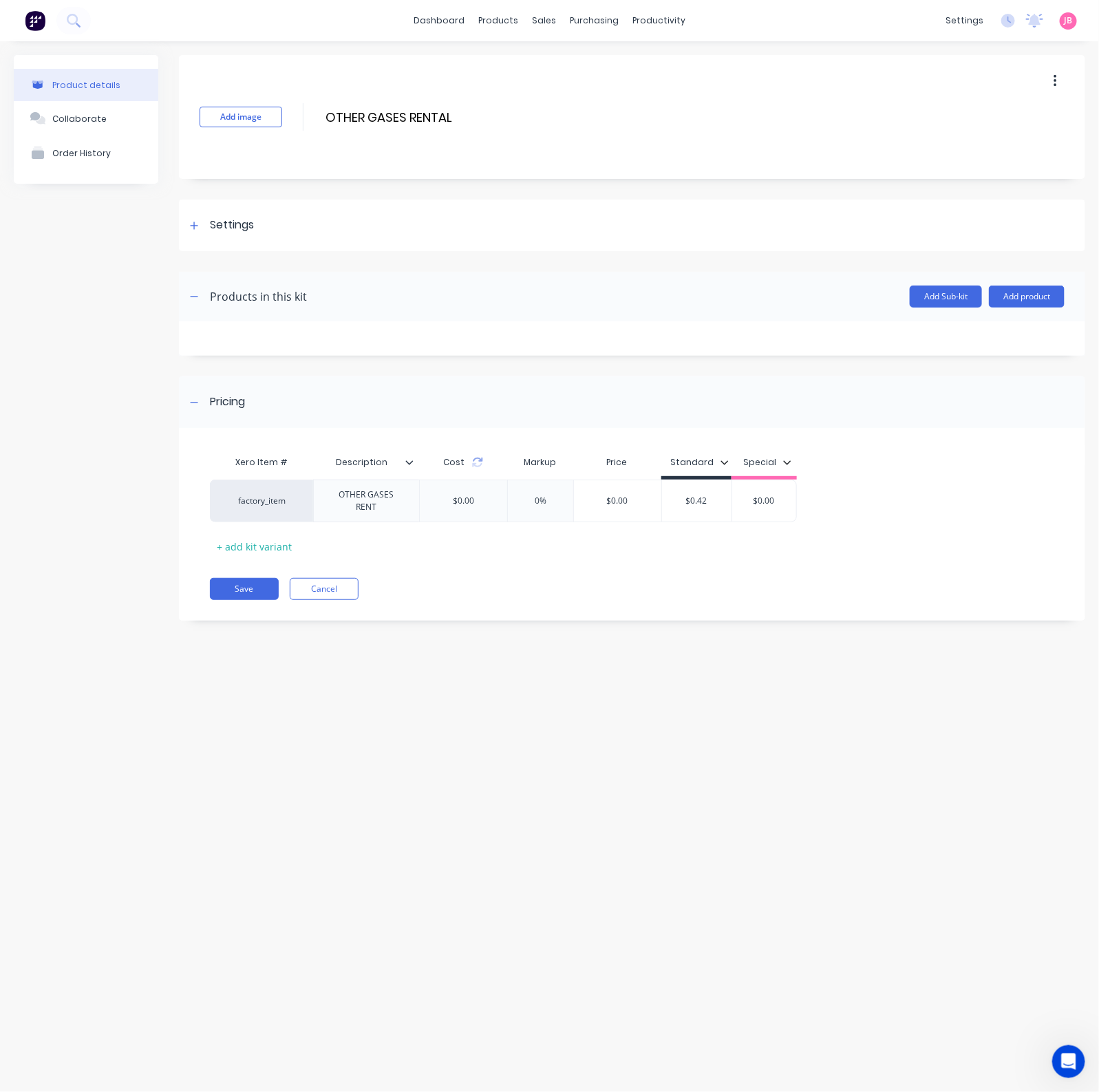
drag, startPoint x: 451, startPoint y: 125, endPoint x: 282, endPoint y: 146, distance: 170.3
click at [279, 142] on div "Add image OTHER GASES RENTAL OTHER GASES RENTAL Enter kit name" at bounding box center [632, 116] width 906 height 124
type input "RENTAL OTHER GASES BOTTLES"
click at [255, 593] on button "Save" at bounding box center [244, 589] width 68 height 22
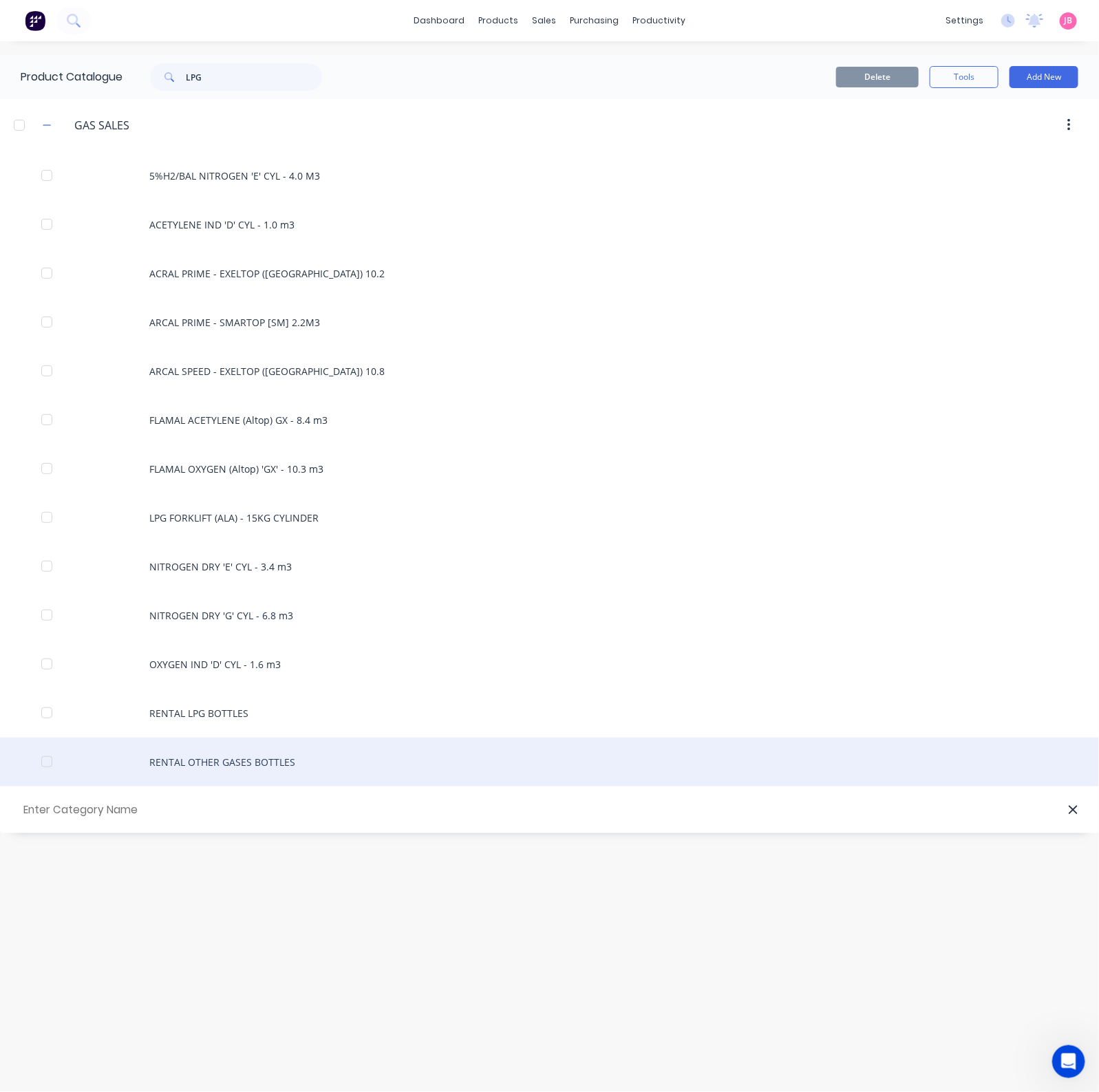
click at [231, 768] on div "RENTAL OTHER GASES BOTTLES" at bounding box center [550, 761] width 1099 height 49
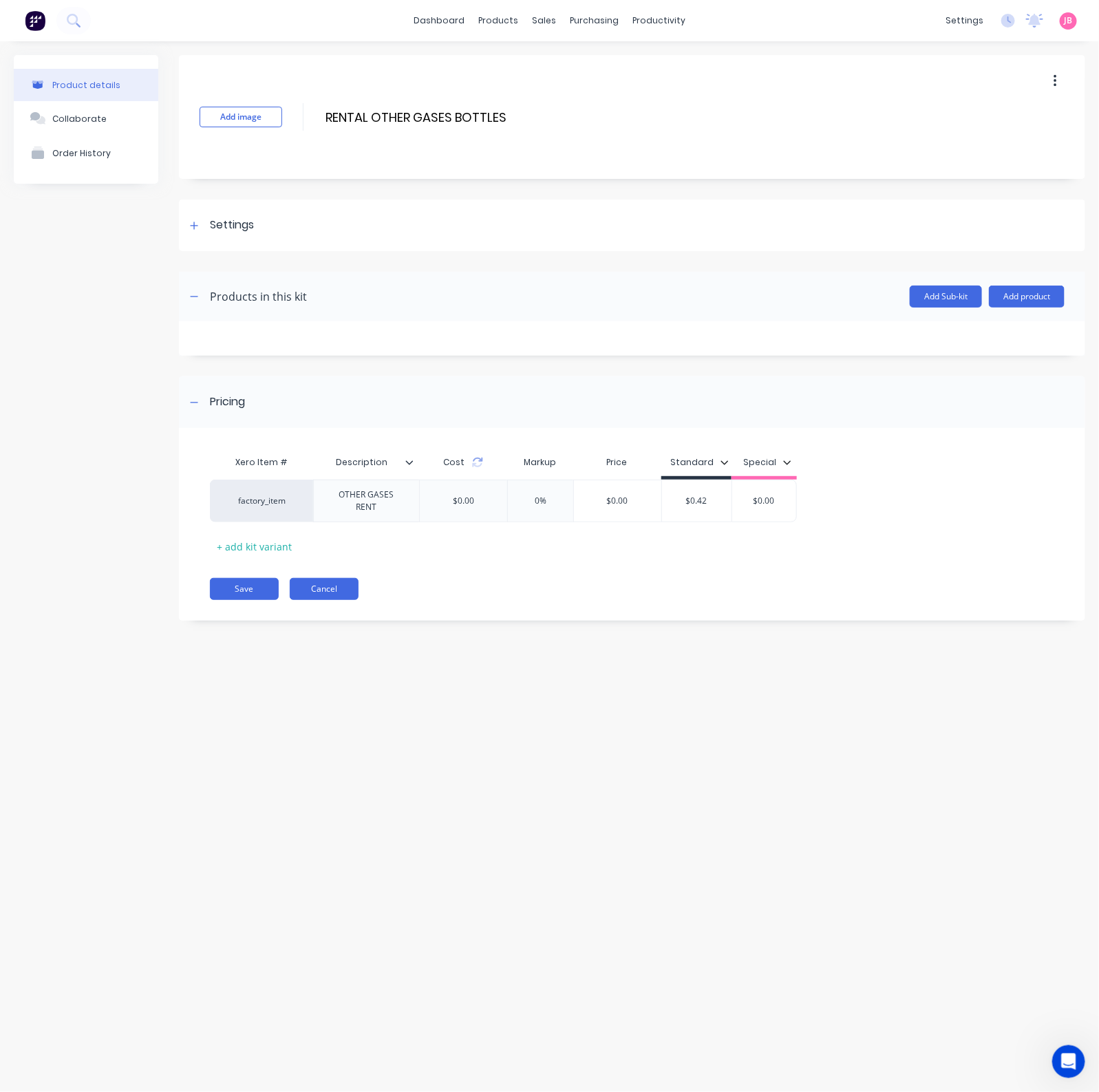
click at [311, 594] on button "Cancel" at bounding box center [324, 589] width 68 height 22
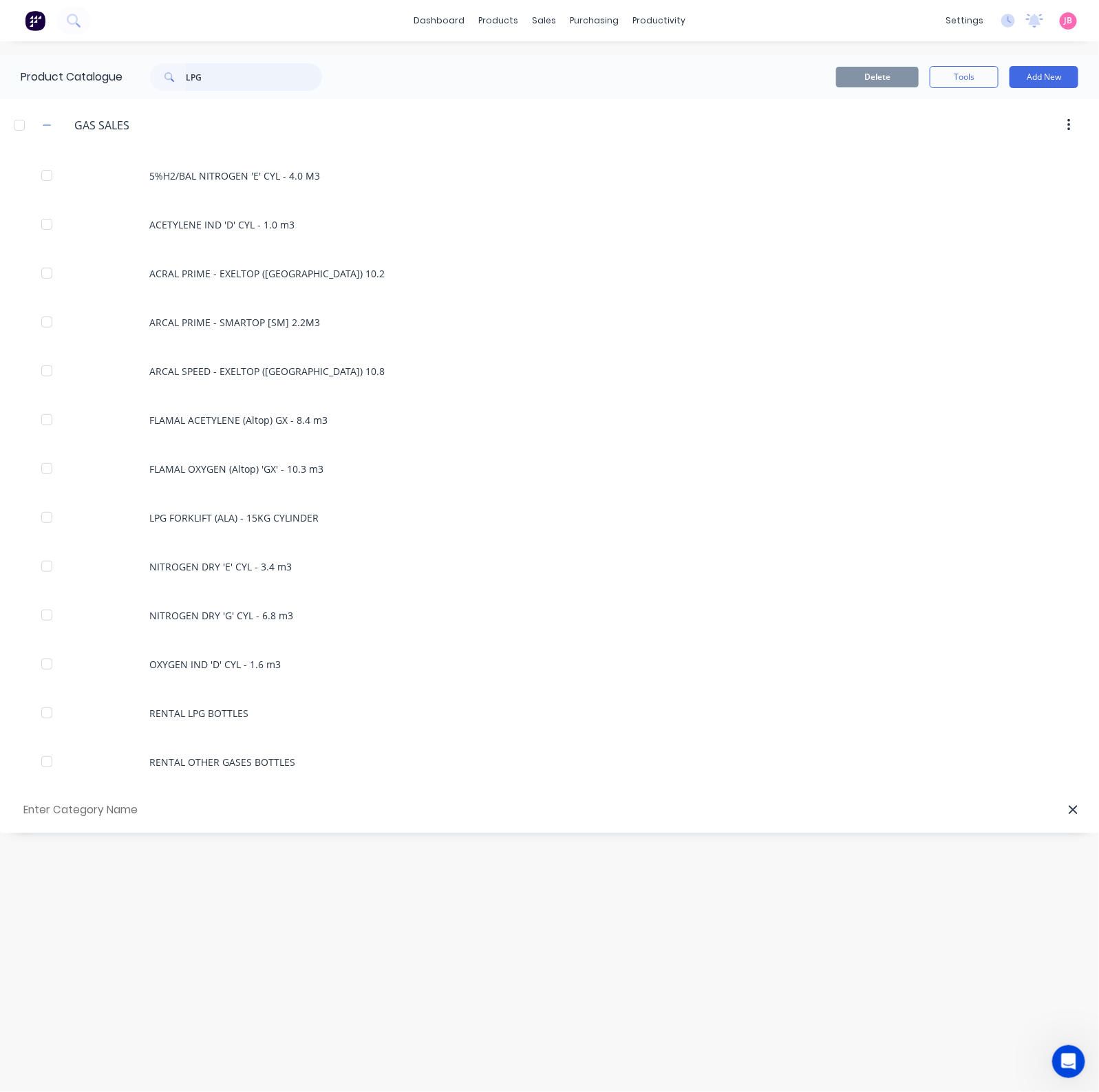
click at [281, 79] on input "LPG" at bounding box center [253, 77] width 136 height 27
click at [38, 21] on img at bounding box center [35, 21] width 21 height 21
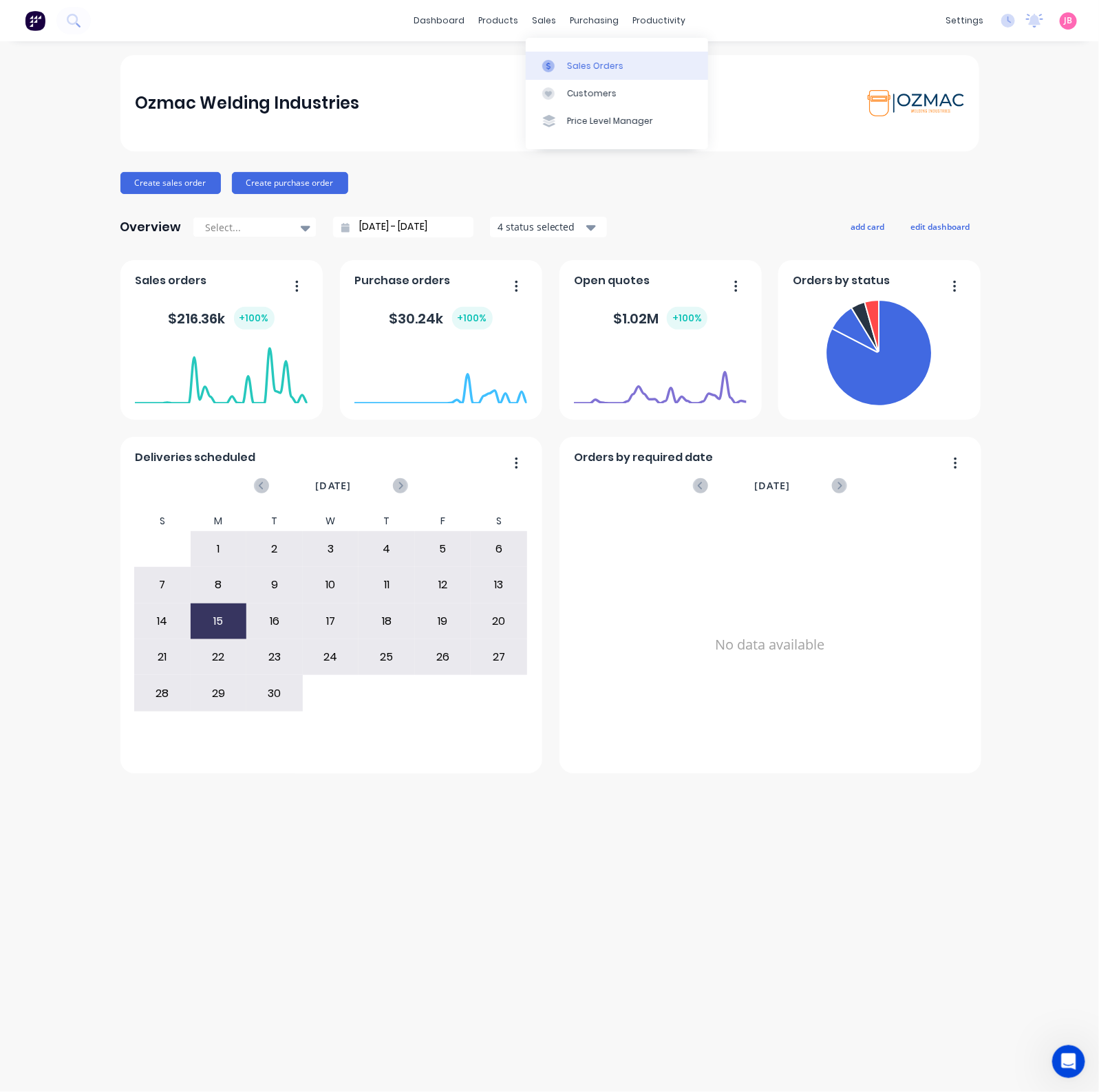
click at [572, 62] on div "Sales Orders" at bounding box center [595, 66] width 56 height 12
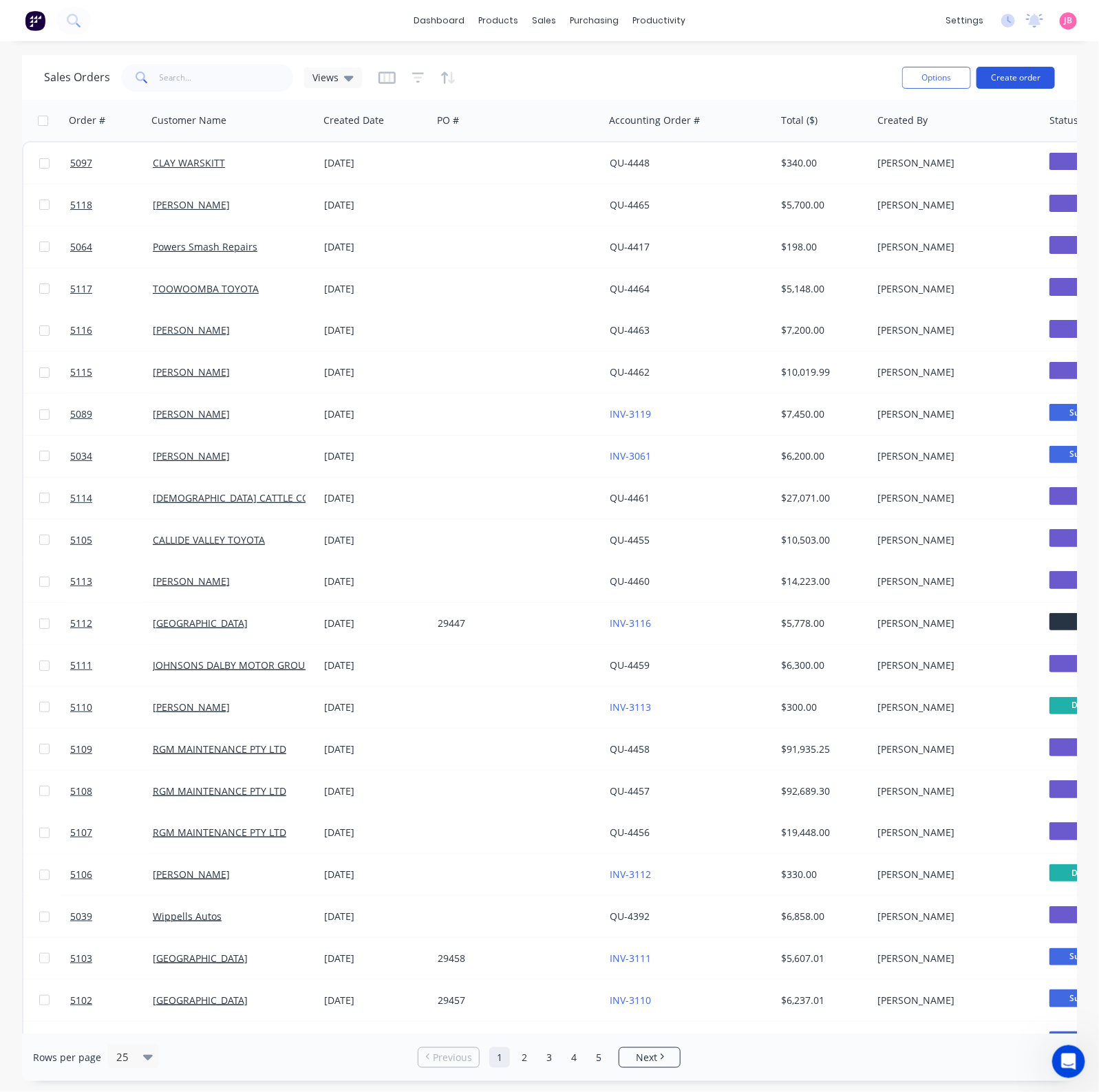
click at [1021, 80] on button "Create order" at bounding box center [1015, 78] width 79 height 22
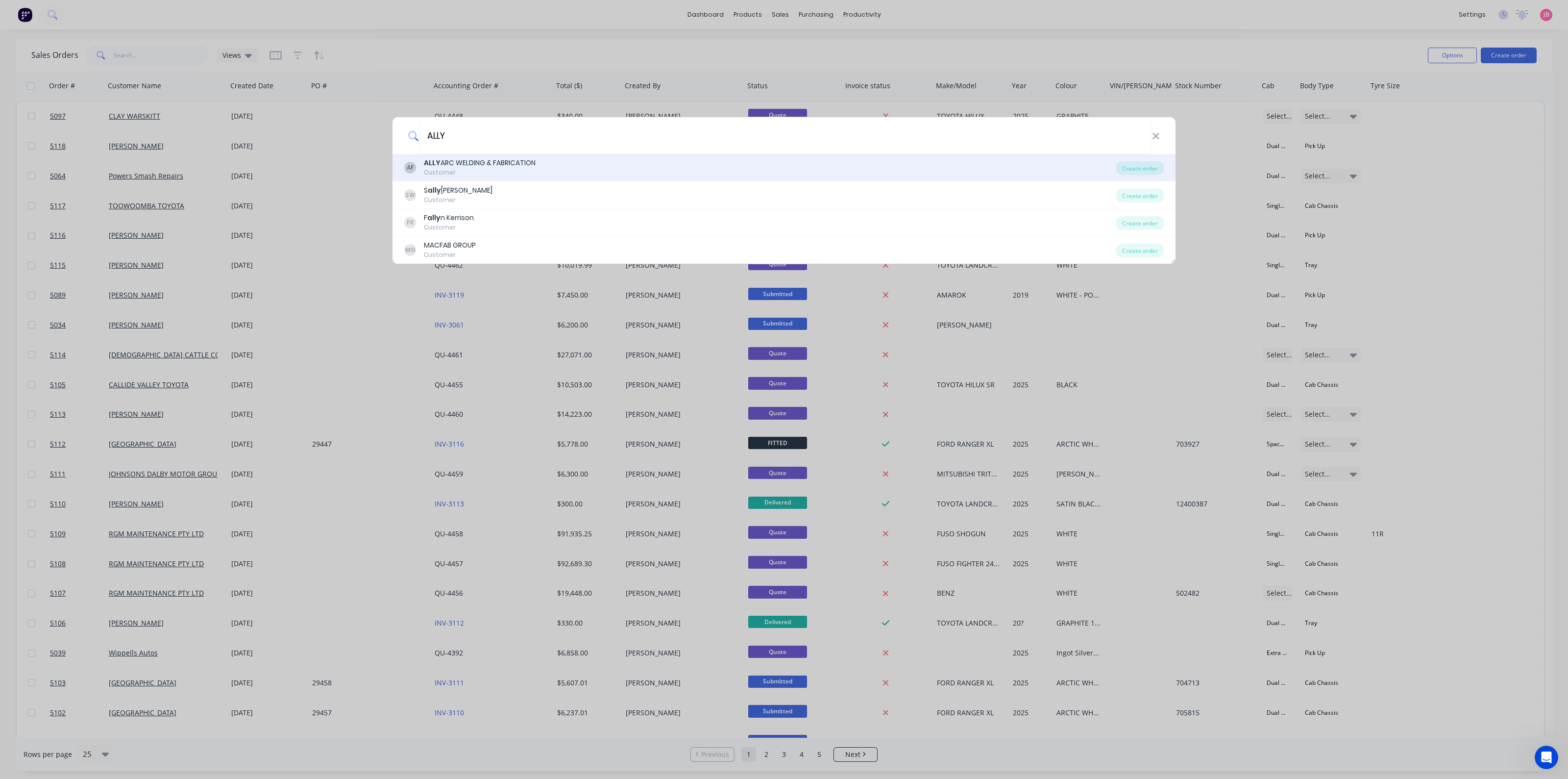
type input "ALLY"
click at [486, 164] on div "ALLY ARC WELDING & FABRICATION" at bounding box center [480, 163] width 112 height 10
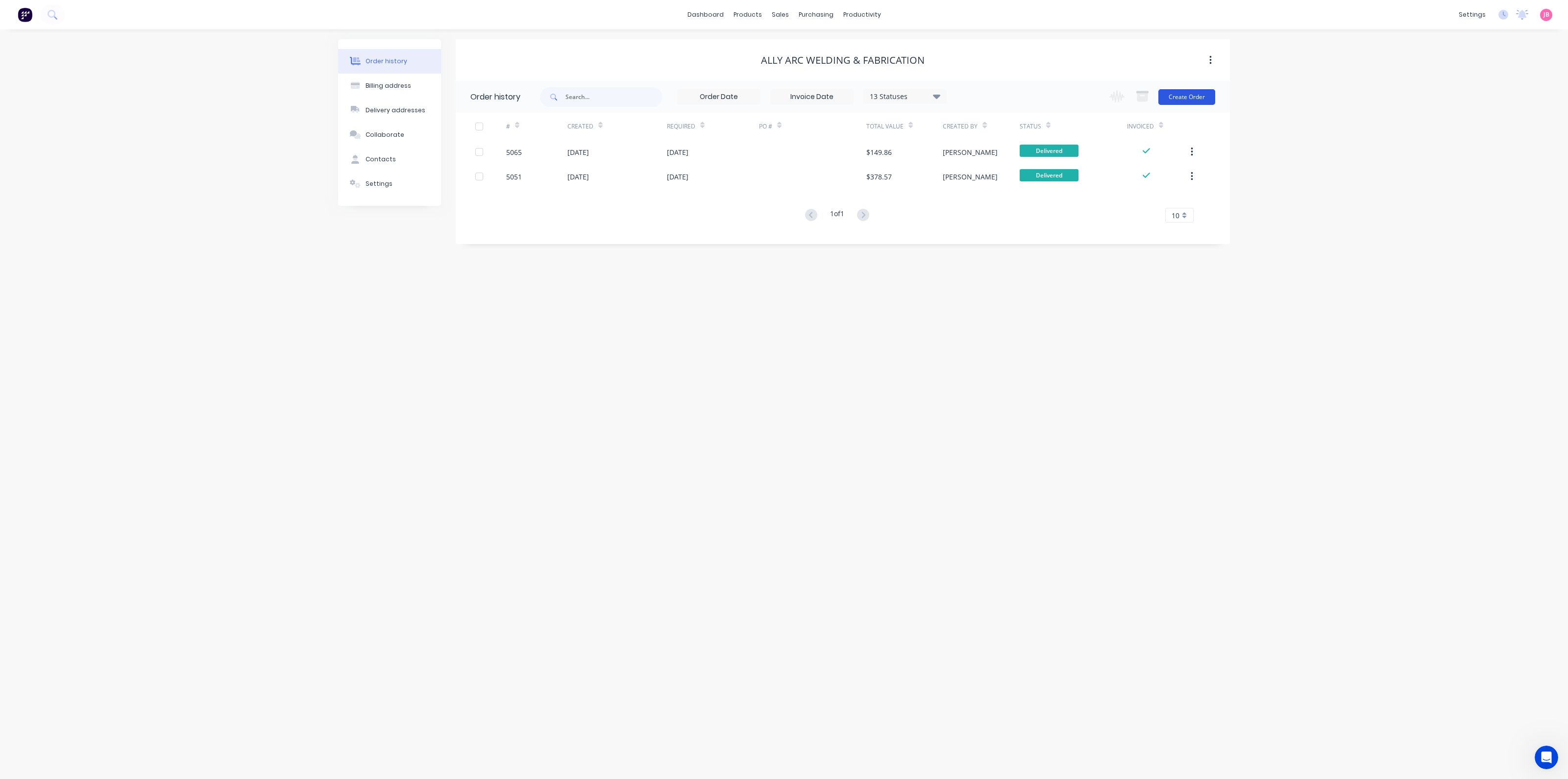
click at [1177, 99] on button "Create Order" at bounding box center [1186, 97] width 57 height 16
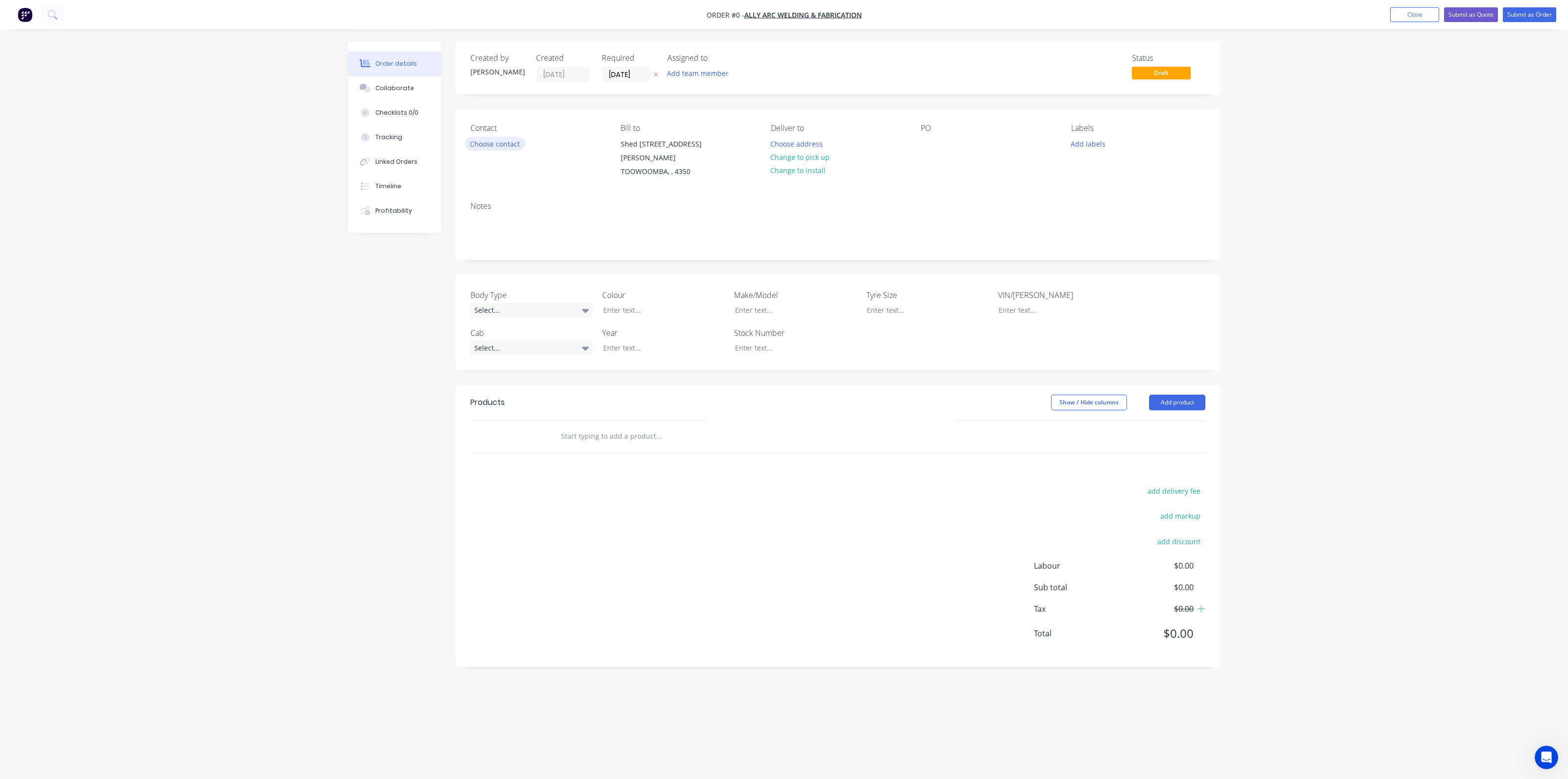
click at [507, 138] on button "Choose contact" at bounding box center [495, 144] width 60 height 13
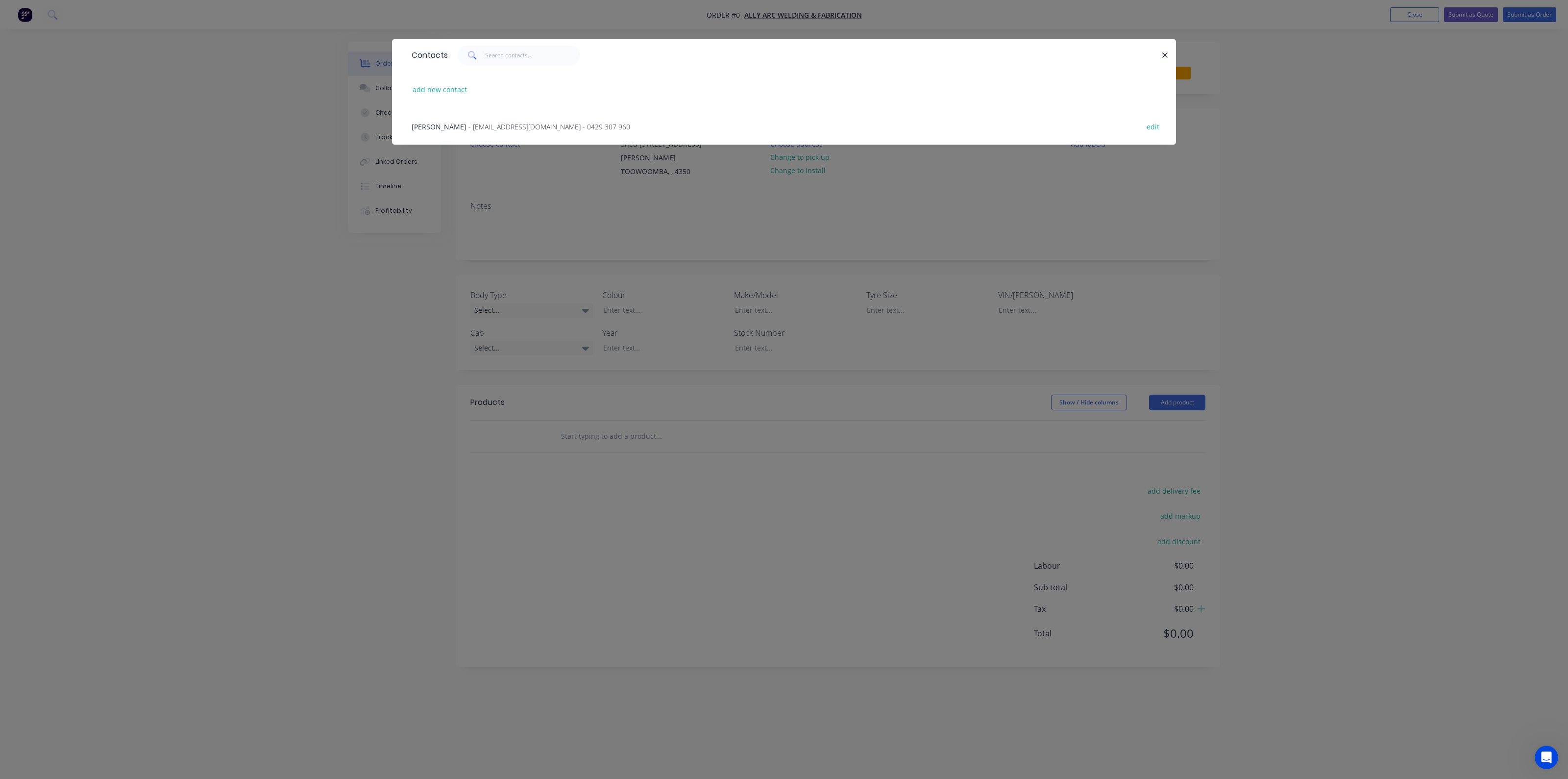
click at [469, 127] on span "- [EMAIL_ADDRESS][DOMAIN_NAME] - 0429 307 960" at bounding box center [550, 126] width 162 height 9
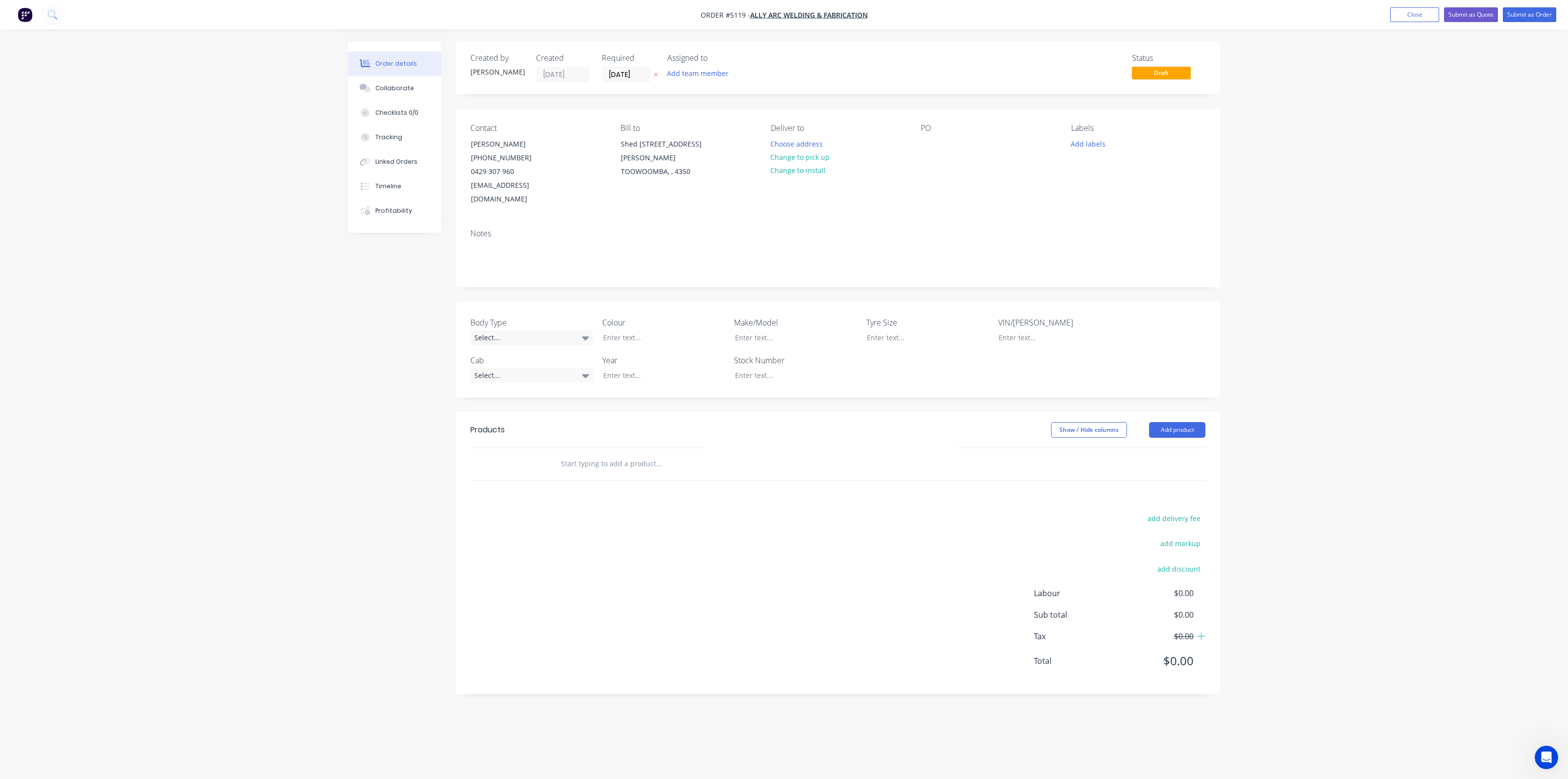
click at [580, 454] on input "text" at bounding box center [659, 464] width 196 height 19
drag, startPoint x: 627, startPoint y: 452, endPoint x: 555, endPoint y: 442, distance: 72.7
click at [555, 454] on div "ACRAL Add ACRAL to order ACRAL PRIME - EXELTOP ([GEOGRAPHIC_DATA]) 10.2 Product" at bounding box center [699, 464] width 294 height 19
type input "ARCA"
click at [648, 521] on div "ARCA L SPEED - EXELTOP ([GEOGRAPHIC_DATA]) 10.8 Product" at bounding box center [711, 537] width 294 height 41
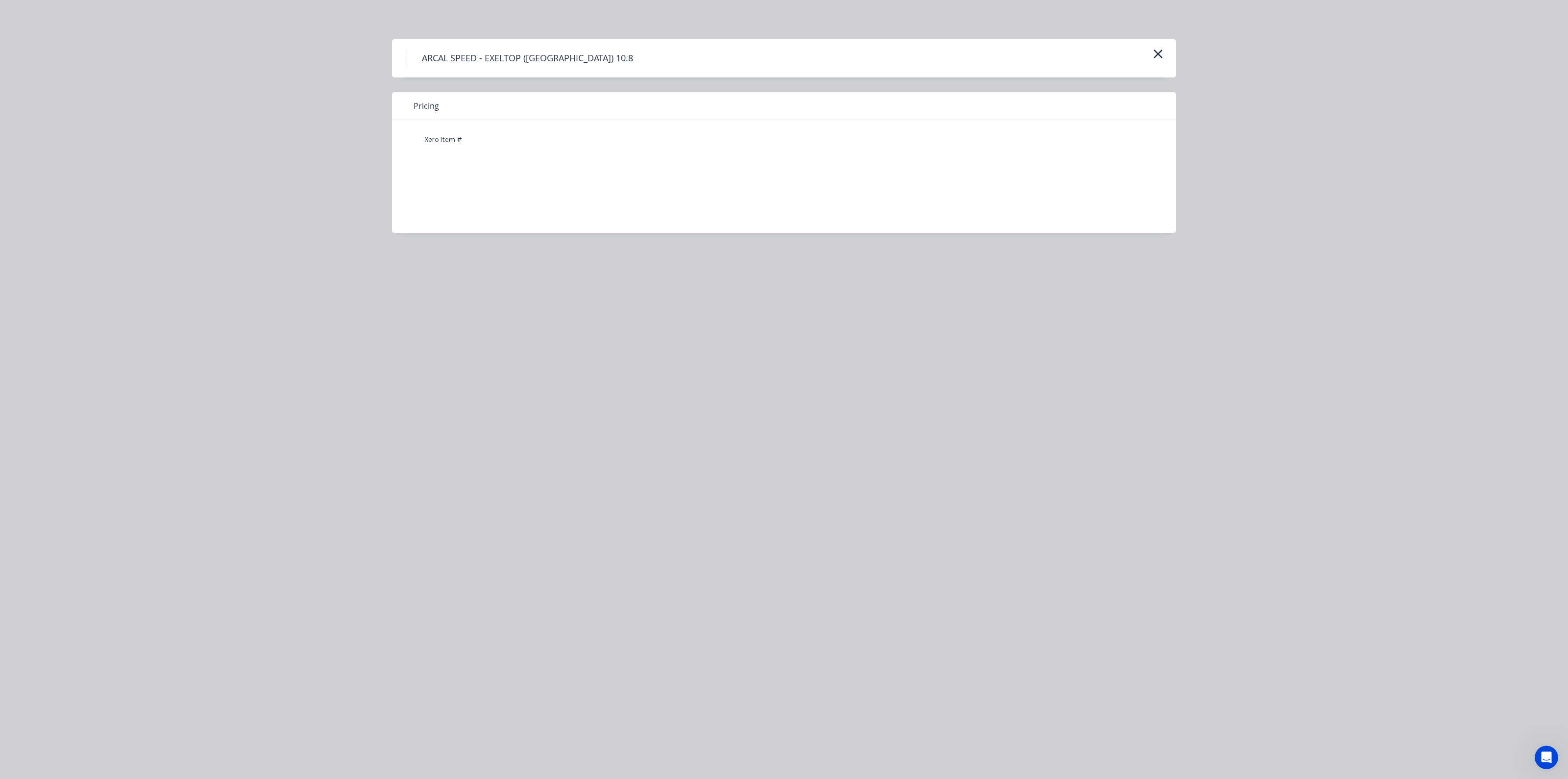
click at [1159, 53] on icon "button" at bounding box center [1158, 54] width 9 height 9
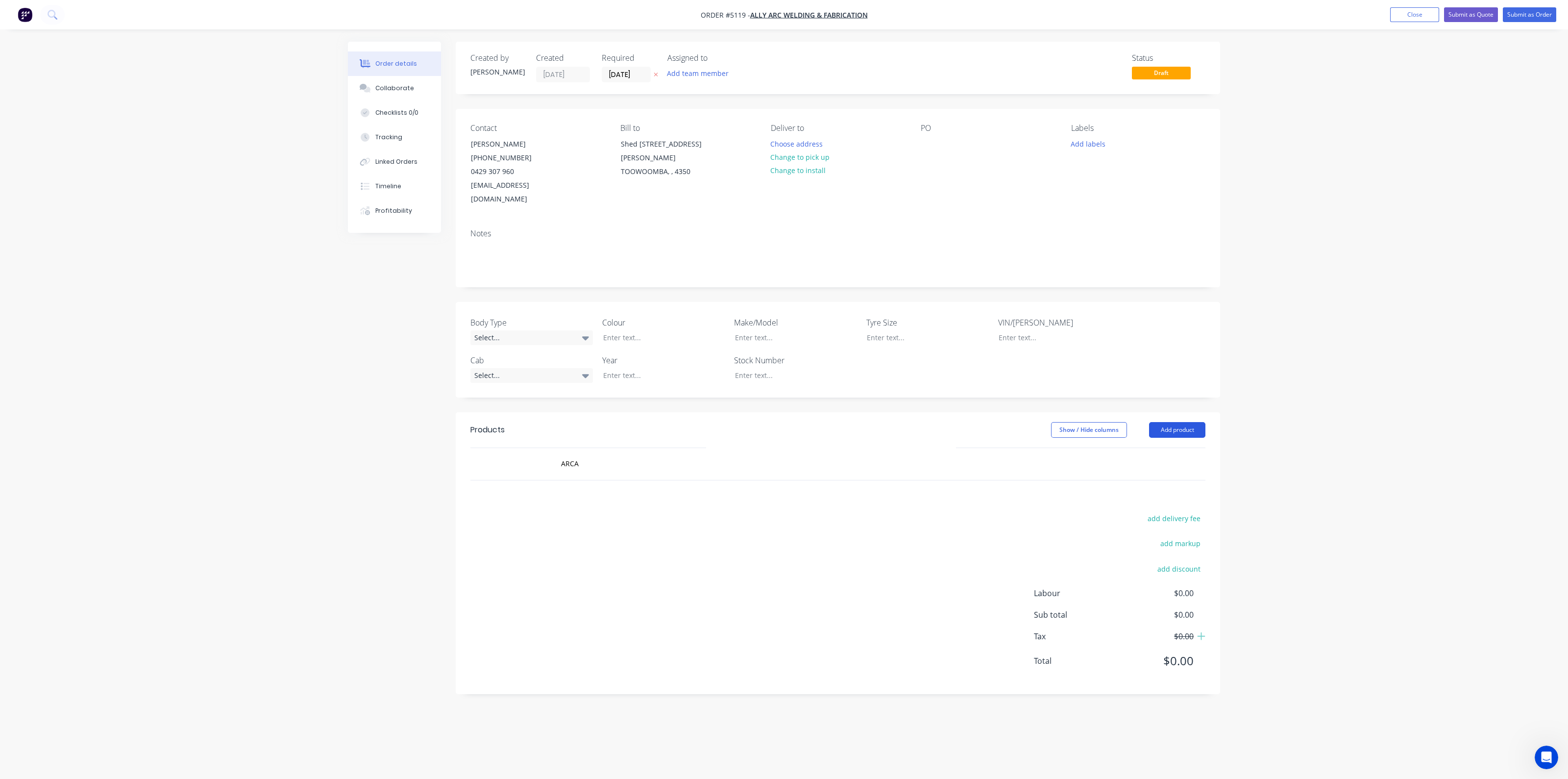
click at [1188, 422] on button "Add product" at bounding box center [1177, 430] width 57 height 16
click at [1139, 448] on div "Product catalogue" at bounding box center [1159, 454] width 75 height 14
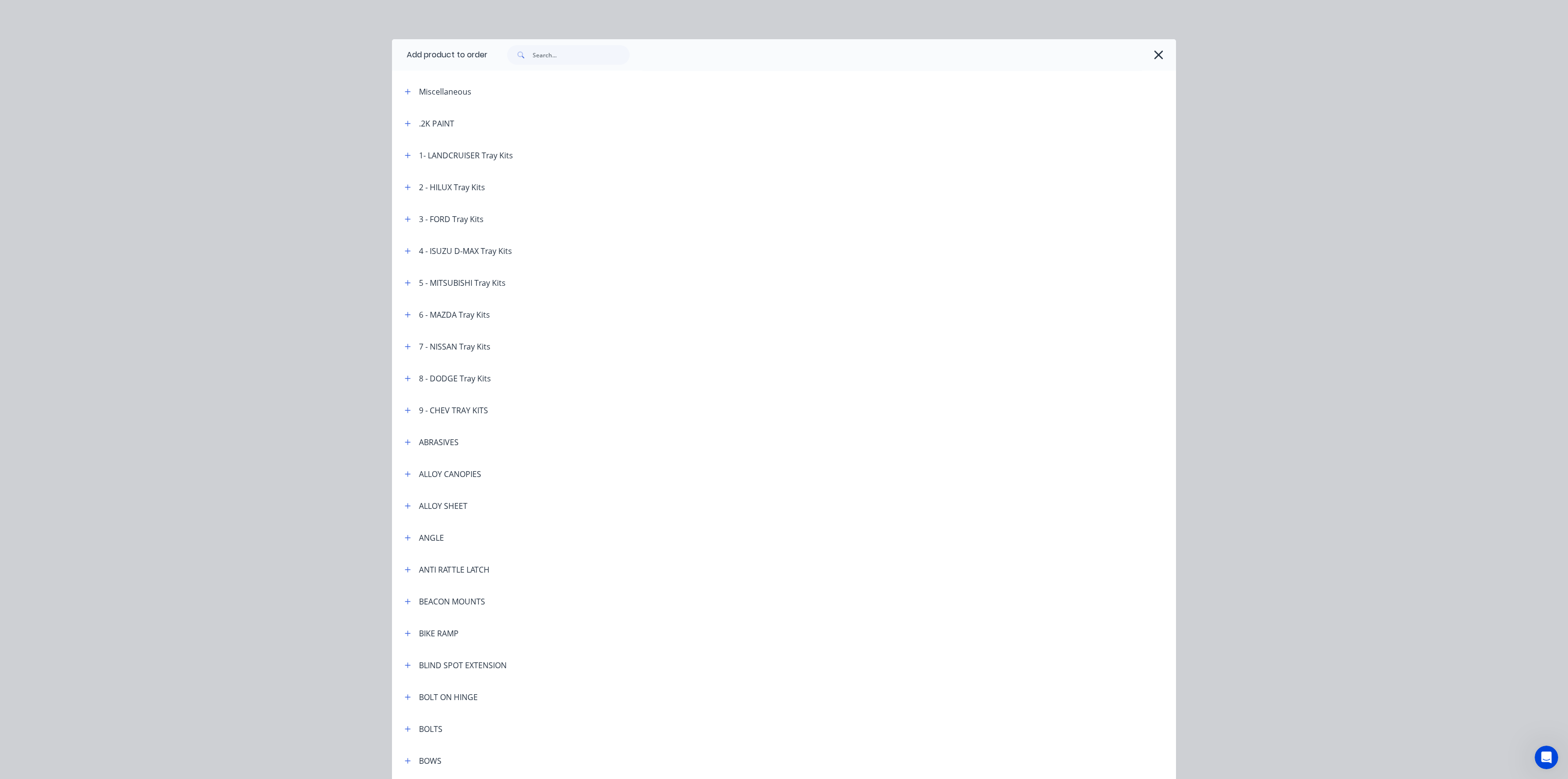
click at [1163, 57] on div at bounding box center [831, 55] width 688 height 32
click at [1154, 58] on icon "button" at bounding box center [1158, 55] width 10 height 14
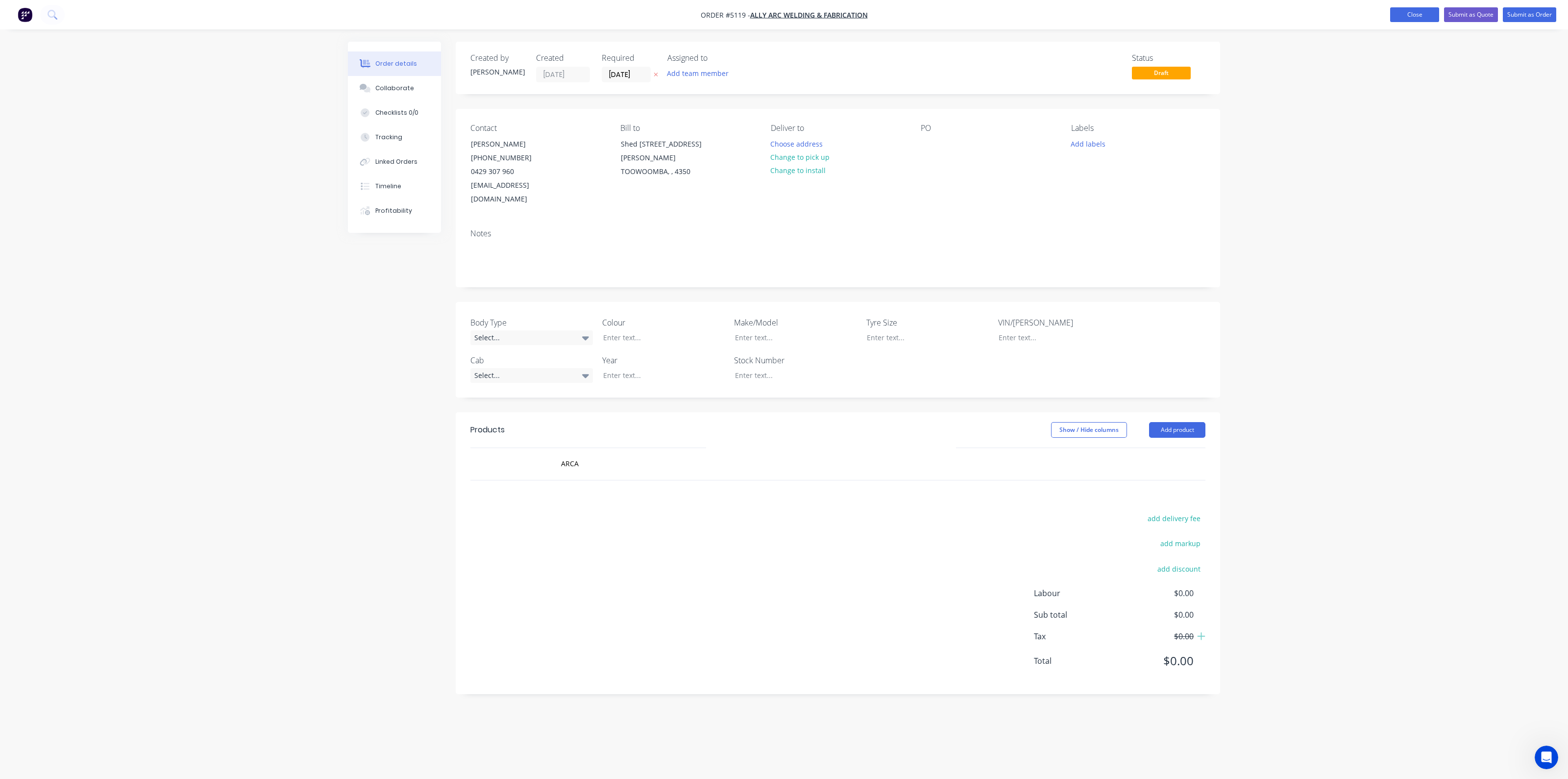
drag, startPoint x: 1406, startPoint y: 15, endPoint x: 1398, endPoint y: 16, distance: 8.1
click at [1254, 15] on button "Close" at bounding box center [1415, 15] width 49 height 15
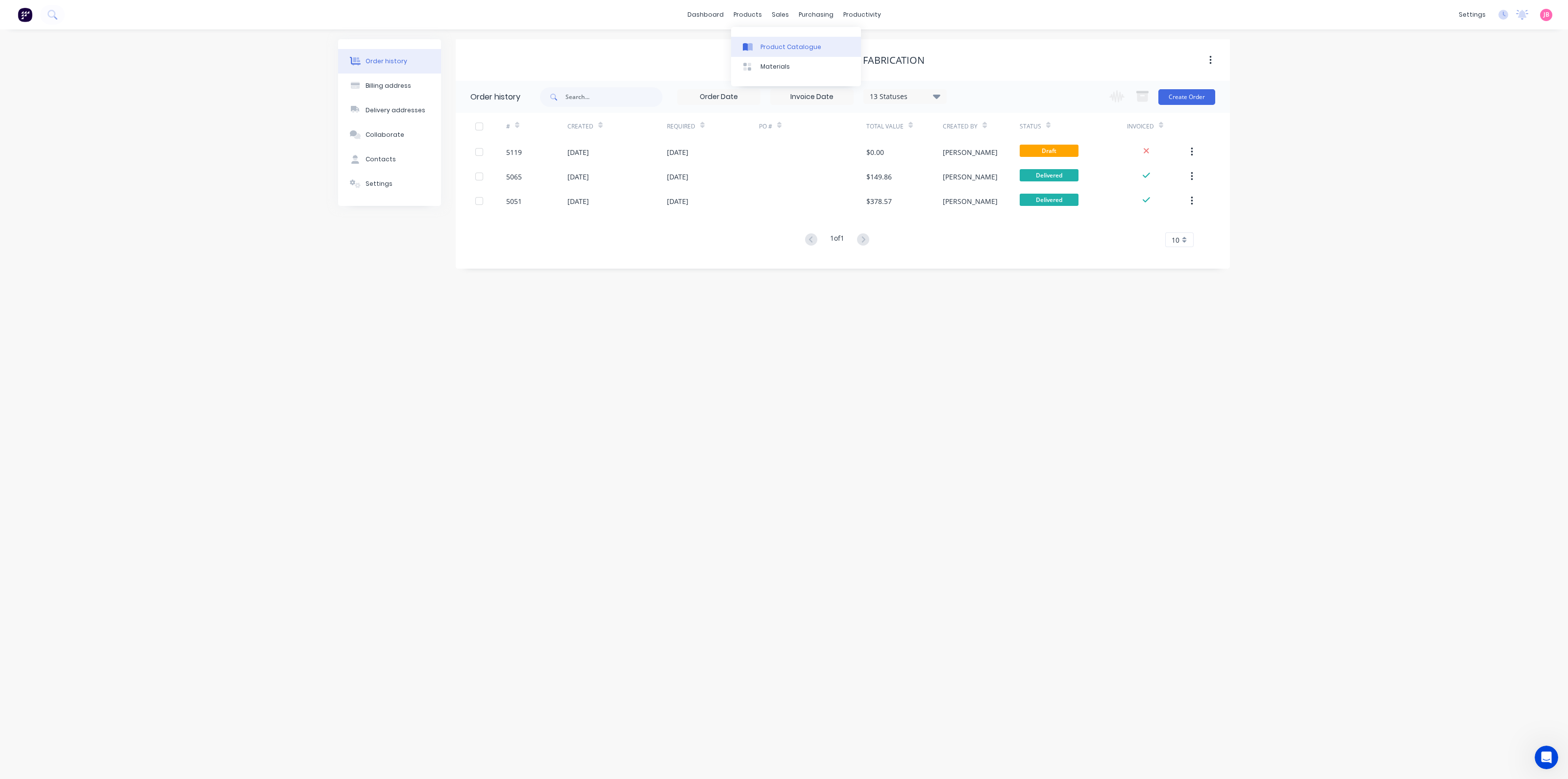
click at [758, 39] on link "Product Catalogue" at bounding box center [796, 46] width 130 height 19
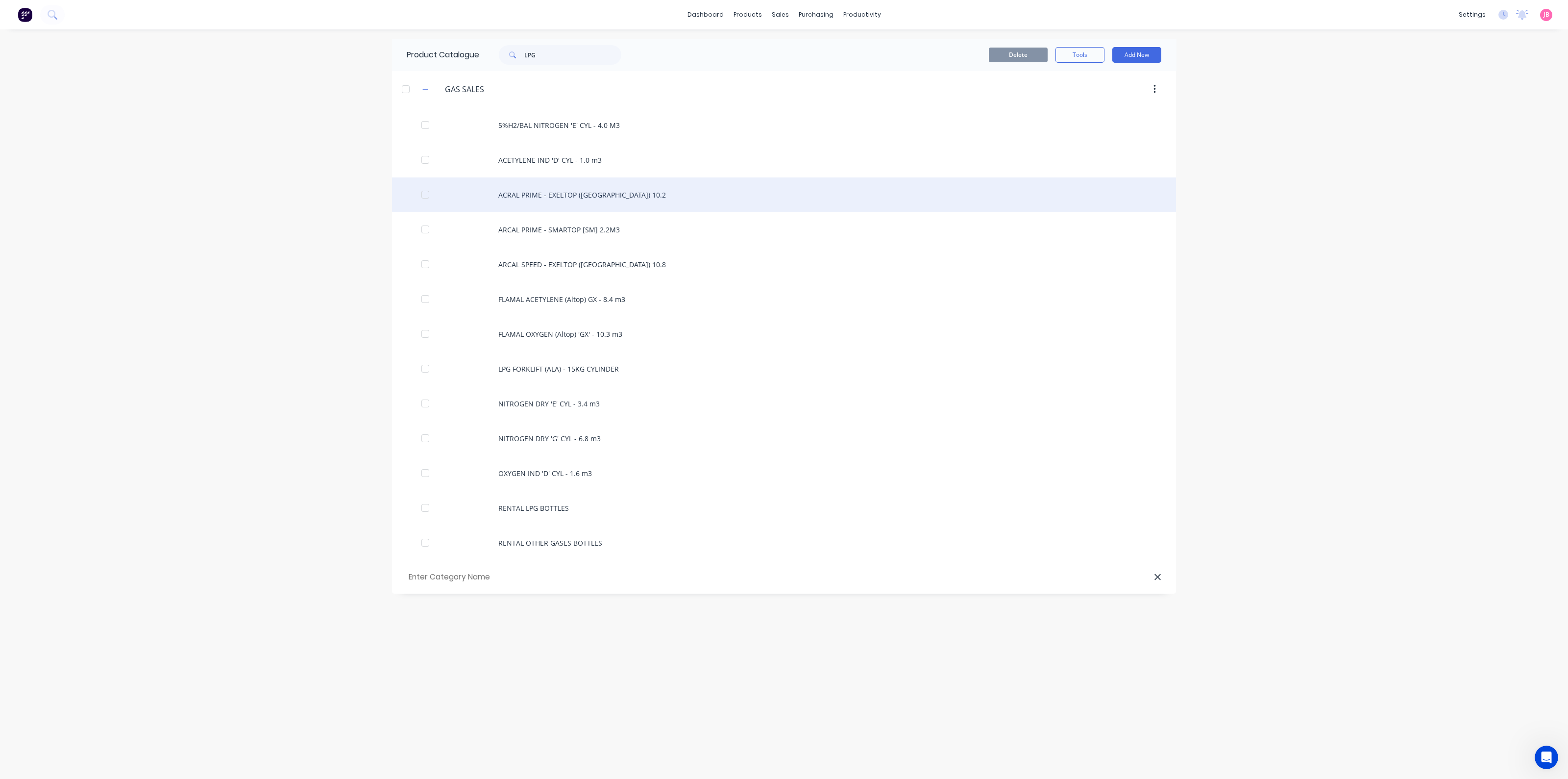
click at [522, 199] on div "ACRAL PRIME - EXELTOP ([GEOGRAPHIC_DATA]) 10.2" at bounding box center [784, 194] width 784 height 35
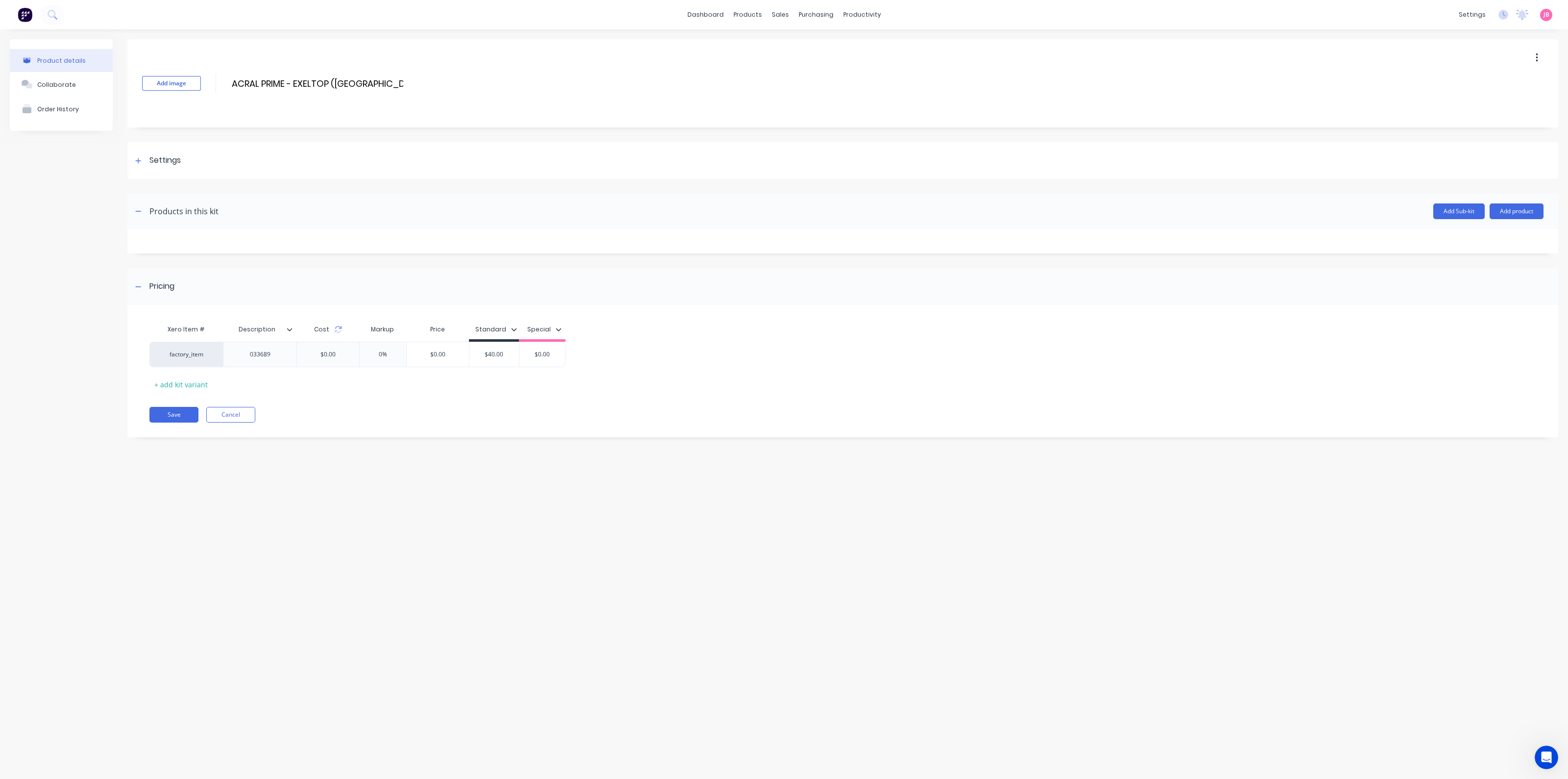
drag, startPoint x: 245, startPoint y: 82, endPoint x: 228, endPoint y: 82, distance: 17.0
click at [225, 82] on div "Add image ACRAL PRIME - EXELTOP ([GEOGRAPHIC_DATA]) 10.2 ACRAL PRIME - EXELTOP …" at bounding box center [842, 83] width 1431 height 88
drag, startPoint x: 248, startPoint y: 80, endPoint x: 221, endPoint y: 82, distance: 27.1
click at [221, 82] on div "Add image ACRAL PRIME - EXELTOP ([GEOGRAPHIC_DATA]) 10.2 ACRAL PRIME - EXELTOP …" at bounding box center [842, 83] width 1431 height 88
type input "ARCAL PRIME - EXELTOP ([GEOGRAPHIC_DATA]) 10.2"
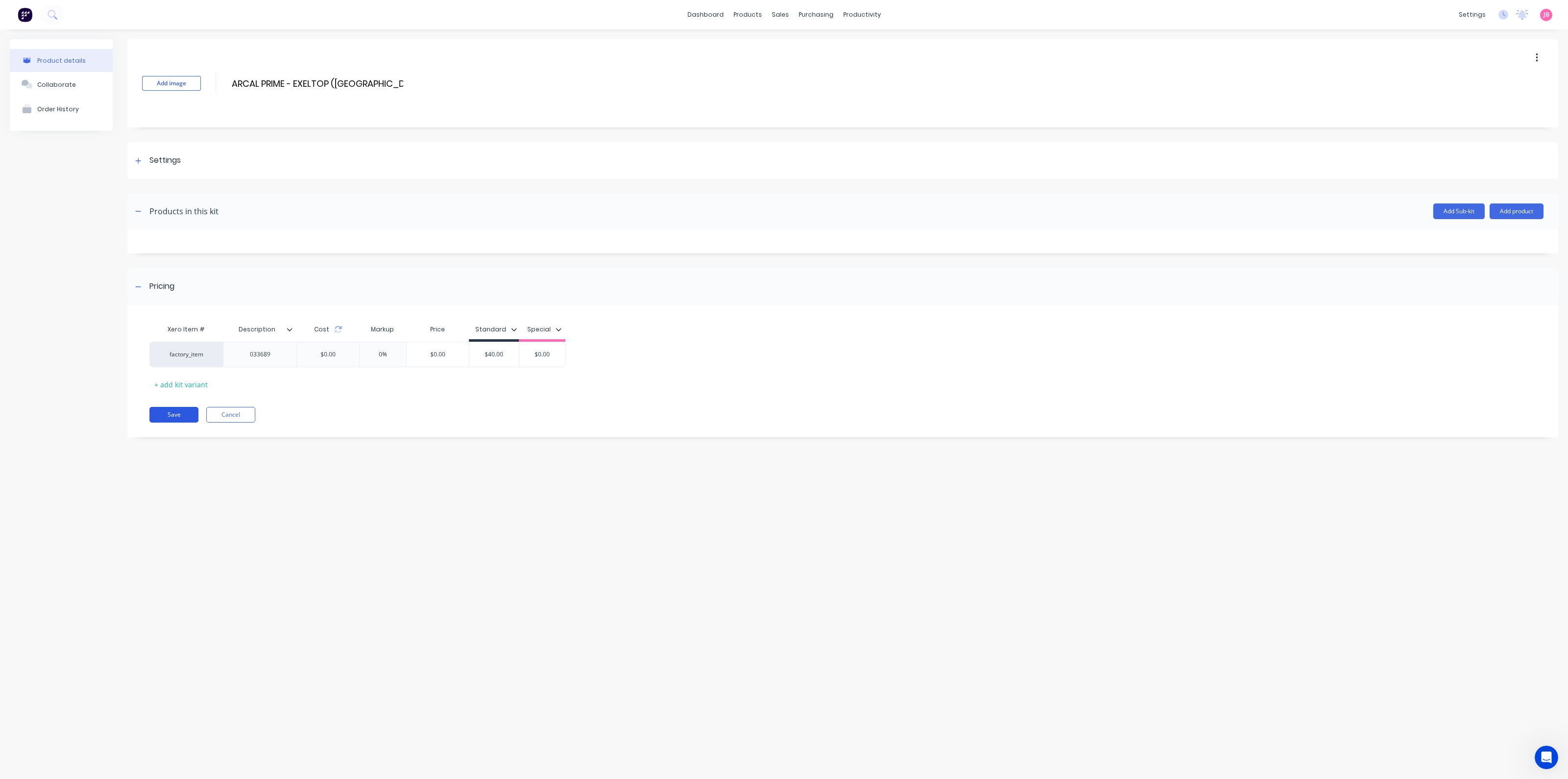
click at [168, 414] on button "Save" at bounding box center [174, 415] width 49 height 16
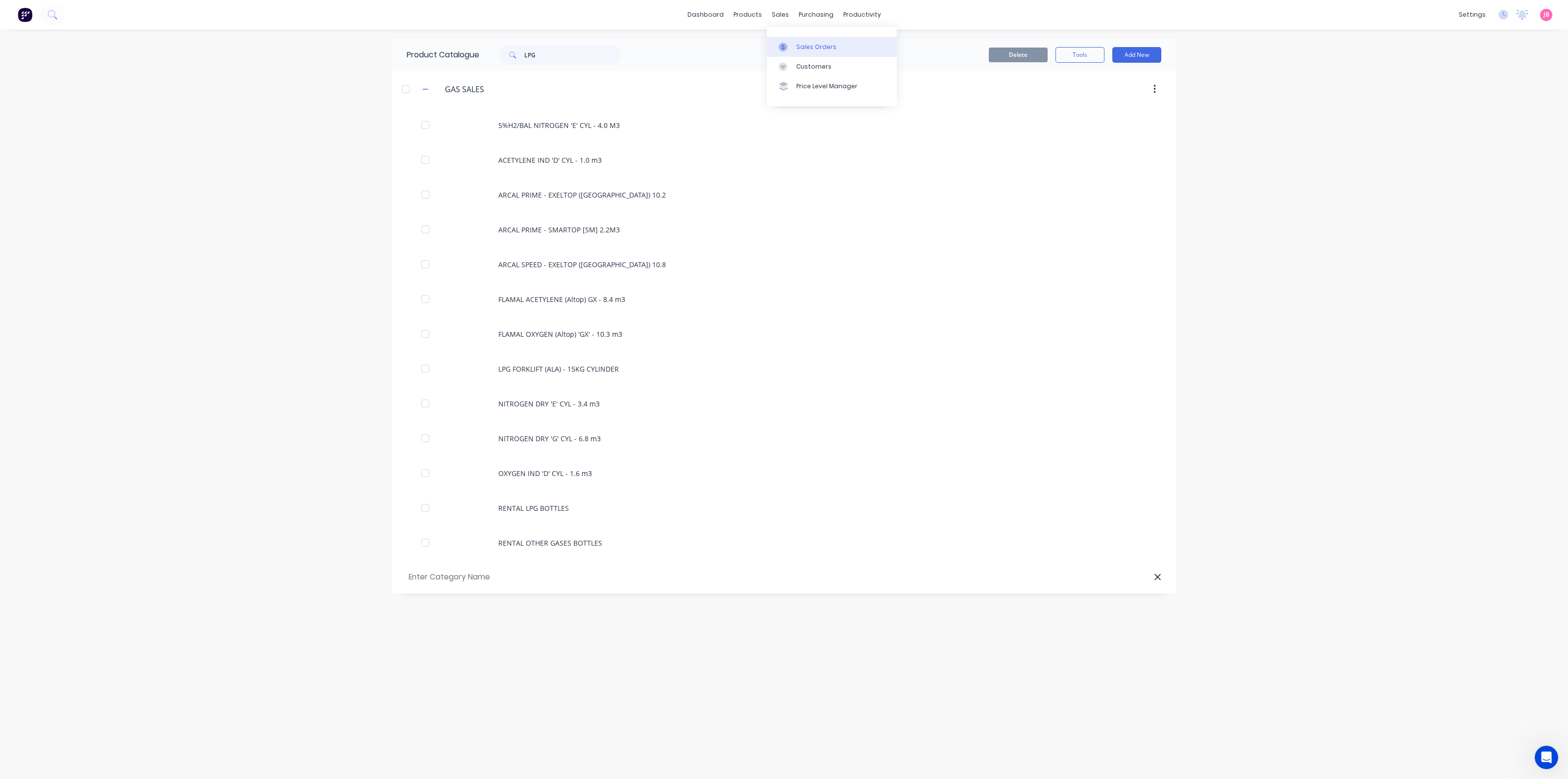
click at [797, 43] on div "Sales Orders" at bounding box center [816, 47] width 40 height 9
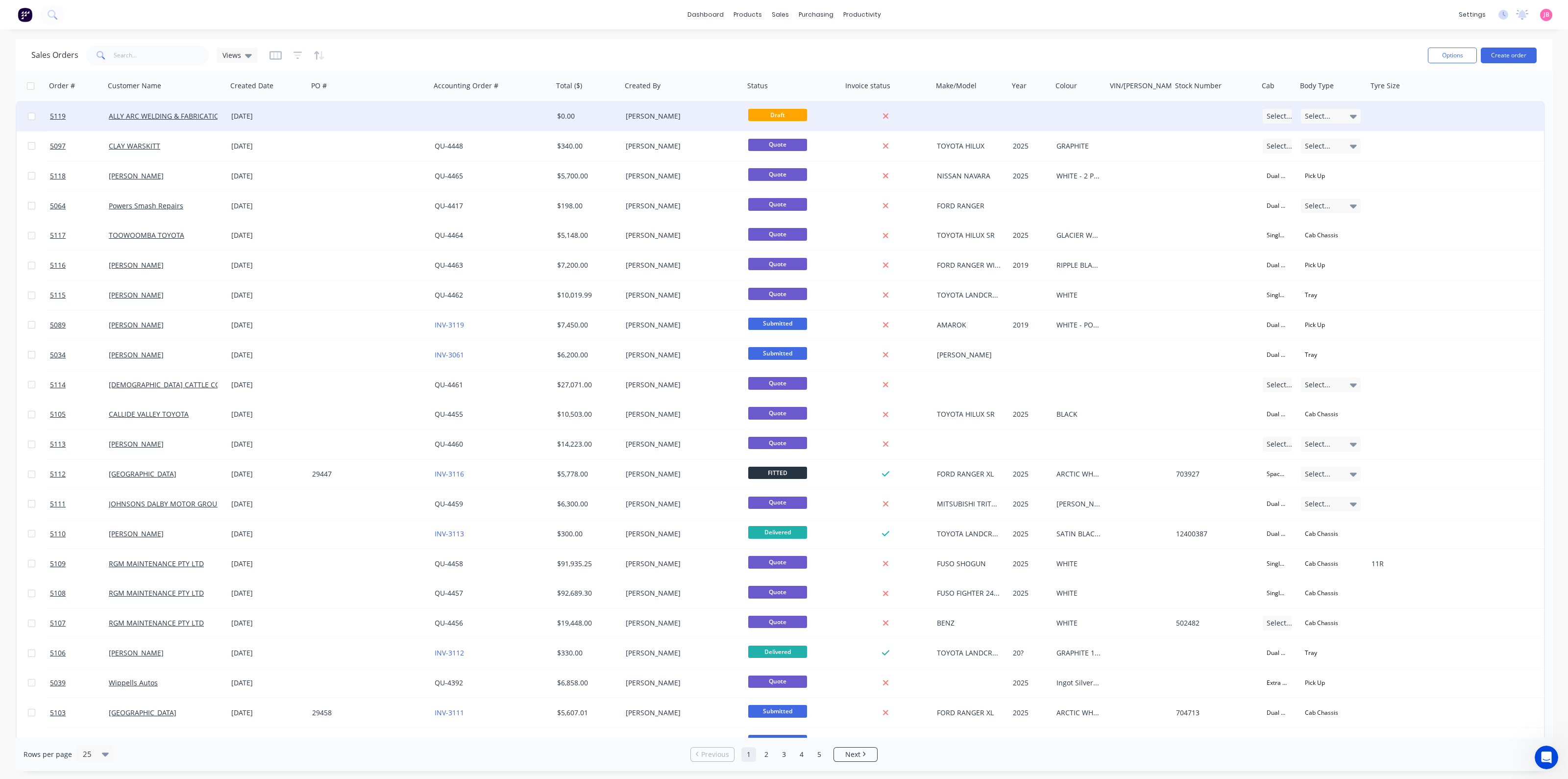
click at [554, 111] on div "$0.00" at bounding box center [587, 116] width 69 height 29
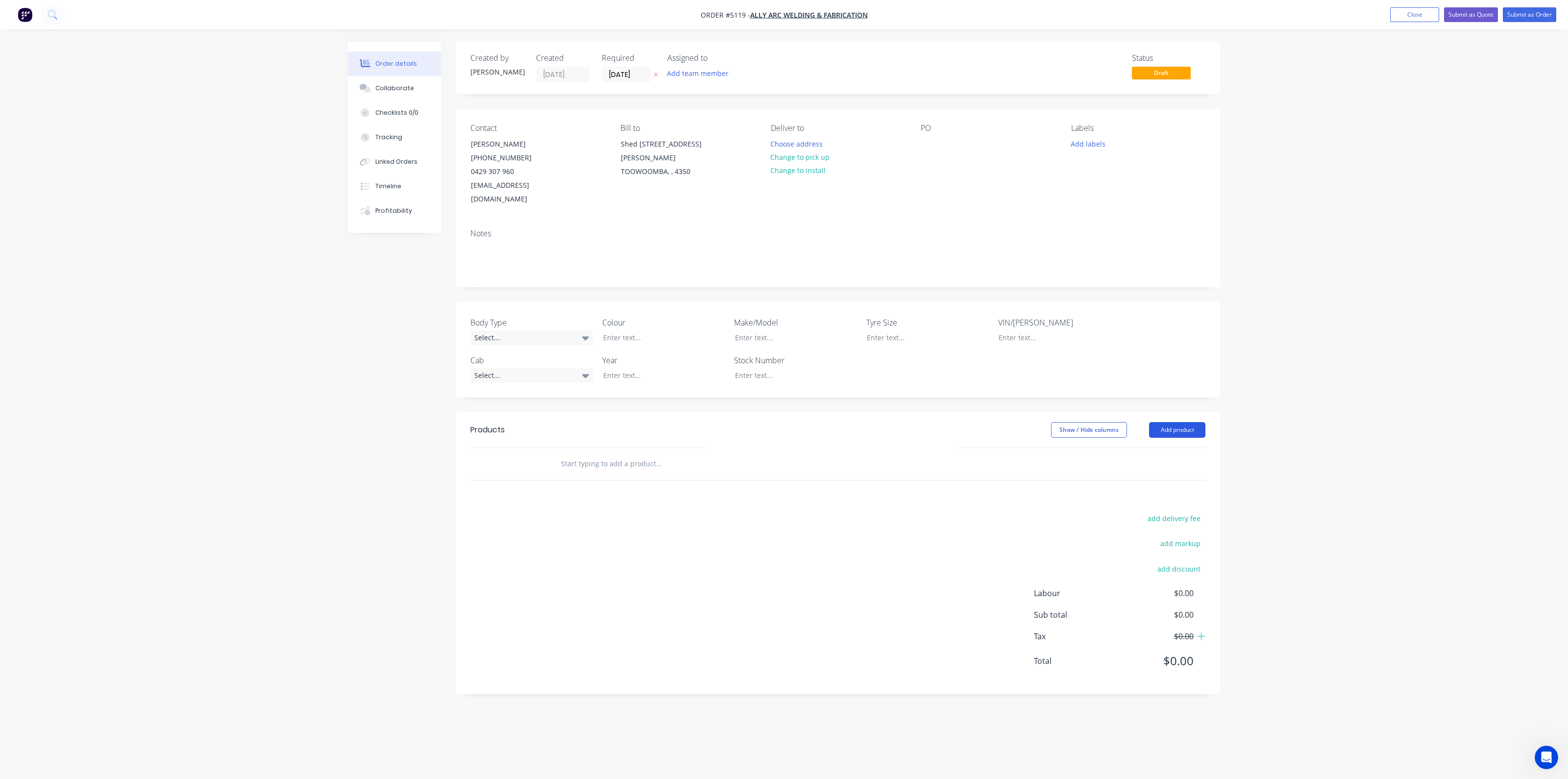
click at [1191, 422] on button "Add product" at bounding box center [1177, 430] width 57 height 16
click at [1144, 448] on div "Product catalogue" at bounding box center [1159, 454] width 75 height 14
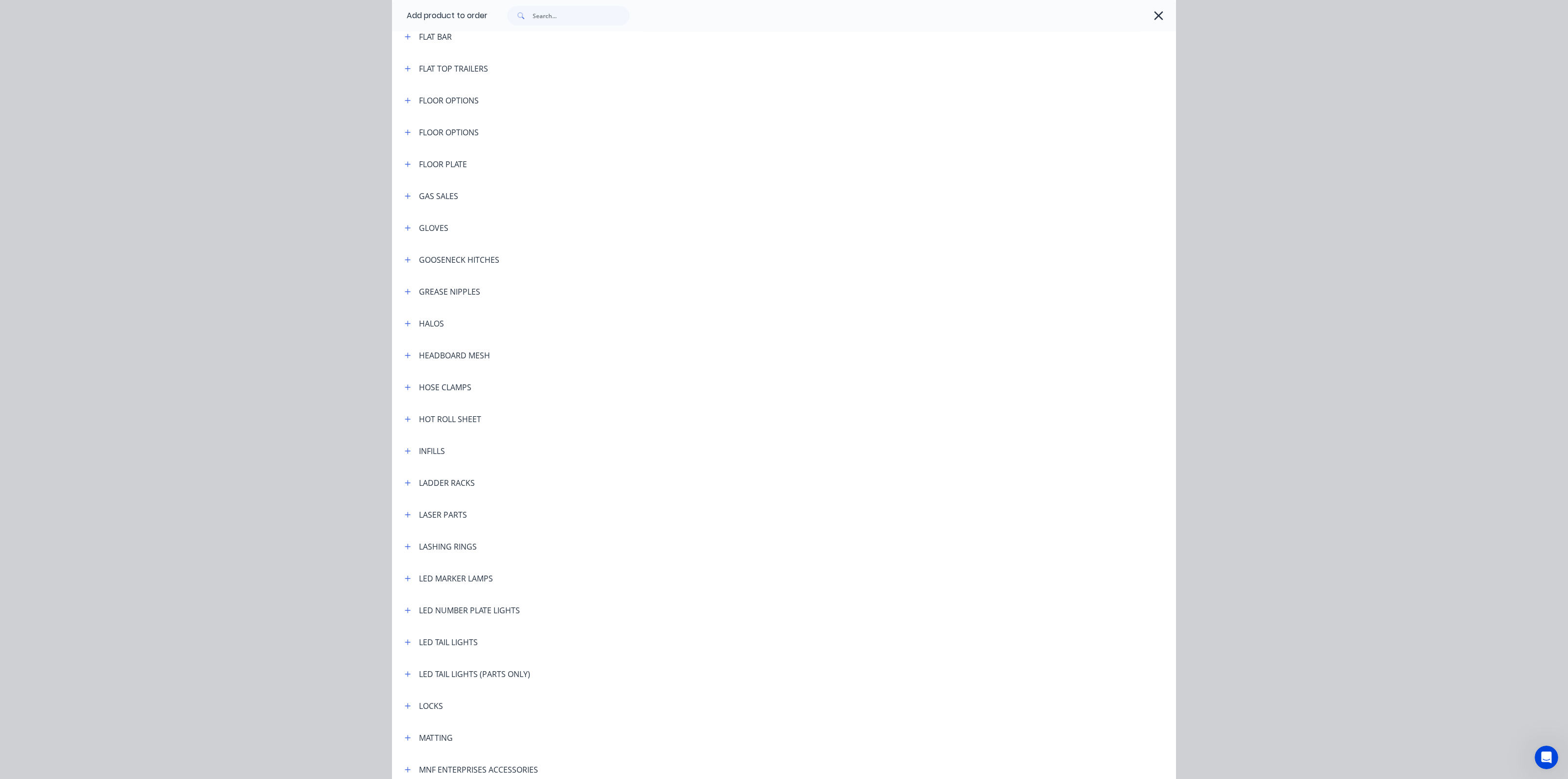
scroll to position [1103, 0]
click at [405, 262] on icon "button" at bounding box center [408, 263] width 6 height 7
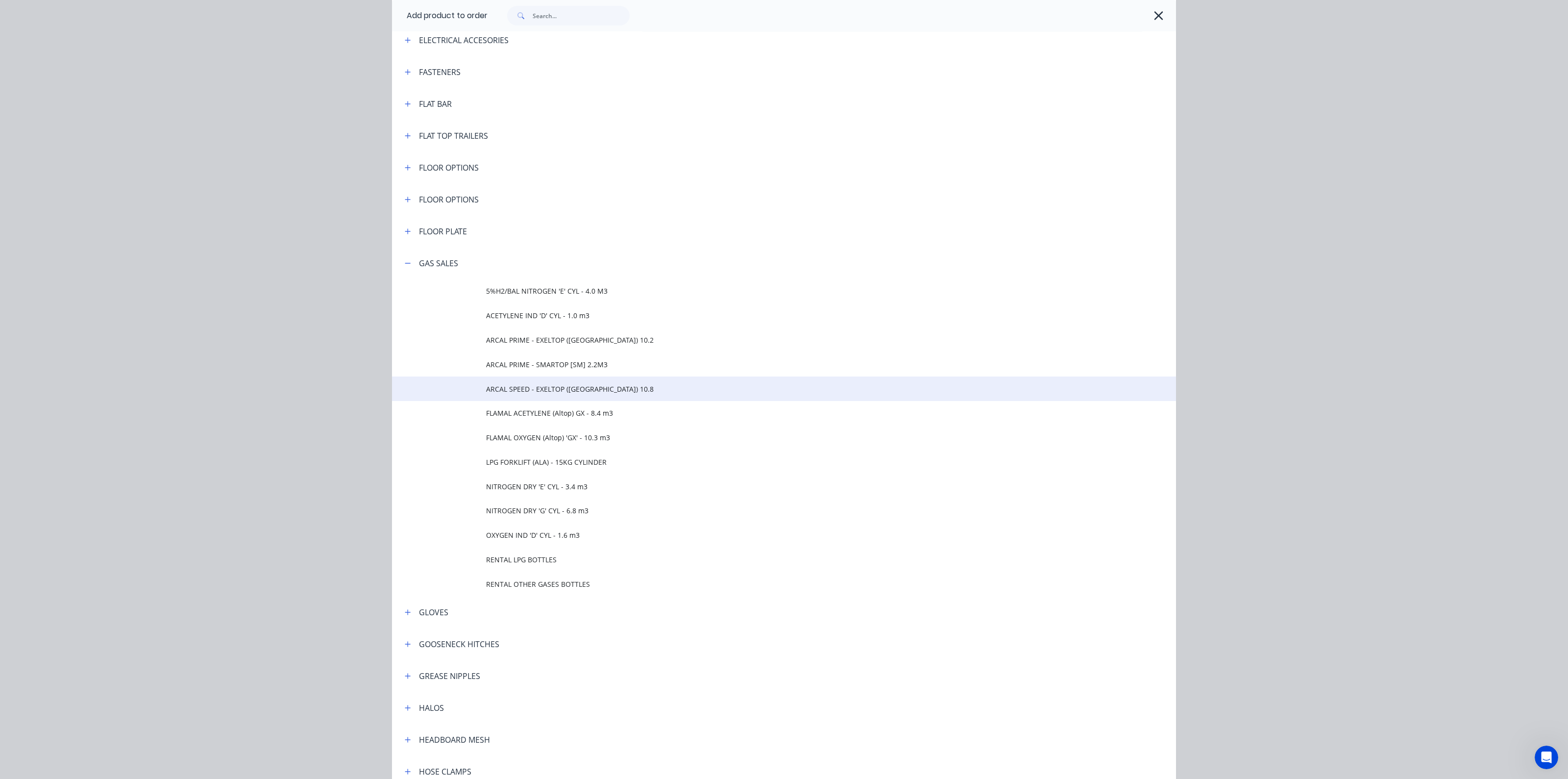
click at [529, 390] on span "ARCAL SPEED - EXELTOP ([GEOGRAPHIC_DATA]) 10.8" at bounding box center [762, 389] width 551 height 10
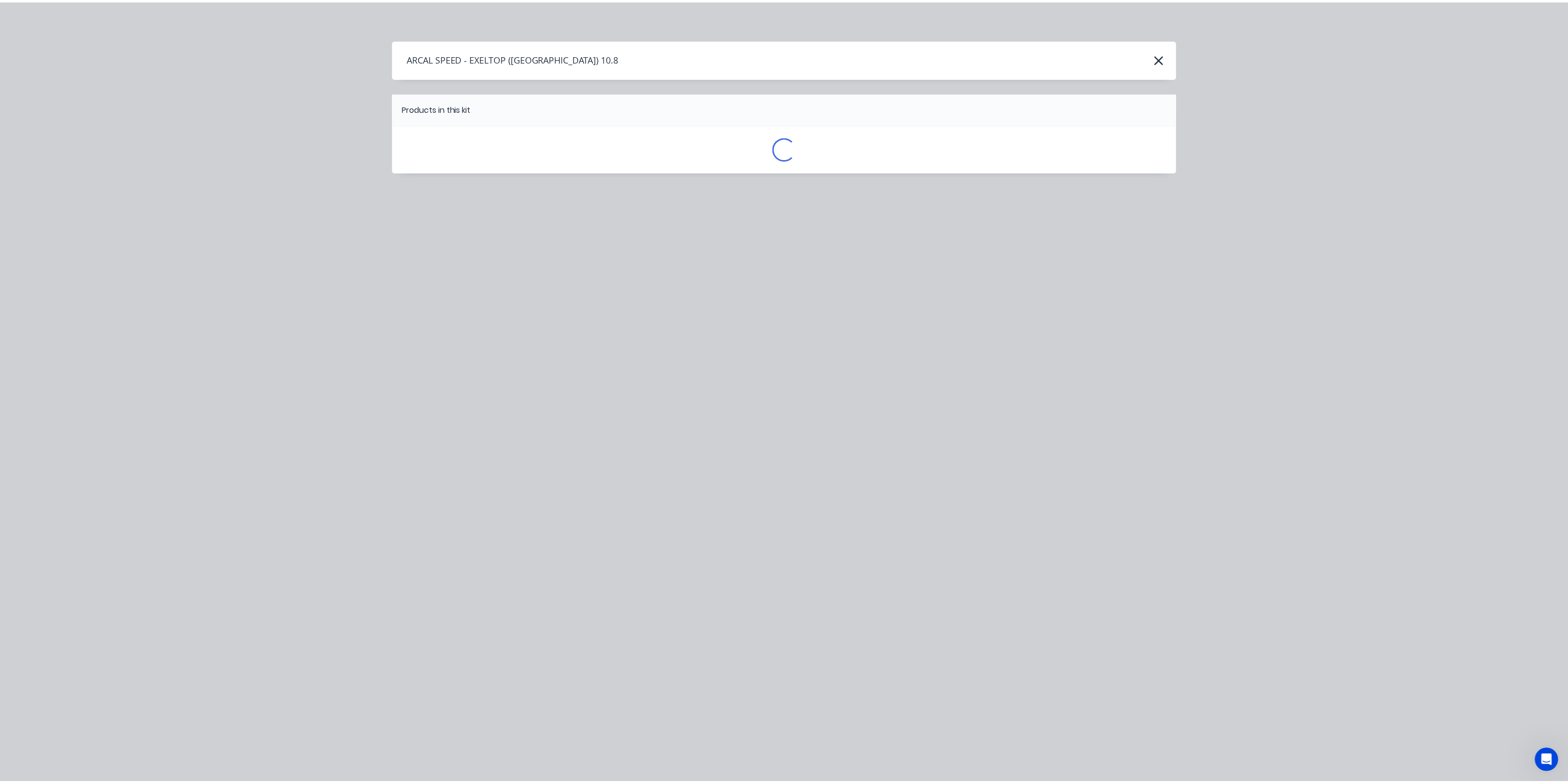
scroll to position [0, 0]
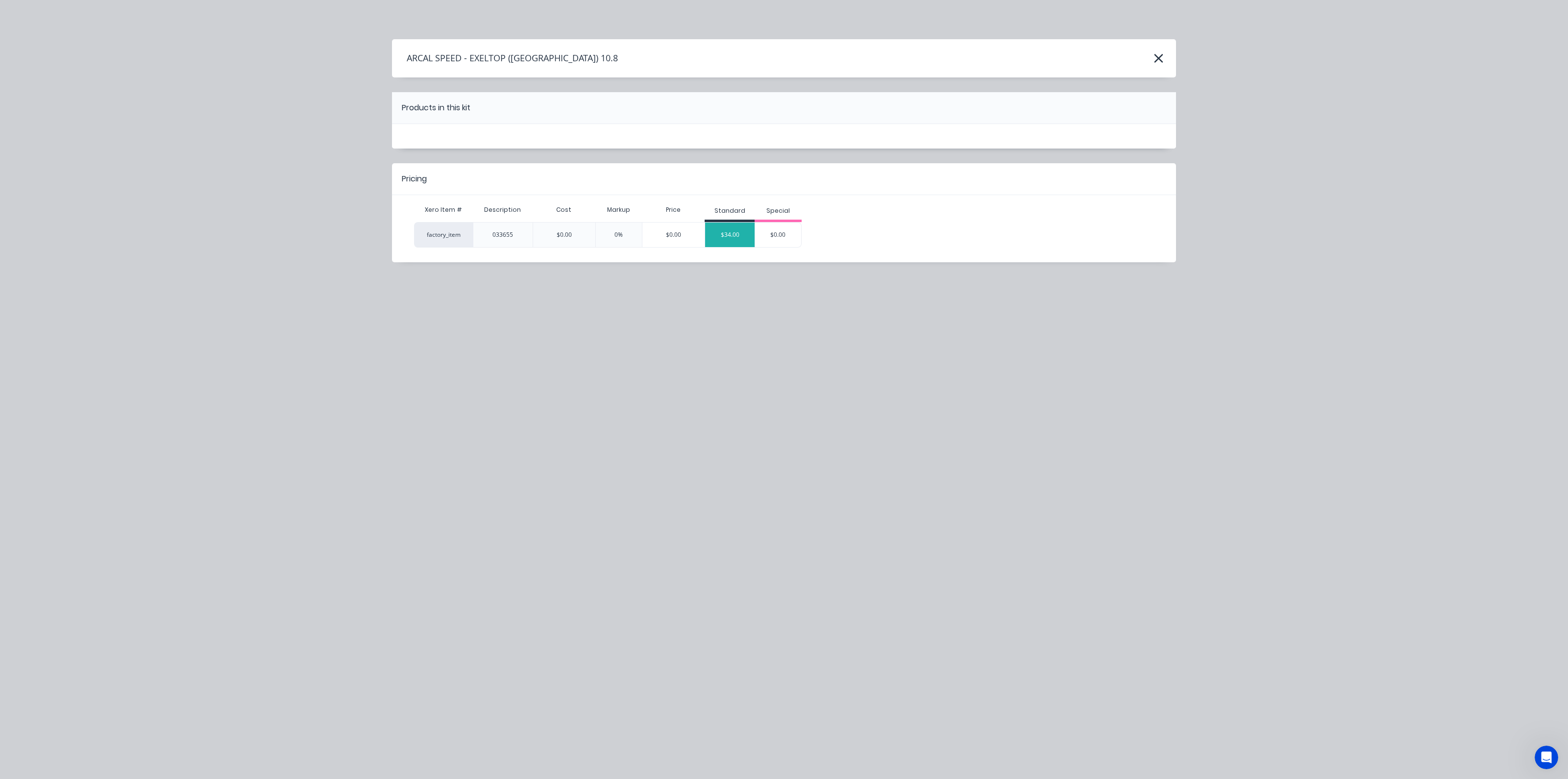
click at [733, 234] on div "$34.00" at bounding box center [729, 234] width 49 height 24
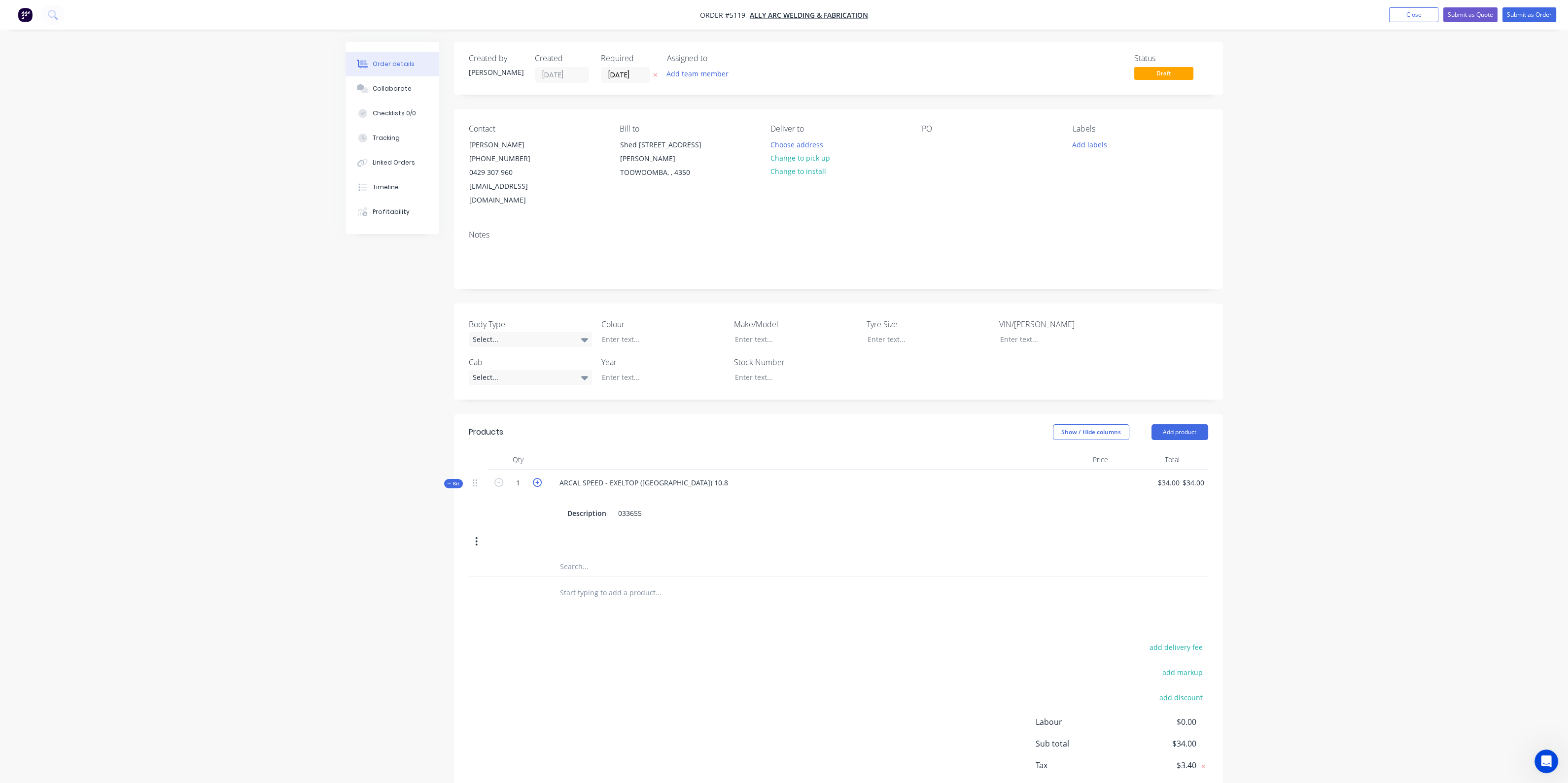
click at [539, 478] on icon "button" at bounding box center [537, 482] width 9 height 9
type input "2"
type input "$68.00"
click at [579, 556] on input "text" at bounding box center [658, 566] width 197 height 20
click at [1177, 424] on button "Add product" at bounding box center [1179, 432] width 57 height 16
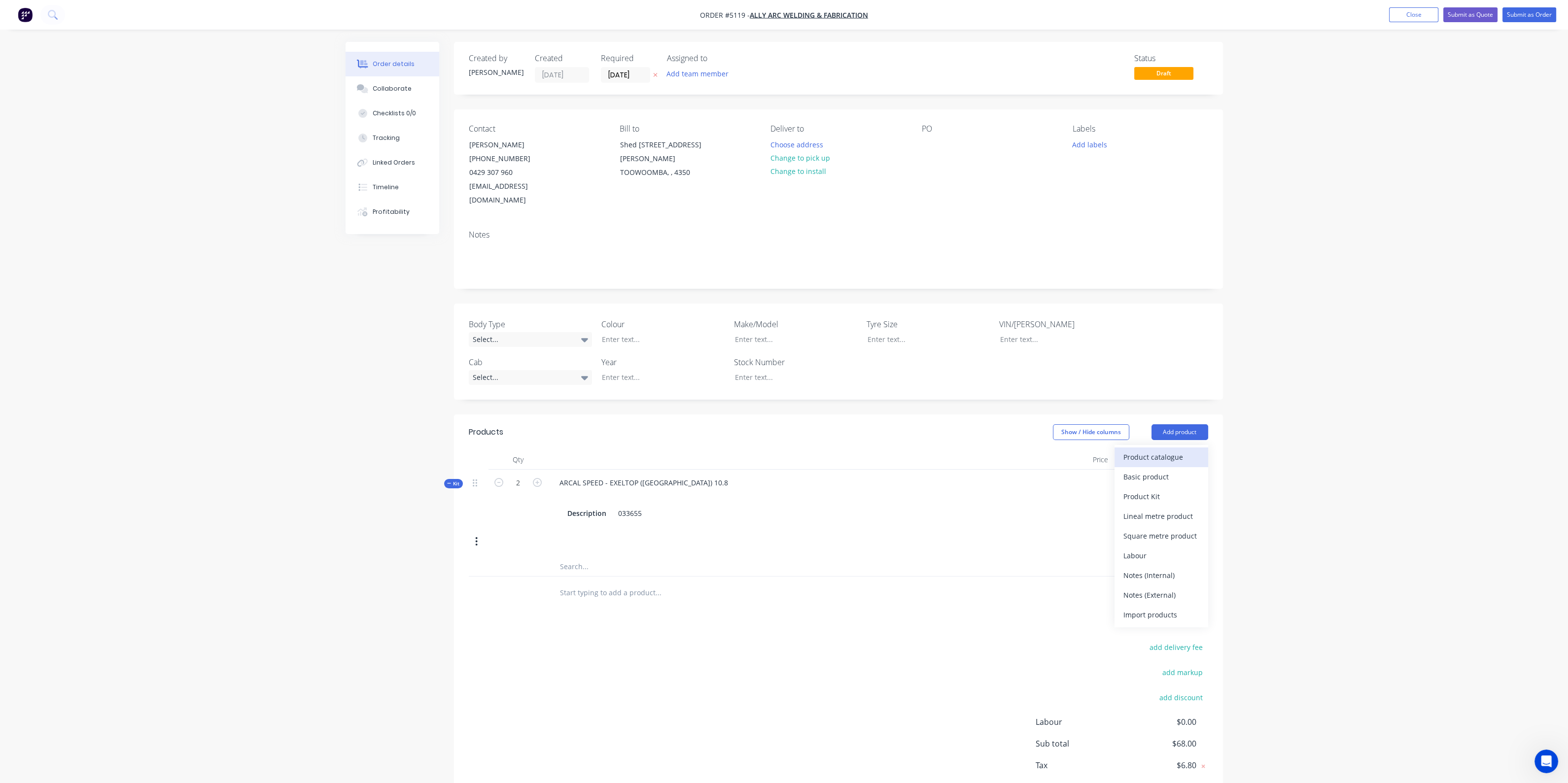
click at [1174, 450] on div "Product catalogue" at bounding box center [1161, 457] width 76 height 14
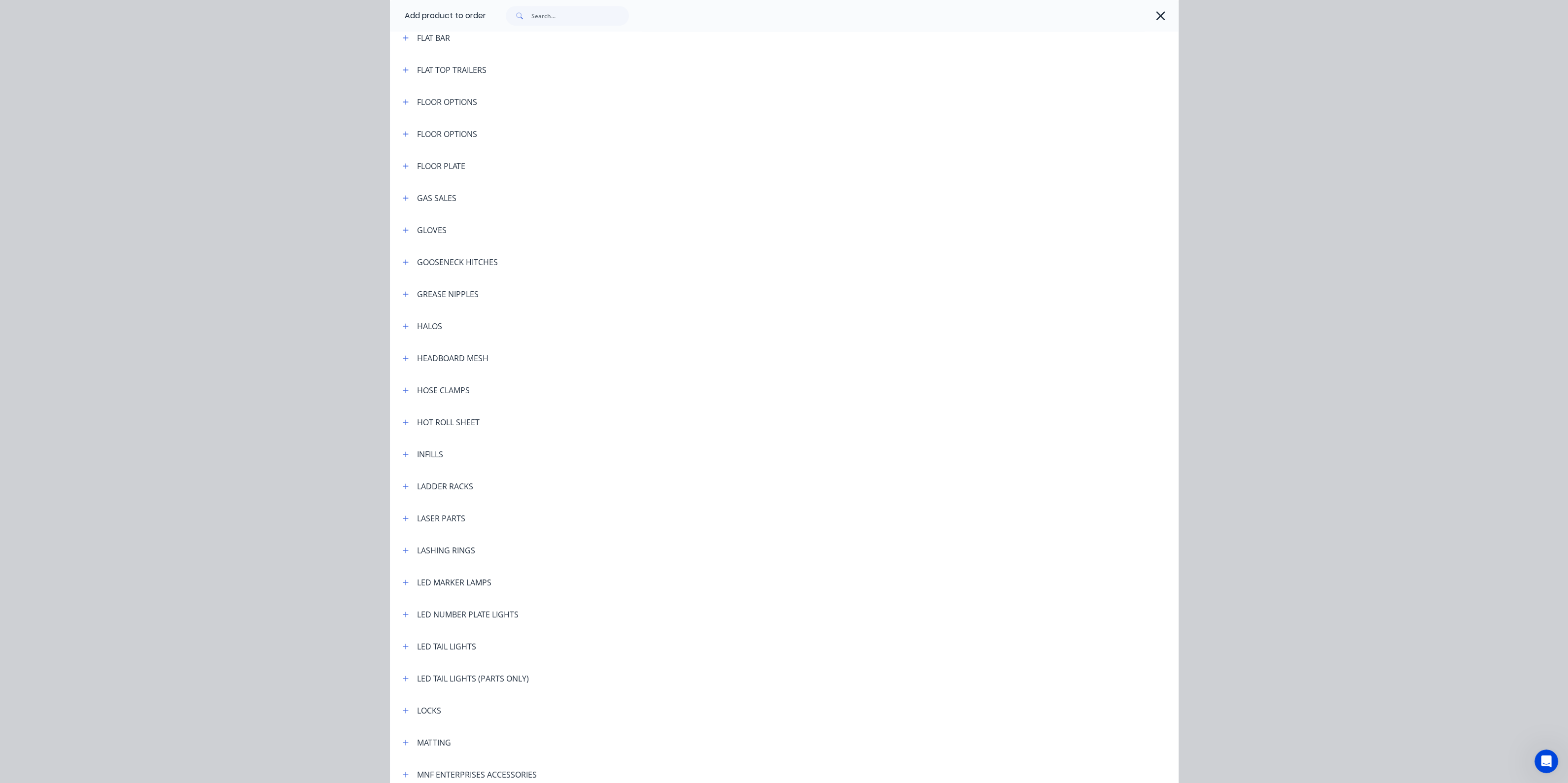
scroll to position [1171, 0]
click at [403, 203] on icon "button" at bounding box center [405, 203] width 6 height 6
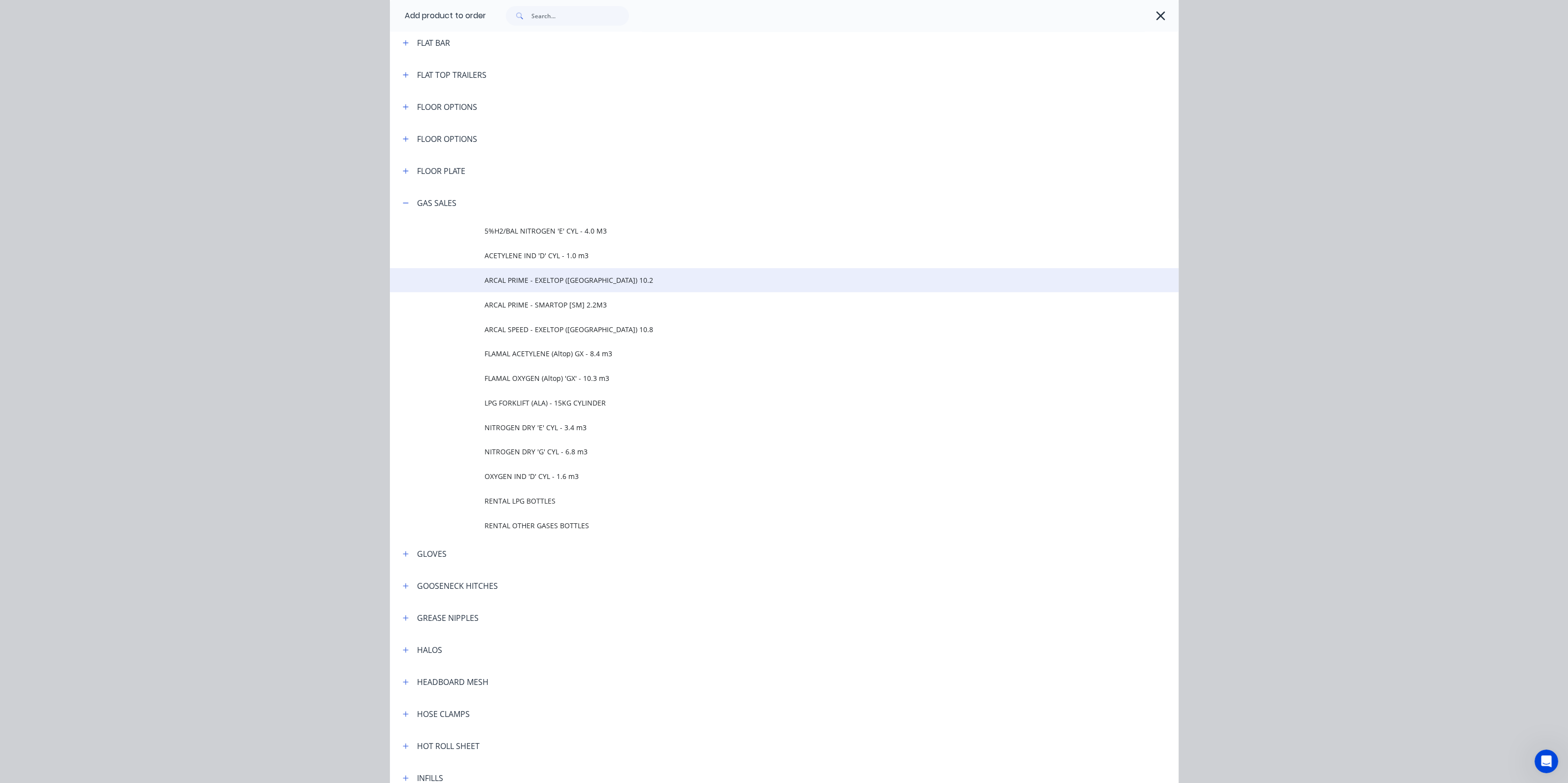
click at [528, 284] on span "ARCAL PRIME - EXELTOP ([GEOGRAPHIC_DATA]) 10.2" at bounding box center [762, 280] width 555 height 10
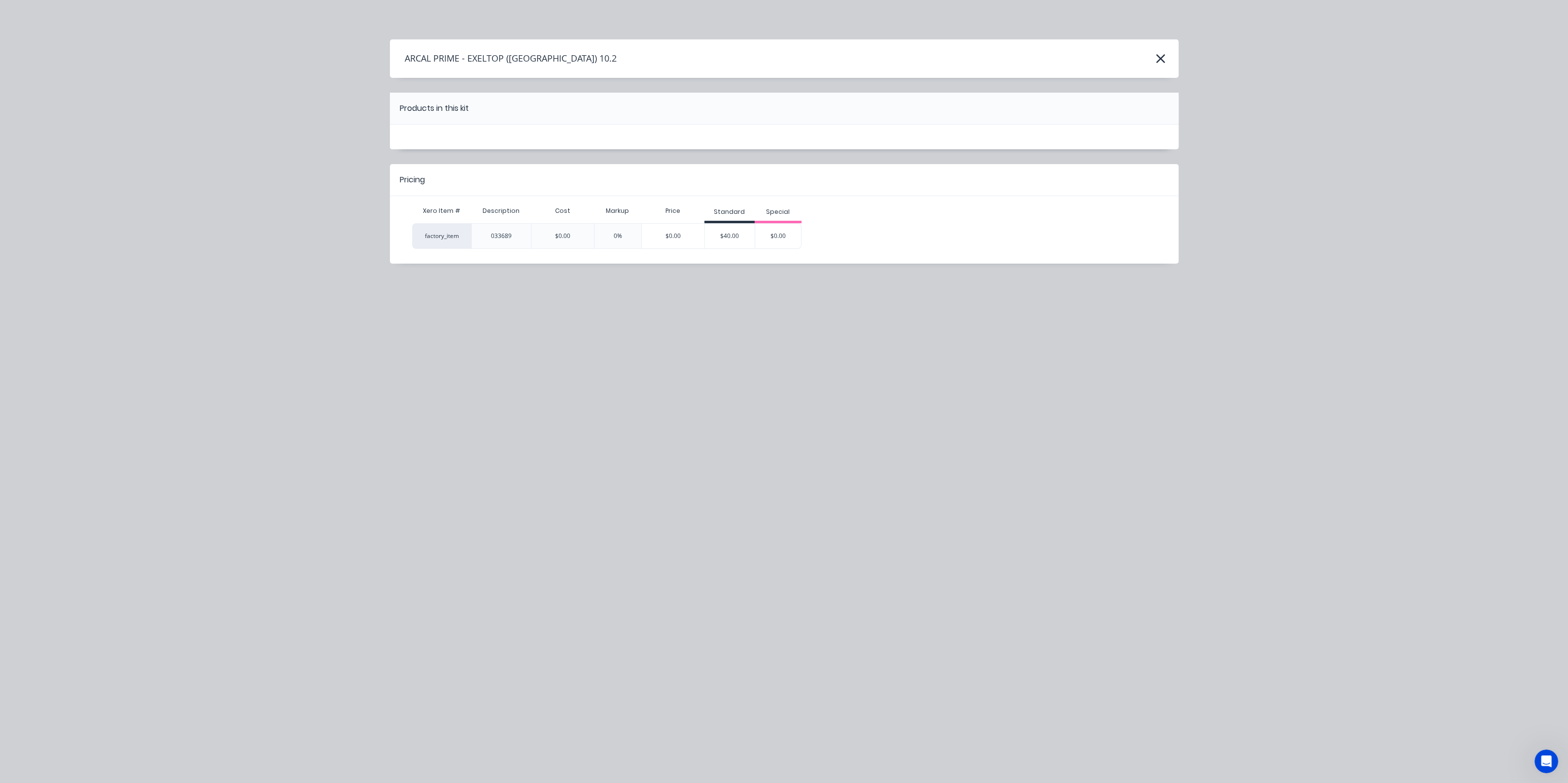
click at [737, 227] on div "$40.00" at bounding box center [729, 236] width 50 height 24
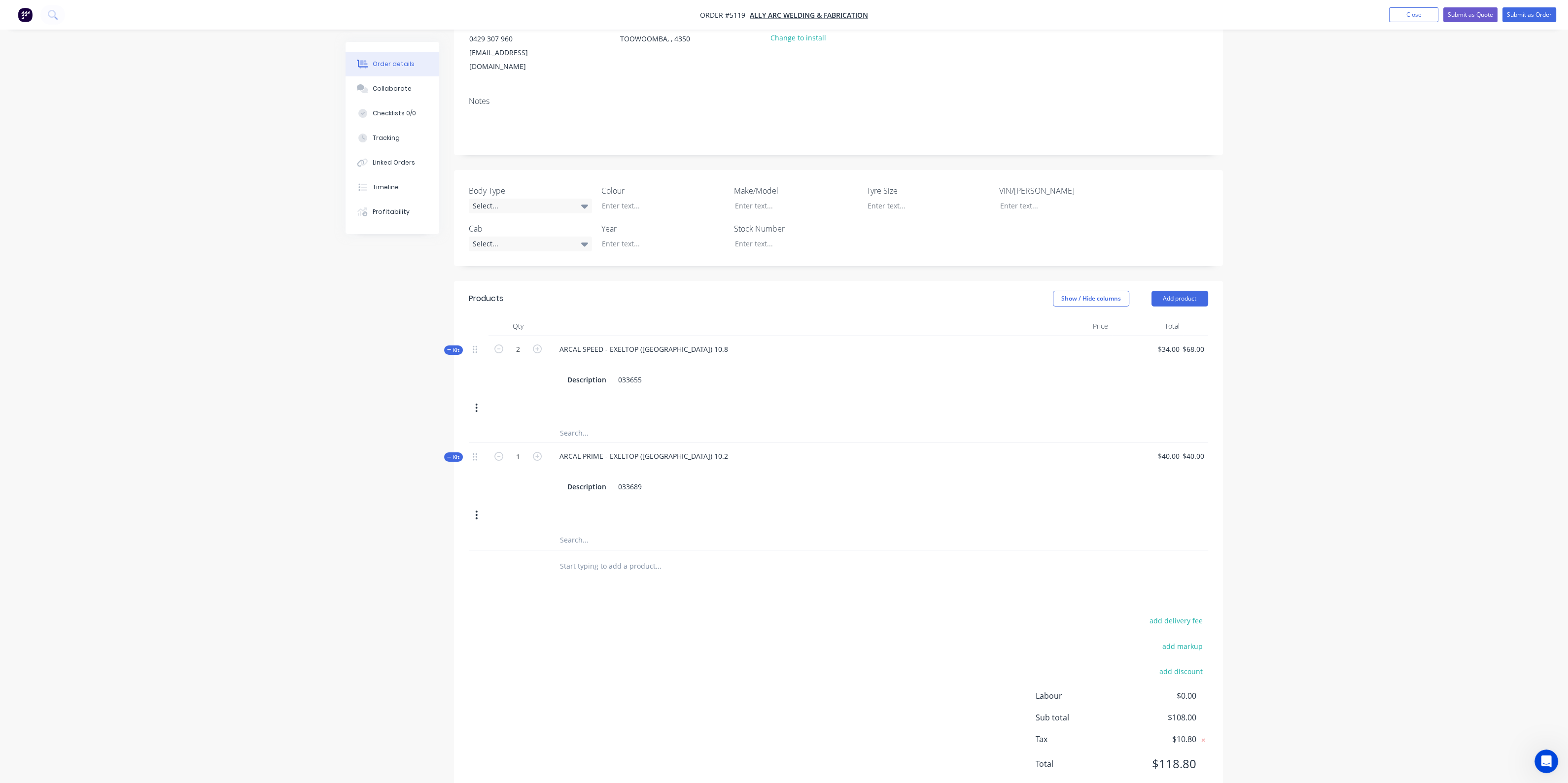
scroll to position [148, 0]
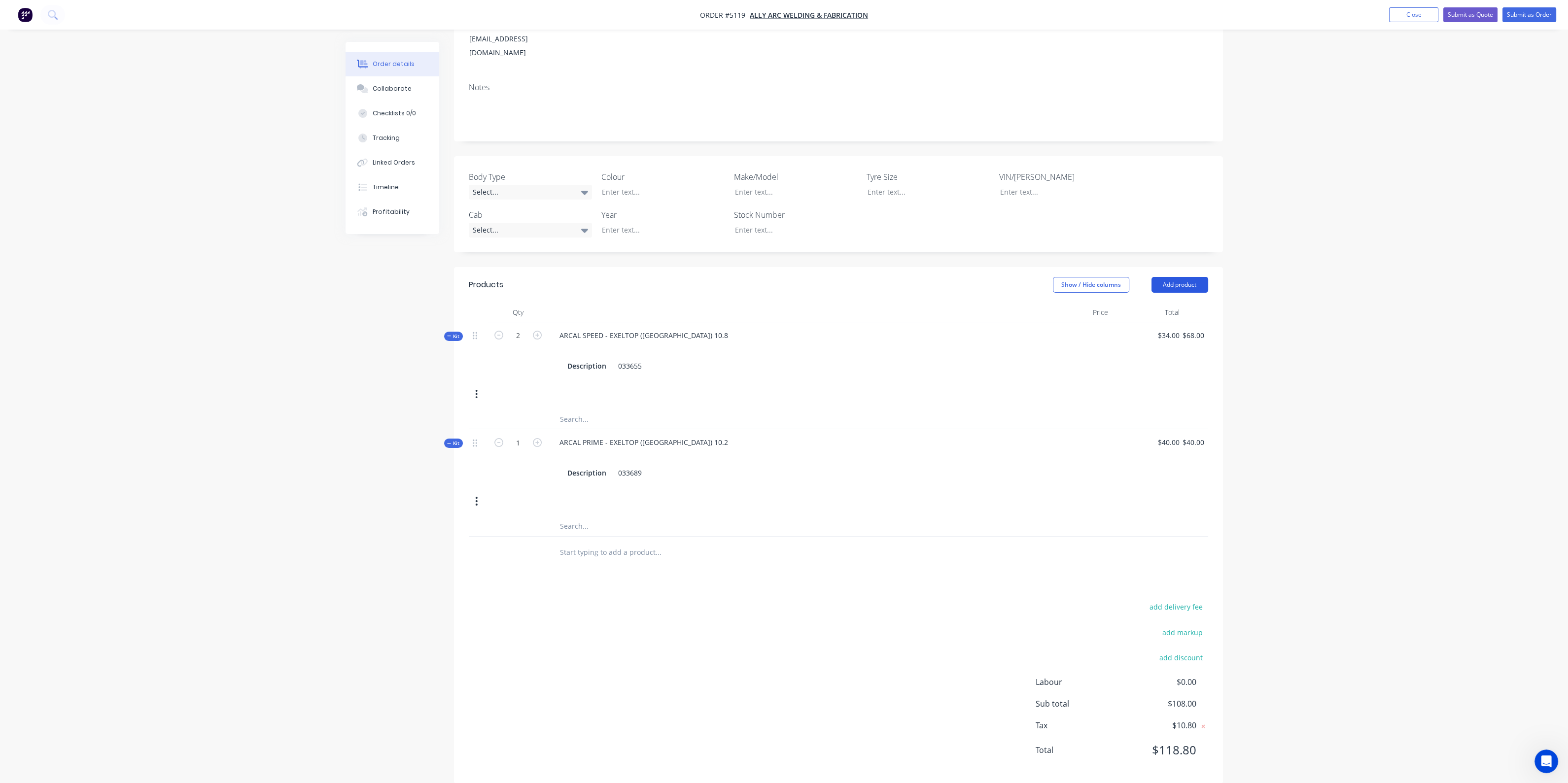
click at [1186, 277] on button "Add product" at bounding box center [1179, 285] width 57 height 16
click at [1184, 302] on div "Product catalogue" at bounding box center [1161, 309] width 76 height 14
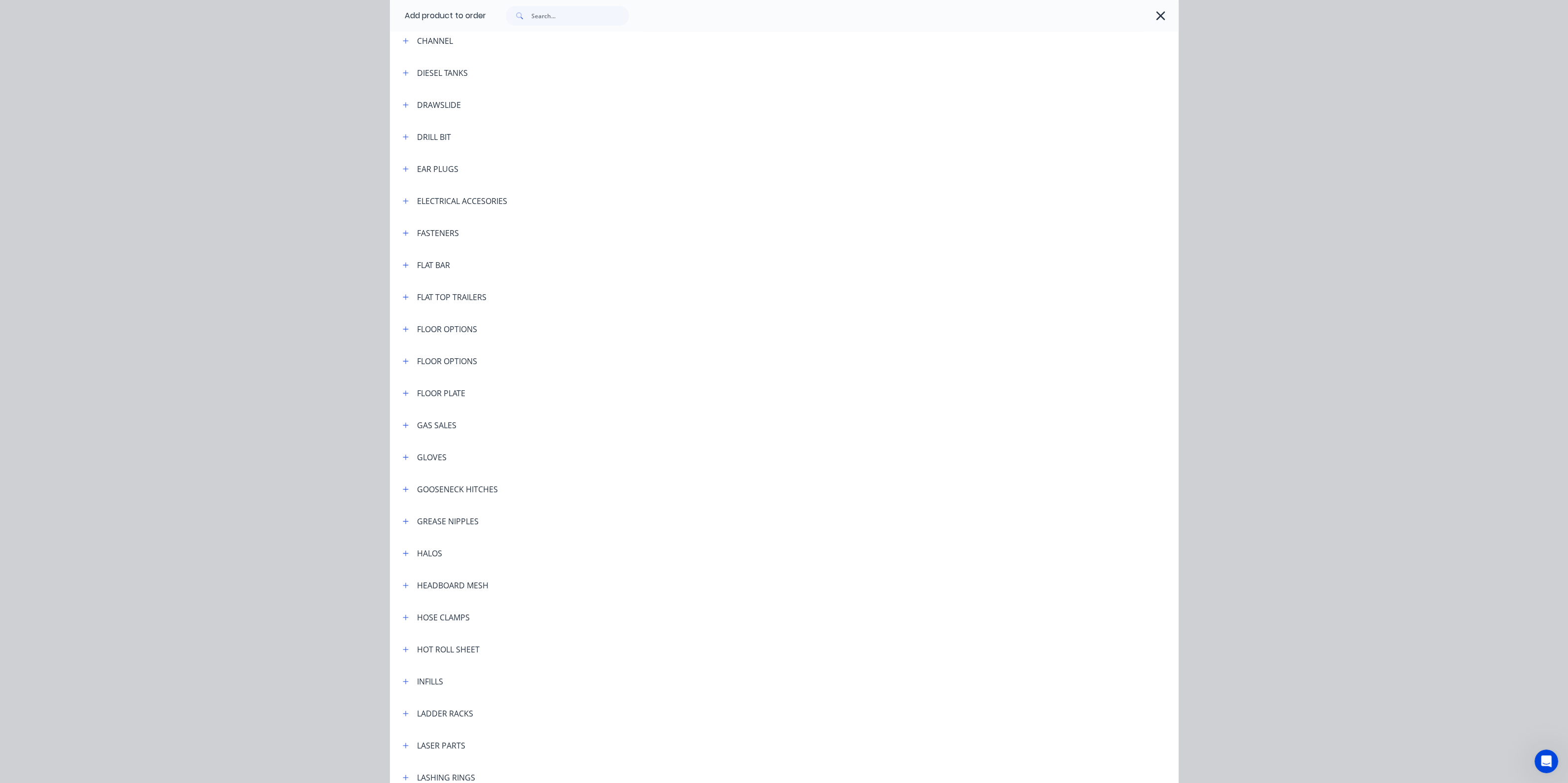
scroll to position [1047, 0]
click at [403, 328] on icon "button" at bounding box center [406, 326] width 6 height 7
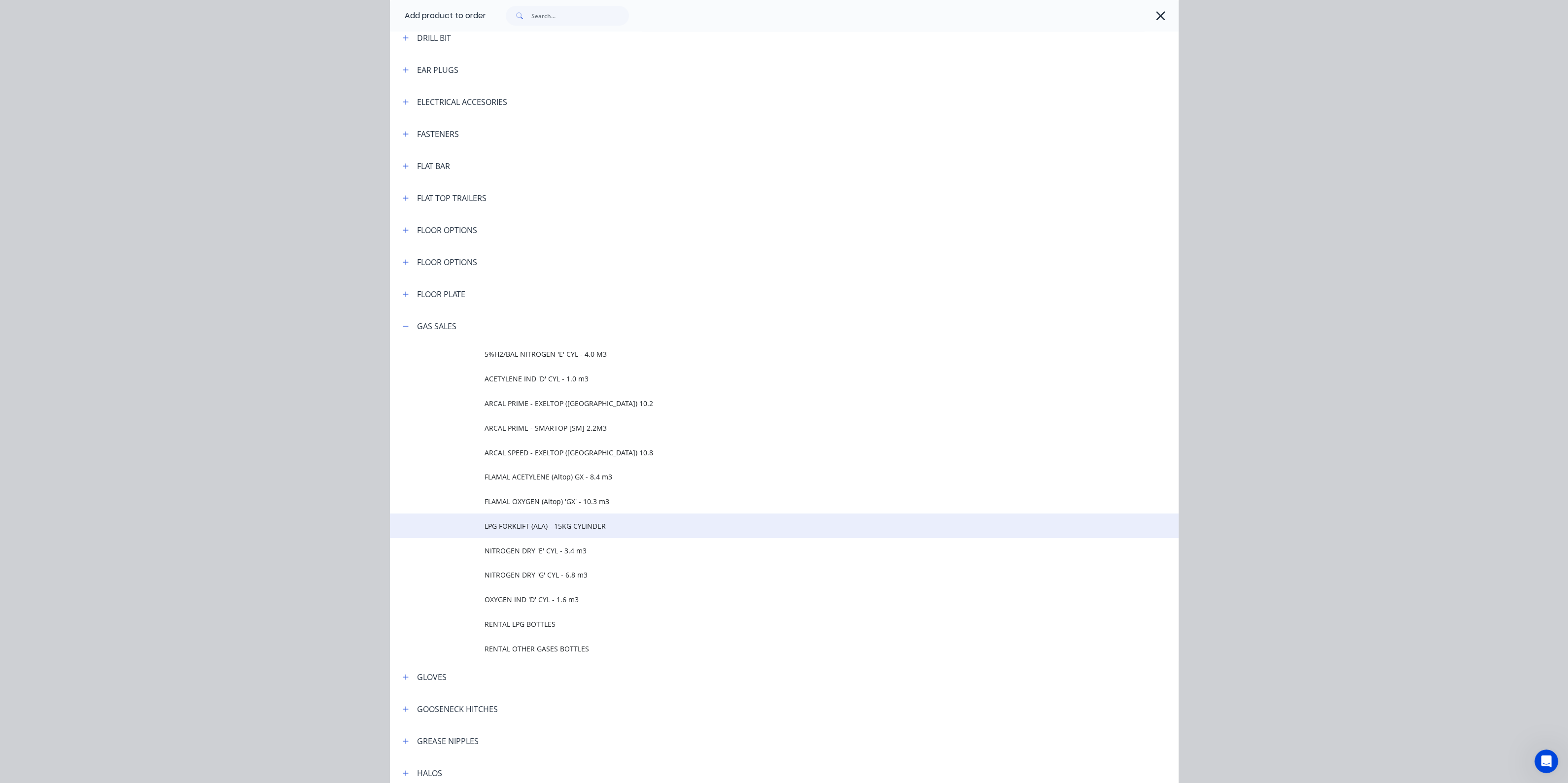
click at [545, 533] on td "LPG FORKLIFT (ALA) - 15KG CYLINDER" at bounding box center [831, 526] width 694 height 24
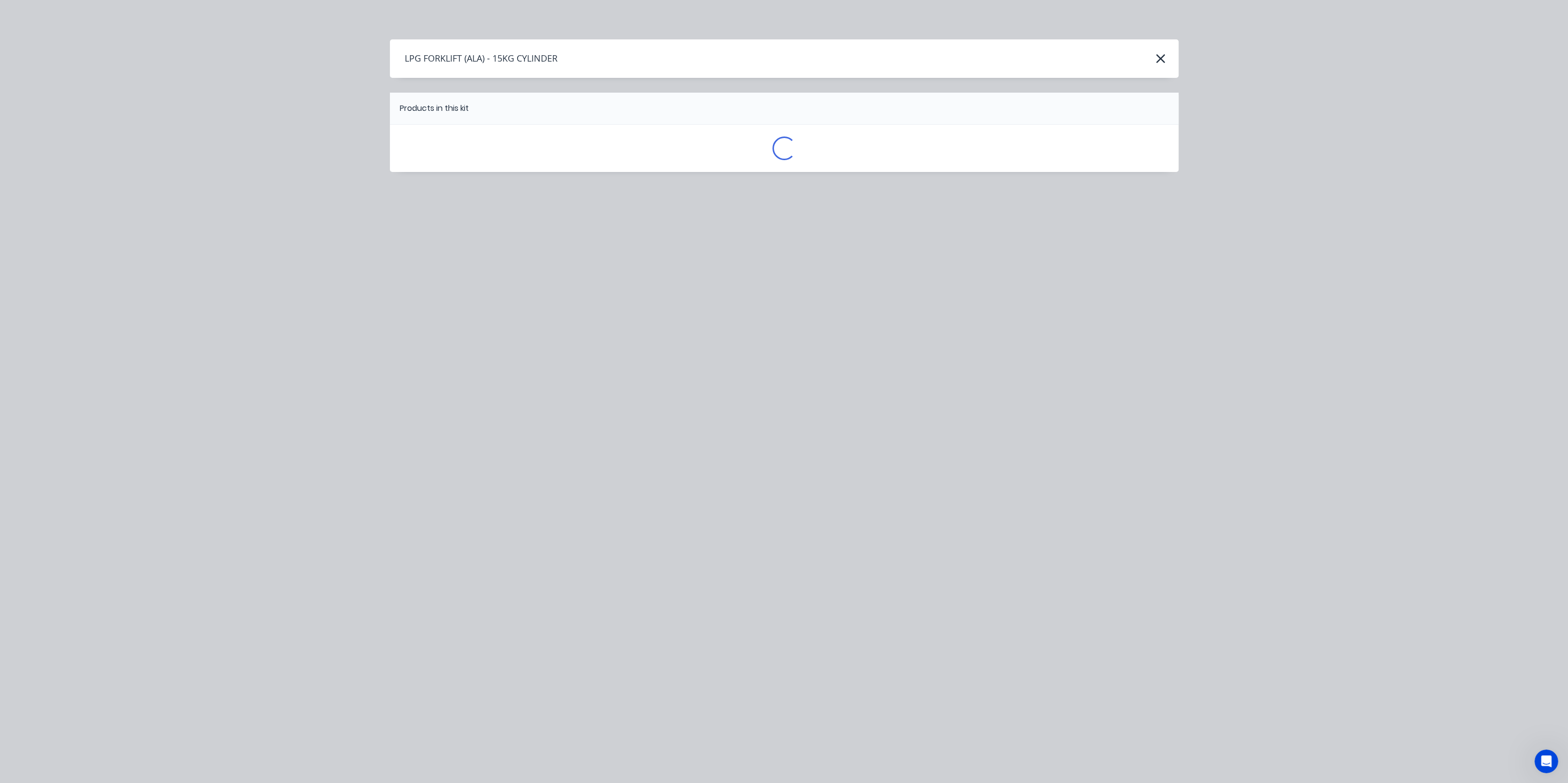
scroll to position [0, 0]
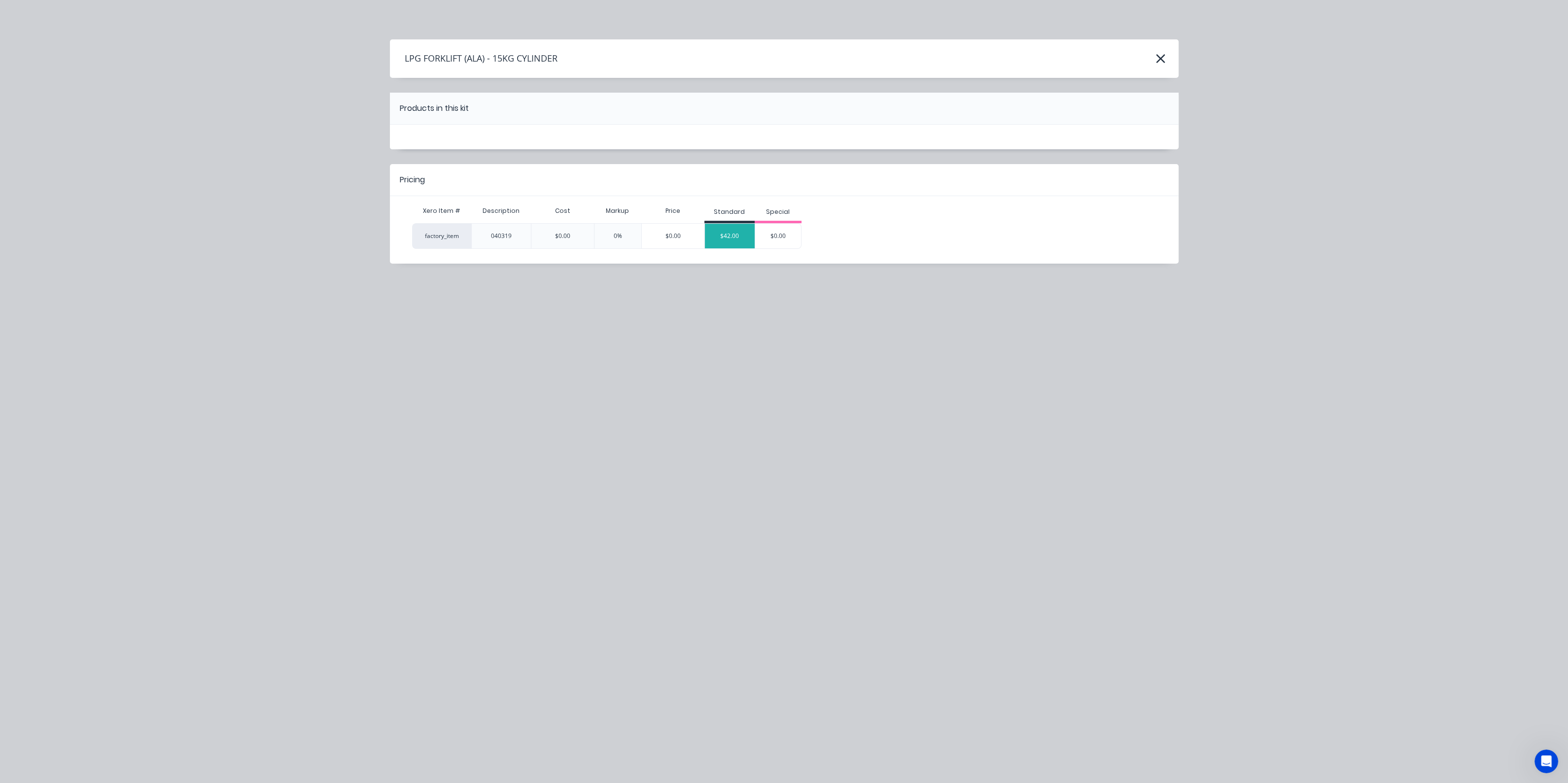
click at [737, 235] on div "$42.00" at bounding box center [729, 236] width 50 height 24
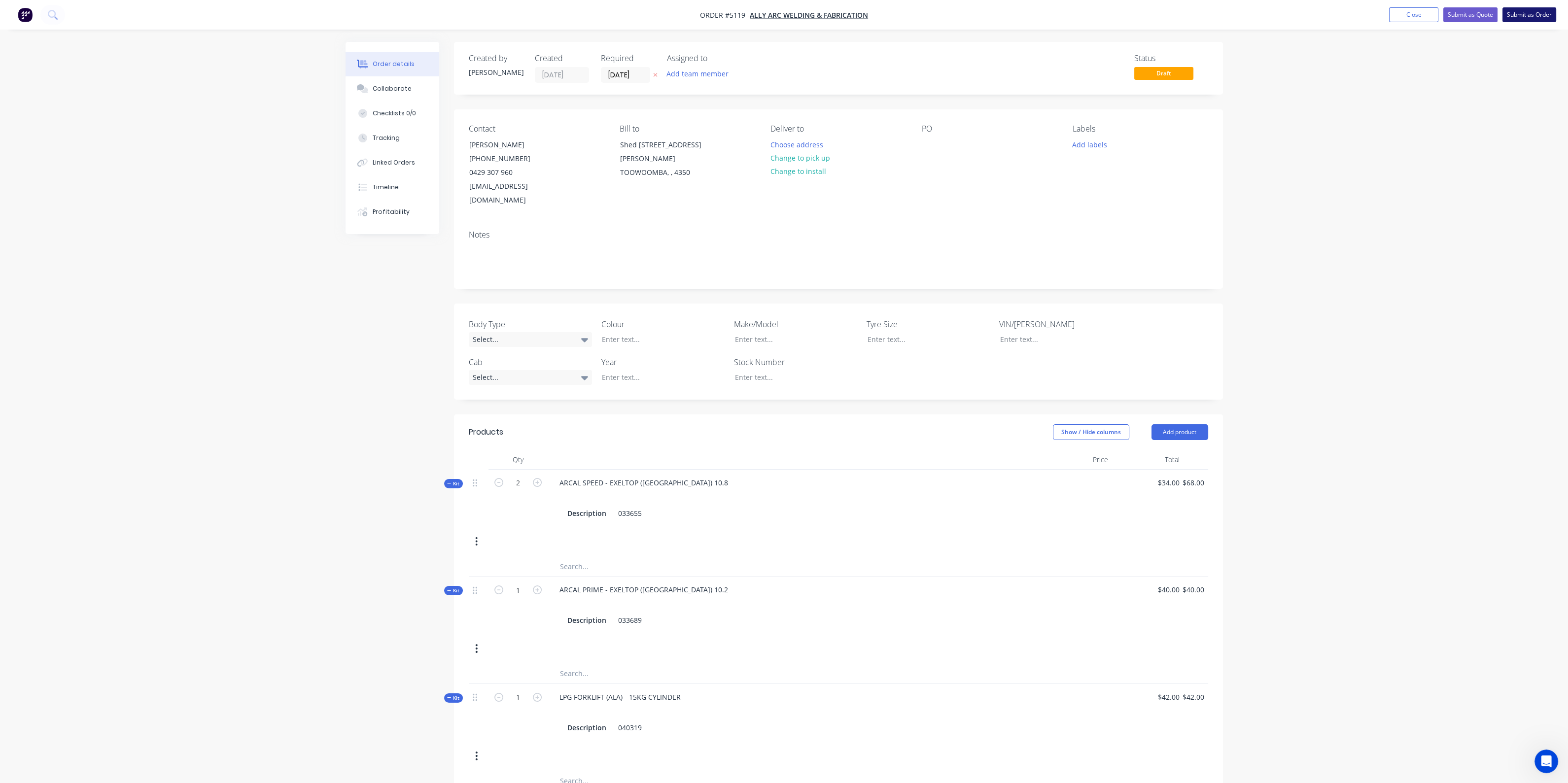
click at [1261, 14] on button "Submit as Order" at bounding box center [1529, 15] width 54 height 15
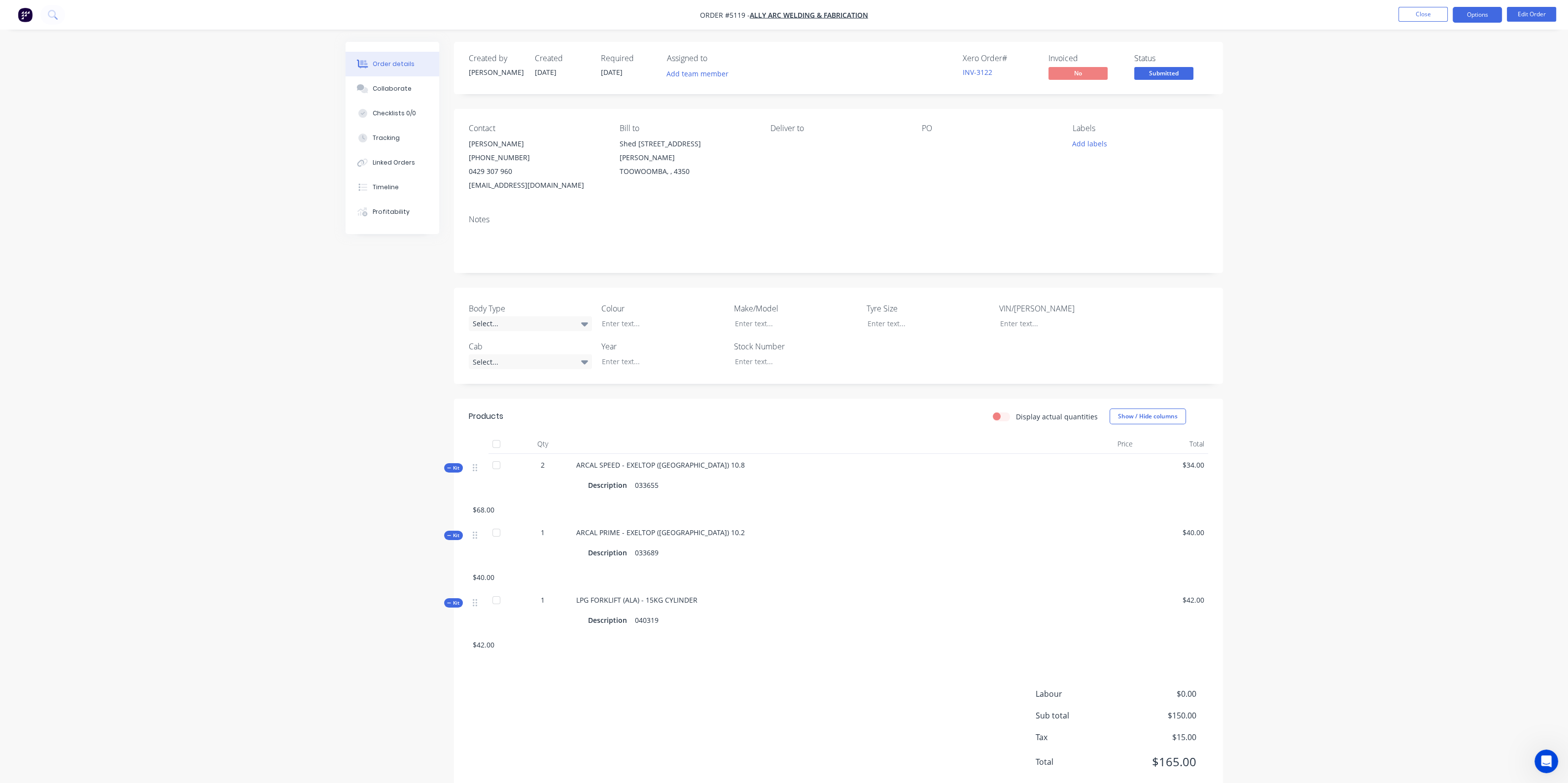
click at [1261, 15] on button "Options" at bounding box center [1477, 15] width 49 height 16
click at [1261, 58] on div "Invoice" at bounding box center [1447, 59] width 91 height 14
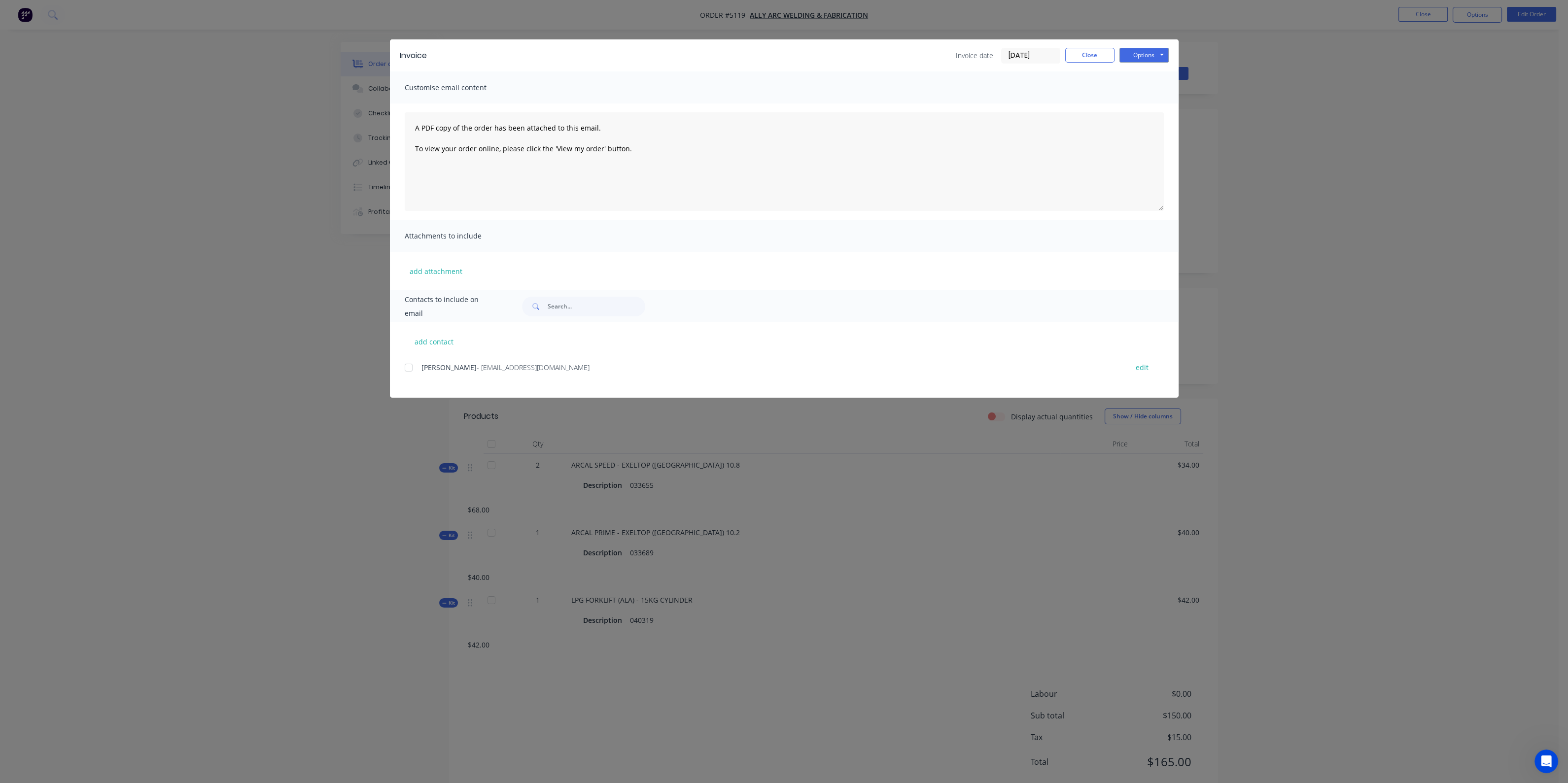
click at [416, 359] on div "add contact [PERSON_NAME] - [EMAIL_ADDRESS][DOMAIN_NAME] edit" at bounding box center [784, 359] width 789 height 75
click at [413, 365] on div at bounding box center [408, 367] width 20 height 20
click at [1146, 58] on button "Options" at bounding box center [1144, 55] width 49 height 15
click at [1147, 105] on button "Email" at bounding box center [1150, 105] width 63 height 17
click at [1143, 52] on button "Options" at bounding box center [1144, 55] width 49 height 15
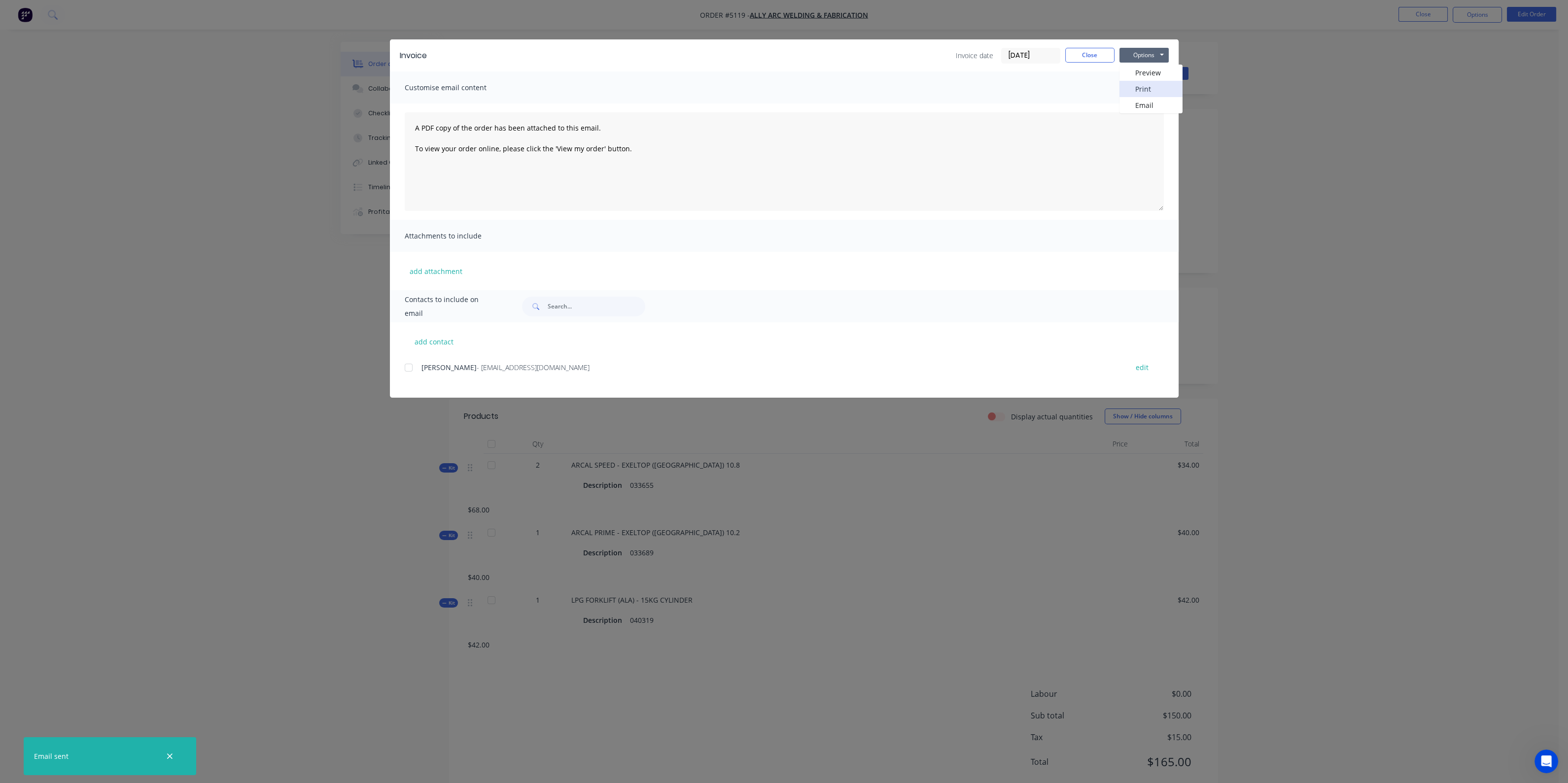
click at [1150, 91] on button "Print" at bounding box center [1150, 89] width 63 height 17
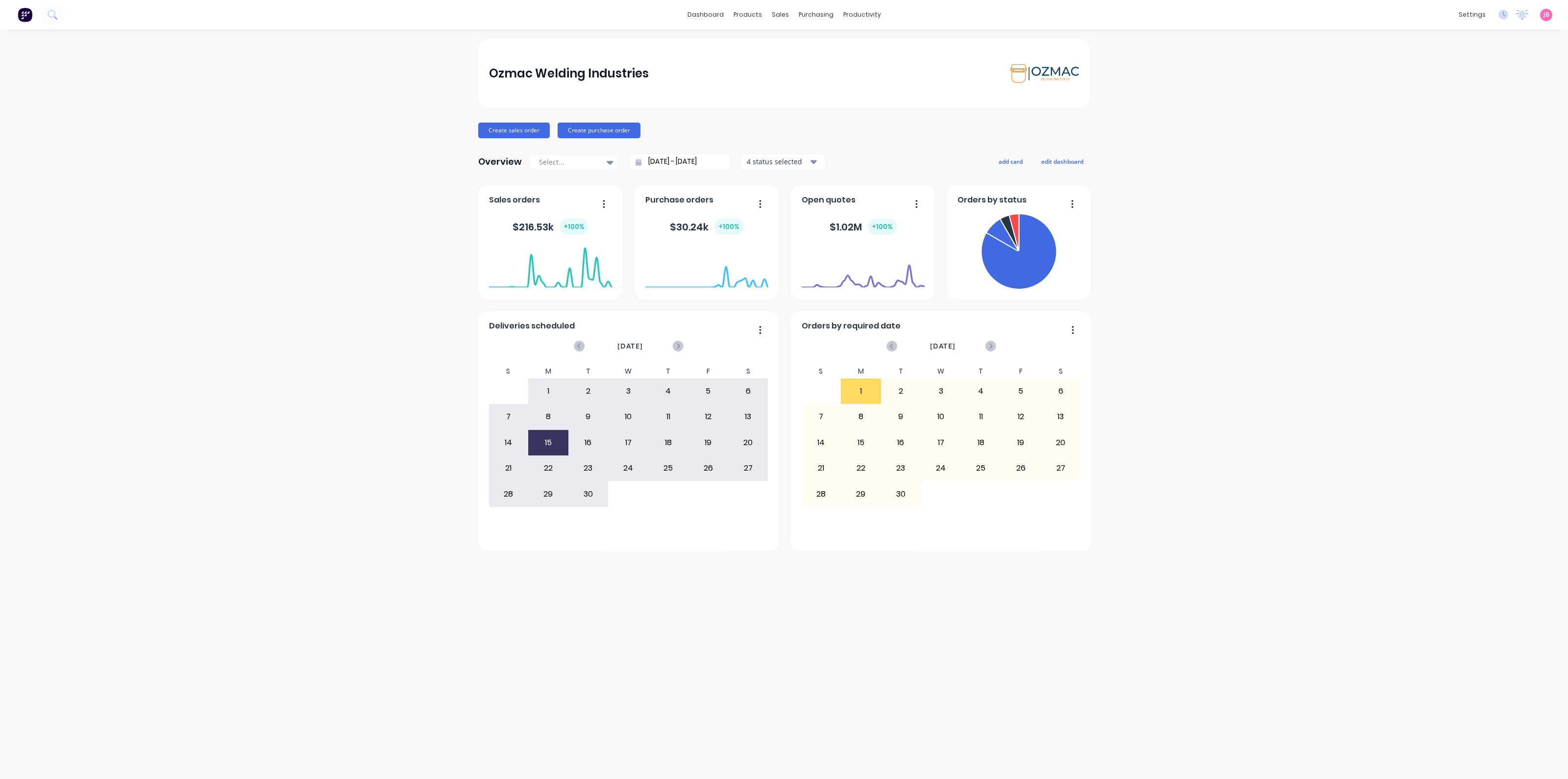
click at [381, 269] on div "Ozmac Welding Industries Create sales order Create purchase order Overview Sele…" at bounding box center [784, 404] width 1568 height 730
click at [796, 48] on div "Sales Orders" at bounding box center [816, 47] width 40 height 9
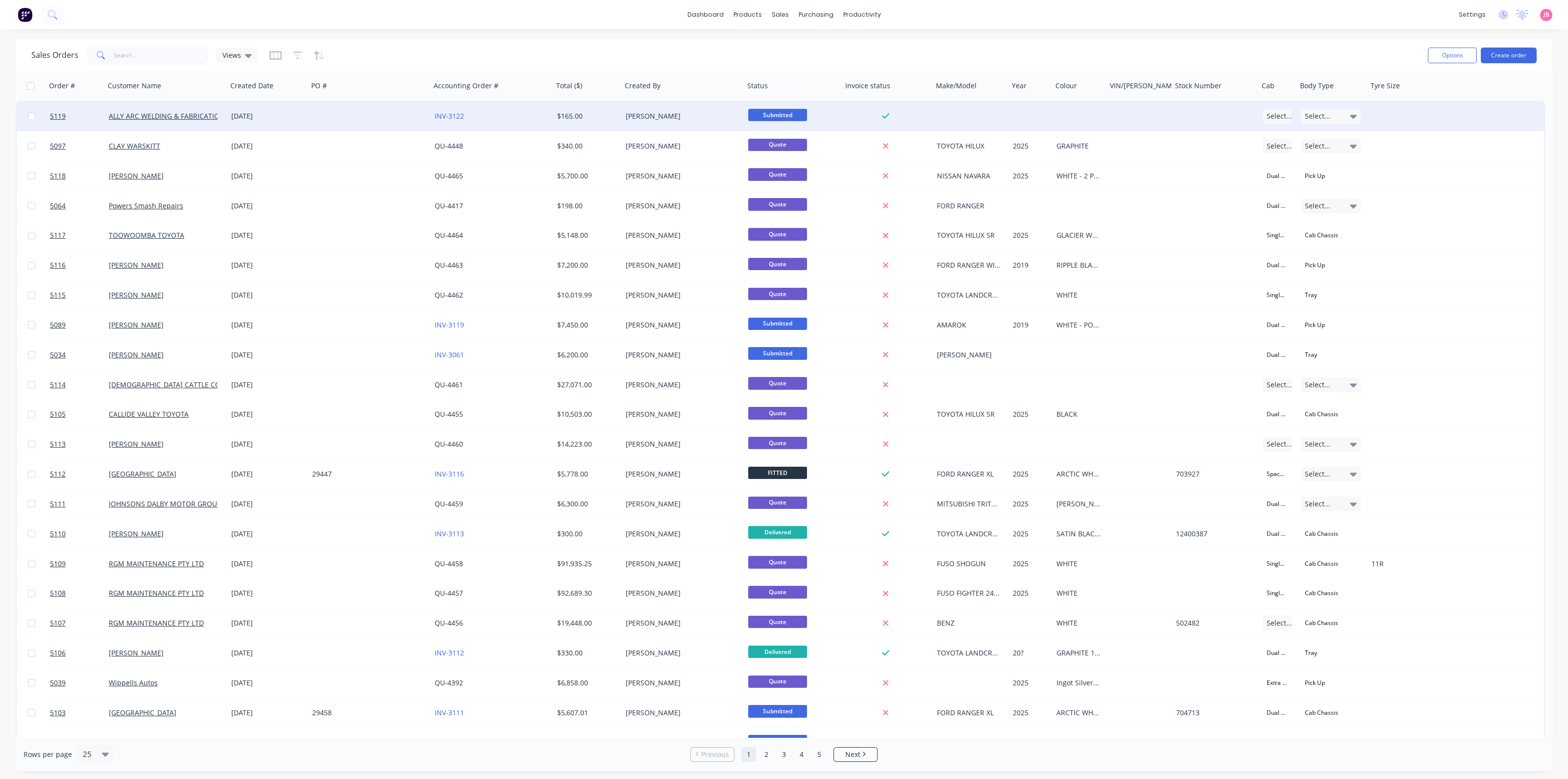
click at [475, 113] on div "INV-3122" at bounding box center [489, 116] width 109 height 10
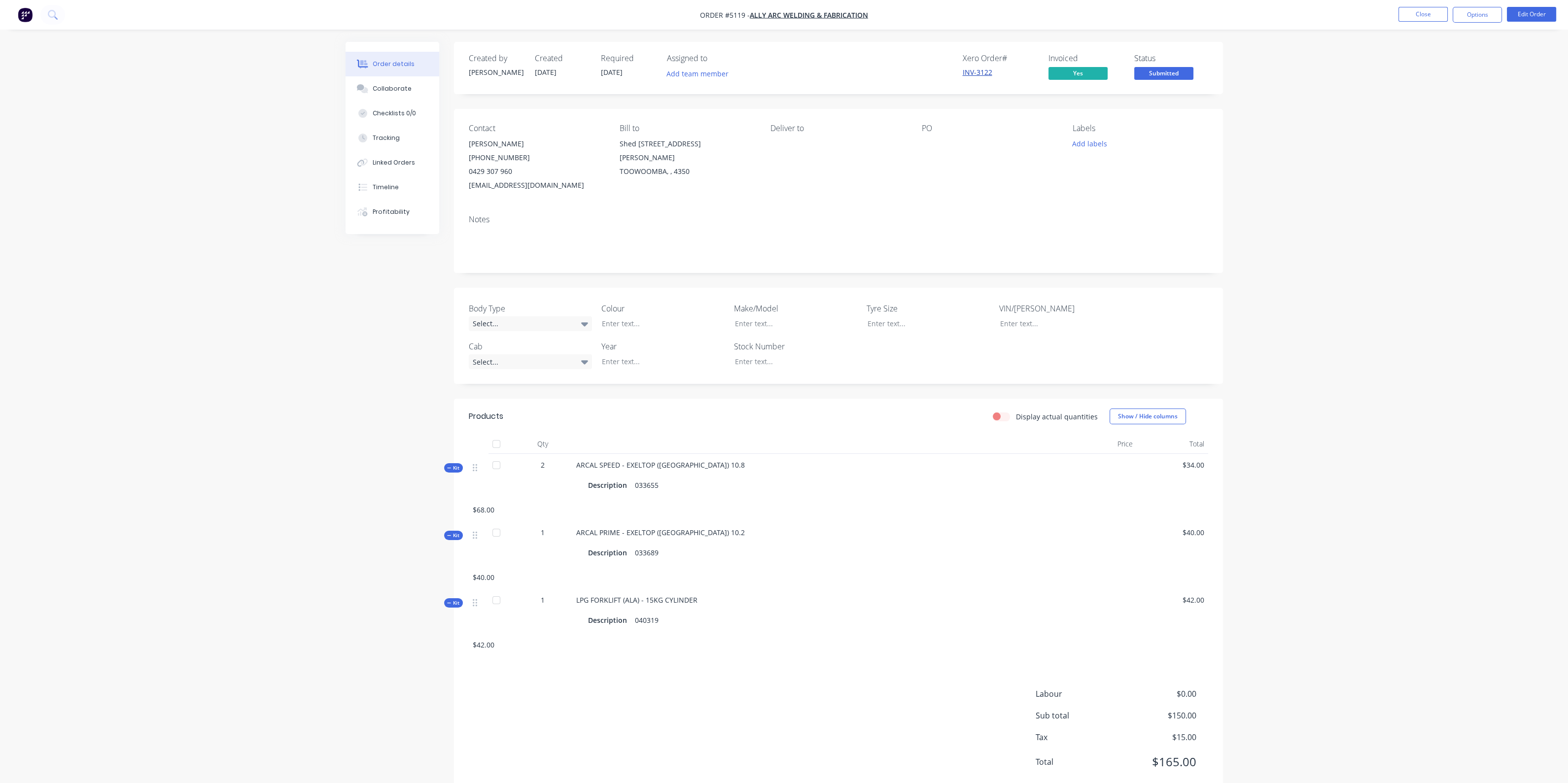
click at [973, 70] on link "INV-3122" at bounding box center [977, 72] width 29 height 9
click at [1424, 17] on button "Close" at bounding box center [1423, 14] width 49 height 15
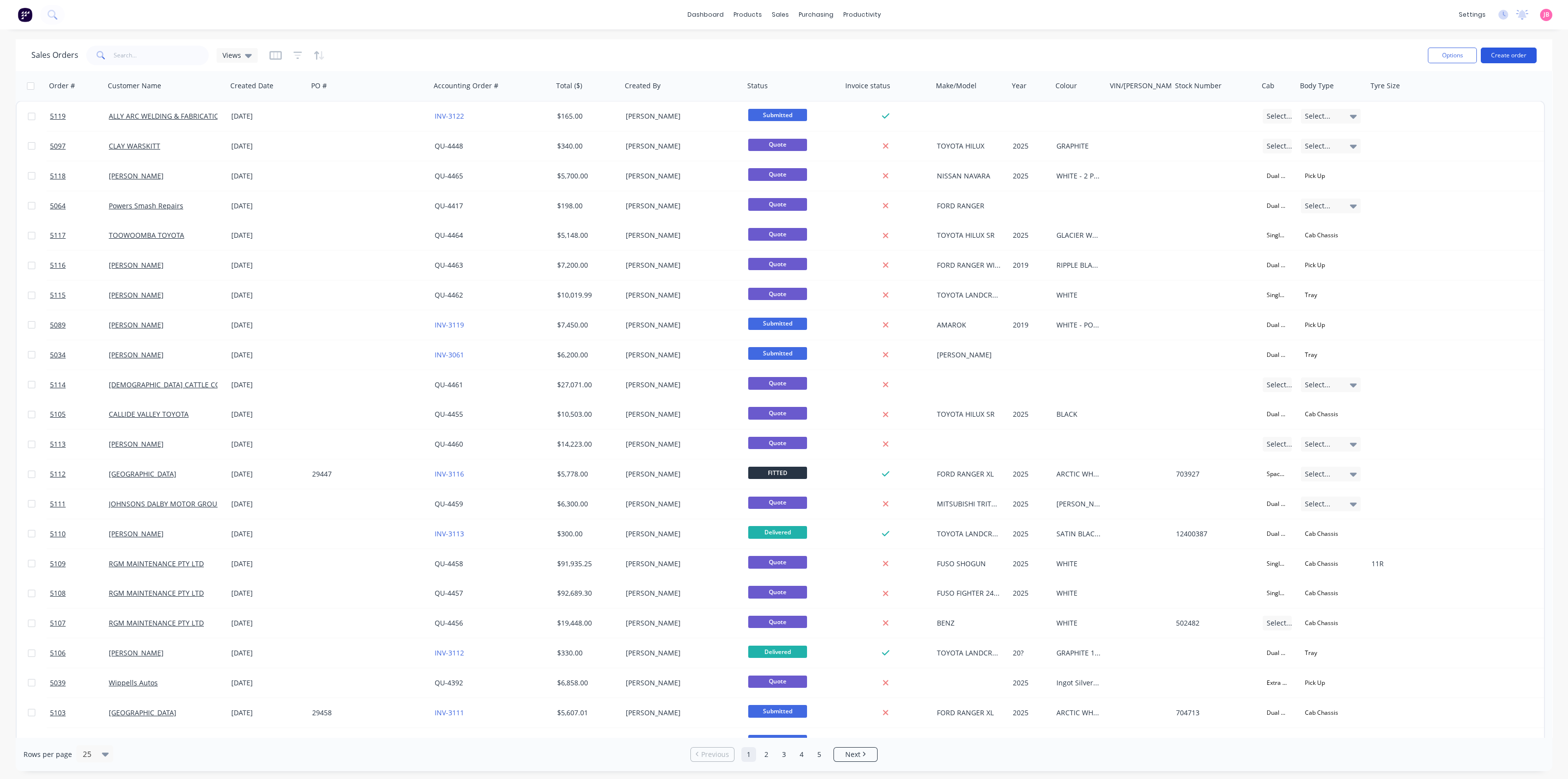
click at [1496, 51] on button "Create order" at bounding box center [1509, 55] width 56 height 16
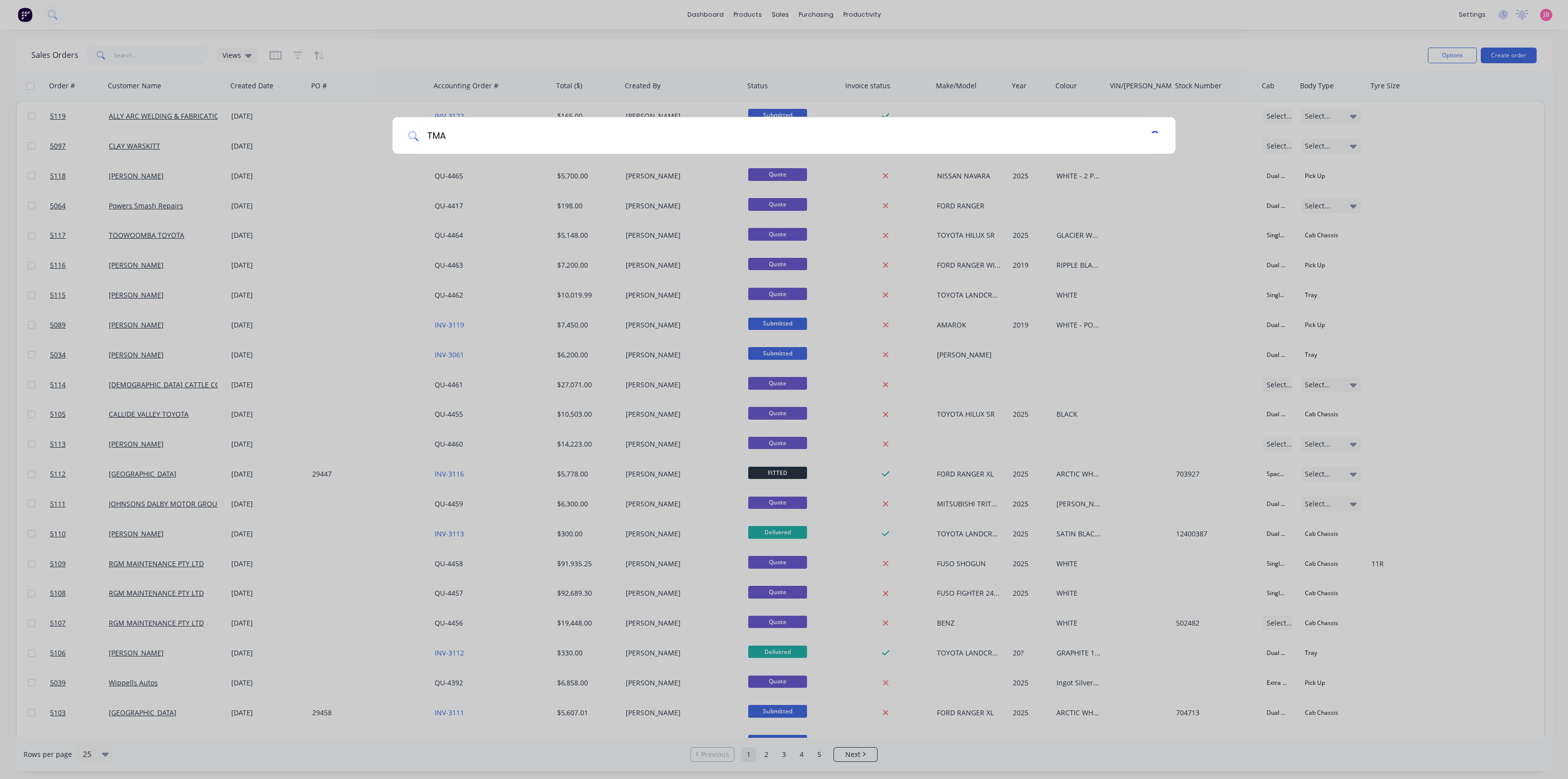
type input "TMAC"
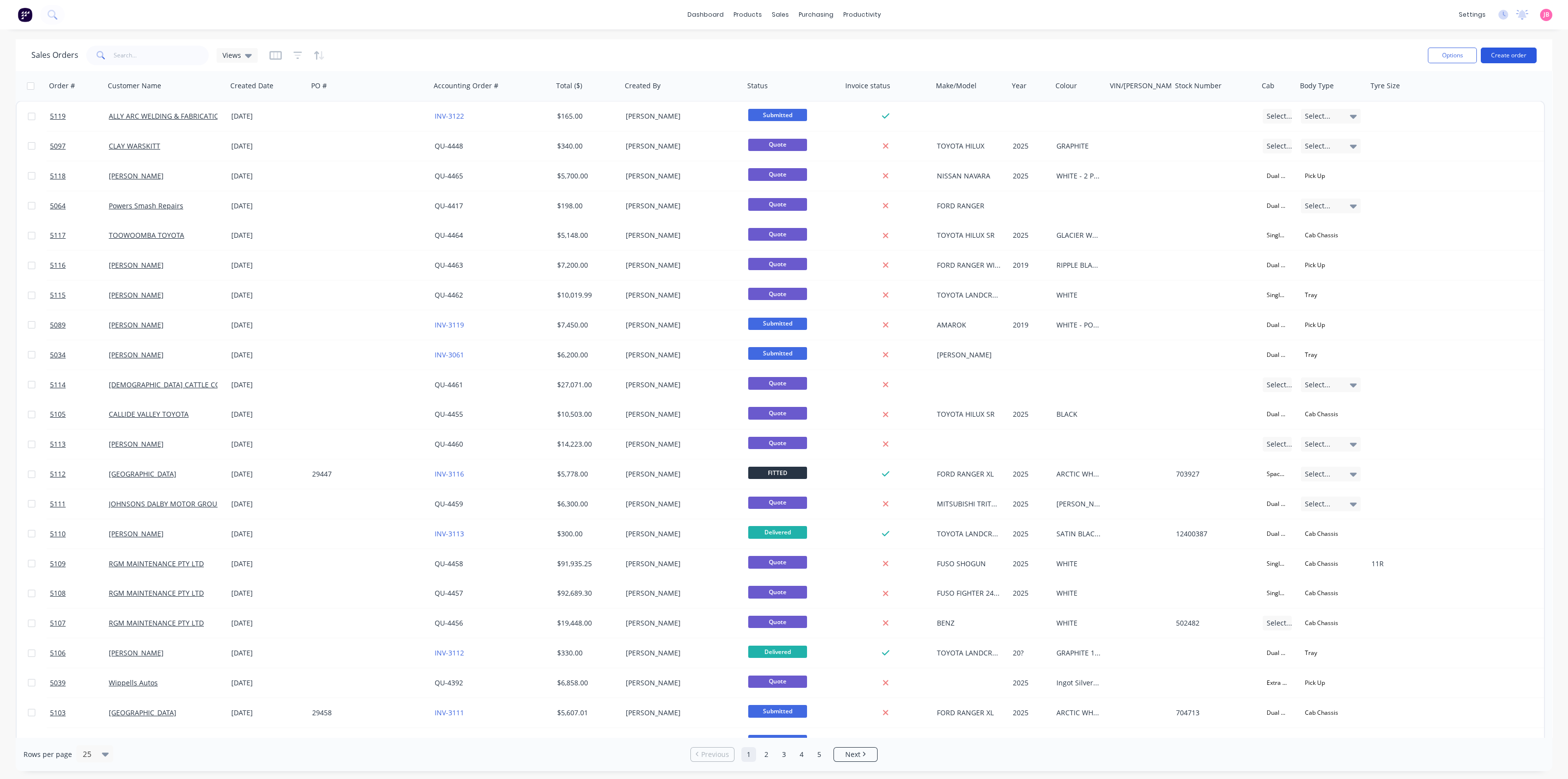
click at [1507, 55] on button "Create order" at bounding box center [1509, 55] width 56 height 16
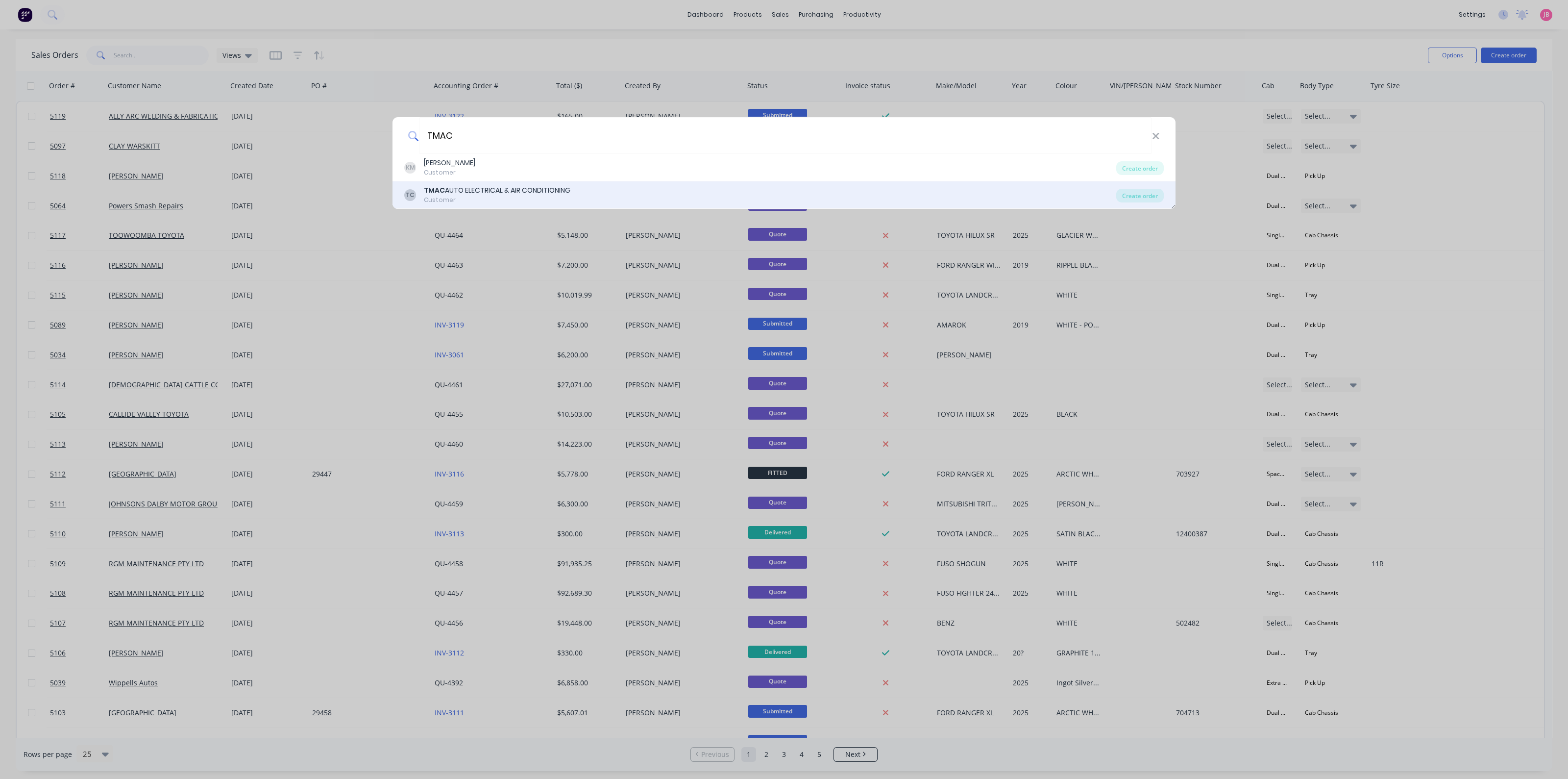
type input "TMAC"
click at [509, 197] on div "Customer" at bounding box center [497, 200] width 147 height 9
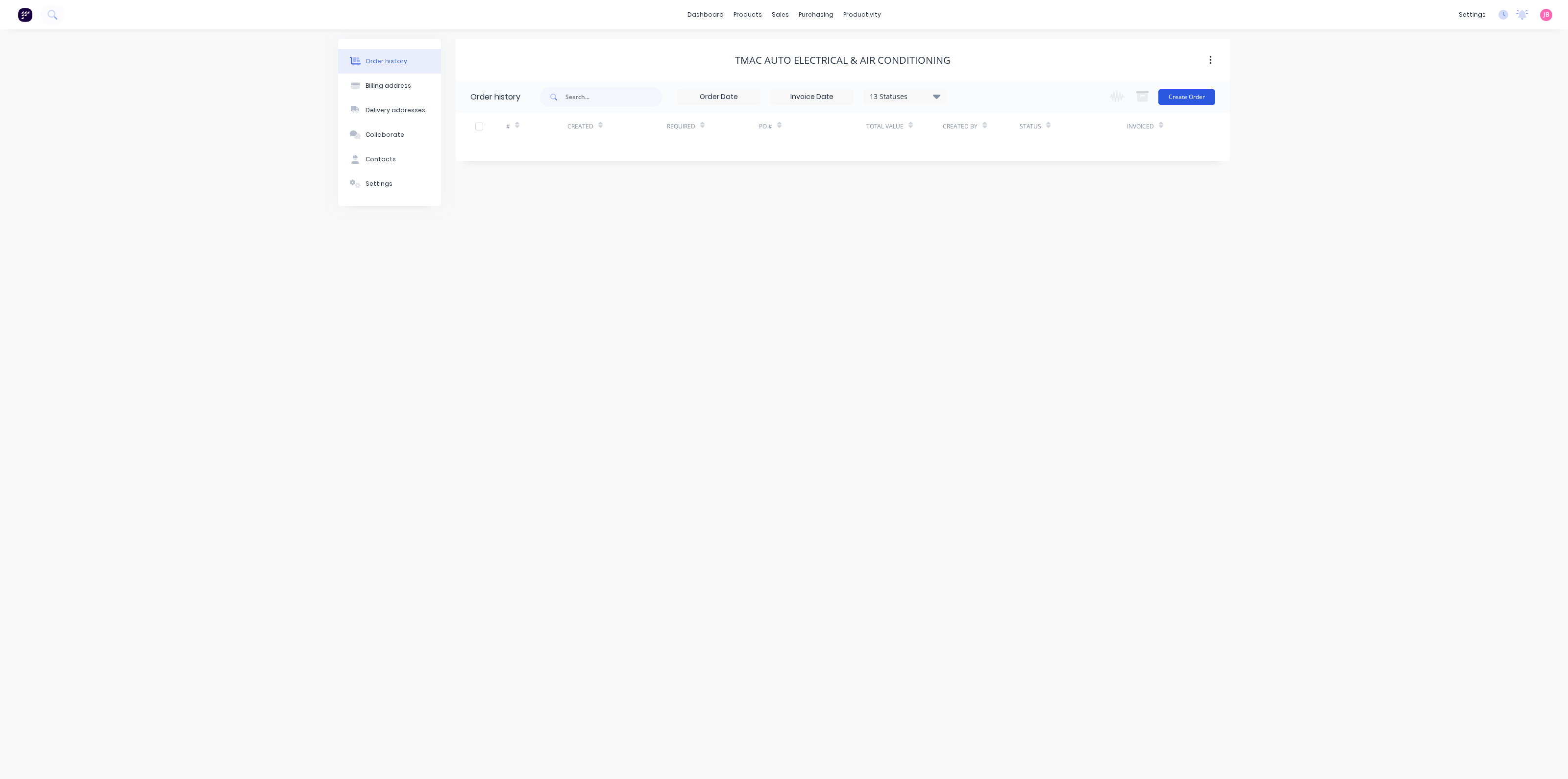
click at [1175, 102] on button "Create Order" at bounding box center [1186, 97] width 57 height 16
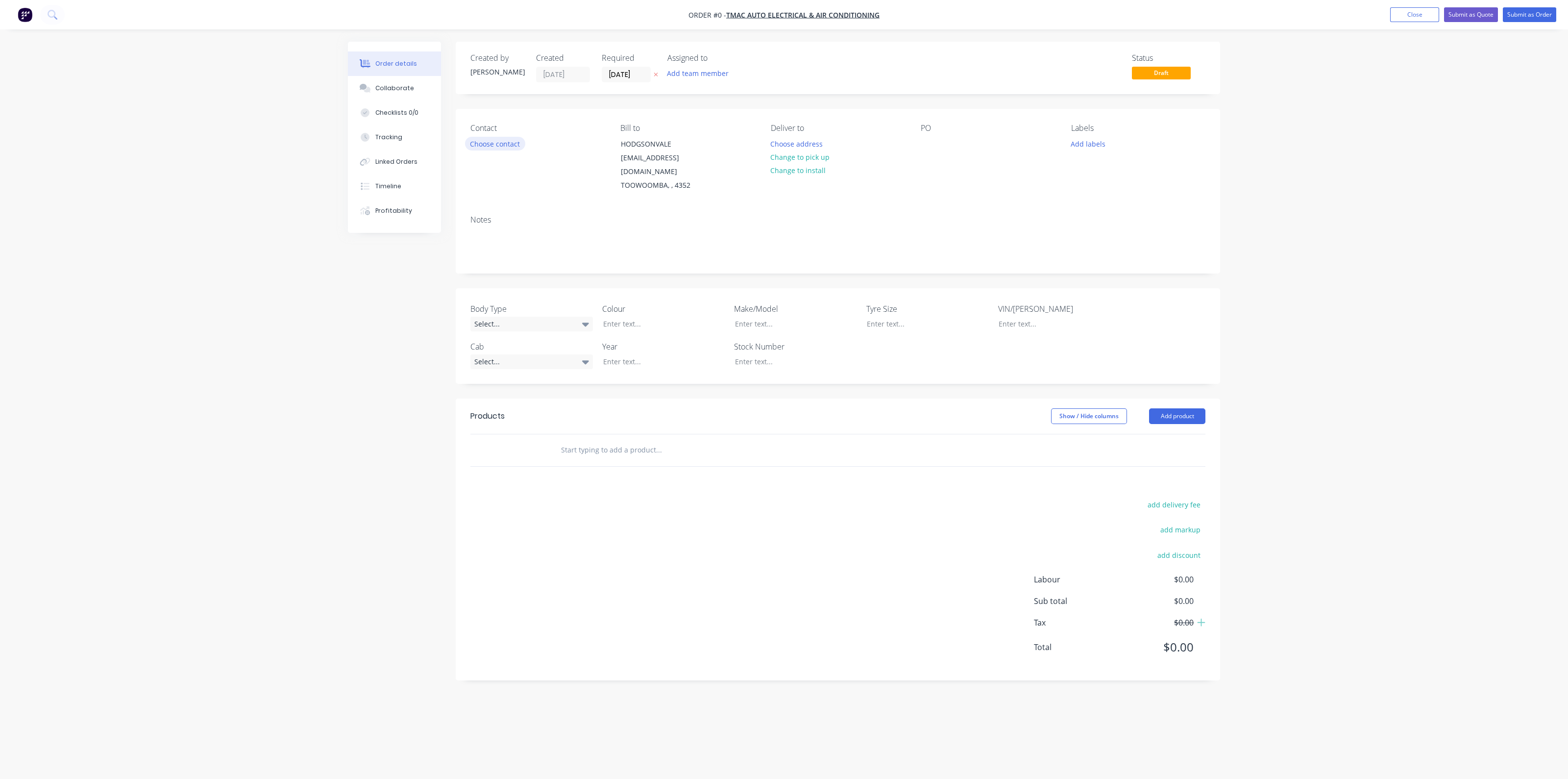
click at [495, 146] on button "Choose contact" at bounding box center [495, 144] width 60 height 13
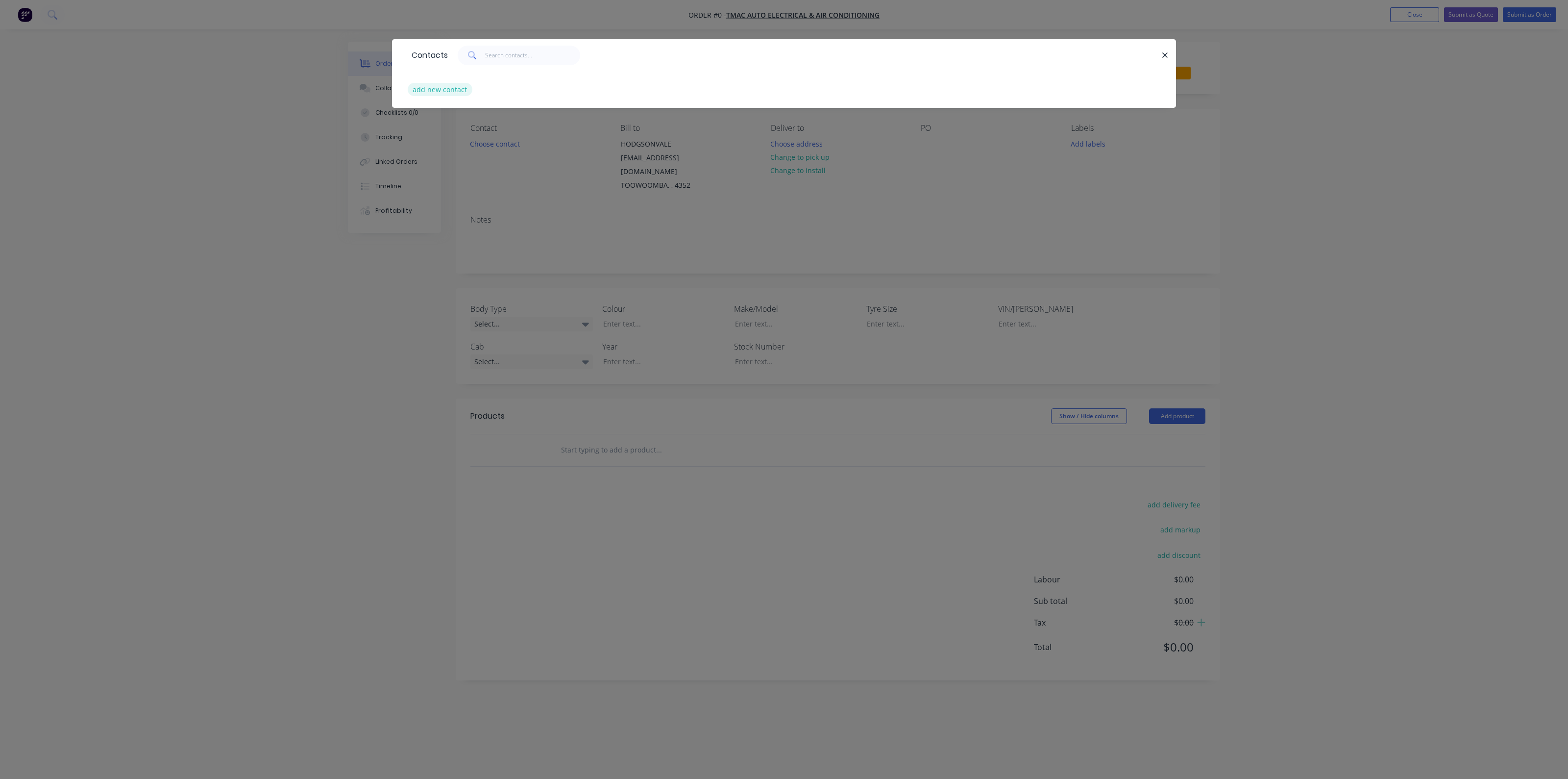
click at [452, 88] on button "add new contact" at bounding box center [440, 90] width 65 height 13
select select "AU"
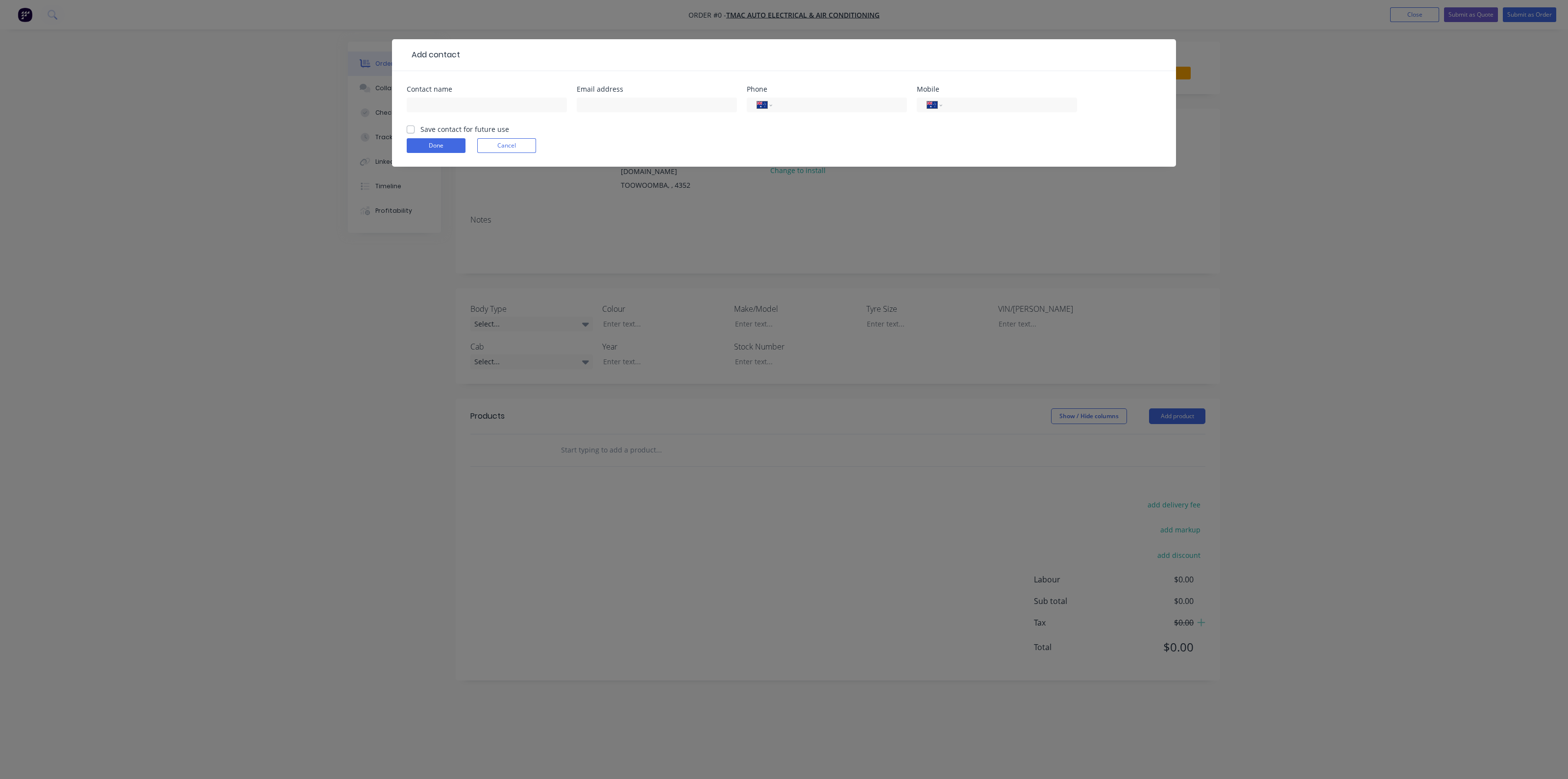
click at [486, 97] on div at bounding box center [486, 109] width 160 height 29
click at [506, 107] on input "text" at bounding box center [486, 105] width 160 height 15
type input "S"
type input "TRENT M"
click at [497, 141] on button "Cancel" at bounding box center [506, 146] width 59 height 15
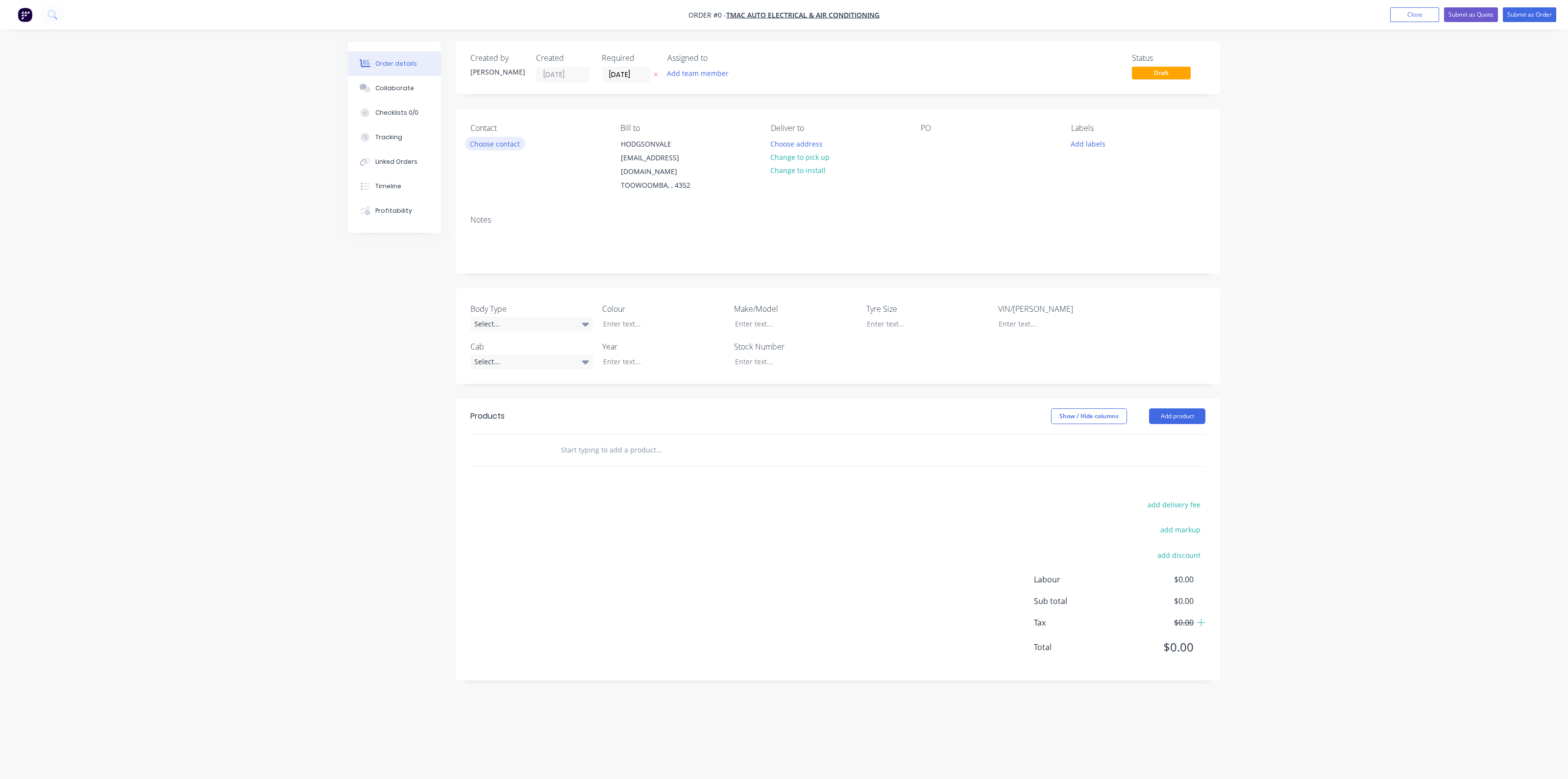
click at [503, 147] on button "Choose contact" at bounding box center [495, 144] width 60 height 13
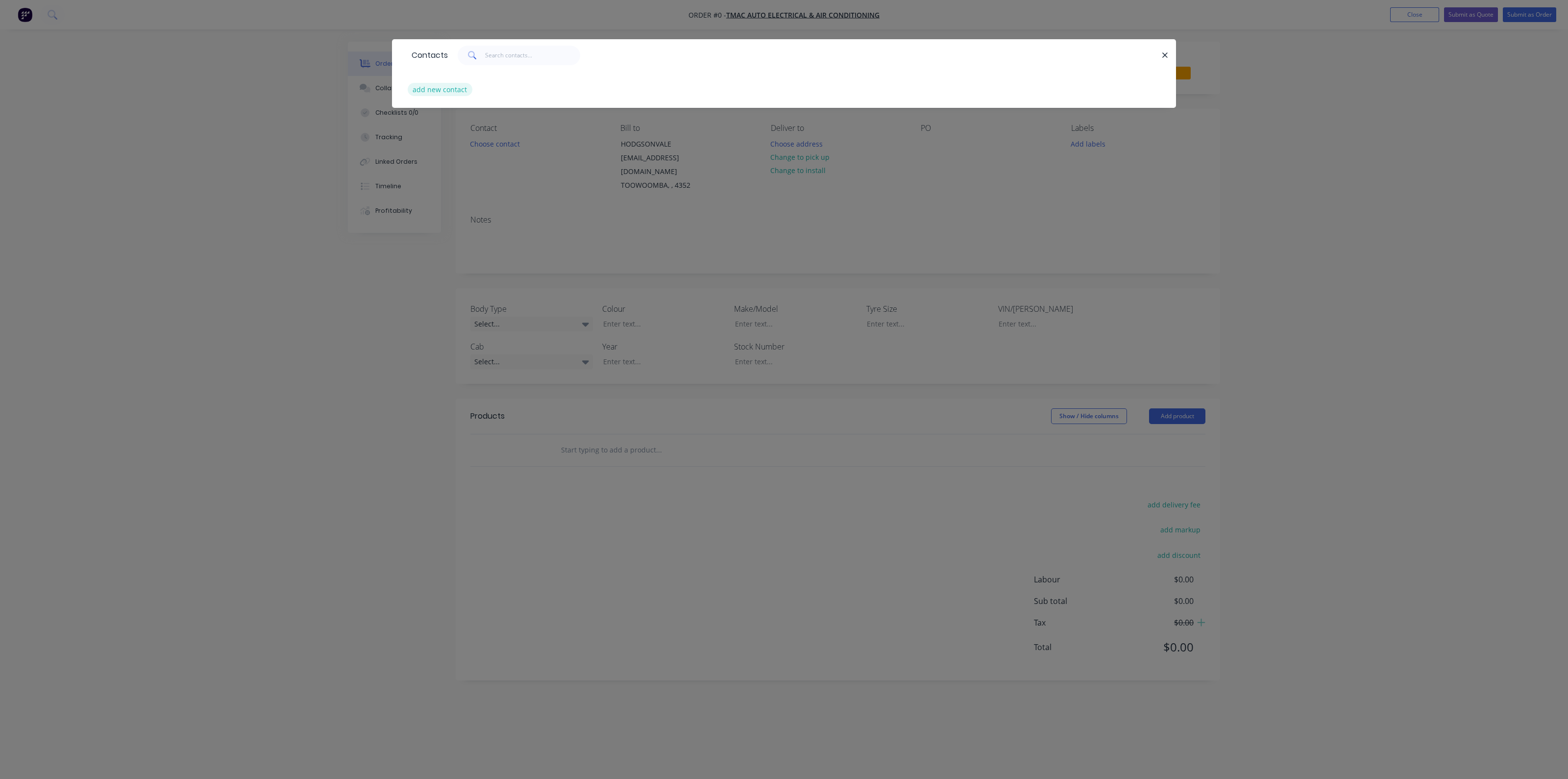
click at [461, 85] on button "add new contact" at bounding box center [440, 90] width 65 height 13
select select "AU"
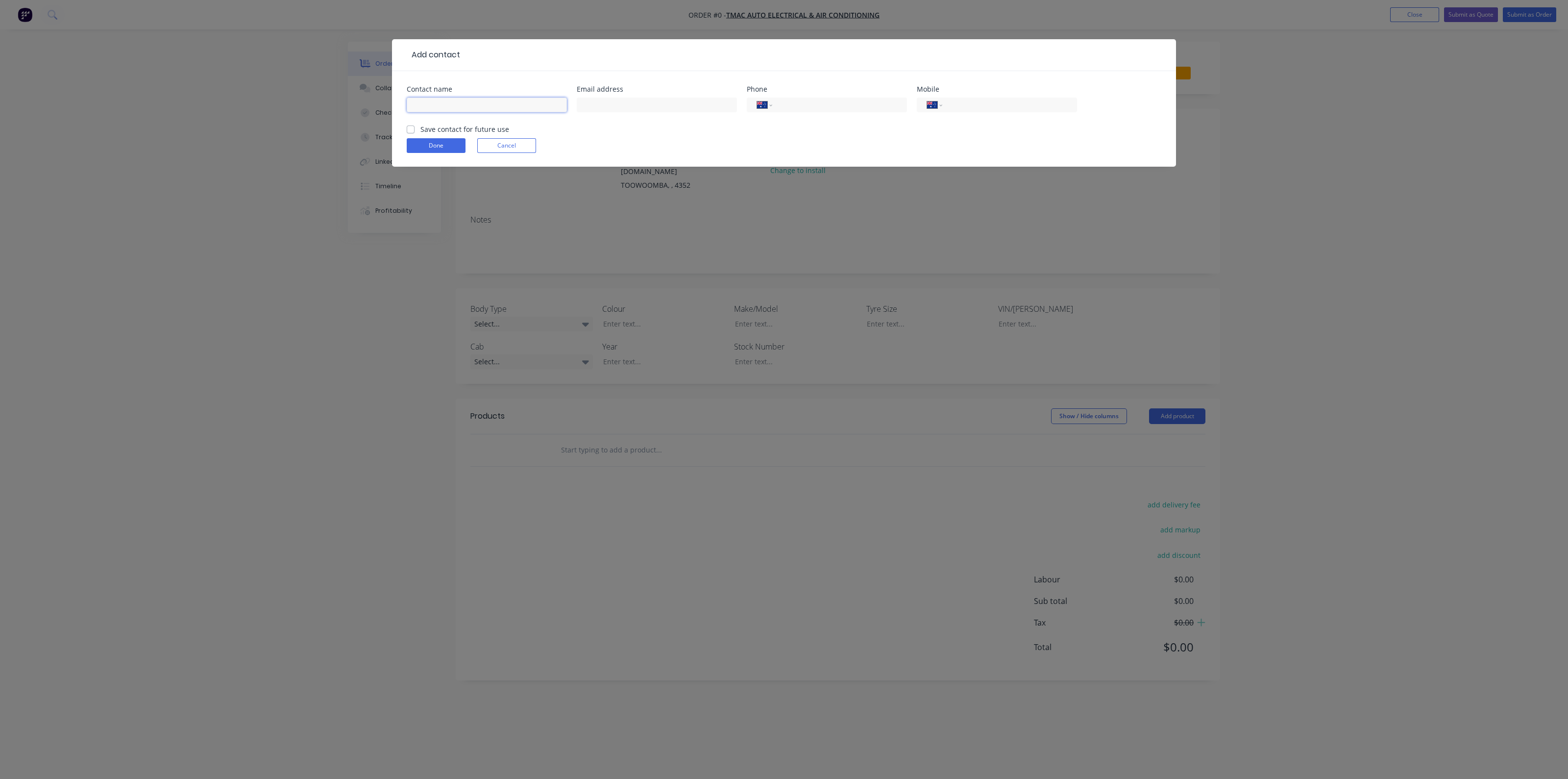
click at [461, 108] on input "text" at bounding box center [486, 105] width 160 height 15
type input "SOPHIE MACDONALD"
type input "tmac89@bigpond.com"
type input "0408 709 282"
click at [421, 129] on label "Save contact for future use" at bounding box center [465, 129] width 89 height 10
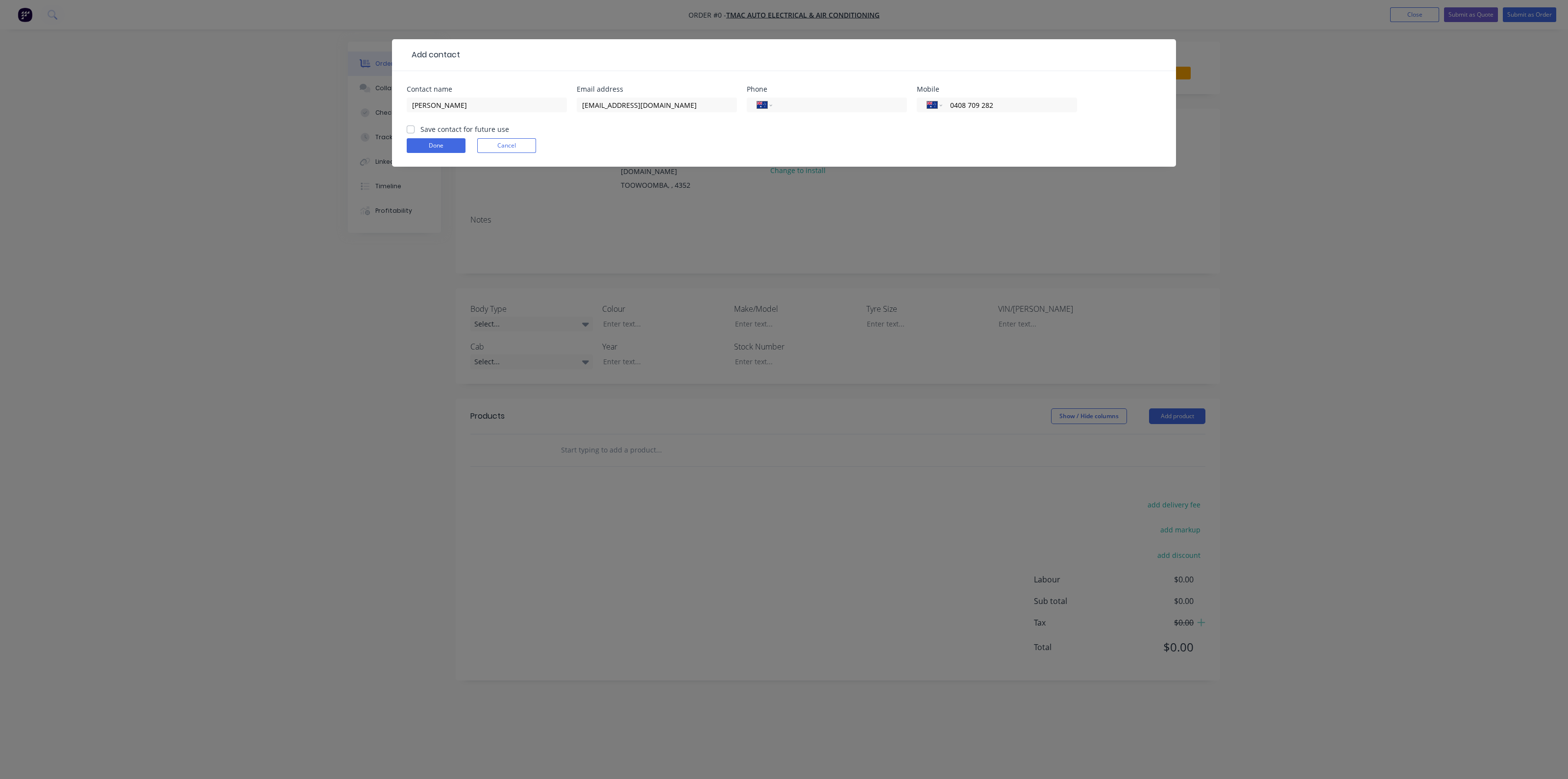
click at [407, 129] on input "Save contact for future use" at bounding box center [410, 129] width 8 height 9
checkbox input "true"
click at [424, 147] on button "Done" at bounding box center [436, 146] width 59 height 15
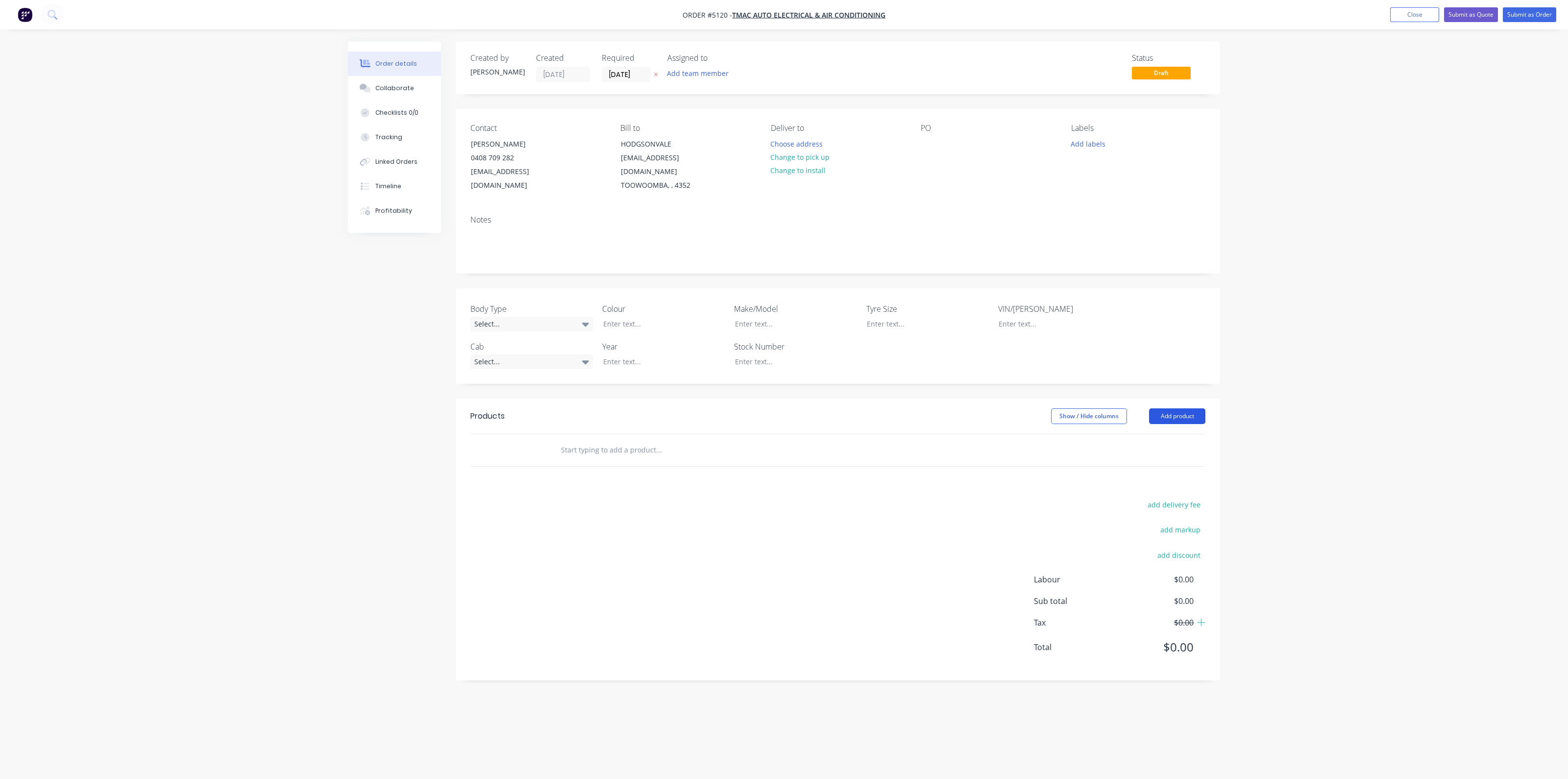
click at [1174, 409] on button "Add product" at bounding box center [1177, 417] width 57 height 16
click at [1127, 434] on div "Product catalogue" at bounding box center [1159, 440] width 75 height 14
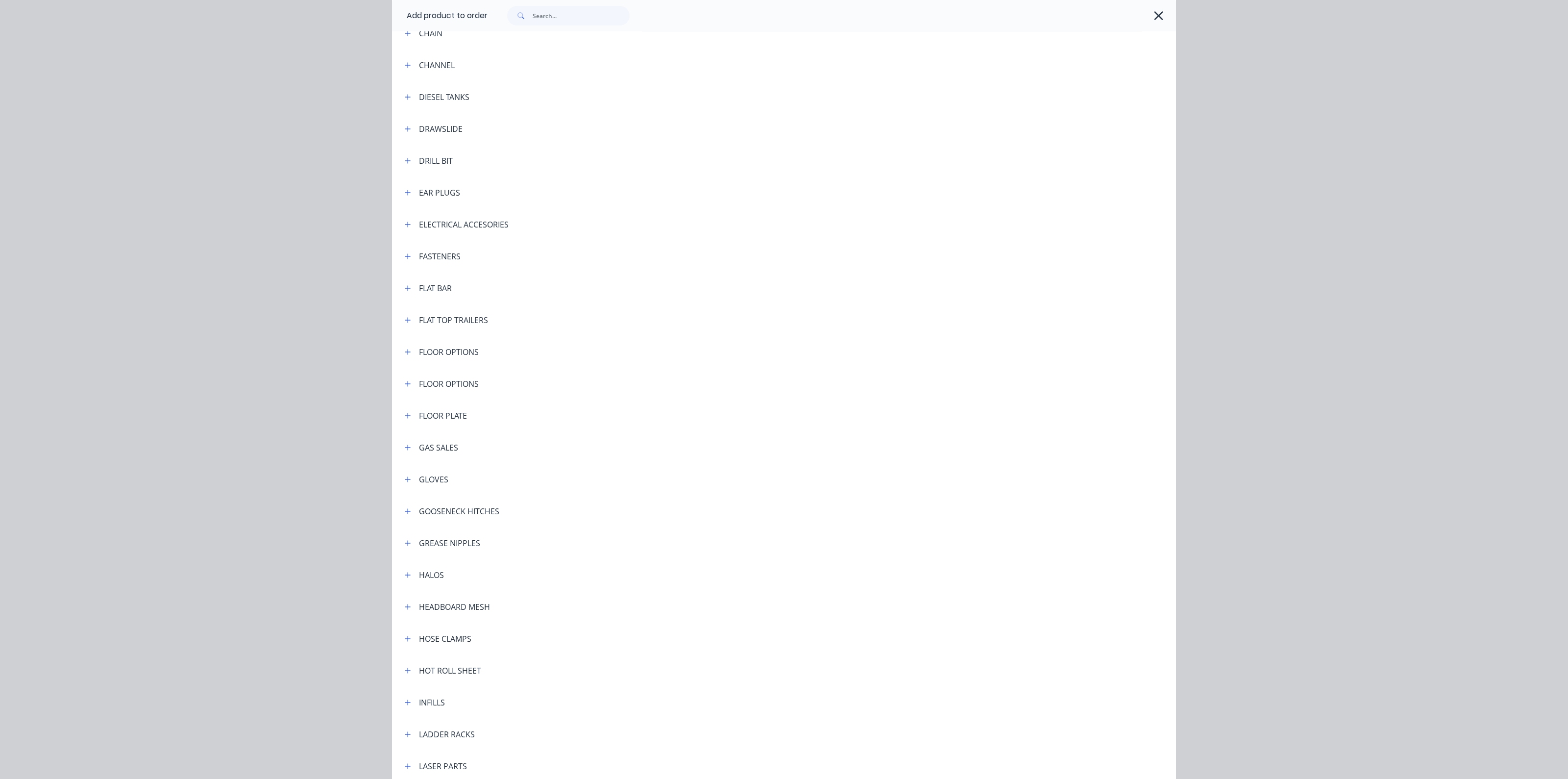
scroll to position [1103, 0]
click at [405, 264] on icon "button" at bounding box center [408, 263] width 5 height 5
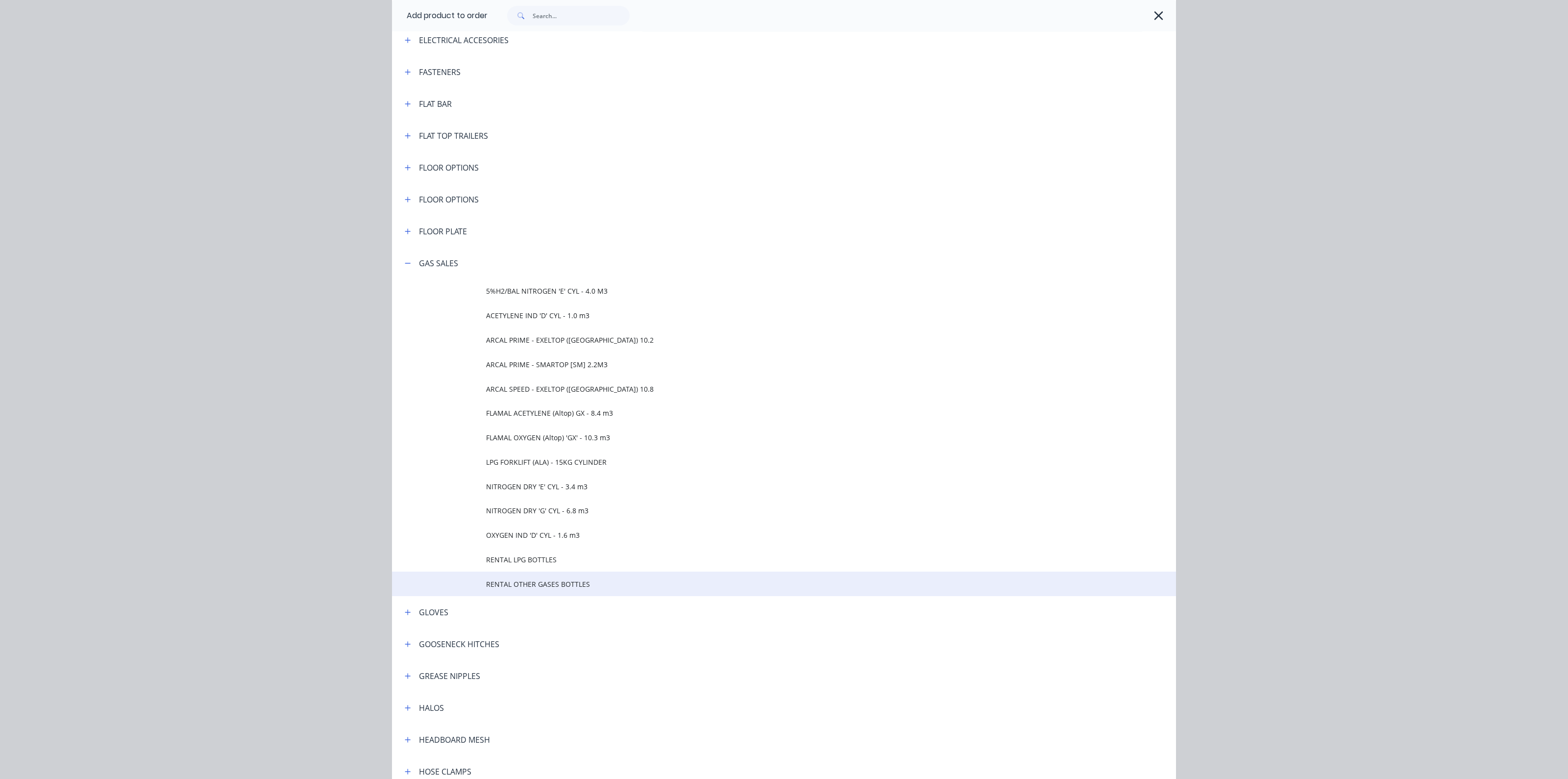
click at [520, 587] on span "RENTAL OTHER GASES BOTTLES" at bounding box center [762, 584] width 551 height 10
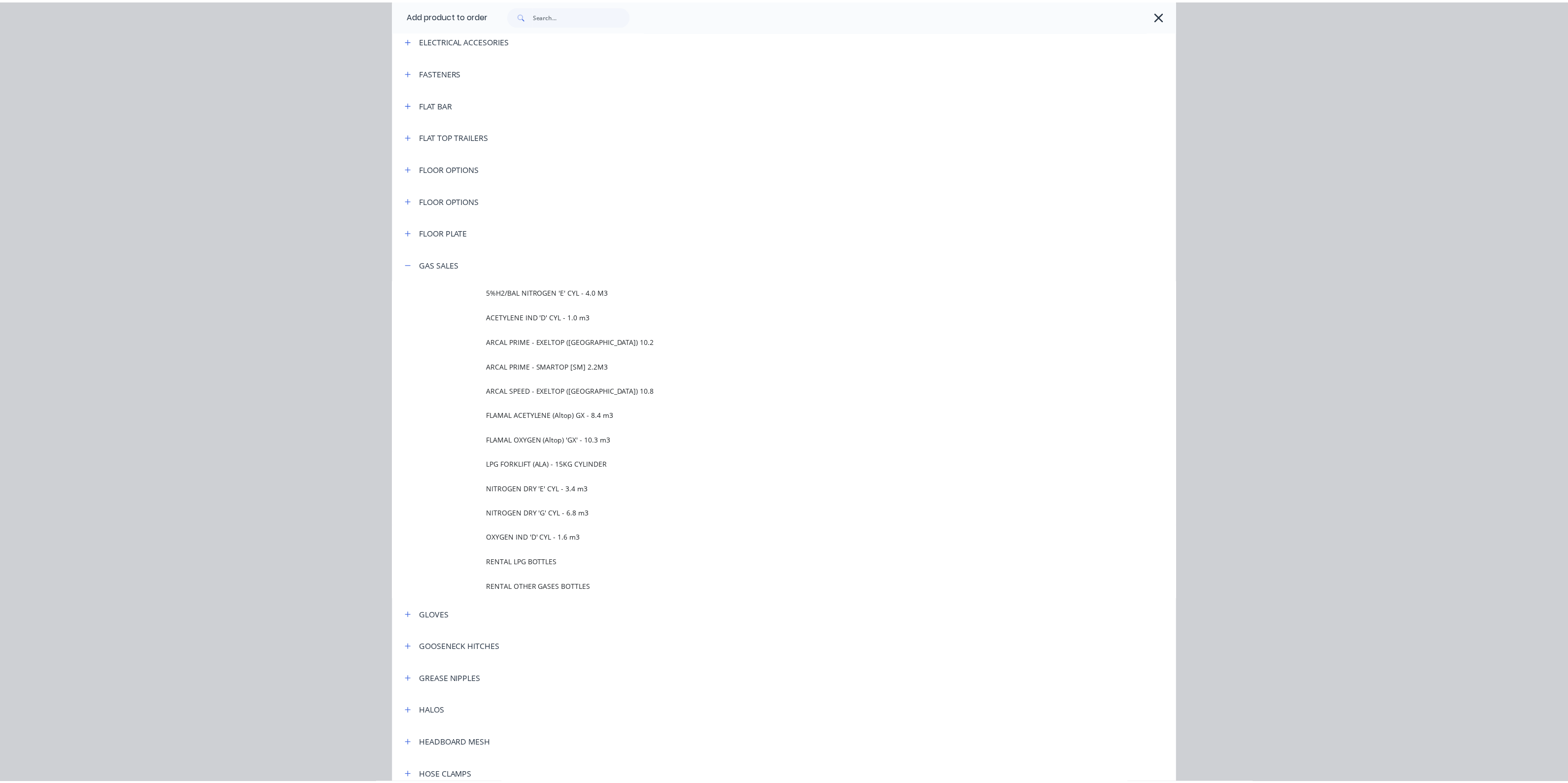
scroll to position [0, 0]
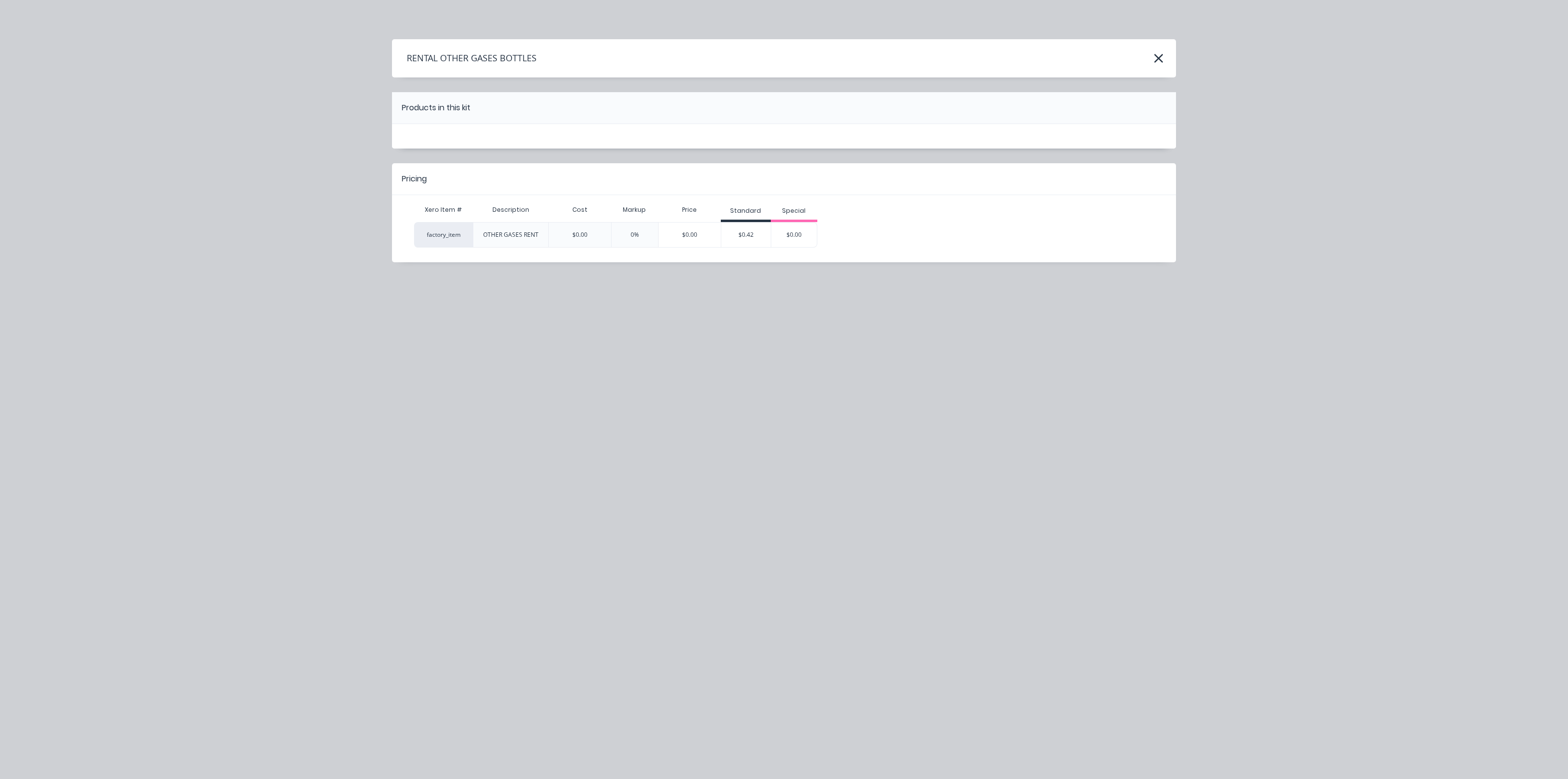
click at [745, 236] on div "$0.42" at bounding box center [746, 234] width 49 height 24
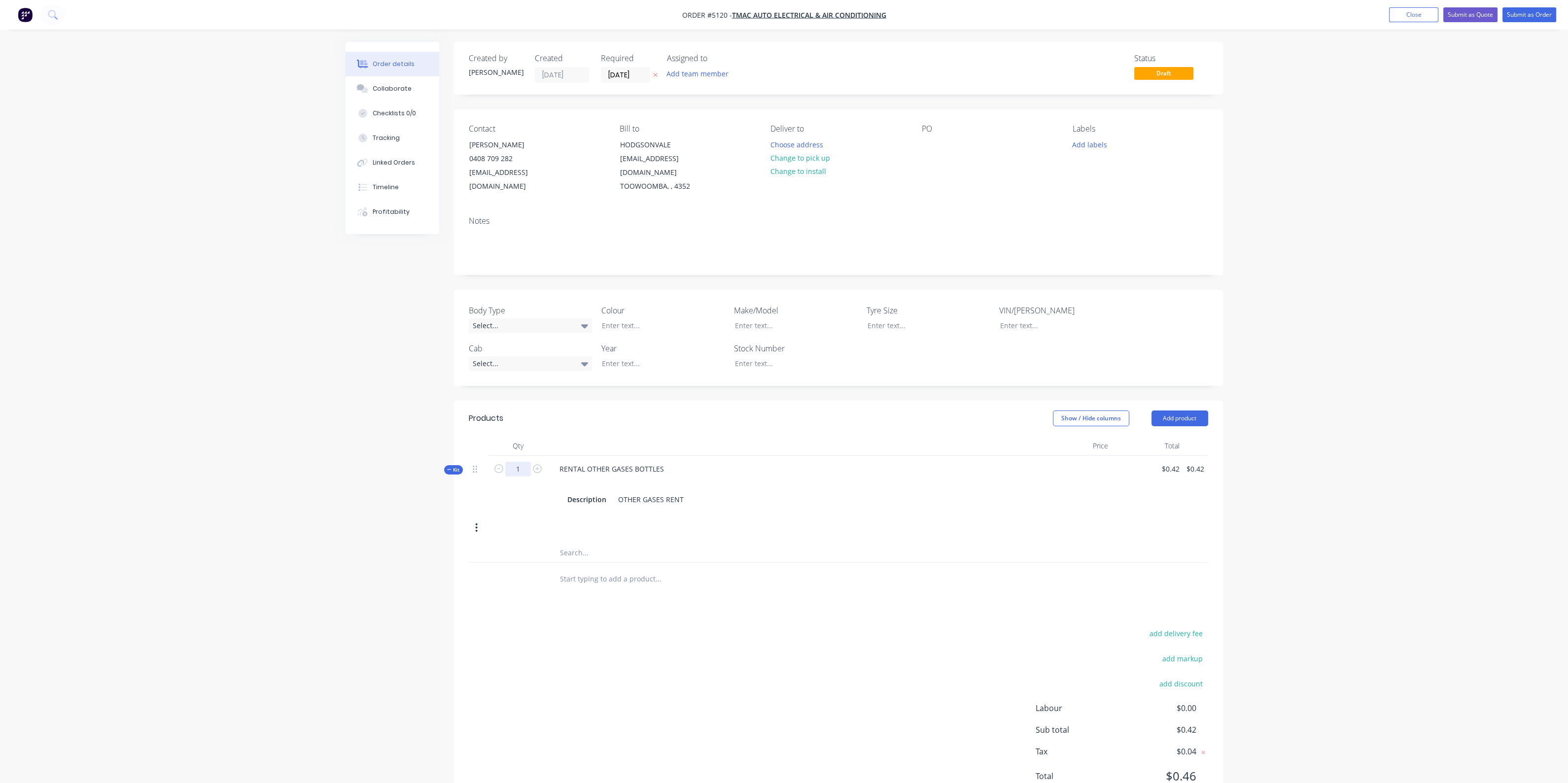
click at [525, 462] on input "1" at bounding box center [518, 469] width 26 height 15
type input "120"
type input "$50.40"
click at [833, 542] on div at bounding box center [699, 552] width 296 height 20
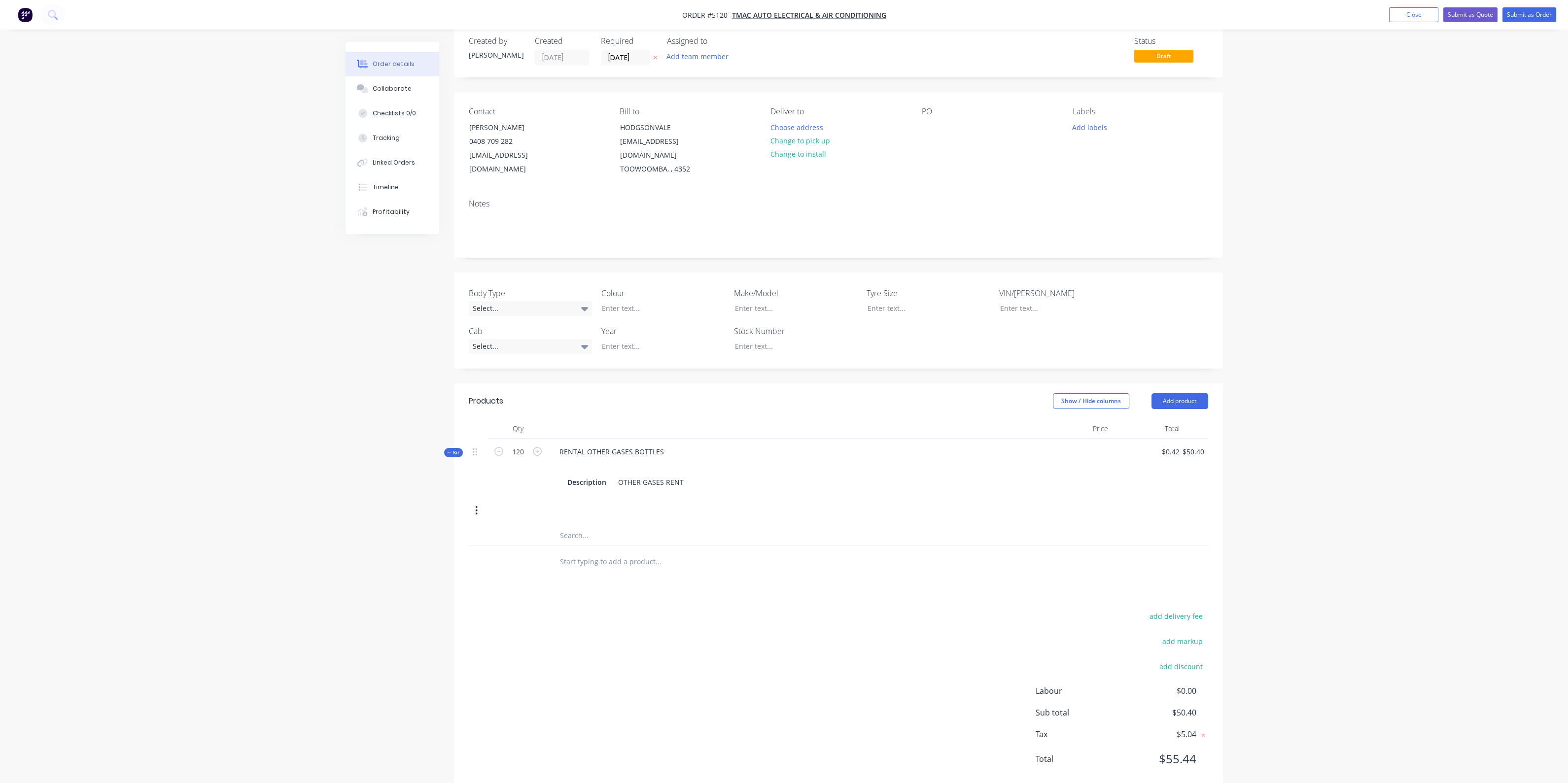
scroll to position [26, 0]
click at [800, 131] on button "Change to pick up" at bounding box center [800, 132] width 70 height 13
click at [1522, 16] on button "Submit as Order" at bounding box center [1529, 15] width 54 height 15
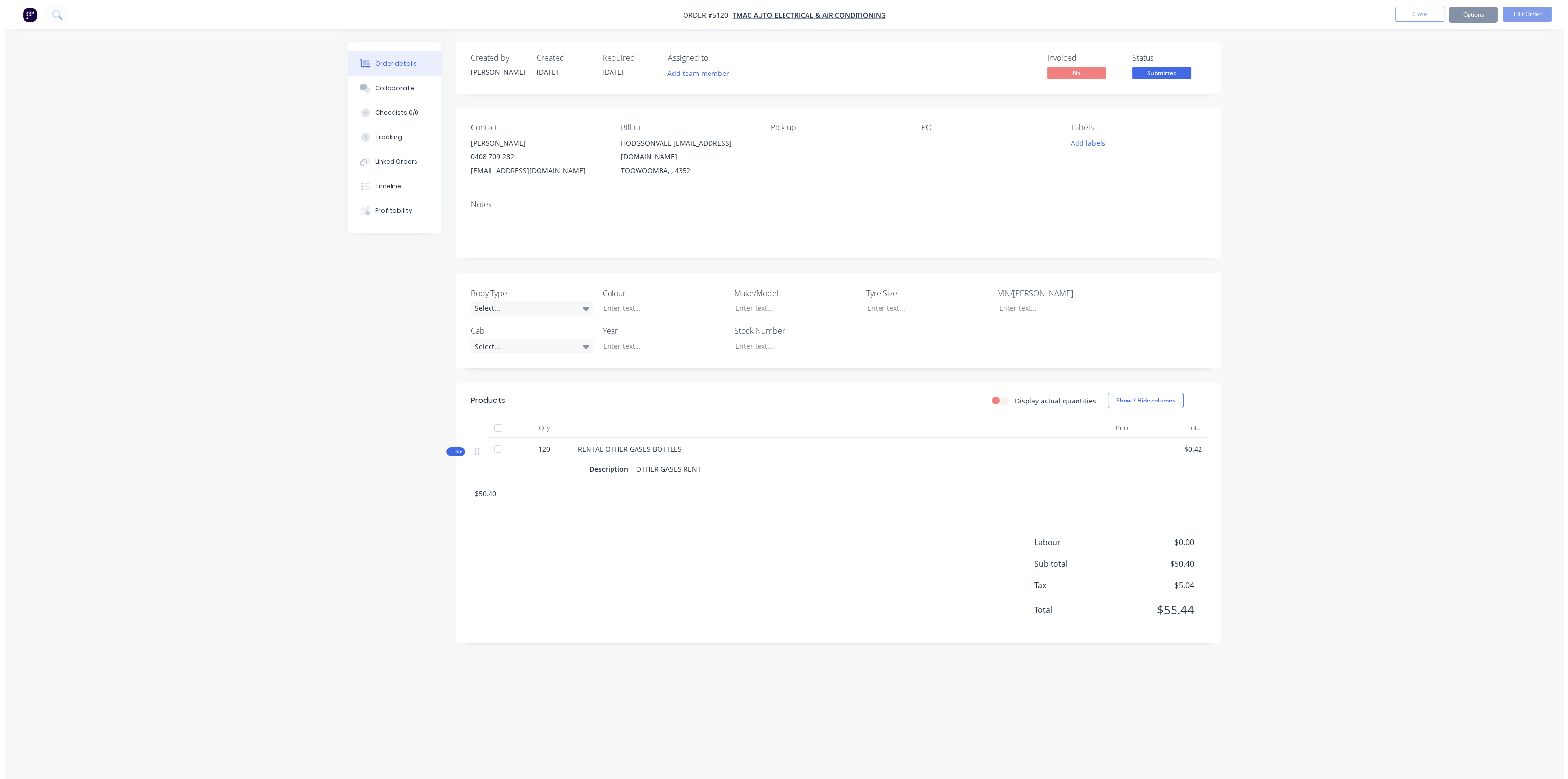
scroll to position [0, 0]
click at [1486, 13] on button "Options" at bounding box center [1478, 15] width 49 height 16
click at [1431, 62] on div "Invoice" at bounding box center [1449, 59] width 90 height 14
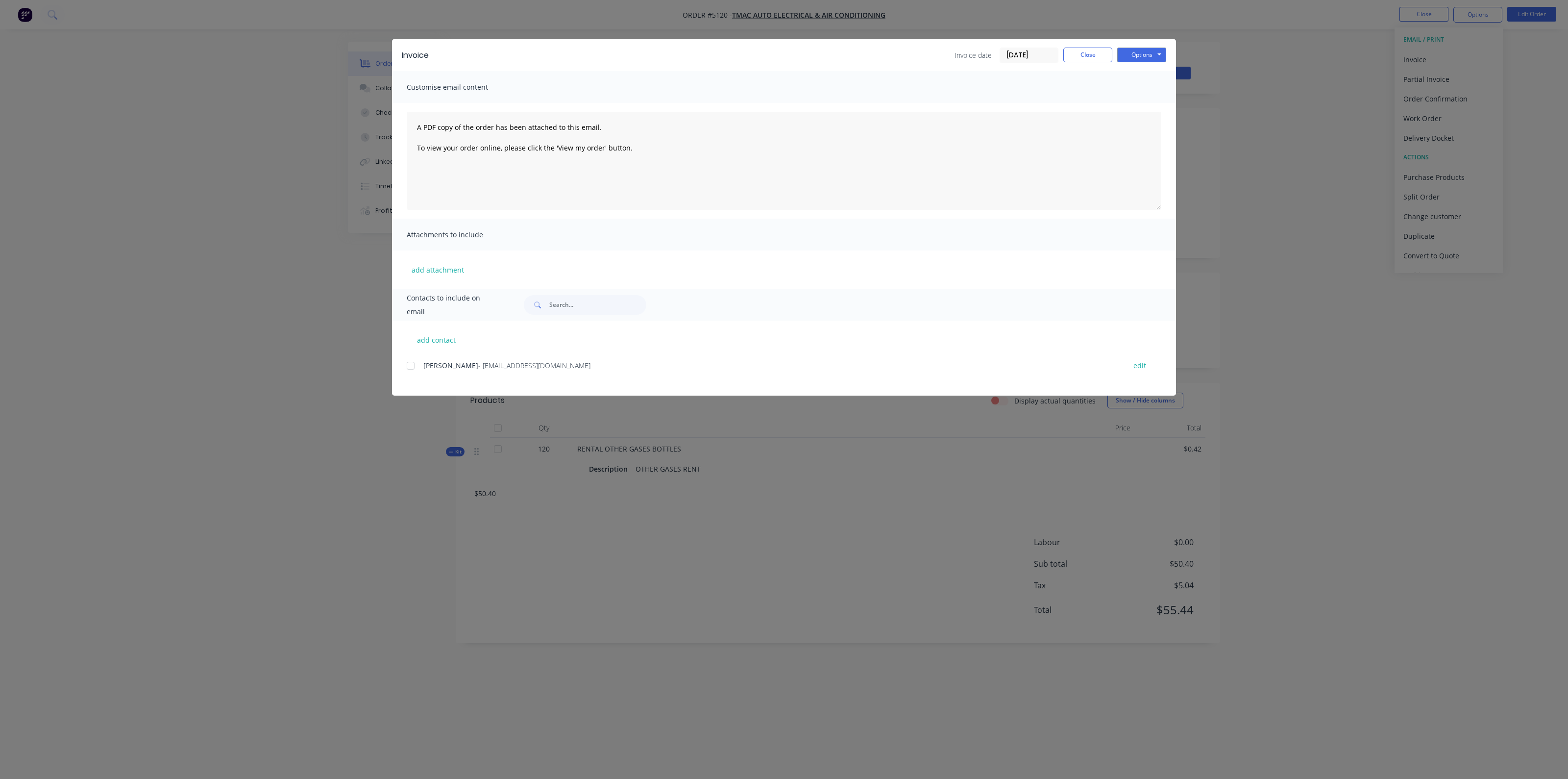
click at [408, 368] on div at bounding box center [410, 365] width 19 height 19
click at [1154, 54] on button "Options" at bounding box center [1141, 55] width 49 height 15
click at [1146, 106] on button "Email" at bounding box center [1148, 105] width 63 height 16
click at [1152, 50] on button "Options" at bounding box center [1141, 55] width 49 height 15
click at [1133, 93] on button "Print" at bounding box center [1148, 88] width 63 height 16
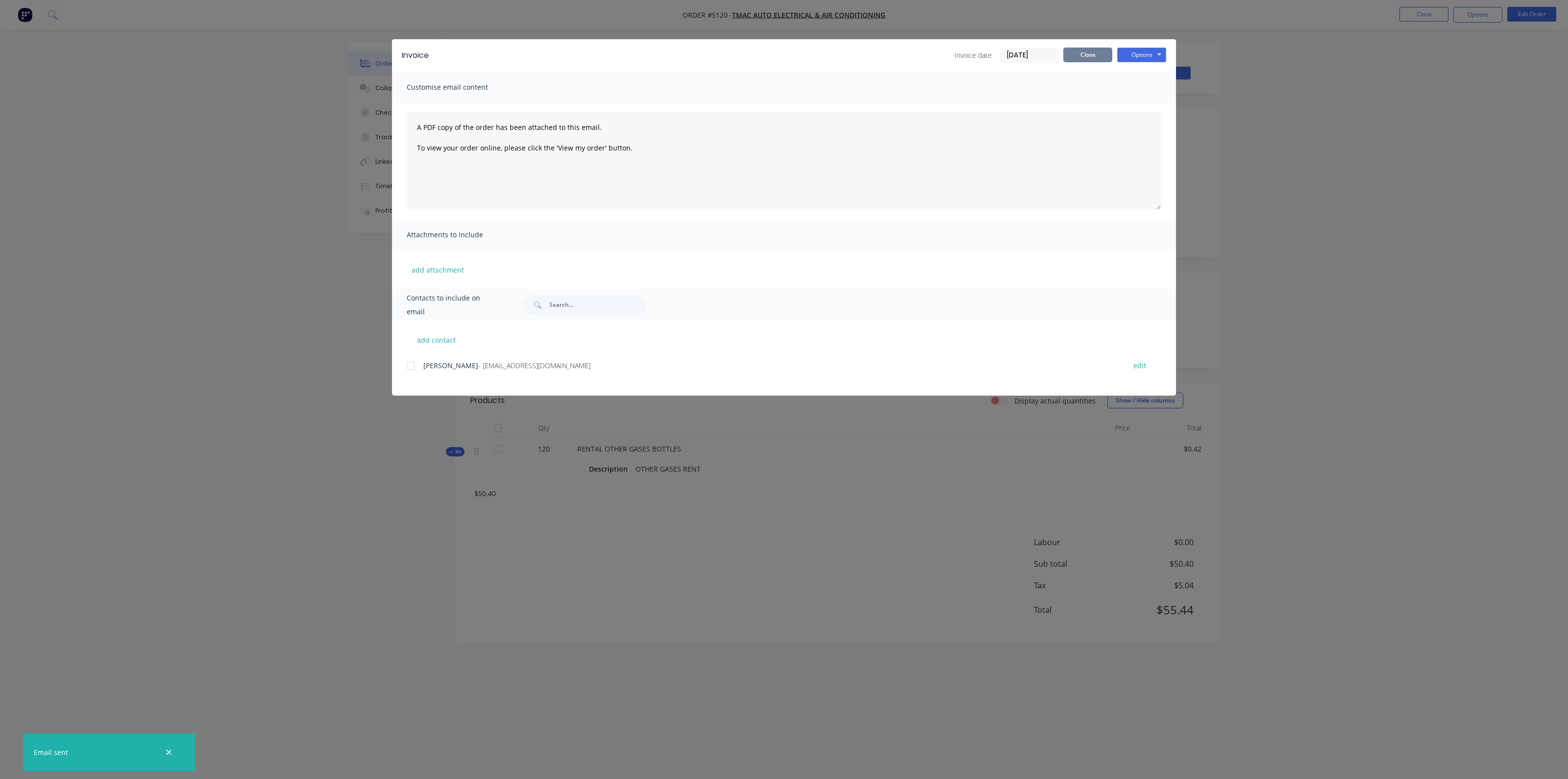
click at [1081, 48] on button "Close" at bounding box center [1088, 55] width 49 height 15
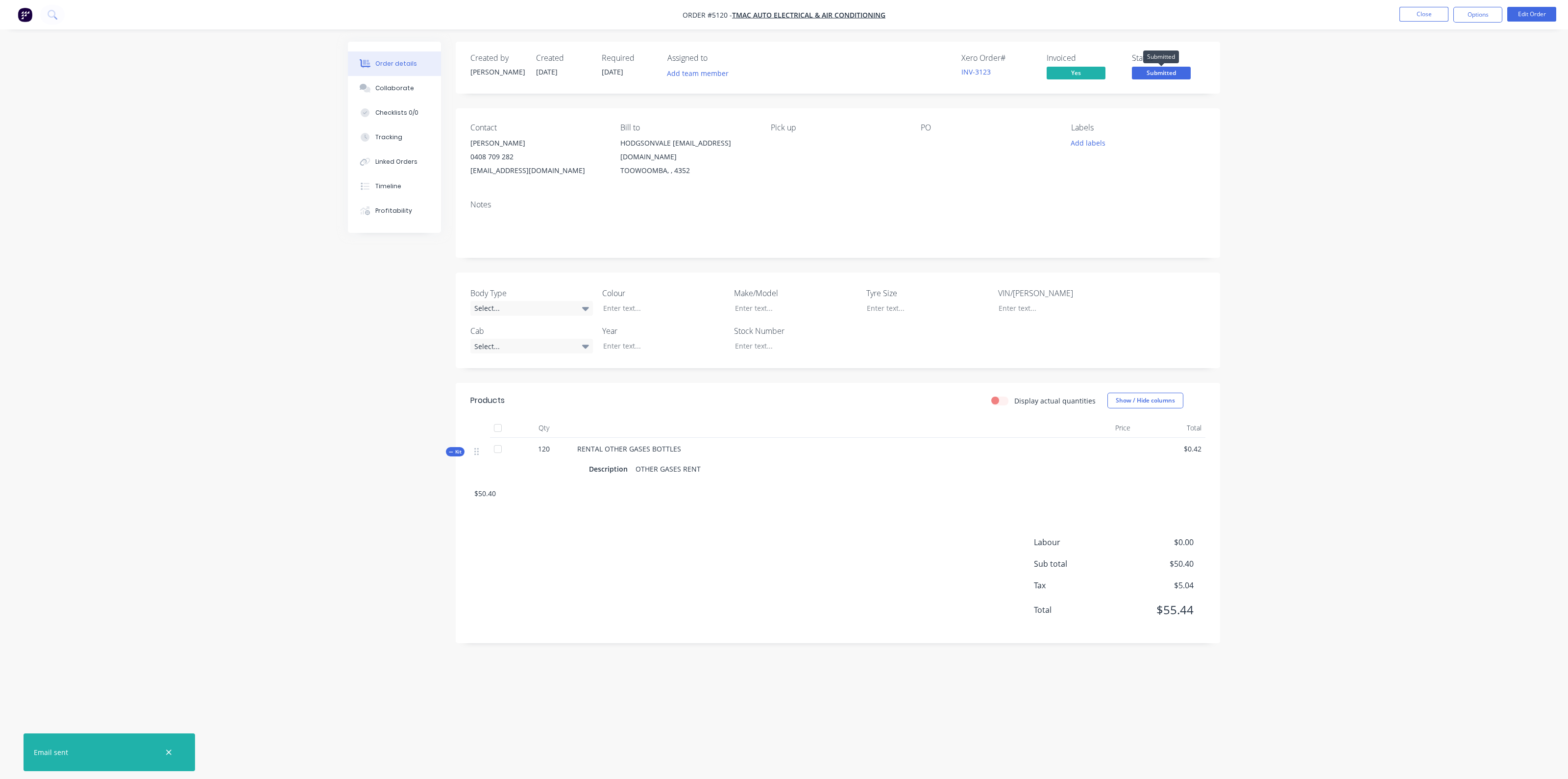
click at [1161, 72] on span "Submitted" at bounding box center [1161, 72] width 59 height 12
click at [1157, 179] on div "Delivered" at bounding box center [1147, 178] width 86 height 16
click at [1437, 16] on button "Close" at bounding box center [1424, 14] width 49 height 15
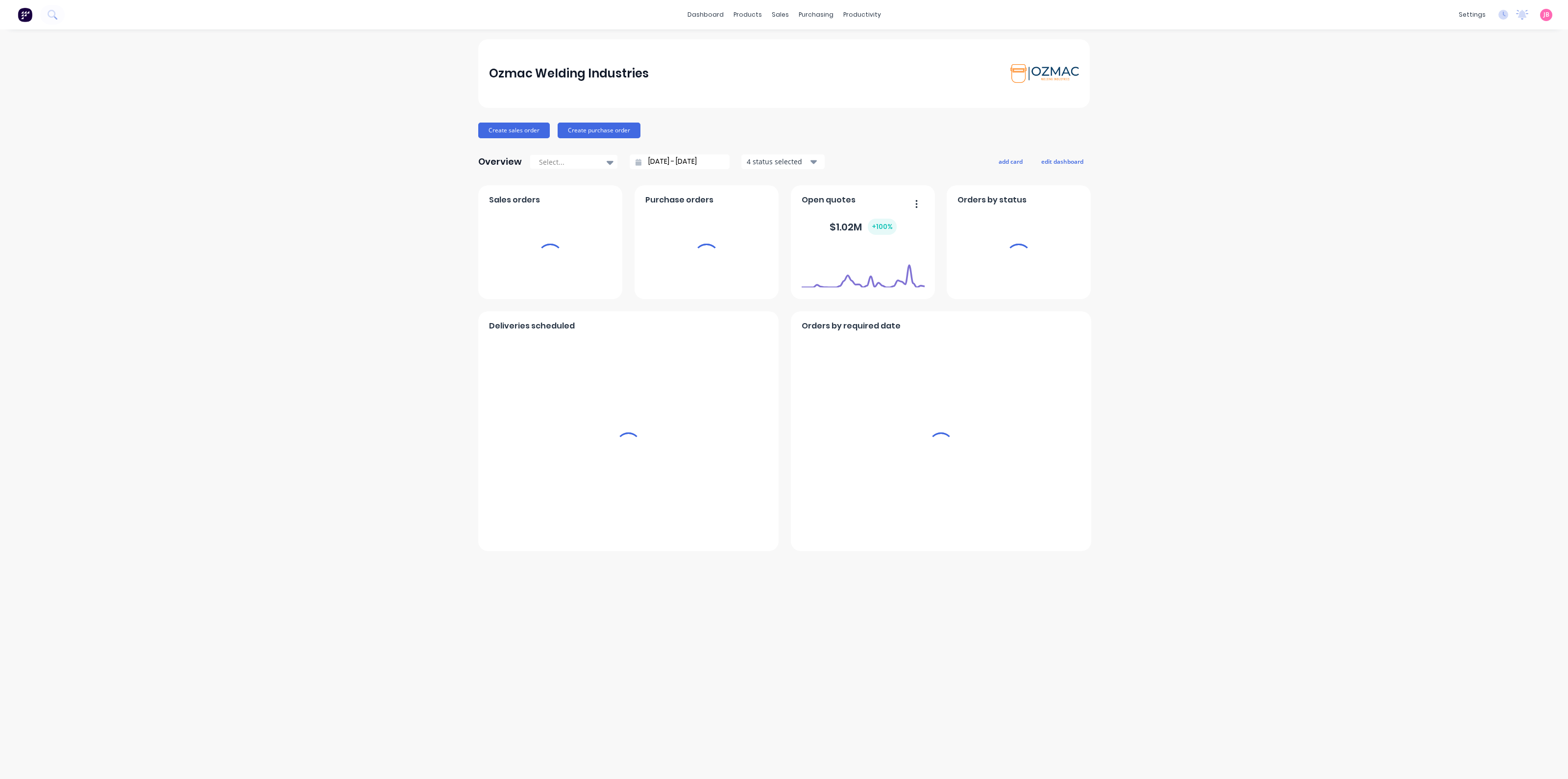
click at [1232, 409] on div "Ozmac Welding Industries Create sales order Create purchase order Overview Sele…" at bounding box center [784, 404] width 1568 height 730
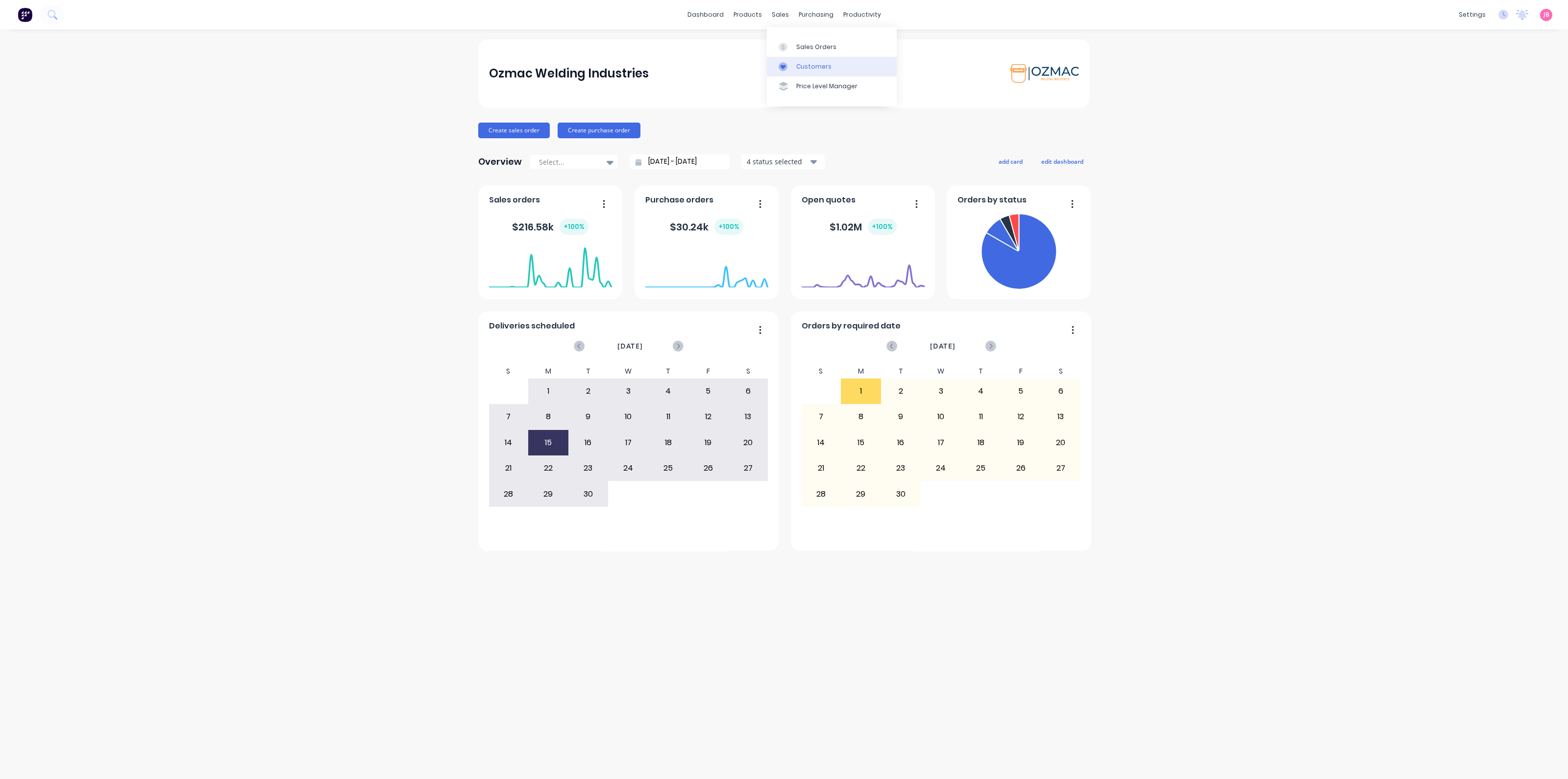
click at [798, 66] on div "Customers" at bounding box center [814, 66] width 35 height 9
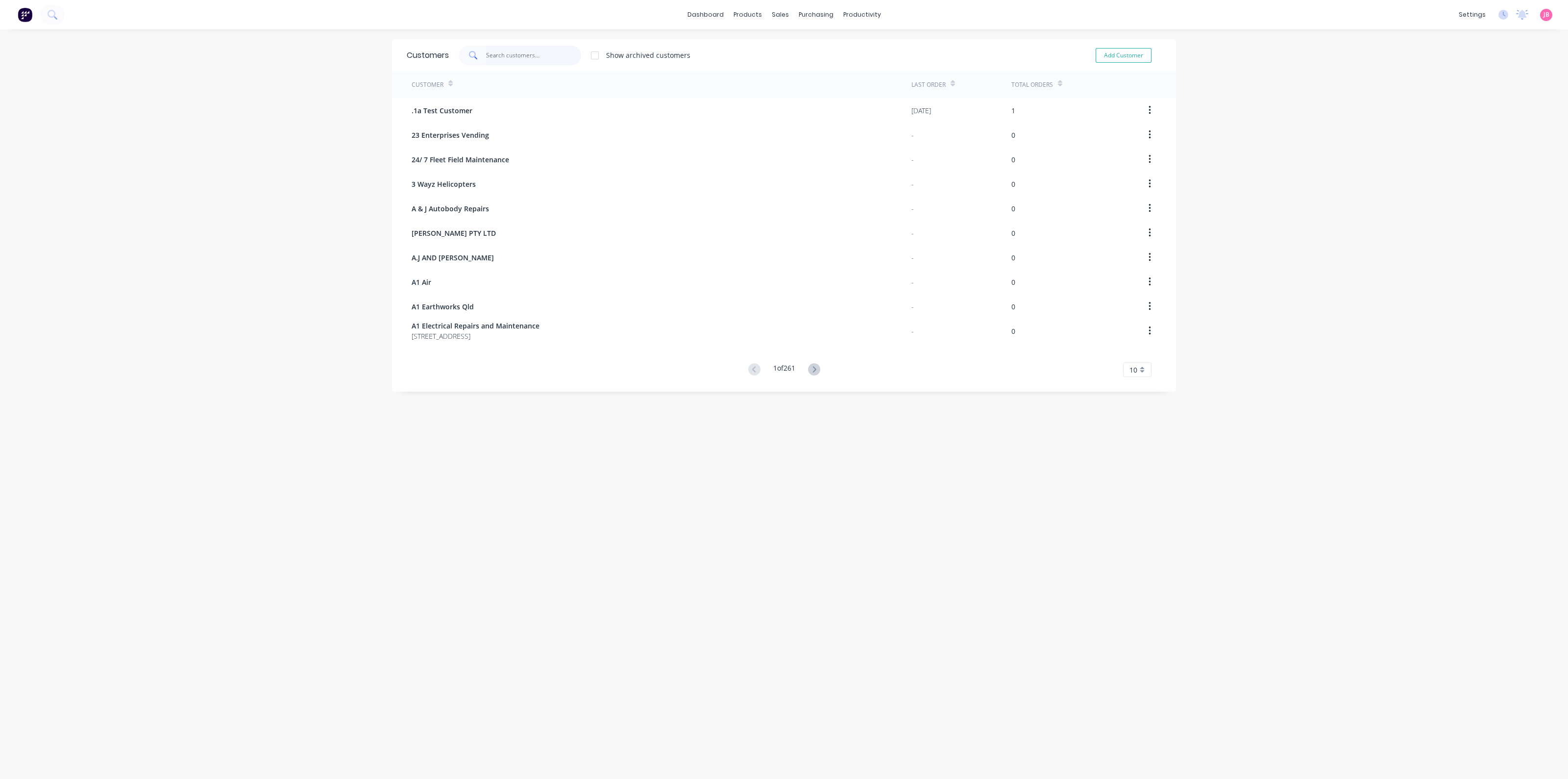
click at [542, 54] on input "text" at bounding box center [534, 55] width 96 height 19
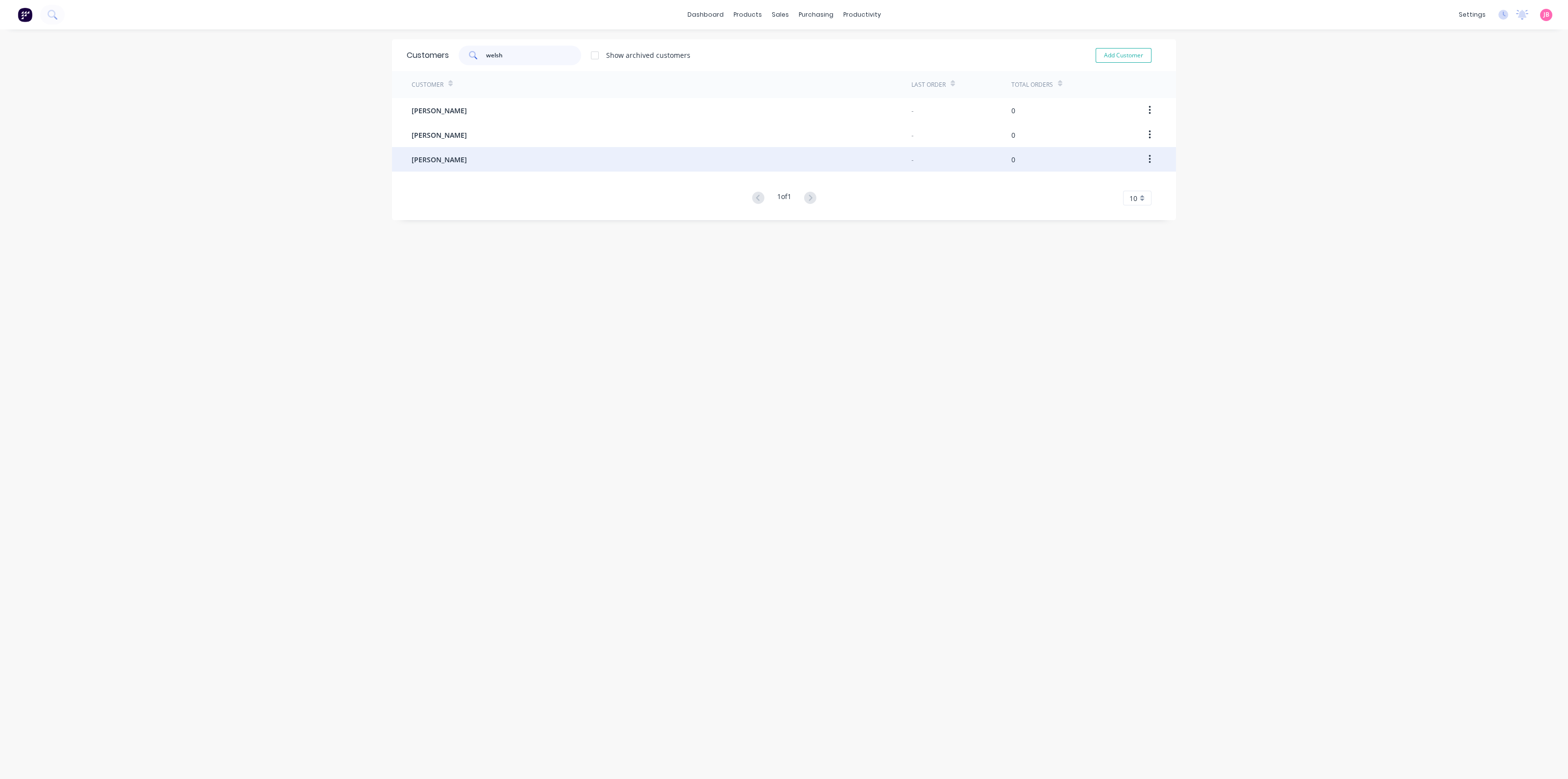
type input "welsh"
click at [469, 161] on div "Zac Welsh" at bounding box center [661, 160] width 500 height 24
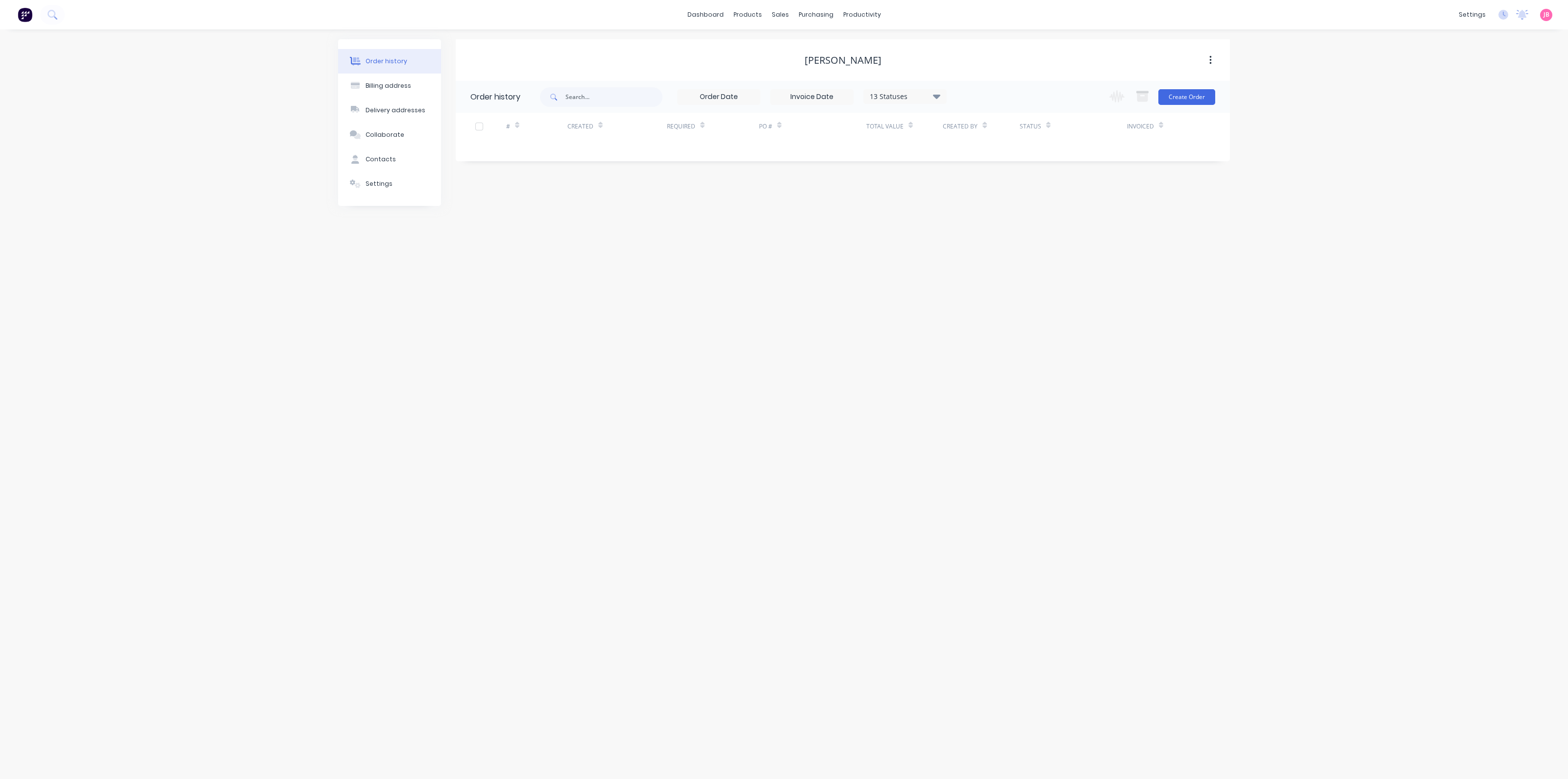
click at [29, 16] on img at bounding box center [25, 15] width 15 height 15
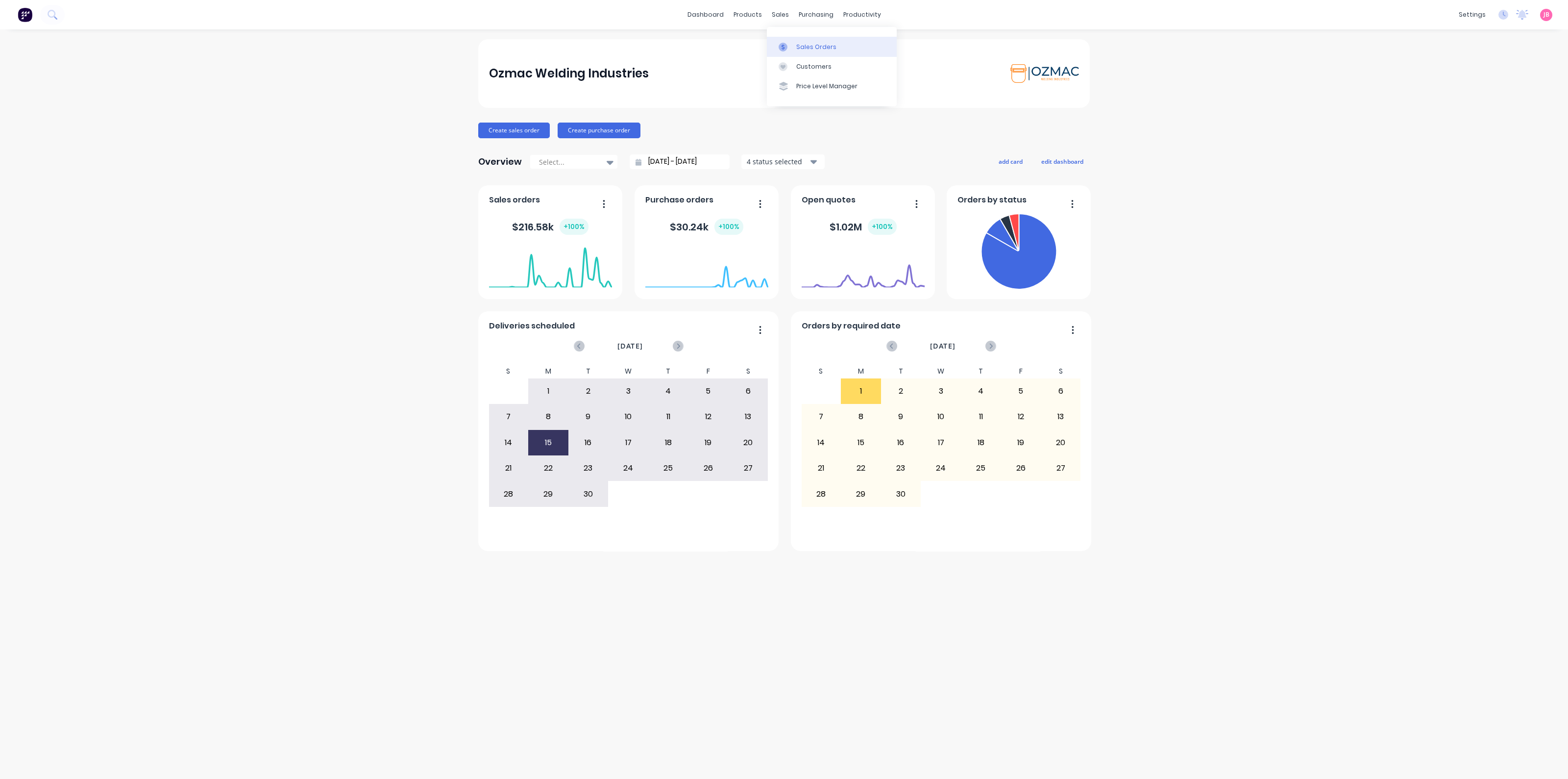
click at [793, 43] on div at bounding box center [786, 47] width 15 height 9
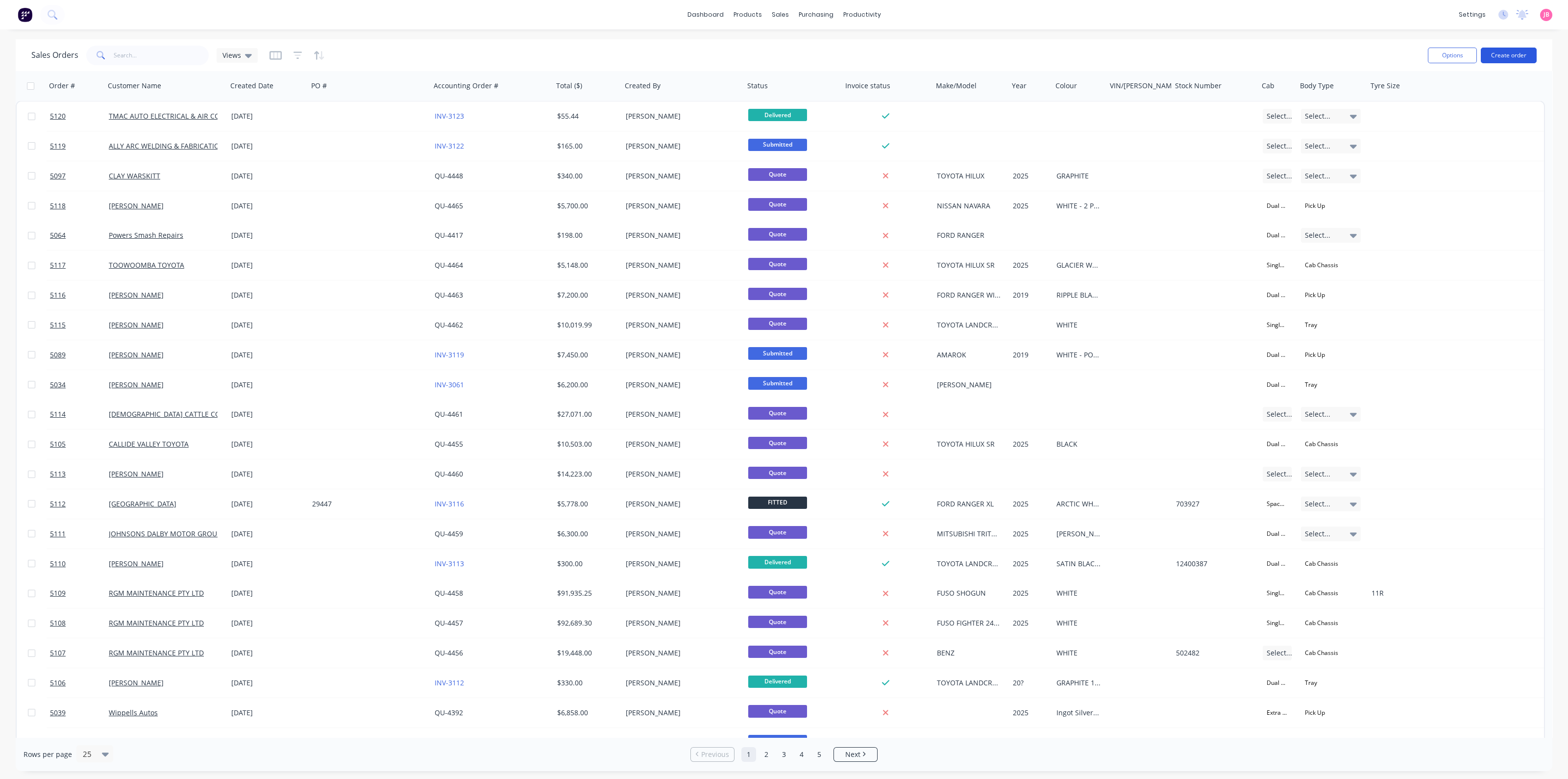
click at [1524, 55] on button "Create order" at bounding box center [1509, 55] width 56 height 16
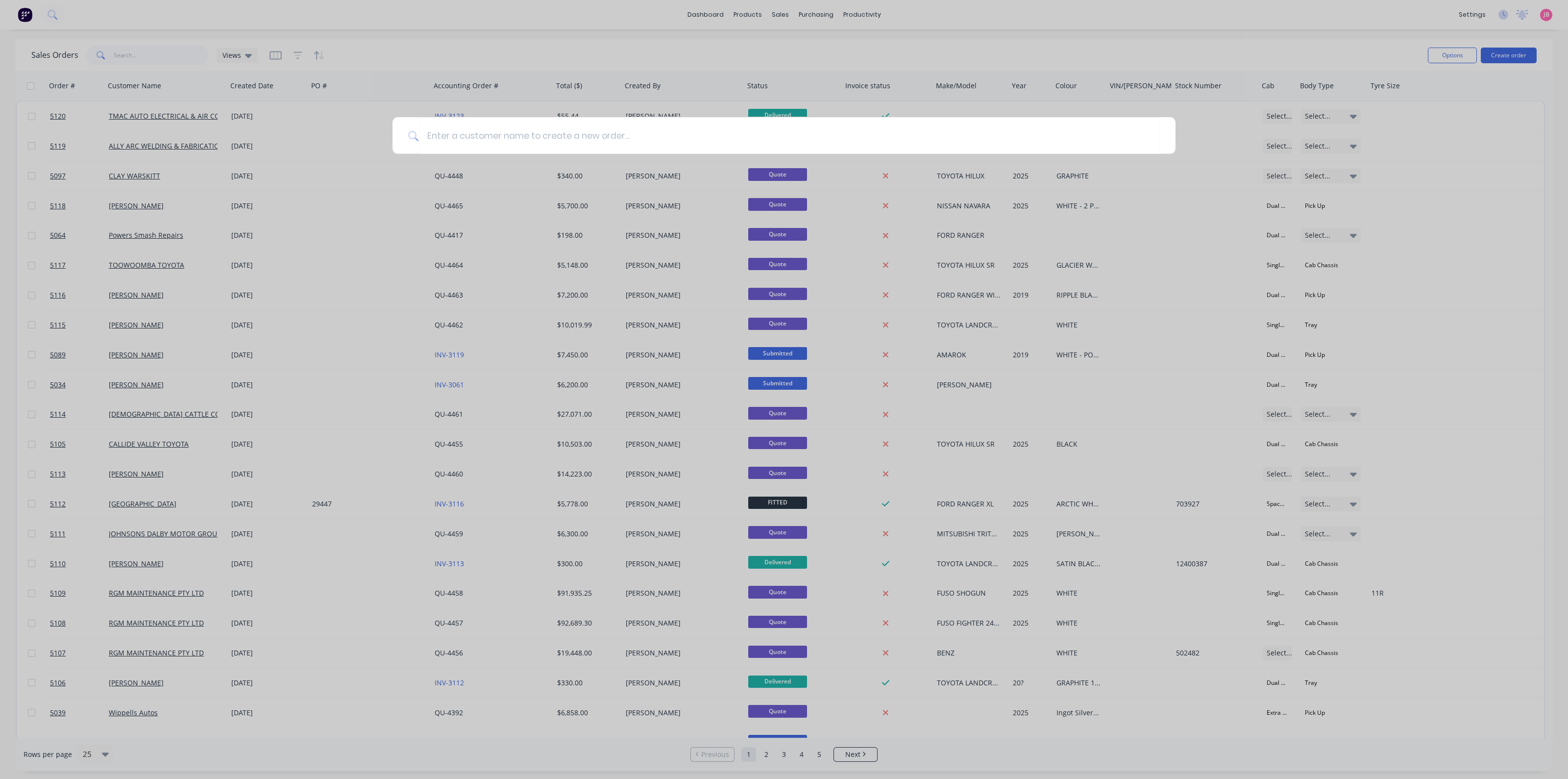
click at [346, 189] on div at bounding box center [784, 389] width 1568 height 779
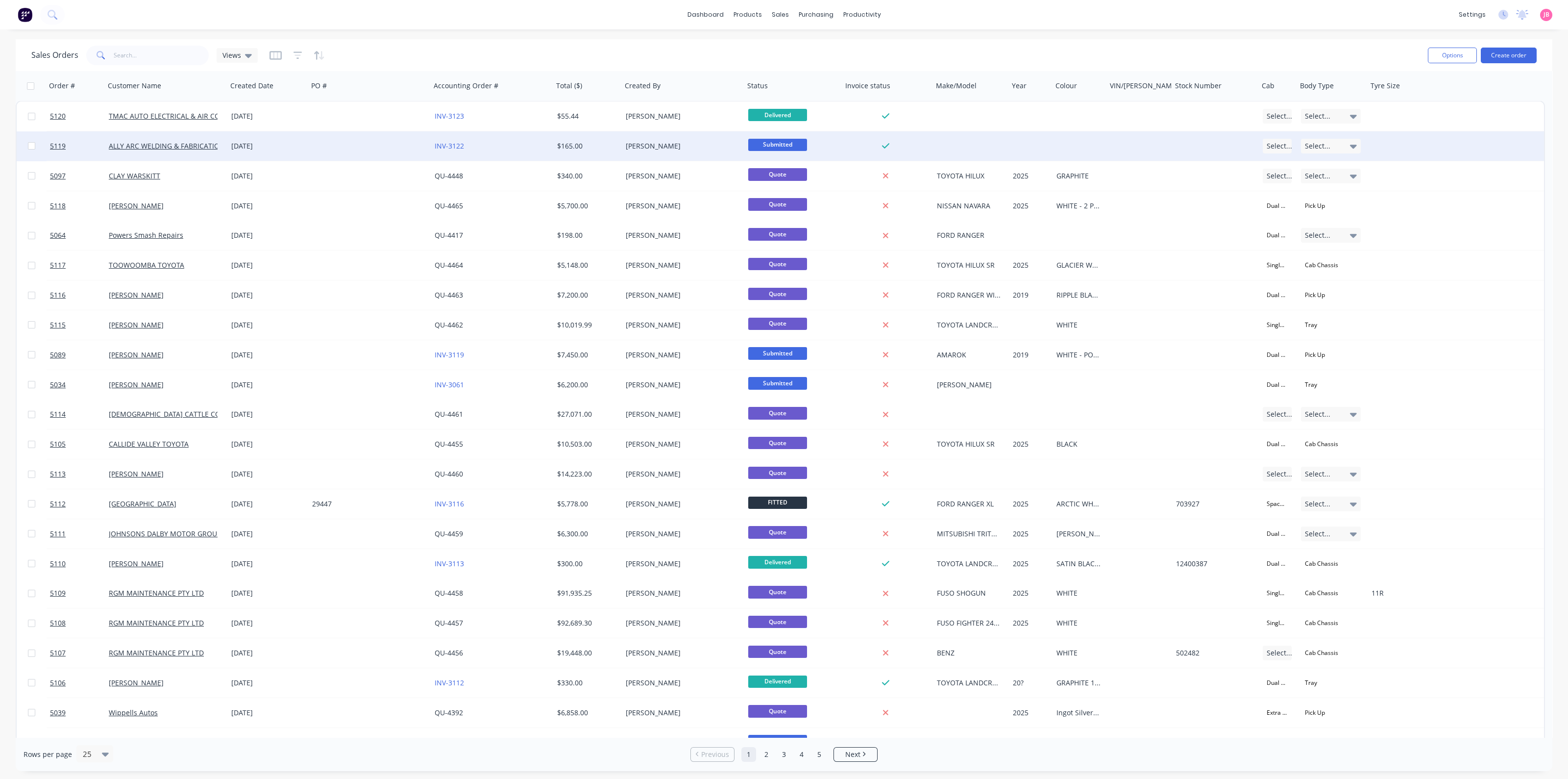
click at [787, 144] on span "Submitted" at bounding box center [777, 145] width 59 height 12
click at [779, 299] on span "Picked Up" at bounding box center [768, 303] width 32 height 9
click at [1500, 57] on button "Create order" at bounding box center [1509, 55] width 56 height 16
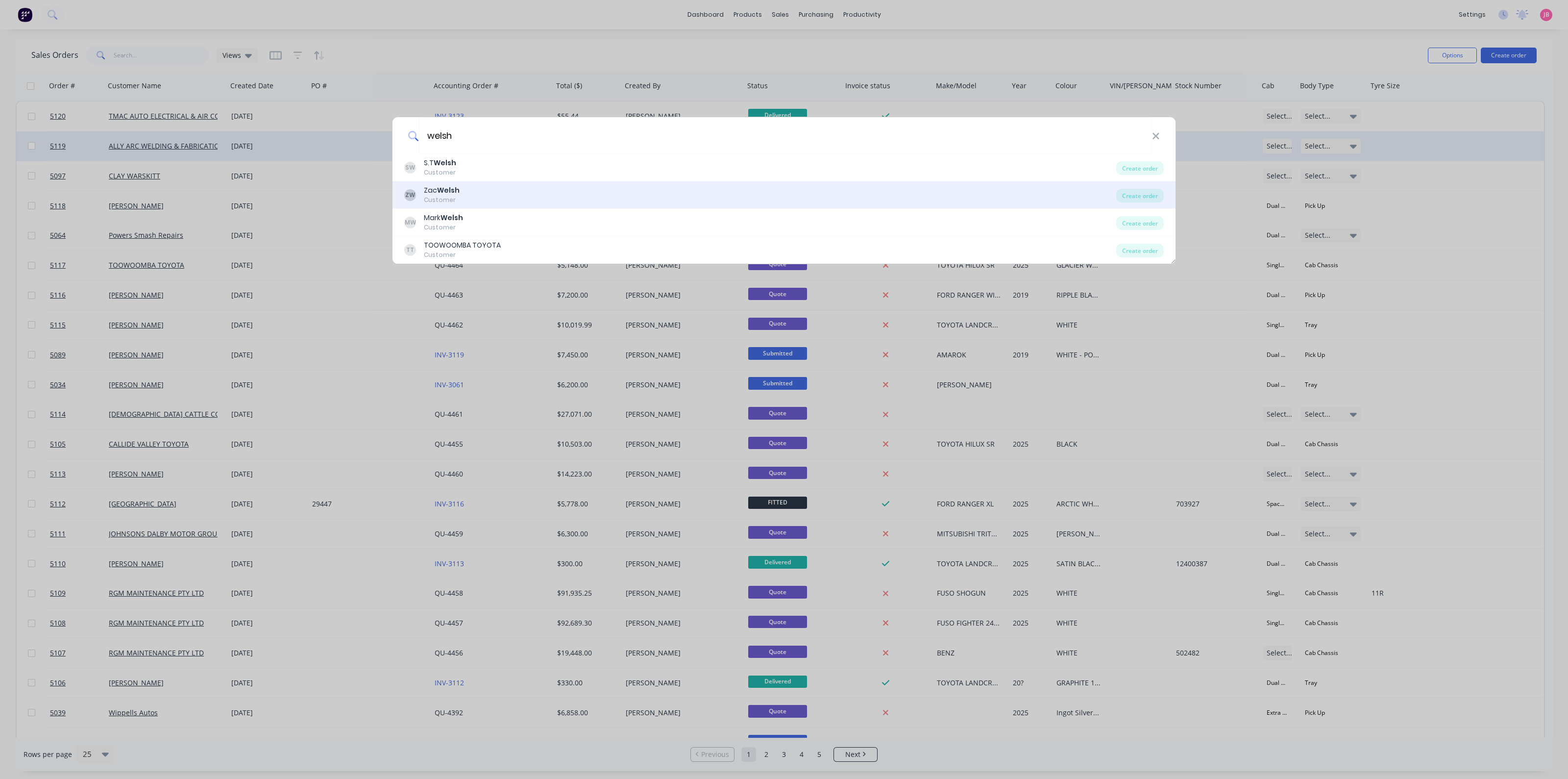
type input "welsh"
click at [438, 200] on div "Customer" at bounding box center [441, 200] width 36 height 9
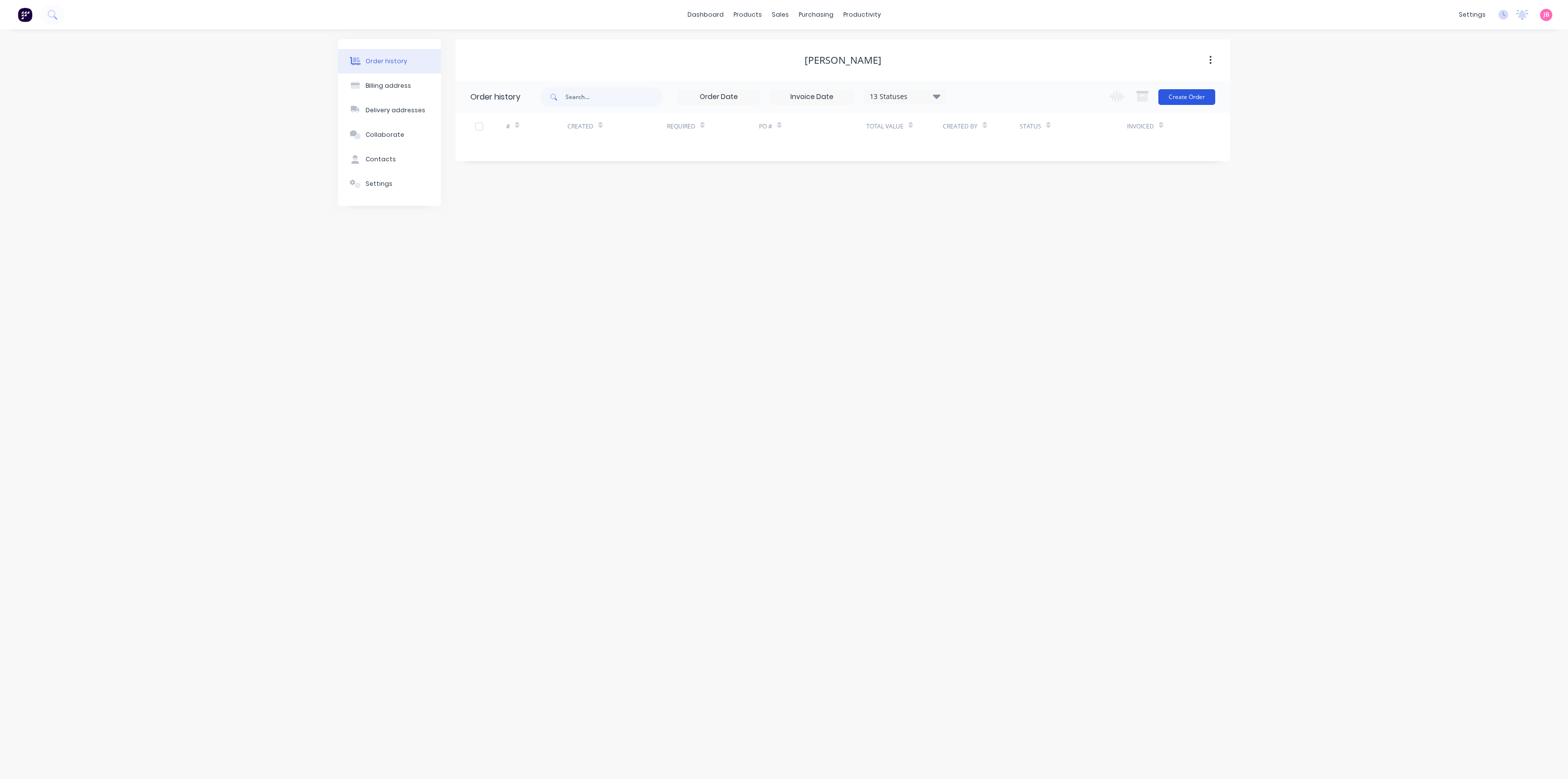
click at [1195, 100] on button "Create Order" at bounding box center [1186, 97] width 57 height 16
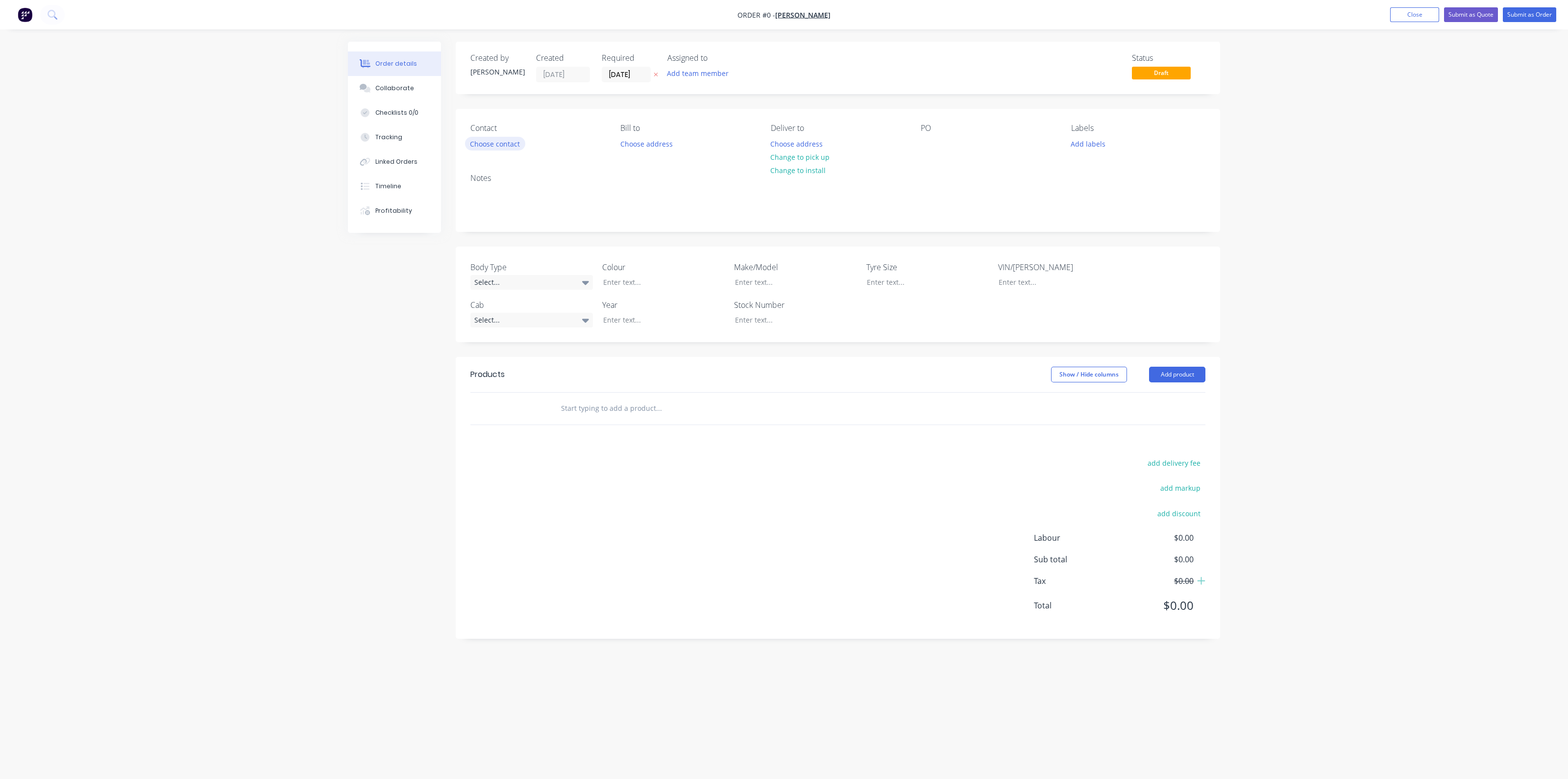
click at [489, 146] on button "Choose contact" at bounding box center [495, 144] width 60 height 13
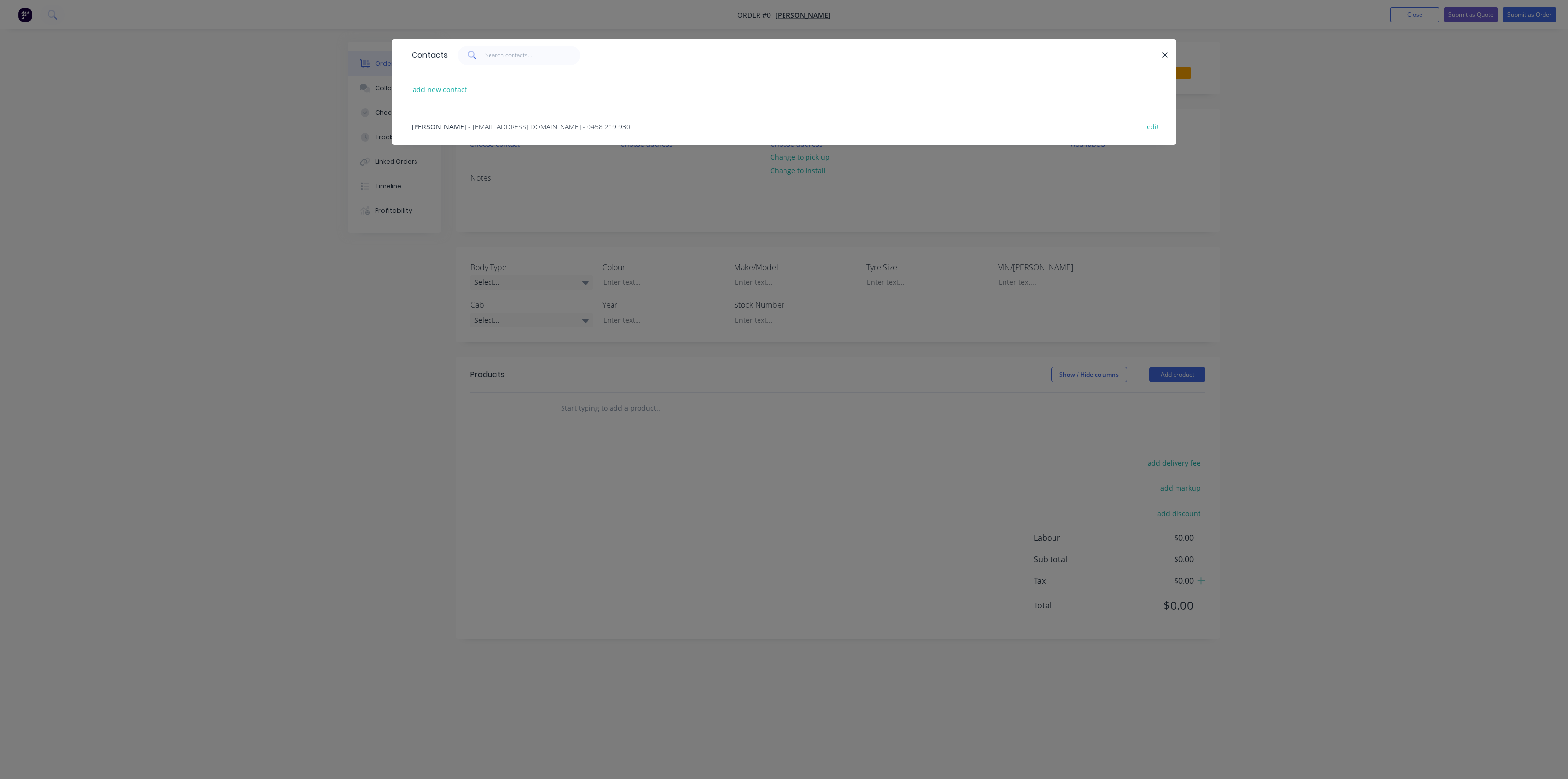
click at [469, 127] on span "- zj.kl.welsh@hotmail.com - 0458 219 930" at bounding box center [550, 126] width 162 height 9
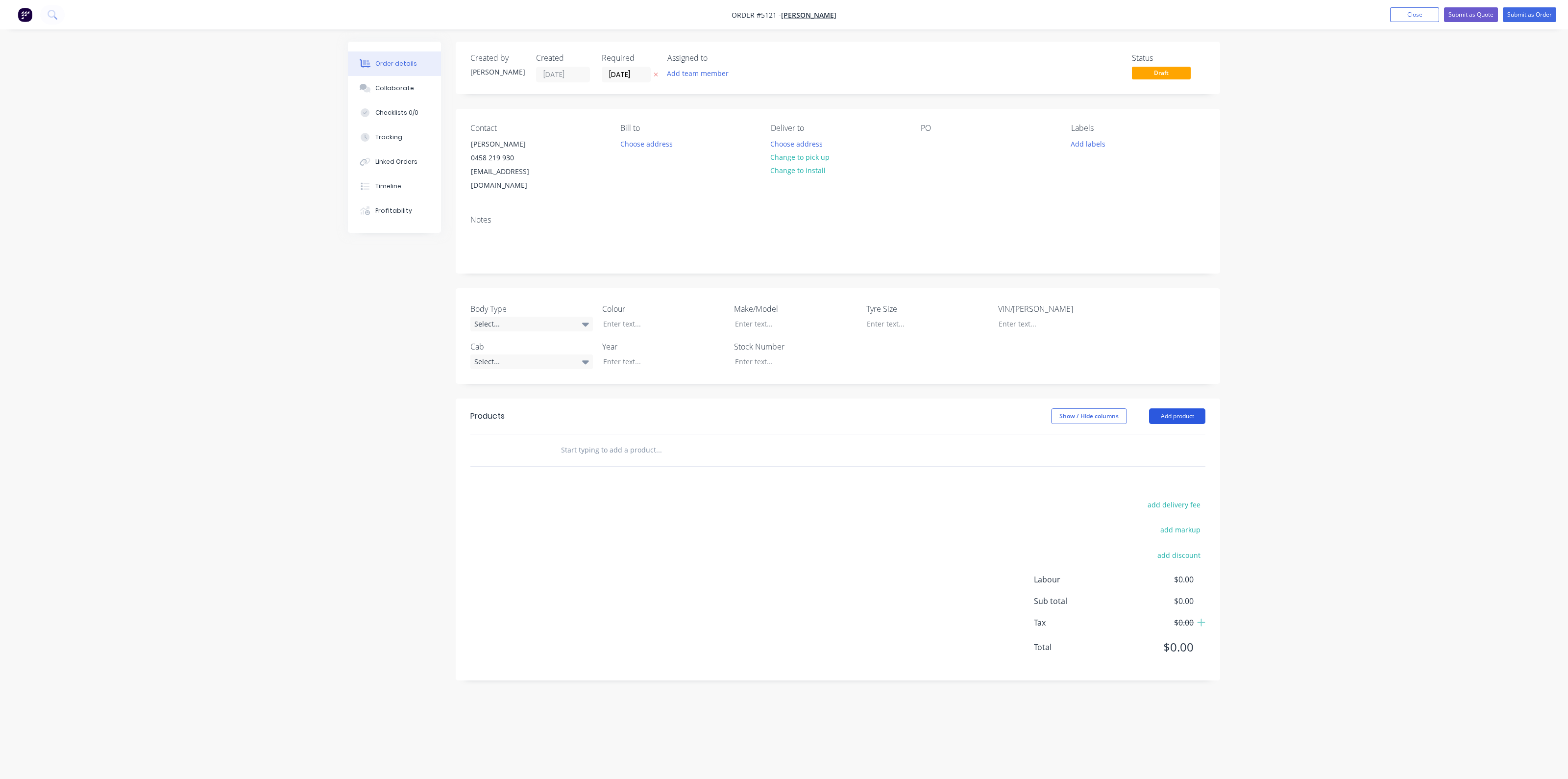
click at [1166, 409] on button "Add product" at bounding box center [1177, 417] width 57 height 16
click at [1149, 434] on div "Product catalogue" at bounding box center [1159, 440] width 75 height 14
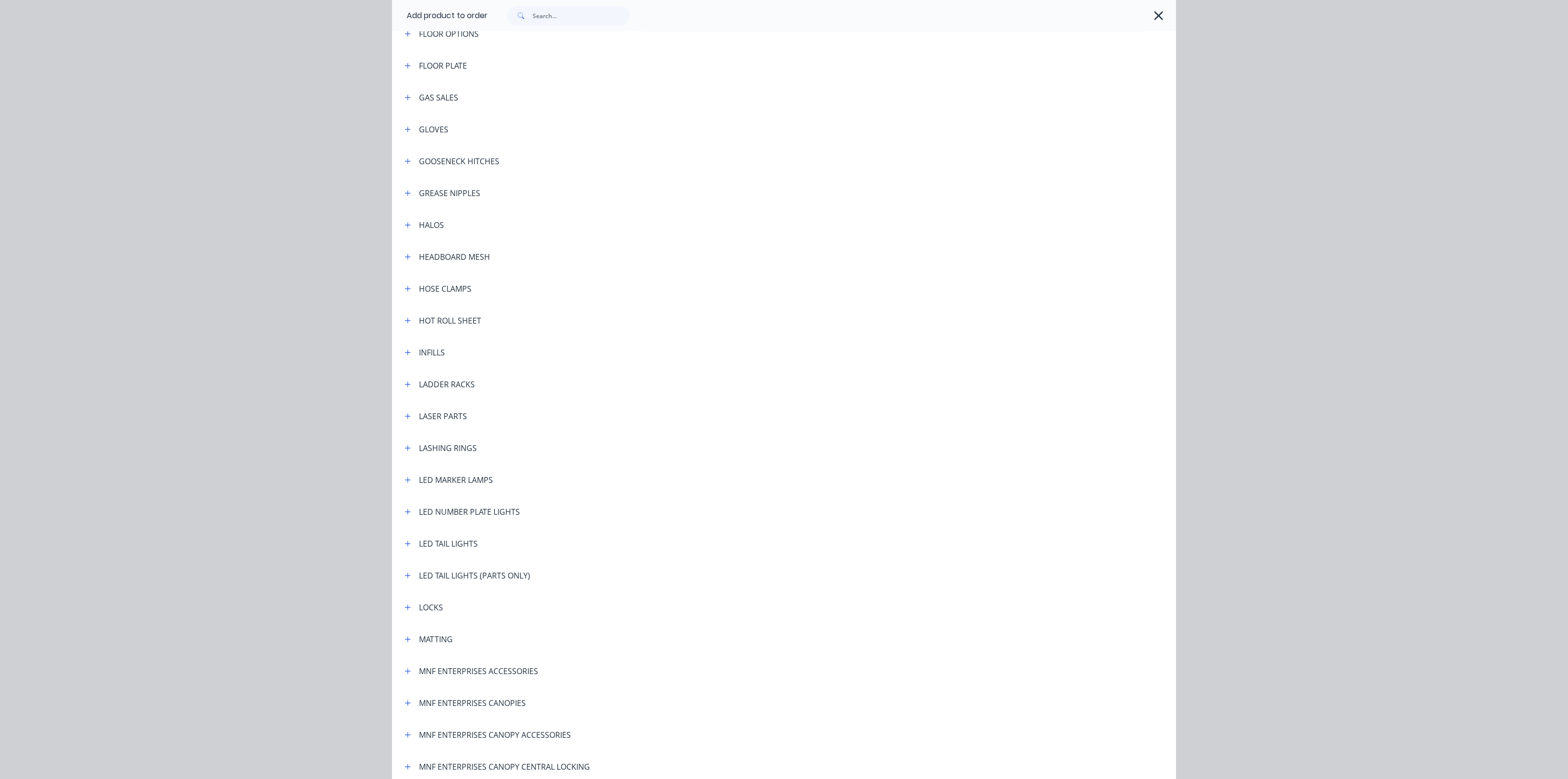
scroll to position [1226, 0]
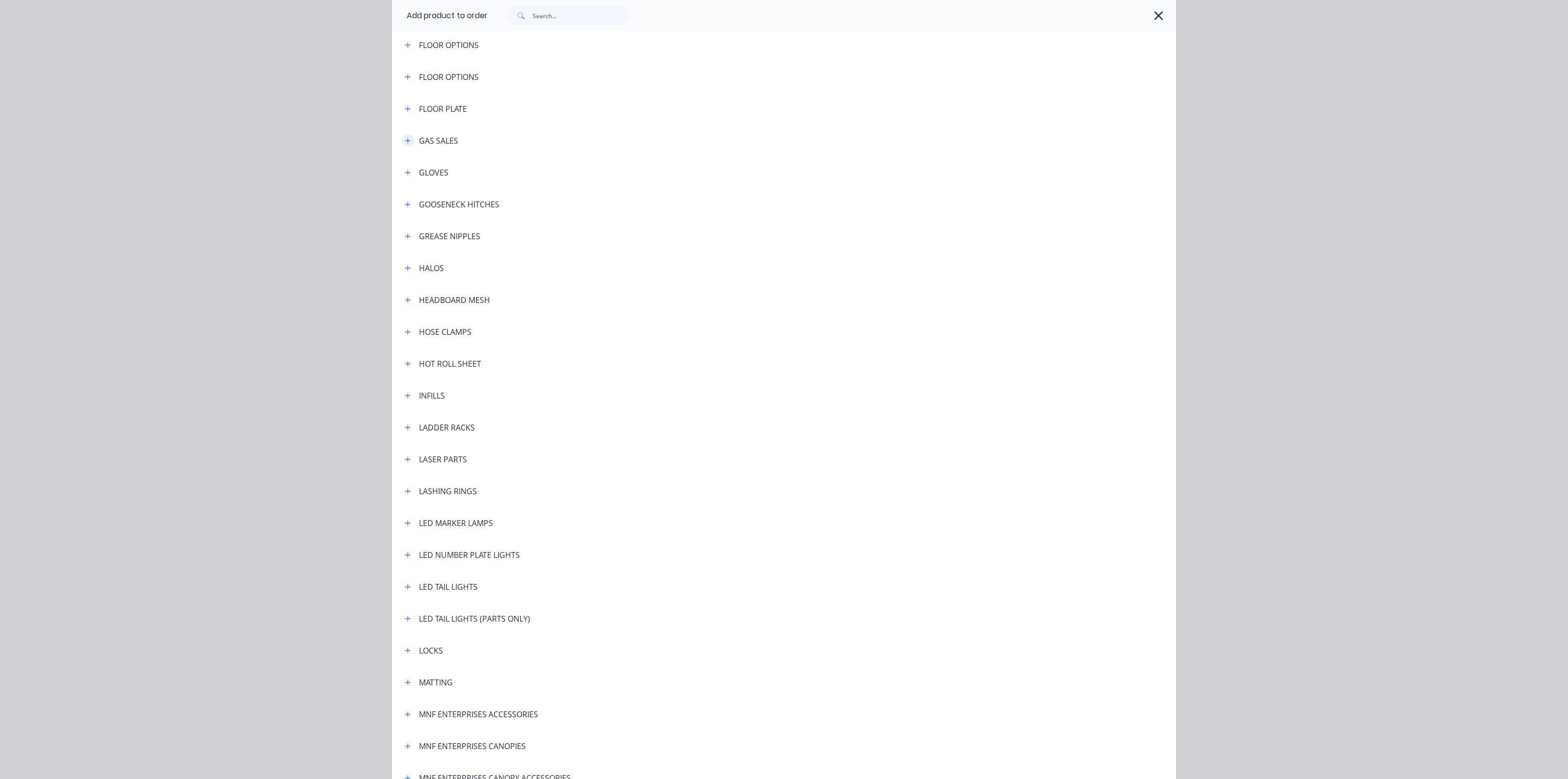
click at [405, 141] on icon "button" at bounding box center [408, 140] width 6 height 7
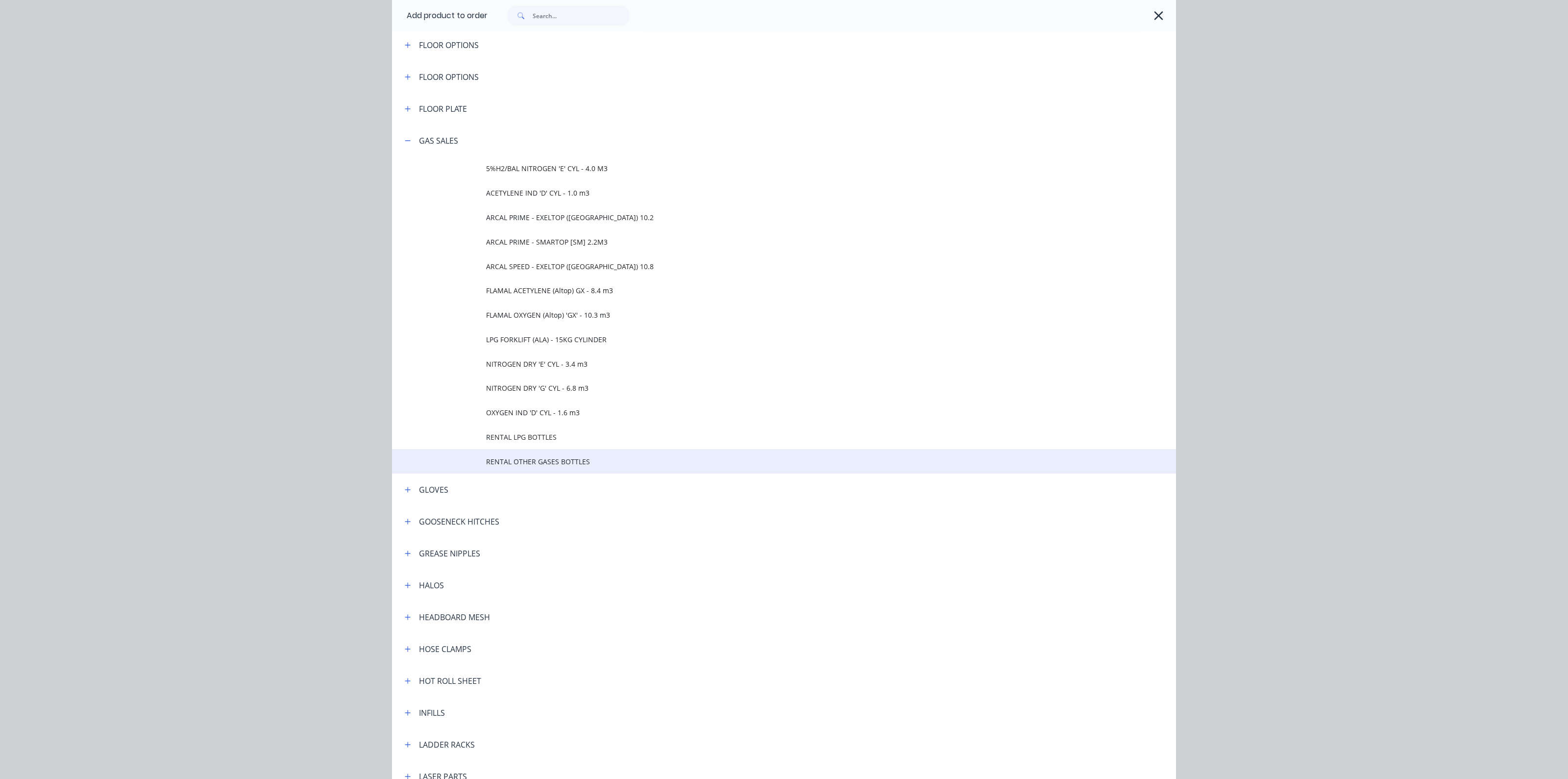
click at [505, 459] on span "RENTAL OTHER GASES BOTTLES" at bounding box center [762, 461] width 551 height 10
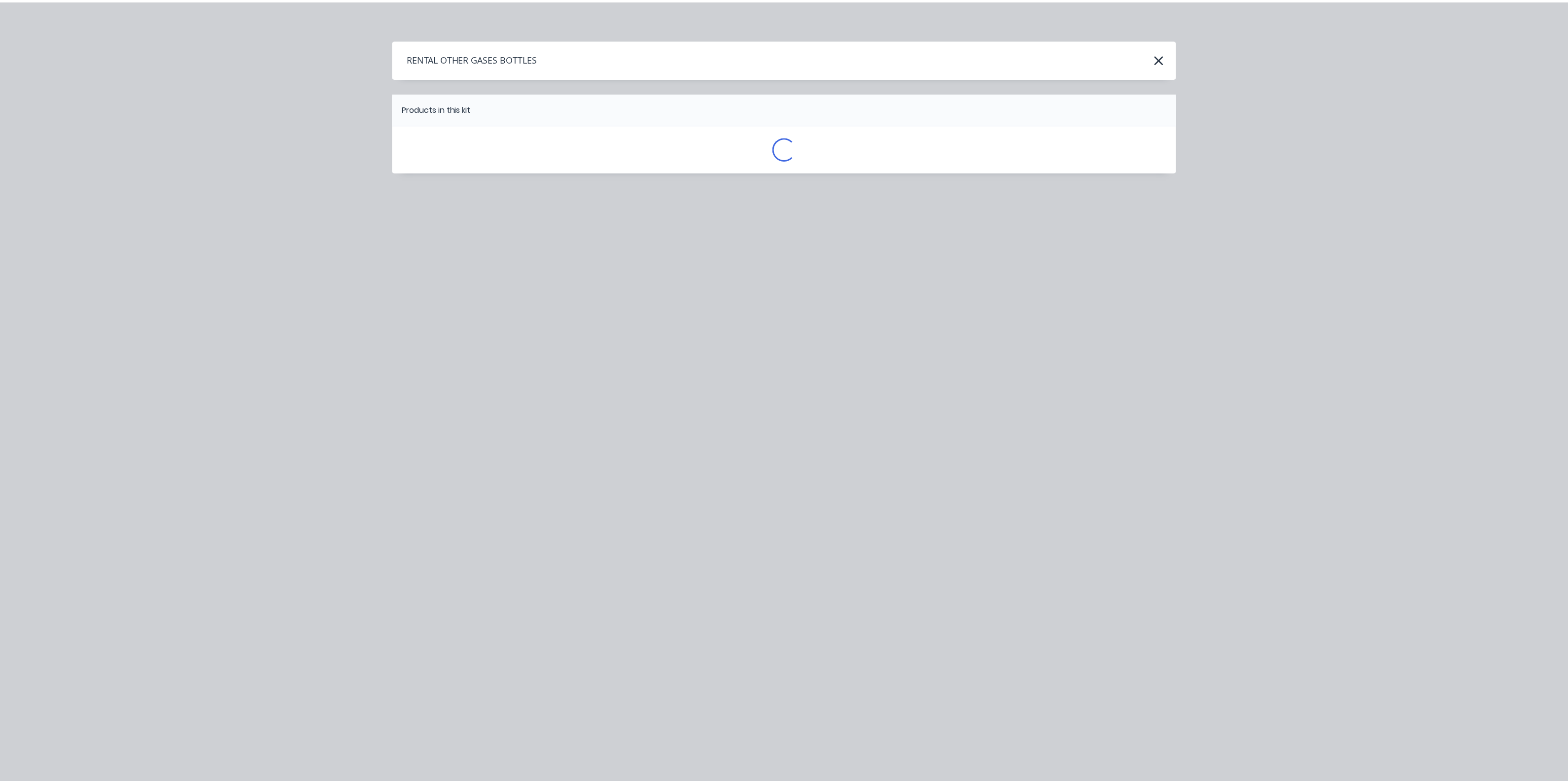
scroll to position [0, 0]
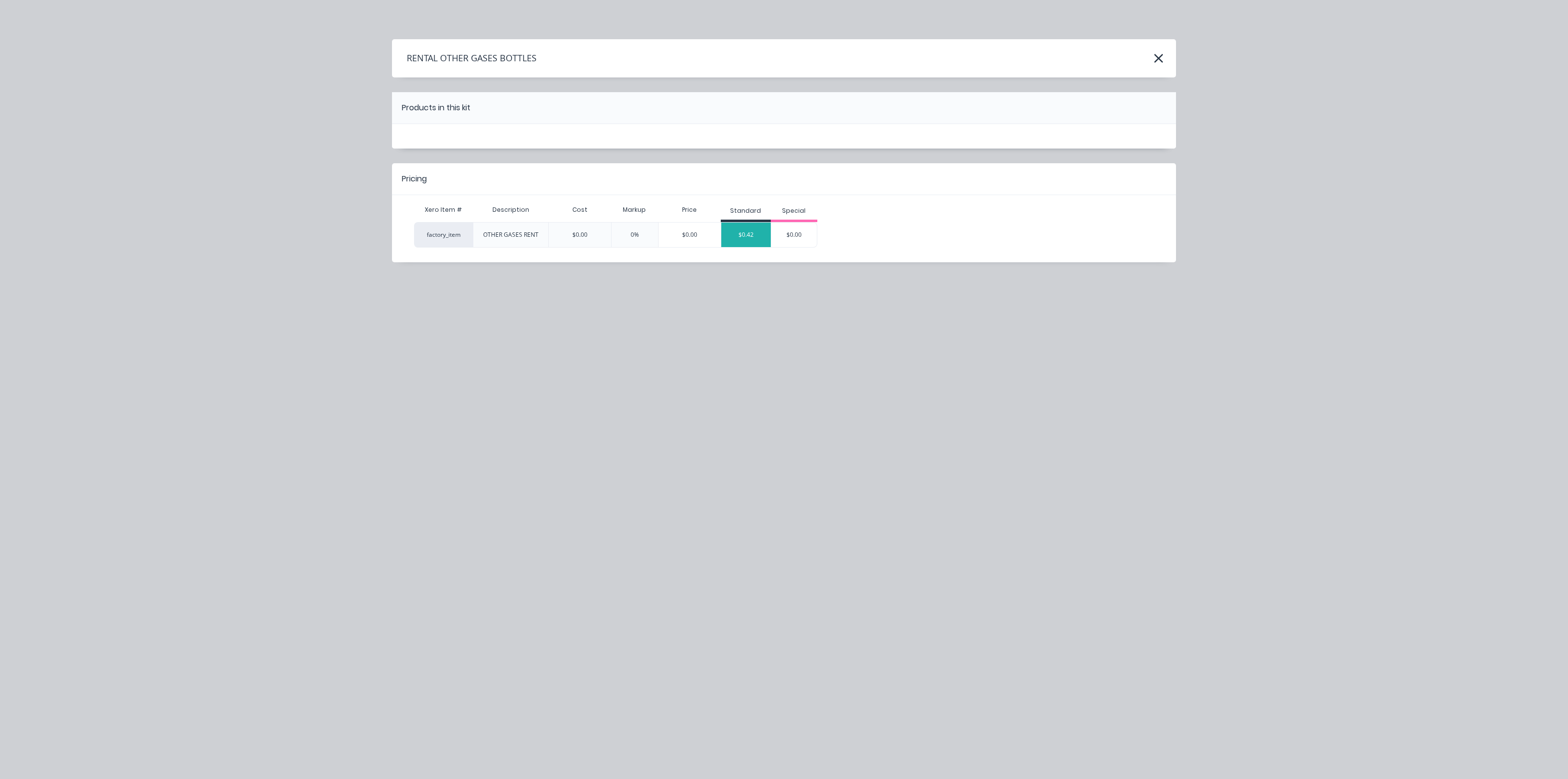
click at [754, 238] on div "$0.42" at bounding box center [746, 234] width 49 height 24
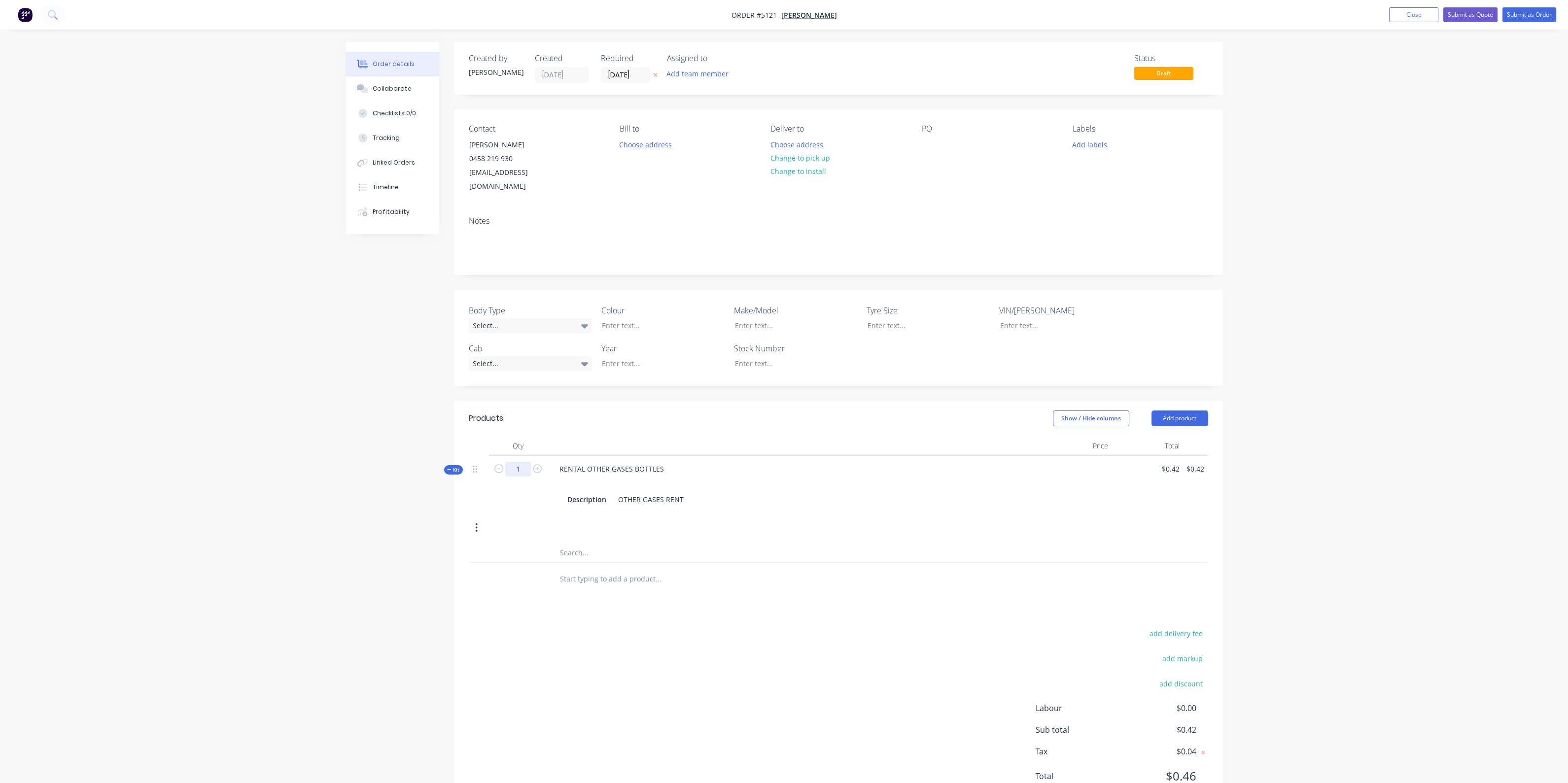
click at [524, 462] on input "1" at bounding box center [518, 469] width 26 height 15
type input "213"
type input "$89.46"
click at [852, 492] on div "Description OTHER GASES RENT" at bounding box center [793, 499] width 461 height 14
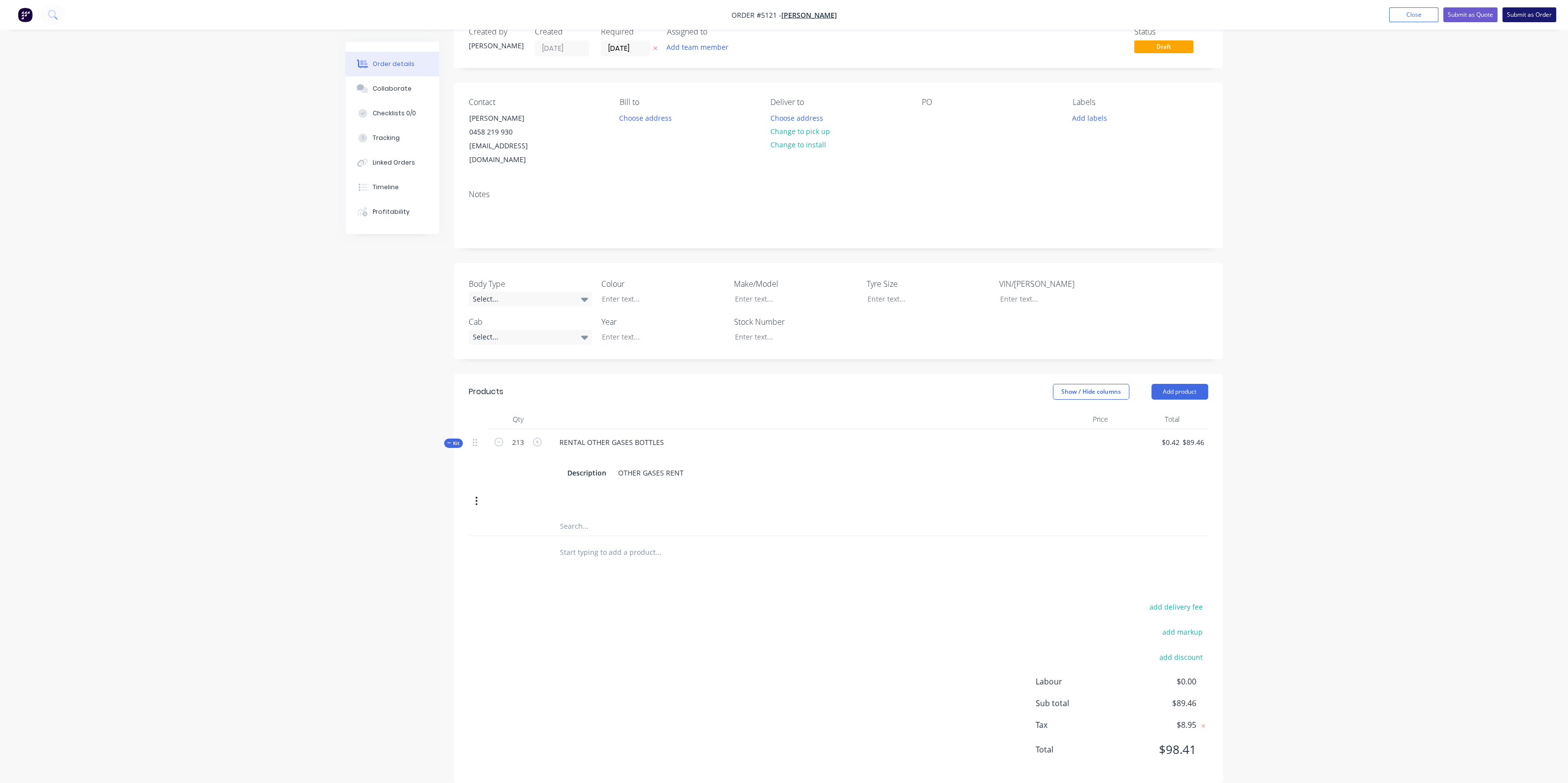
click at [1527, 11] on button "Submit as Order" at bounding box center [1529, 15] width 54 height 15
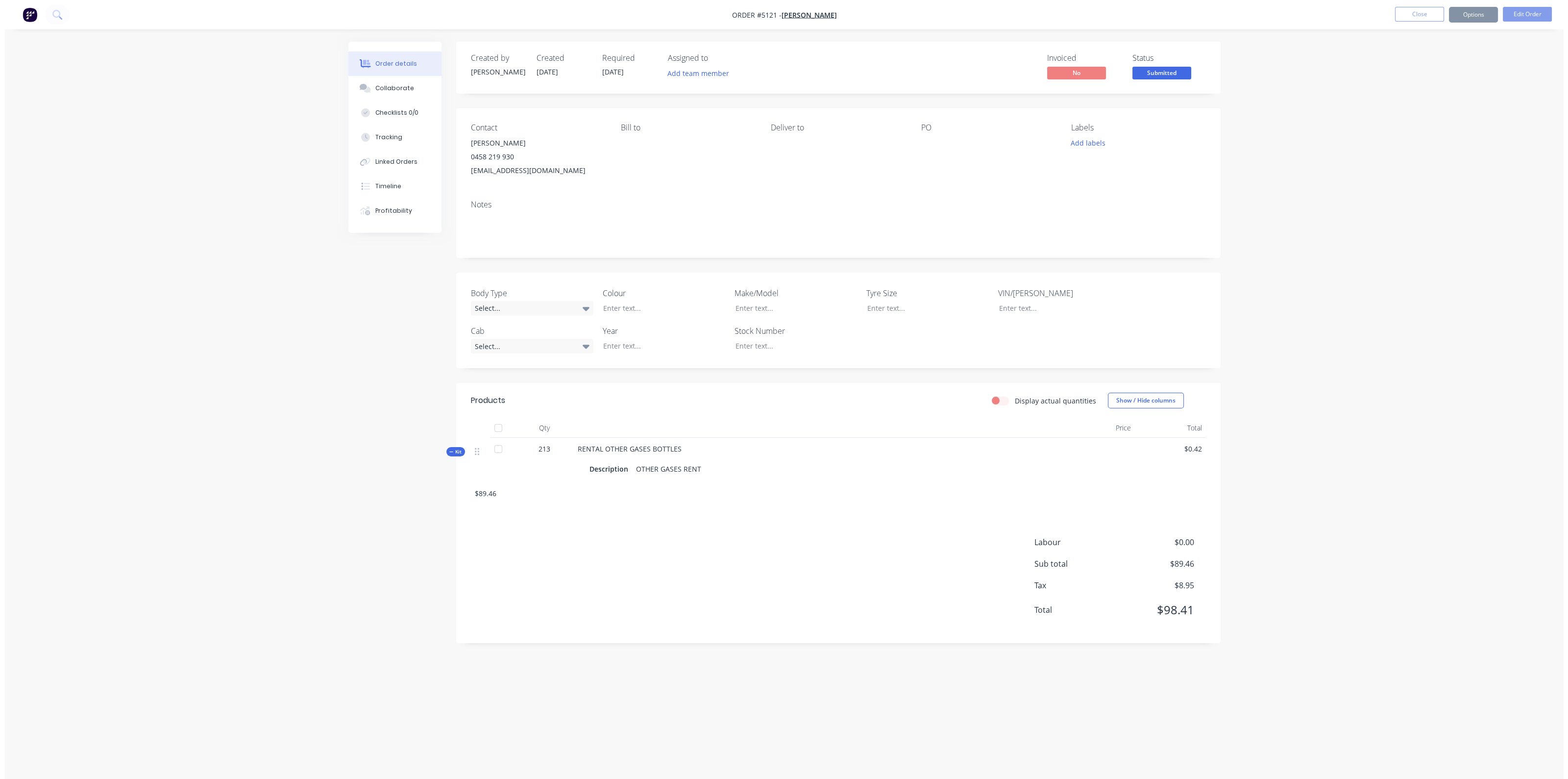
scroll to position [0, 0]
click at [1470, 12] on button "Options" at bounding box center [1478, 15] width 49 height 16
click at [1437, 56] on div "Invoice" at bounding box center [1449, 59] width 90 height 14
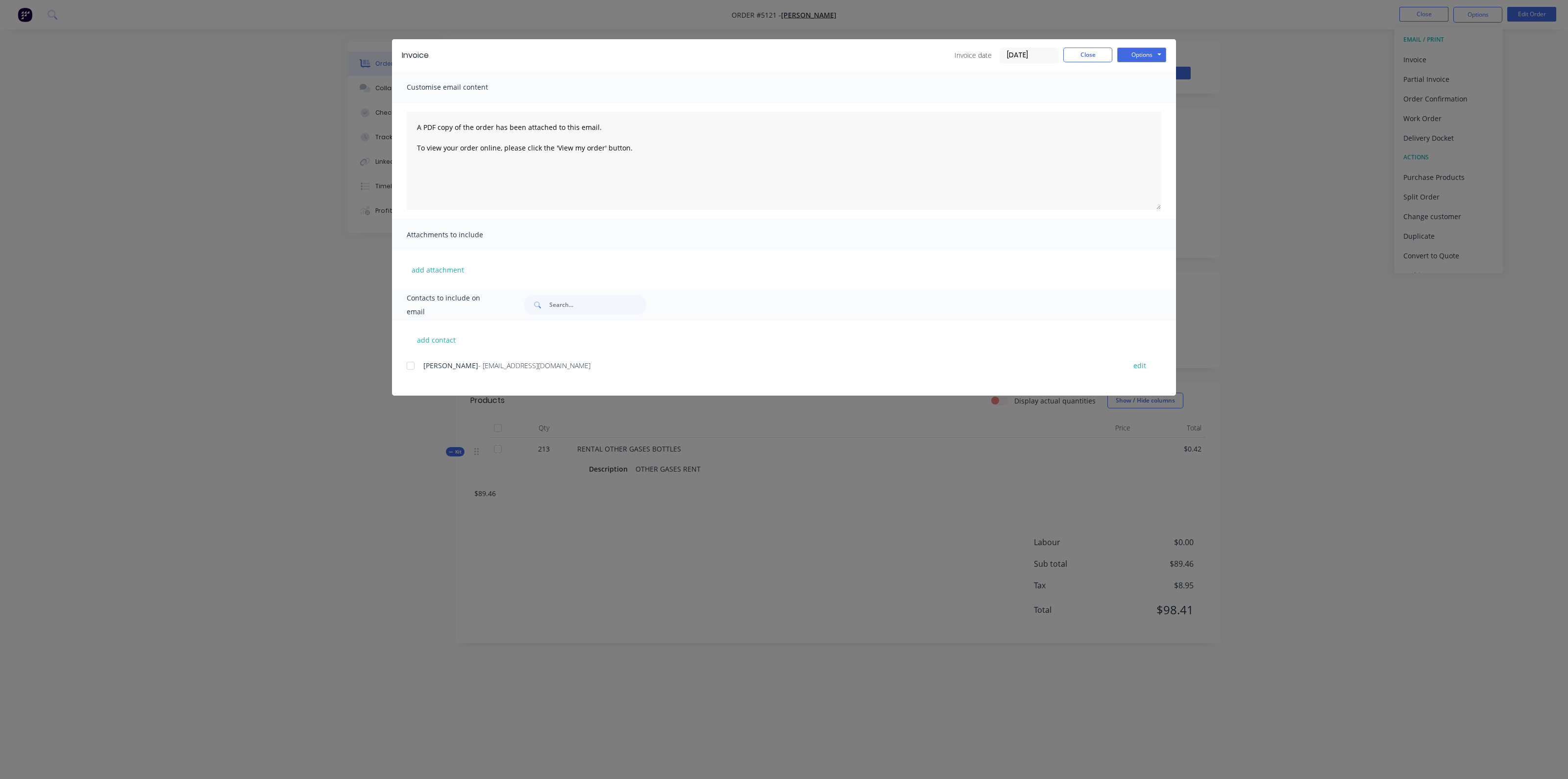
click at [409, 368] on div at bounding box center [410, 365] width 19 height 19
click at [1136, 54] on button "Options" at bounding box center [1141, 55] width 49 height 15
click at [1144, 99] on button "Email" at bounding box center [1148, 105] width 63 height 16
click at [1149, 51] on button "Options" at bounding box center [1141, 55] width 49 height 15
click at [1149, 89] on button "Print" at bounding box center [1148, 88] width 63 height 16
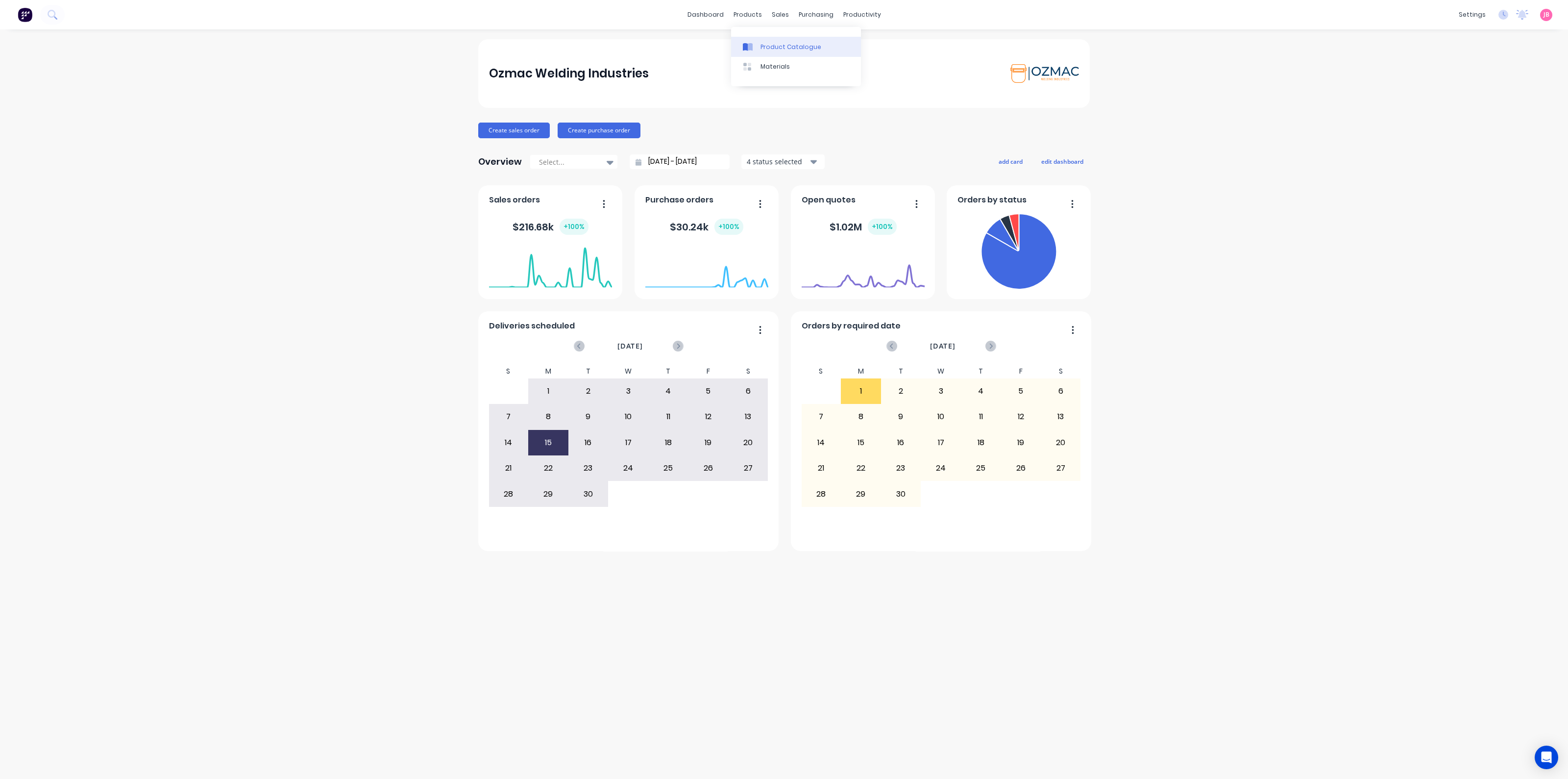
click at [760, 44] on div "Product Catalogue" at bounding box center [791, 47] width 61 height 9
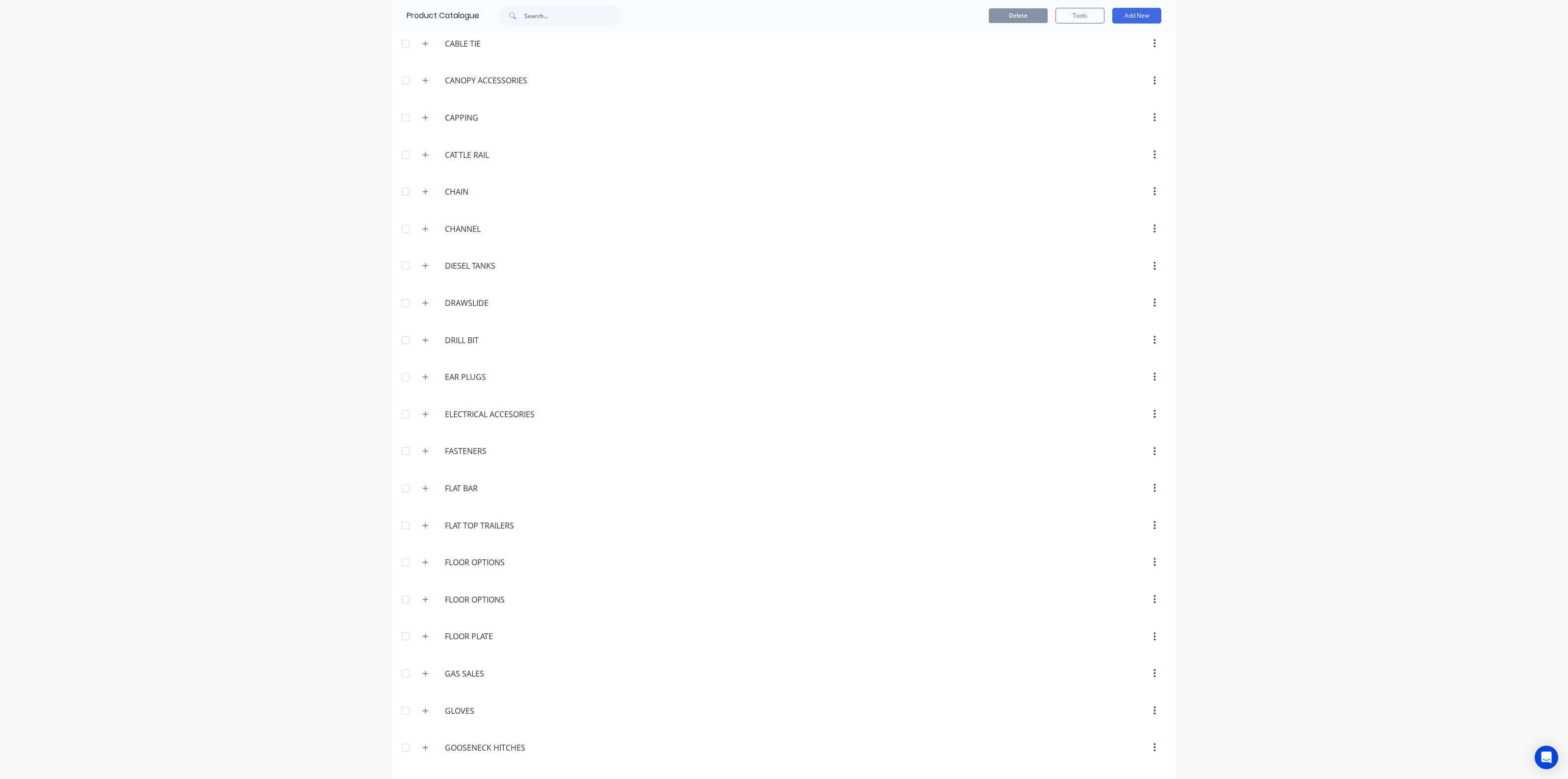
scroll to position [980, 0]
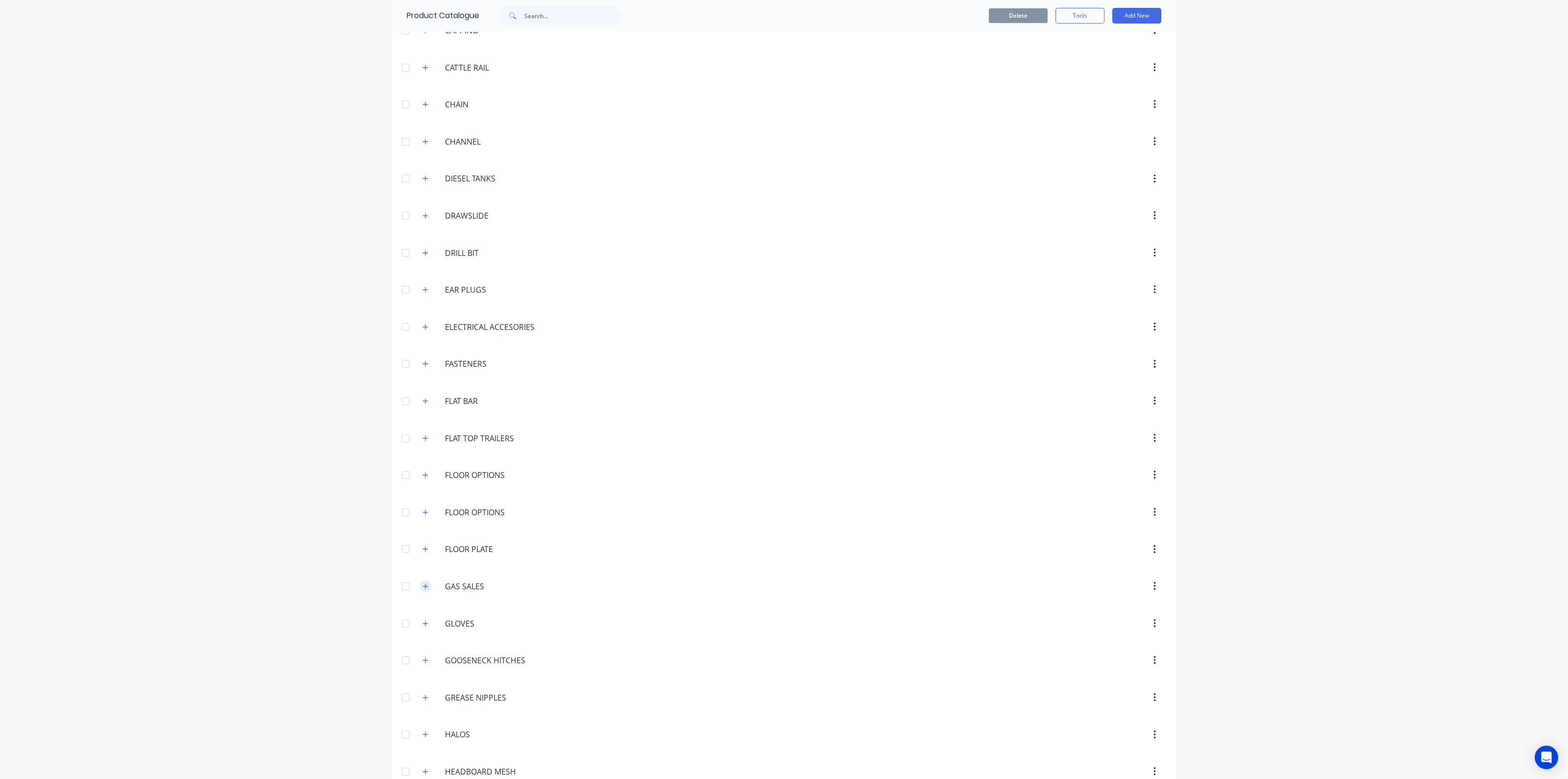
click at [422, 583] on icon "button" at bounding box center [425, 586] width 6 height 7
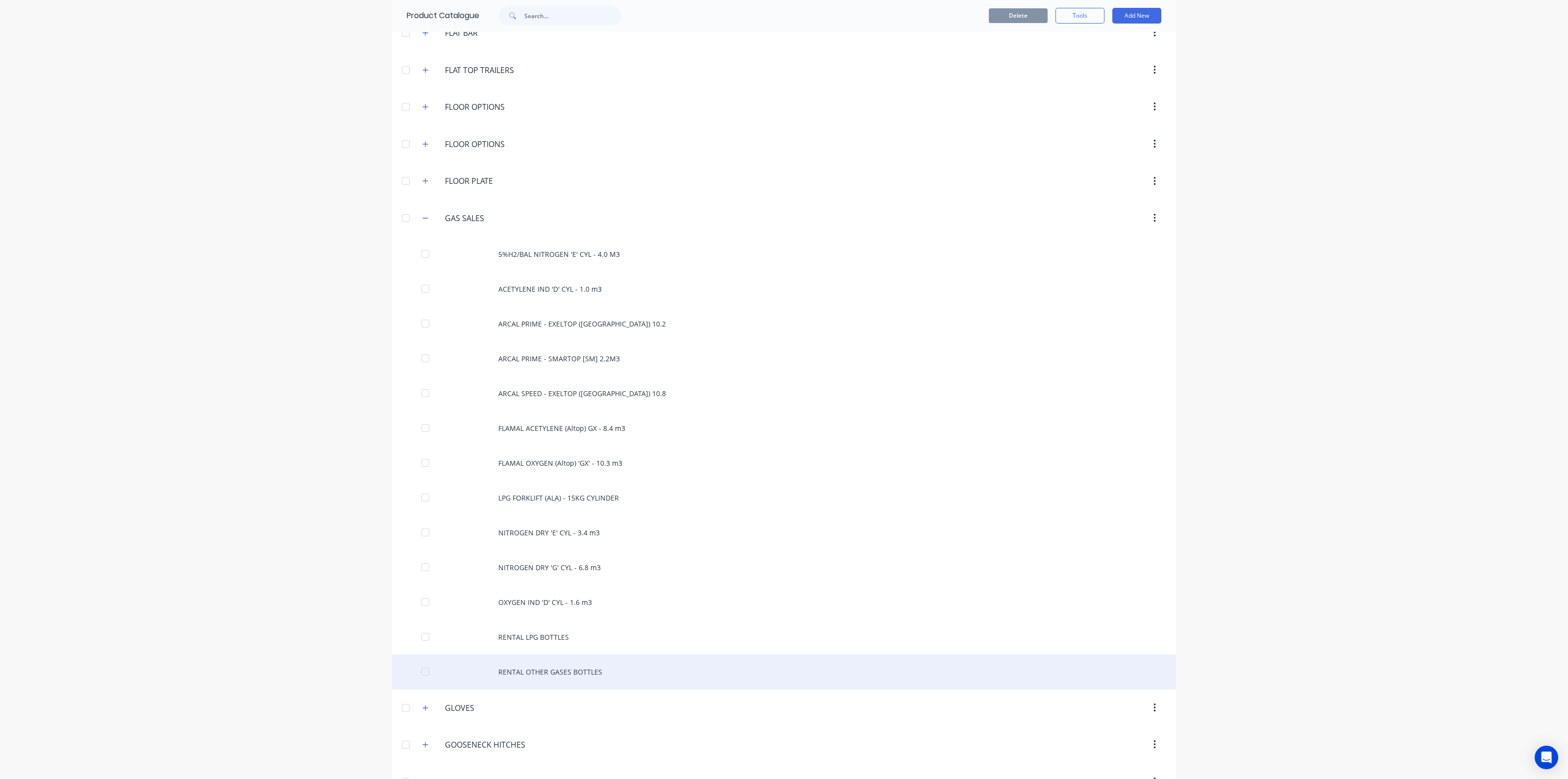
click at [657, 663] on div "RENTAL OTHER GASES BOTTLES" at bounding box center [784, 672] width 784 height 35
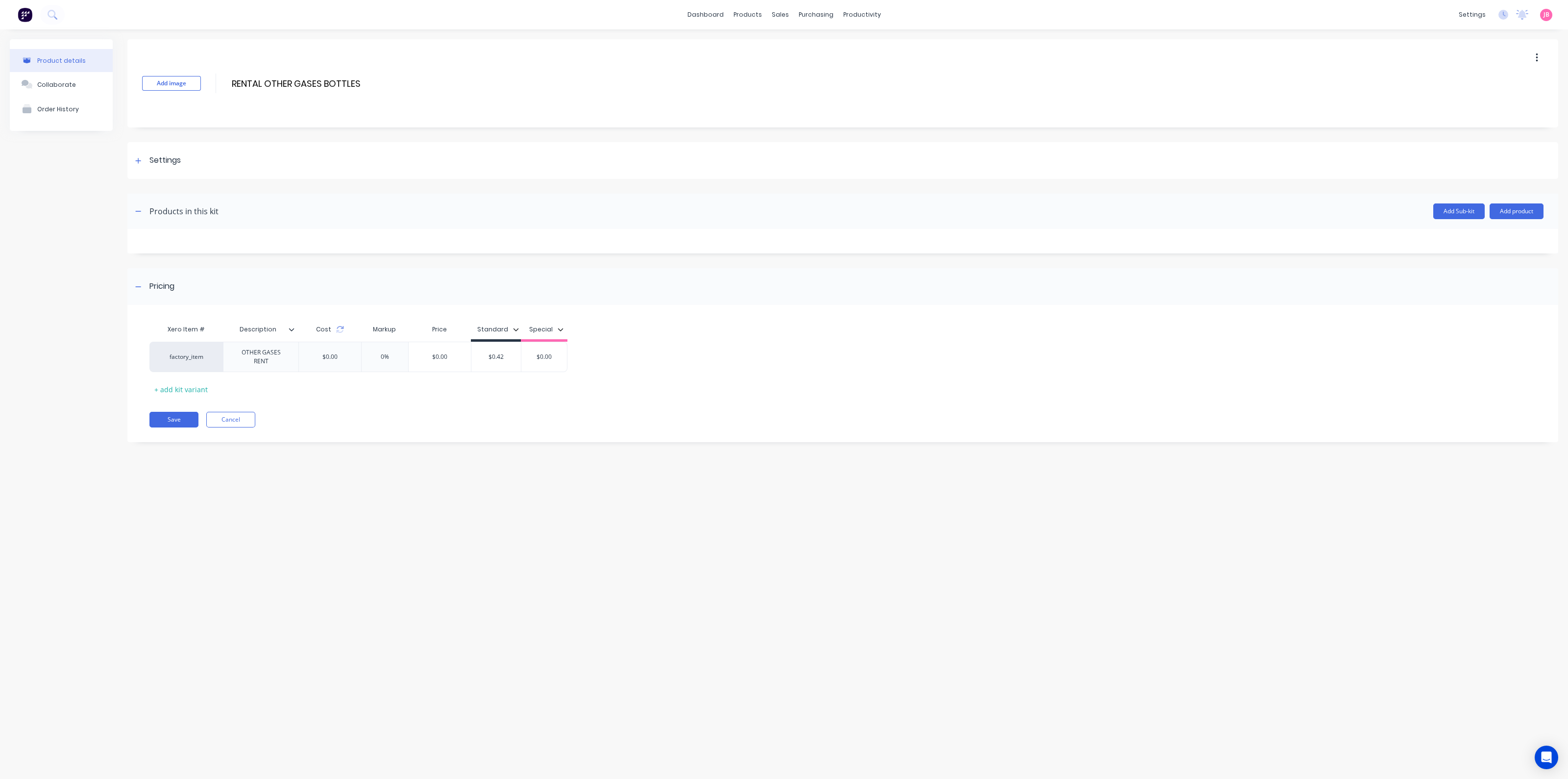
click at [27, 16] on img at bounding box center [25, 15] width 15 height 15
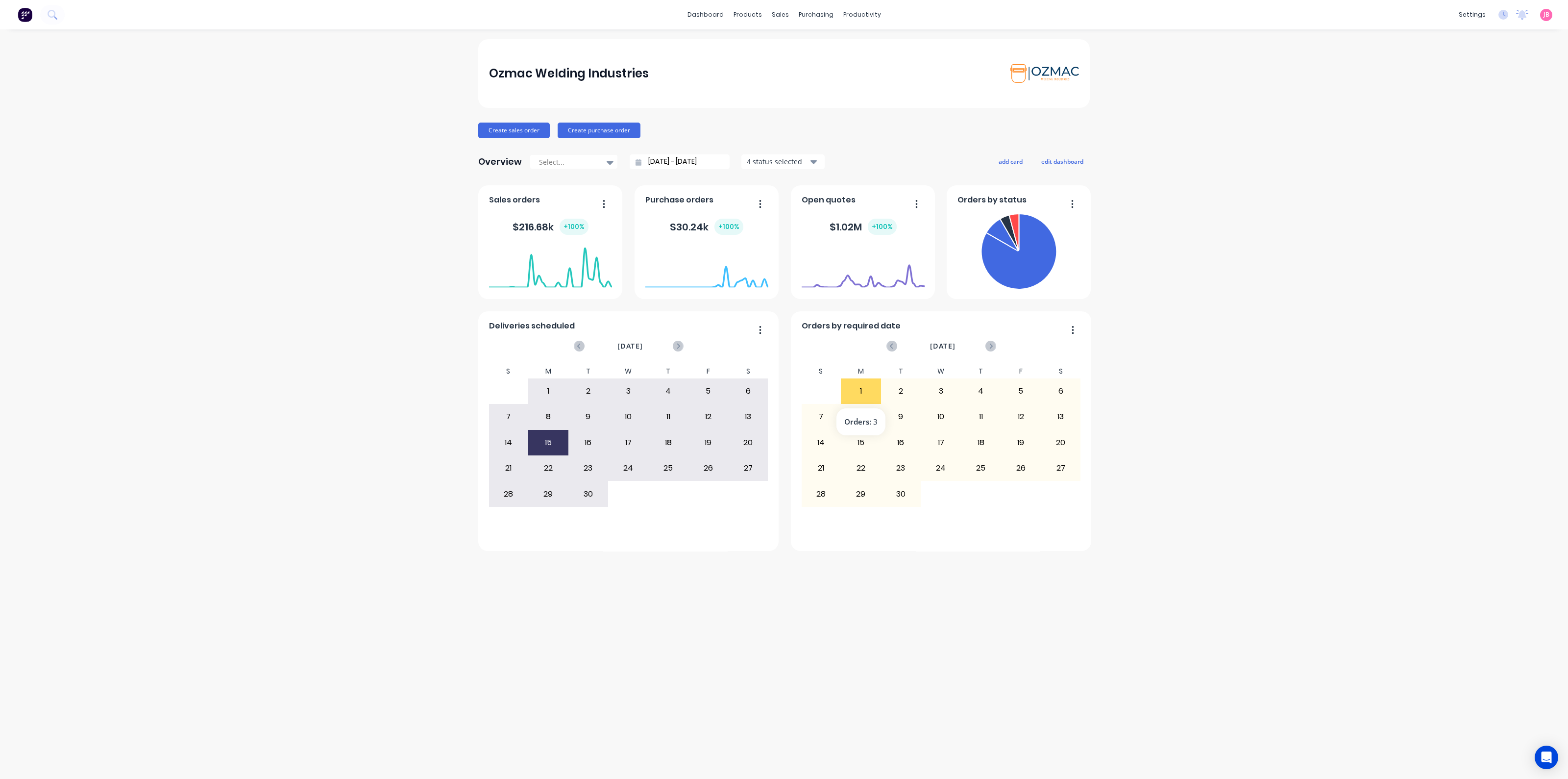
click at [853, 389] on div "1" at bounding box center [861, 391] width 39 height 24
click at [23, 19] on img at bounding box center [25, 15] width 15 height 15
click at [807, 50] on div "Sales Orders" at bounding box center [816, 47] width 40 height 9
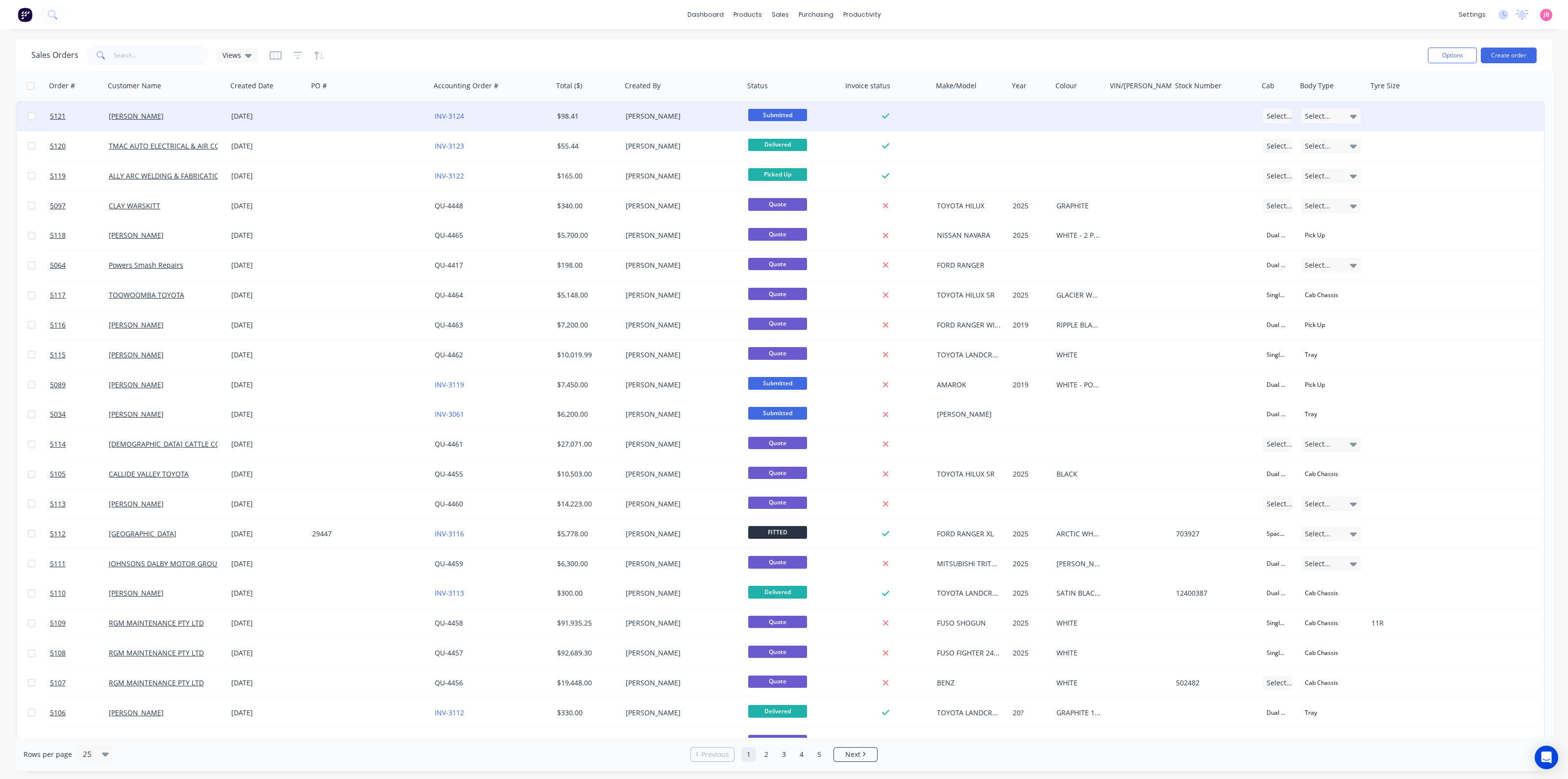
click at [774, 119] on span "Submitted" at bounding box center [777, 115] width 59 height 12
click at [797, 271] on button "Picked Up" at bounding box center [797, 273] width 98 height 18
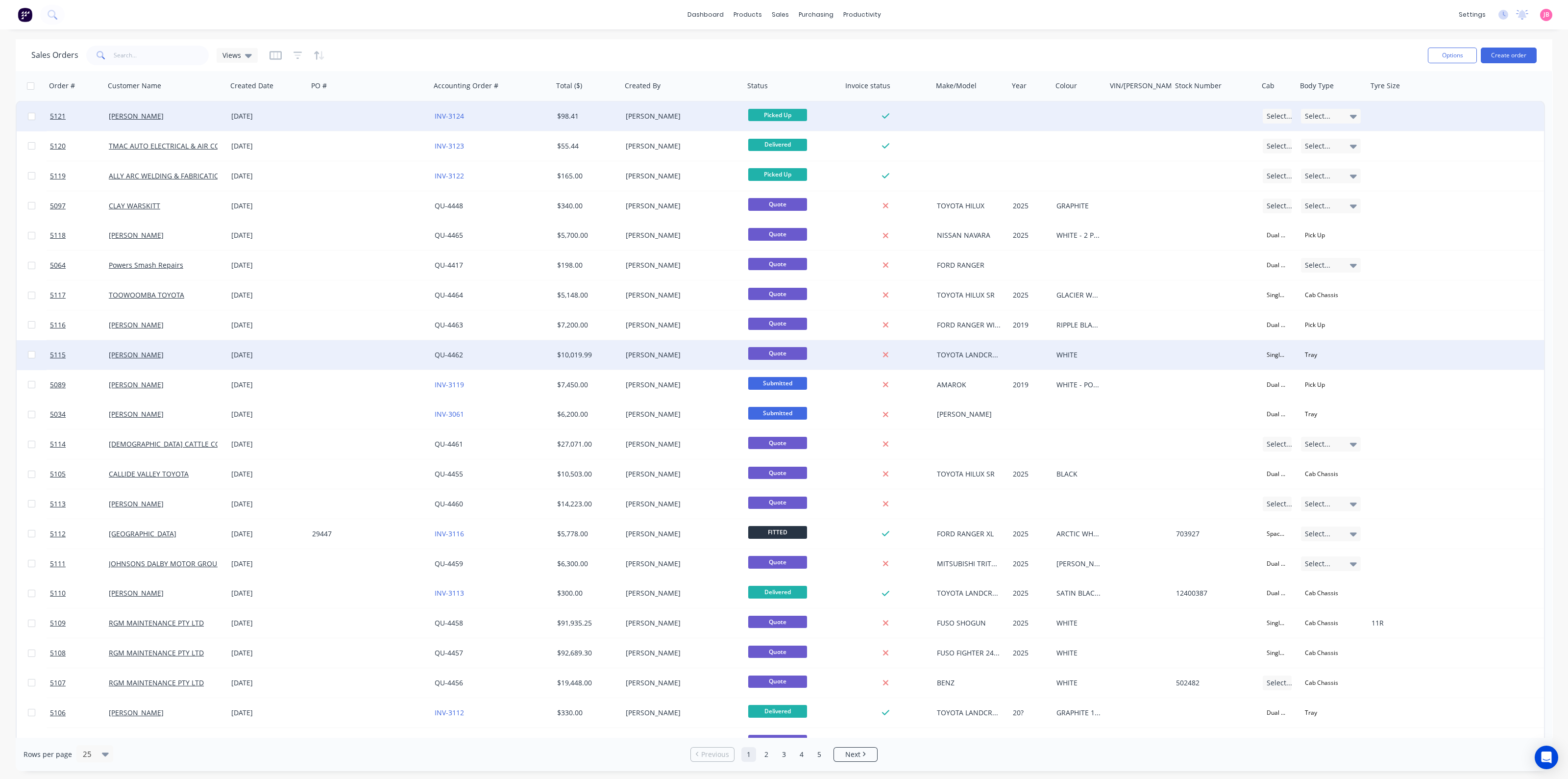
click at [784, 367] on div "Quote" at bounding box center [793, 355] width 98 height 29
click at [784, 367] on div at bounding box center [793, 355] width 98 height 29
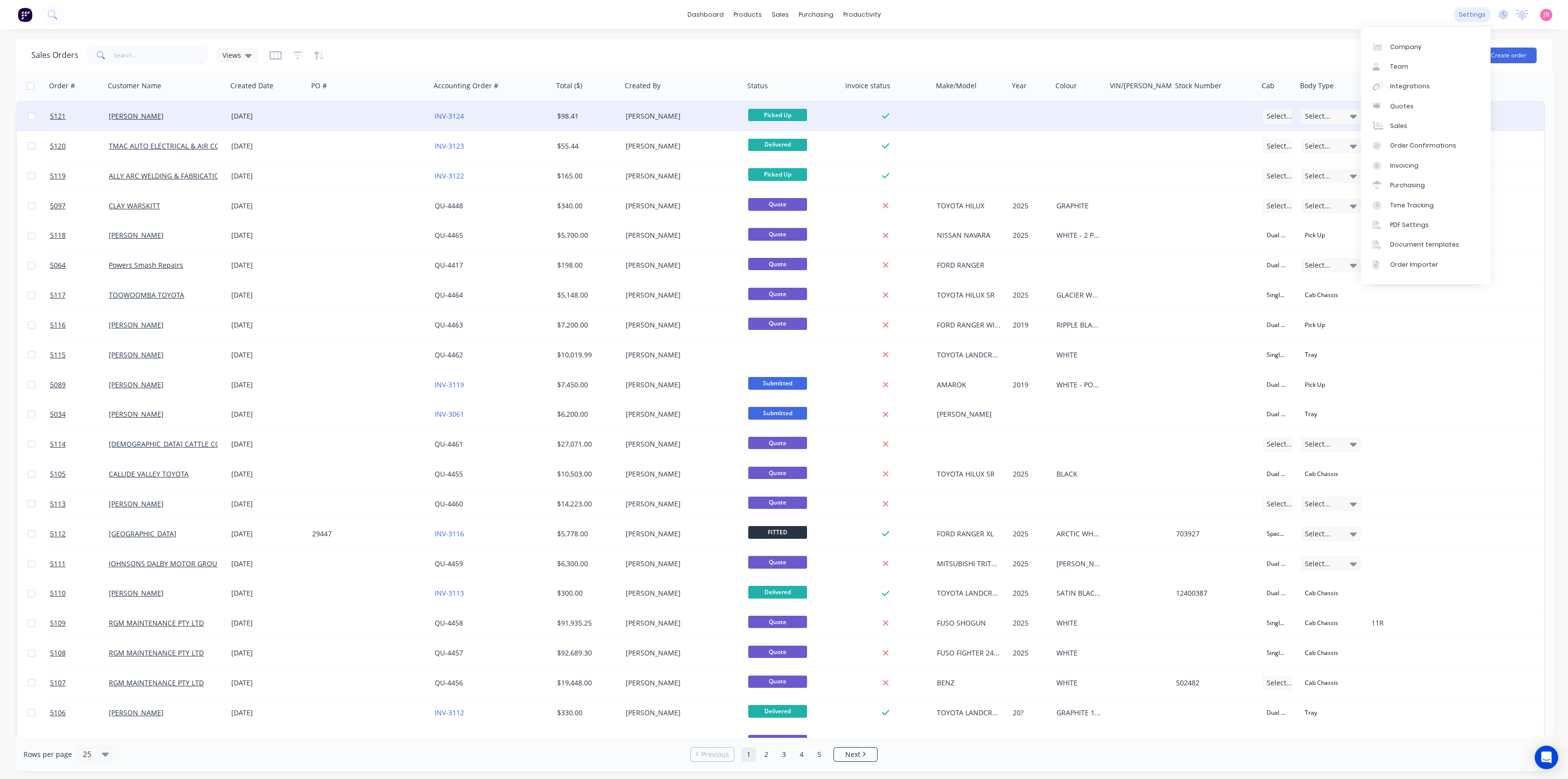
click at [1477, 16] on div "settings" at bounding box center [1472, 15] width 37 height 15
click at [1271, 21] on div "dashboard products sales purchasing productivity dashboard products Product Cat…" at bounding box center [784, 15] width 1568 height 29
click at [796, 70] on div "Customers" at bounding box center [814, 66] width 35 height 9
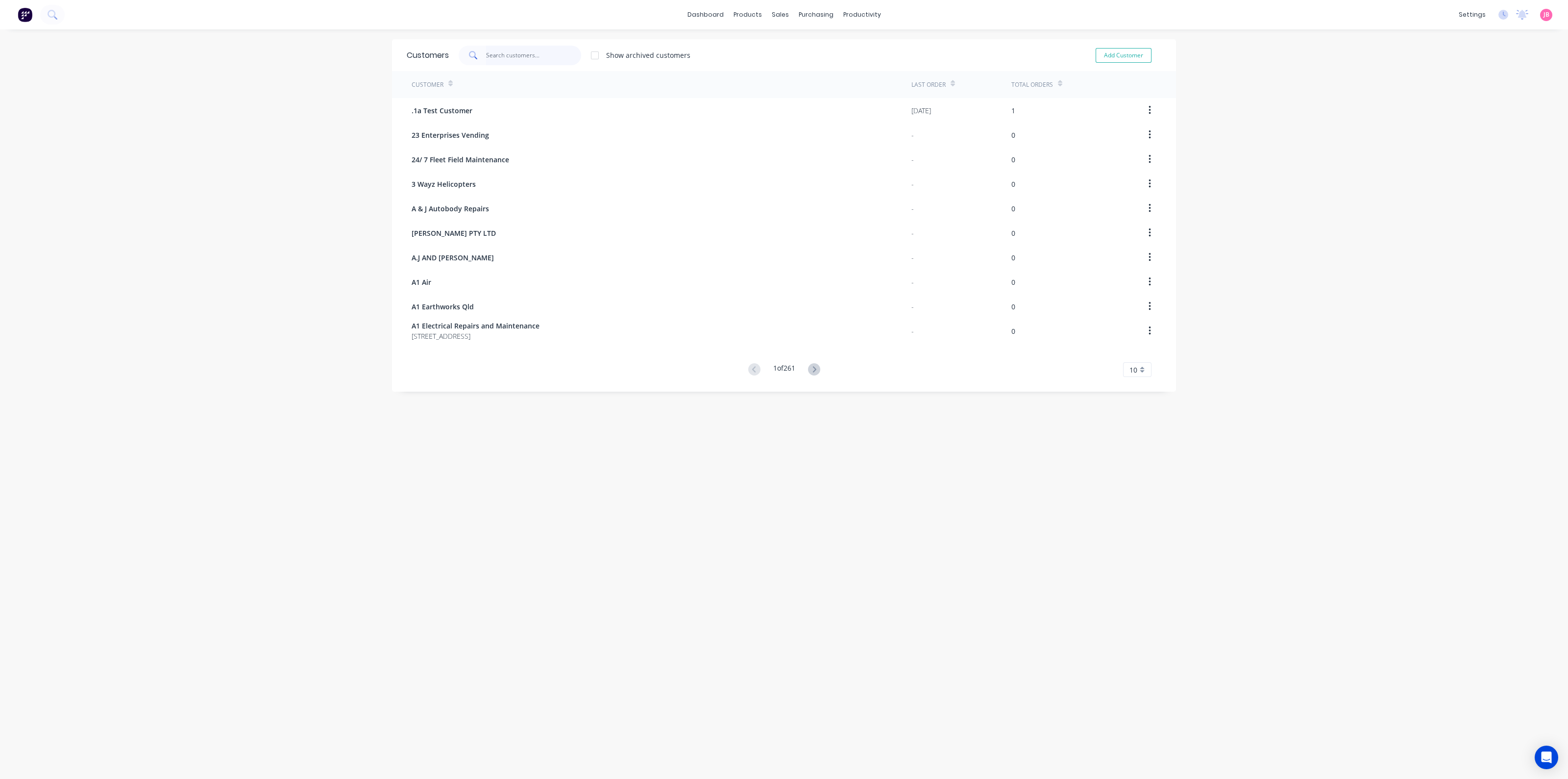
click at [547, 56] on input "text" at bounding box center [534, 55] width 96 height 19
type input "B"
type input "BRUCE WALKER"
click at [557, 107] on div "Customers BRUCE WALKER Show archived customers Add Customer Customer Last Order…" at bounding box center [784, 76] width 784 height 74
click at [857, 336] on div "Customers BRUCE WALKER Show archived customers Add Customer Customer Last Order…" at bounding box center [784, 414] width 784 height 750
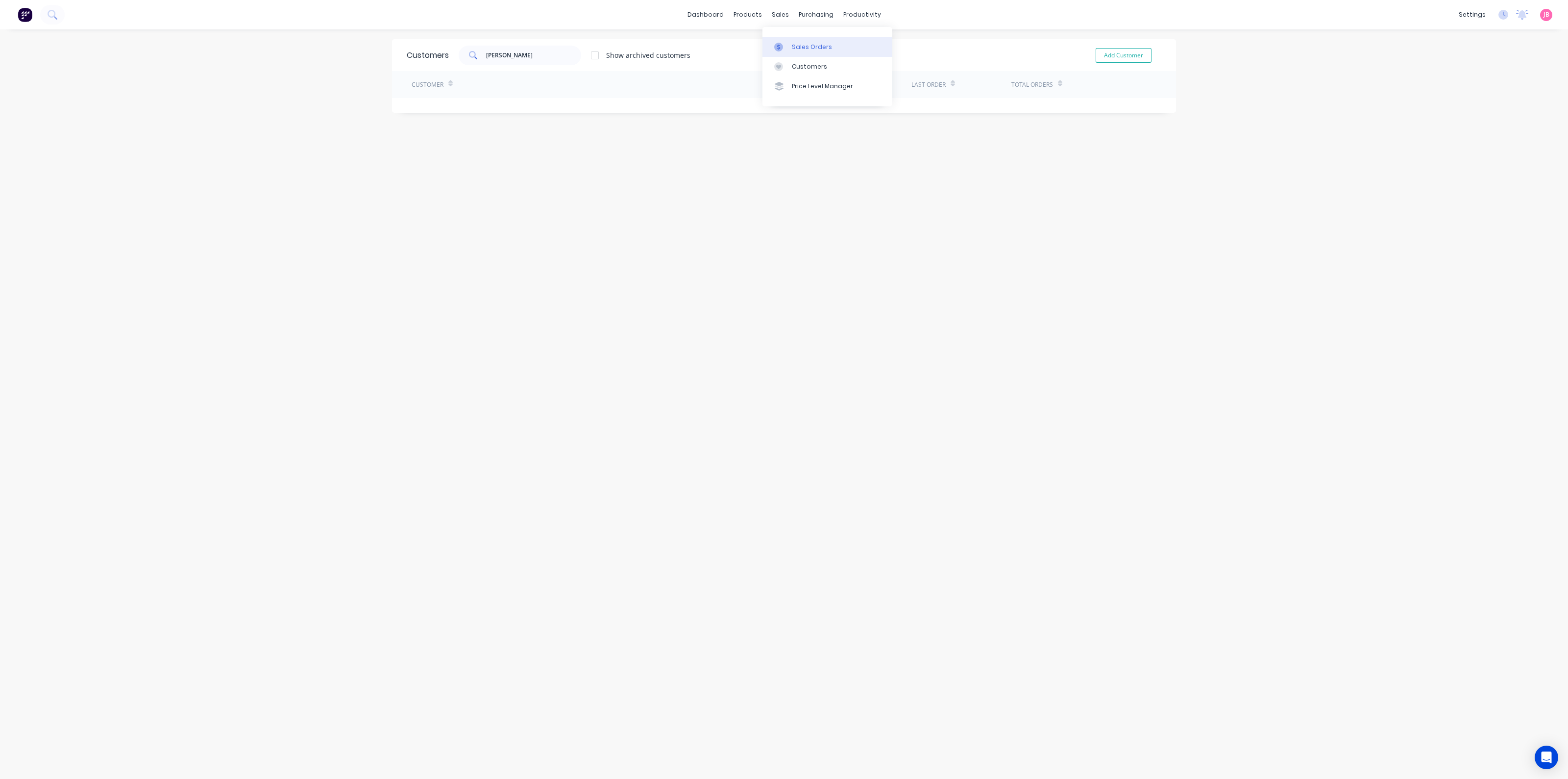
click at [784, 40] on link "Sales Orders" at bounding box center [827, 46] width 130 height 19
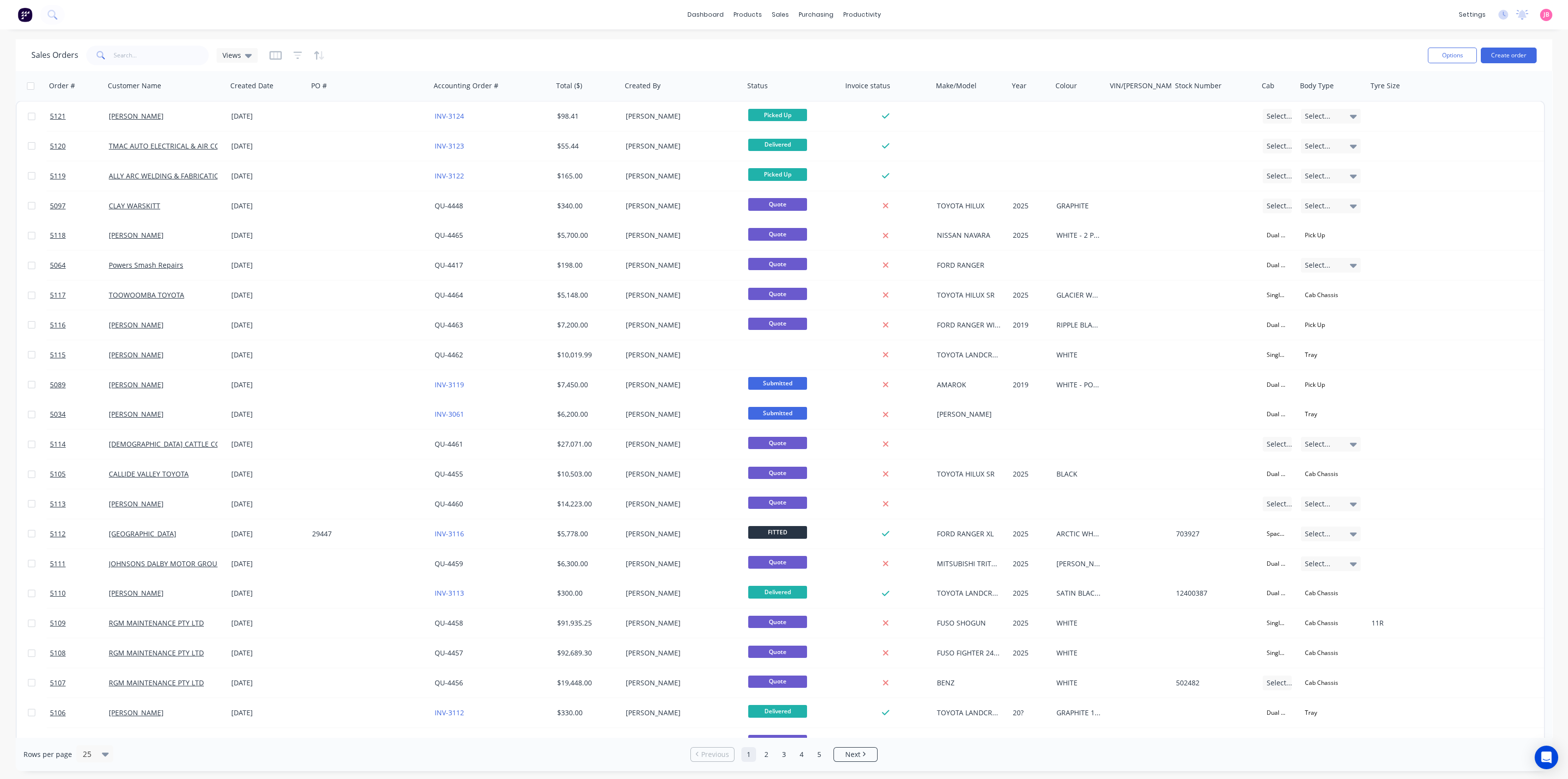
click at [1449, 38] on div "dashboard products sales purchasing productivity dashboard products Product Cat…" at bounding box center [784, 389] width 1568 height 779
click at [23, 15] on img at bounding box center [25, 15] width 15 height 15
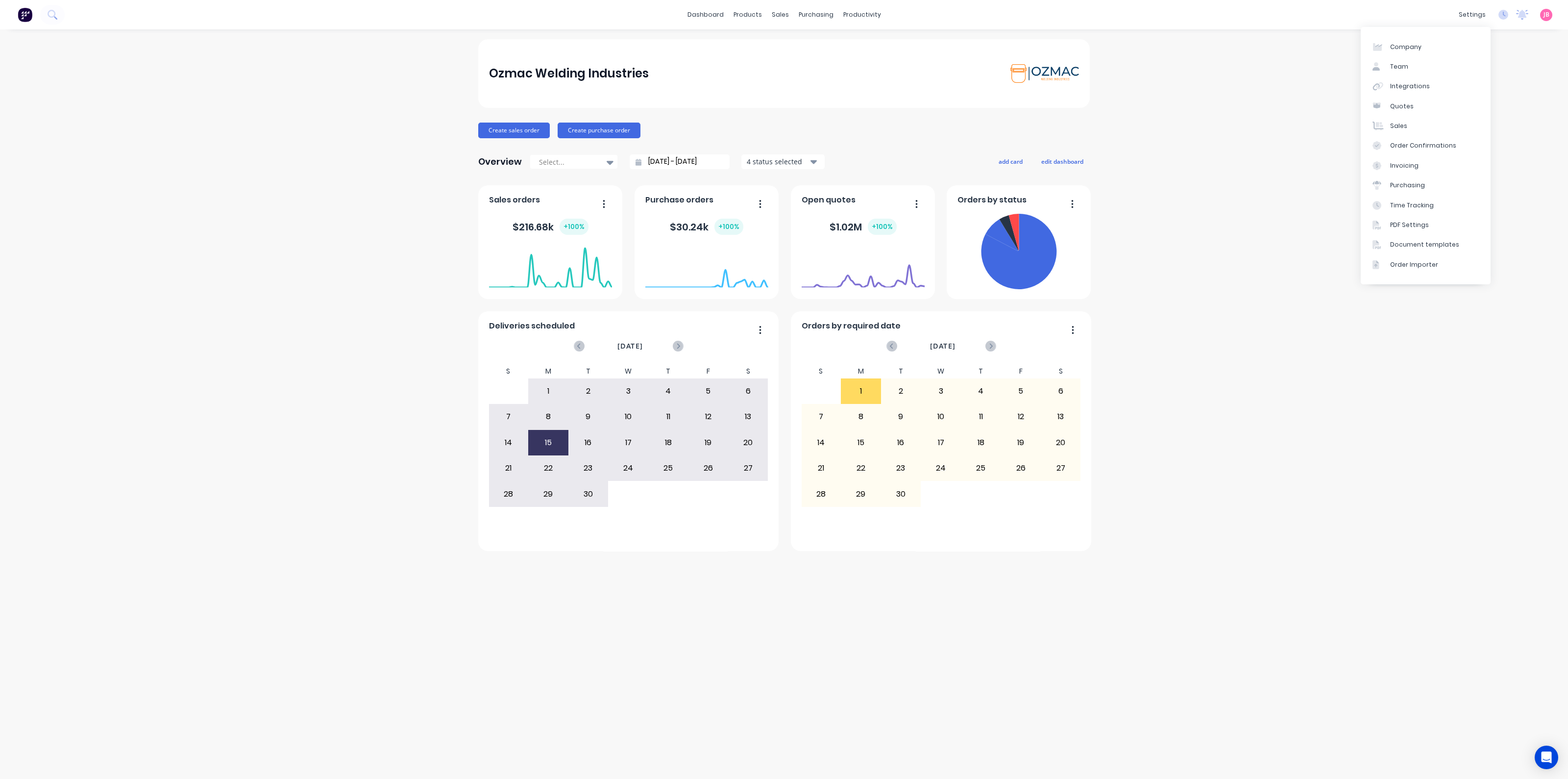
click at [1474, 5] on div "dashboard products sales purchasing productivity dashboard products Product Cat…" at bounding box center [784, 15] width 1568 height 29
click at [1404, 86] on div "Integrations" at bounding box center [1410, 86] width 40 height 9
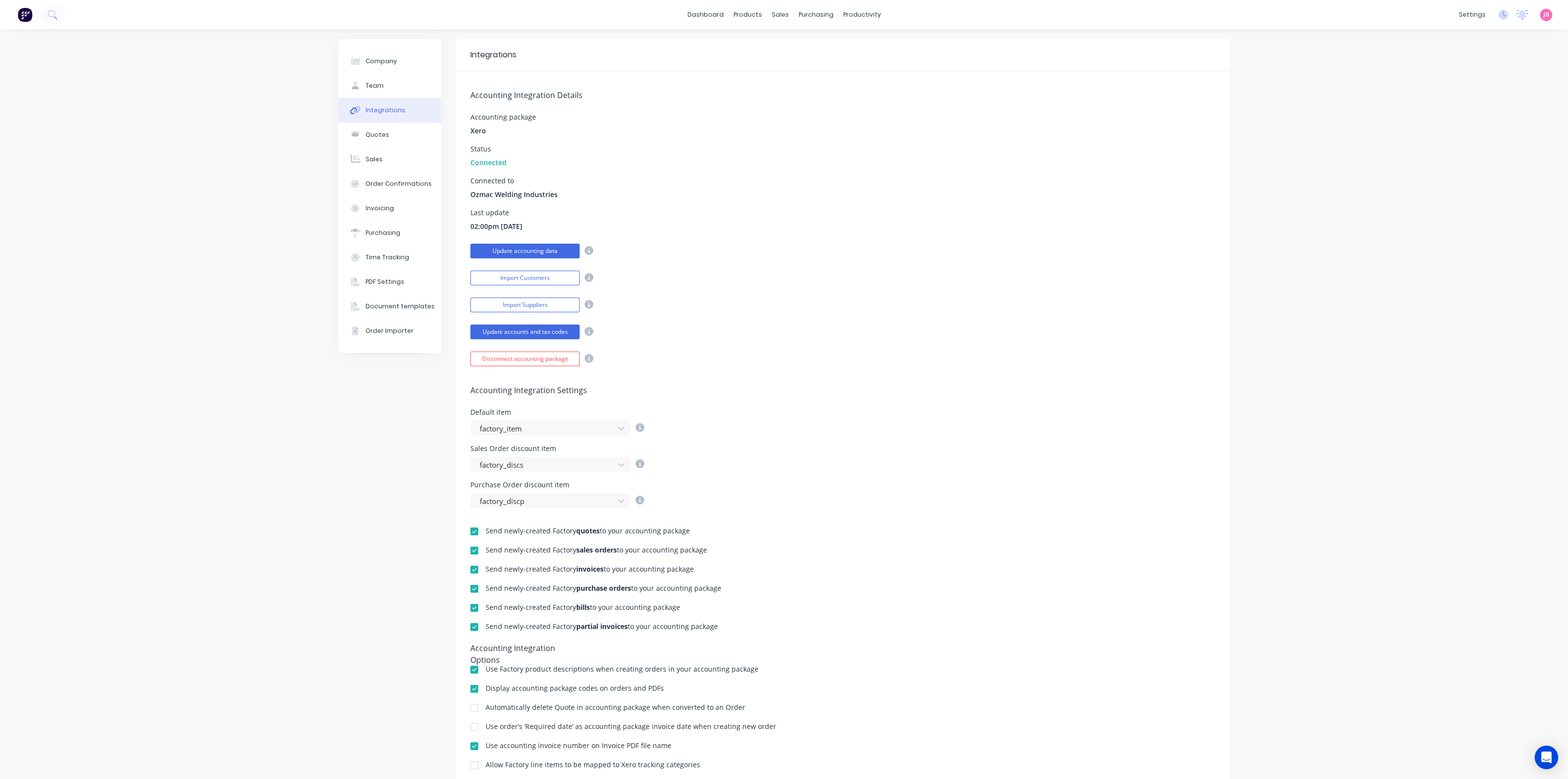
click at [524, 249] on button "Update accounting data" at bounding box center [525, 251] width 110 height 15
click at [681, 167] on div "Accounting Integration Details Accounting package Xero Status Connected Connect…" at bounding box center [843, 219] width 774 height 295
click at [690, 164] on div "Status Connected" at bounding box center [843, 157] width 745 height 22
click at [792, 45] on div "Sales Orders" at bounding box center [812, 47] width 40 height 9
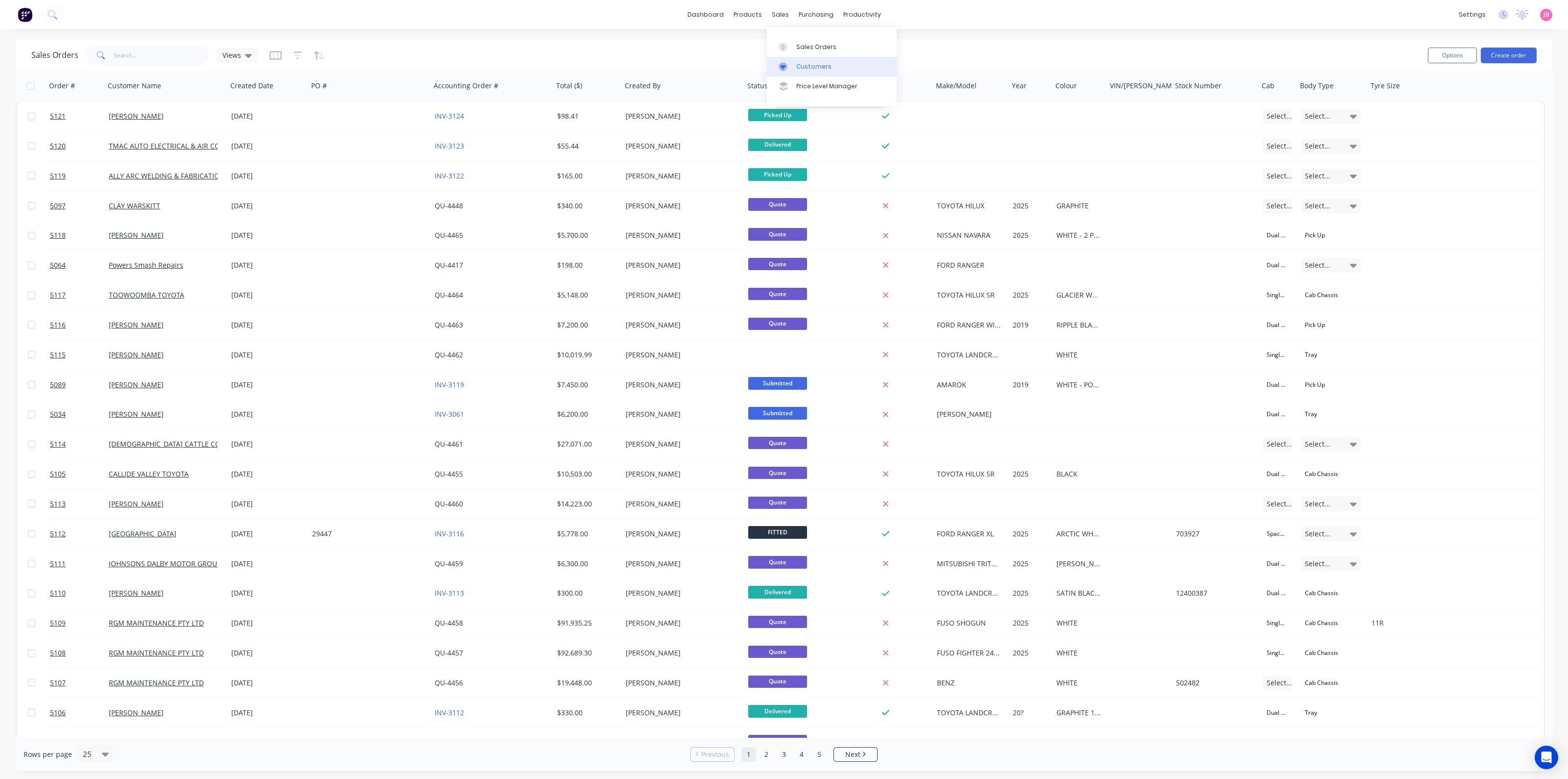
click at [810, 69] on div "Customers" at bounding box center [814, 66] width 35 height 9
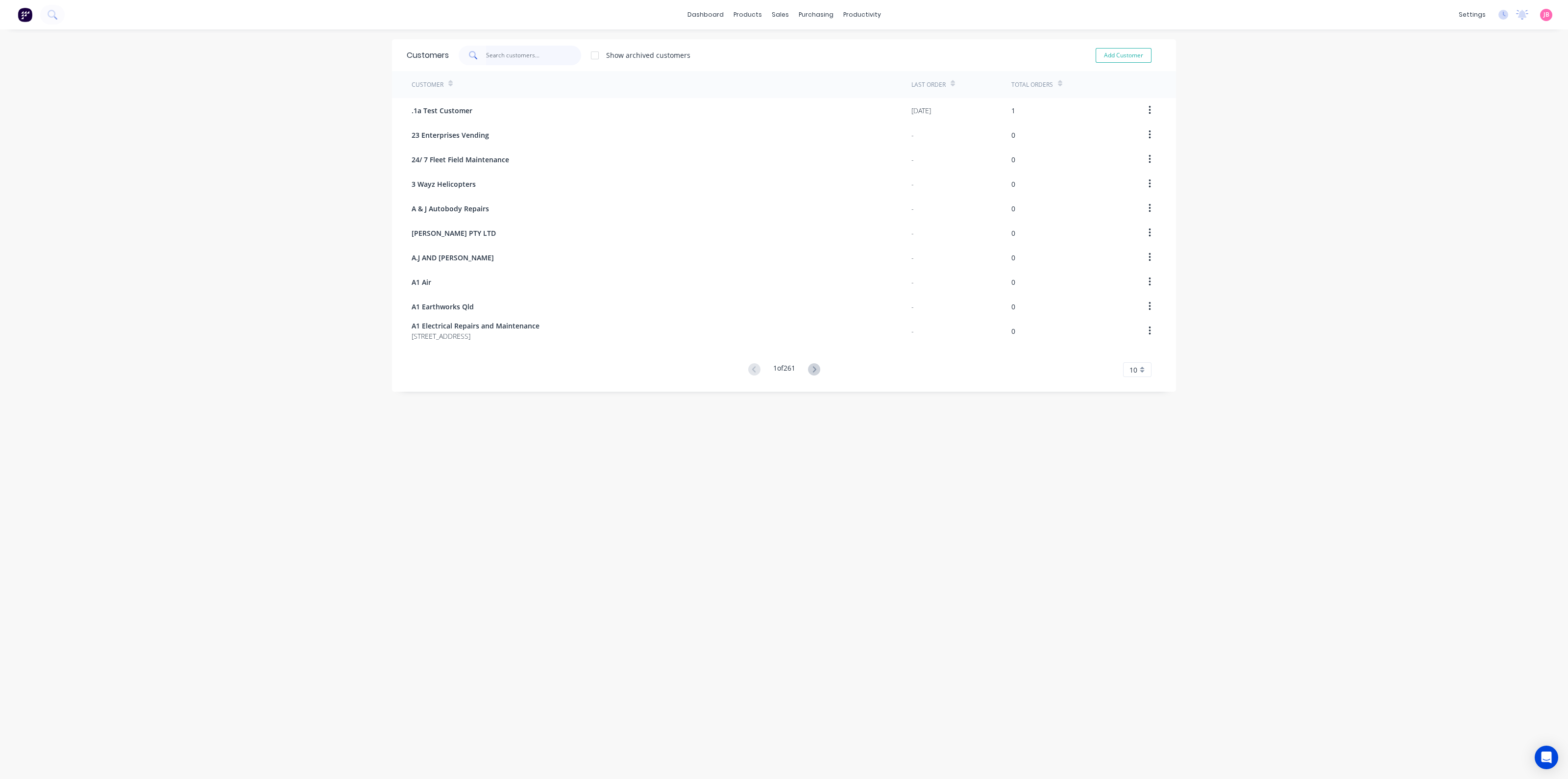
click at [516, 60] on input "text" at bounding box center [534, 55] width 96 height 19
type input "B"
click at [257, 214] on div "dashboard products sales purchasing productivity dashboard products Product Cat…" at bounding box center [784, 389] width 1568 height 779
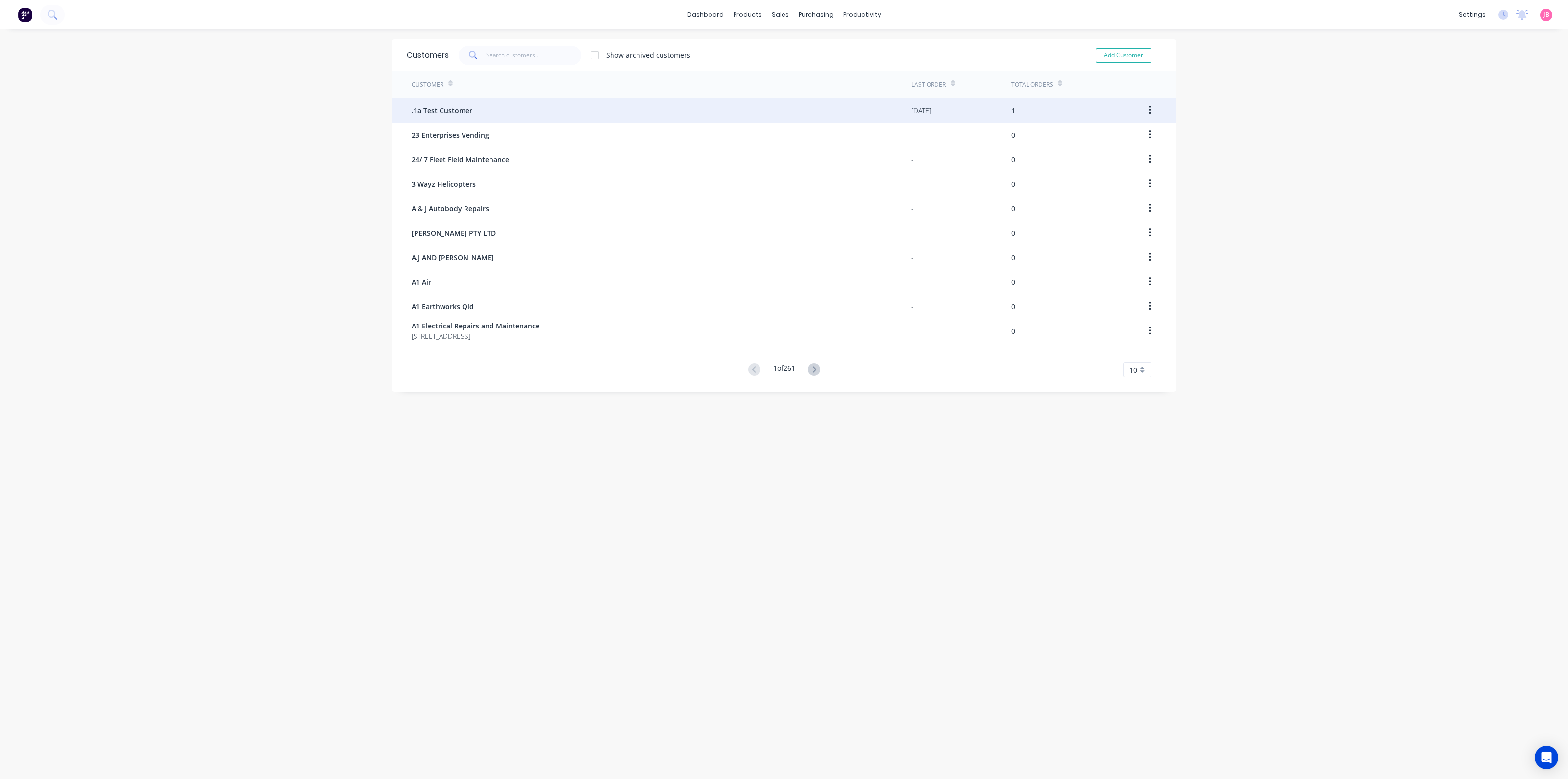
click at [667, 116] on div ".1a Test Customer" at bounding box center [661, 110] width 500 height 24
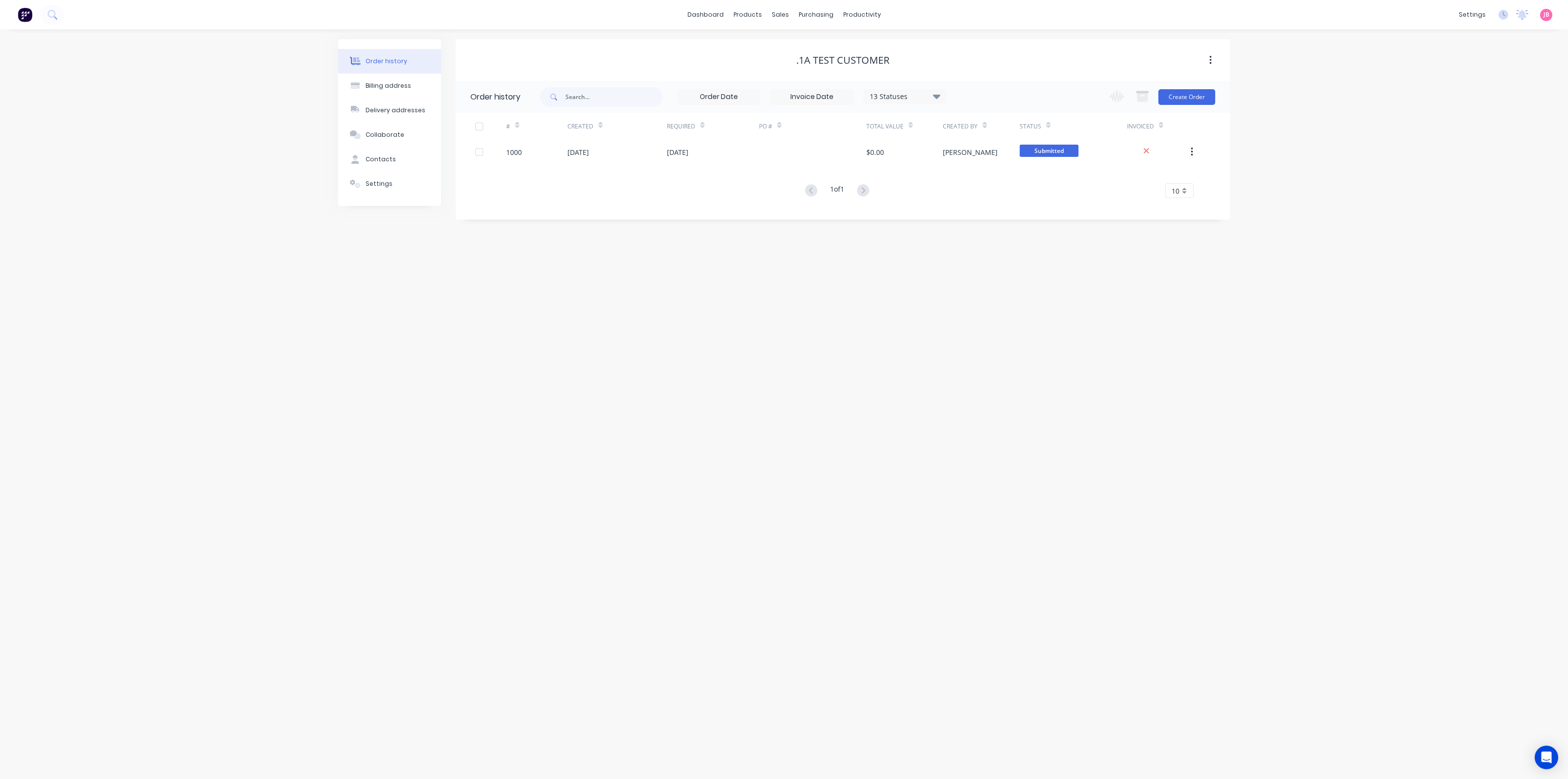
click at [233, 293] on div "Order history Billing address Delivery addresses Collaborate Contacts Settings …" at bounding box center [784, 404] width 1568 height 750
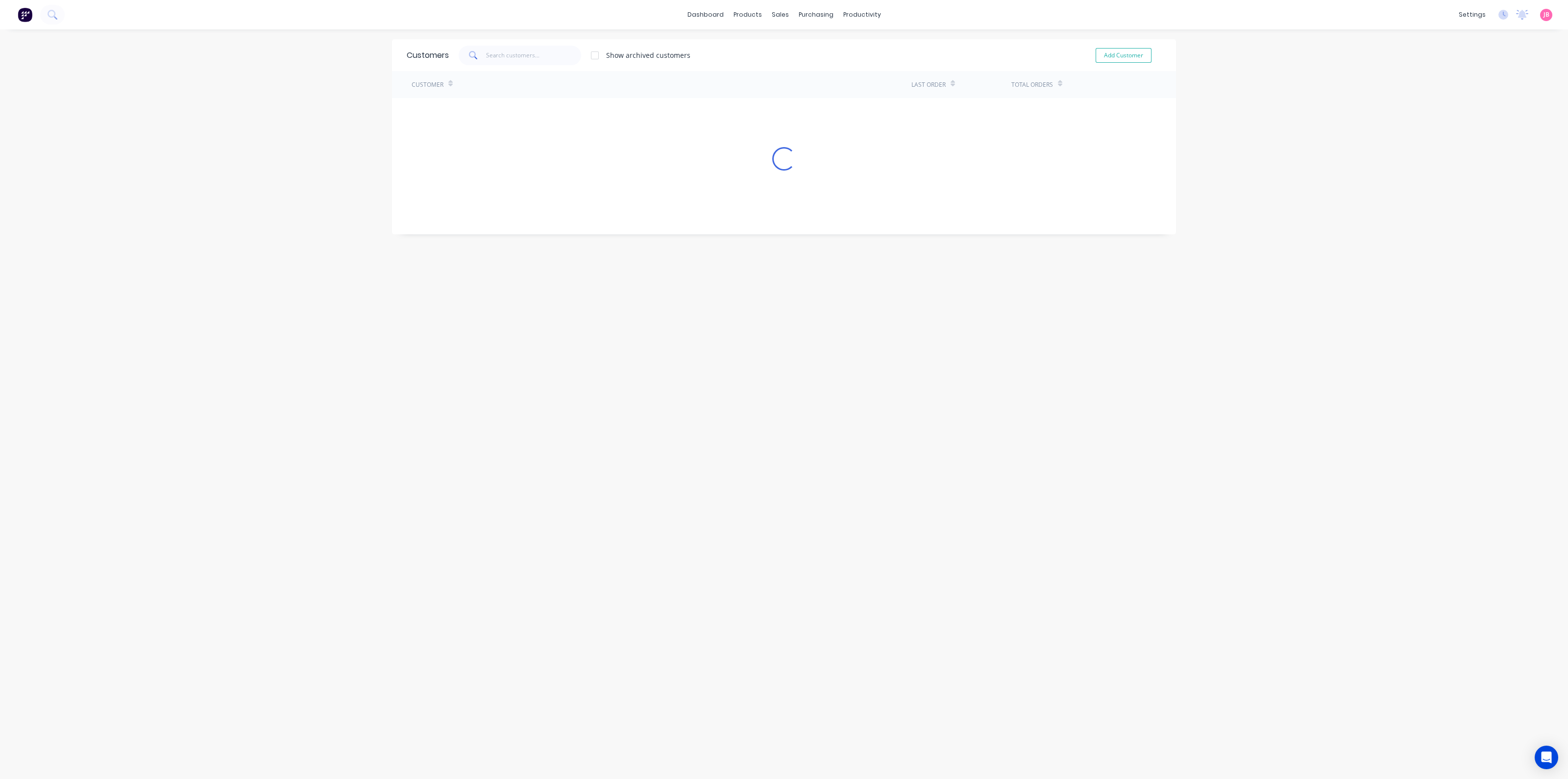
click at [1195, 118] on div "dashboard products sales purchasing productivity dashboard products Product Cat…" at bounding box center [784, 389] width 1568 height 779
click at [1371, 582] on div "dashboard products sales purchasing productivity dashboard products Product Cat…" at bounding box center [784, 389] width 1568 height 779
click at [247, 180] on div "dashboard products sales purchasing productivity dashboard products Product Cat…" at bounding box center [784, 389] width 1568 height 779
click at [265, 153] on div "dashboard products sales purchasing productivity dashboard products Product Cat…" at bounding box center [784, 389] width 1568 height 779
click at [266, 152] on div "dashboard products sales purchasing productivity dashboard products Product Cat…" at bounding box center [784, 389] width 1568 height 779
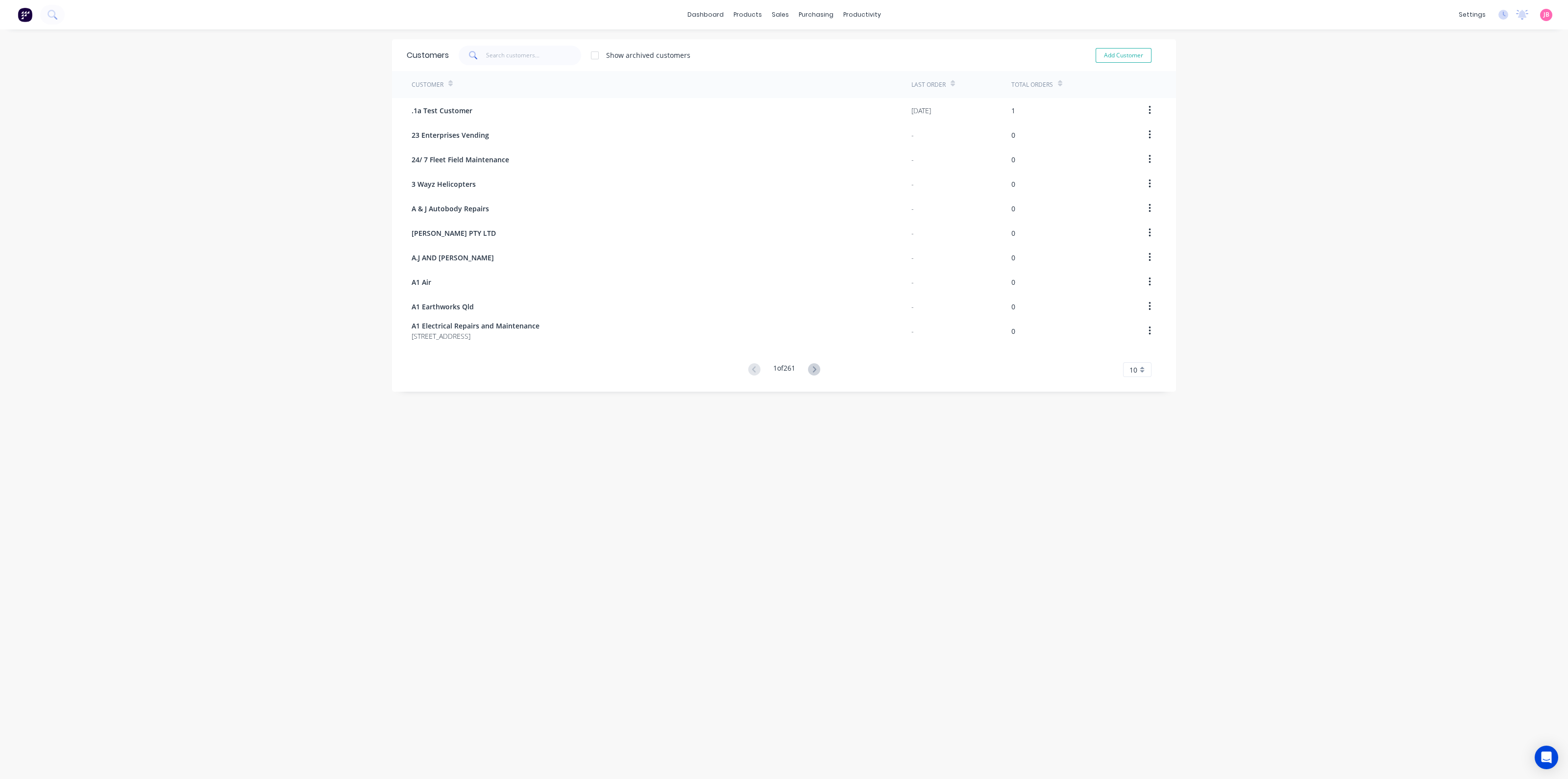
click at [1142, 587] on div "Customers Show archived customers Add Customer Customer Last Order Total Orders…" at bounding box center [784, 414] width 784 height 750
click at [511, 48] on input "text" at bounding box center [534, 55] width 96 height 19
type input "WALKER"
click at [317, 275] on div "dashboard products sales purchasing productivity dashboard products Product Cat…" at bounding box center [784, 389] width 1568 height 779
click at [328, 125] on div "dashboard products sales purchasing productivity dashboard products Product Cat…" at bounding box center [784, 389] width 1568 height 779
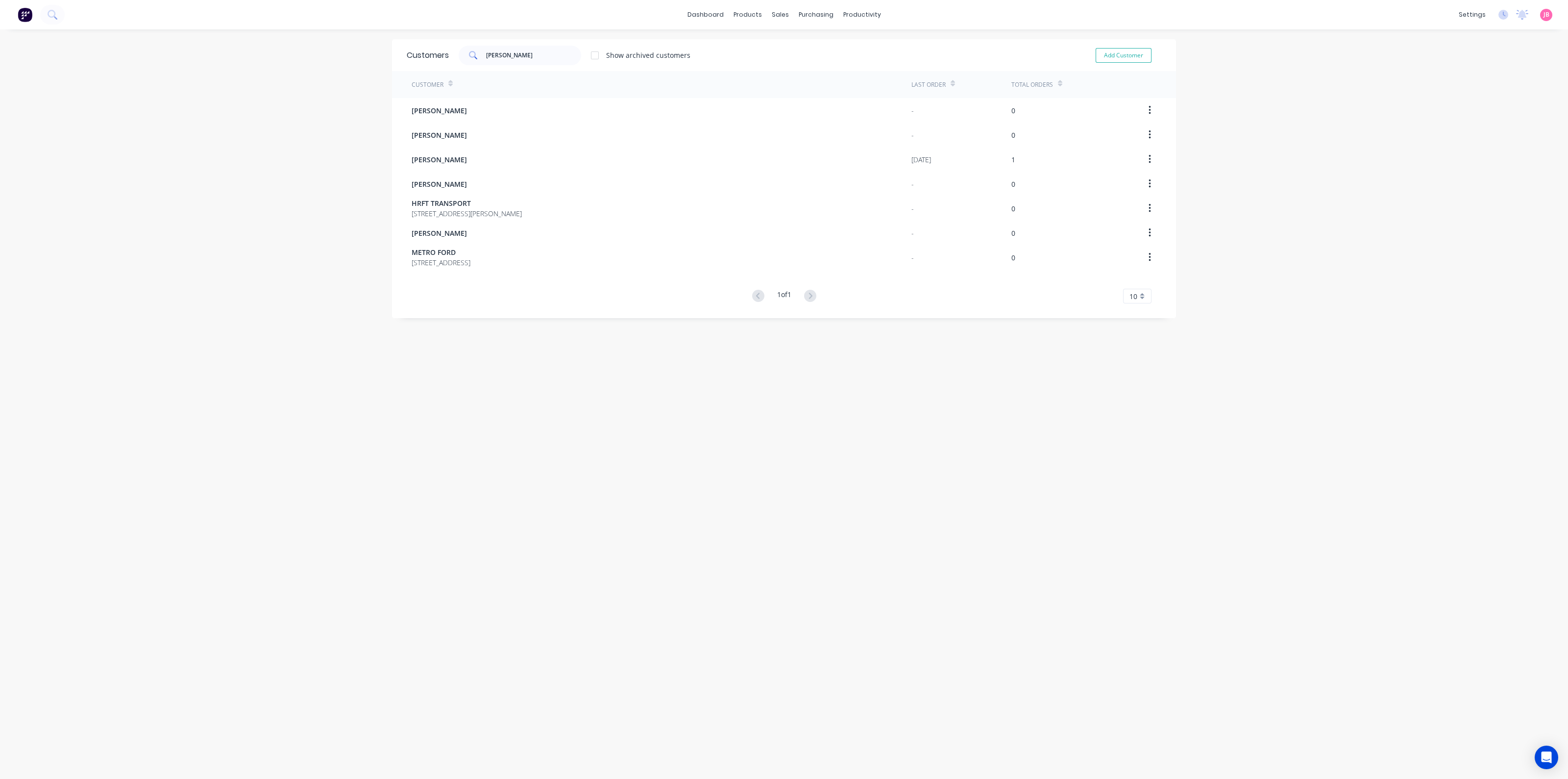
click at [593, 51] on div at bounding box center [595, 55] width 19 height 19
click at [586, 52] on div at bounding box center [595, 55] width 19 height 19
click at [1127, 50] on button "Add Customer" at bounding box center [1124, 55] width 56 height 15
select select "AU"
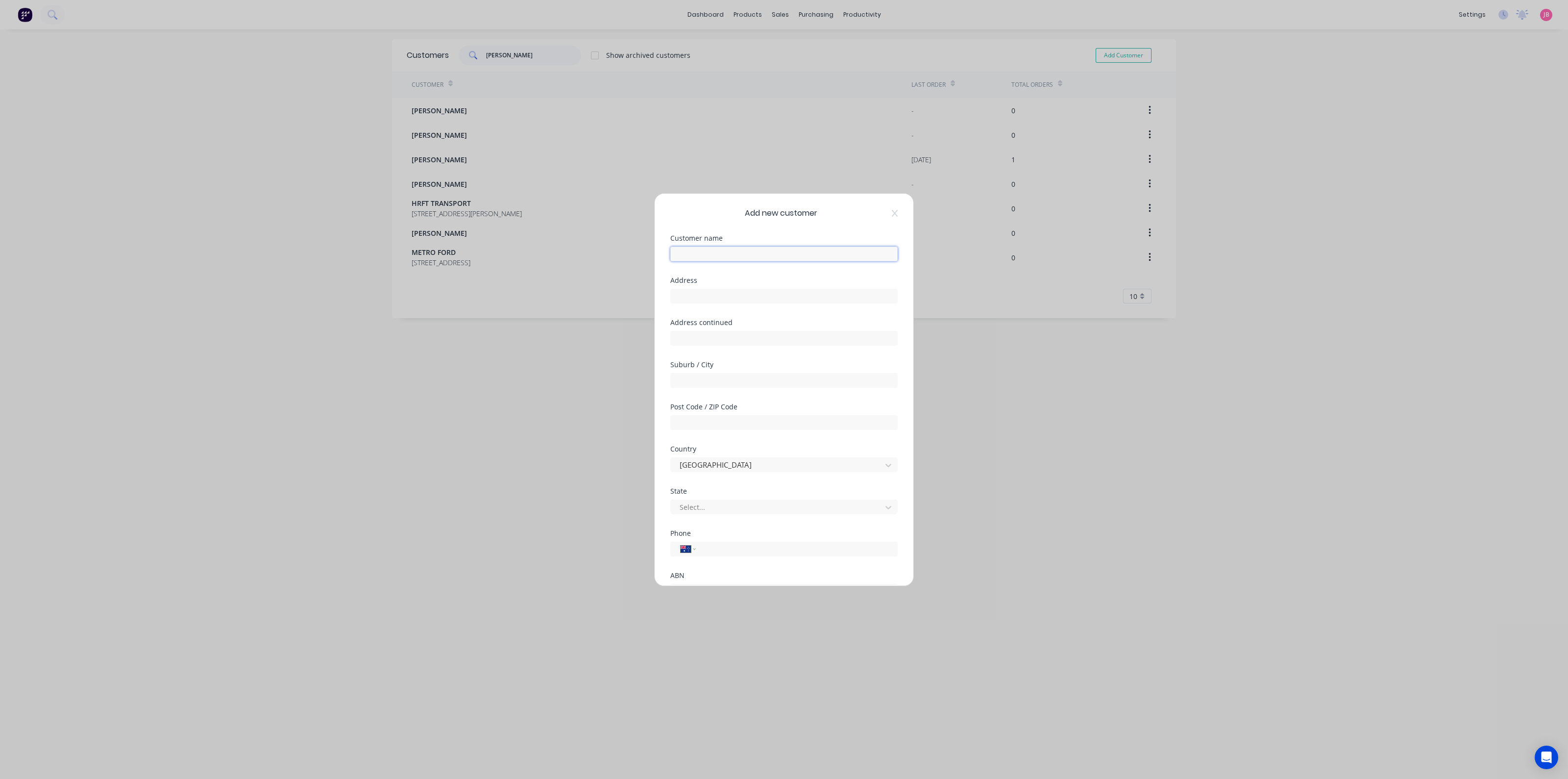
click at [725, 253] on input "text" at bounding box center [784, 254] width 228 height 15
type input "BRUCE WALKER"
click at [730, 462] on input "tel" at bounding box center [794, 463] width 184 height 12
type input "0427 651 854"
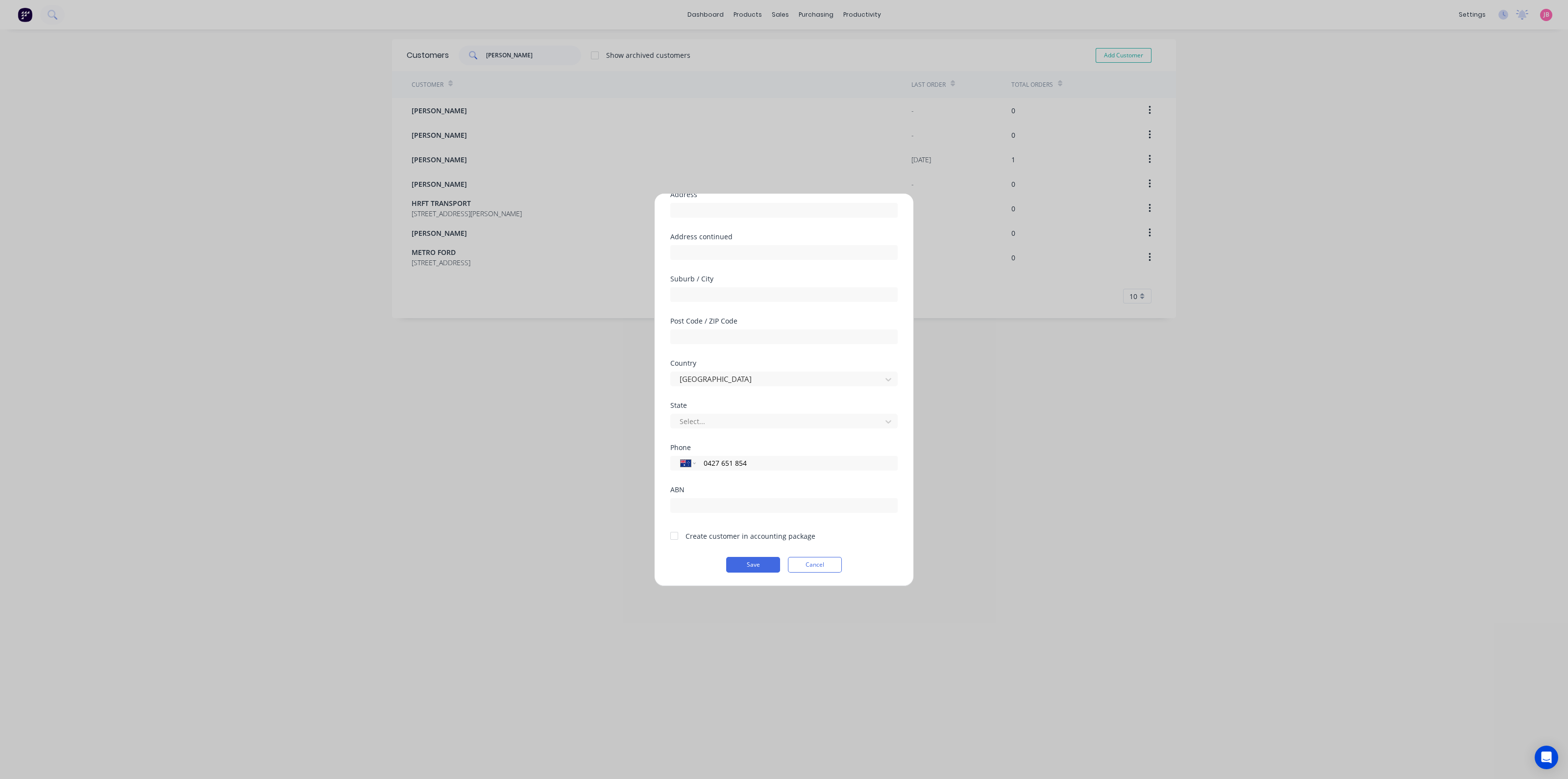
click at [676, 538] on div at bounding box center [674, 536] width 19 height 19
click at [735, 562] on button "Save" at bounding box center [753, 565] width 54 height 16
click at [754, 568] on button "Save" at bounding box center [753, 565] width 54 height 16
click at [758, 389] on div "Suburb / City" at bounding box center [784, 382] width 228 height 42
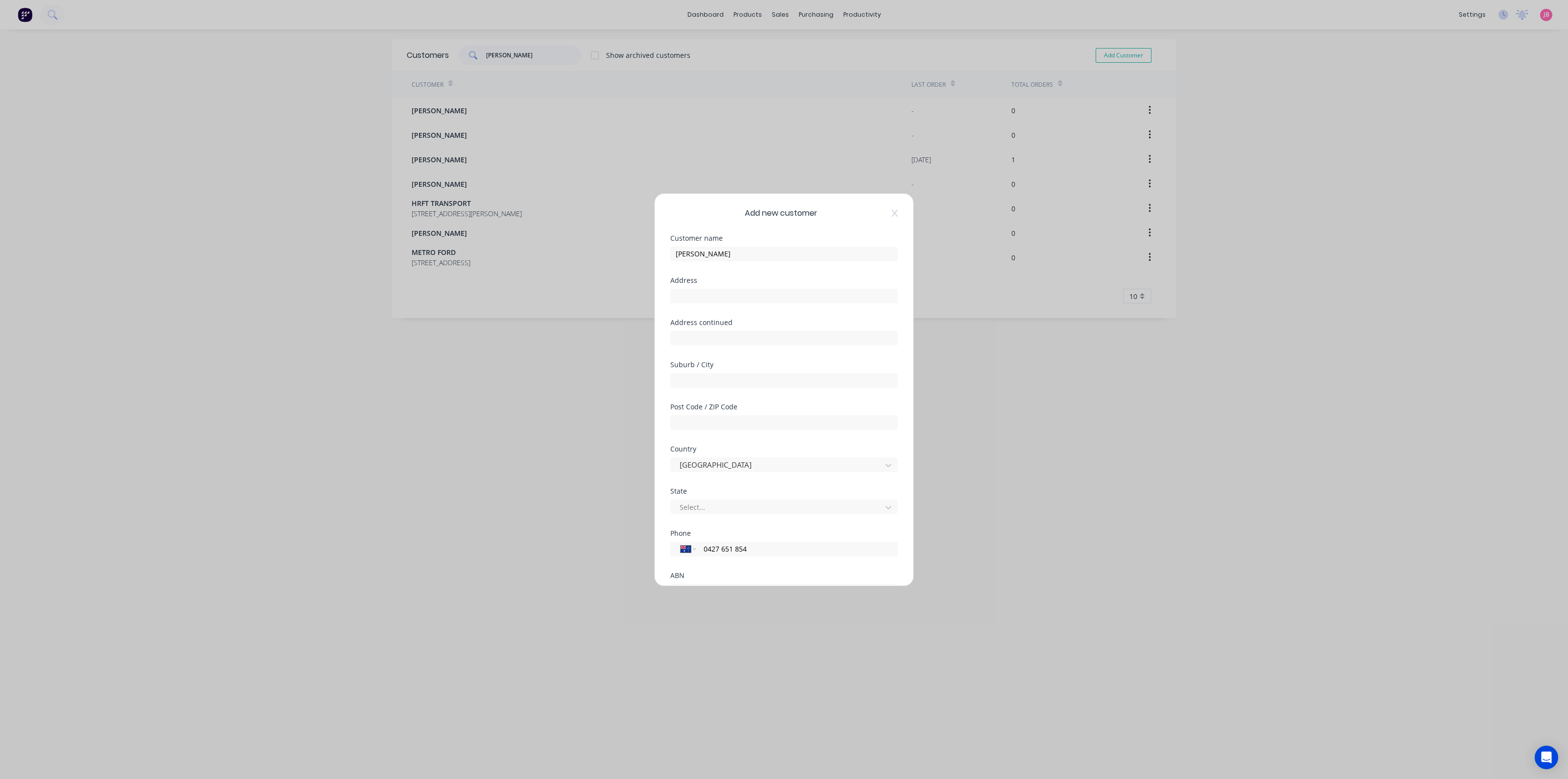
click at [758, 372] on div at bounding box center [784, 379] width 228 height 17
click at [761, 382] on input "text" at bounding box center [784, 381] width 228 height 15
click at [704, 423] on input "text" at bounding box center [784, 423] width 228 height 15
click at [701, 420] on div at bounding box center [777, 421] width 198 height 12
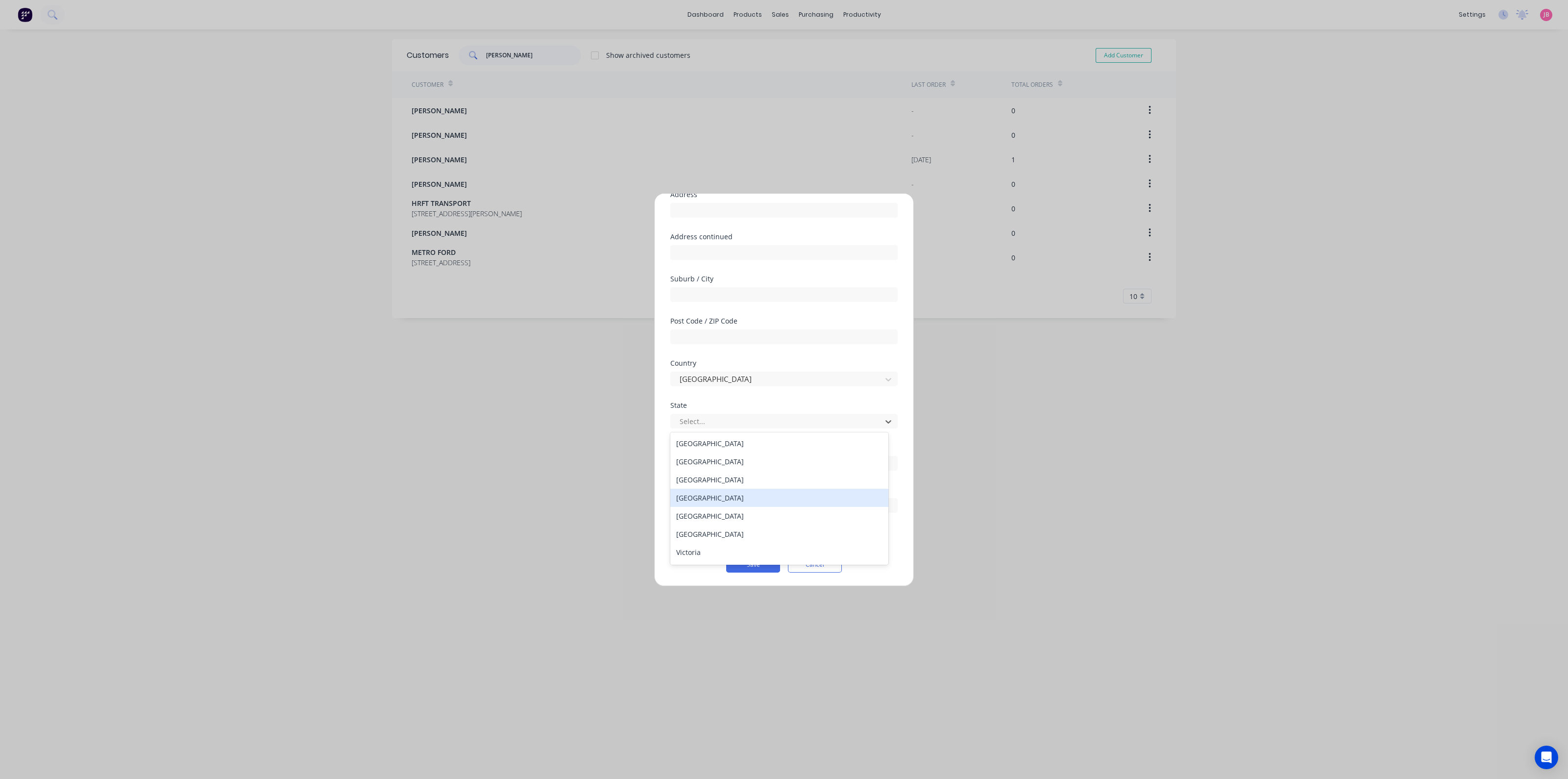
click at [696, 501] on div "Queensland" at bounding box center [779, 498] width 218 height 18
click at [719, 502] on input "text" at bounding box center [784, 506] width 228 height 15
click at [690, 532] on div "Create customer in accounting package" at bounding box center [743, 535] width 145 height 13
click at [735, 560] on button "Save" at bounding box center [753, 565] width 54 height 16
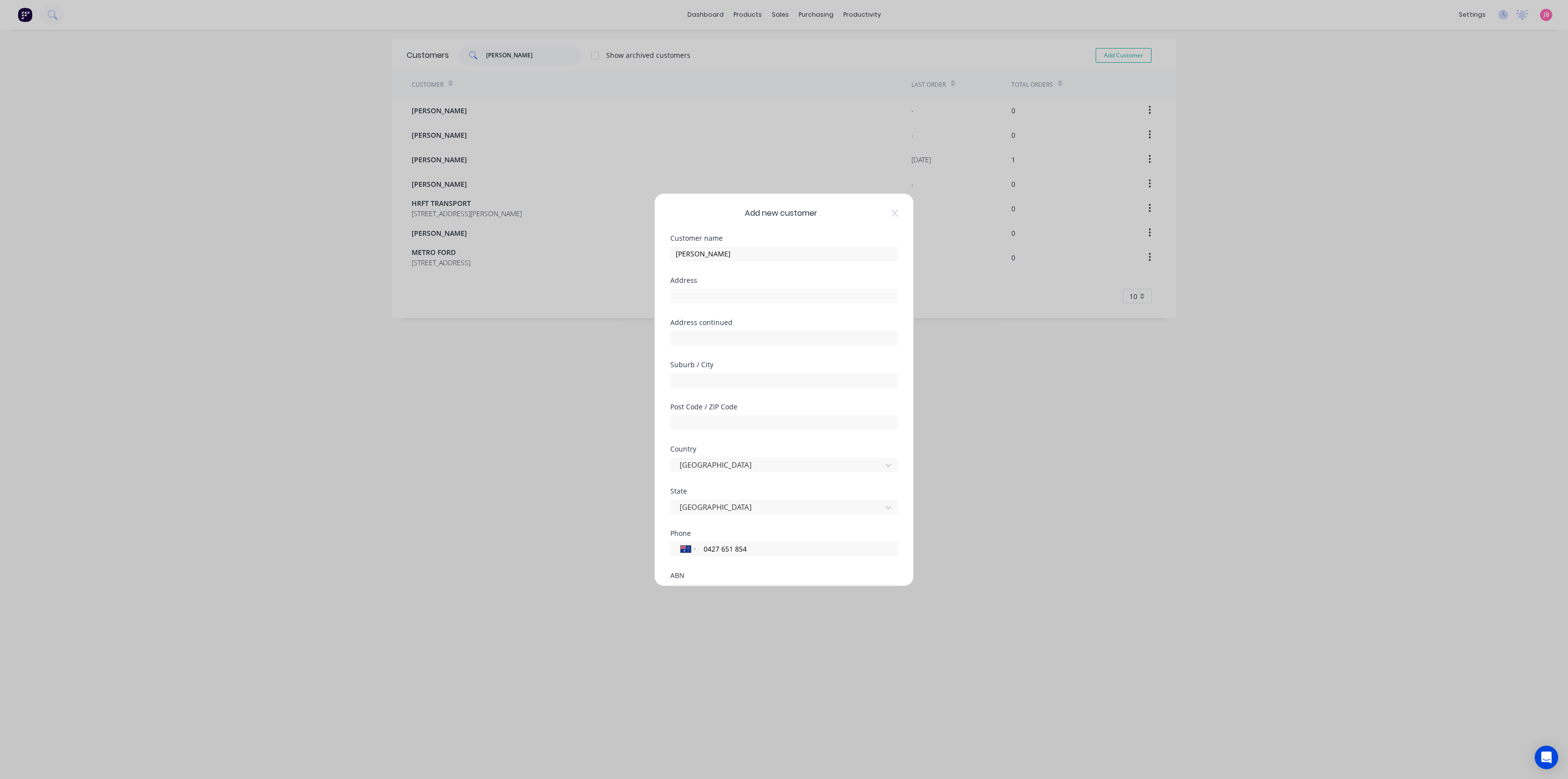
click at [697, 283] on div "Address" at bounding box center [784, 280] width 228 height 7
click at [705, 302] on input "text" at bounding box center [784, 296] width 228 height 15
click at [717, 511] on input "text" at bounding box center [784, 506] width 228 height 15
click at [676, 540] on div at bounding box center [674, 536] width 19 height 19
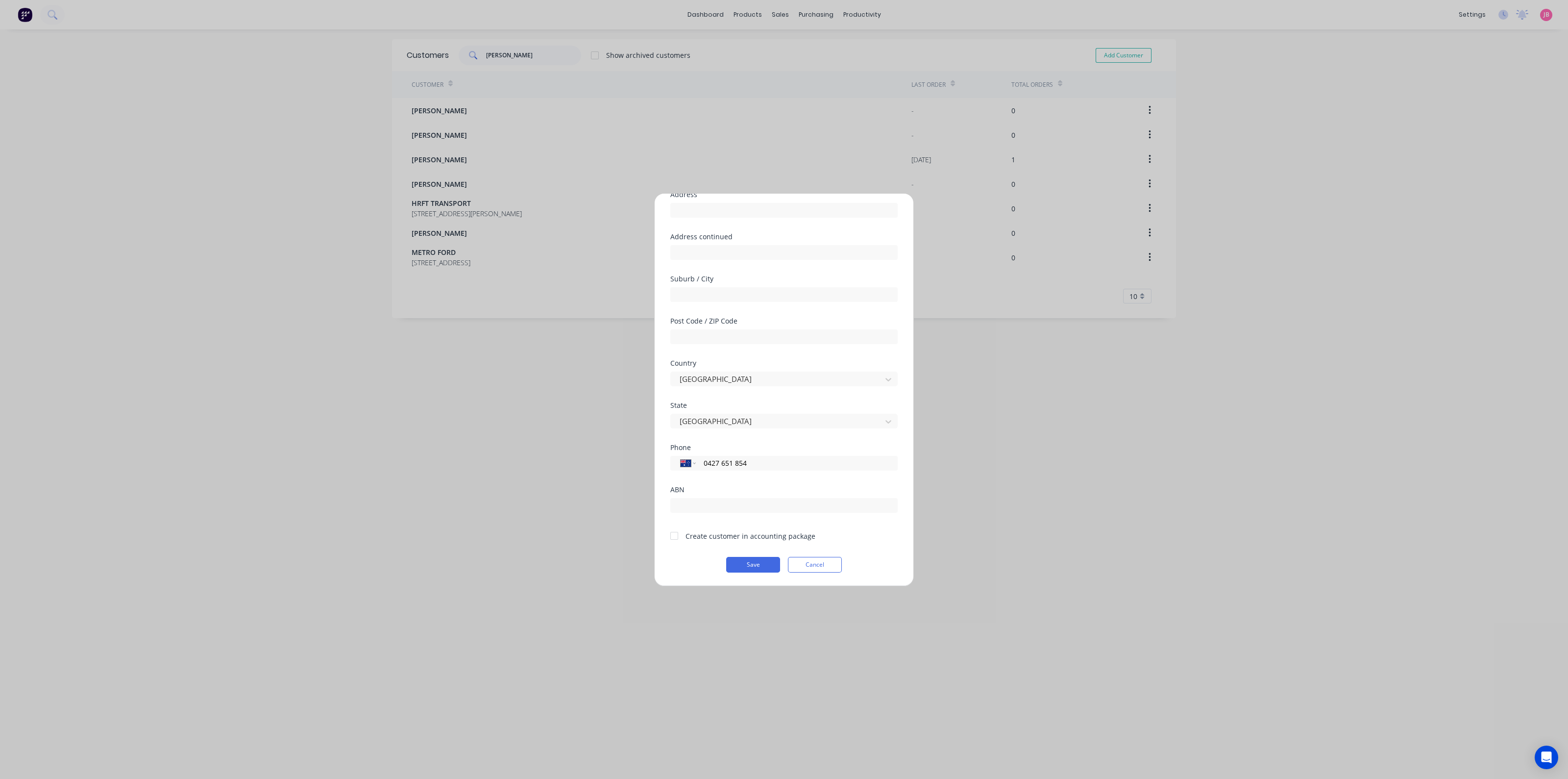
drag, startPoint x: 672, startPoint y: 532, endPoint x: 679, endPoint y: 535, distance: 7.6
click at [673, 532] on div at bounding box center [674, 536] width 19 height 19
click at [808, 561] on button "Cancel" at bounding box center [814, 565] width 54 height 16
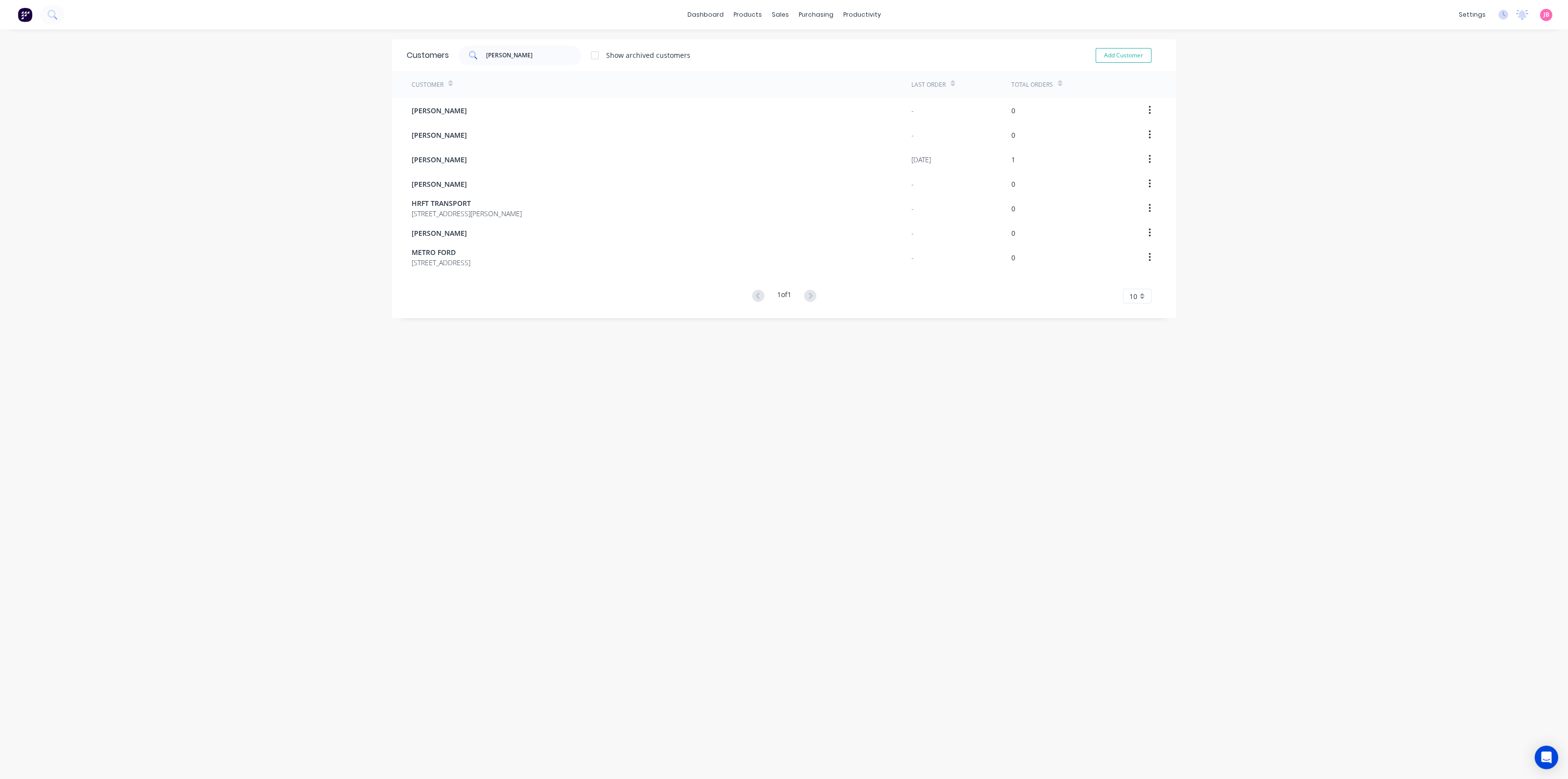
click at [621, 27] on div "dashboard products sales purchasing productivity dashboard products Product Cat…" at bounding box center [784, 15] width 1568 height 29
click at [1215, 155] on div "dashboard products sales purchasing productivity dashboard products Product Cat…" at bounding box center [784, 389] width 1568 height 779
click at [301, 233] on div "dashboard products sales purchasing productivity dashboard products Product Cat…" at bounding box center [784, 389] width 1568 height 779
click at [299, 204] on div "dashboard products sales purchasing productivity dashboard products Product Cat…" at bounding box center [784, 389] width 1568 height 779
click at [542, 59] on input "WALKER" at bounding box center [534, 55] width 96 height 19
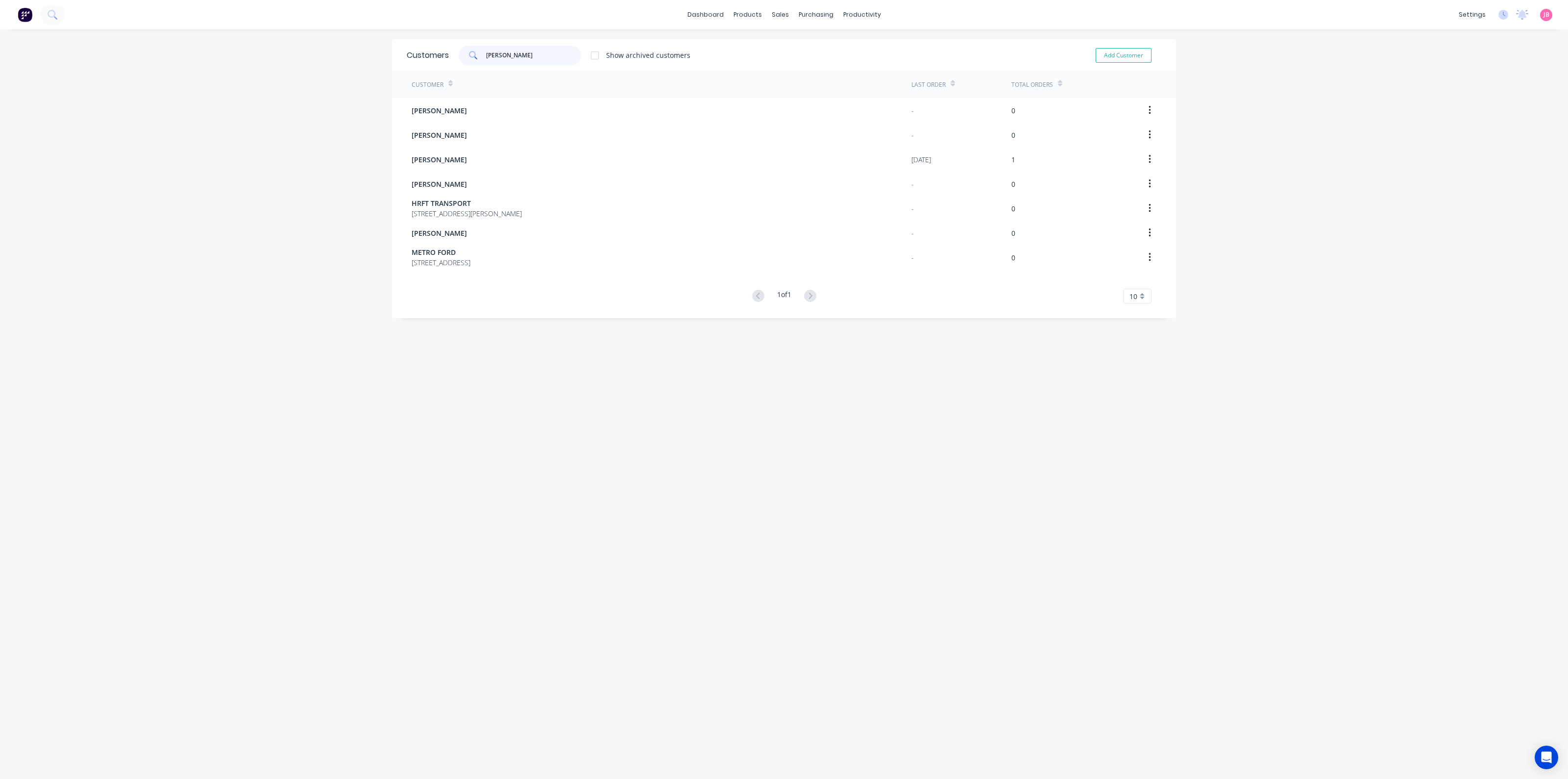
click at [542, 59] on input "WALKER" at bounding box center [534, 55] width 96 height 19
click at [362, 278] on div "dashboard products sales purchasing productivity dashboard products Product Cat…" at bounding box center [784, 389] width 1568 height 779
click at [302, 232] on div "dashboard products sales purchasing productivity dashboard products Product Cat…" at bounding box center [784, 389] width 1568 height 779
click at [1248, 57] on div "dashboard products sales purchasing productivity dashboard products Product Cat…" at bounding box center [784, 389] width 1568 height 779
click at [795, 52] on link "Sales Orders" at bounding box center [827, 46] width 130 height 19
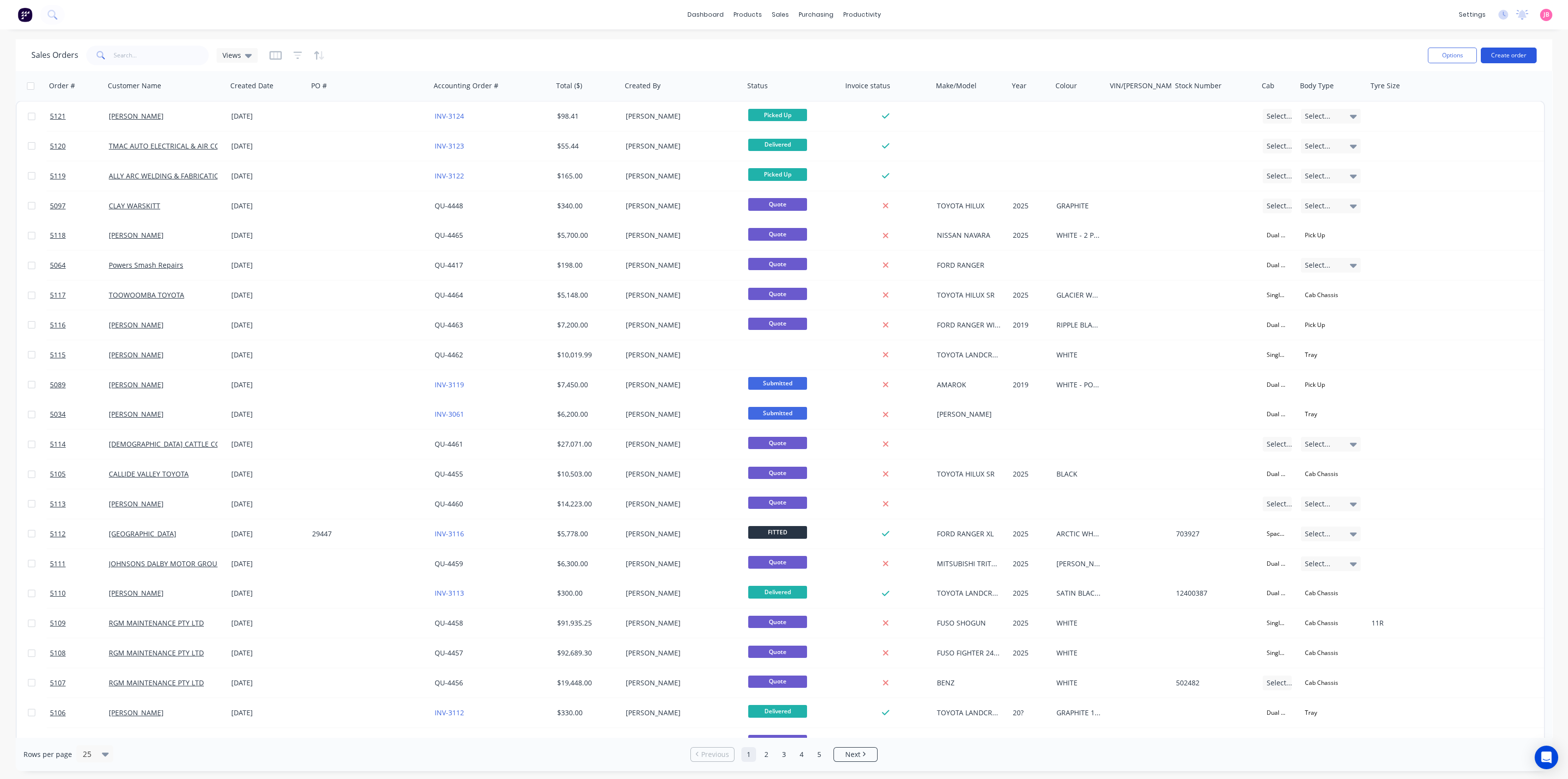
click at [1504, 57] on button "Create order" at bounding box center [1509, 55] width 56 height 16
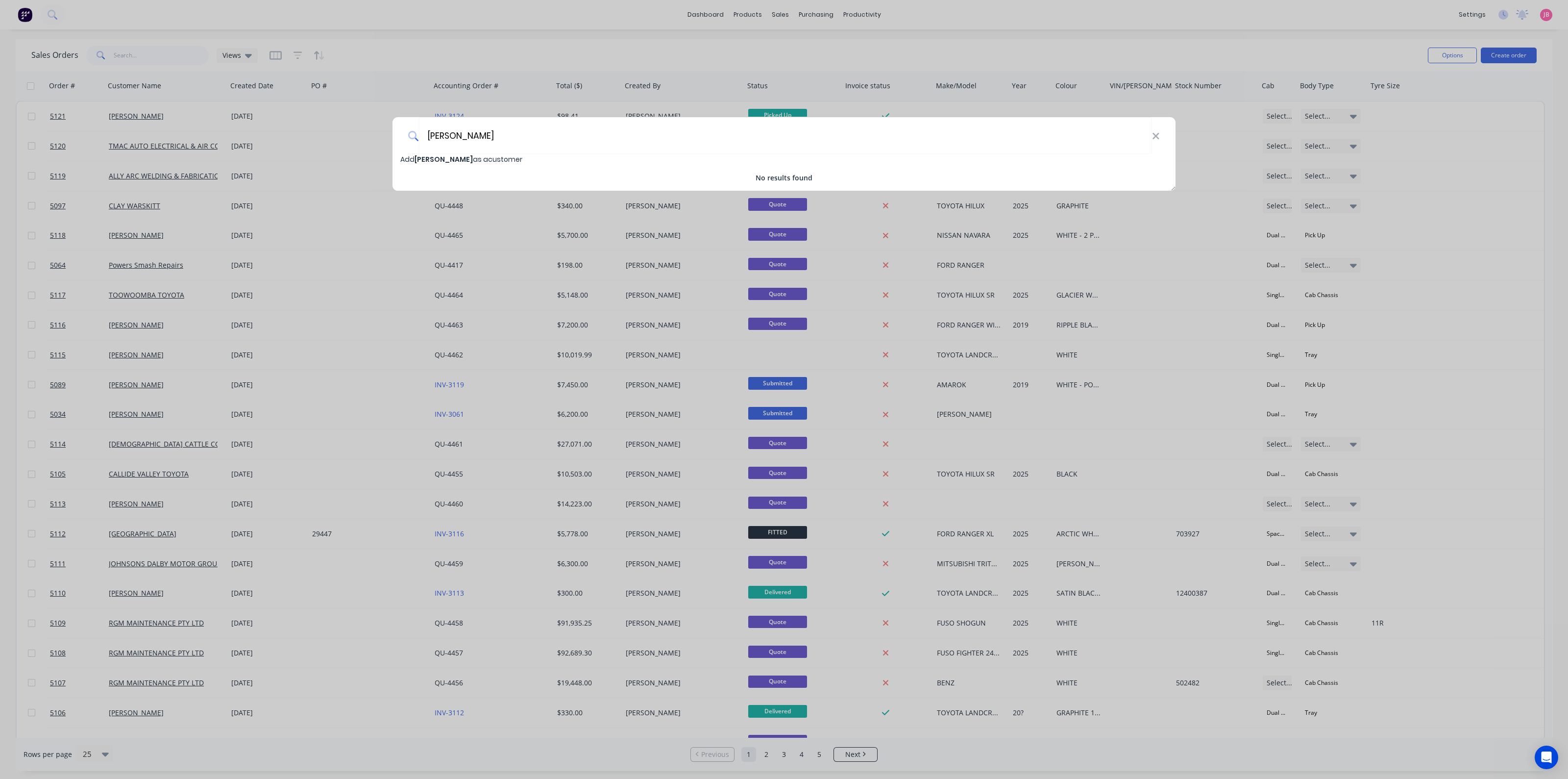
type input "BRUCE WALKER"
click at [475, 163] on span "Add BRUCE WALKER as a customer" at bounding box center [461, 160] width 122 height 10
select select "AU"
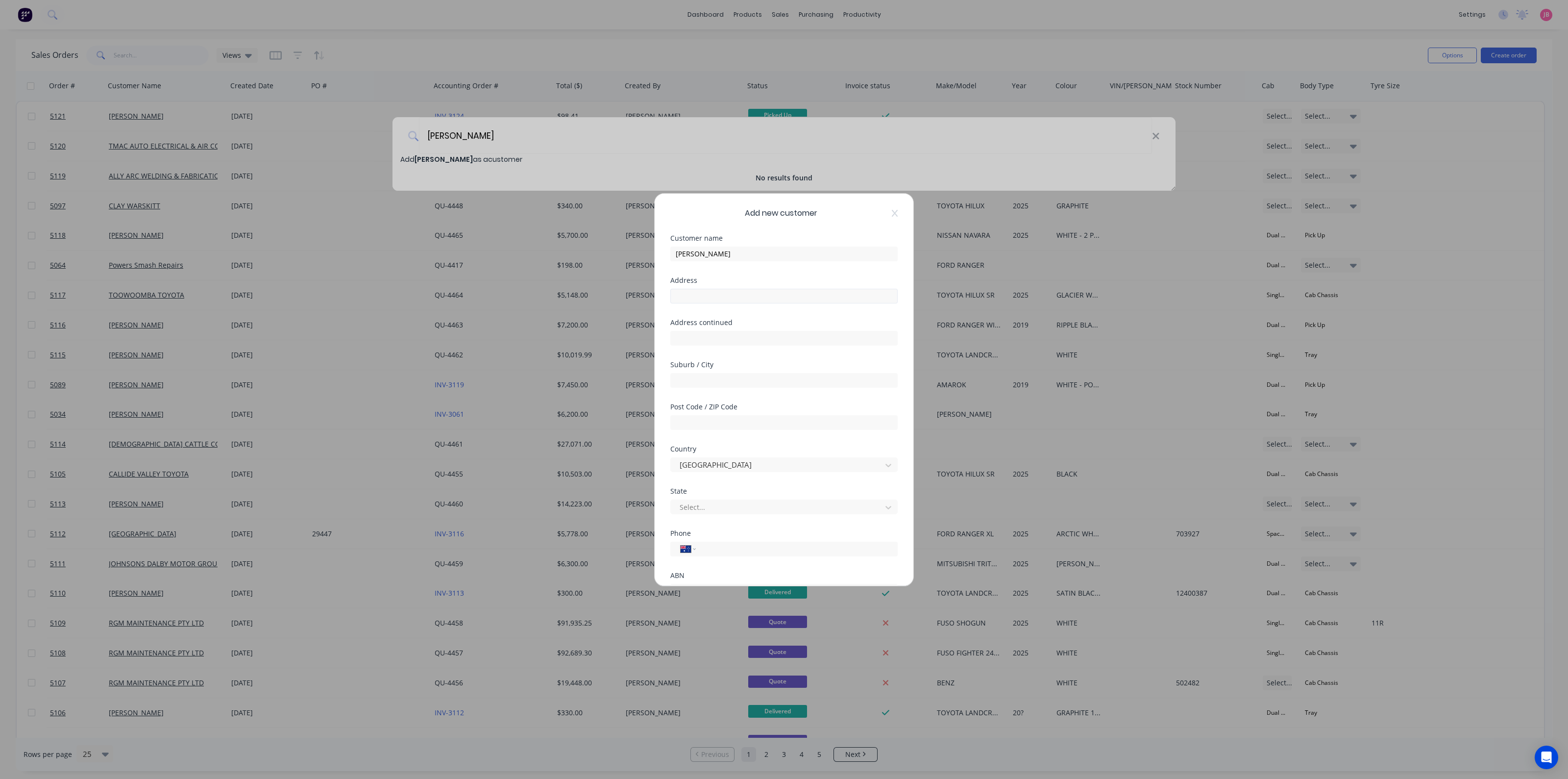
scroll to position [86, 0]
click at [676, 535] on div at bounding box center [674, 536] width 19 height 19
click at [674, 534] on div at bounding box center [674, 536] width 19 height 19
click at [738, 475] on div "Phone International Afghanistan Åland Islands Albania Algeria American Samoa An…" at bounding box center [784, 465] width 228 height 42
click at [744, 463] on input "tel" at bounding box center [794, 463] width 184 height 12
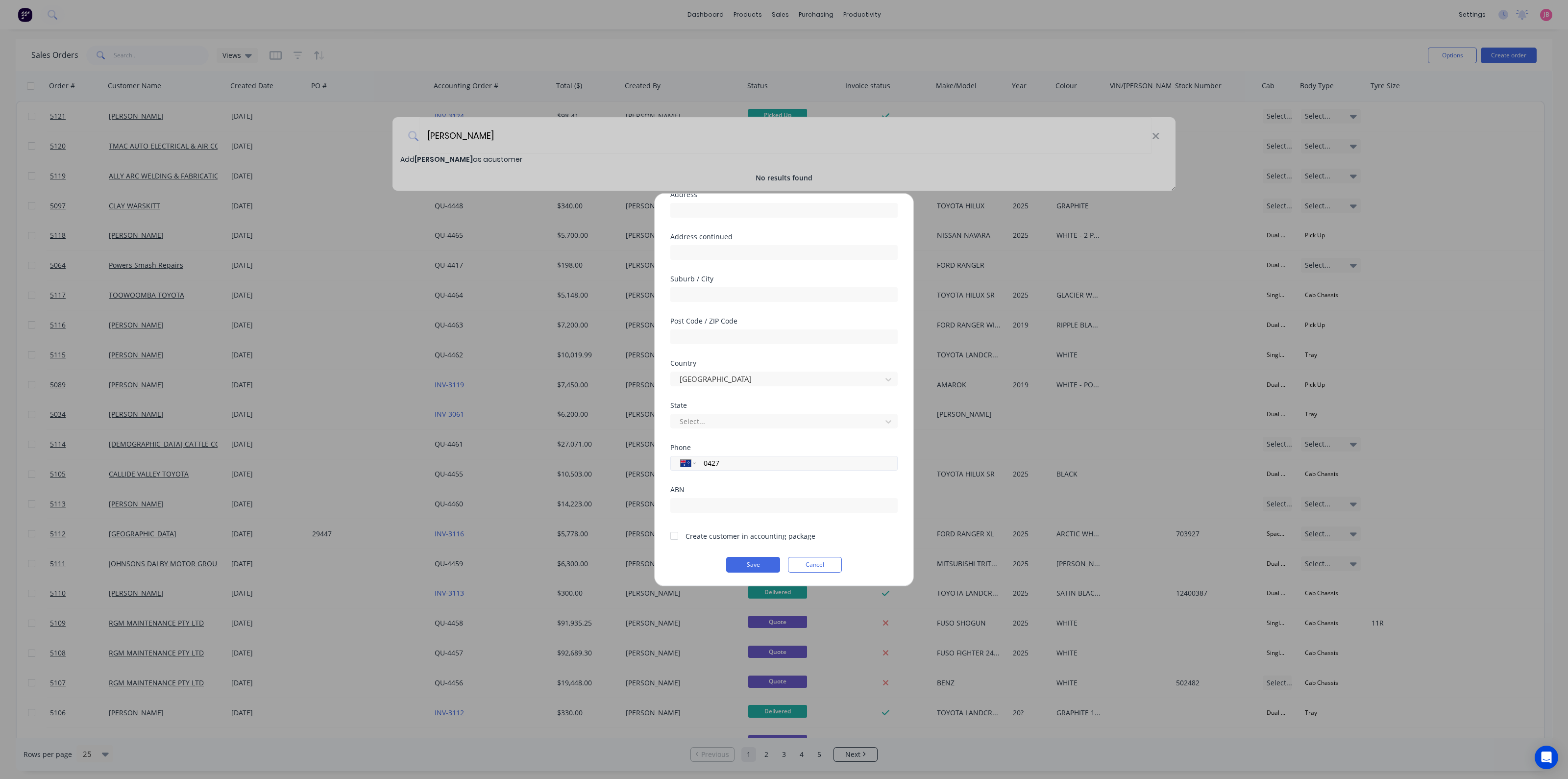
type input "0427 651 854"
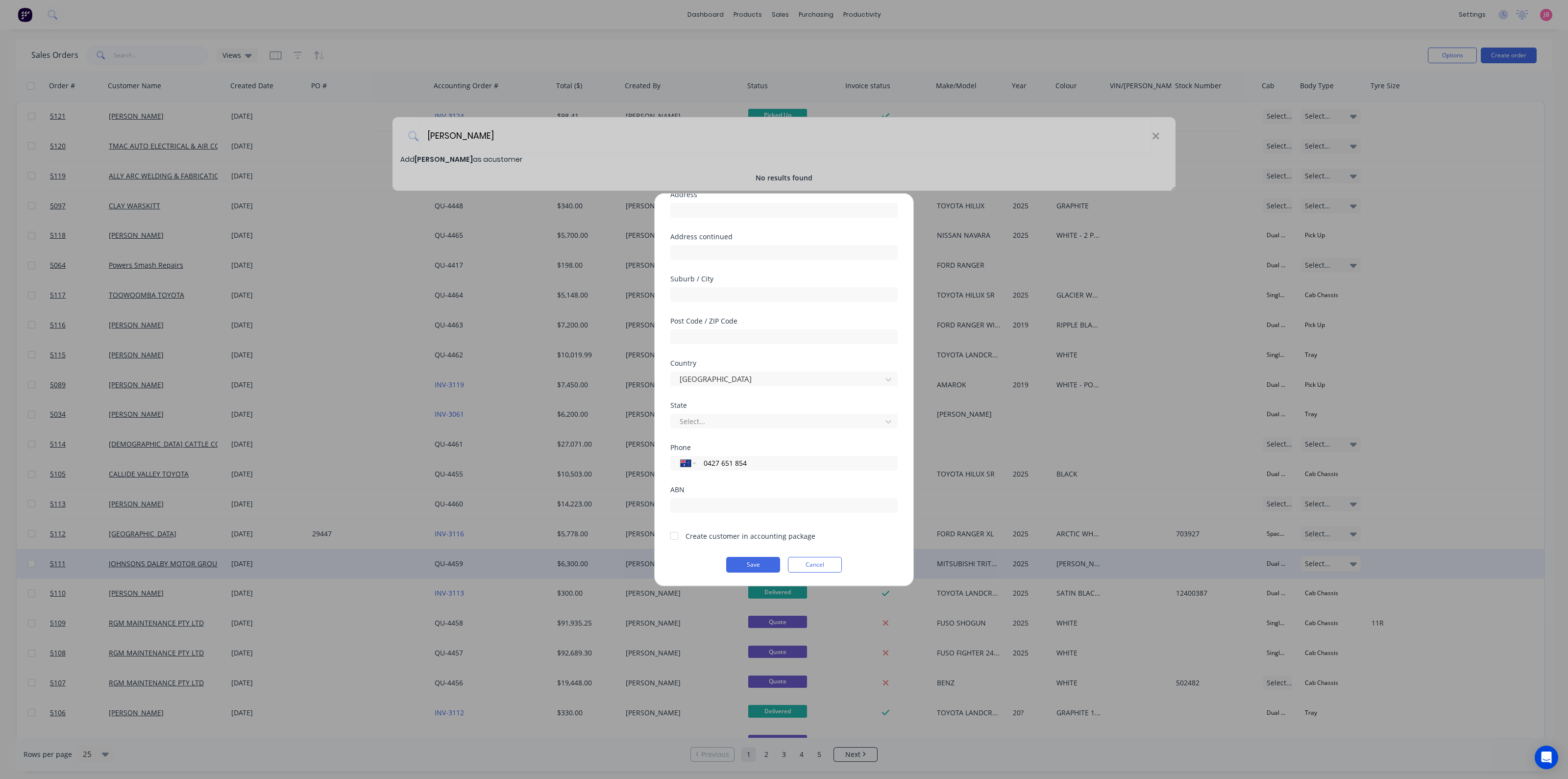
click at [738, 565] on button "Save" at bounding box center [753, 565] width 54 height 16
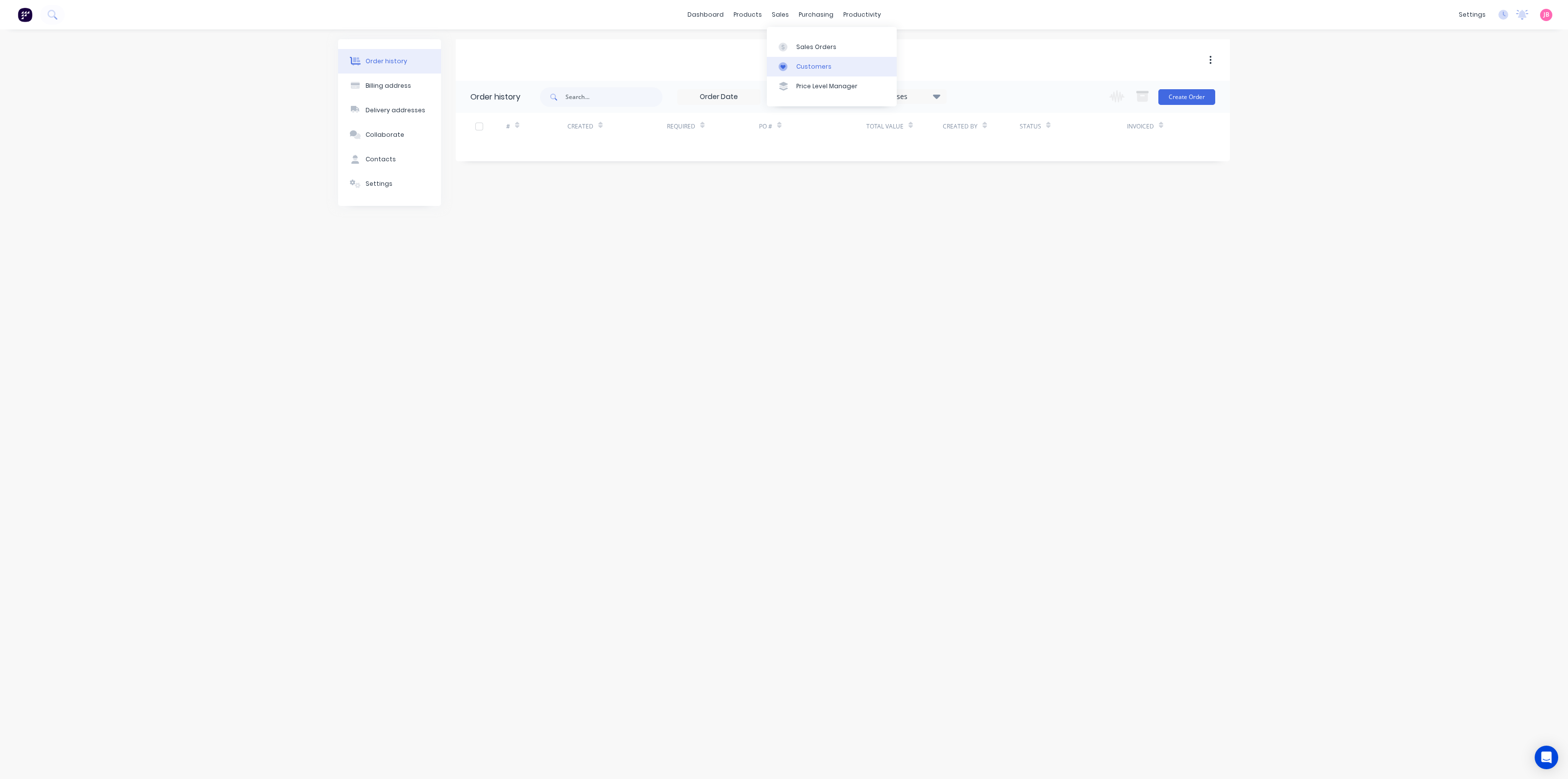
click at [802, 66] on div "Customers" at bounding box center [814, 66] width 35 height 9
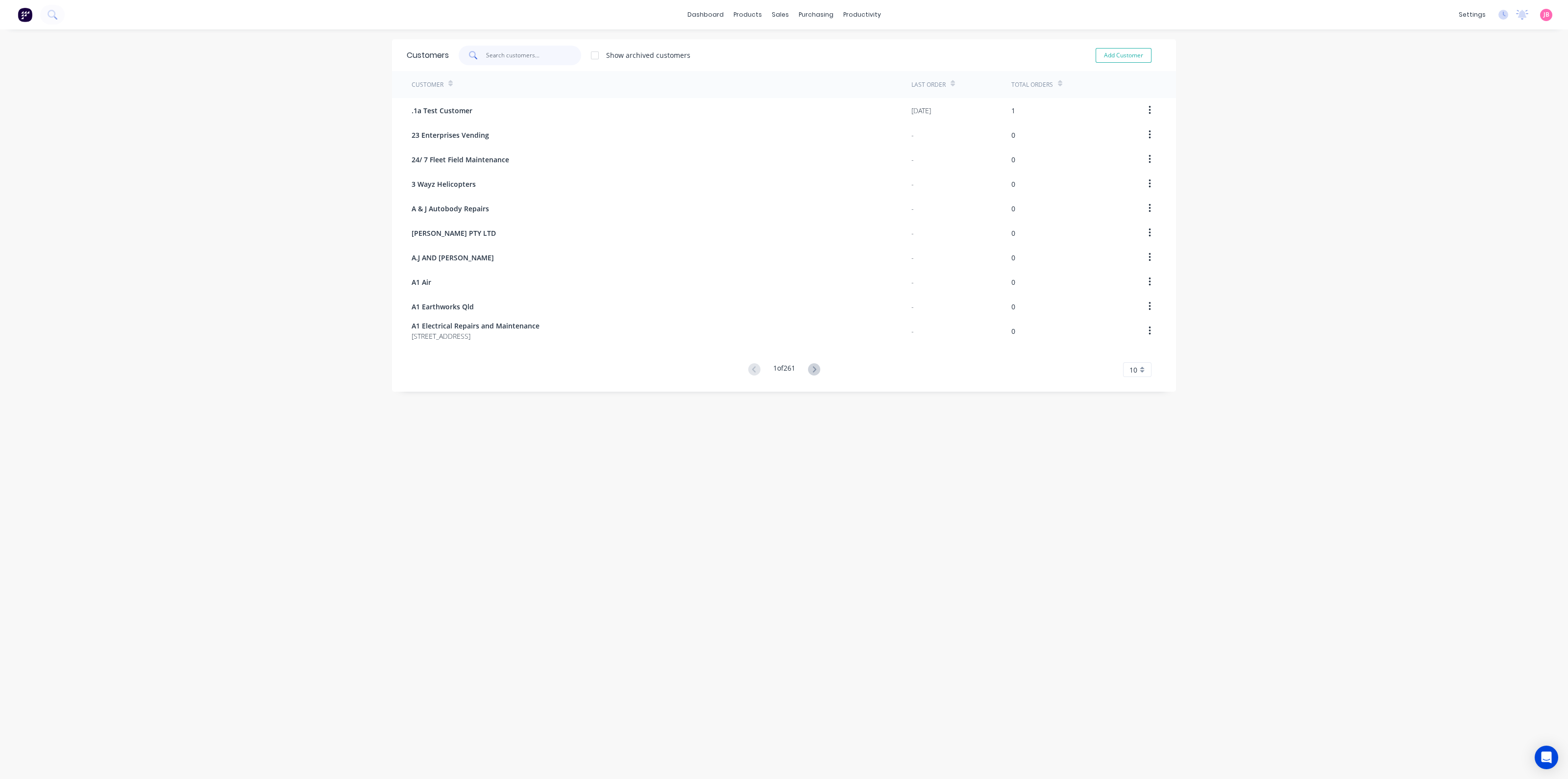
click at [547, 54] on input "text" at bounding box center [534, 55] width 96 height 19
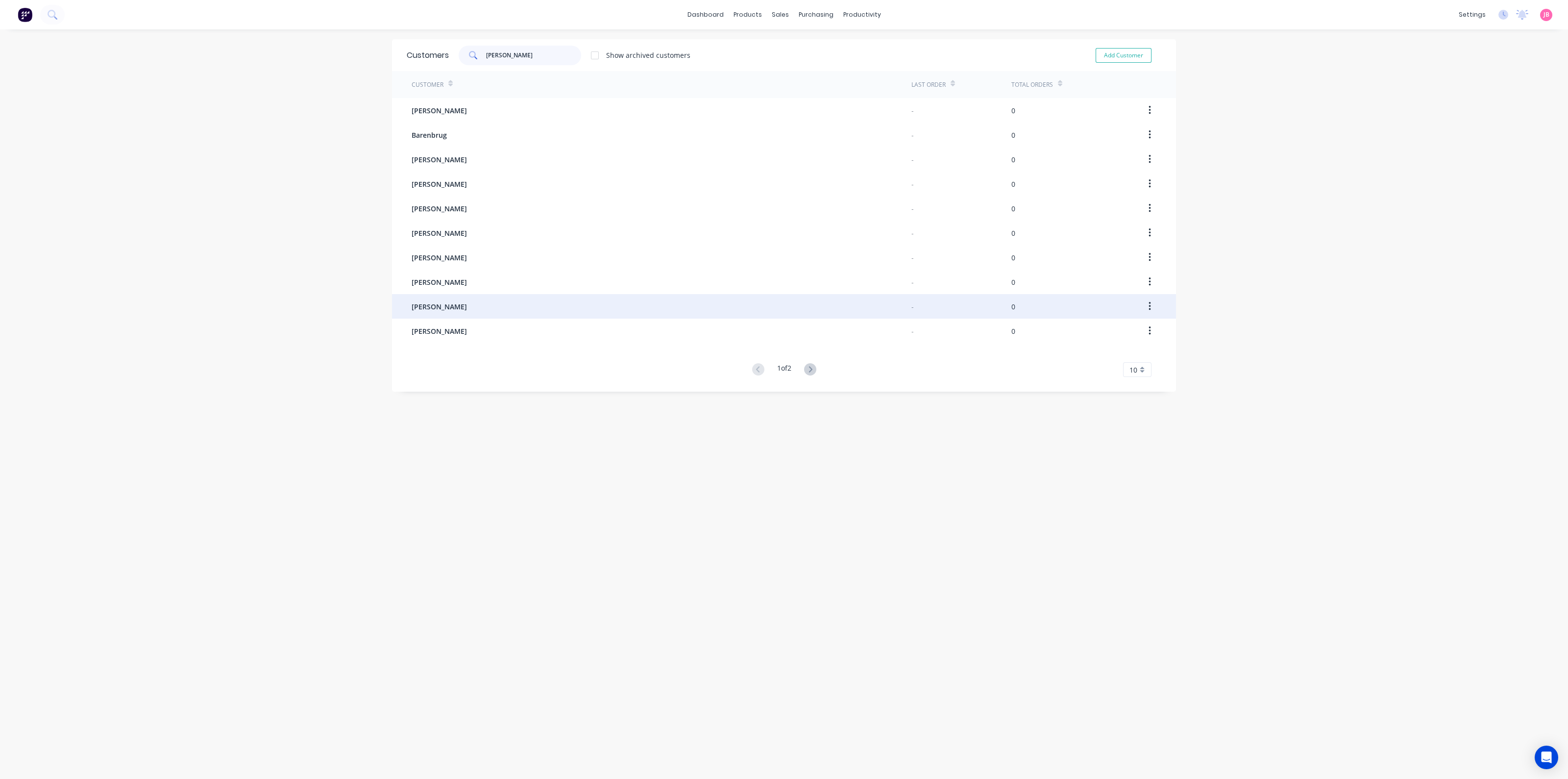
type input "BRUCE"
click at [484, 303] on div "BRUCE WALKER" at bounding box center [661, 306] width 500 height 24
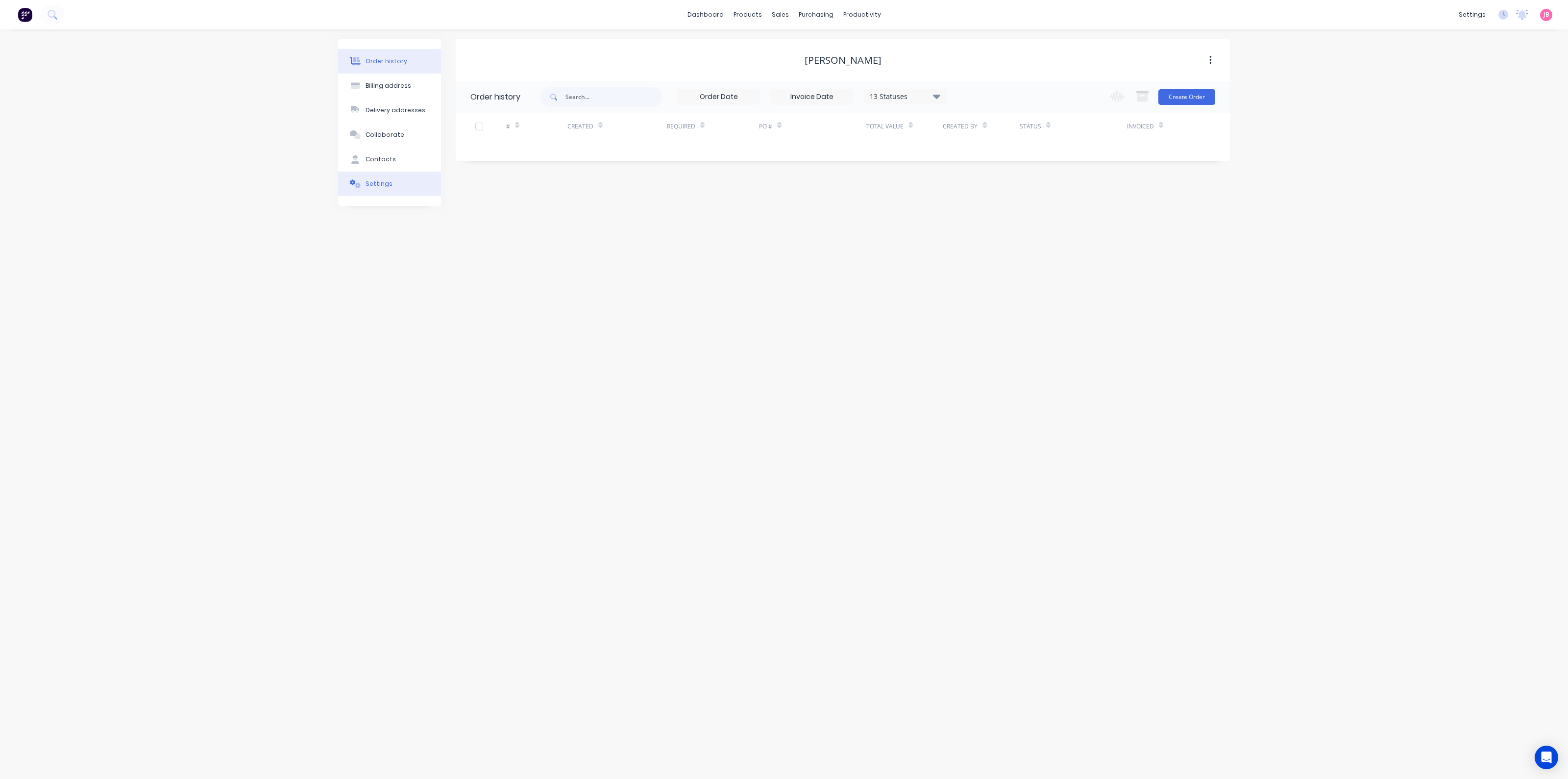
click at [383, 183] on div "Settings" at bounding box center [379, 184] width 27 height 9
click at [584, 394] on div at bounding box center [552, 391] width 147 height 12
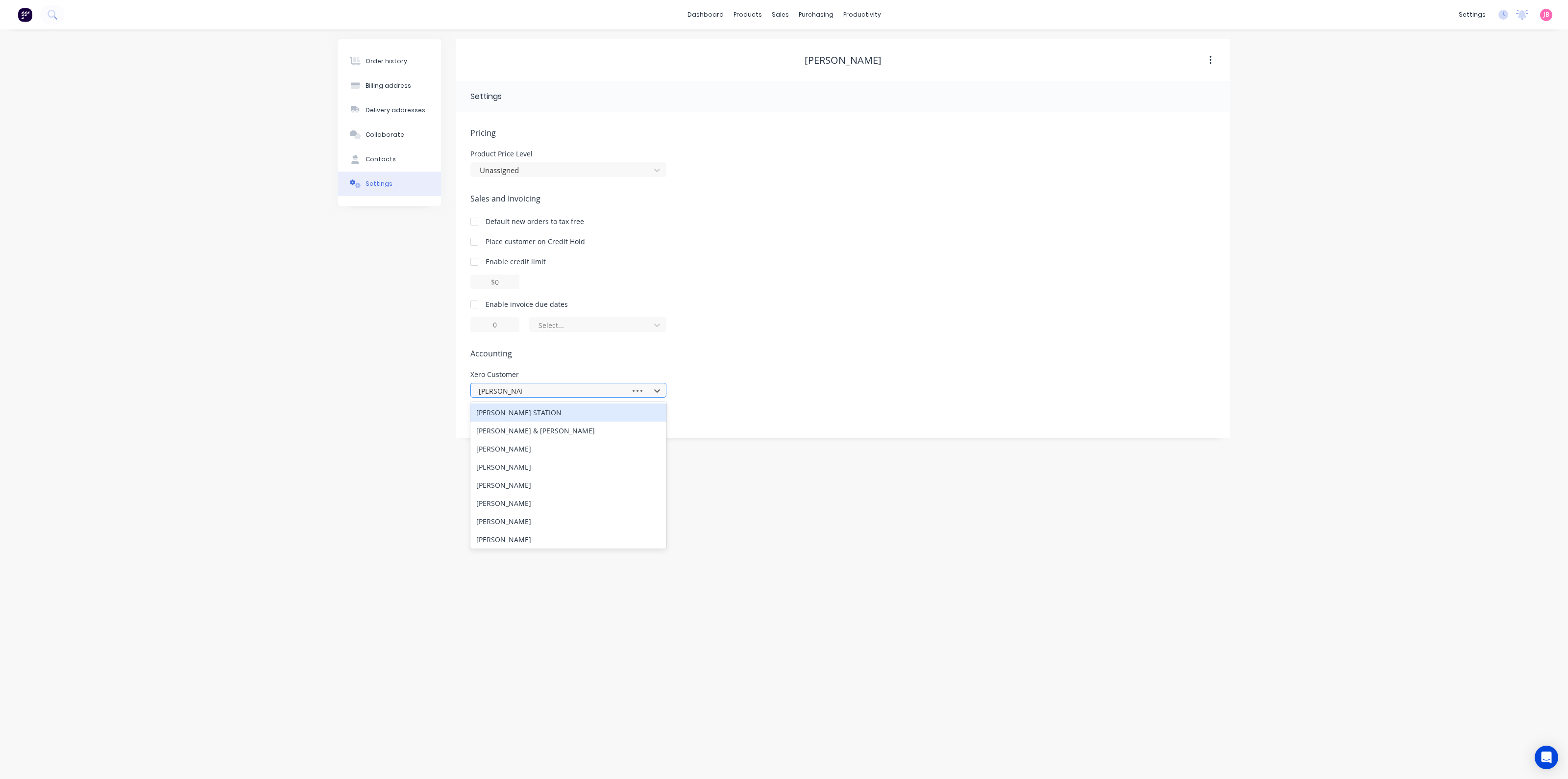
type input "BRENDAN WA"
click at [567, 413] on div "Brendan Walker" at bounding box center [569, 413] width 196 height 18
click at [559, 102] on header "Settings" at bounding box center [843, 97] width 774 height 32
click at [387, 80] on button "Billing address" at bounding box center [389, 86] width 103 height 24
select select "AU"
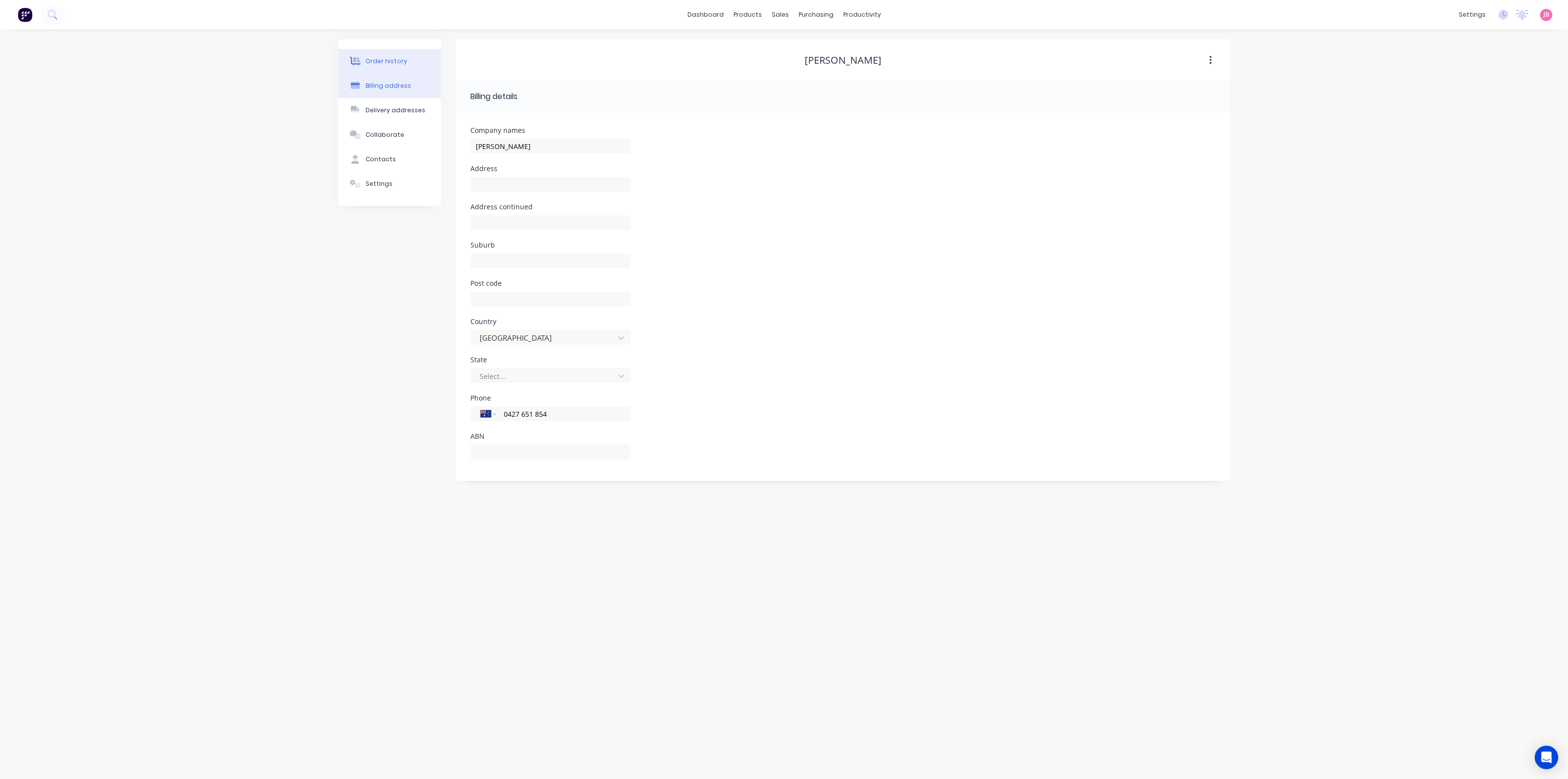
click at [391, 62] on div "Order history" at bounding box center [387, 61] width 41 height 9
click at [1295, 94] on div "Order history Billing address Delivery addresses Collaborate Contacts Settings …" at bounding box center [784, 404] width 1568 height 750
click at [718, 16] on link "dashboard" at bounding box center [705, 15] width 46 height 15
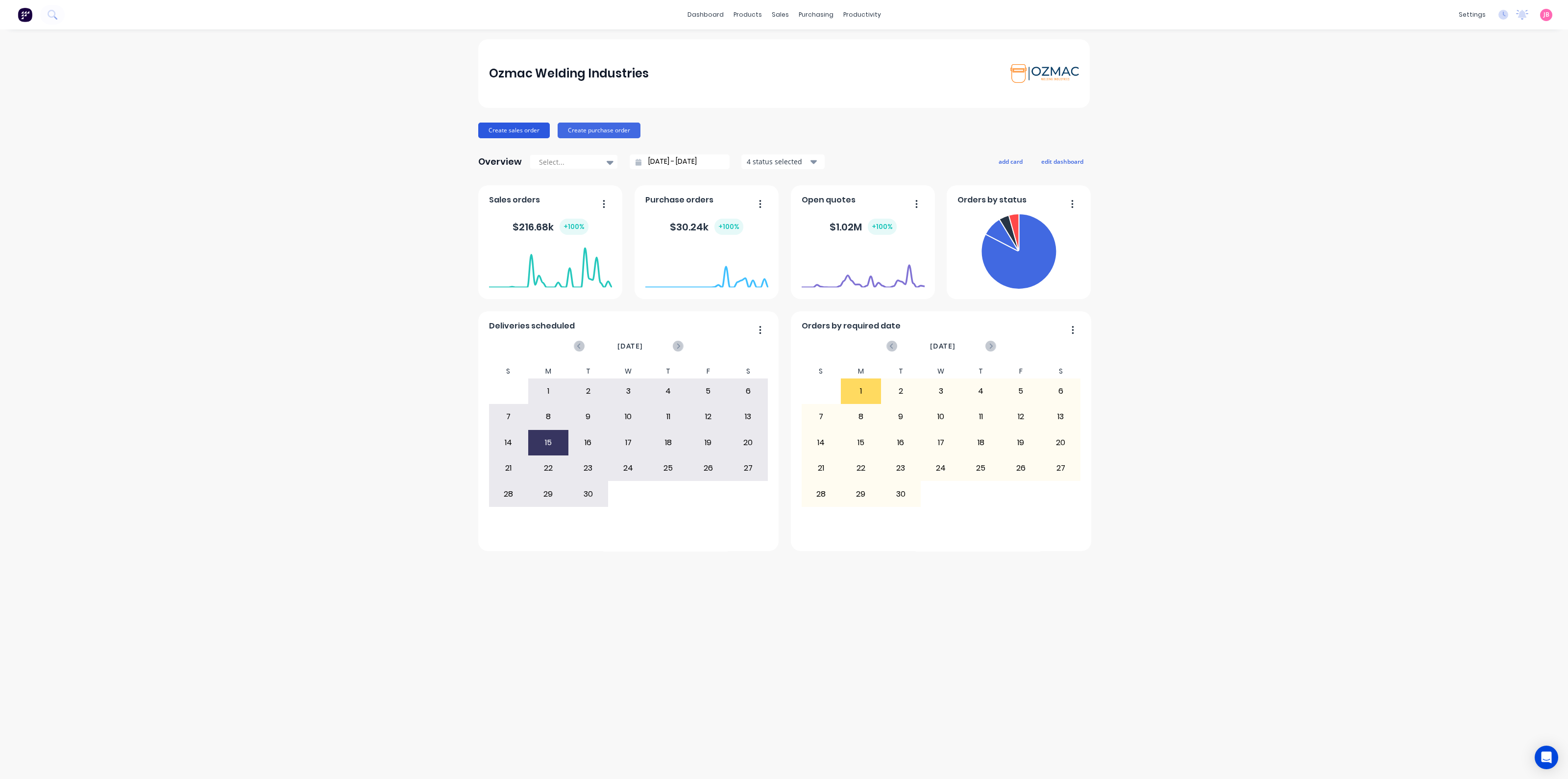
click at [509, 131] on button "Create sales order" at bounding box center [514, 130] width 72 height 16
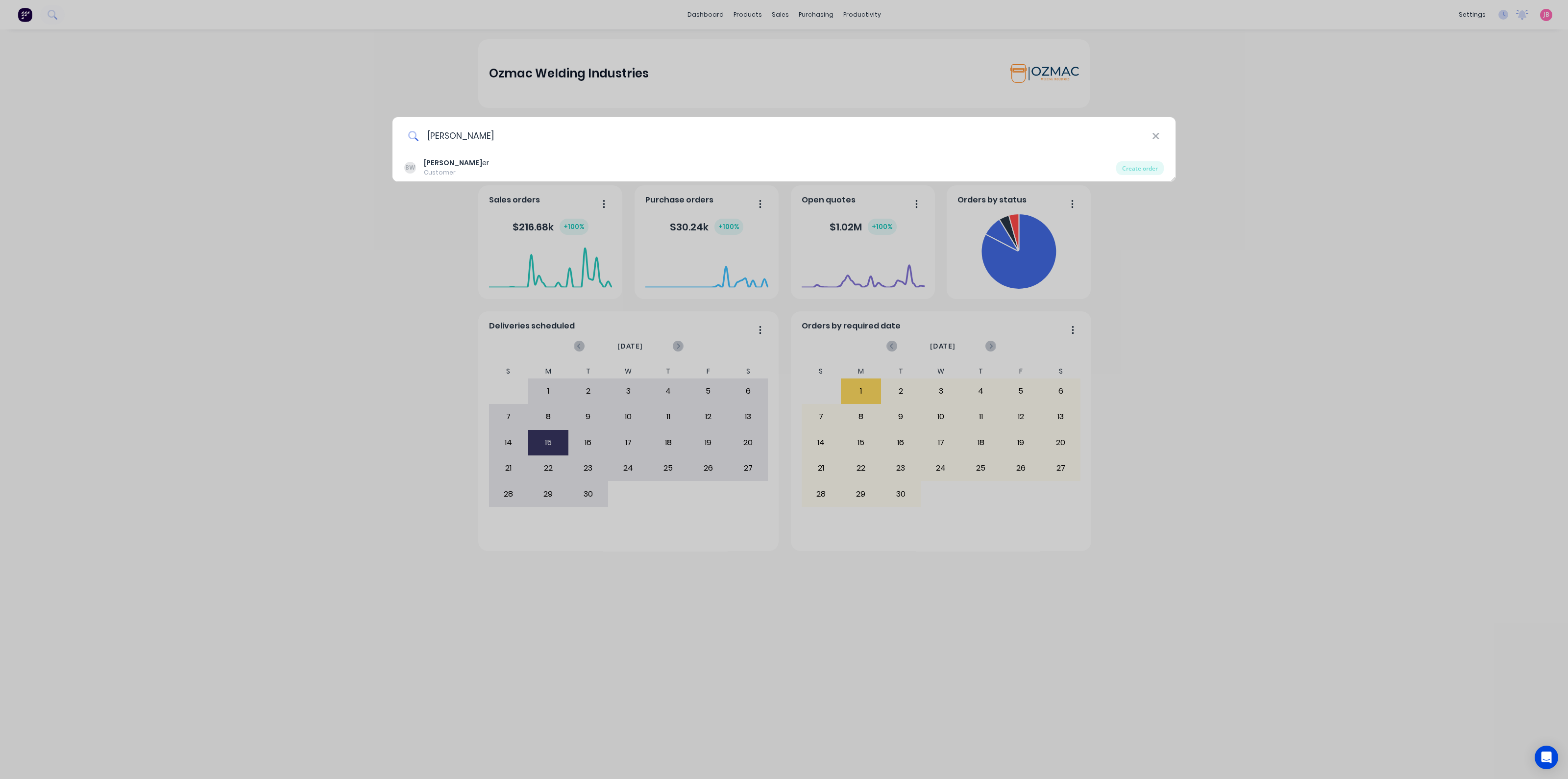
click at [1151, 139] on input "BRENDAN WALK" at bounding box center [785, 135] width 733 height 37
type input "BRENDAN WALK"
click at [1155, 139] on icon at bounding box center [1156, 136] width 8 height 11
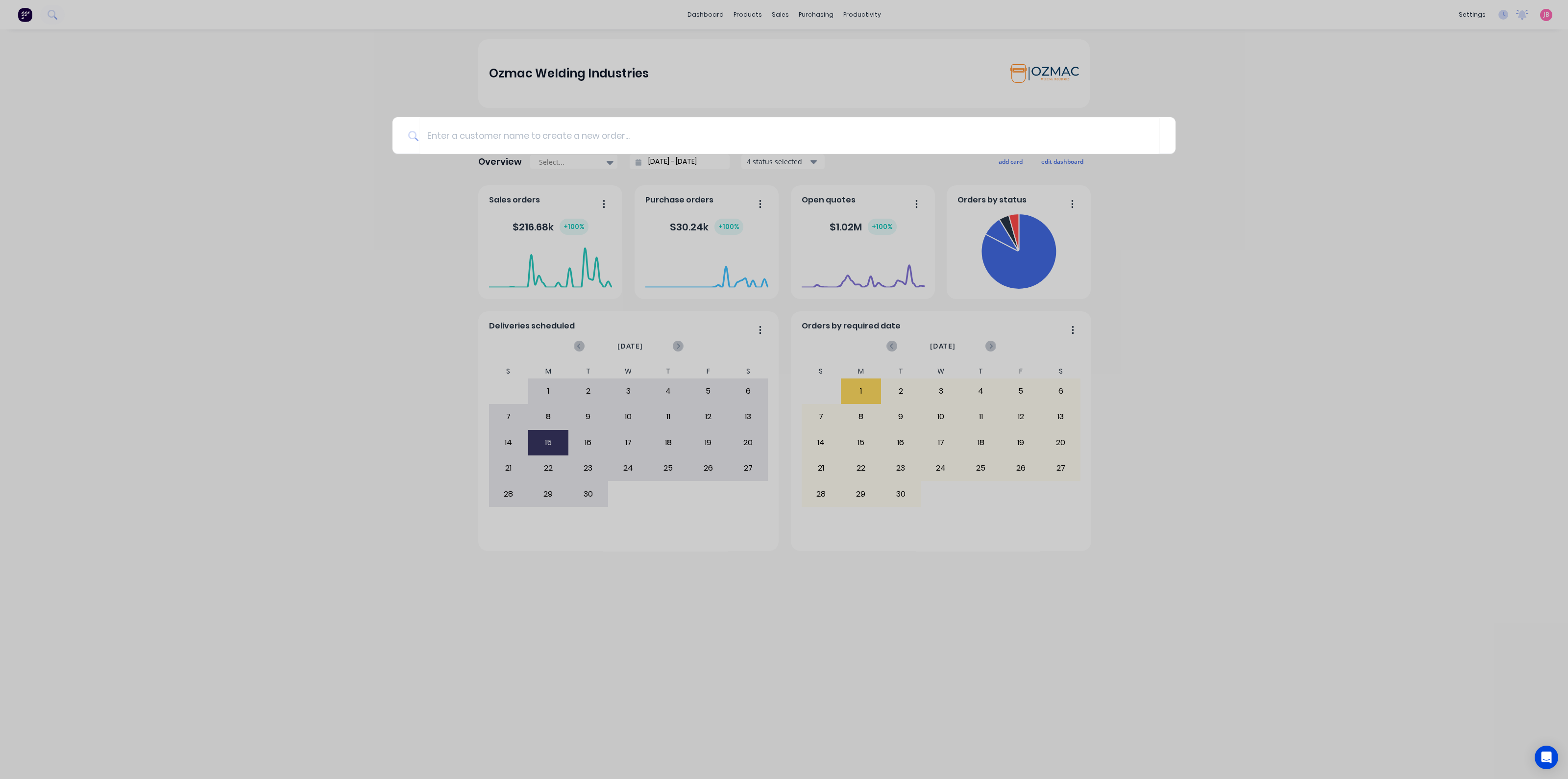
click at [1177, 72] on div at bounding box center [784, 389] width 1568 height 779
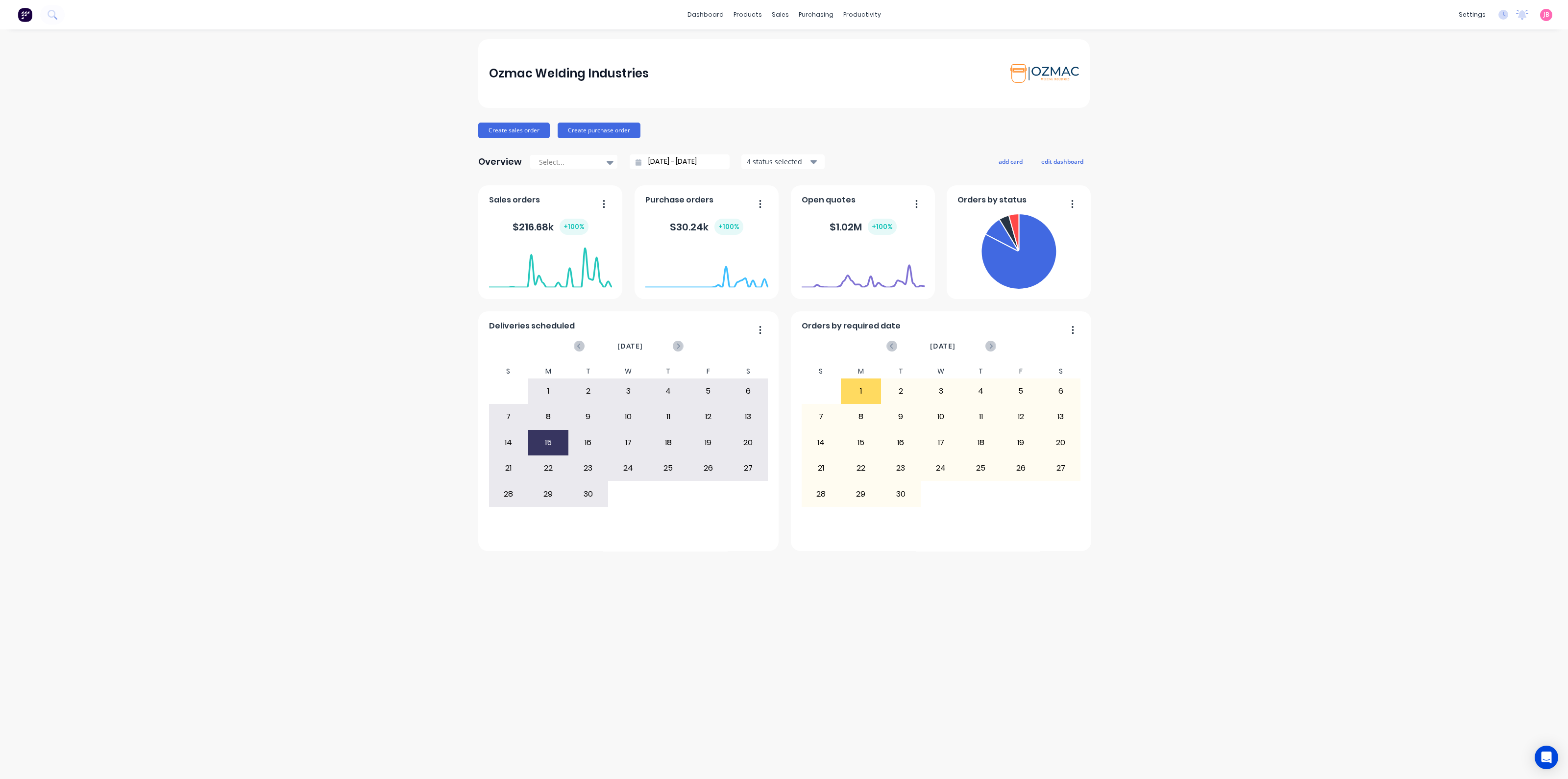
click at [1216, 259] on div "Ozmac Welding Industries Create sales order Create purchase order Overview Sele…" at bounding box center [784, 404] width 1568 height 730
click at [1335, 253] on div "Ozmac Welding Industries Create sales order Create purchase order Overview Sele…" at bounding box center [784, 404] width 1568 height 730
click at [1185, 426] on div "Ozmac Welding Industries Create sales order Create purchase order Overview Sele…" at bounding box center [784, 404] width 1568 height 730
click at [702, 590] on div "Ozmac Welding Industries Create sales order Create purchase order Overview Sele…" at bounding box center [784, 404] width 1568 height 730
click at [885, 128] on div "Create sales order Create purchase order" at bounding box center [784, 130] width 612 height 16
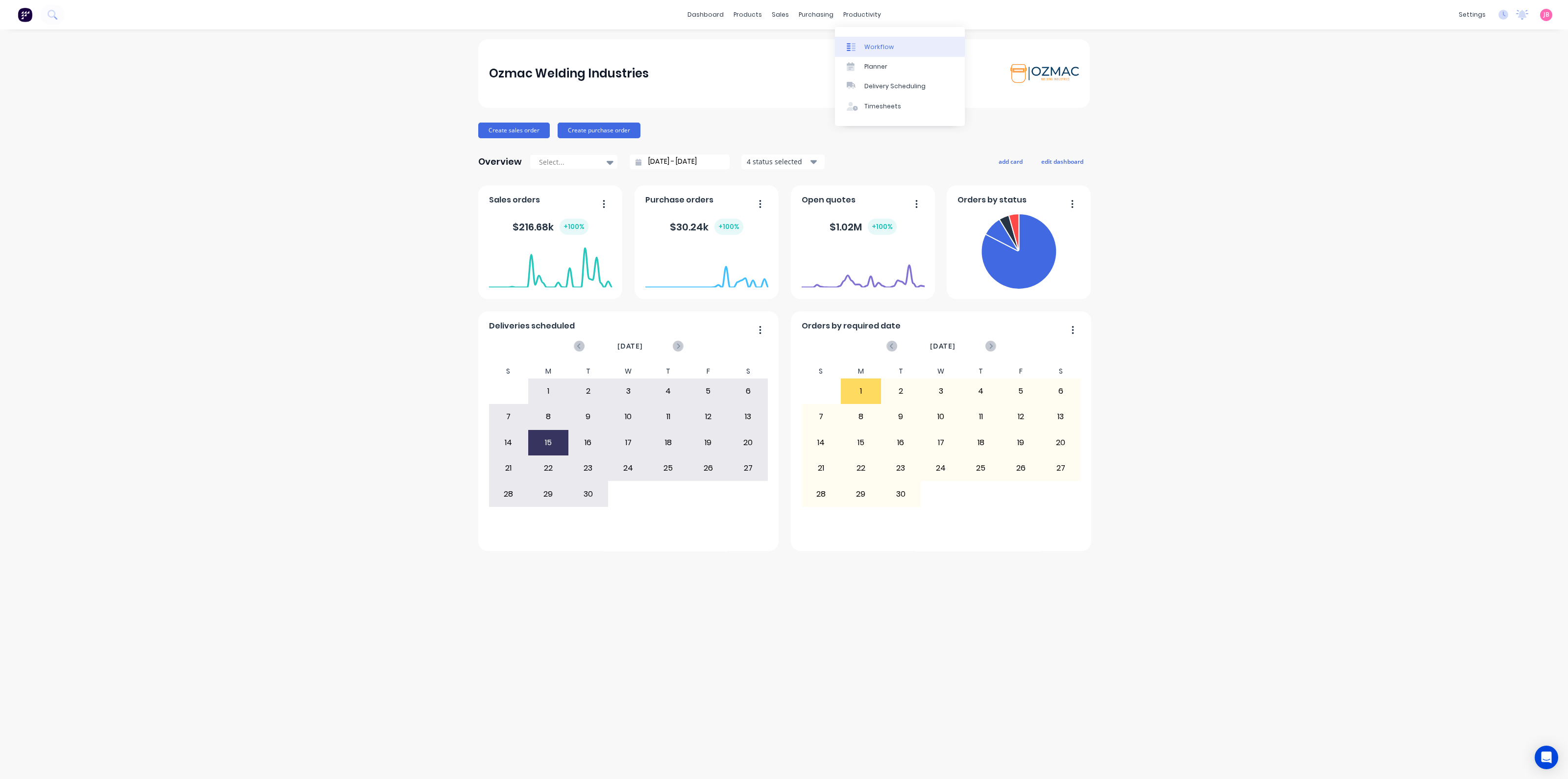
click at [859, 45] on div at bounding box center [854, 47] width 15 height 9
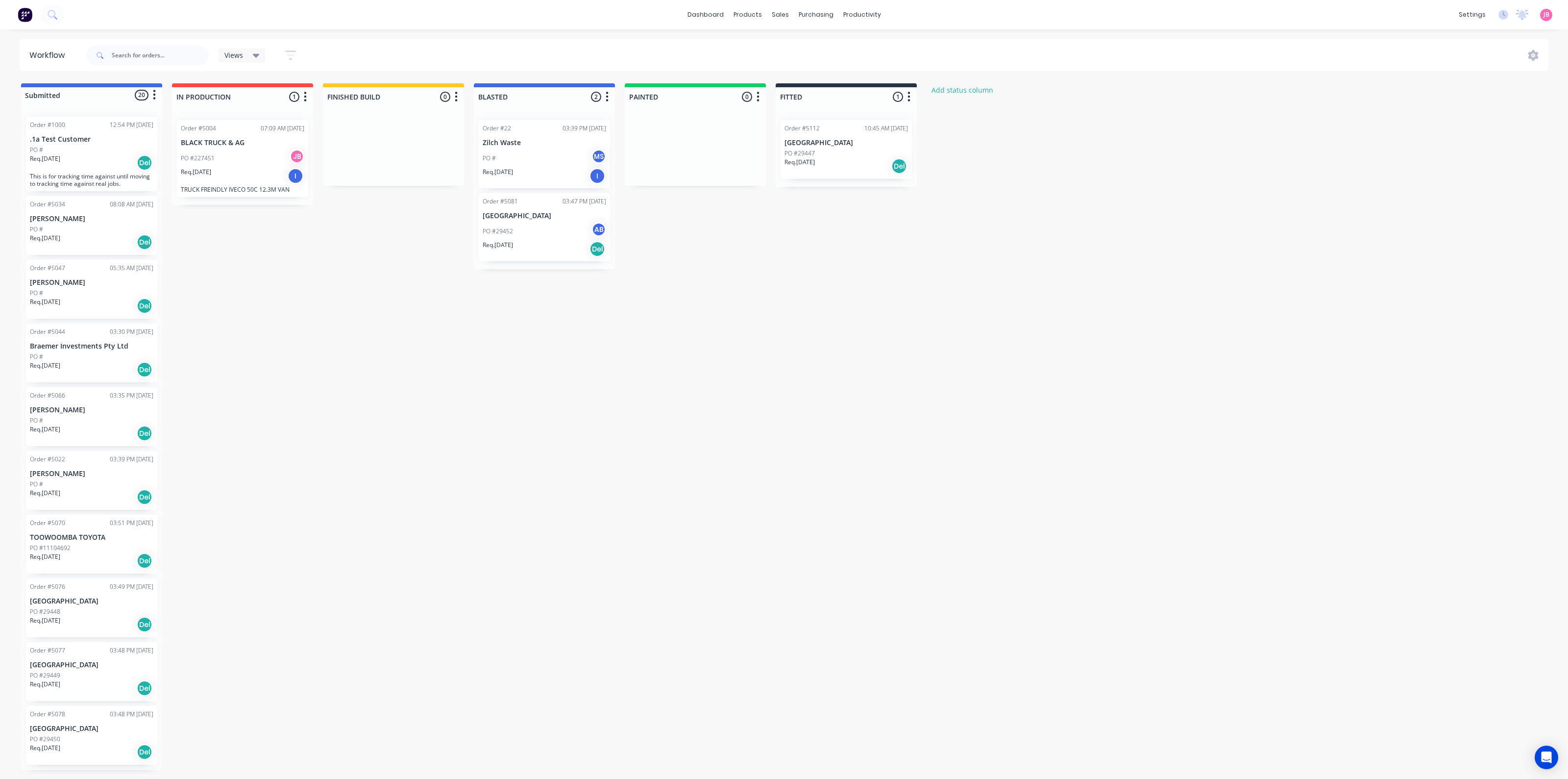
click at [85, 280] on p "ERROL WALLACE" at bounding box center [91, 283] width 124 height 9
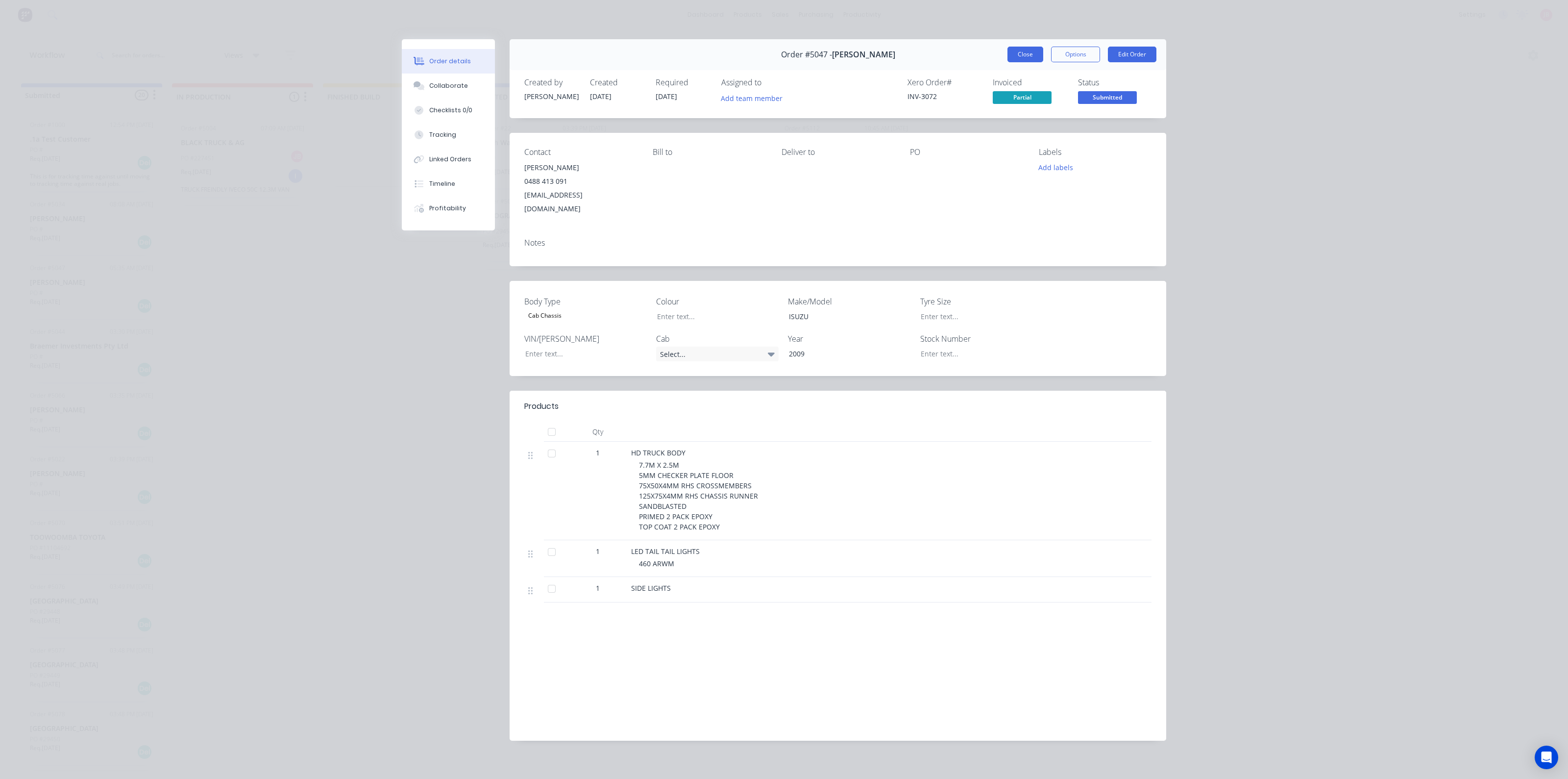
click at [1036, 57] on button "Close" at bounding box center [1025, 54] width 36 height 16
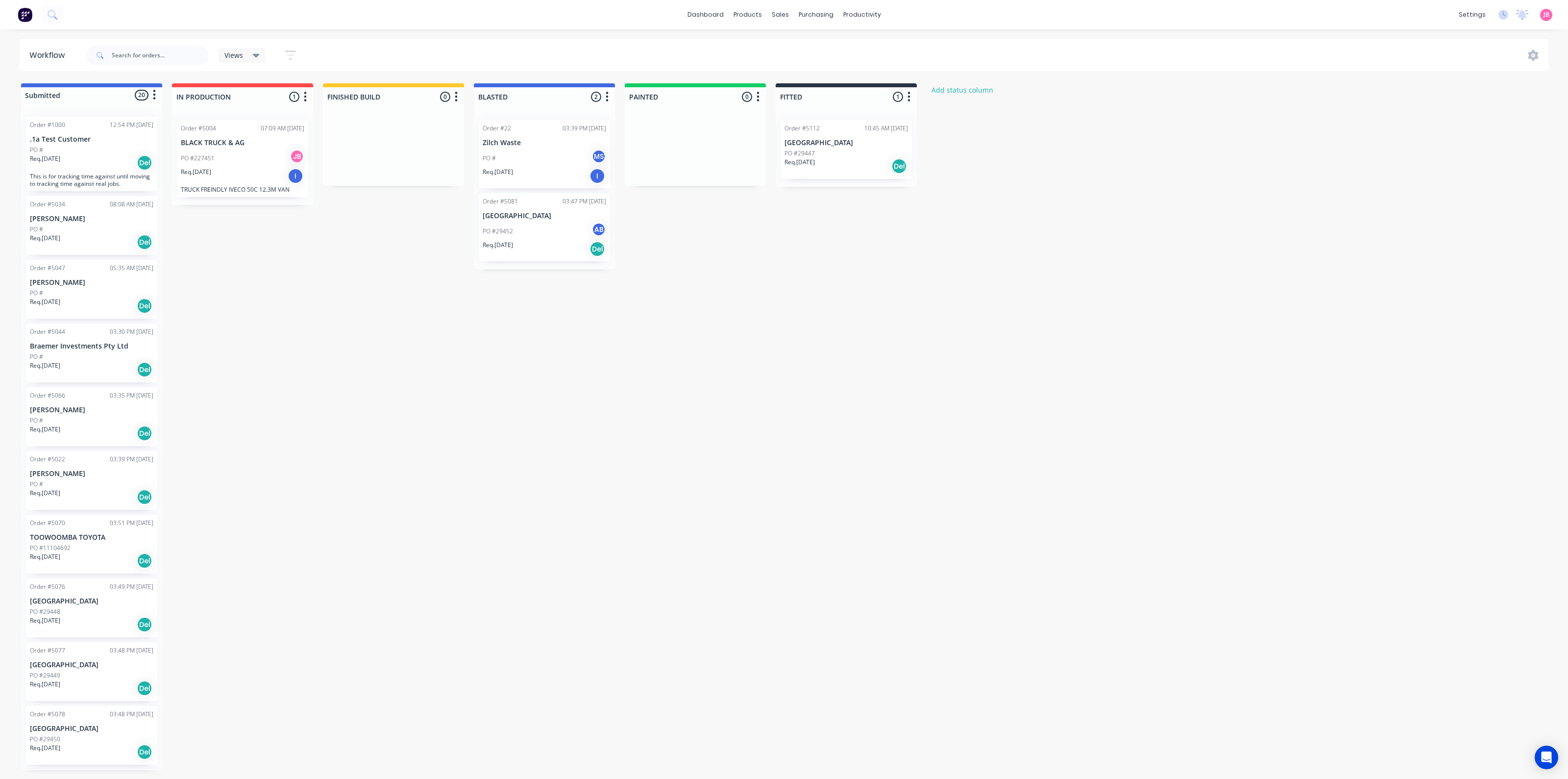
click at [24, 16] on img at bounding box center [25, 15] width 15 height 15
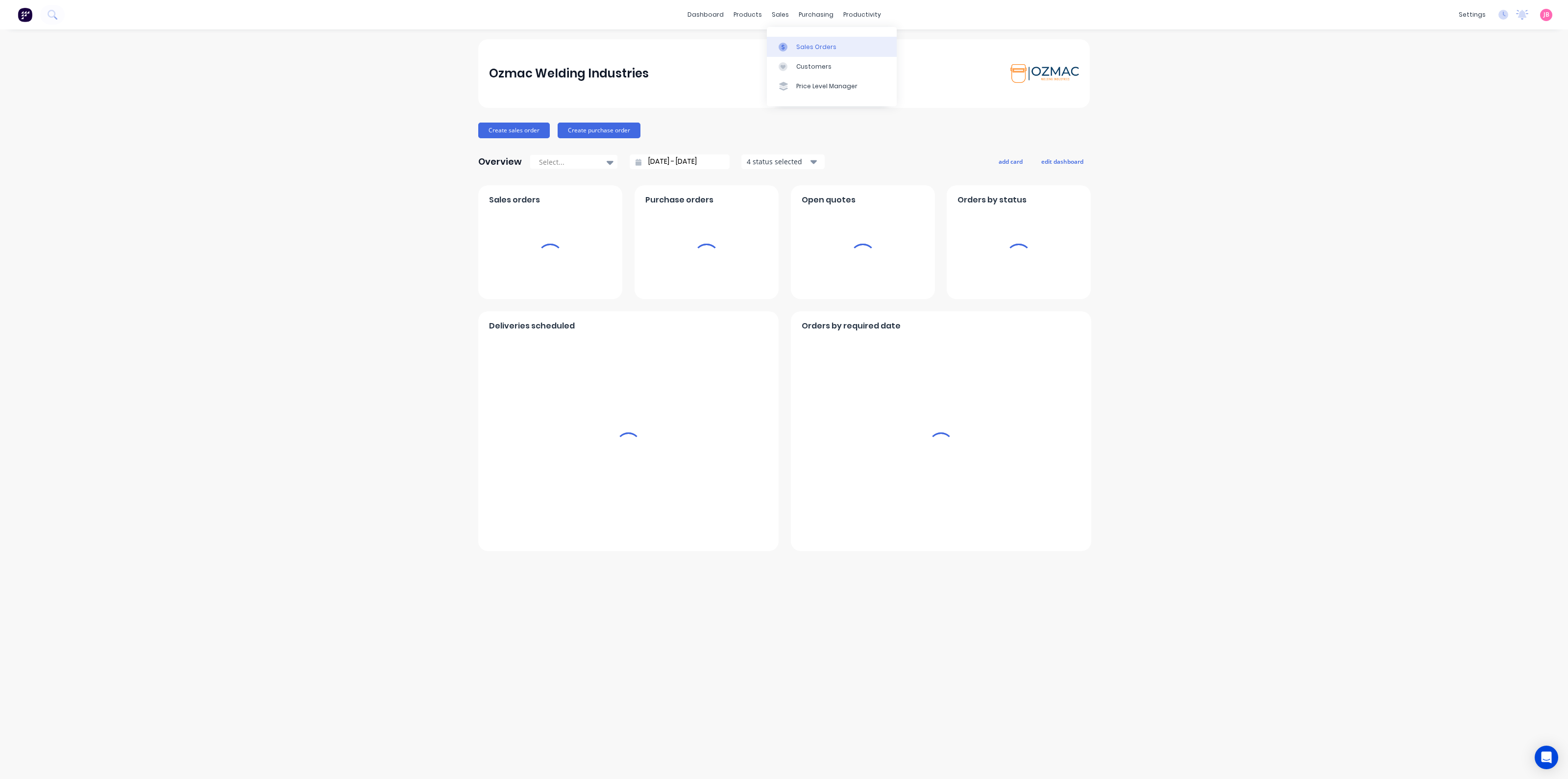
click at [798, 47] on div "Sales Orders" at bounding box center [816, 47] width 40 height 9
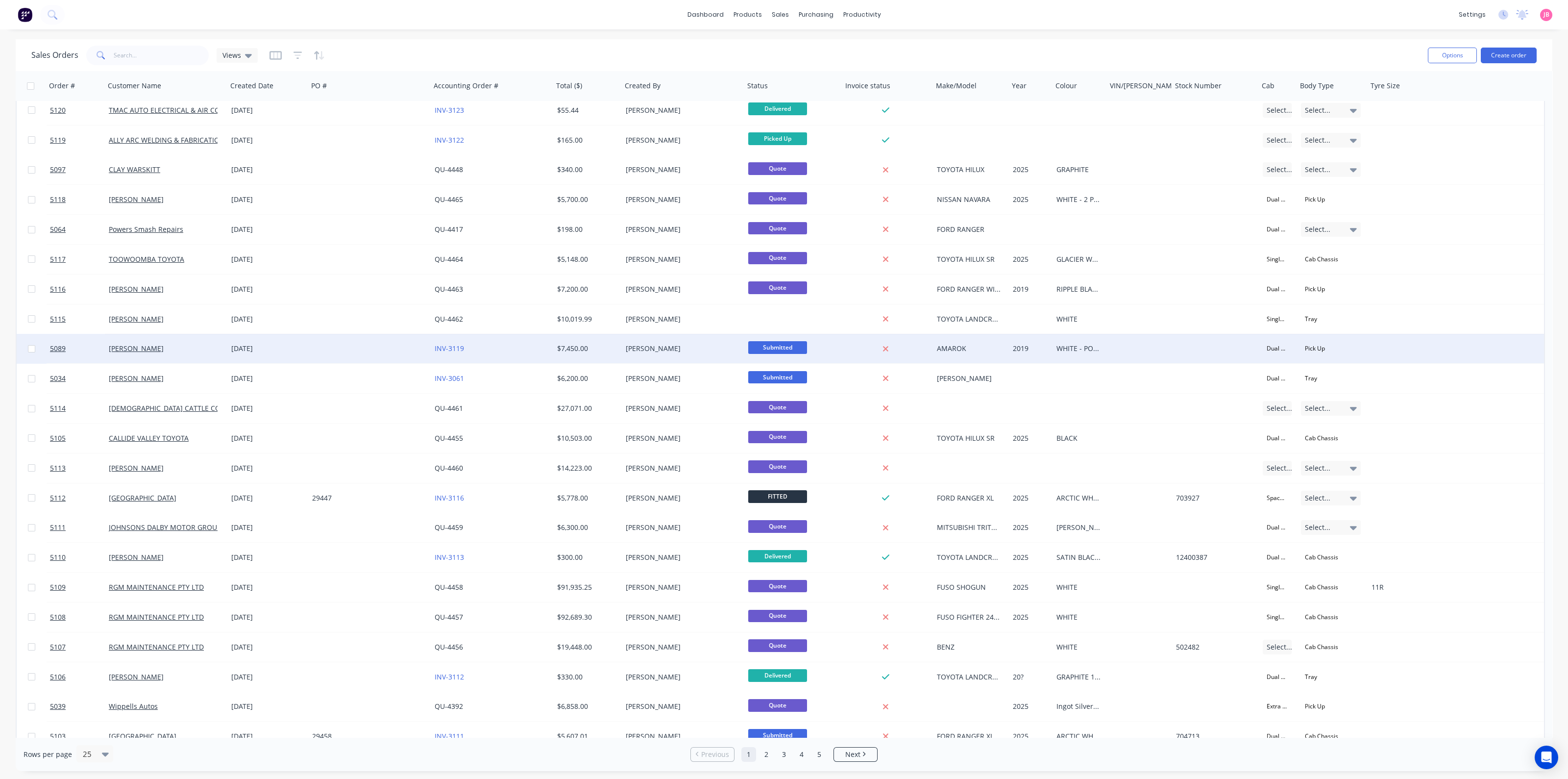
scroll to position [108, 0]
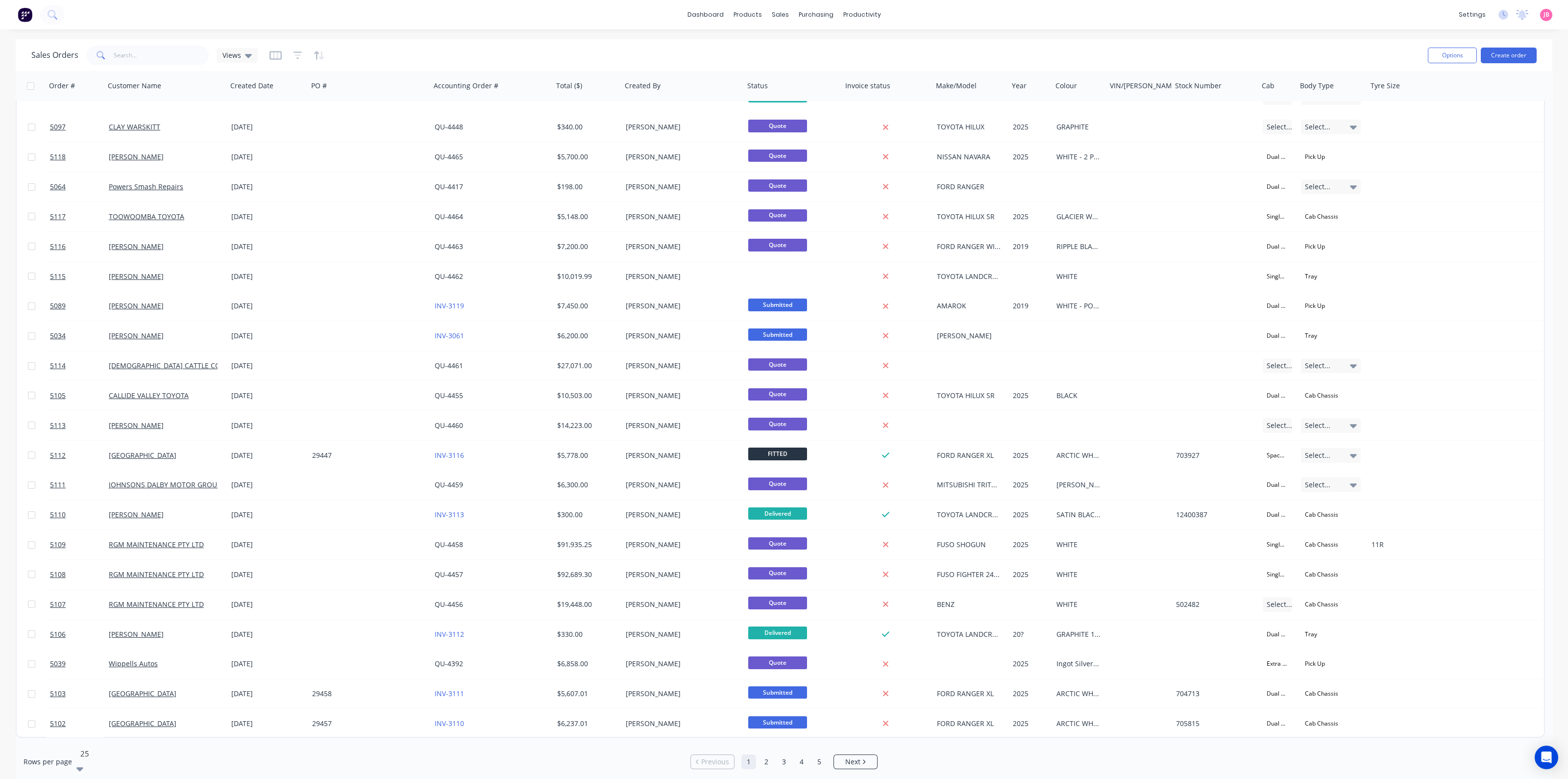
click at [83, 763] on icon at bounding box center [80, 769] width 7 height 11
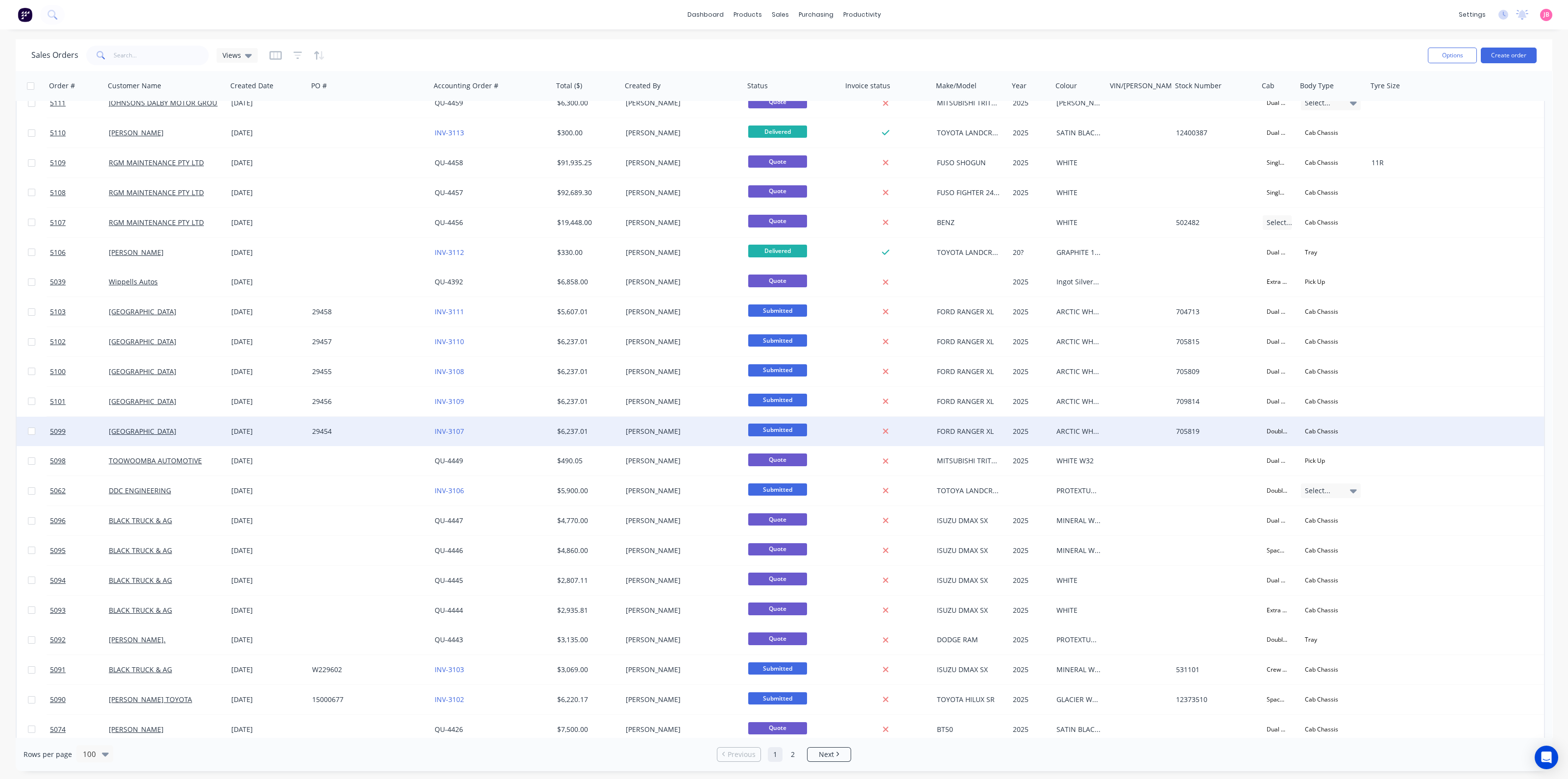
scroll to position [552, 0]
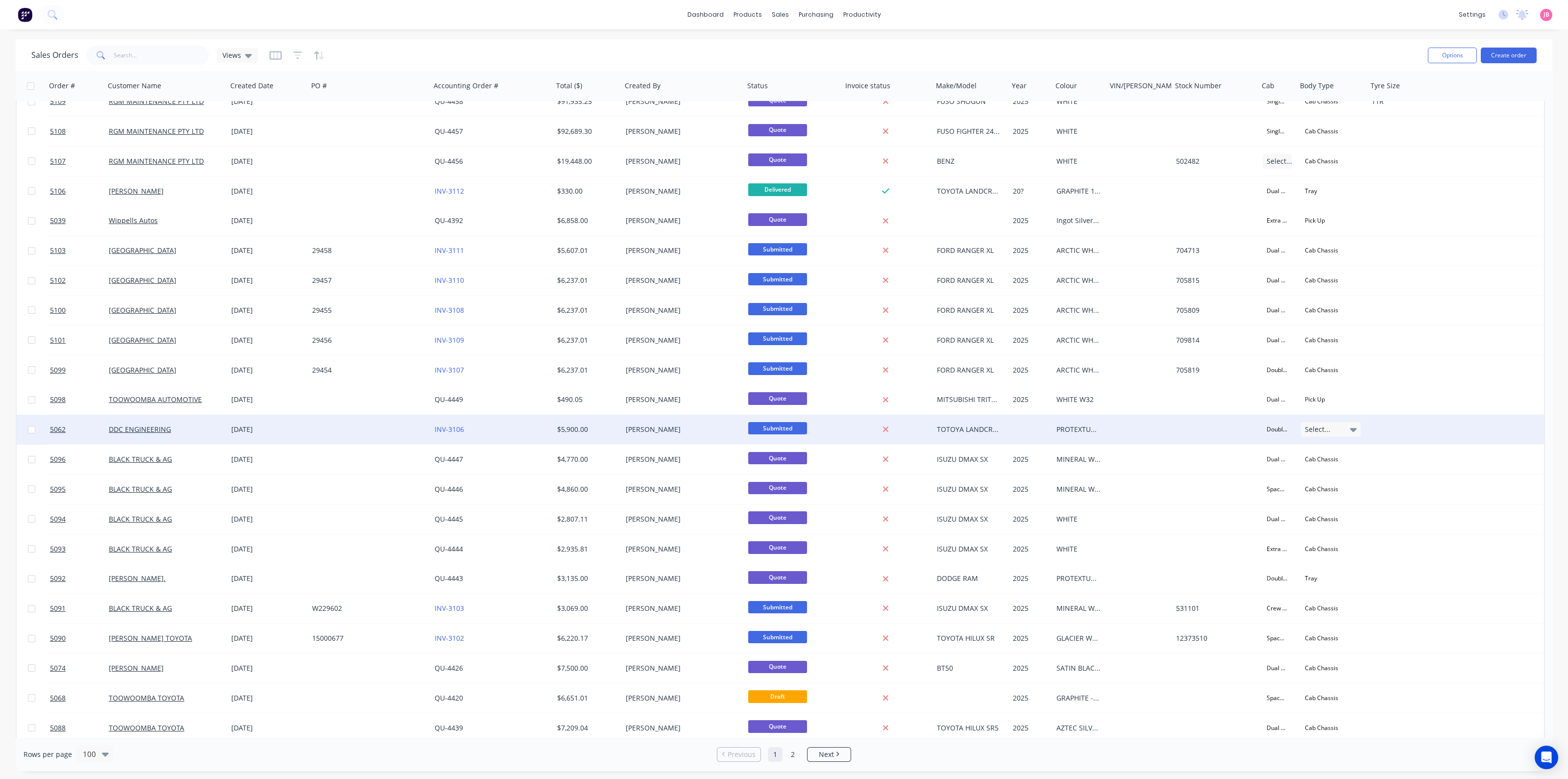
click at [183, 429] on div "DDC ENGINEERING" at bounding box center [163, 429] width 109 height 10
